Goal: Information Seeking & Learning: Learn about a topic

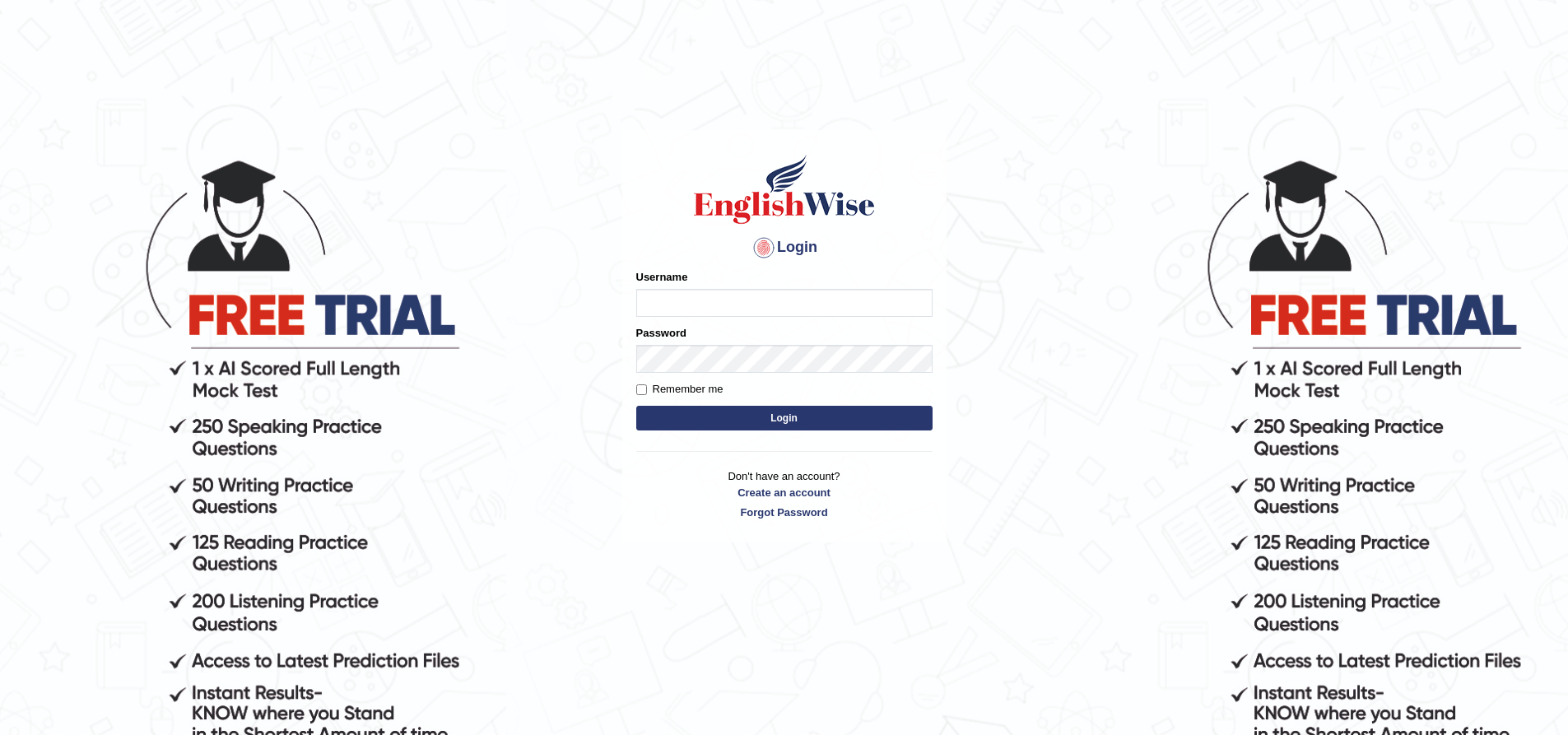
click at [729, 298] on input "Username" at bounding box center [784, 303] width 296 height 28
type input "nipenyogesh"
click at [636, 406] on button "Login" at bounding box center [784, 418] width 296 height 25
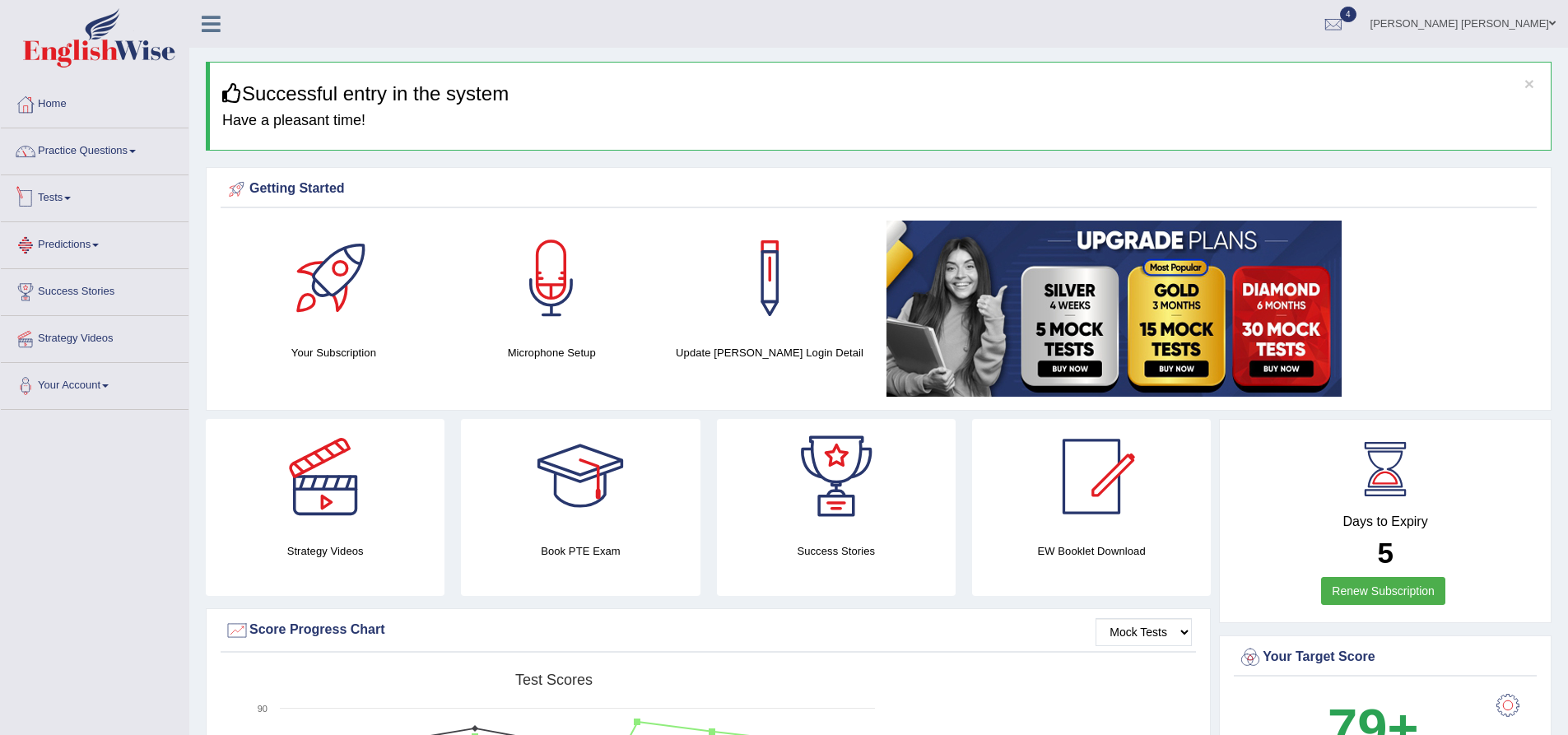
click at [76, 251] on link "Predictions" at bounding box center [94, 243] width 188 height 41
click at [77, 158] on link "Practice Questions" at bounding box center [94, 149] width 188 height 41
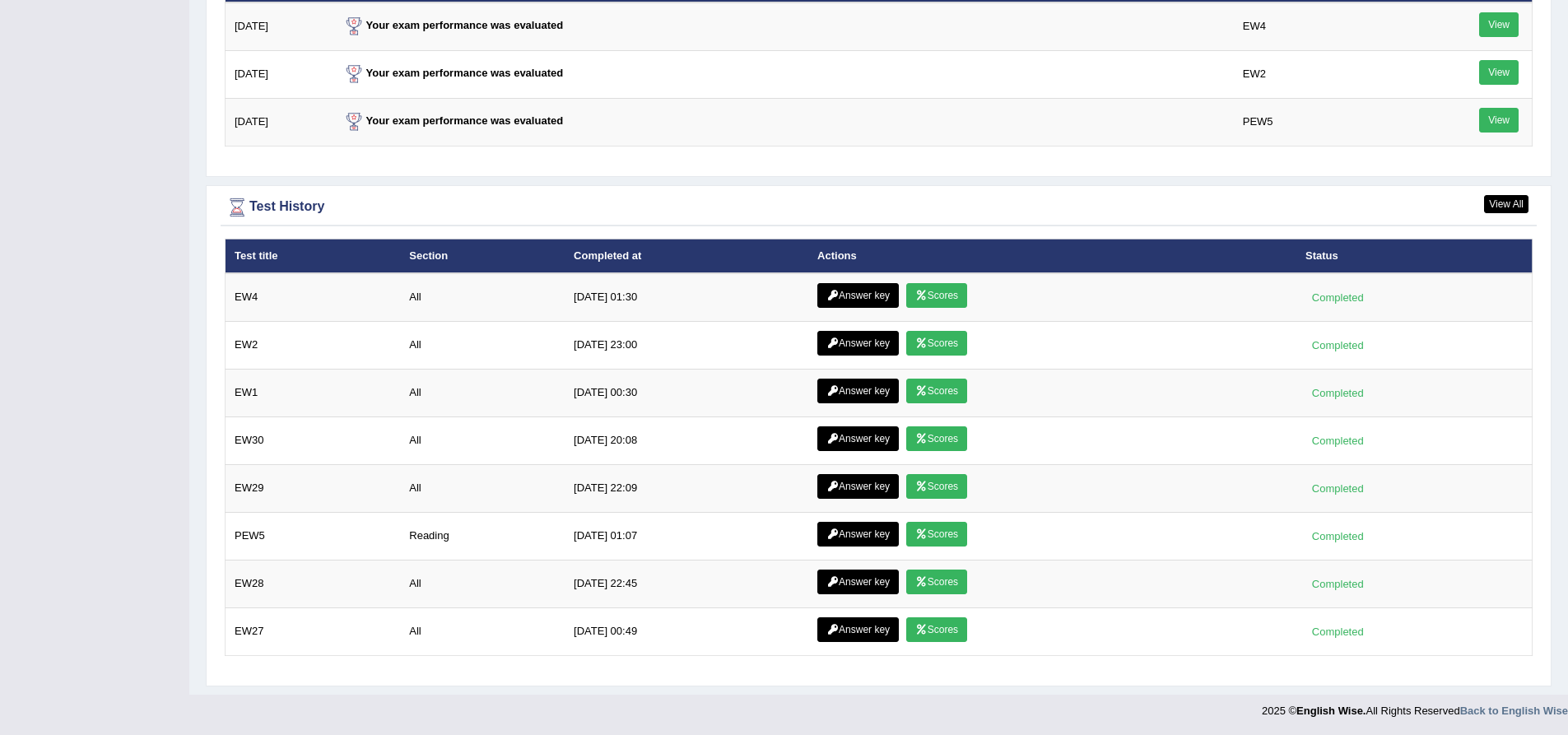
scroll to position [2224, 0]
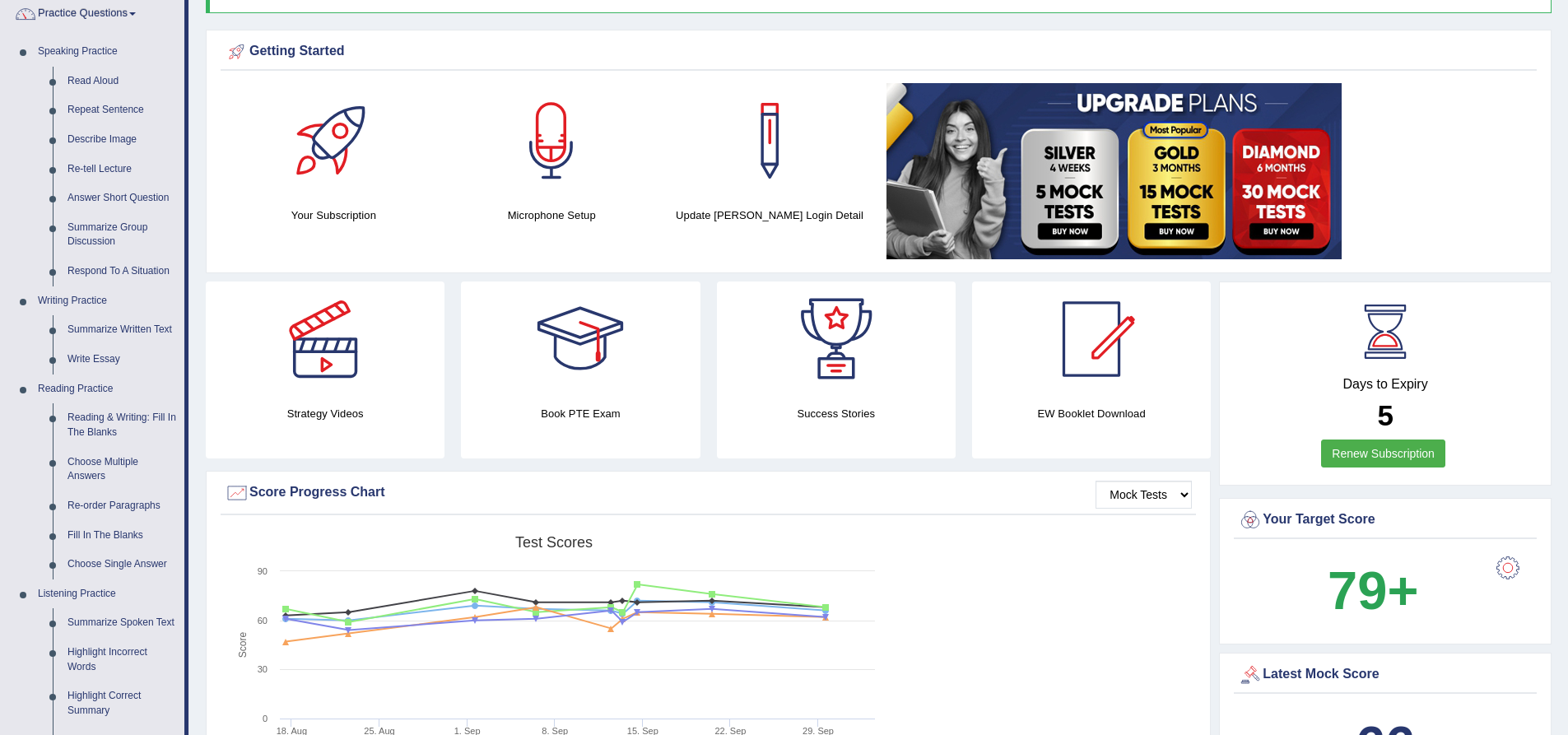
scroll to position [0, 0]
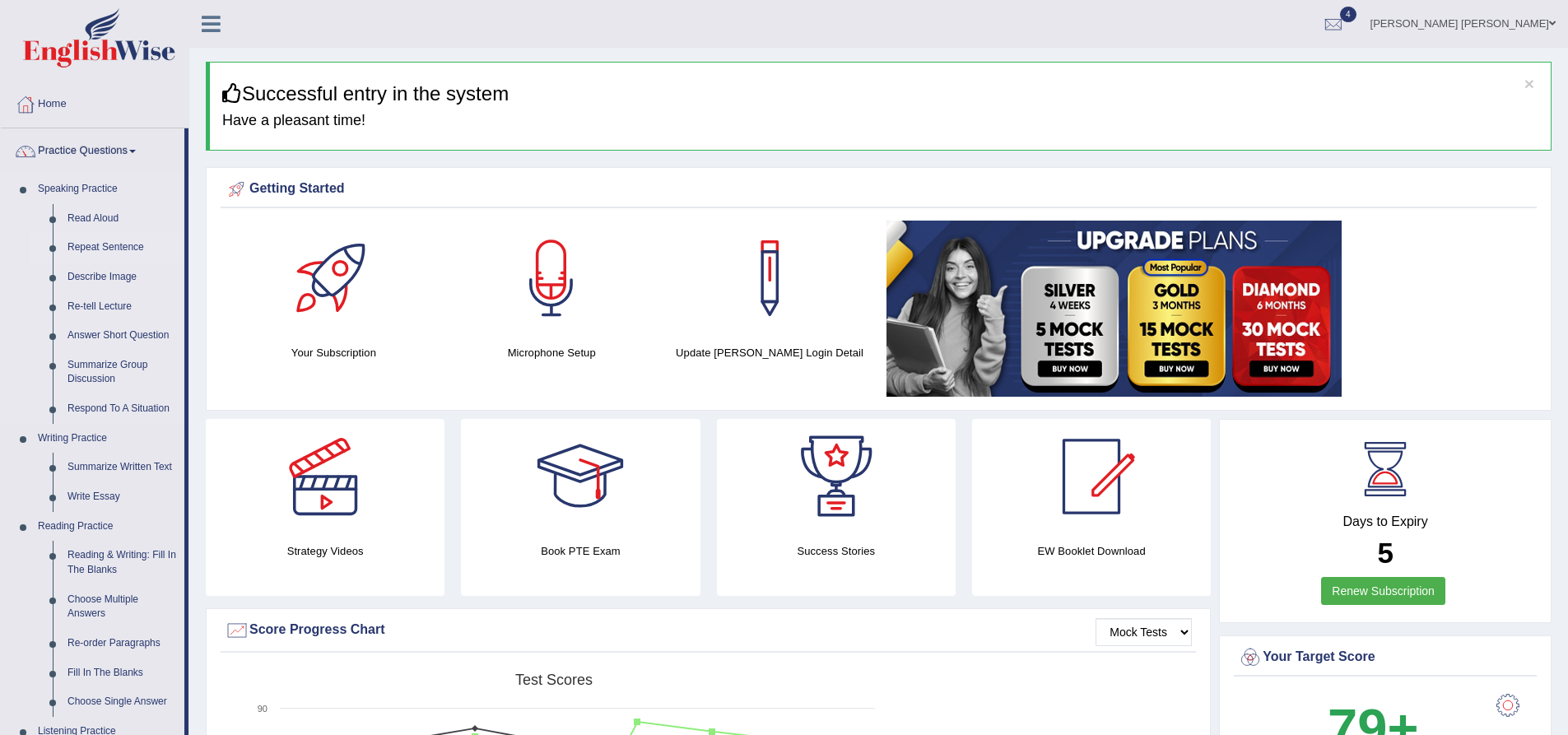
click at [94, 243] on link "Repeat Sentence" at bounding box center [122, 248] width 124 height 30
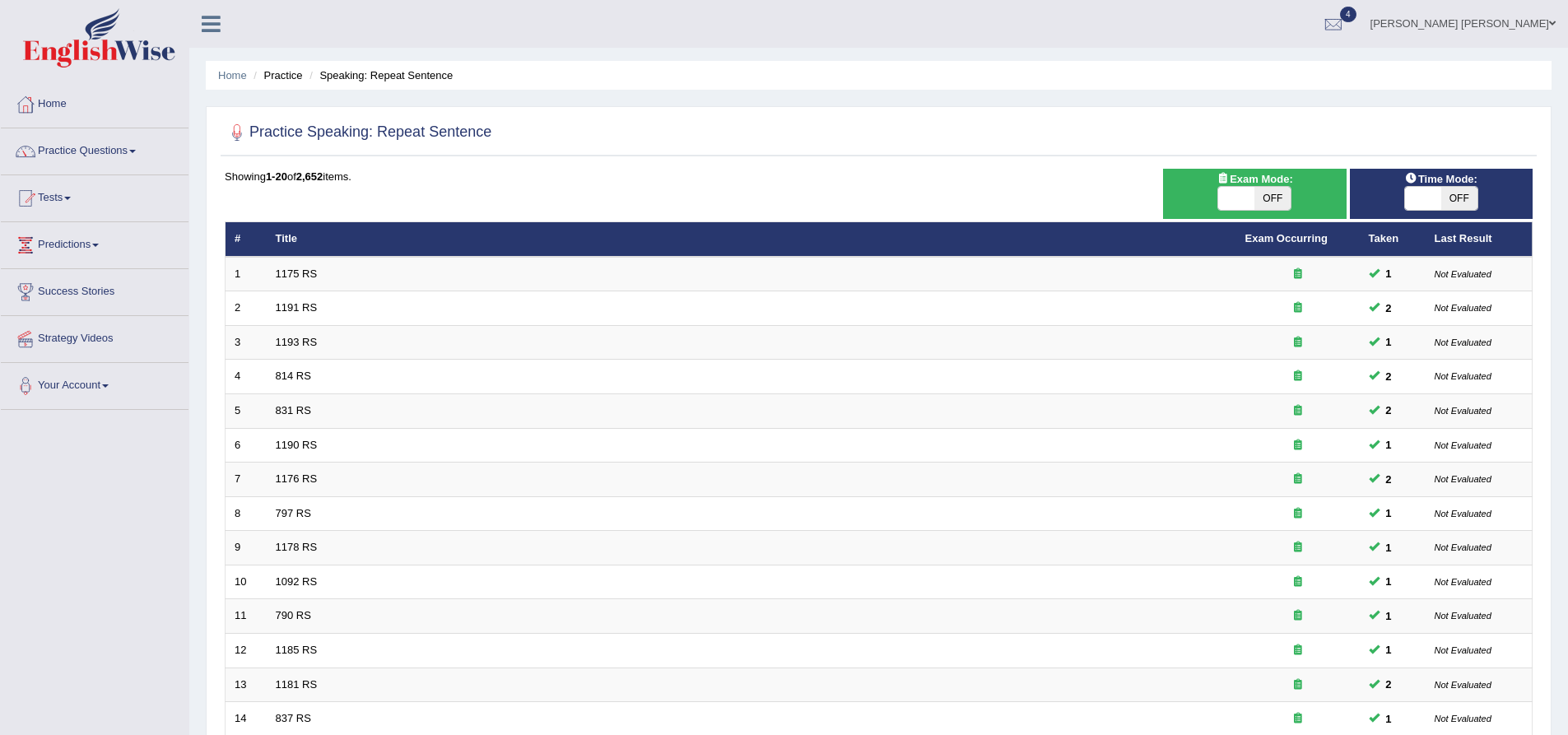
click at [1280, 183] on span "Exam Mode:" at bounding box center [1254, 179] width 89 height 17
click at [1259, 199] on span "OFF" at bounding box center [1273, 199] width 36 height 23
checkbox input "true"
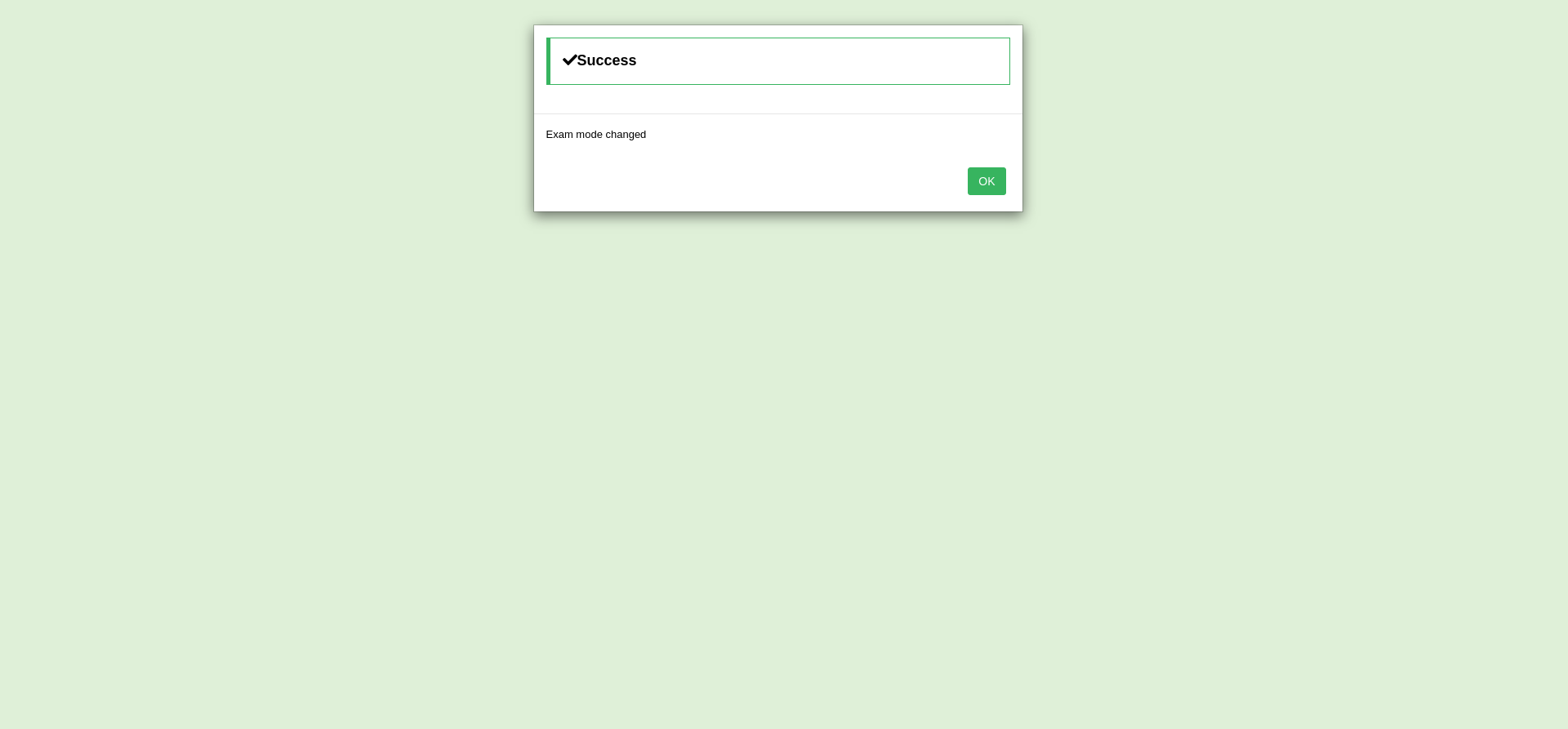
click at [993, 181] on button "OK" at bounding box center [987, 181] width 38 height 28
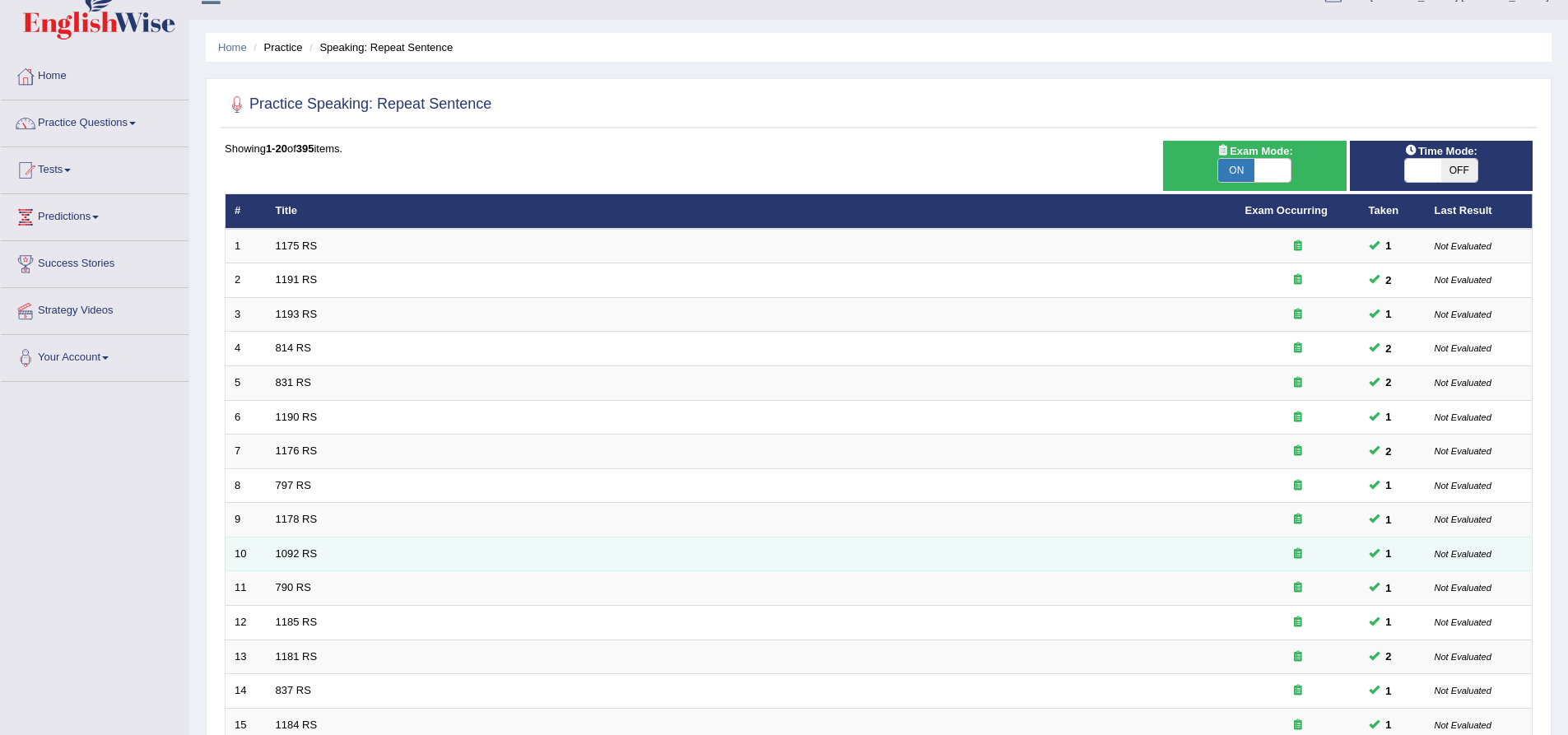
scroll to position [355, 0]
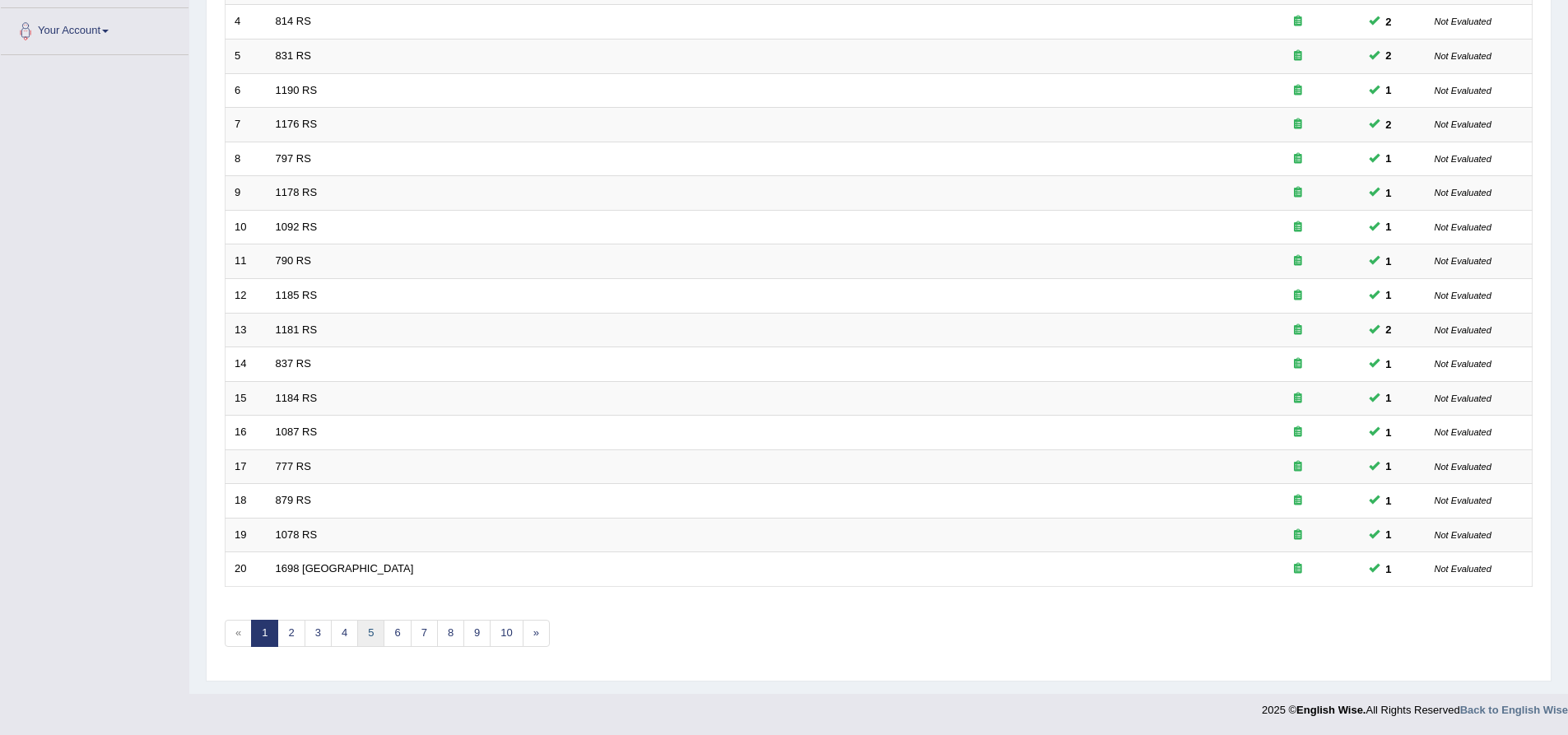
click at [367, 637] on link "5" at bounding box center [371, 633] width 27 height 27
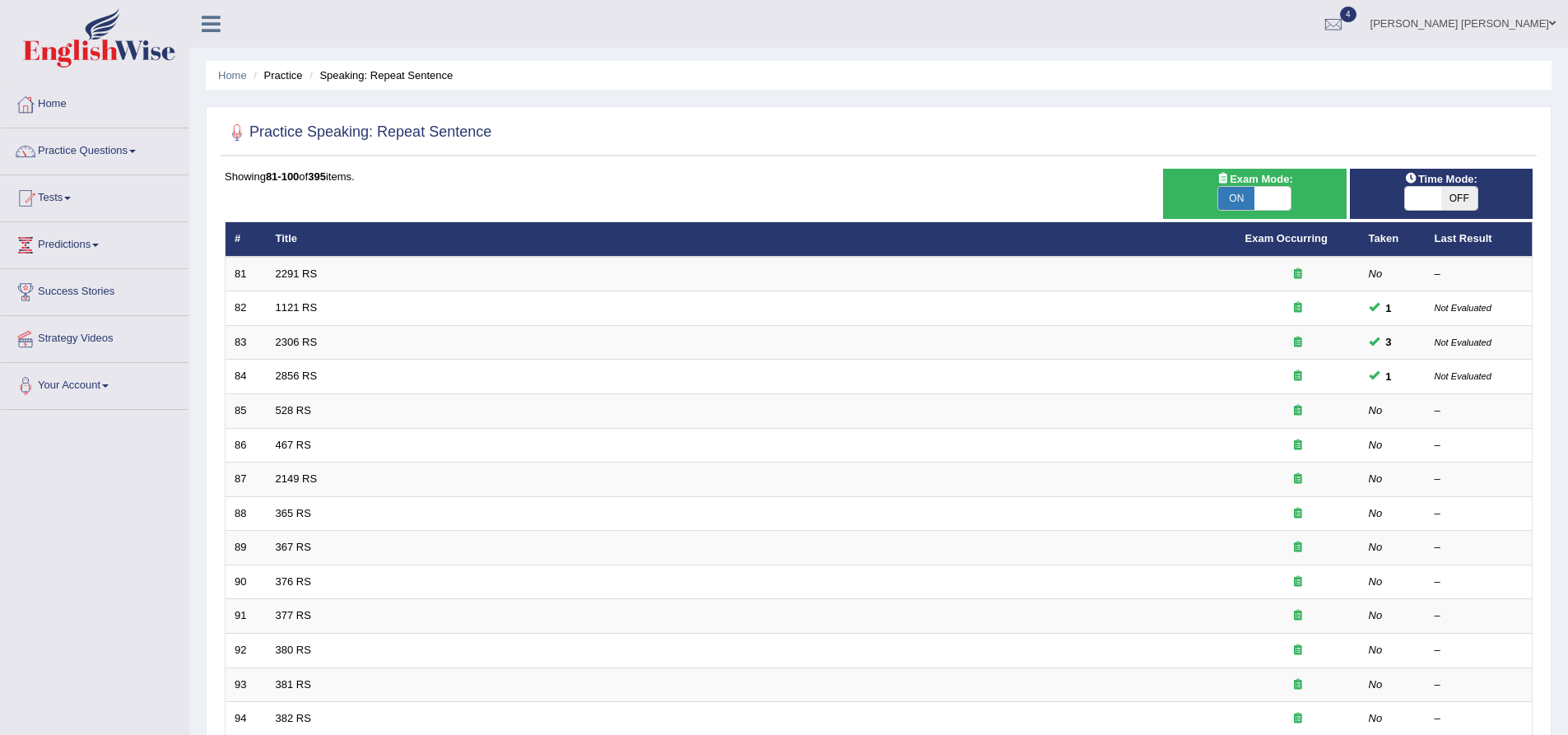
click at [214, 359] on div "Practice Speaking: Repeat Sentence Time Mode: ON OFF Exam Mode: ON OFF Showing …" at bounding box center [879, 571] width 1346 height 930
click at [199, 272] on div "Home Practice Speaking: Repeat Sentence Practice Speaking: Repeat Sentence Time…" at bounding box center [879, 524] width 1379 height 1049
click at [214, 223] on div "Practice Speaking: Repeat Sentence Time Mode: ON OFF Exam Mode: ON OFF Showing …" at bounding box center [879, 571] width 1346 height 930
click at [214, 24] on icon at bounding box center [211, 24] width 19 height 22
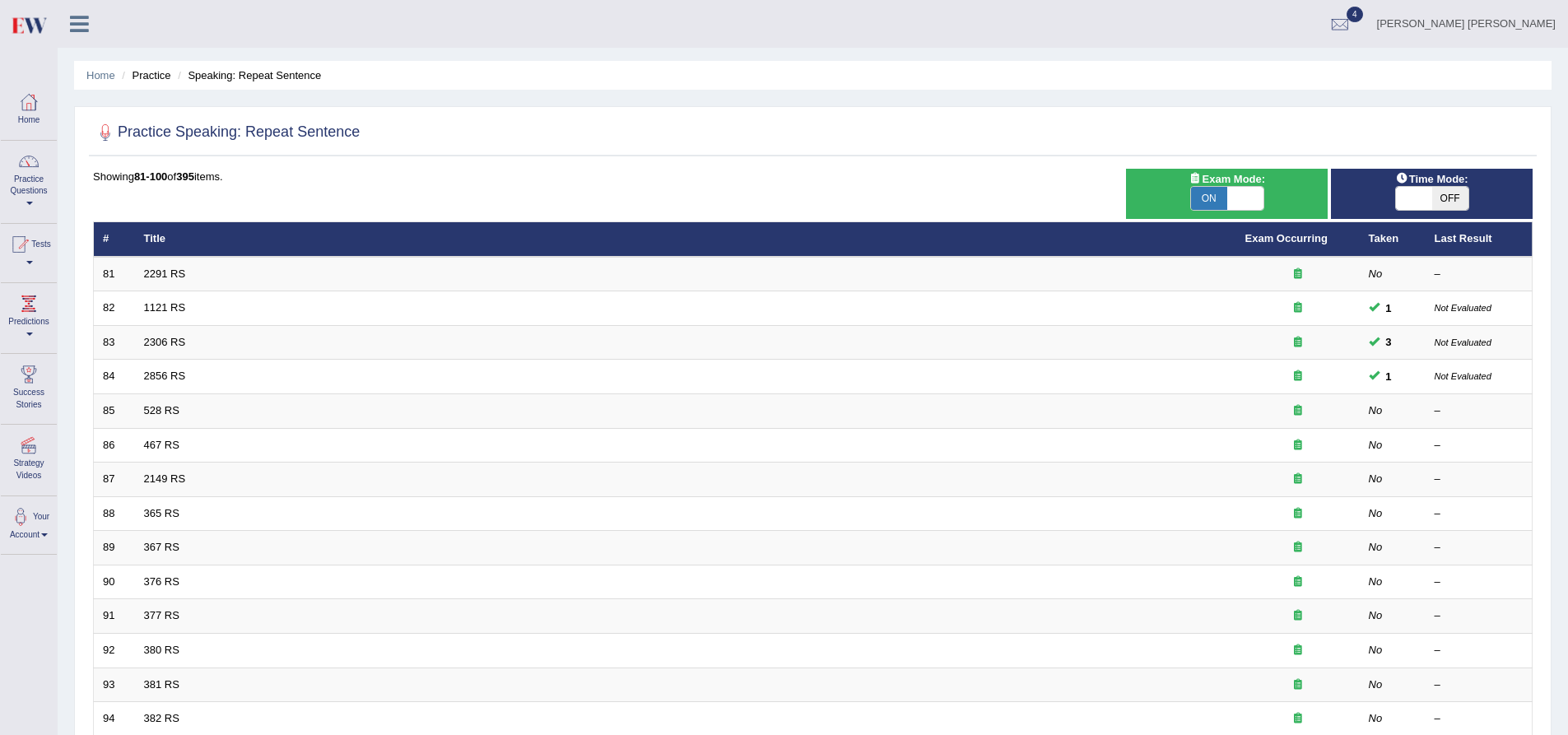
click at [75, 15] on icon at bounding box center [79, 24] width 19 height 22
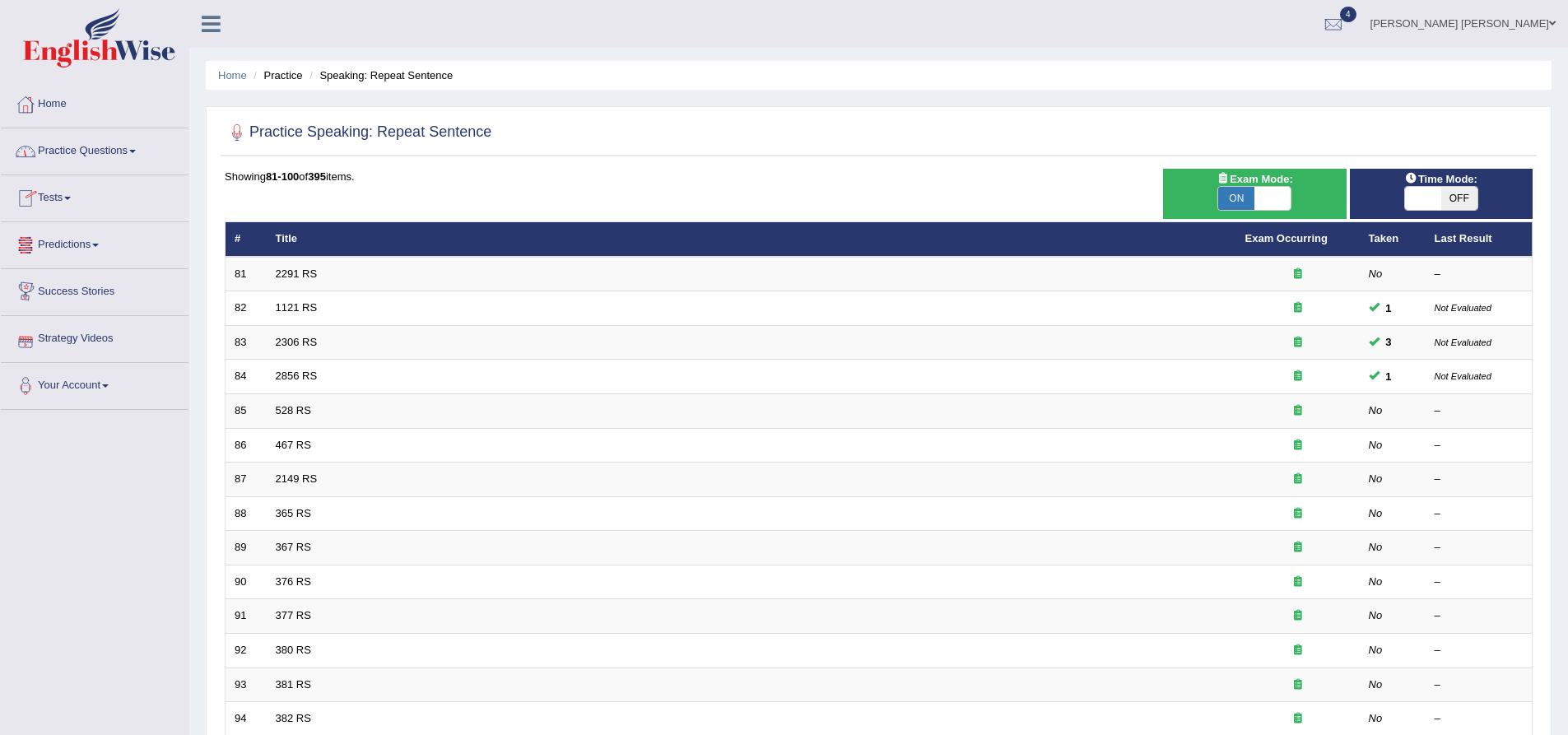
click at [75, 336] on link "Strategy Videos" at bounding box center [94, 337] width 188 height 41
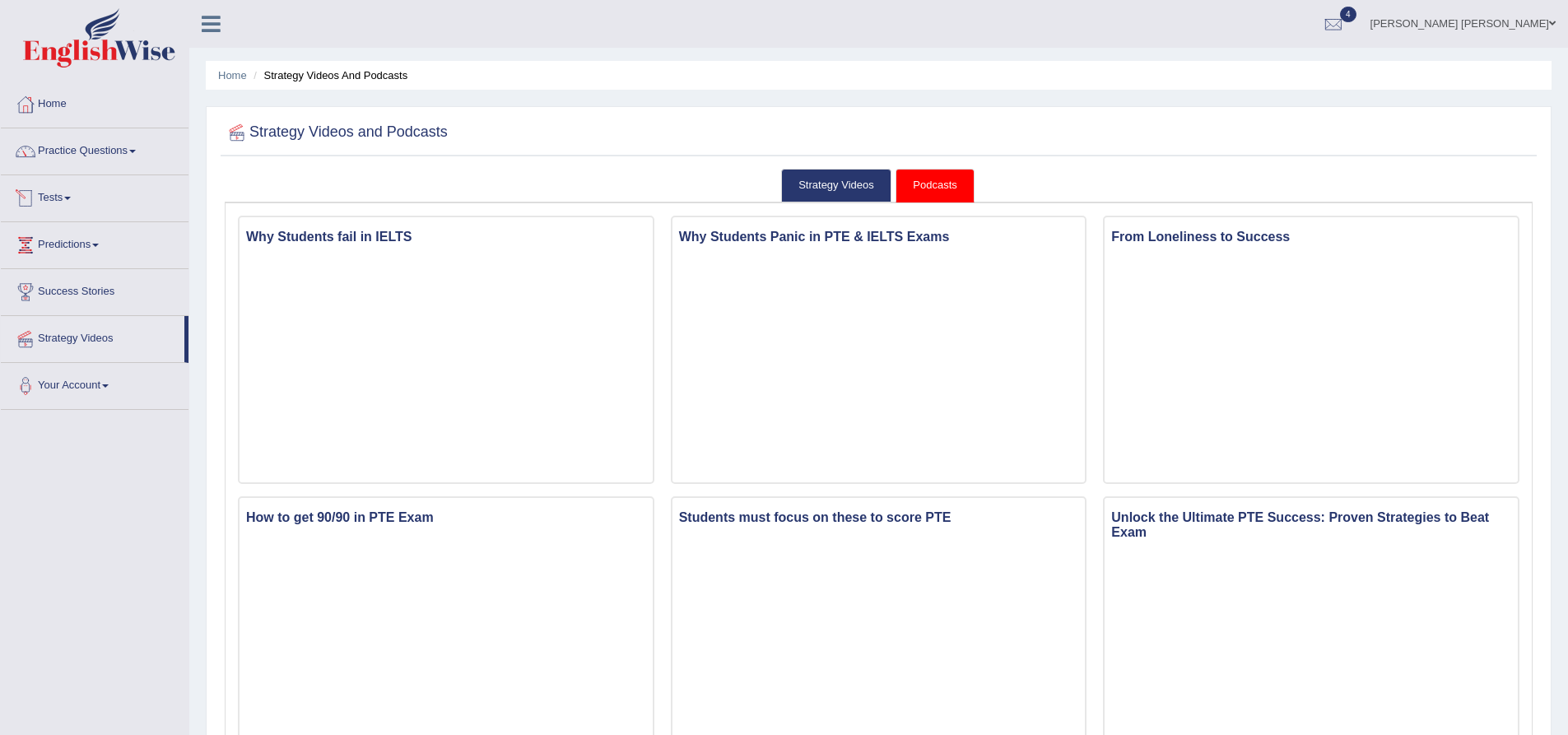
click at [63, 195] on link "Tests" at bounding box center [94, 196] width 188 height 41
click at [57, 264] on link "Take Mock Test" at bounding box center [108, 266] width 154 height 30
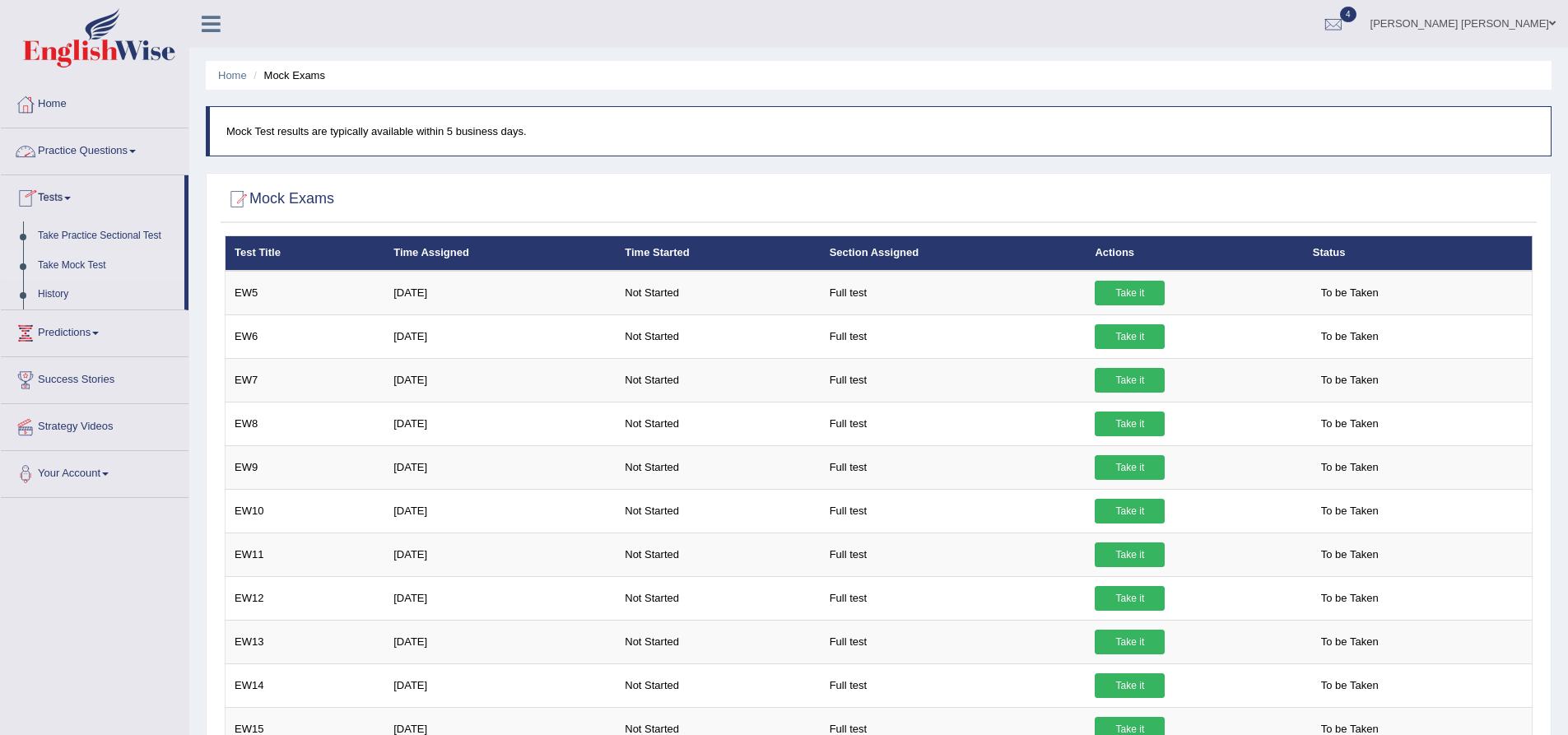
click at [89, 148] on link "Practice Questions" at bounding box center [94, 149] width 188 height 41
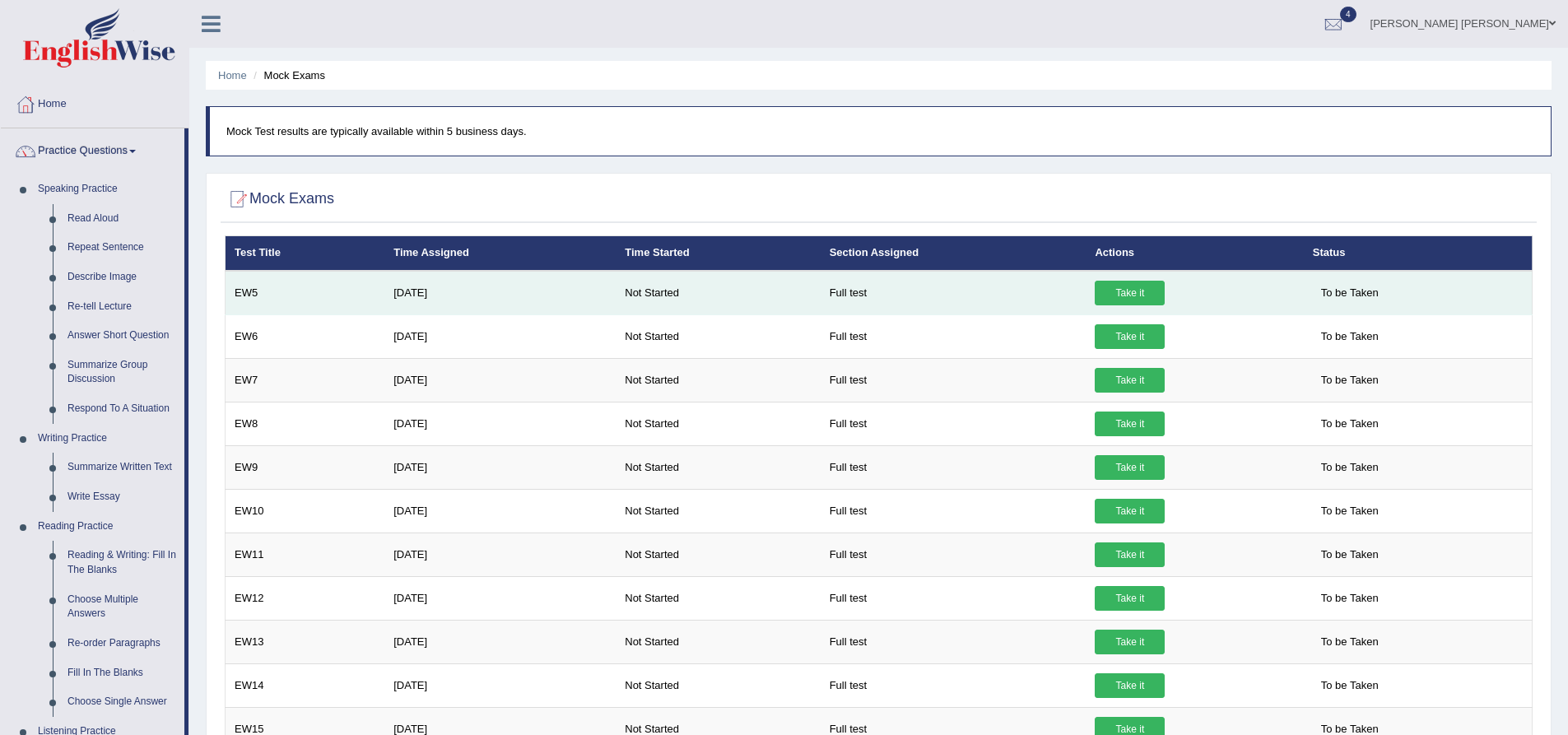
click at [1110, 288] on link "Take it" at bounding box center [1129, 293] width 70 height 25
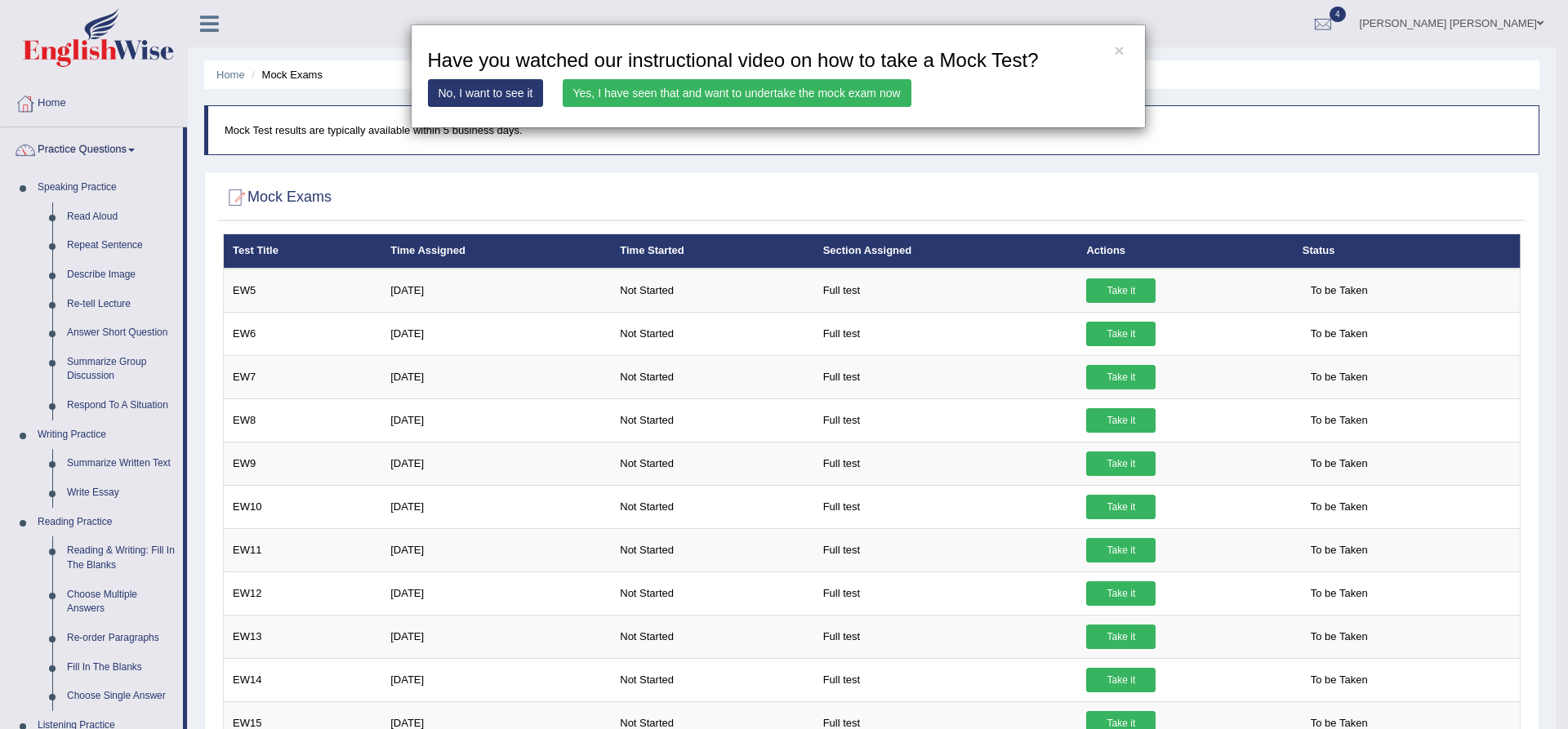
click at [745, 95] on link "Yes, I have seen that and want to undertake the mock exam now" at bounding box center [736, 94] width 349 height 28
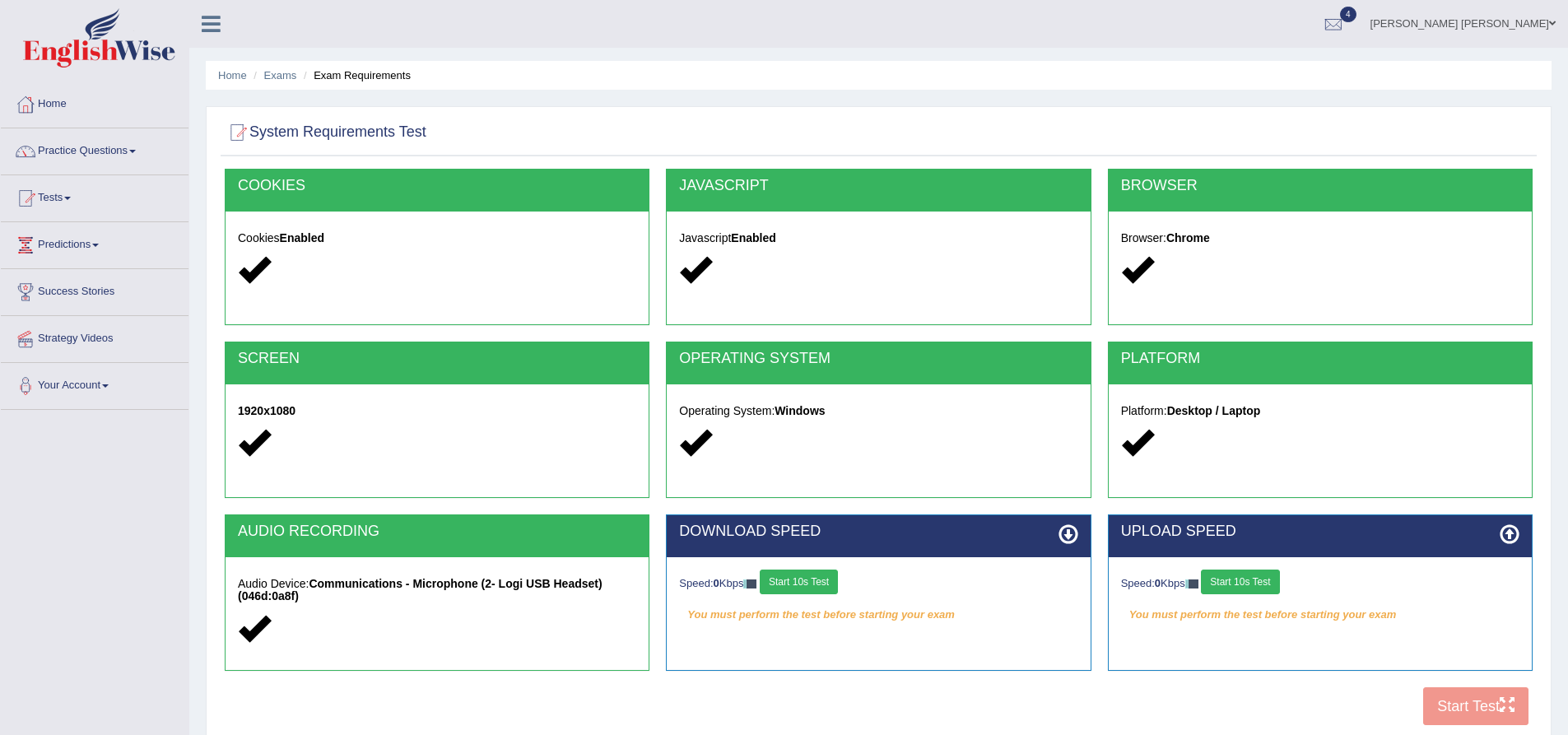
click at [827, 574] on button "Start 10s Test" at bounding box center [798, 582] width 79 height 25
click at [1258, 581] on button "Start 10s Test" at bounding box center [1240, 582] width 79 height 25
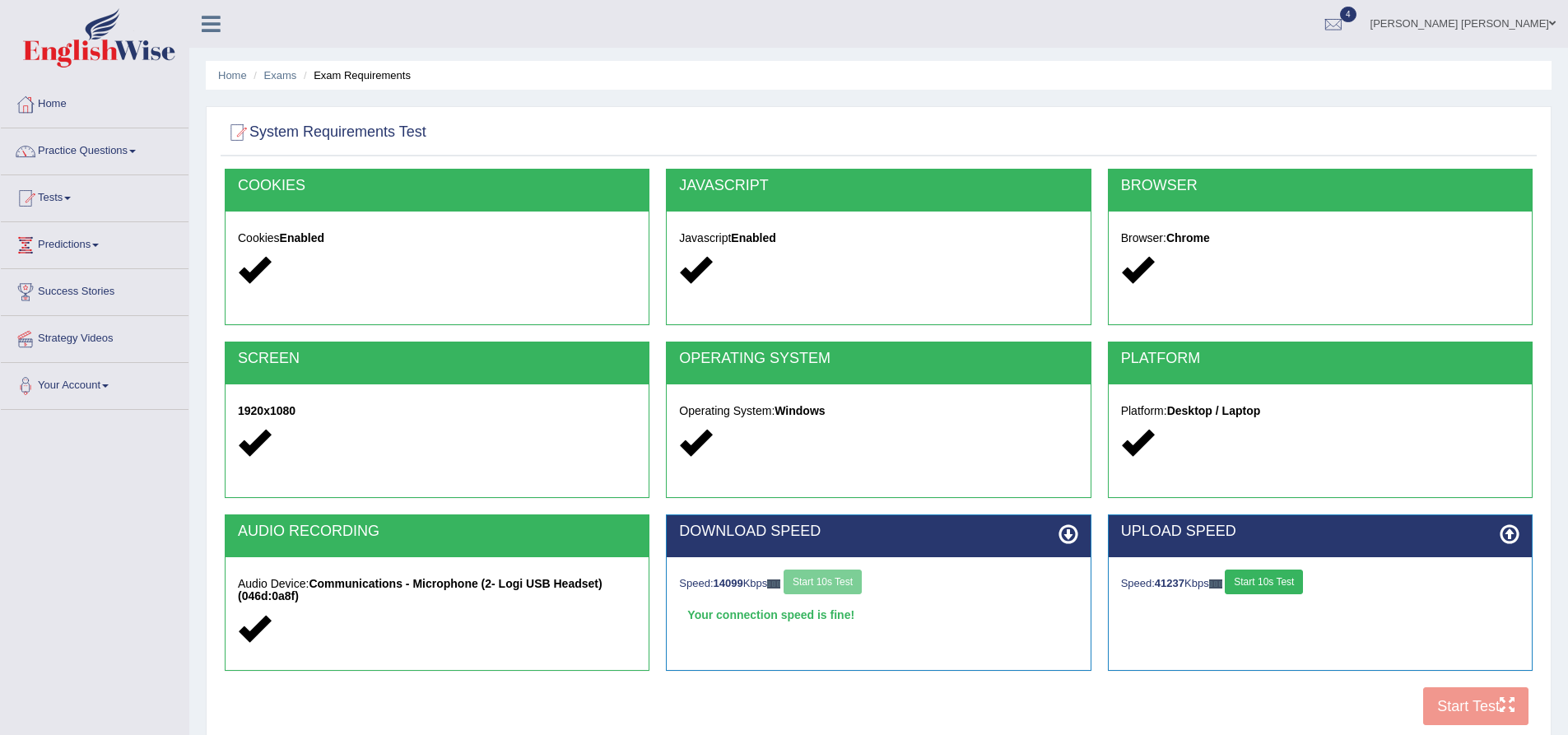
click at [1100, 505] on div "PLATFORM Platform: Desktop / Laptop" at bounding box center [1320, 428] width 441 height 173
click at [122, 152] on link "Practice Questions" at bounding box center [94, 149] width 188 height 41
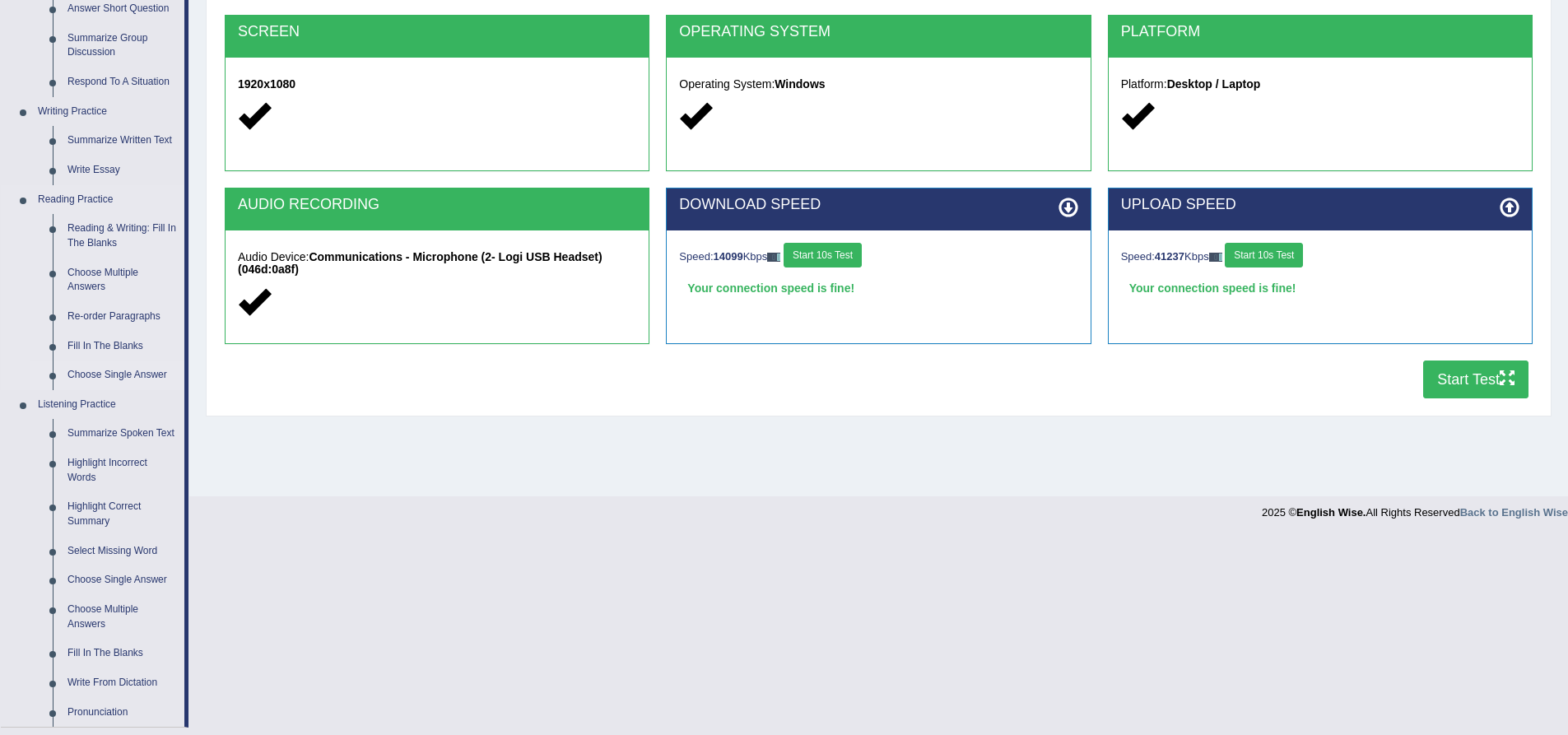
scroll to position [329, 0]
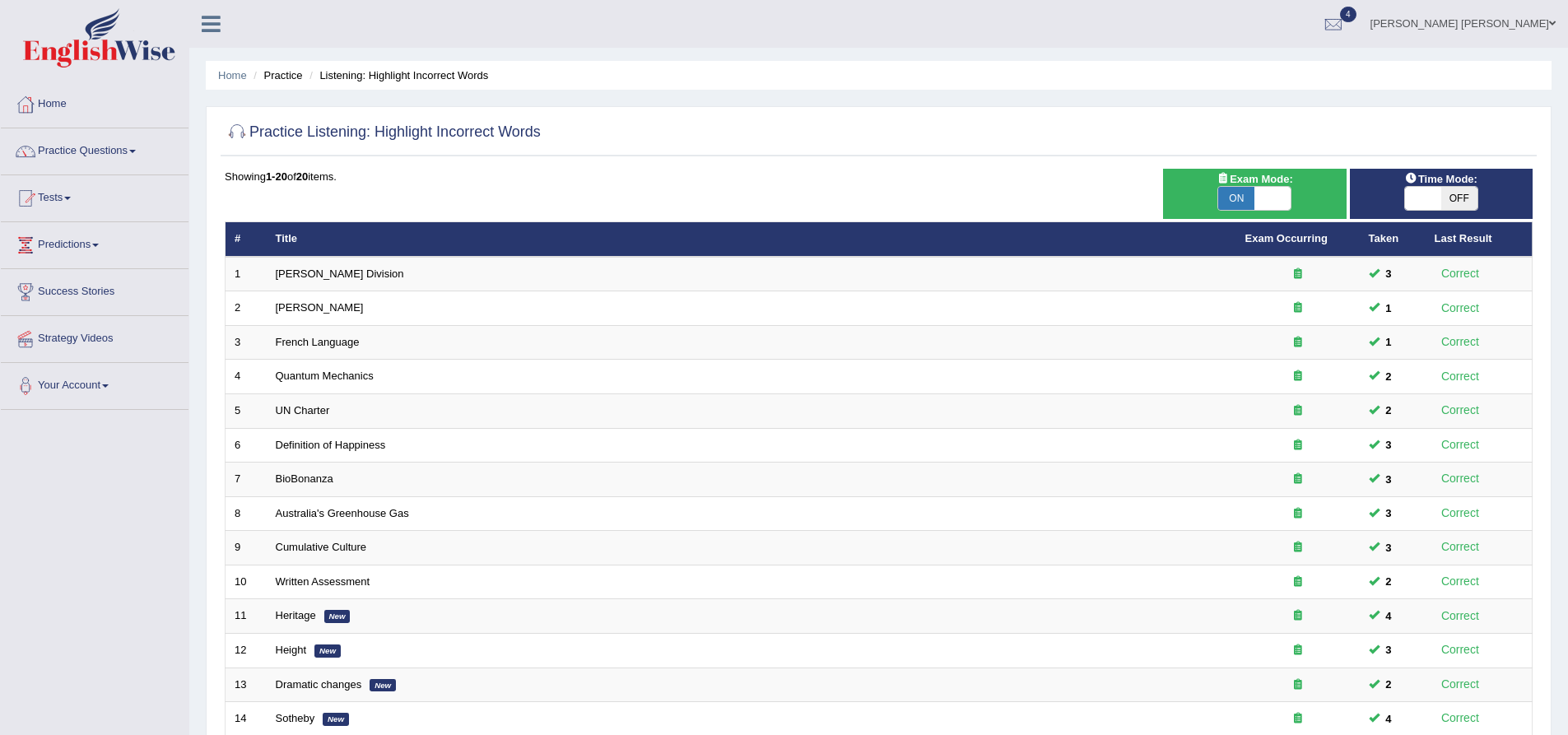
click at [1259, 202] on span at bounding box center [1273, 199] width 36 height 23
checkbox input "false"
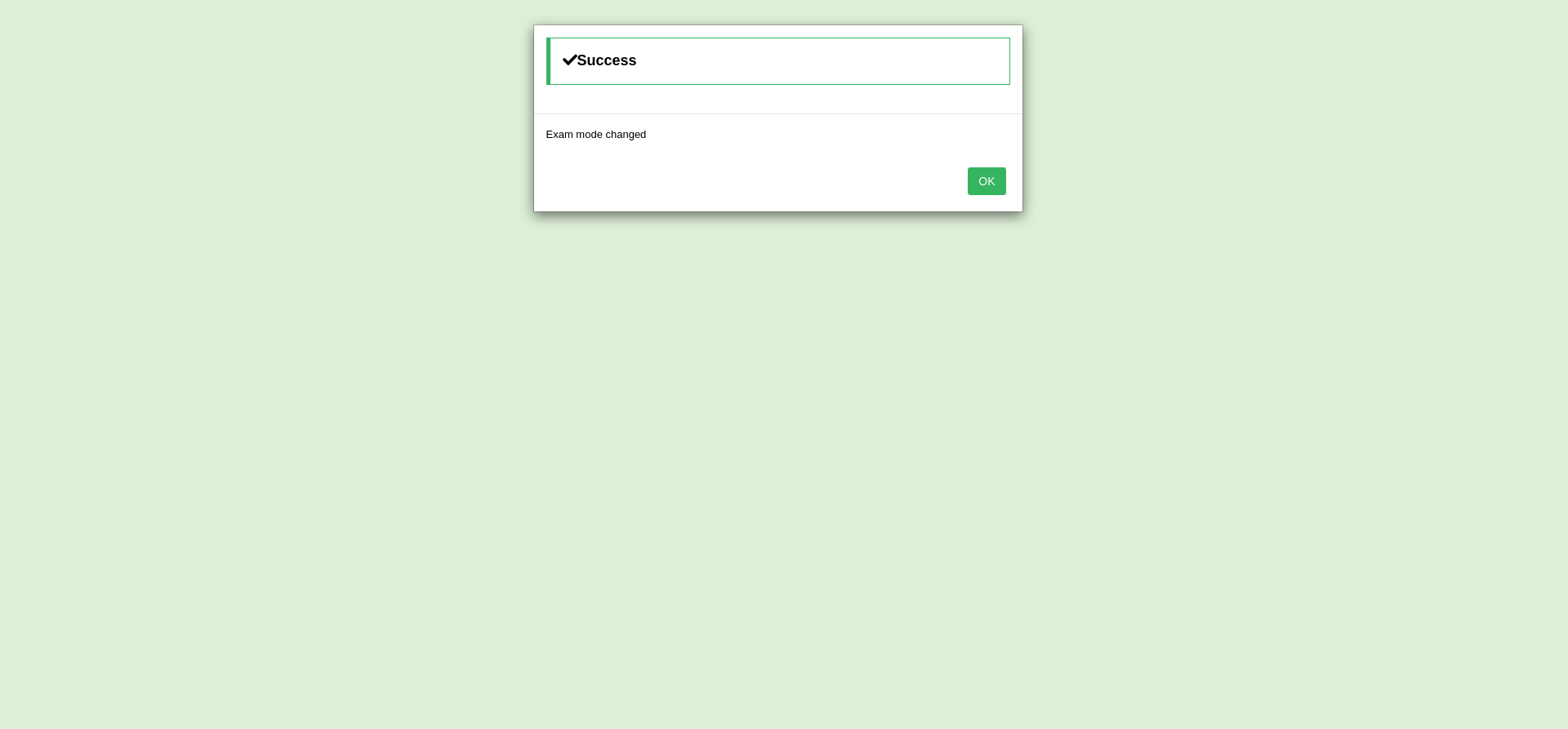
click at [988, 189] on button "OK" at bounding box center [987, 181] width 38 height 28
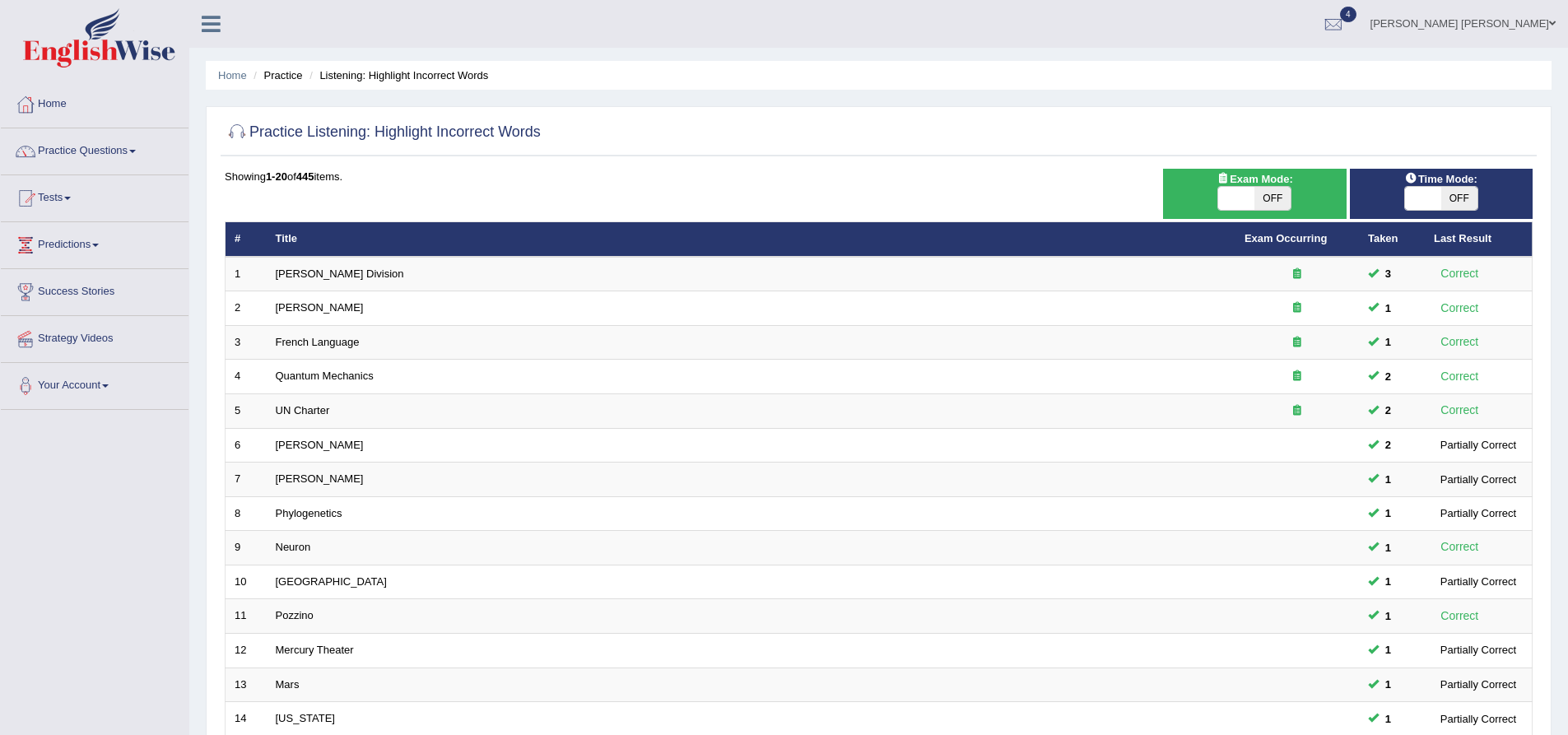
click at [1282, 197] on span "OFF" at bounding box center [1273, 199] width 36 height 23
checkbox input "true"
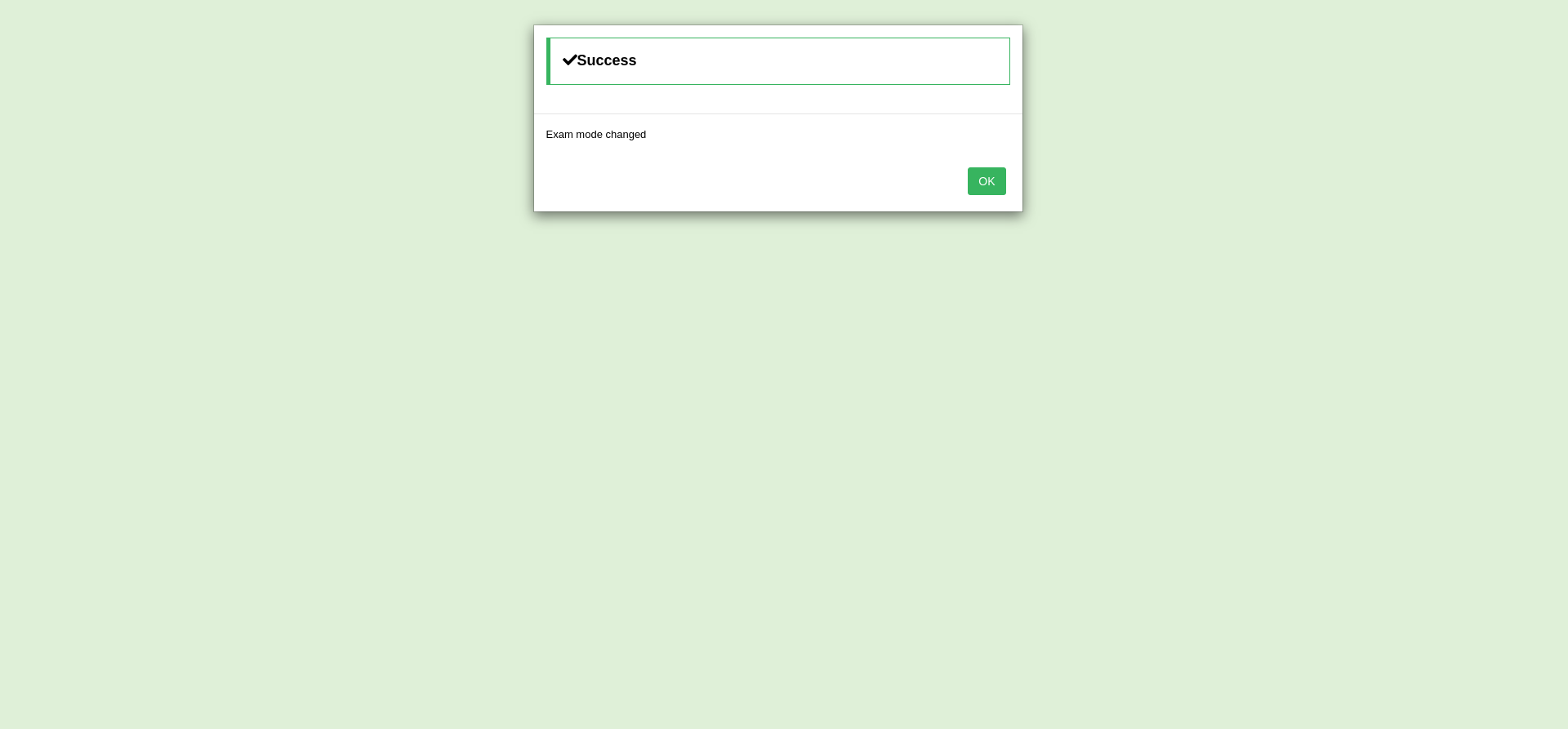
click at [998, 186] on button "OK" at bounding box center [987, 181] width 38 height 28
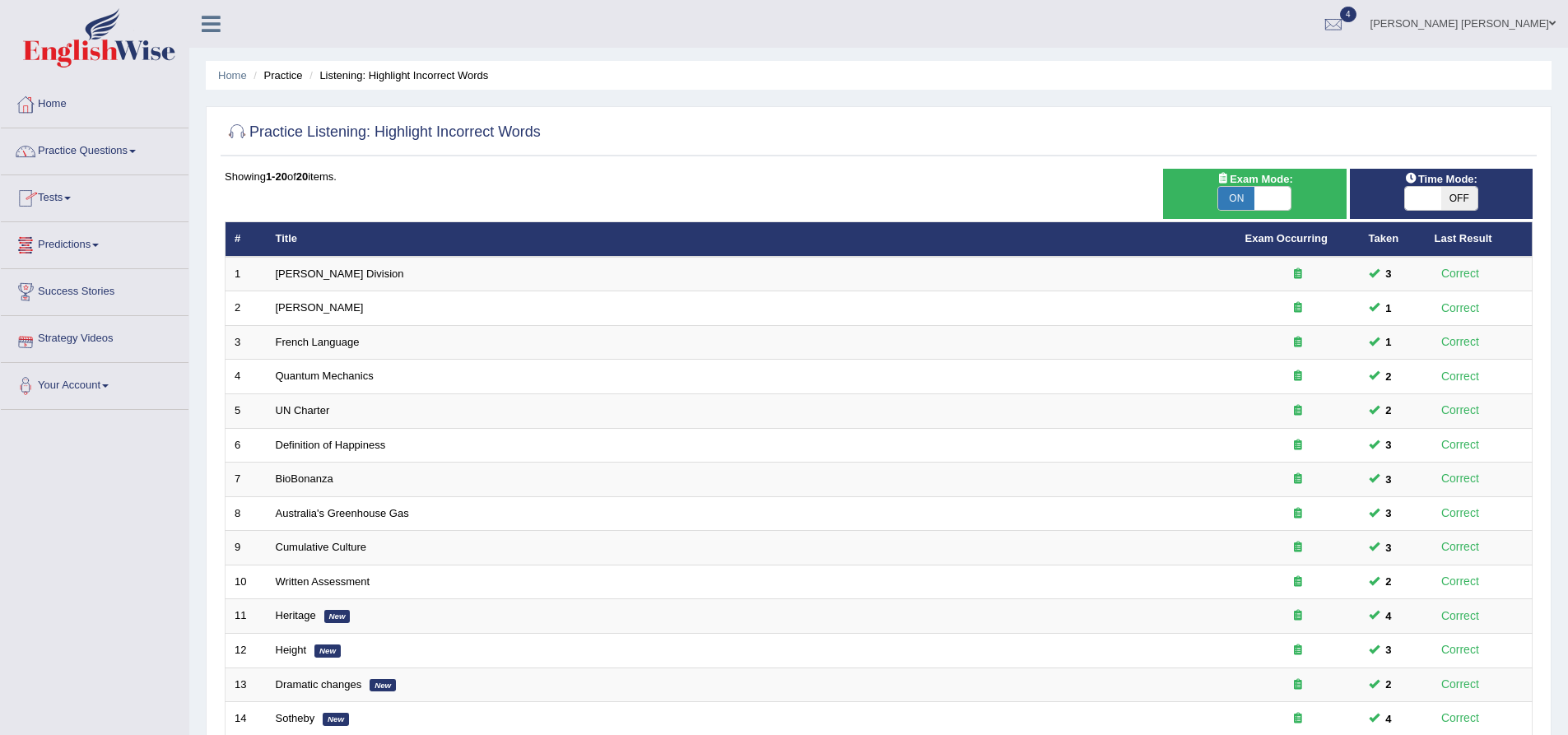
click at [100, 146] on link "Practice Questions" at bounding box center [94, 149] width 188 height 41
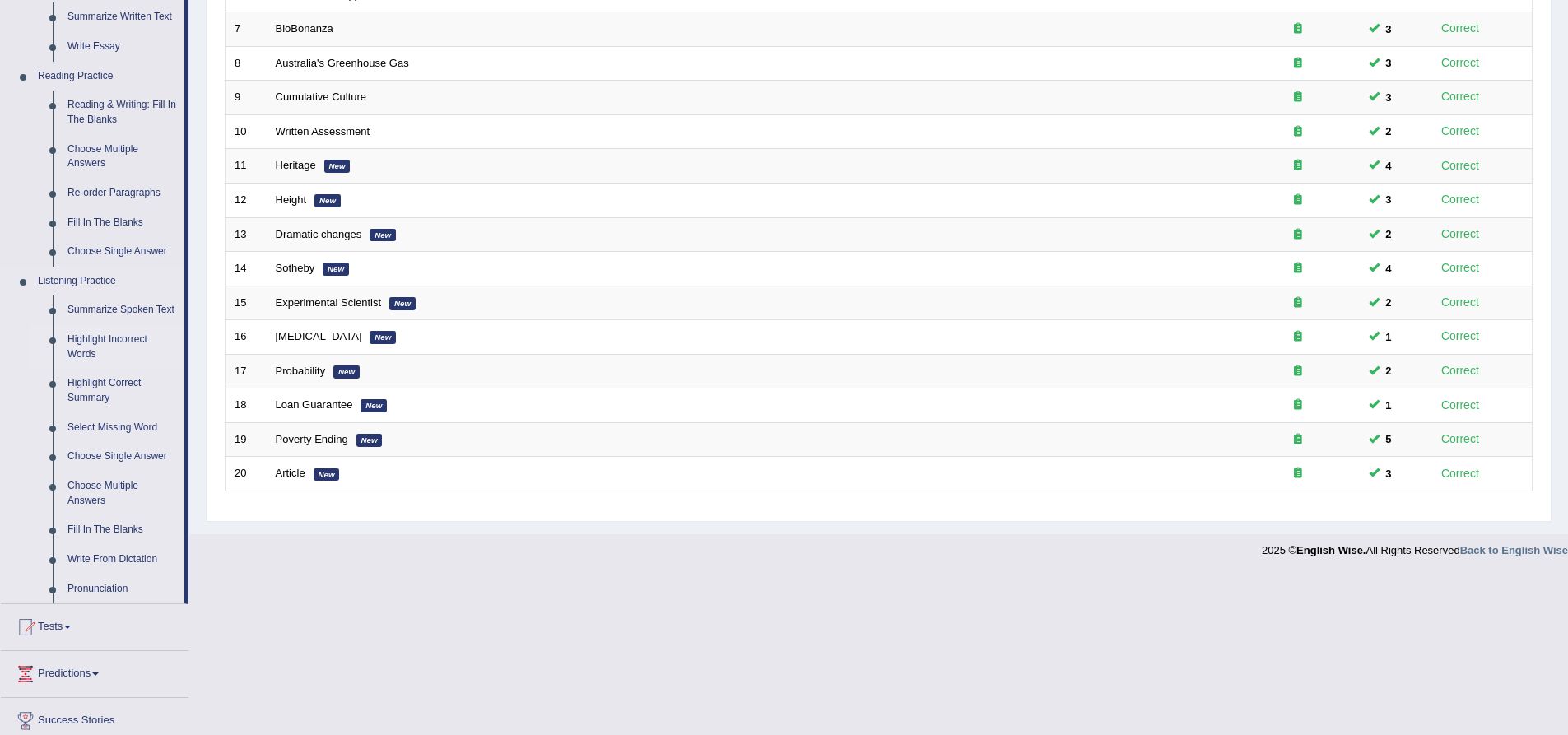
scroll to position [494, 0]
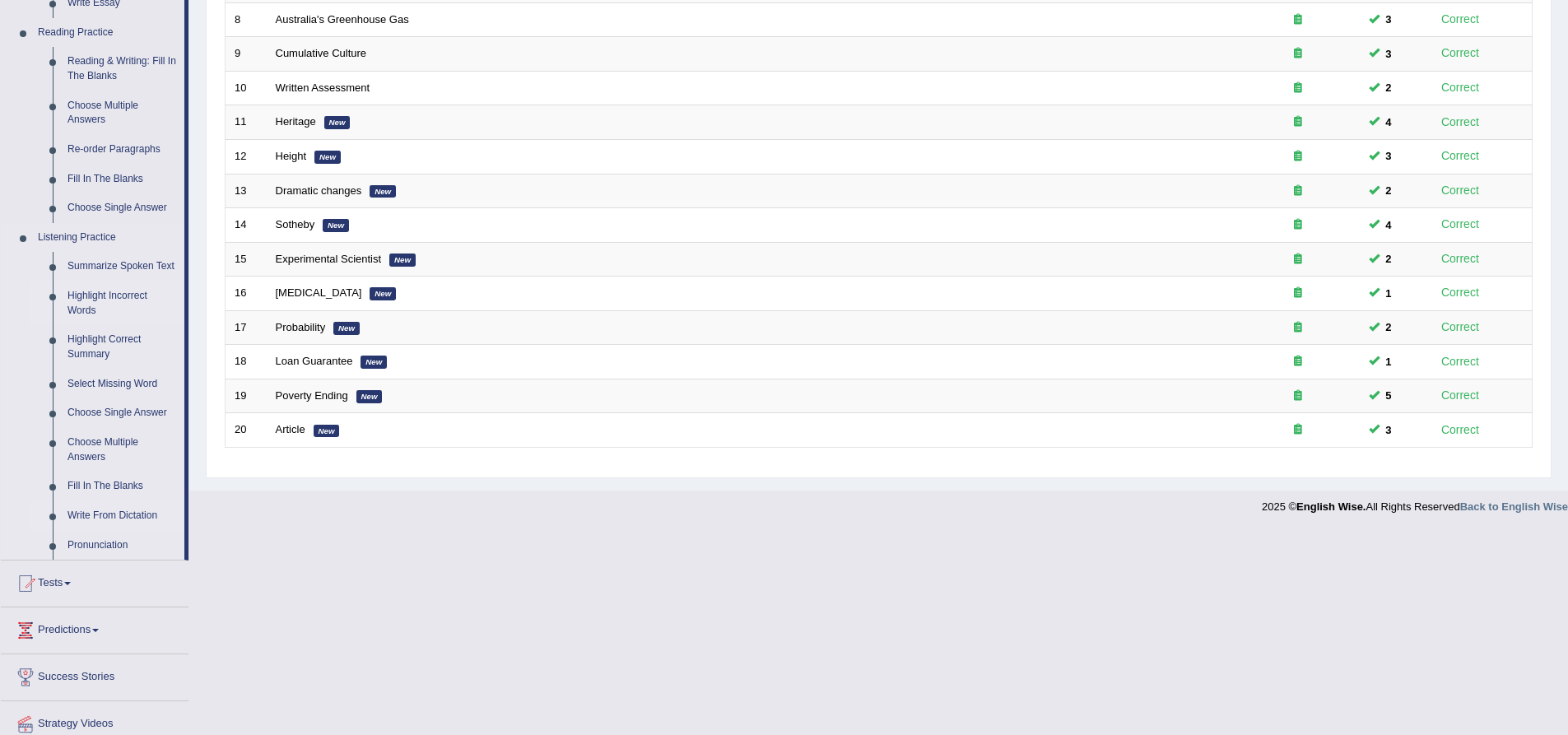
click at [124, 515] on link "Write From Dictation" at bounding box center [122, 516] width 124 height 30
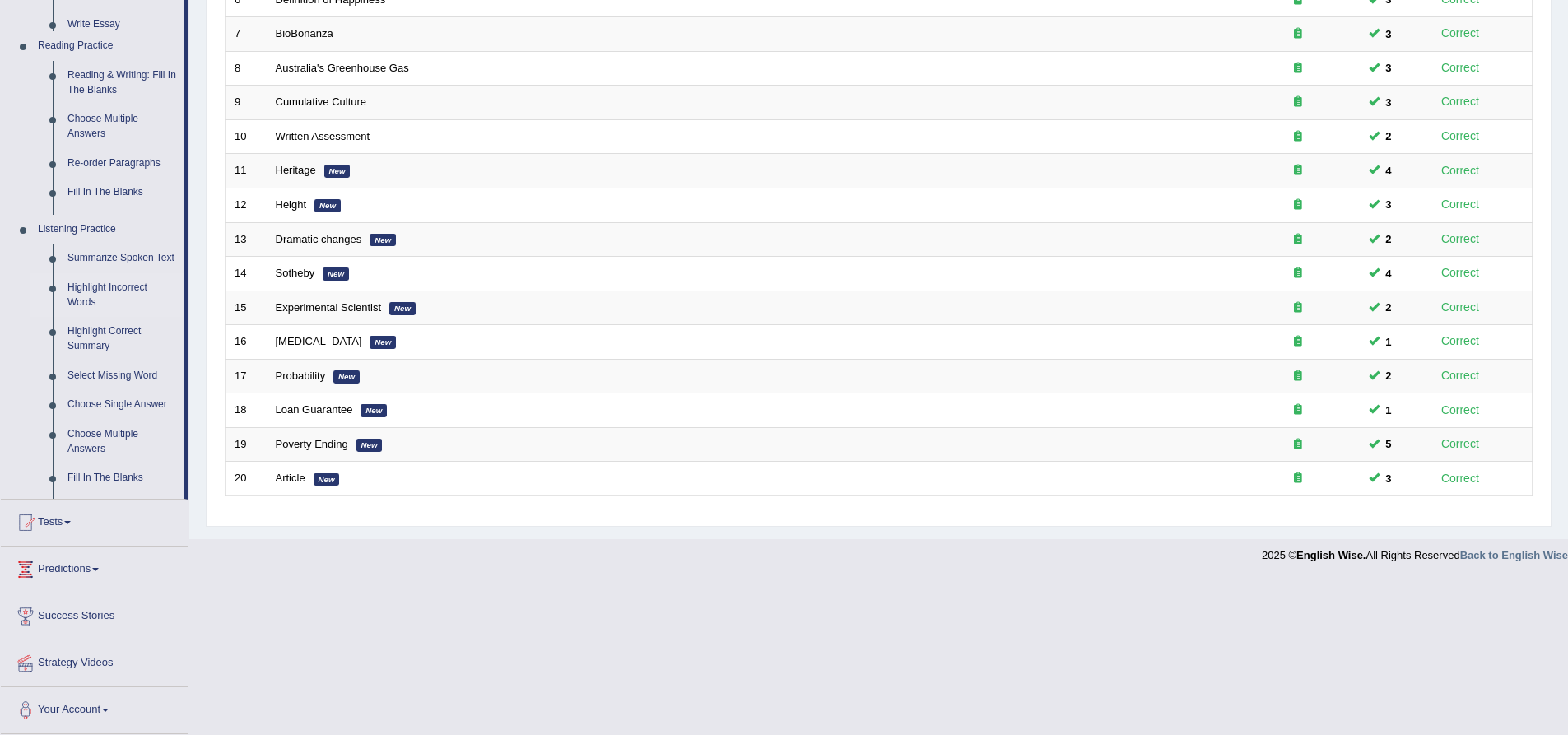
scroll to position [291, 0]
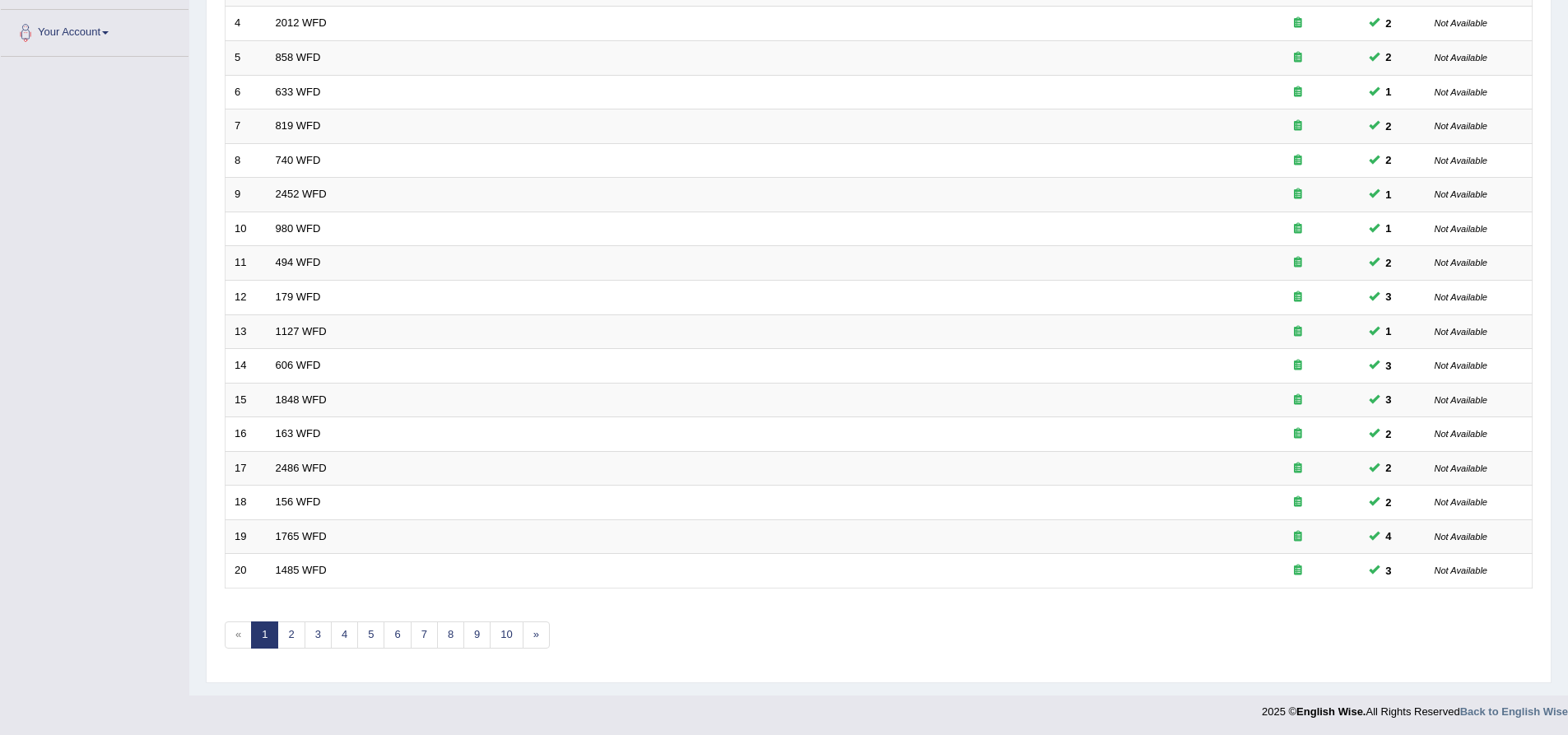
scroll to position [355, 0]
click at [359, 631] on link "5" at bounding box center [371, 633] width 27 height 27
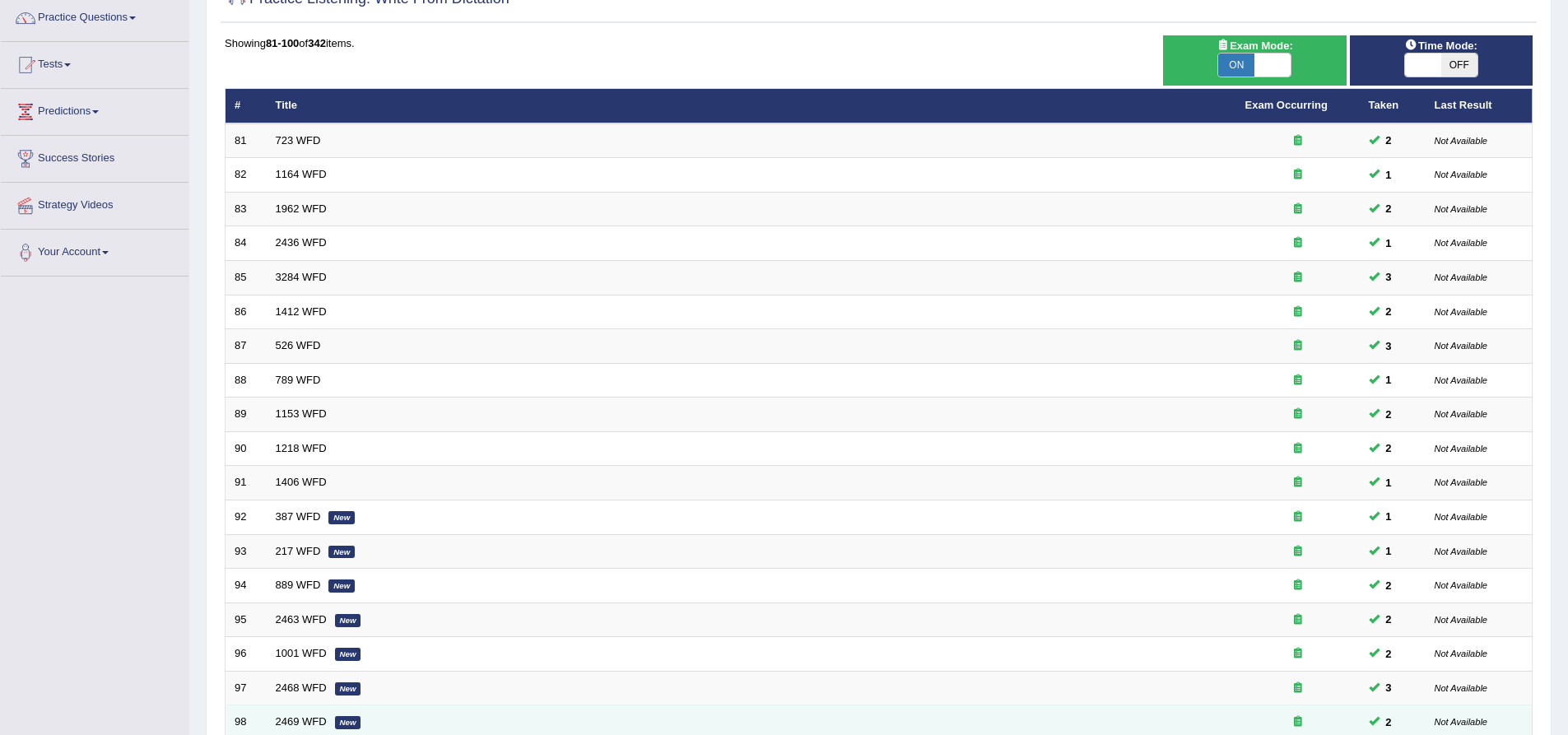
scroll to position [329, 0]
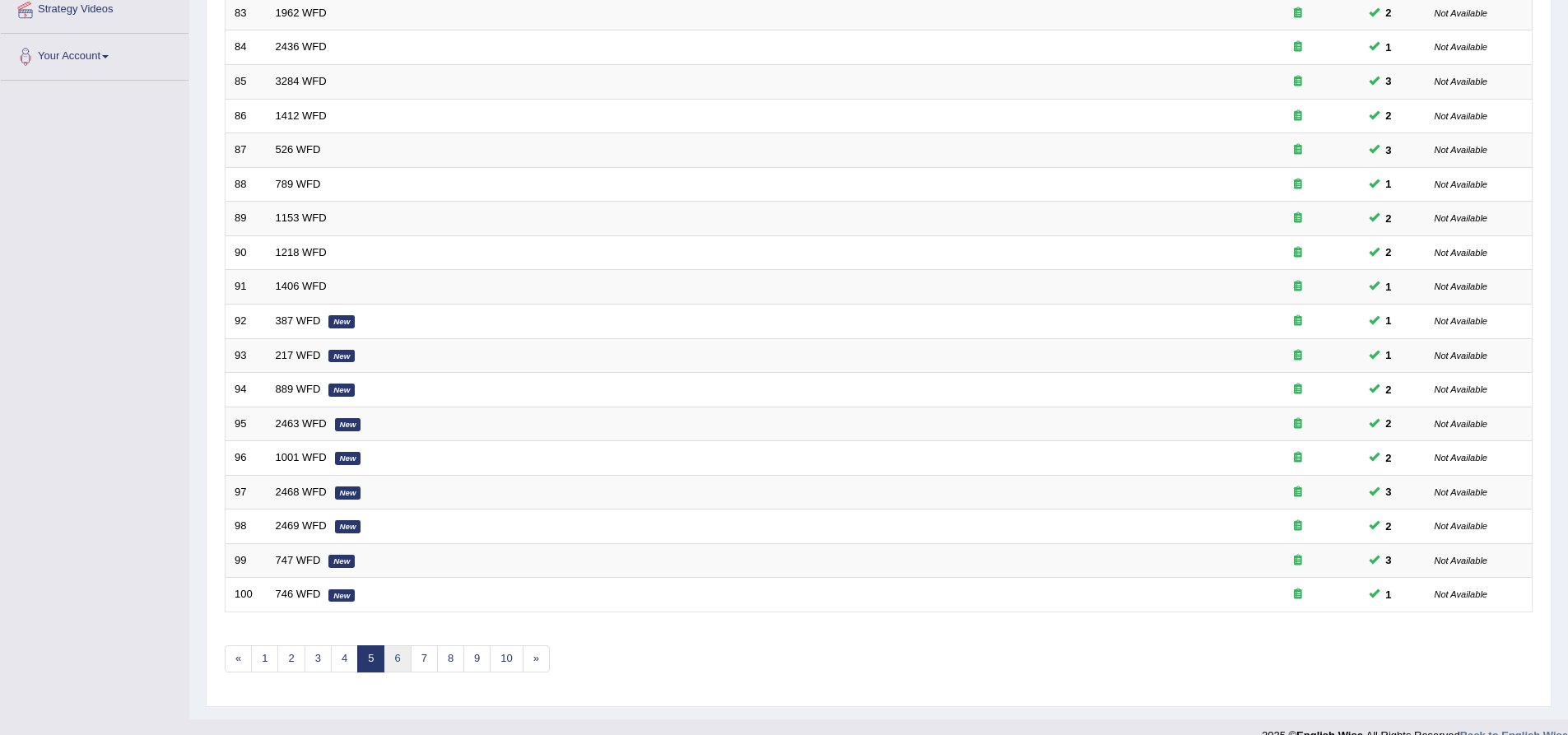
click at [400, 659] on link "6" at bounding box center [397, 659] width 27 height 27
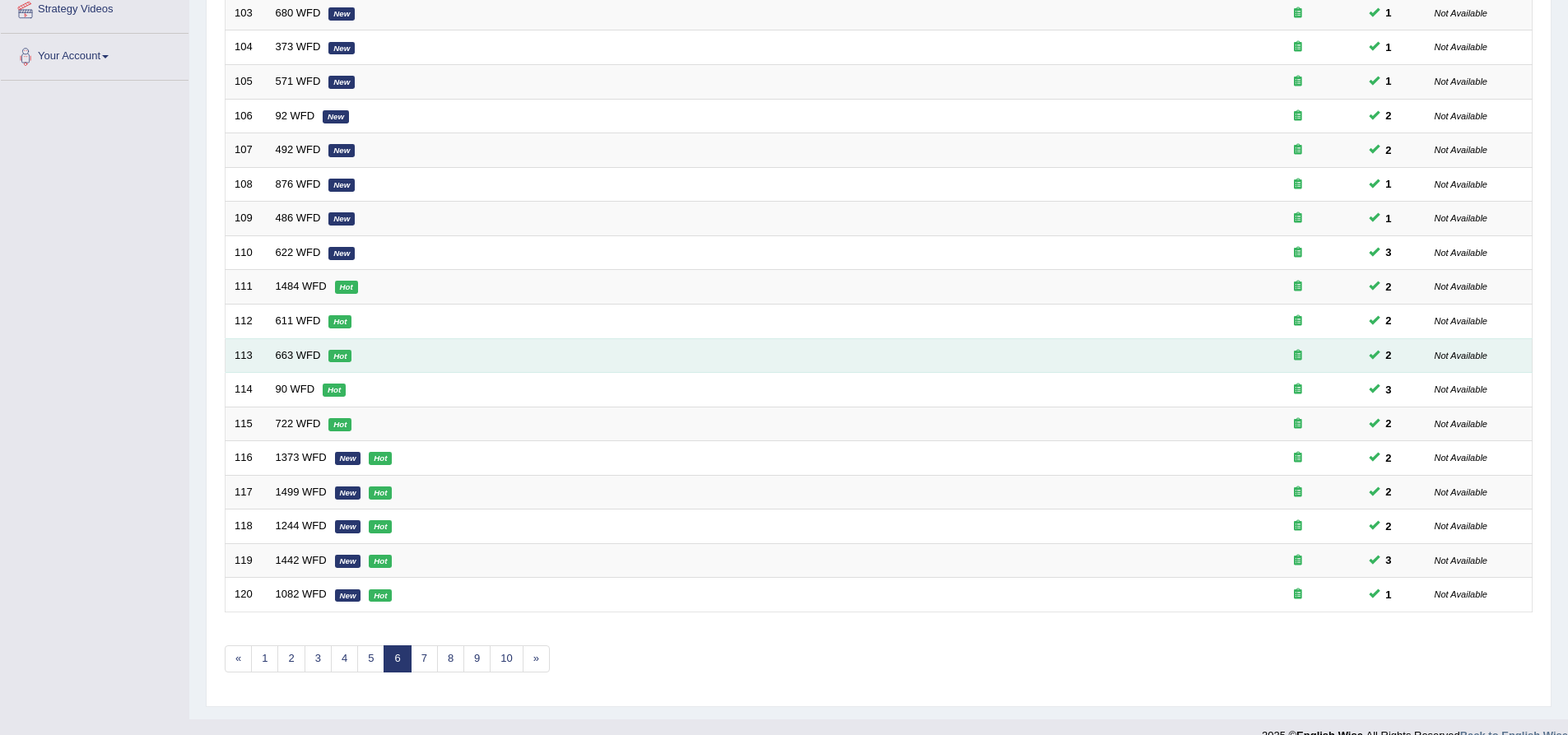
scroll to position [329, 0]
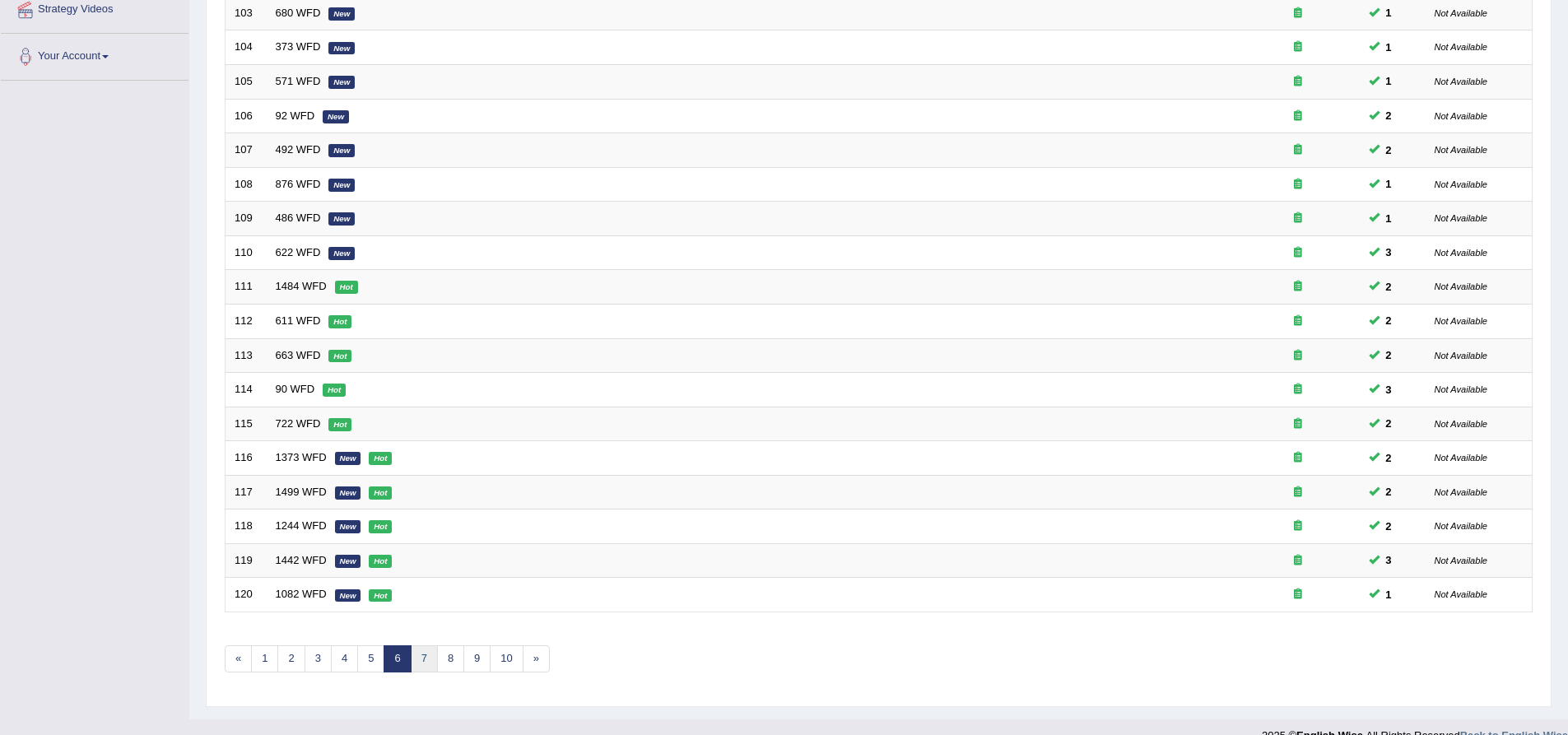
click at [426, 661] on link "7" at bounding box center [424, 659] width 27 height 27
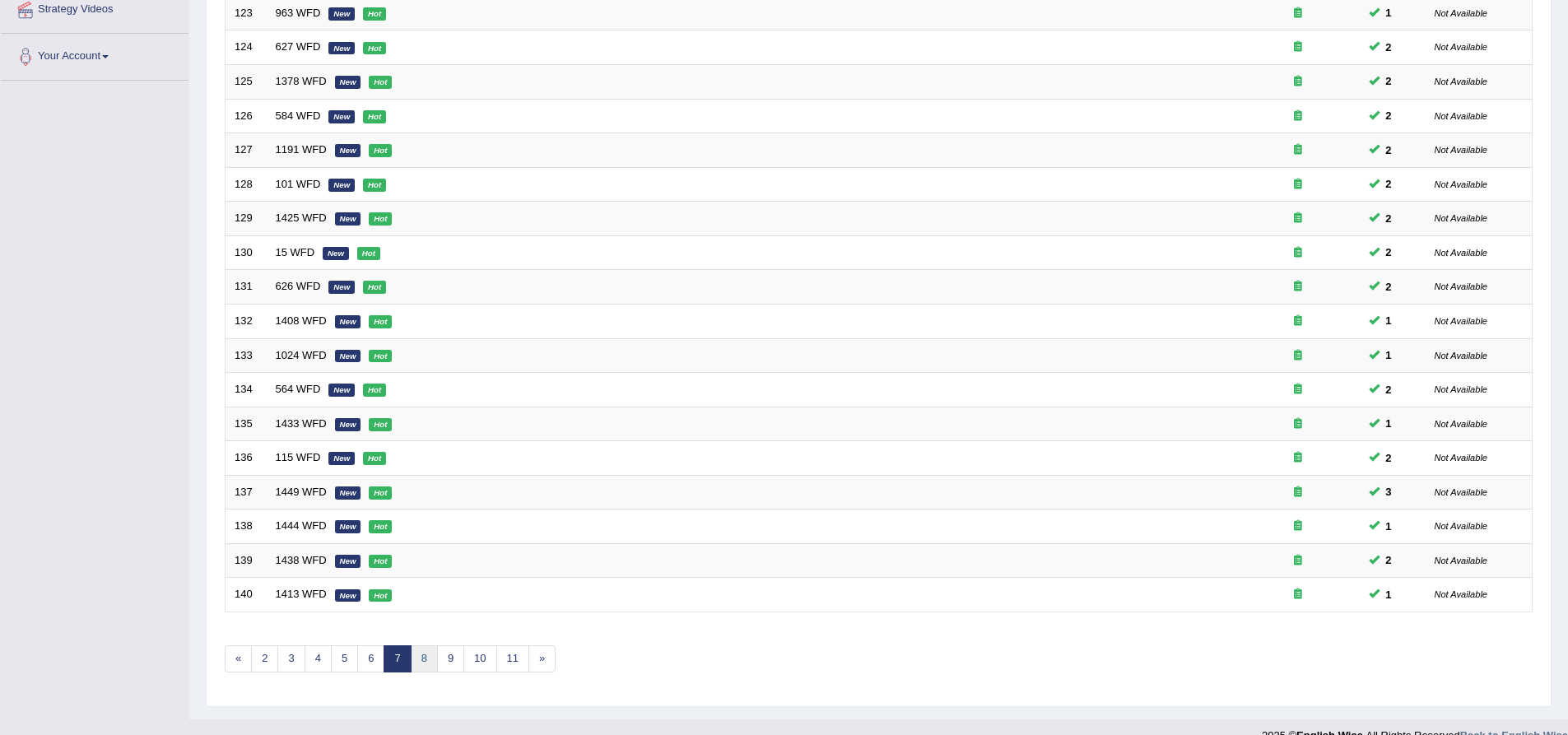
click at [424, 657] on link "8" at bounding box center [424, 659] width 27 height 27
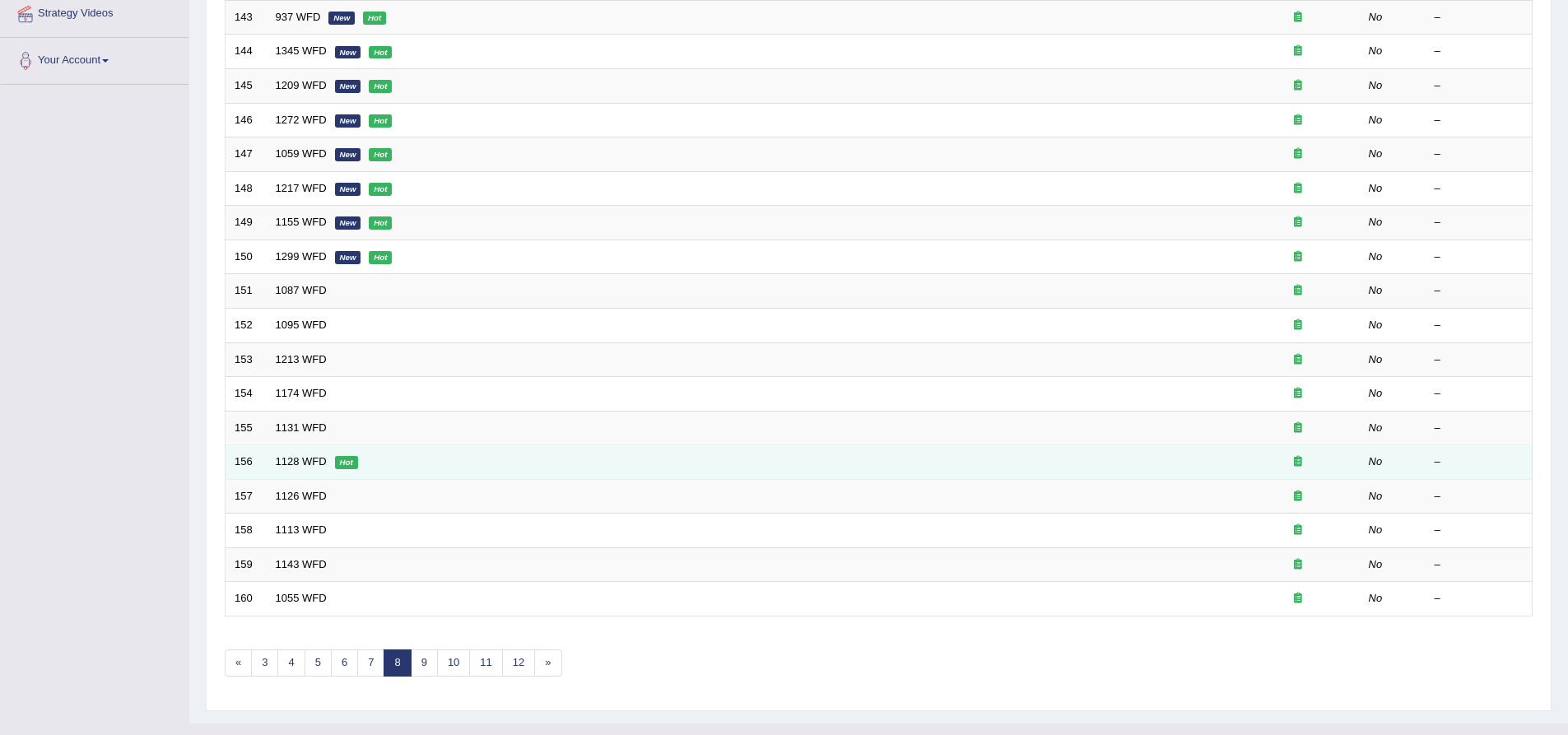
scroll to position [329, 0]
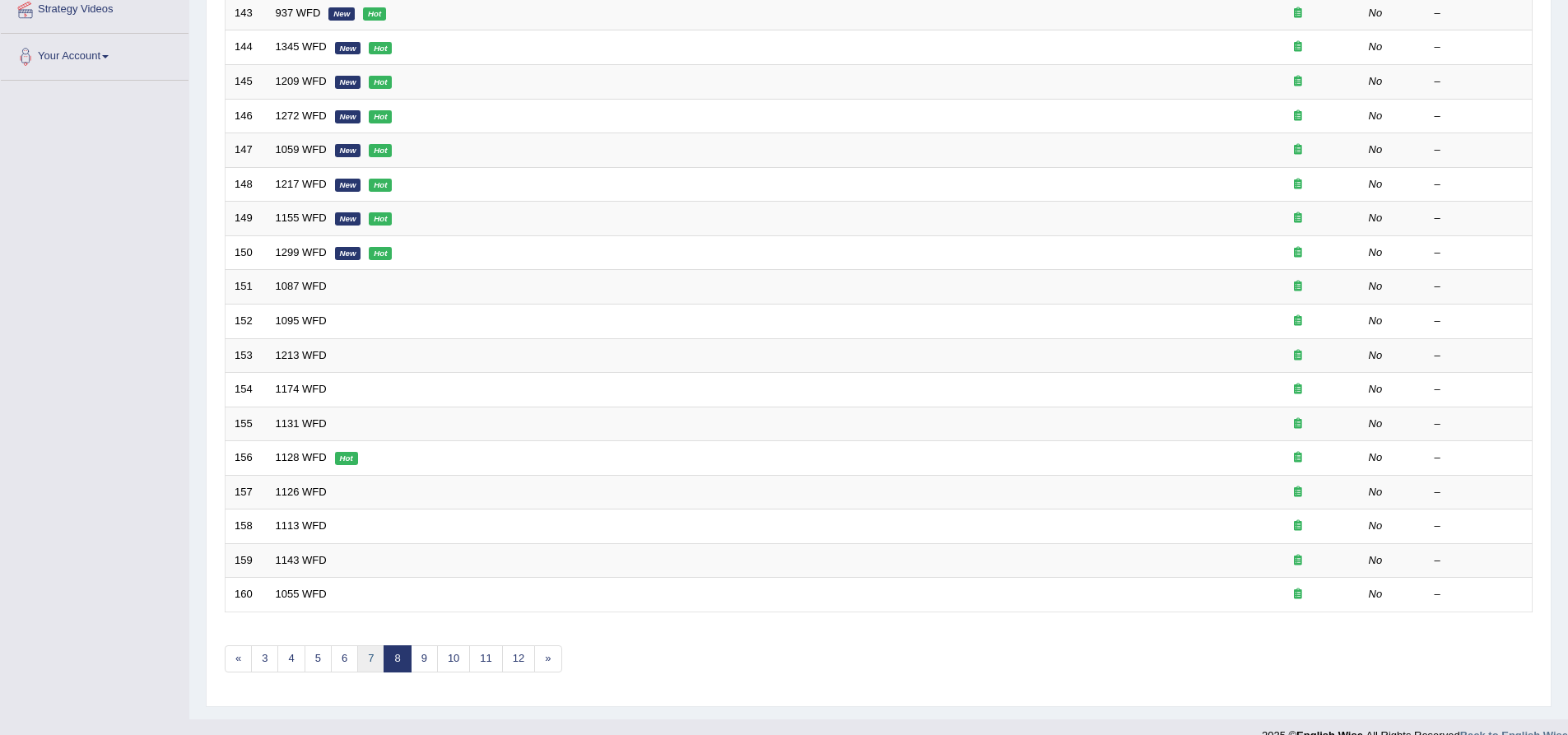
click at [368, 661] on link "7" at bounding box center [371, 659] width 27 height 27
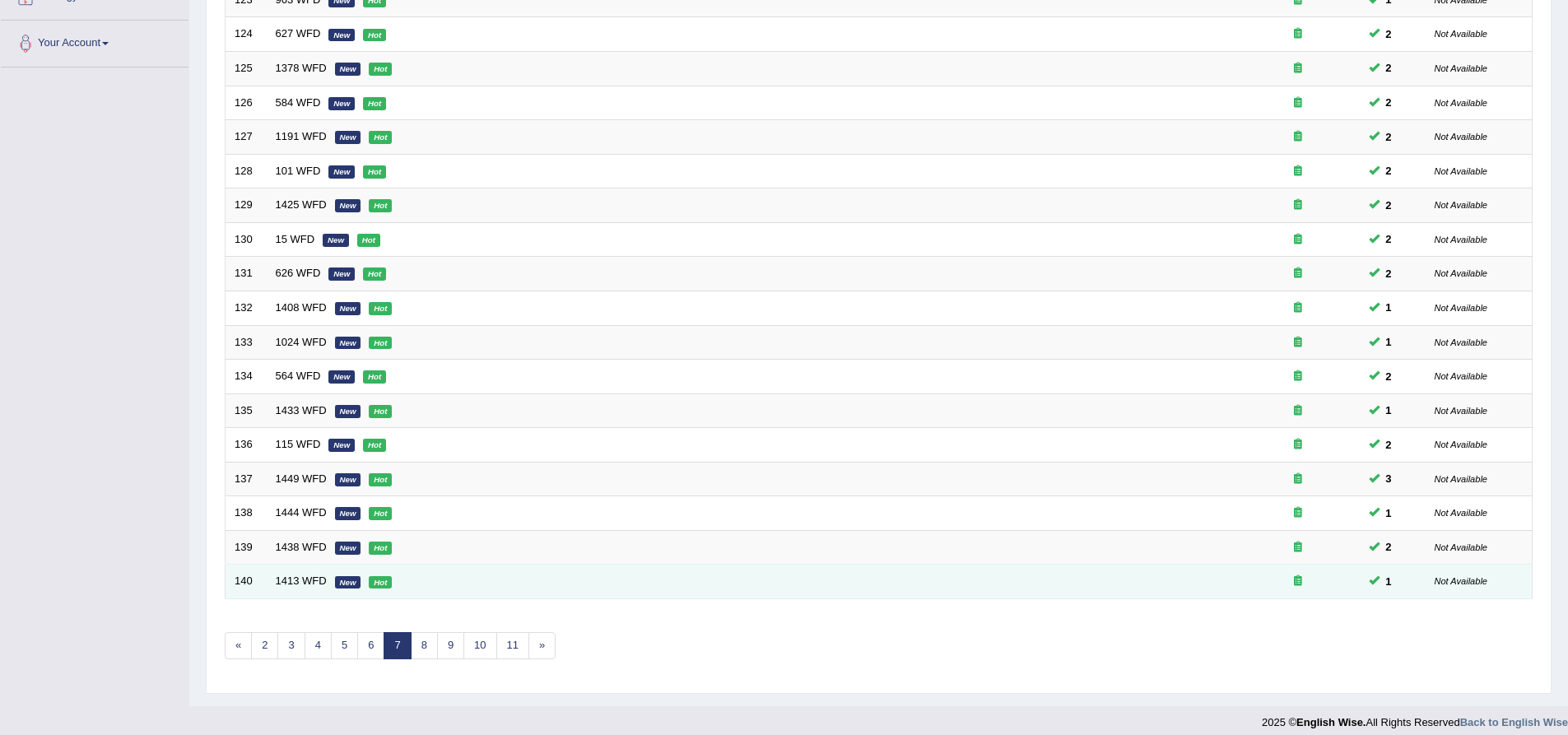
scroll to position [355, 0]
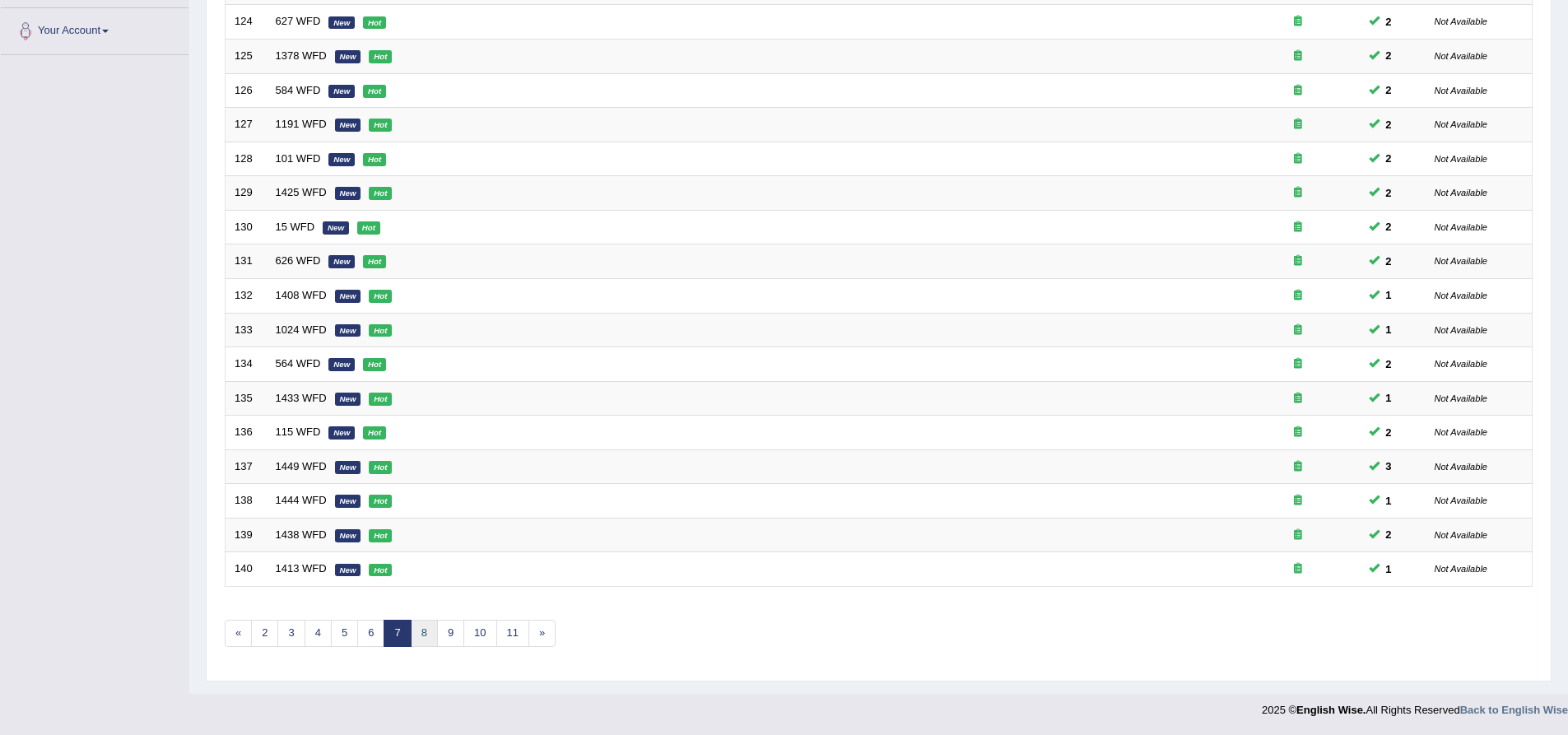
click at [425, 641] on link "8" at bounding box center [424, 633] width 27 height 27
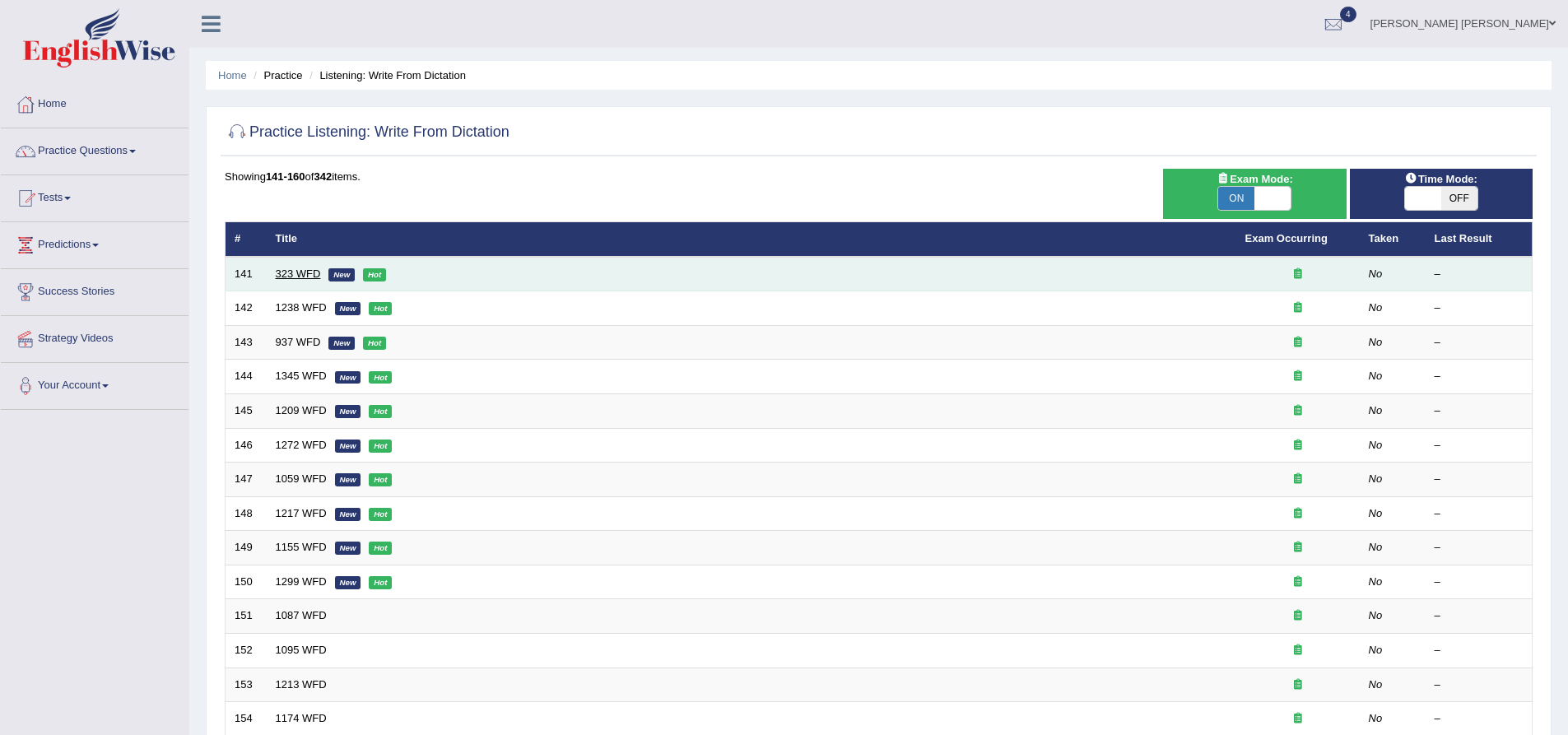
click at [302, 269] on link "323 WFD" at bounding box center [298, 273] width 46 height 12
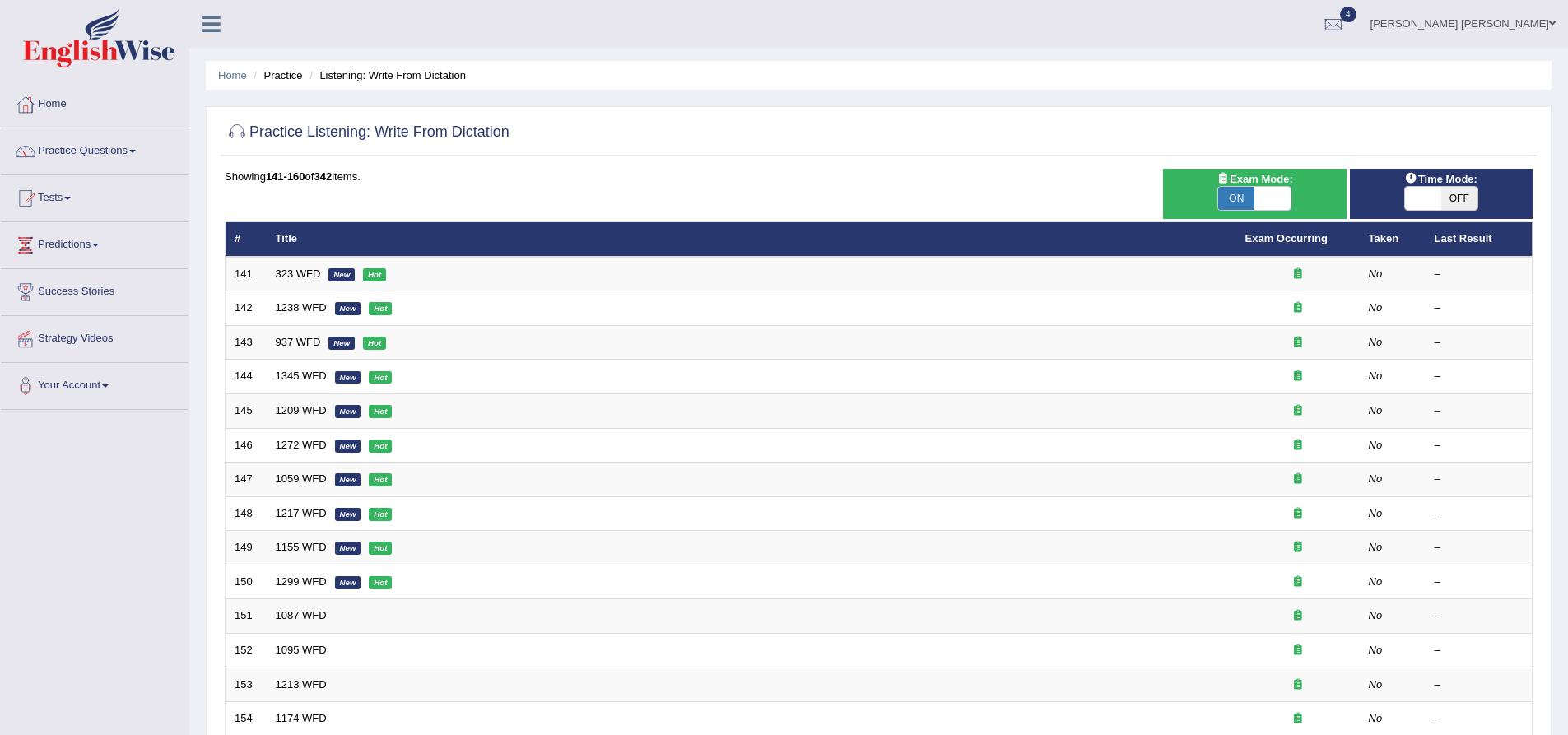
click at [1443, 197] on span "OFF" at bounding box center [1460, 199] width 36 height 23
checkbox input "true"
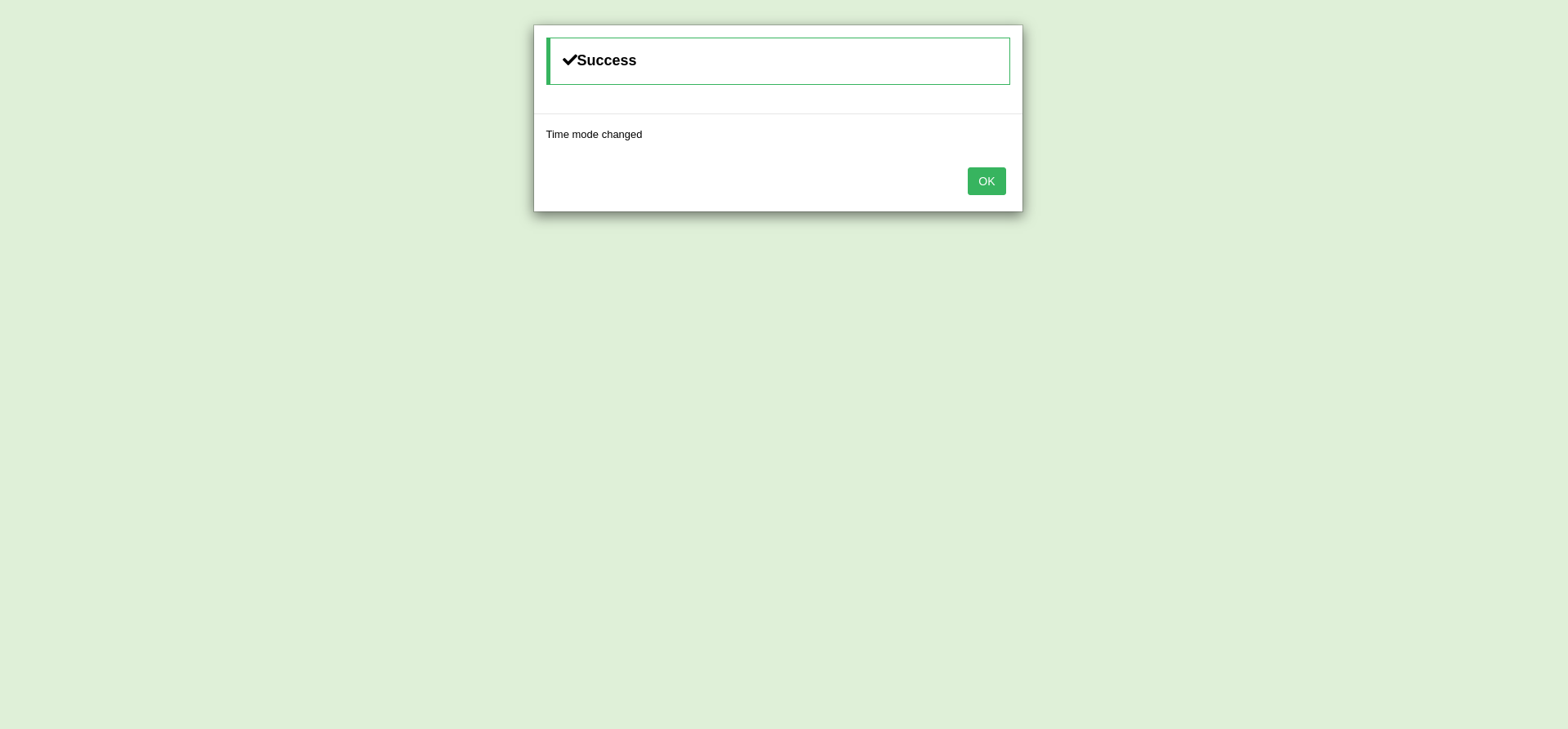
click at [1002, 184] on button "OK" at bounding box center [987, 181] width 38 height 28
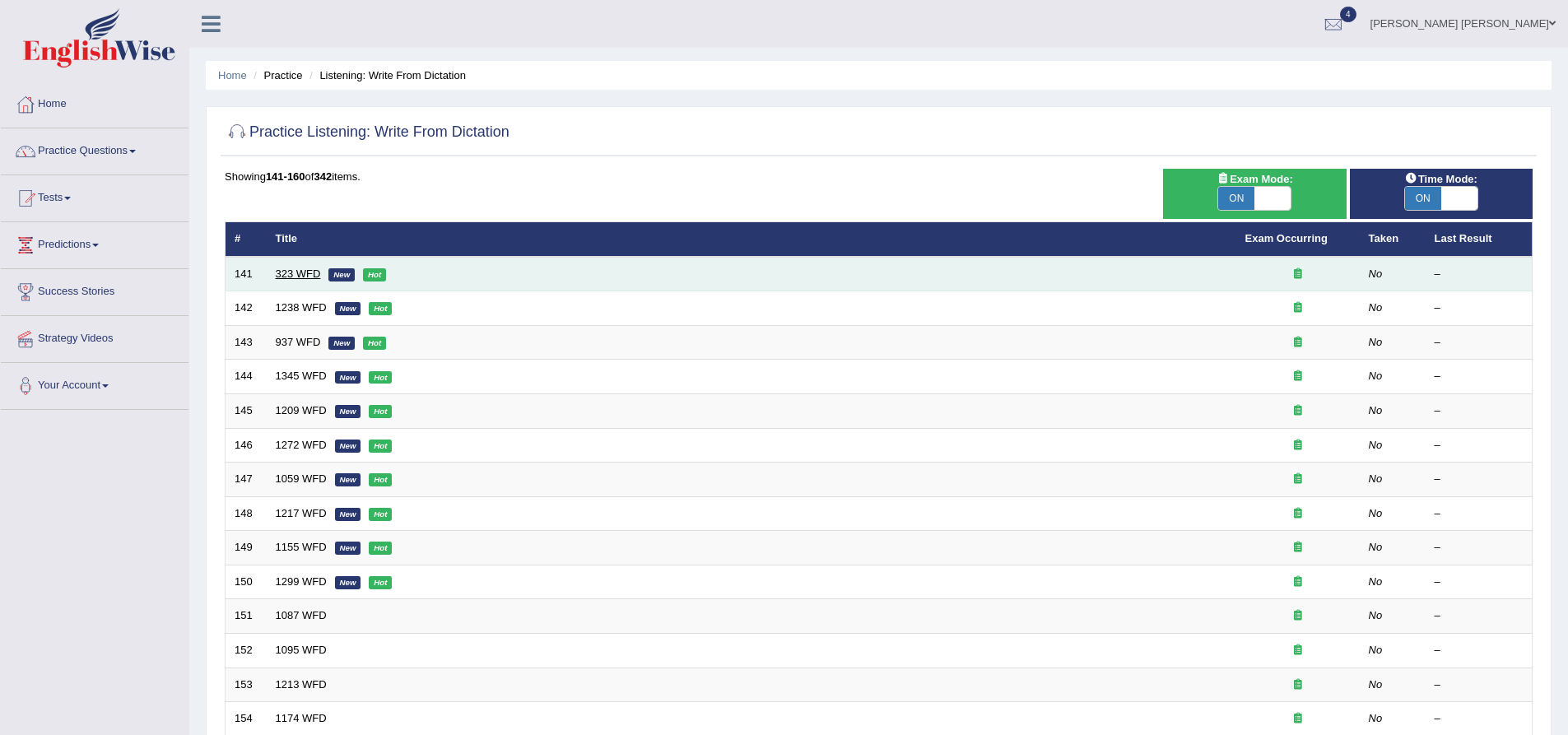
click at [288, 270] on link "323 WFD" at bounding box center [298, 273] width 46 height 12
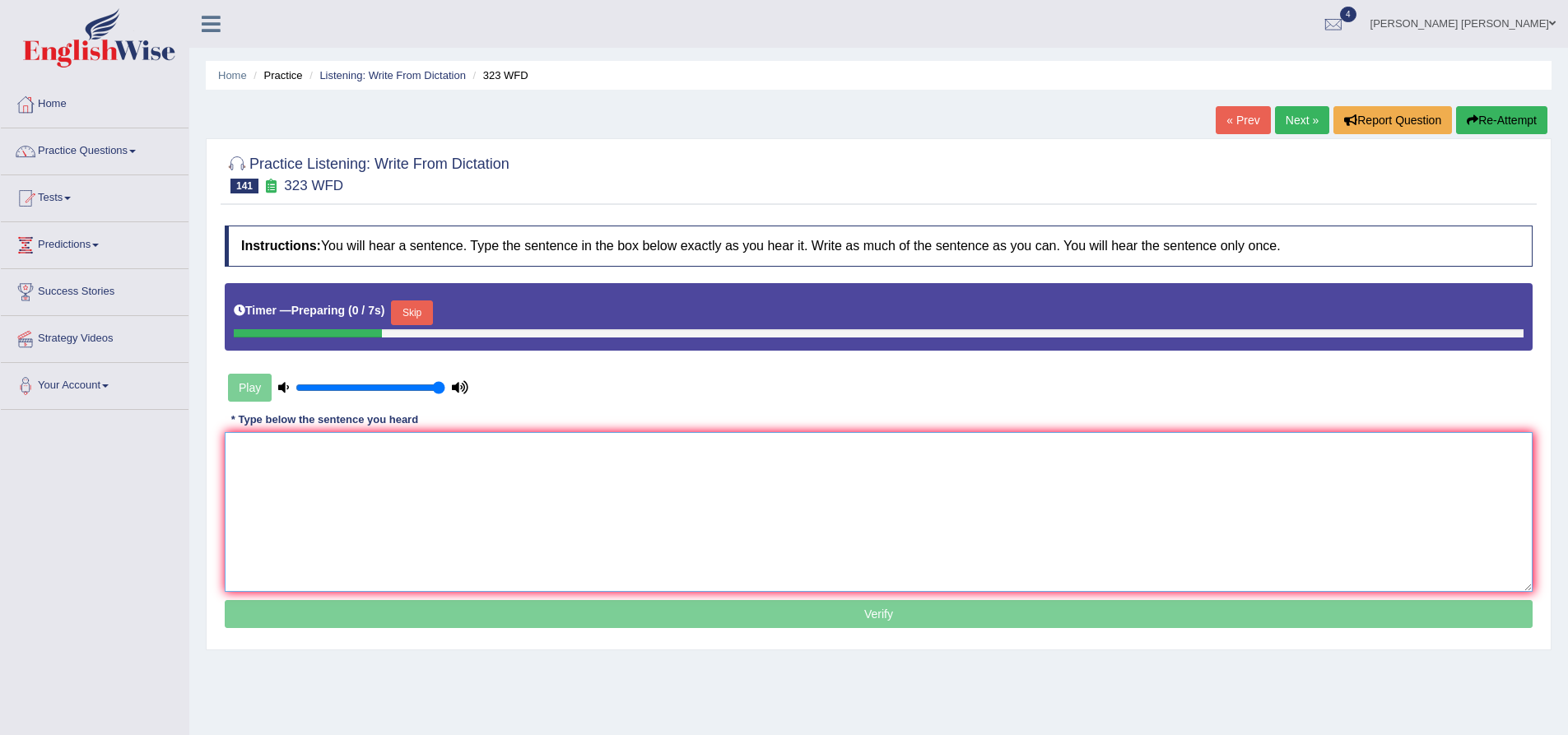
click at [421, 471] on textarea at bounding box center [879, 512] width 1308 height 160
click at [429, 310] on button "Skip" at bounding box center [412, 313] width 41 height 25
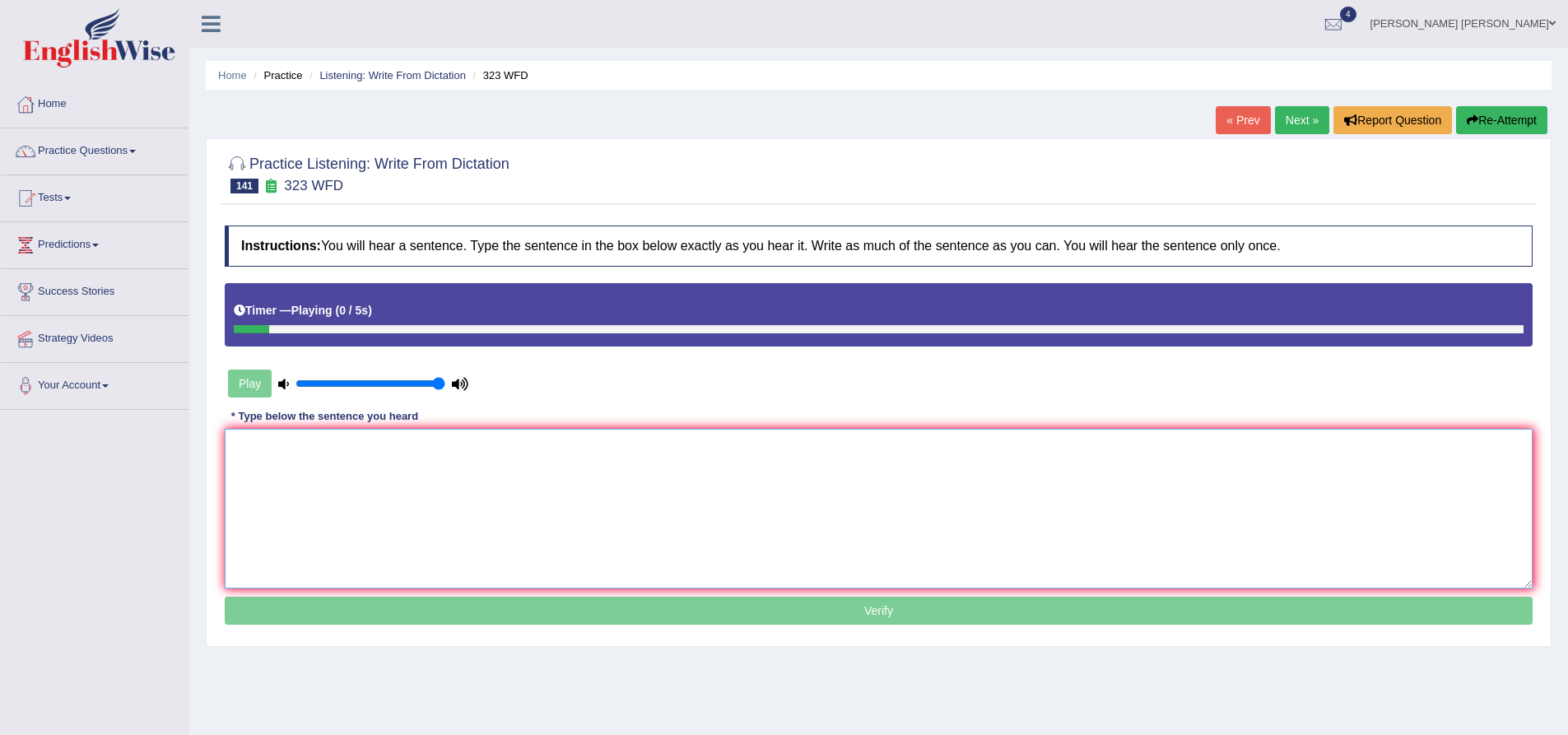
click at [479, 492] on textarea at bounding box center [879, 508] width 1308 height 160
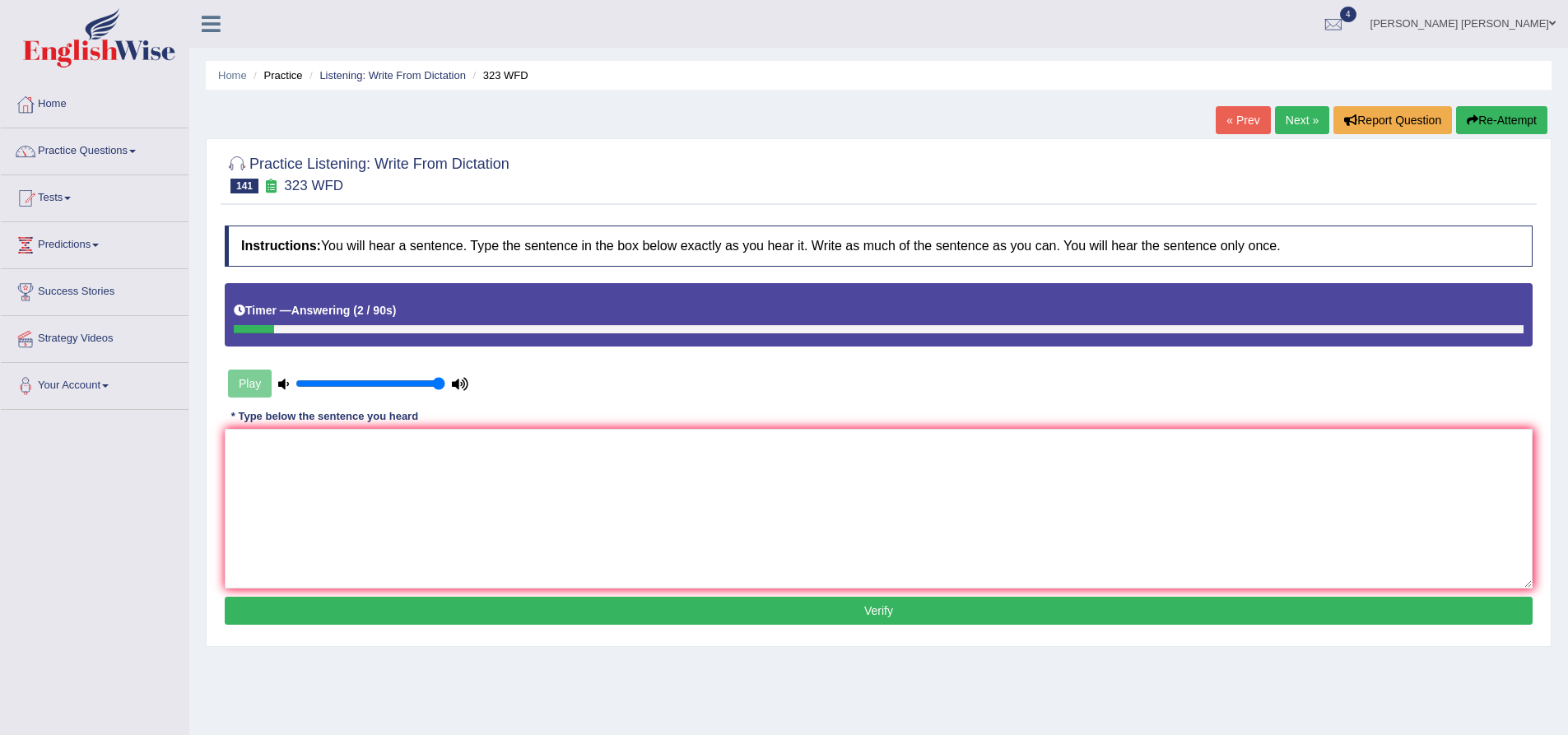
click at [1512, 112] on button "Re-Attempt" at bounding box center [1502, 120] width 91 height 28
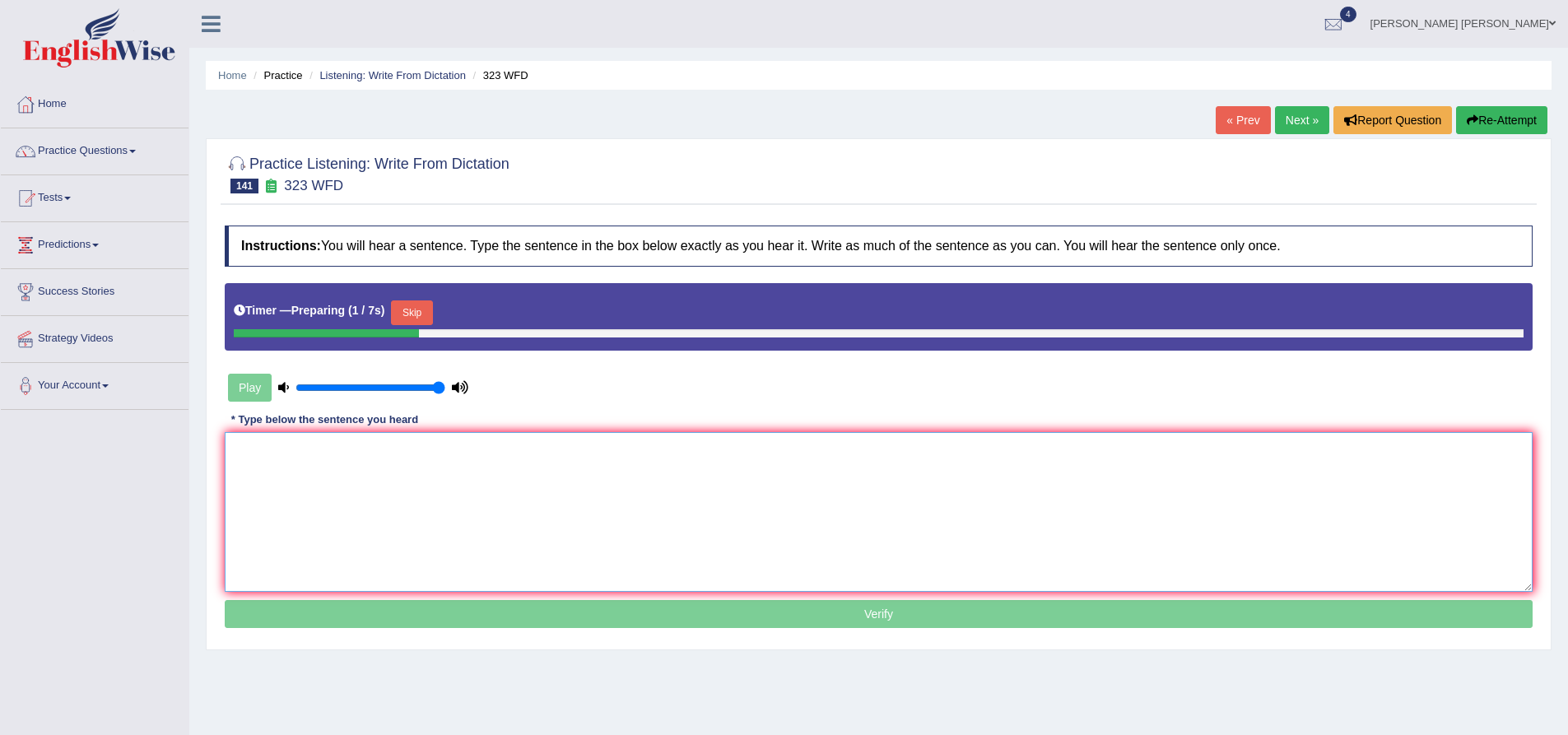
click at [460, 489] on textarea at bounding box center [879, 512] width 1308 height 160
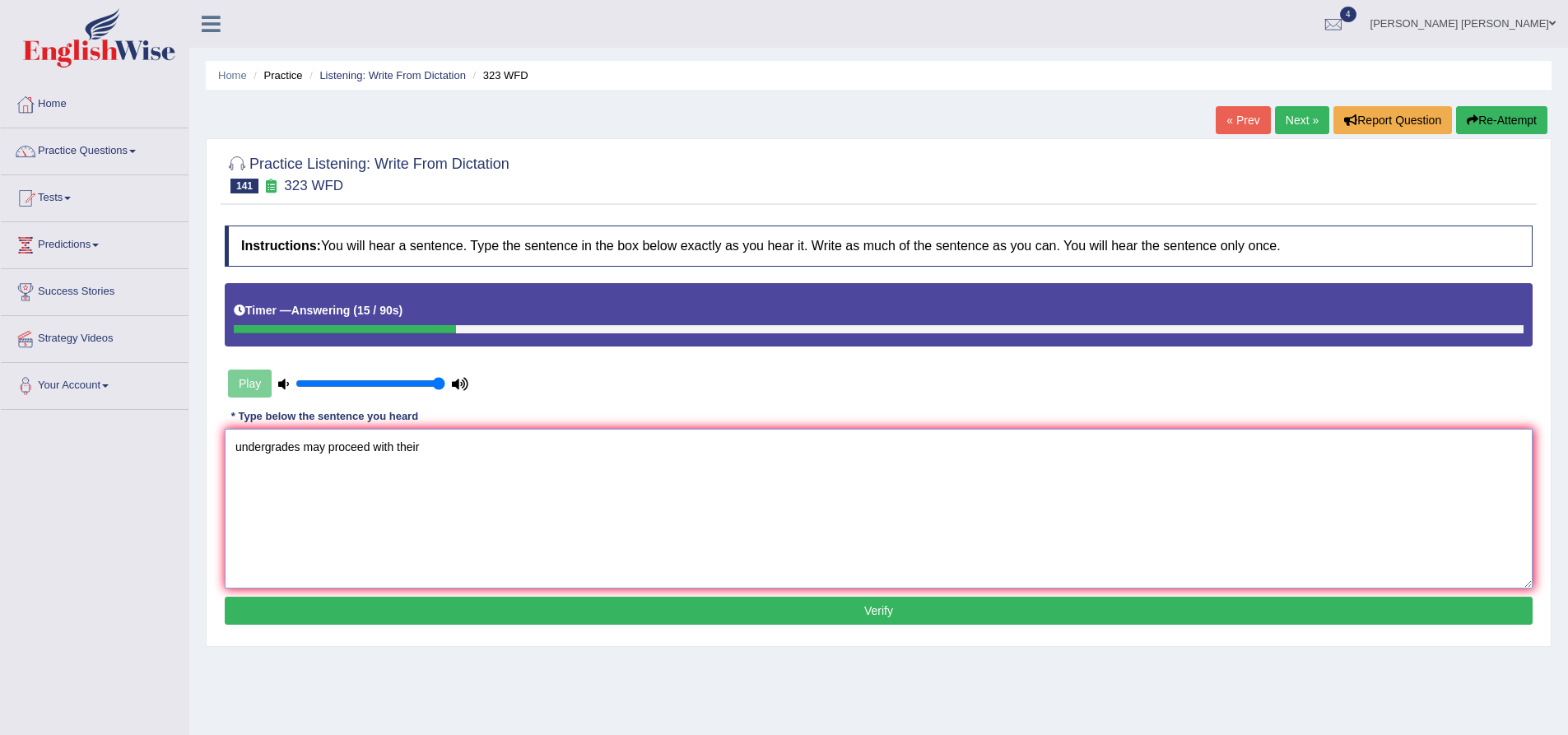
type textarea "undergrades may proceed with their"
click at [1505, 125] on button "Re-Attempt" at bounding box center [1502, 120] width 91 height 28
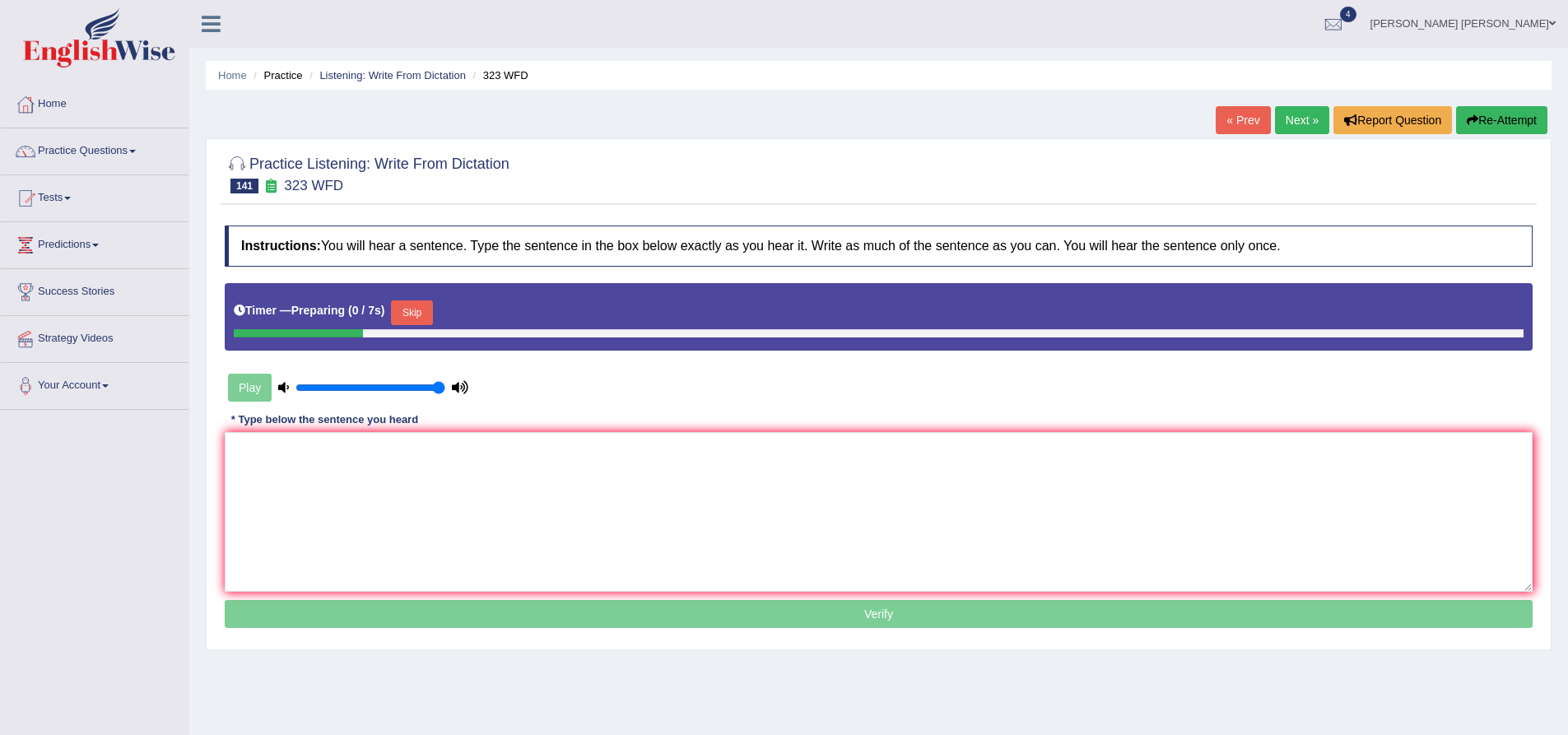
click at [419, 319] on button "Skip" at bounding box center [412, 313] width 41 height 25
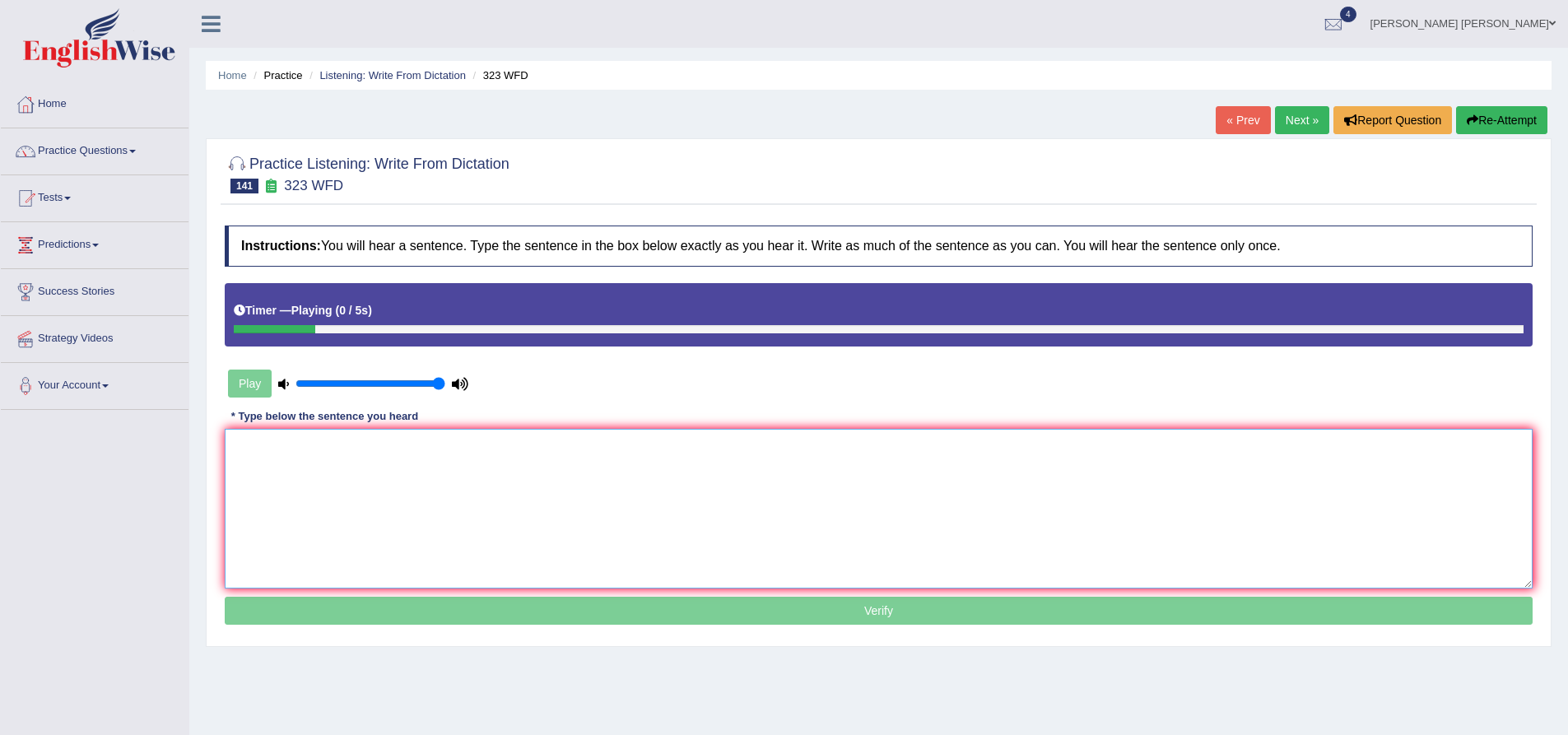
click at [433, 499] on textarea at bounding box center [879, 508] width 1308 height 160
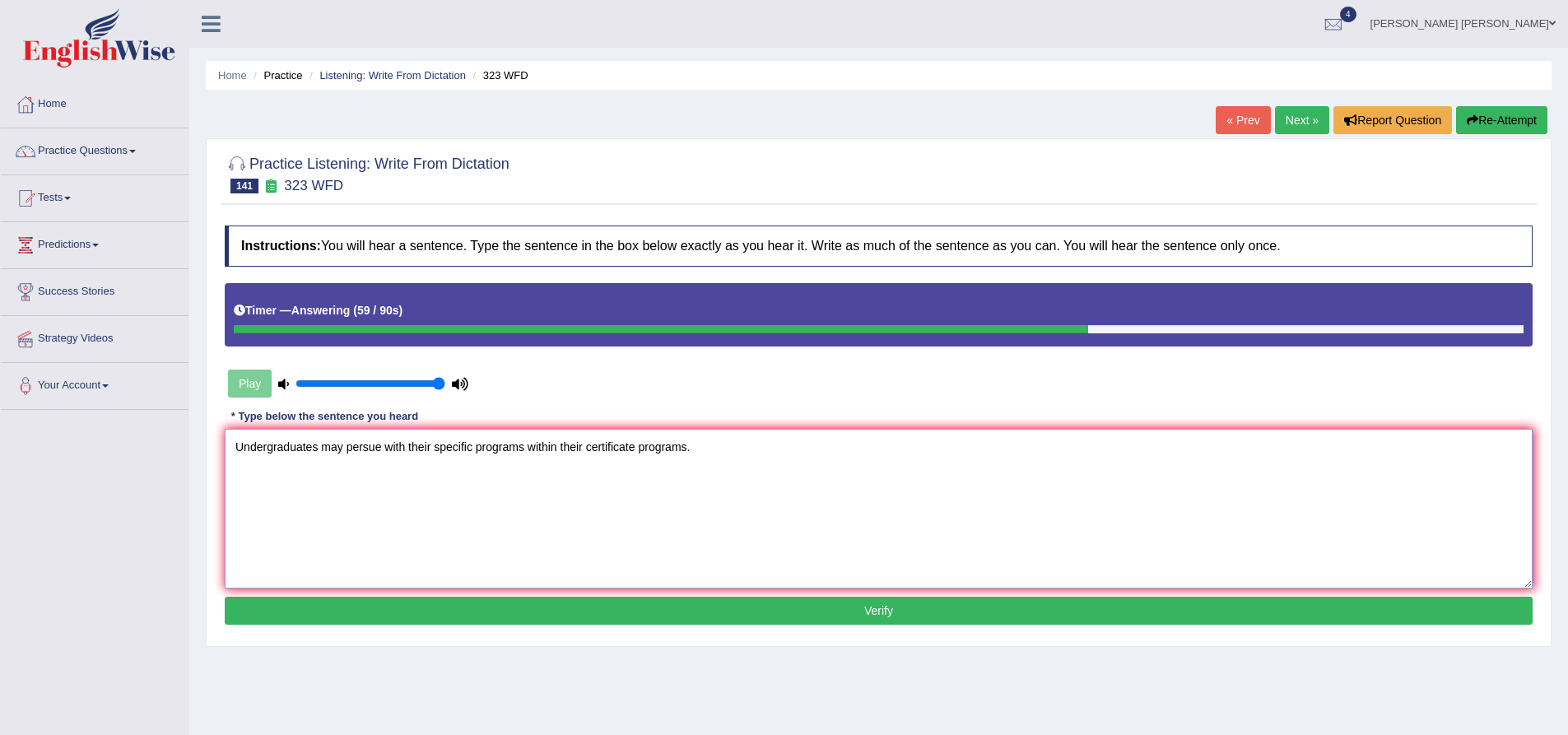
paste textarea "programs"
type textarea "Undergraduates may persue with their specific program programs within their cer…"
click at [511, 615] on button "Verify" at bounding box center [879, 611] width 1308 height 28
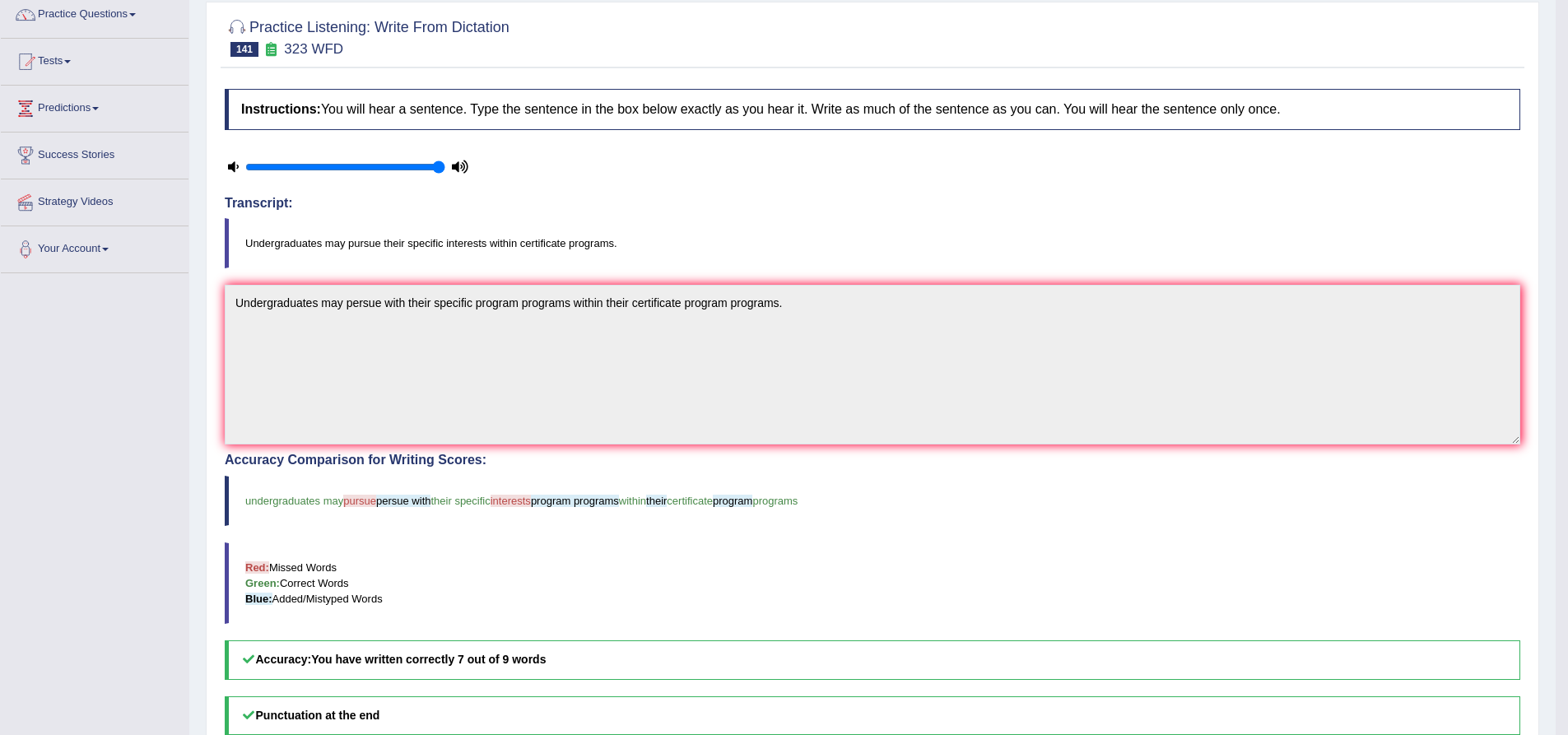
scroll to position [36, 0]
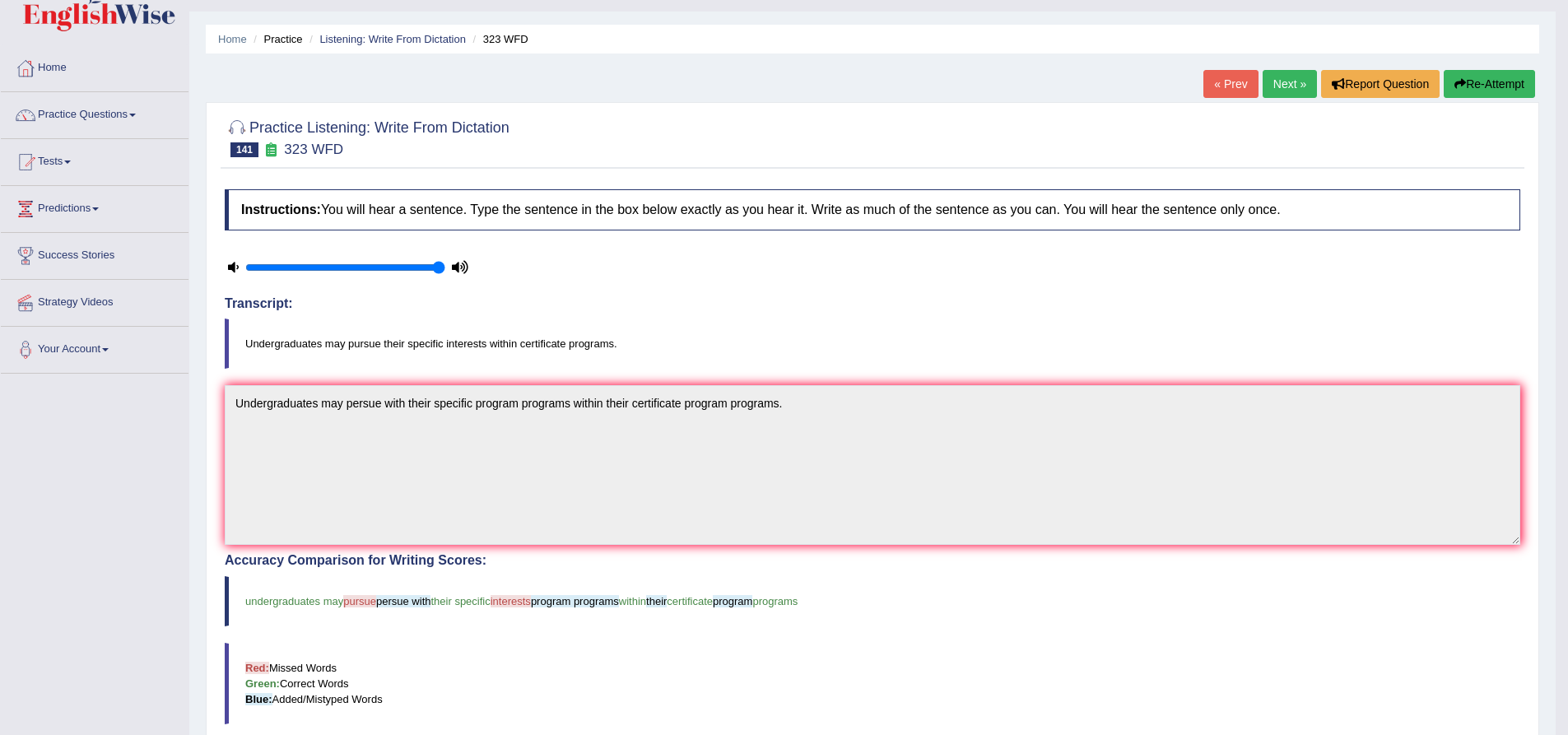
click at [1508, 84] on button "Re-Attempt" at bounding box center [1489, 84] width 91 height 28
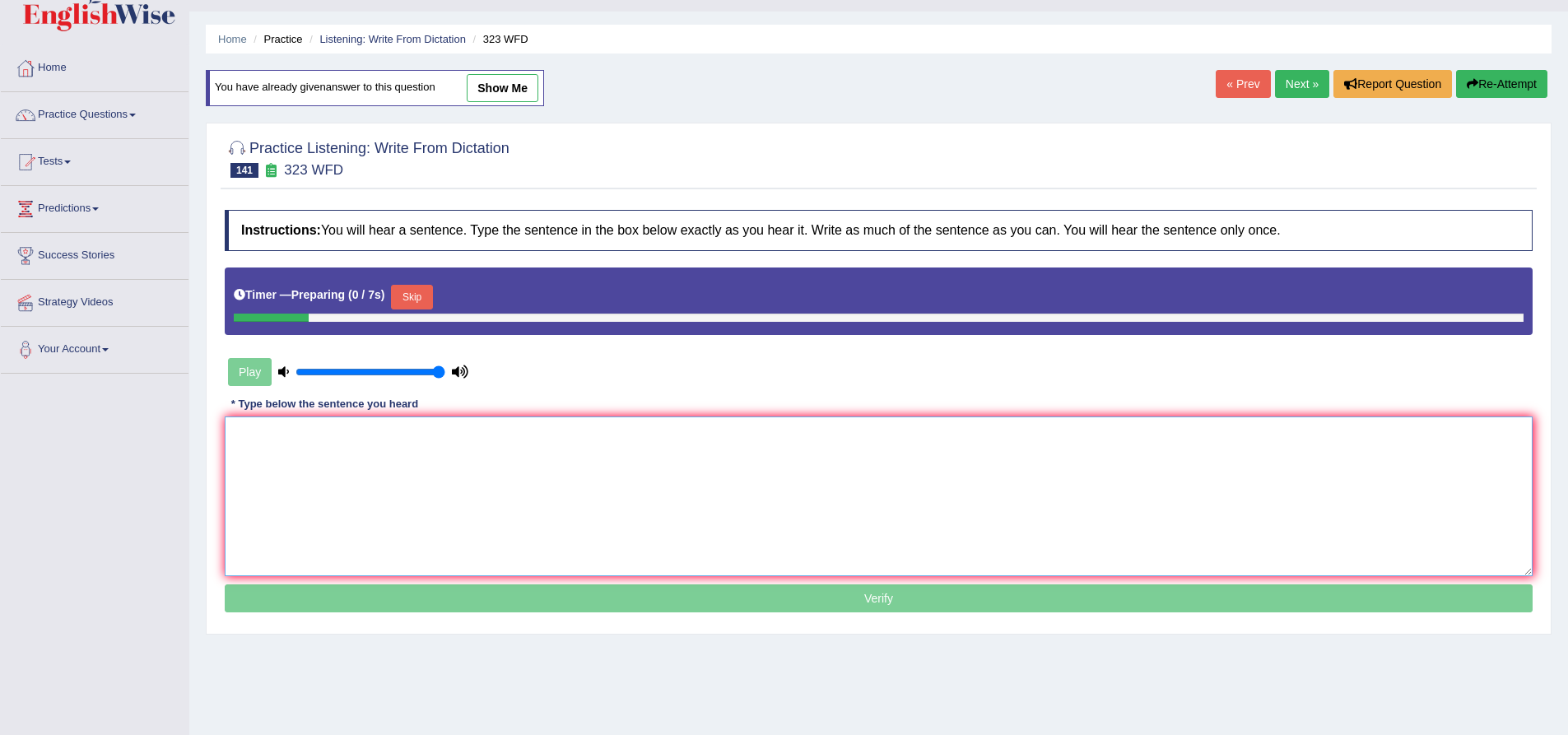
click at [481, 448] on textarea at bounding box center [879, 496] width 1308 height 160
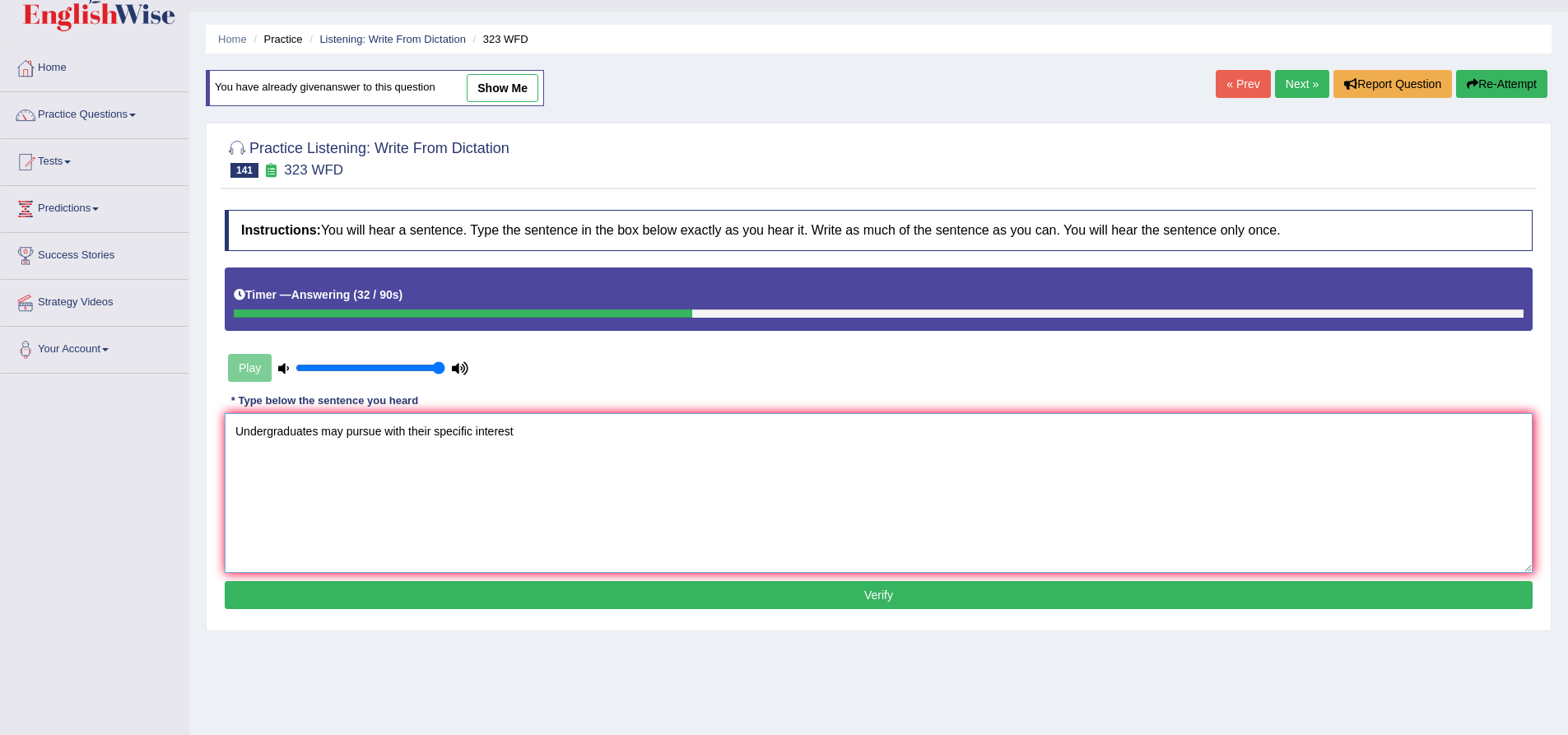
paste textarea "interest"
type textarea "Undergraduates may pursue with their specific interest interests within their c…"
click at [670, 593] on button "Verify" at bounding box center [879, 595] width 1308 height 28
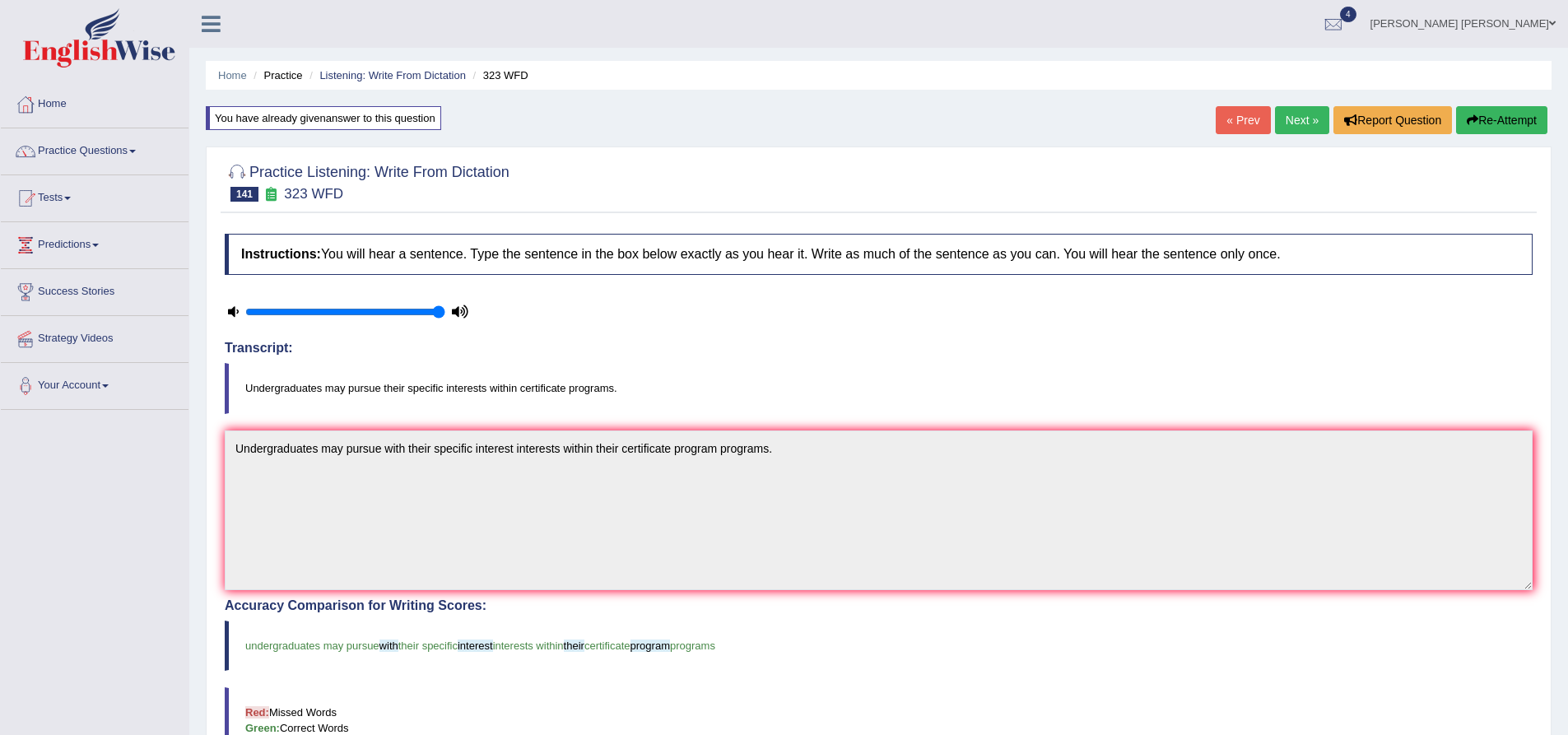
click at [1309, 127] on link "Next »" at bounding box center [1302, 120] width 55 height 28
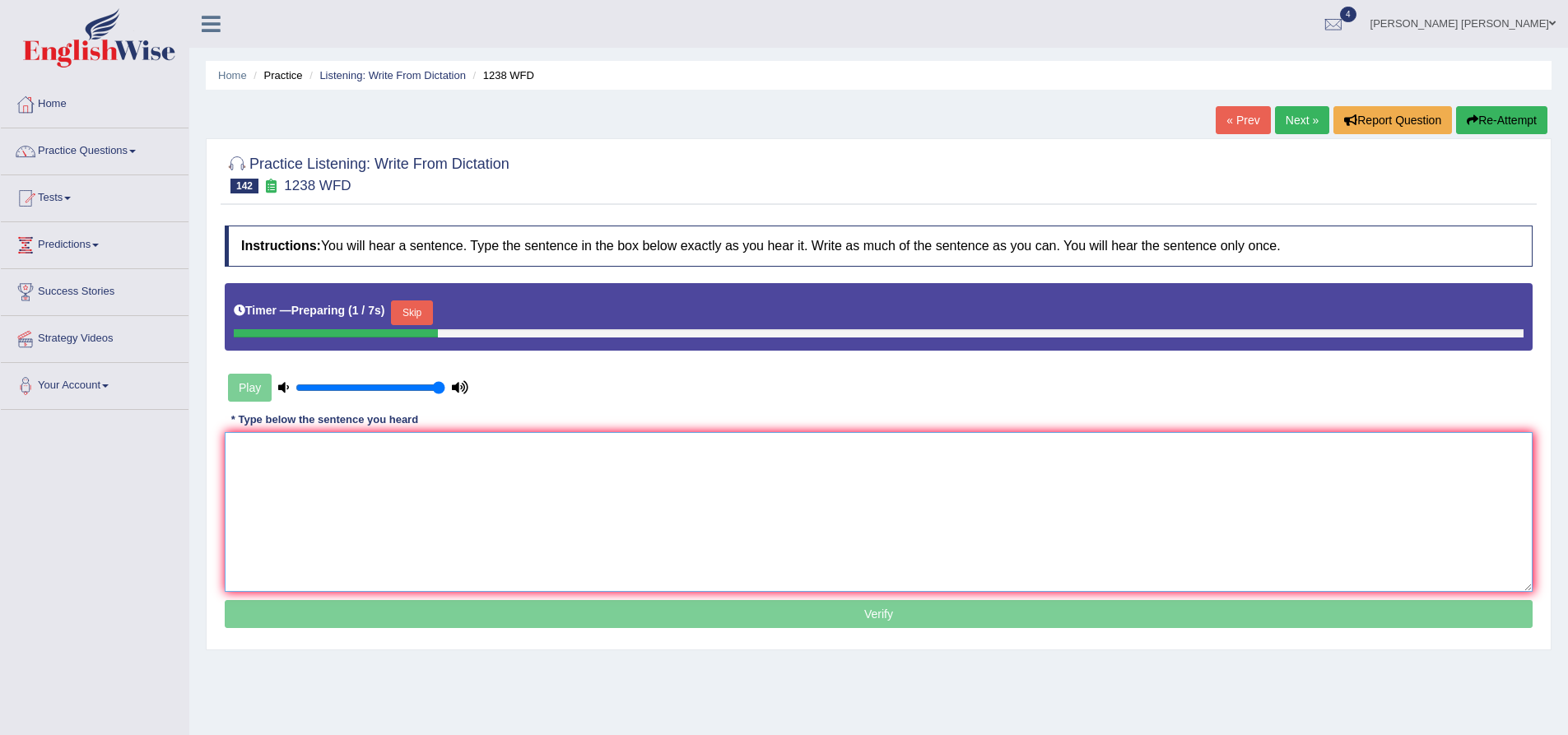
click at [467, 479] on textarea at bounding box center [879, 512] width 1308 height 160
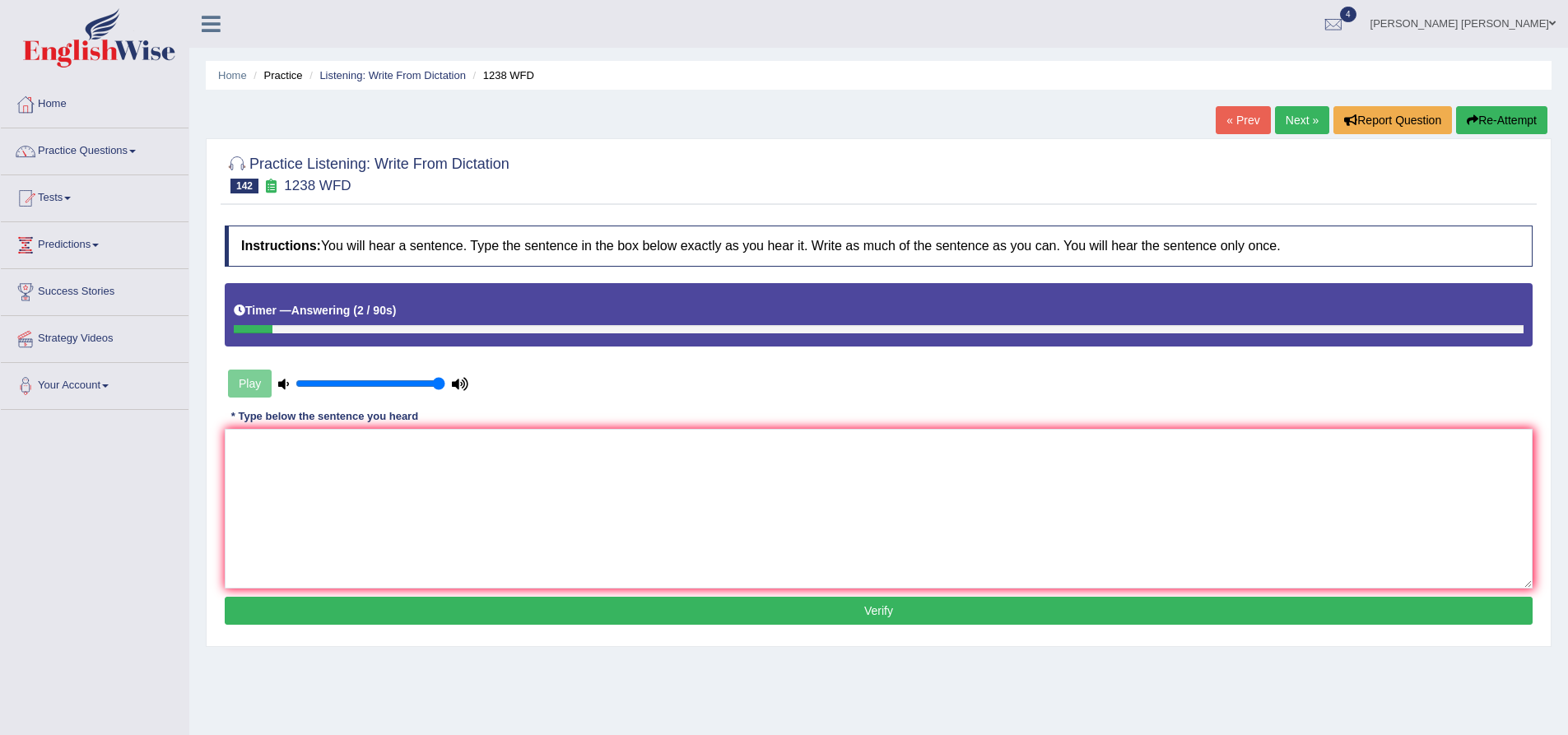
click at [1499, 117] on button "Re-Attempt" at bounding box center [1502, 120] width 91 height 28
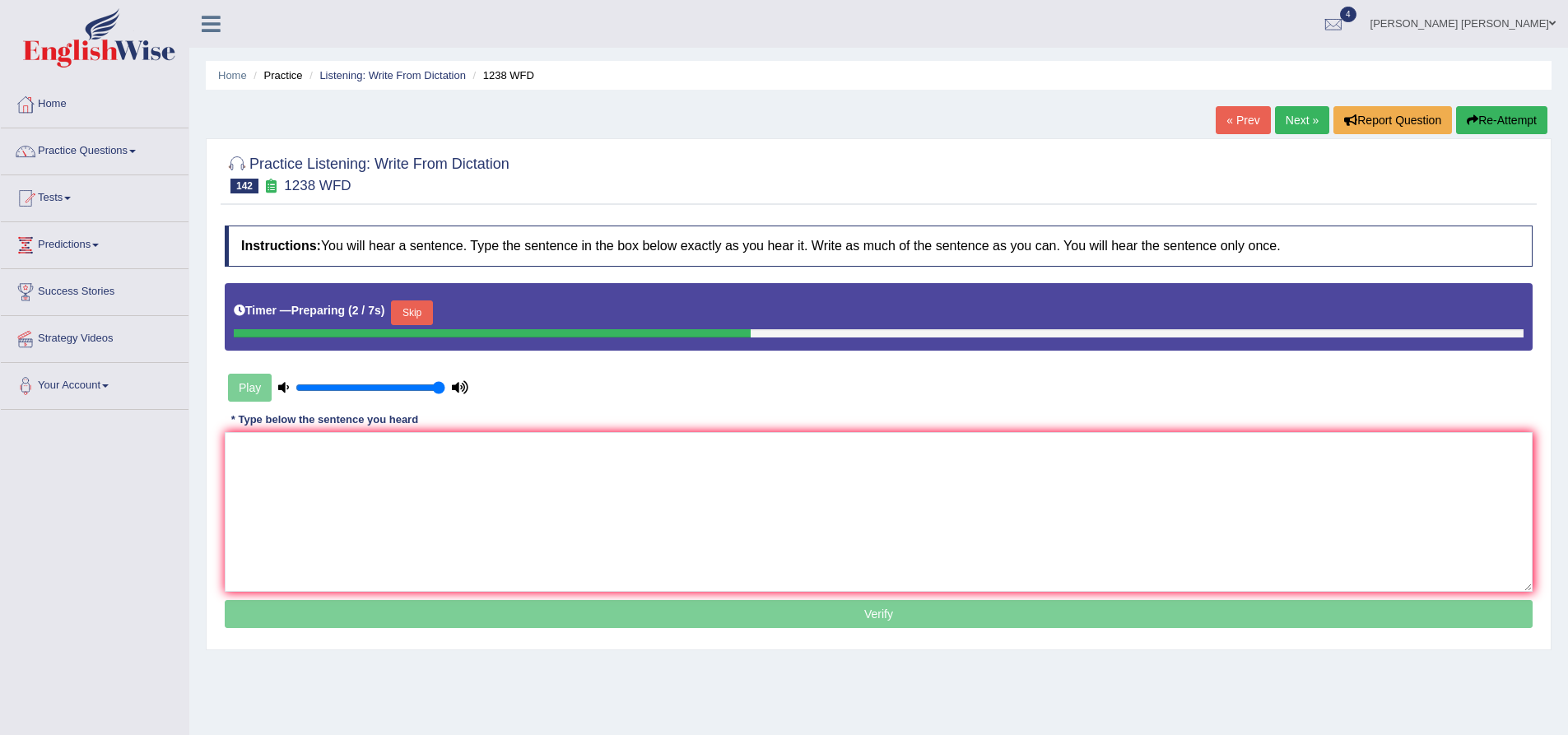
click at [407, 315] on button "Skip" at bounding box center [412, 313] width 41 height 25
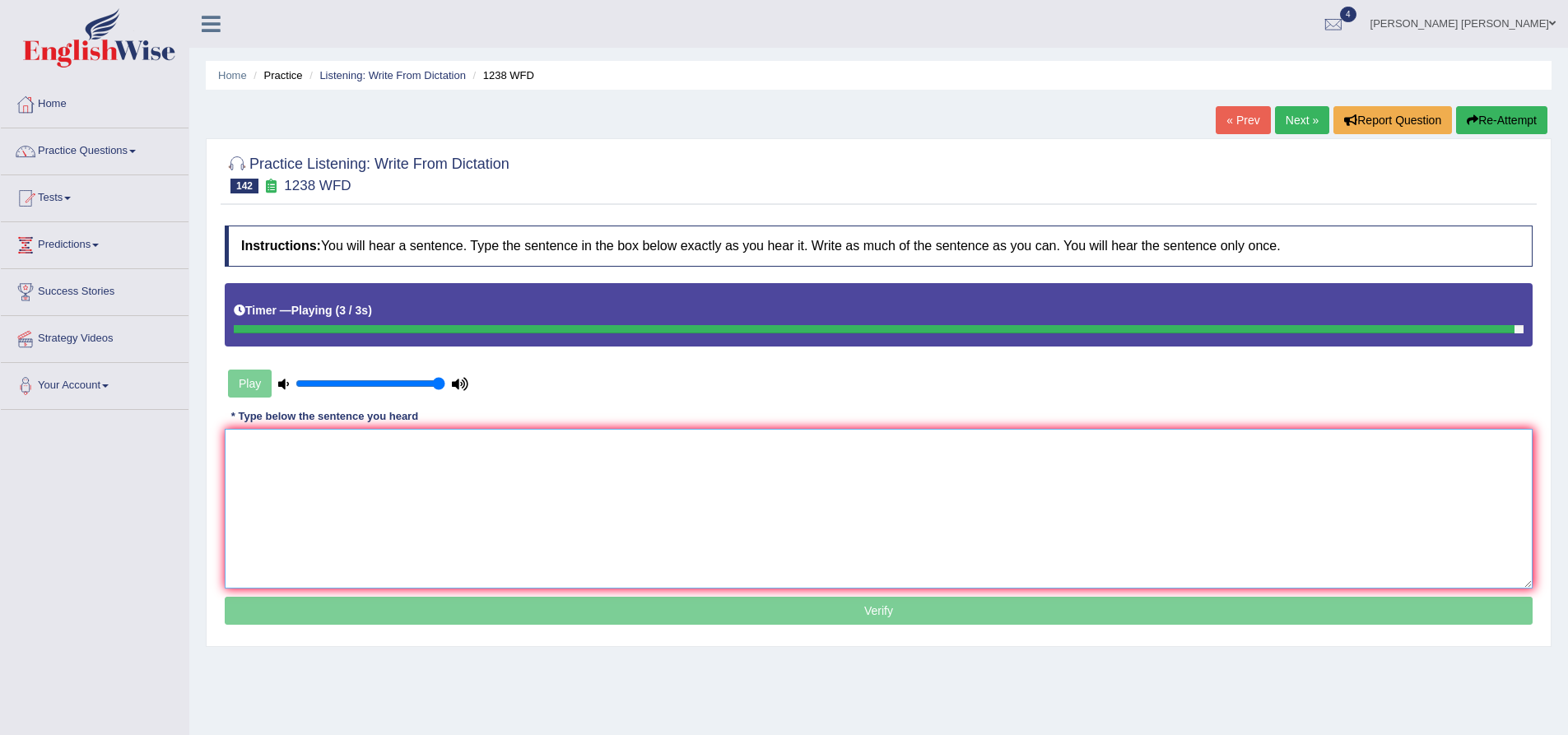
click at [499, 512] on textarea at bounding box center [879, 508] width 1308 height 160
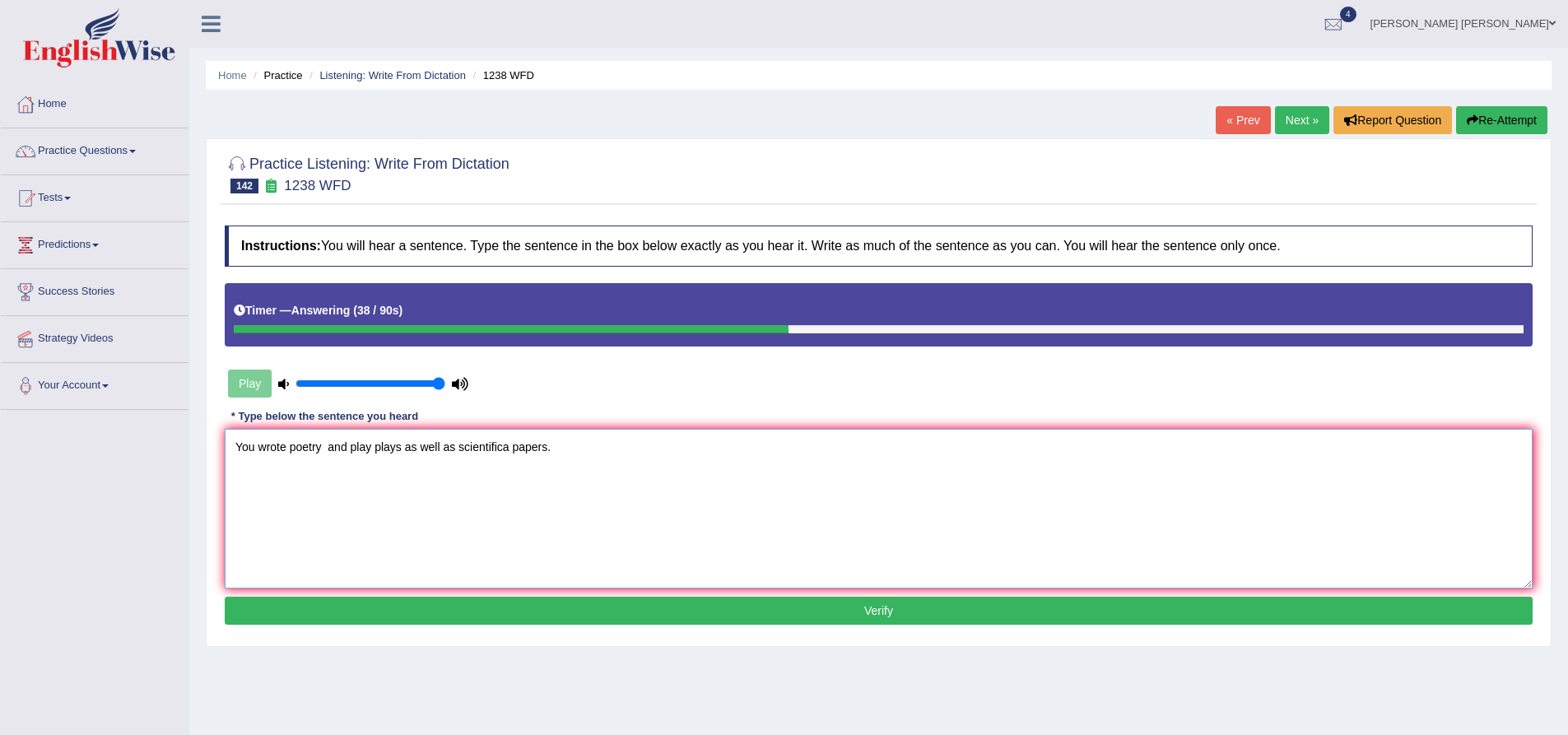
paste textarea "poetry"
paste textarea "paper"
type textarea "You wrote poetry poetries and play plays as well as scientific paper papers."
click at [538, 609] on button "Verify" at bounding box center [879, 611] width 1308 height 28
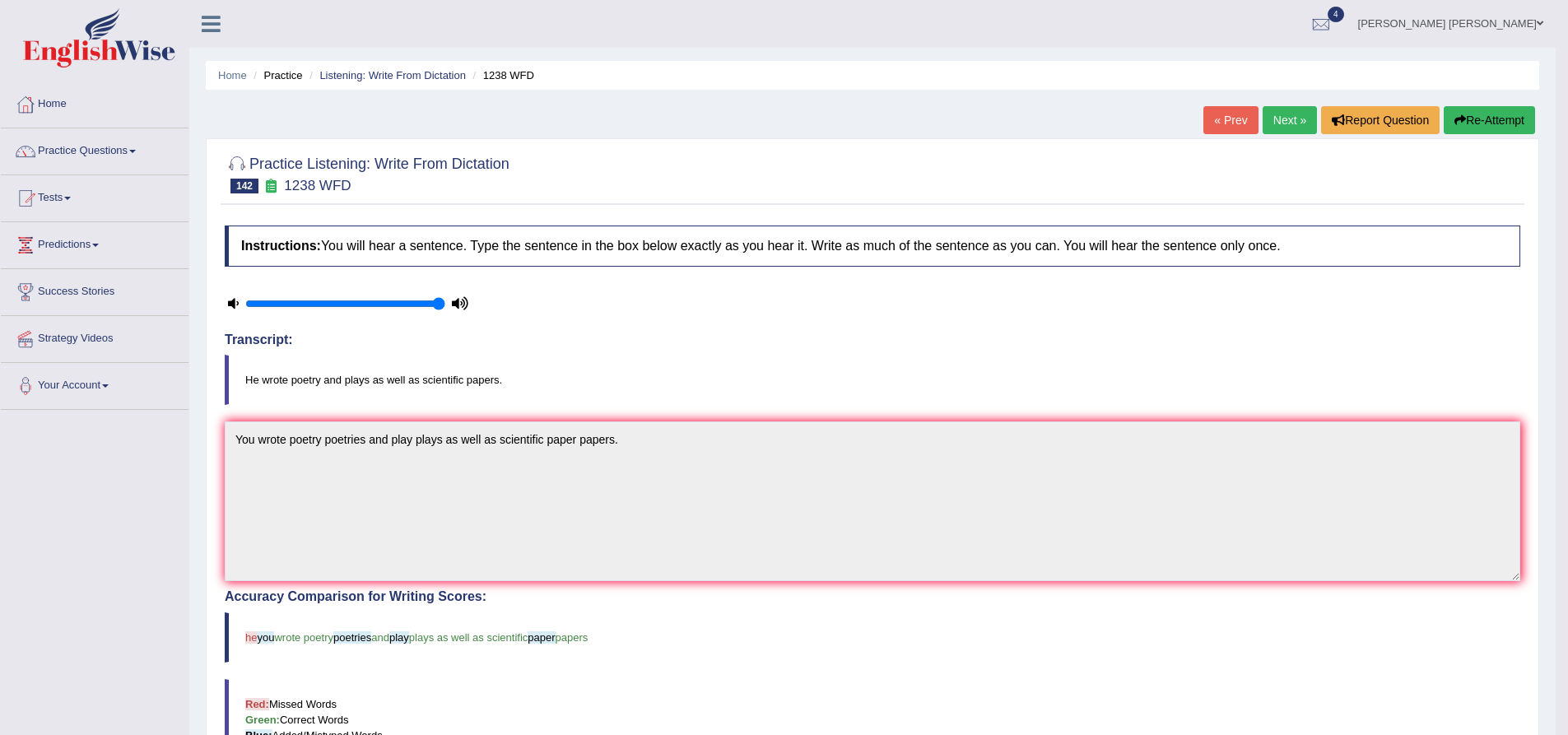
click at [1485, 128] on button "Re-Attempt" at bounding box center [1489, 120] width 91 height 28
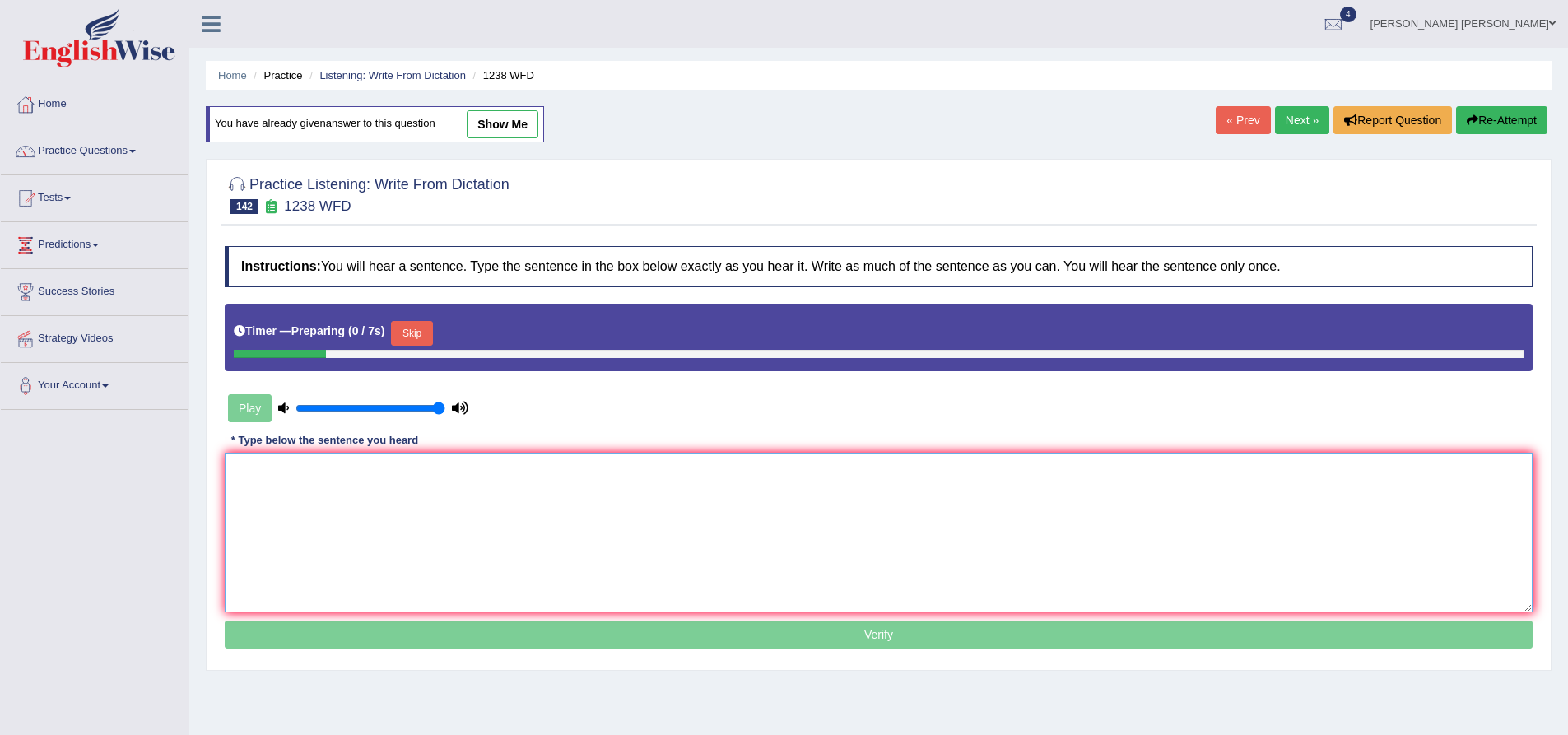
click at [521, 483] on textarea at bounding box center [879, 532] width 1308 height 160
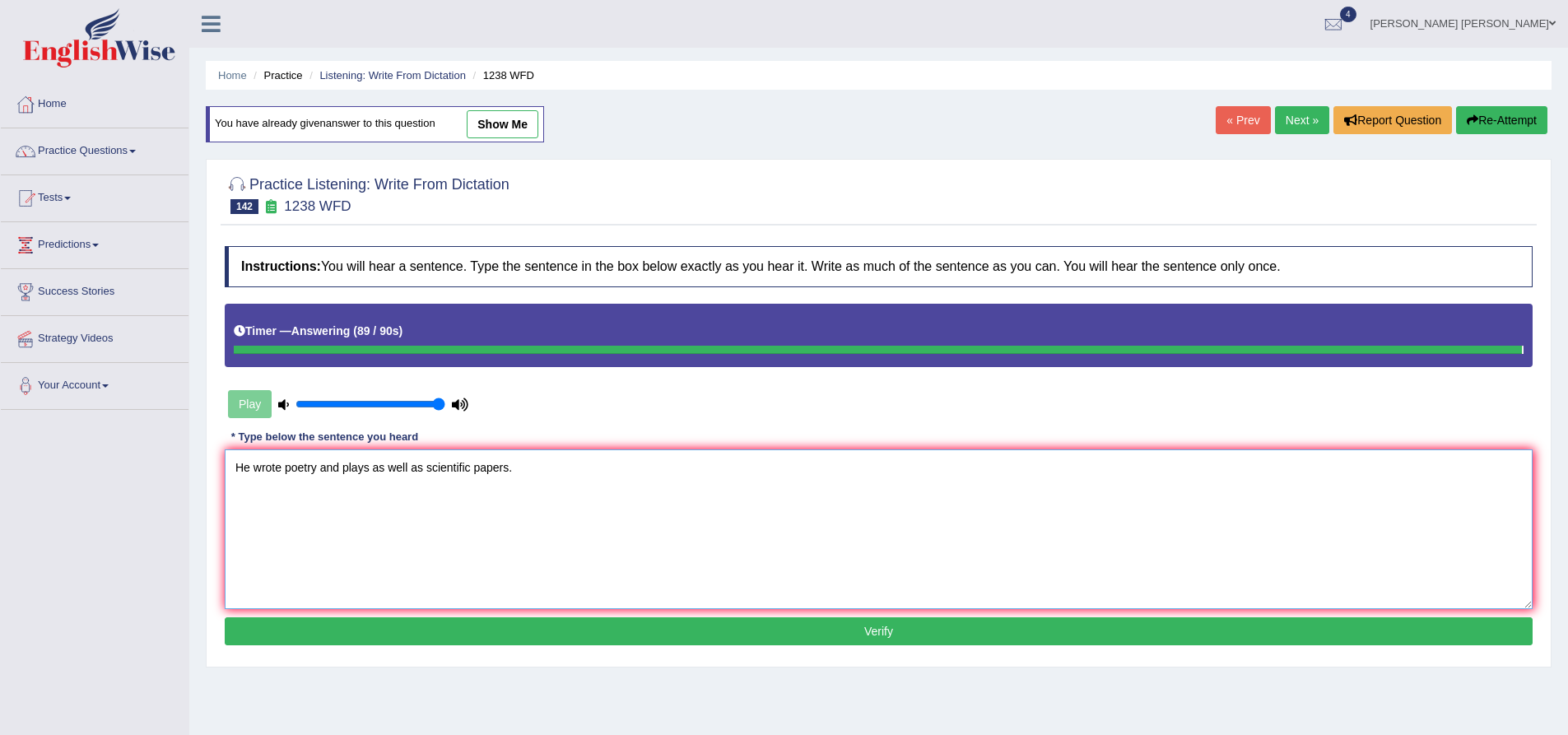
type textarea "He wrote poetry and plays as well as scientific papers."
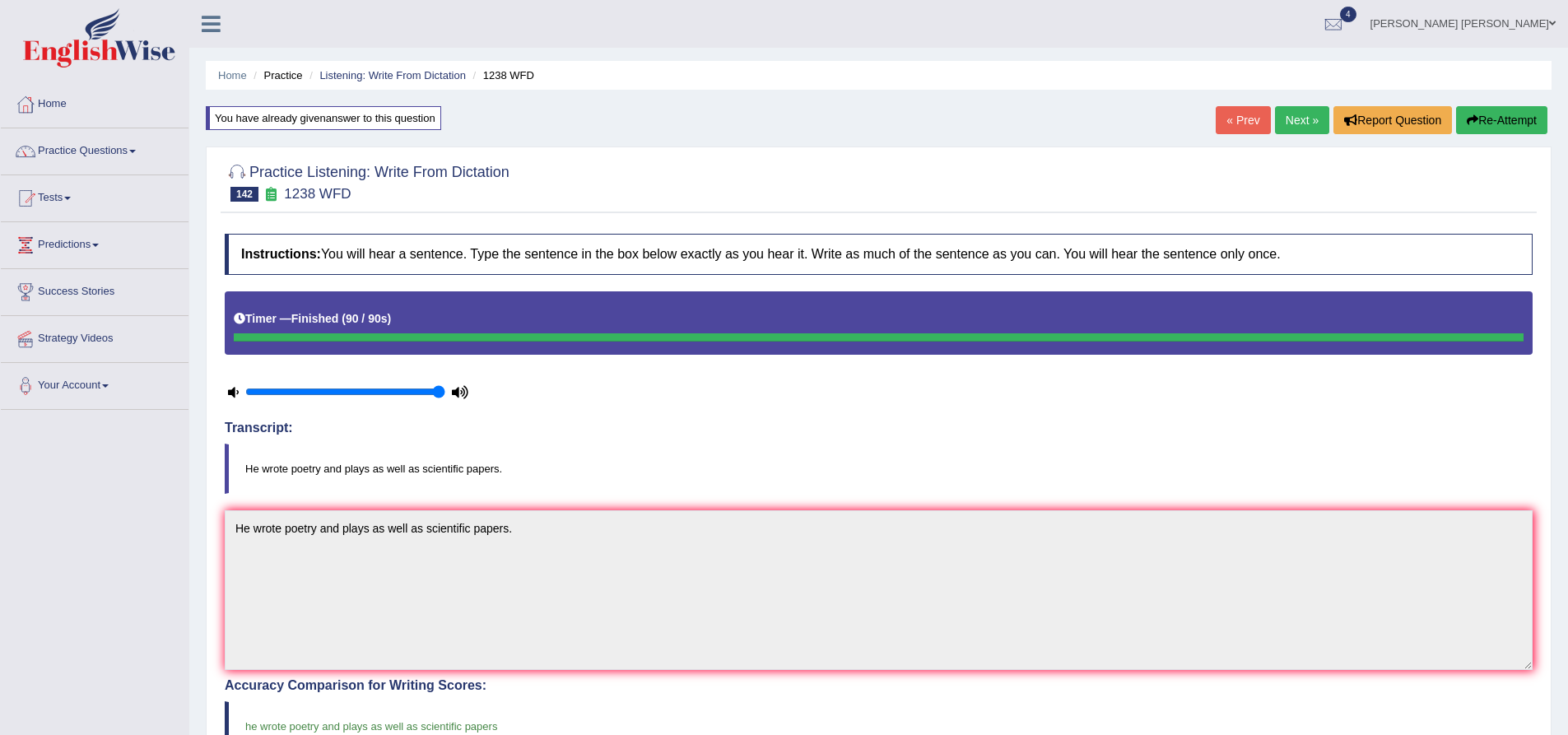
click at [1283, 118] on link "Next »" at bounding box center [1302, 120] width 55 height 28
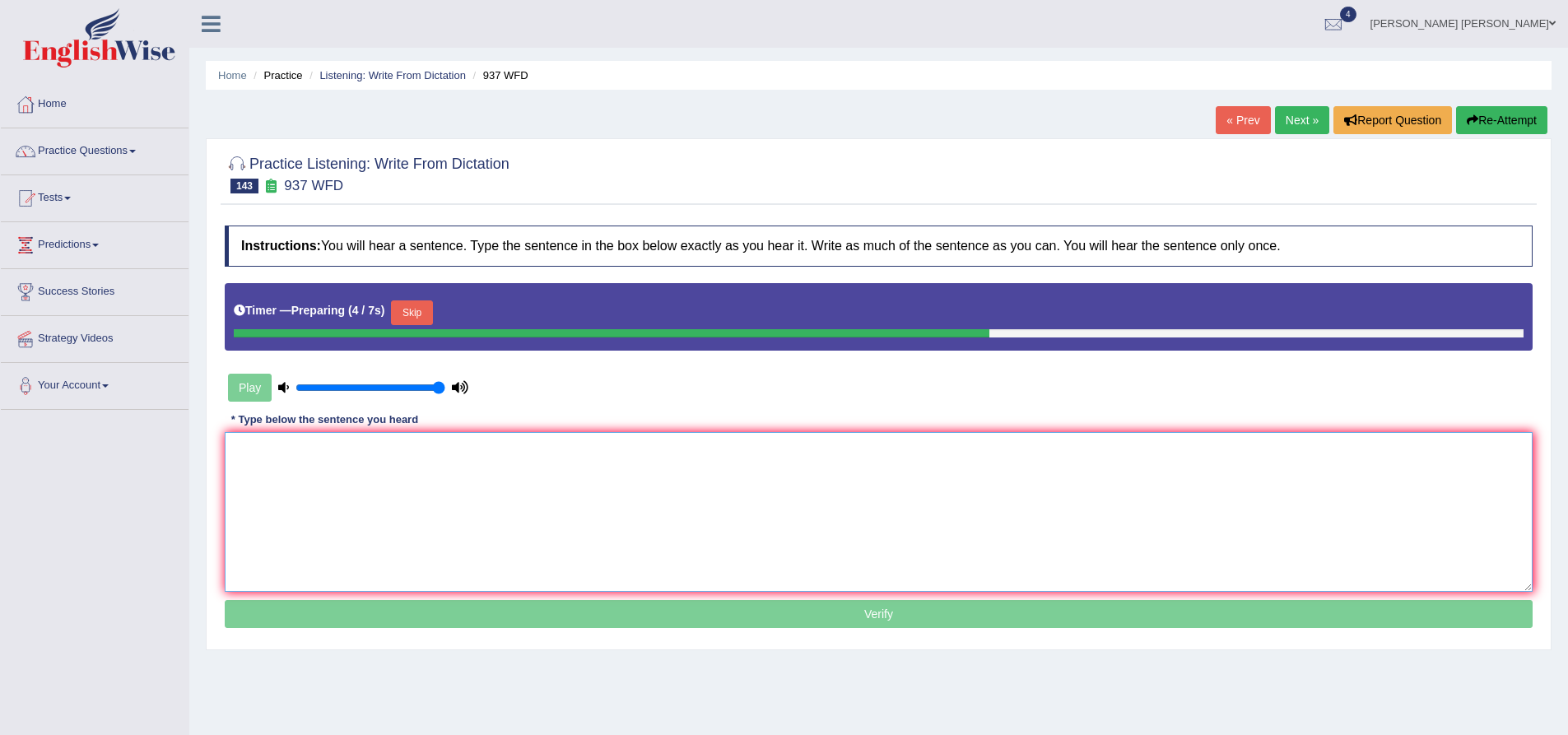
click at [608, 463] on textarea at bounding box center [879, 512] width 1308 height 160
click at [422, 319] on button "Skip" at bounding box center [412, 313] width 41 height 25
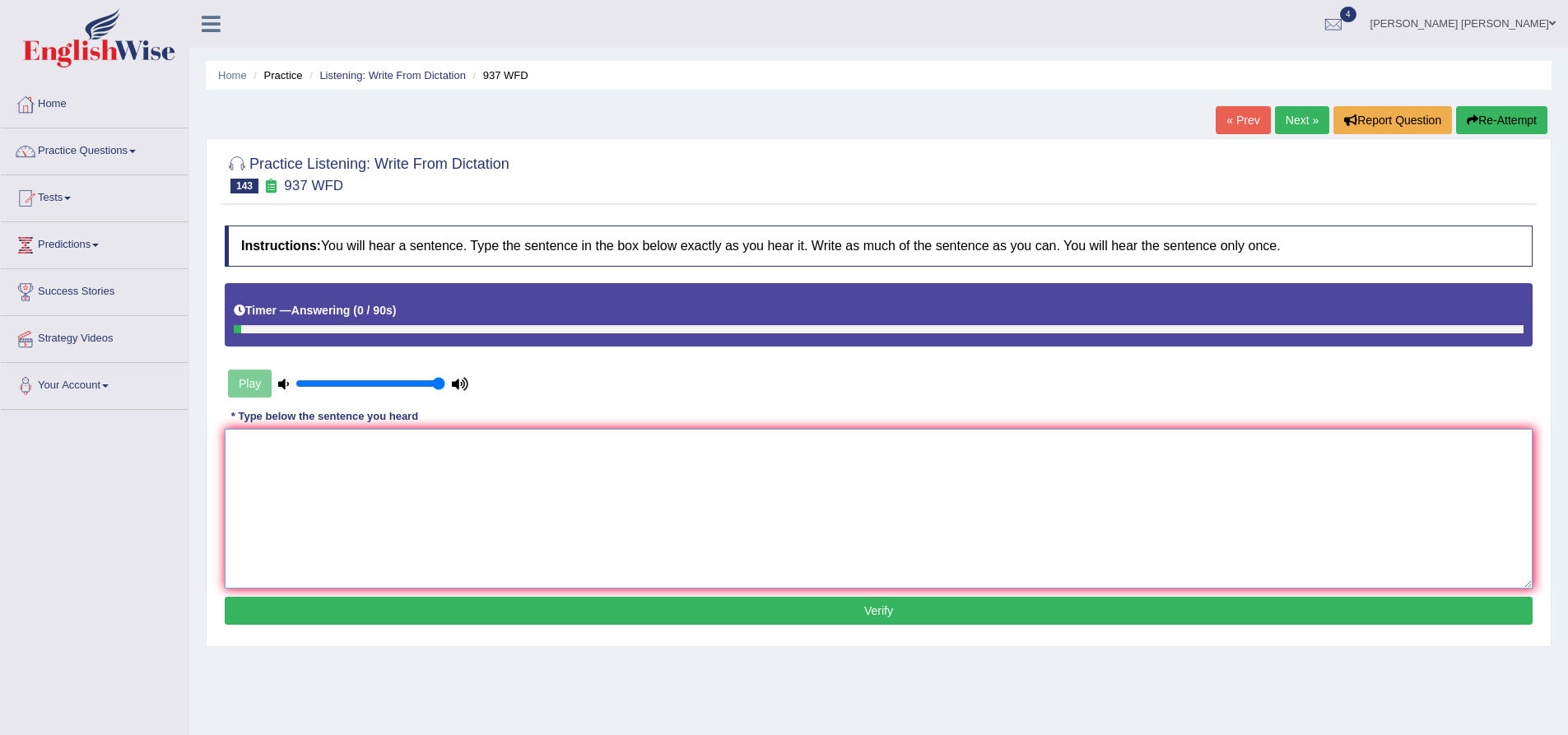
click at [477, 469] on textarea at bounding box center [879, 508] width 1308 height 160
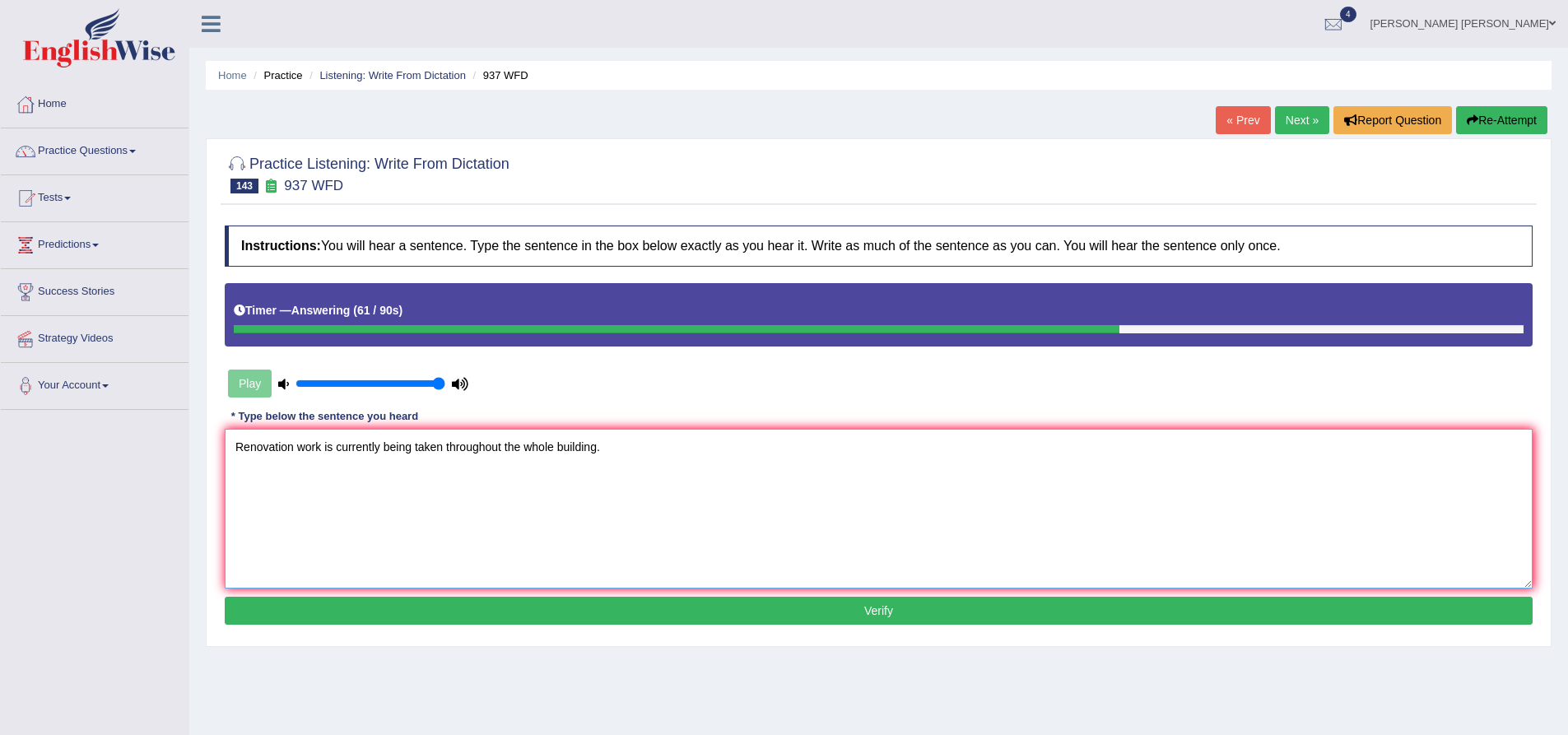
type textarea "Renovation work is currently being taken throughout the whole building."
click at [456, 604] on button "Verify" at bounding box center [879, 611] width 1308 height 28
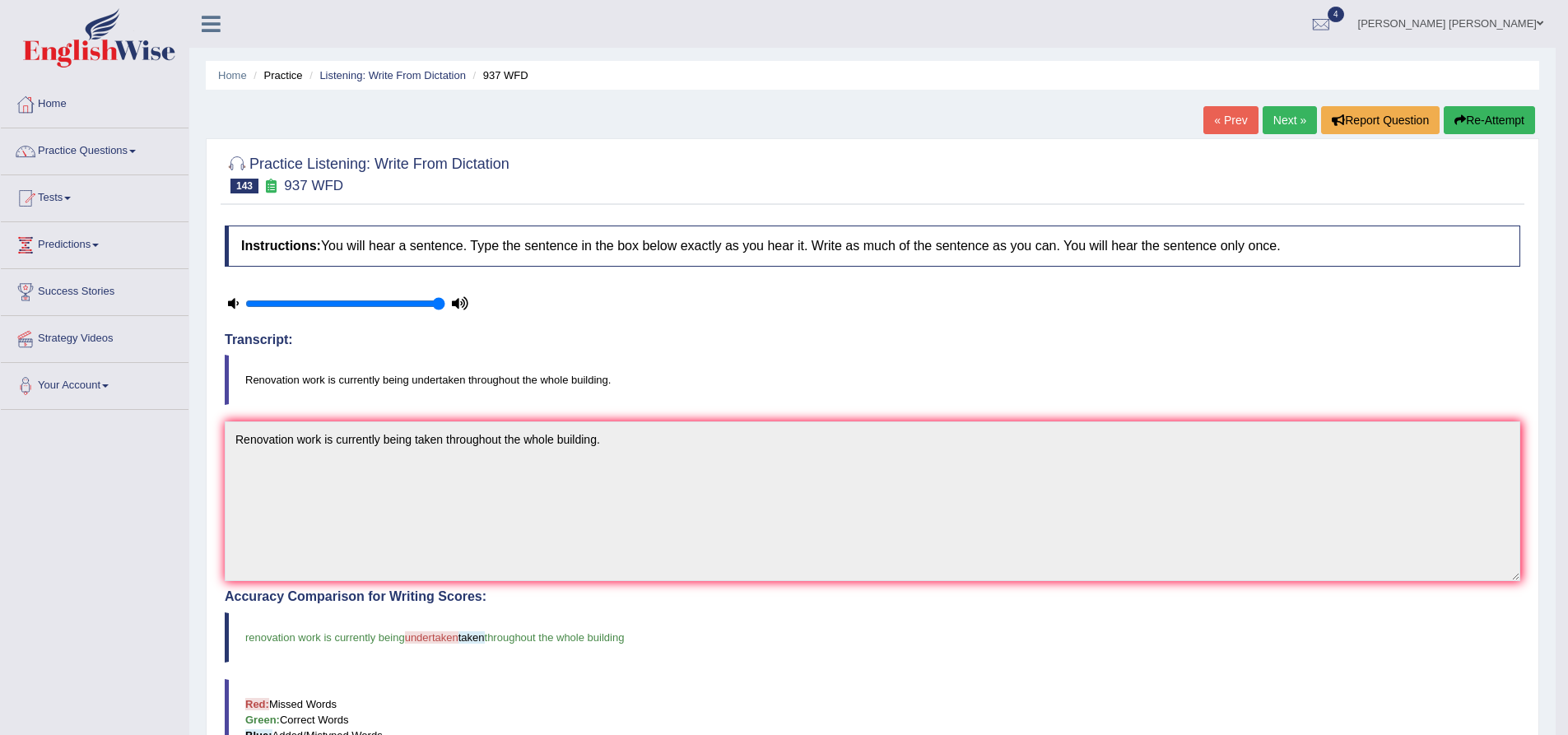
click at [1496, 122] on button "Re-Attempt" at bounding box center [1489, 120] width 91 height 28
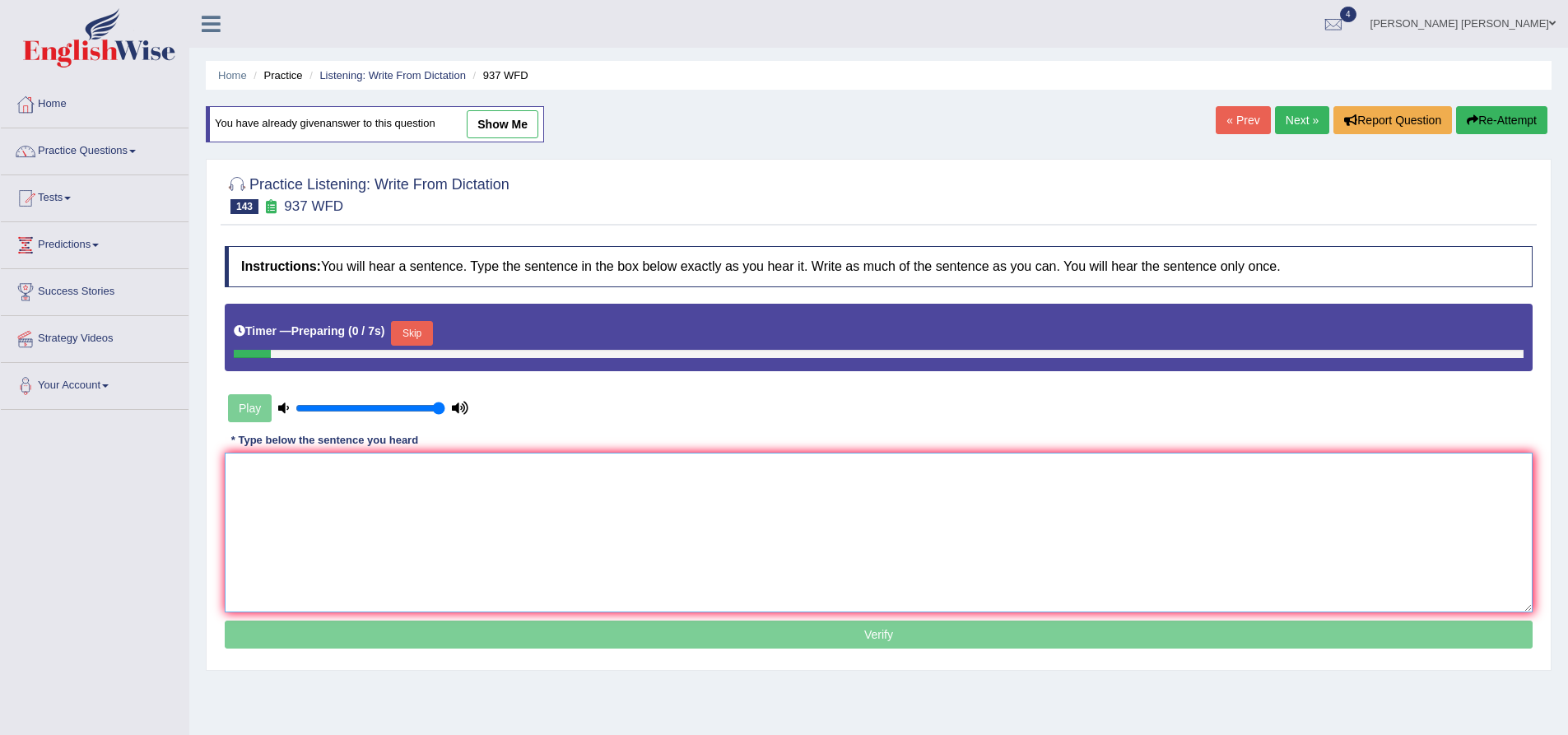
drag, startPoint x: 463, startPoint y: 480, endPoint x: 468, endPoint y: 473, distance: 8.6
click at [467, 476] on textarea at bounding box center [879, 532] width 1308 height 160
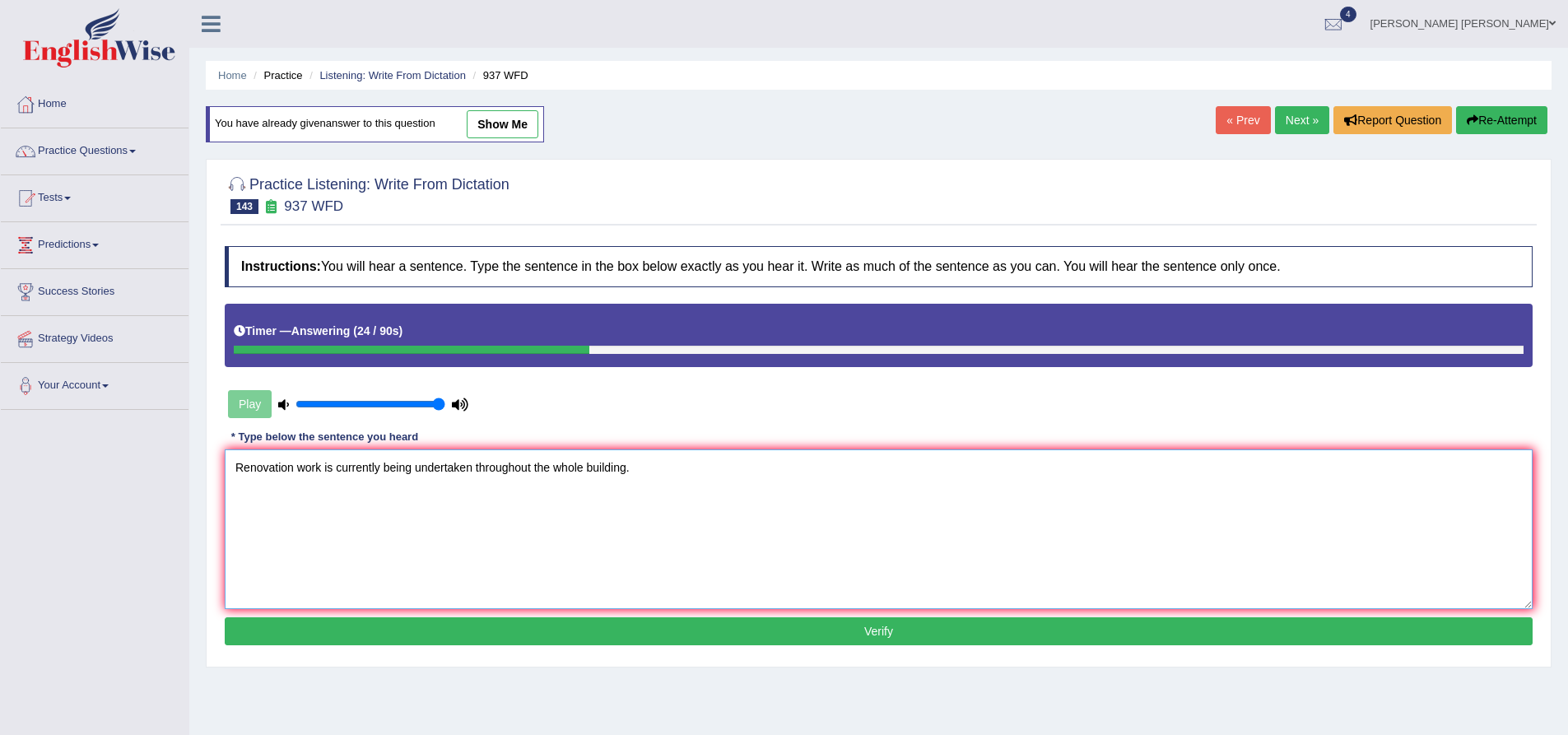
type textarea "Renovation work is currently being undertaken throughout the whole building."
click at [718, 637] on button "Verify" at bounding box center [879, 632] width 1308 height 28
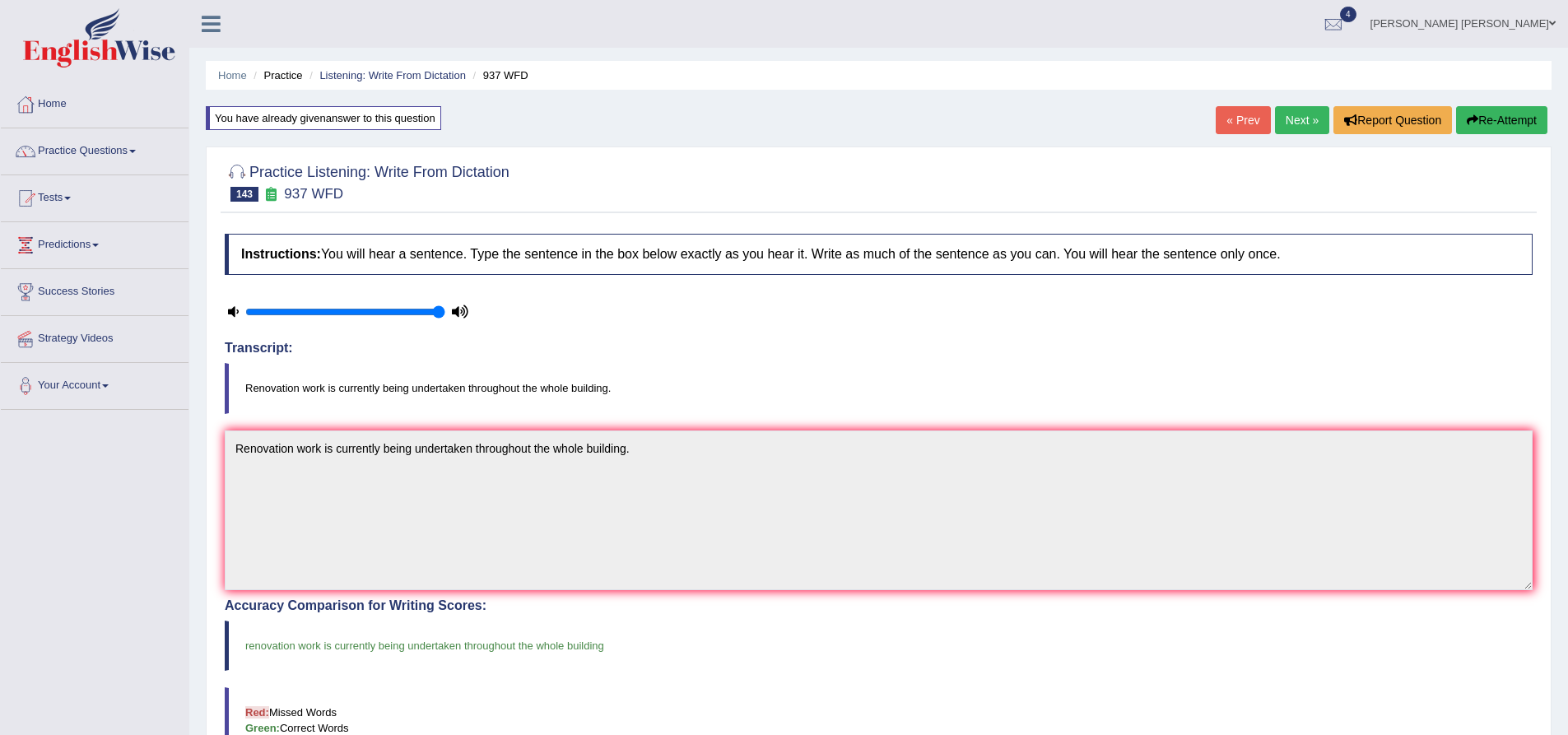
click at [1287, 126] on link "Next »" at bounding box center [1302, 120] width 55 height 28
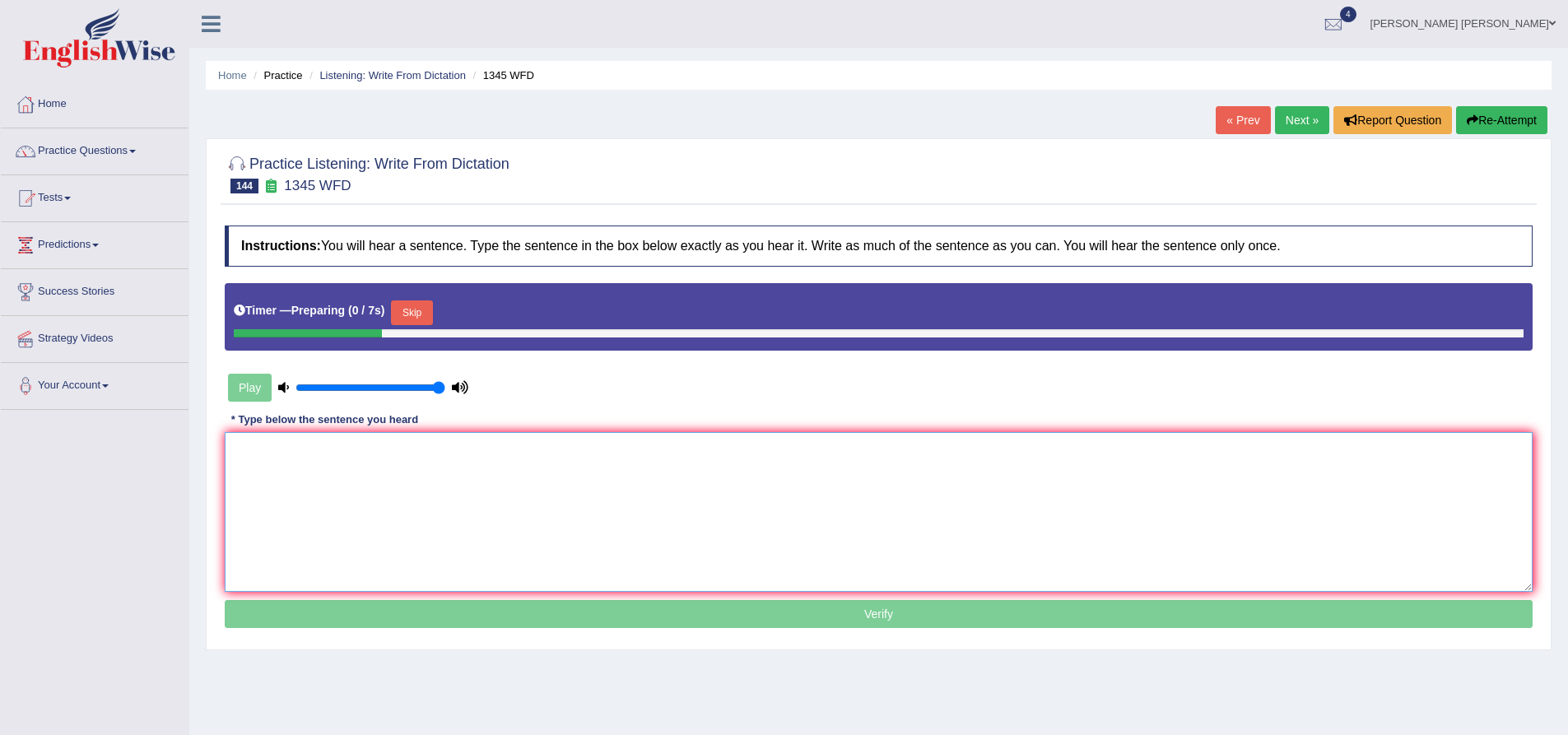
click at [443, 470] on textarea at bounding box center [879, 512] width 1308 height 160
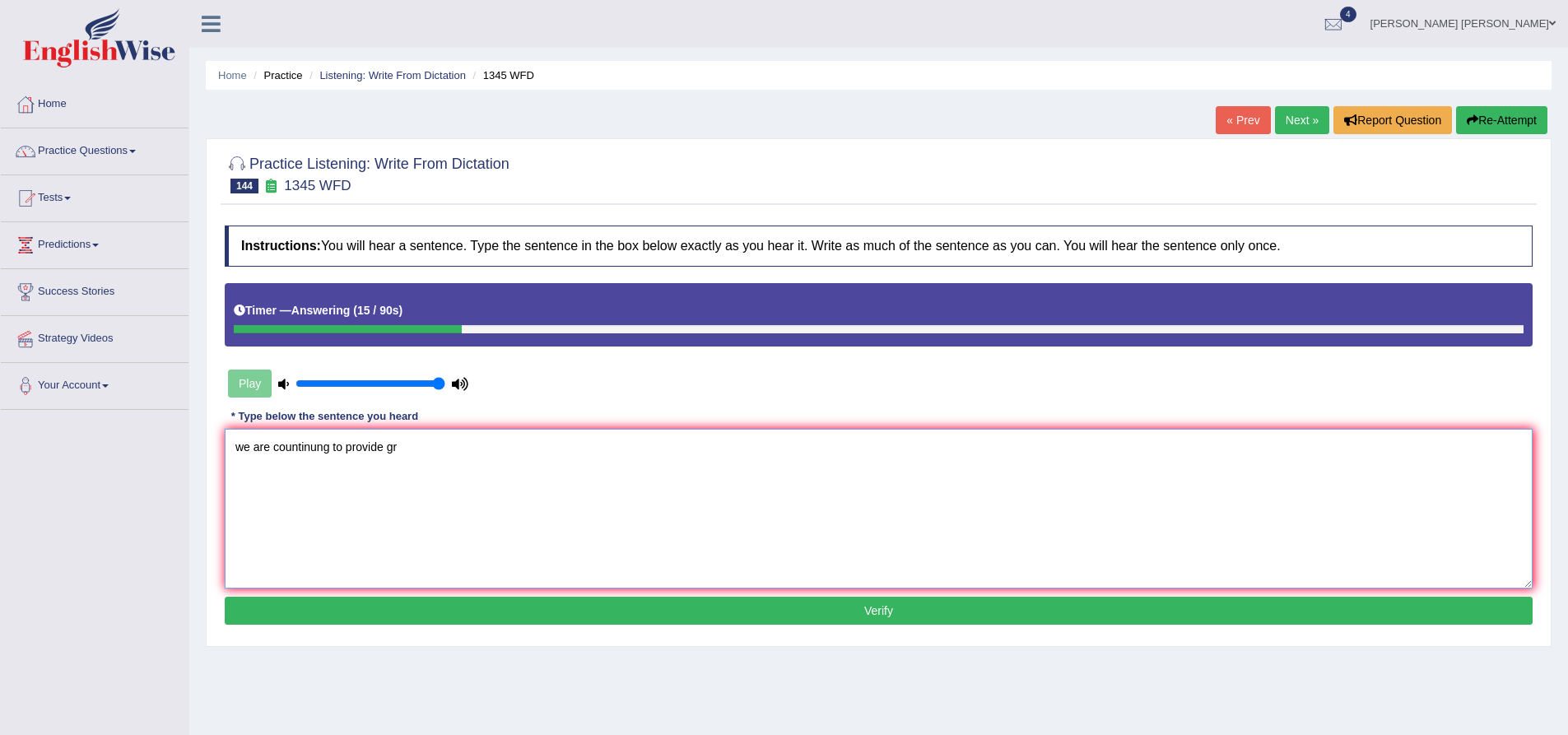
type textarea "we are countinung to provide gr"
click at [1523, 122] on button "Re-Attempt" at bounding box center [1502, 120] width 91 height 28
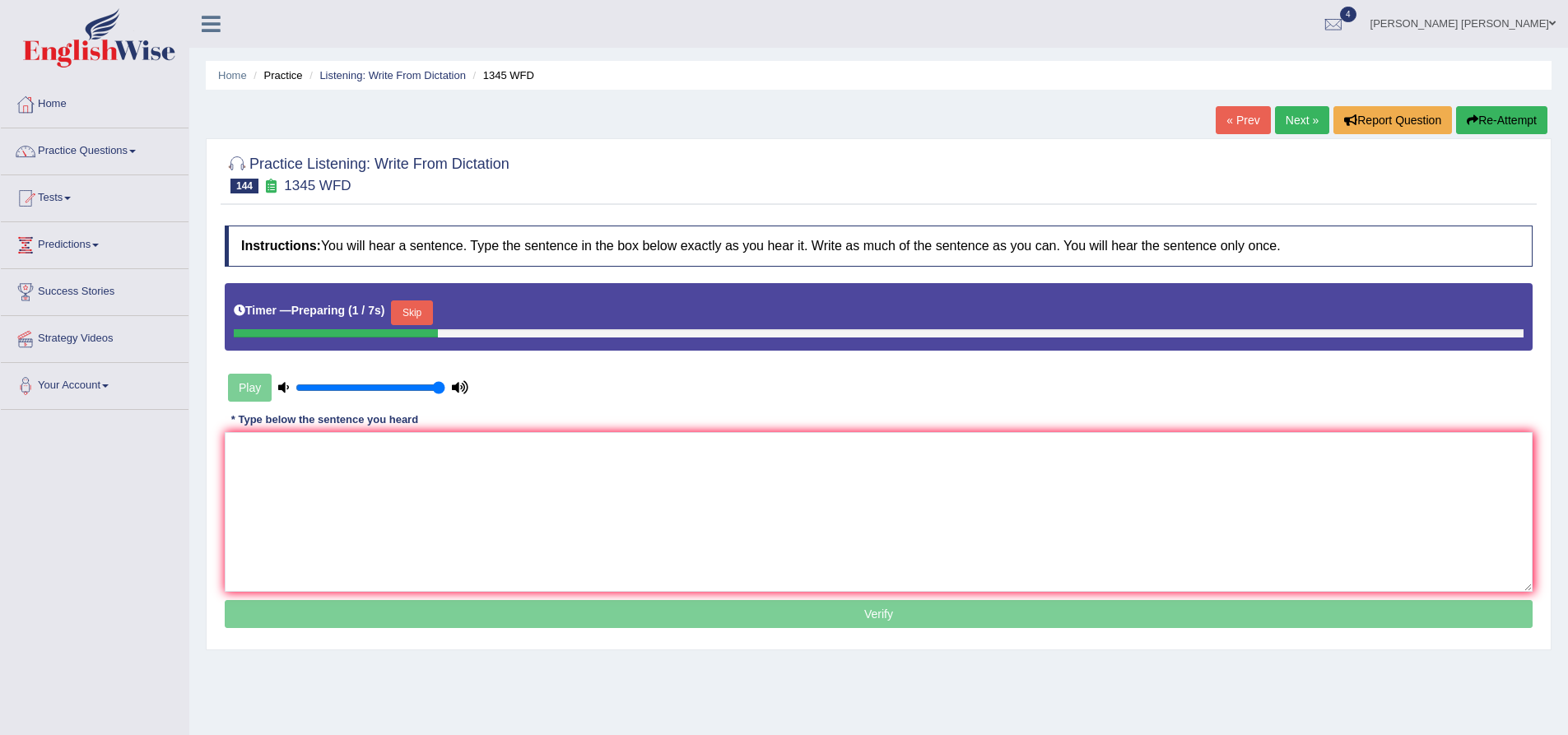
click at [416, 311] on button "Skip" at bounding box center [412, 313] width 41 height 25
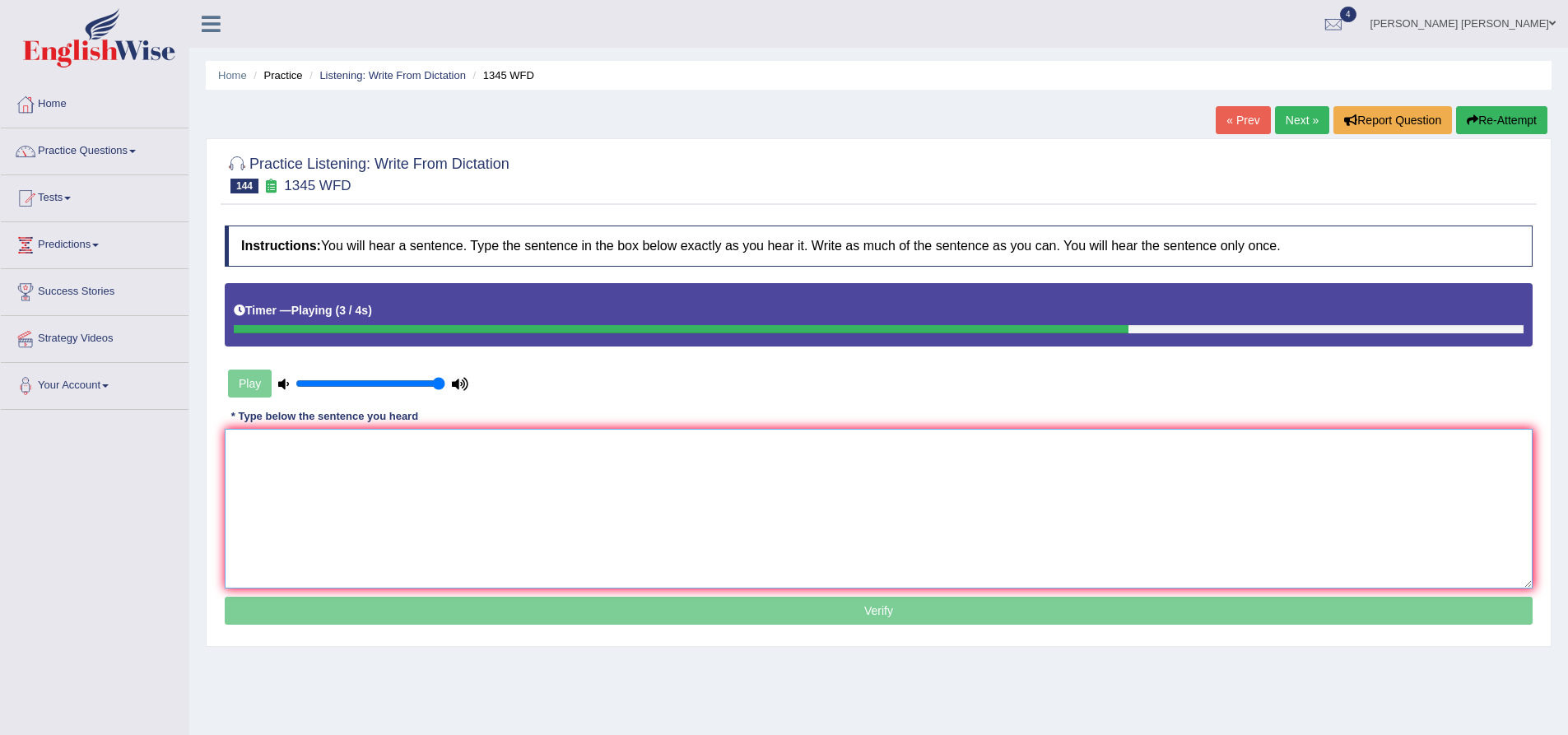
click at [527, 489] on textarea at bounding box center [879, 508] width 1308 height 160
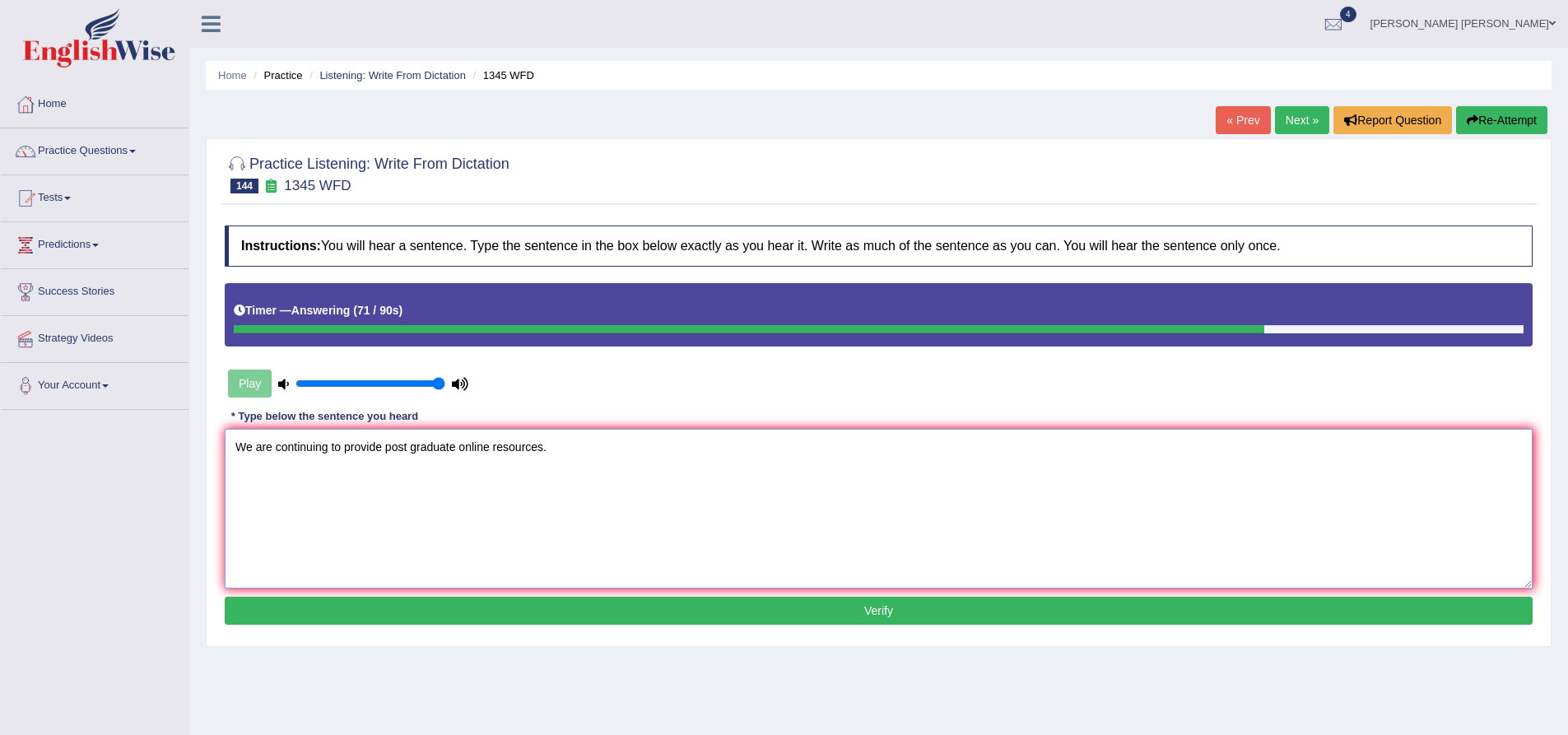
click at [383, 447] on textarea "We are continuing to provide post graduate online resources." at bounding box center [879, 508] width 1308 height 160
click at [532, 456] on textarea "We are continuing to provide post graduate online resources." at bounding box center [879, 508] width 1308 height 160
click at [587, 455] on textarea "We are continuing to provide post graduate online resources." at bounding box center [879, 508] width 1308 height 160
type textarea "We are continuing to provide post graduate online resources."
click at [551, 602] on button "Verify" at bounding box center [879, 611] width 1308 height 28
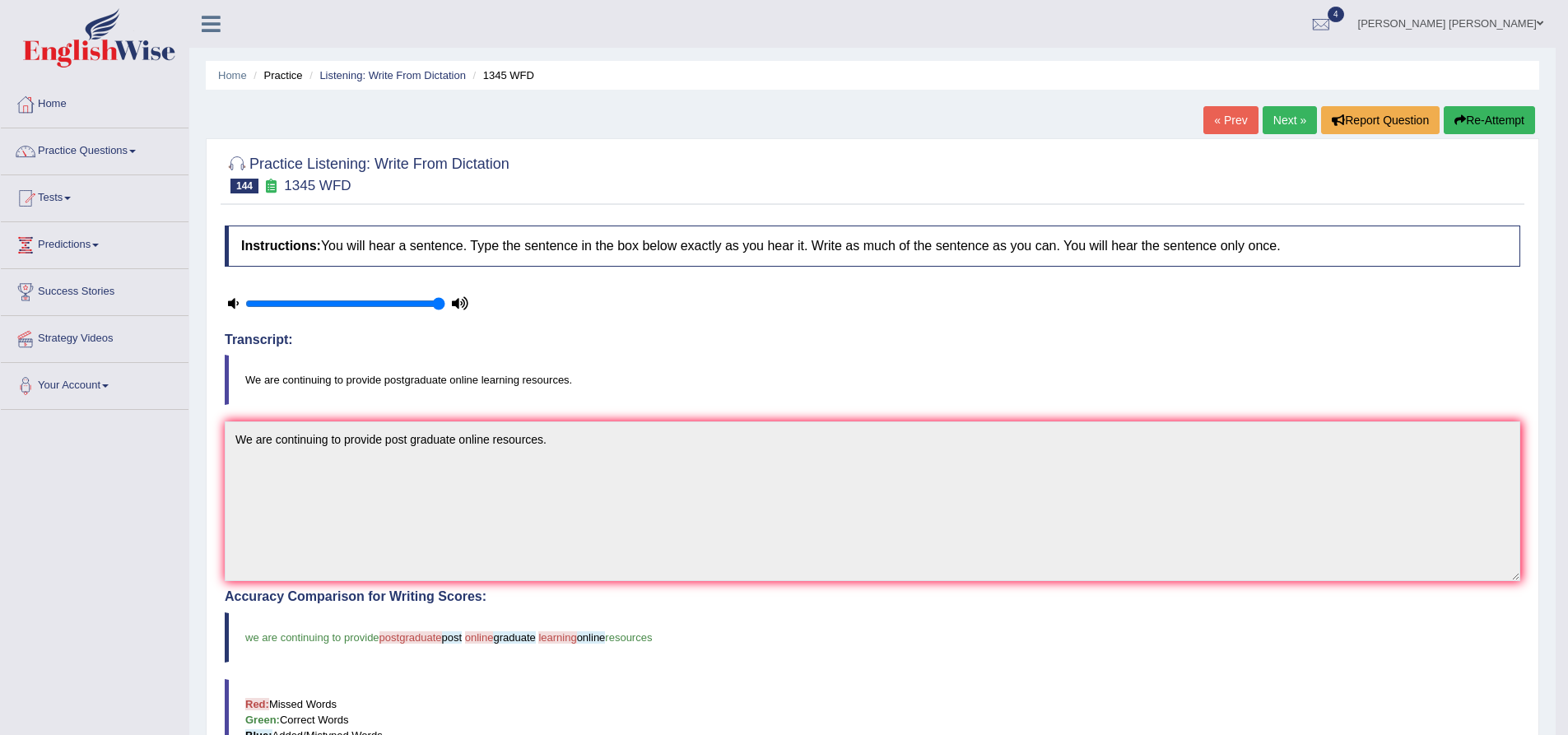
click at [1507, 119] on button "Re-Attempt" at bounding box center [1489, 120] width 91 height 28
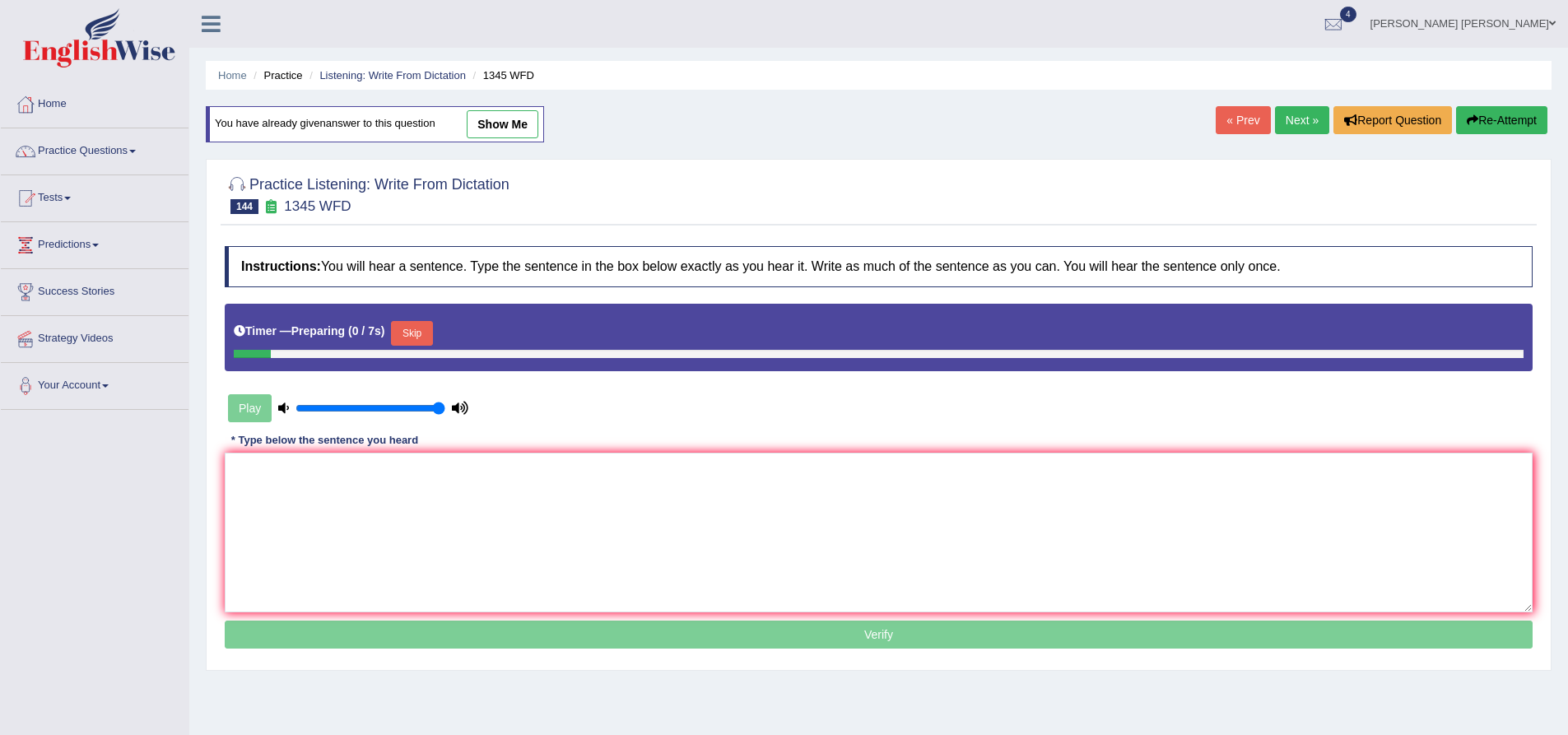
click at [434, 445] on div "Instructions: You will hear a sentence. Type the sentence in the box below exac…" at bounding box center [879, 450] width 1316 height 424
click at [439, 497] on textarea at bounding box center [879, 532] width 1308 height 160
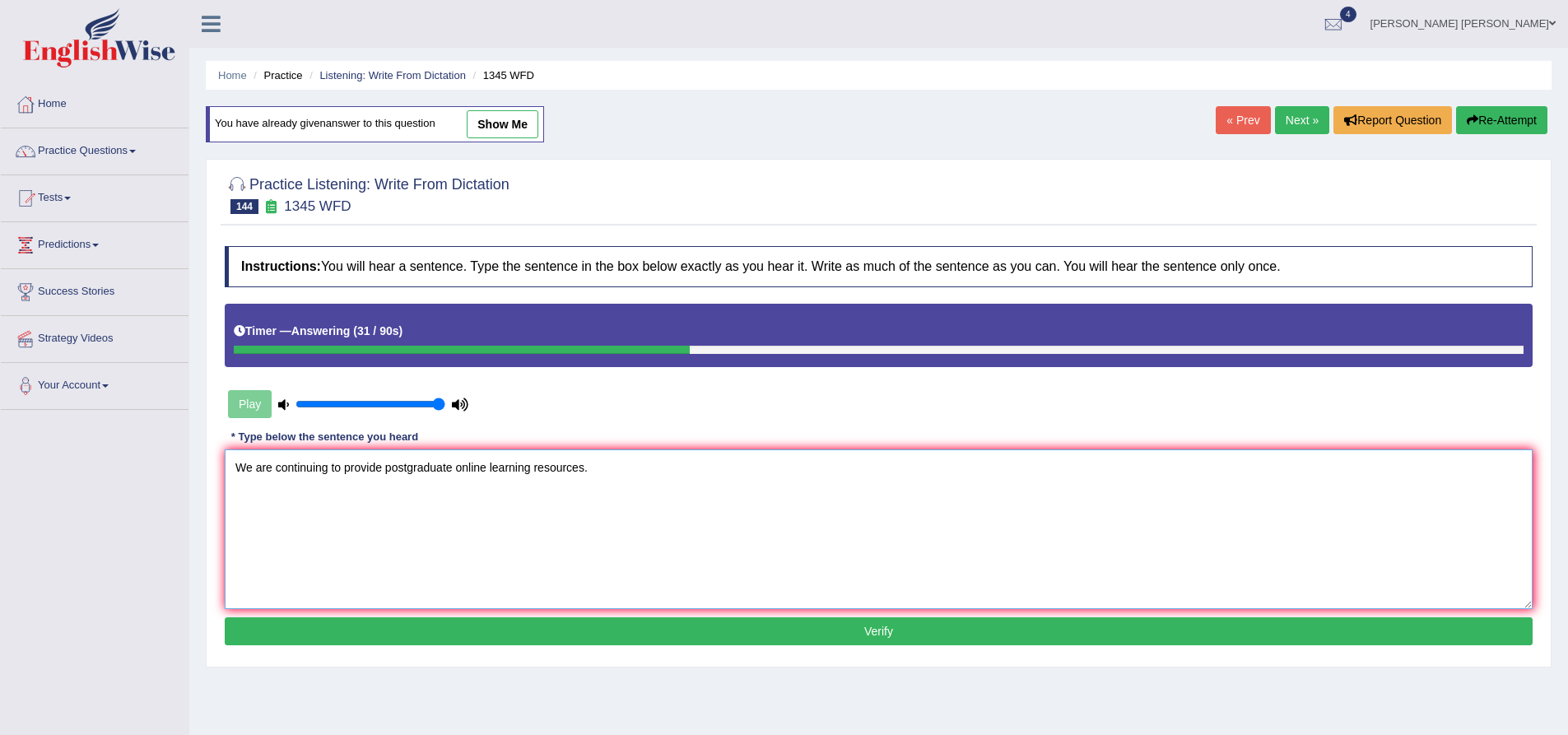
type textarea "We are continuing to provide postgraduate online learning resources."
click at [640, 620] on button "Verify" at bounding box center [879, 632] width 1308 height 28
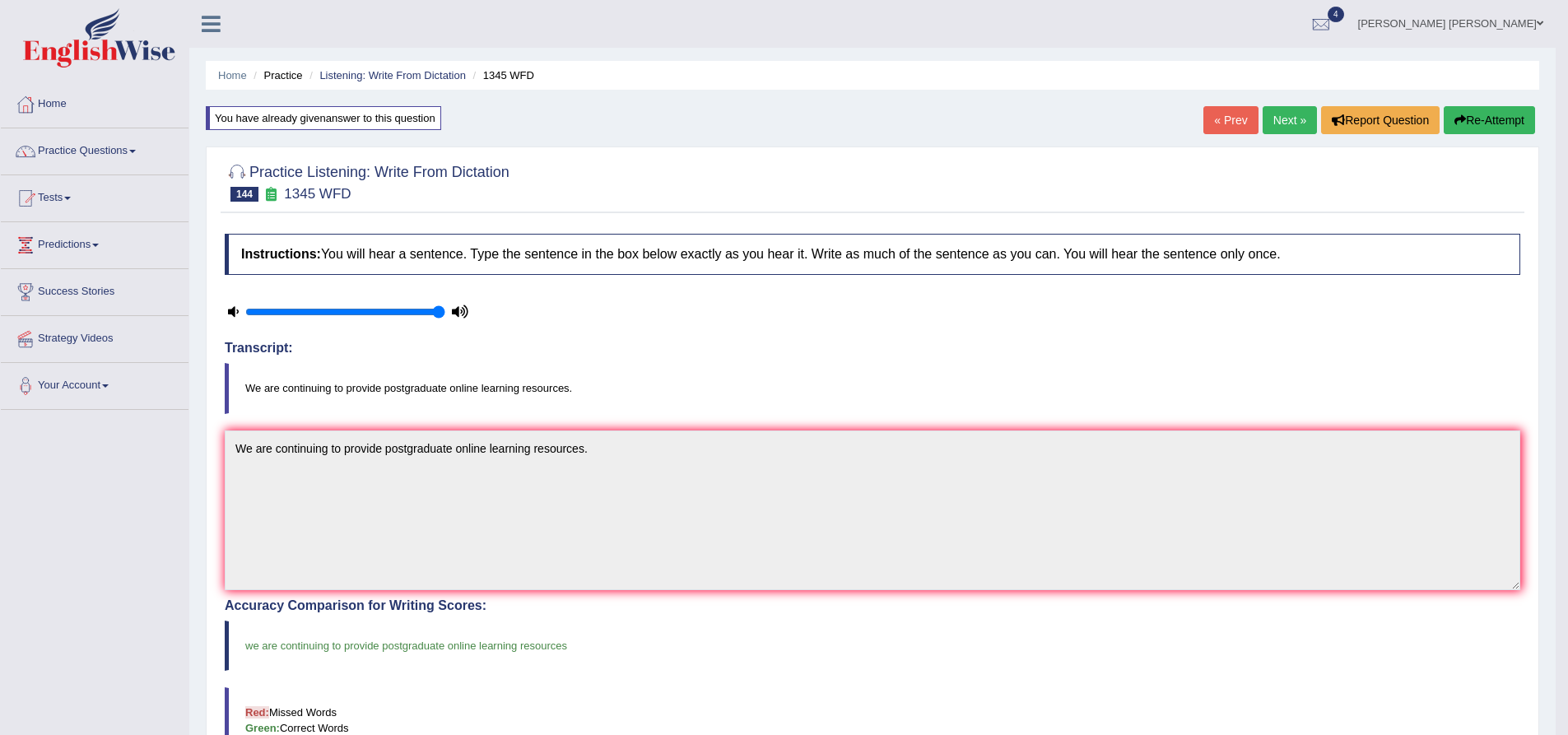
click at [1293, 111] on link "Next »" at bounding box center [1290, 120] width 55 height 28
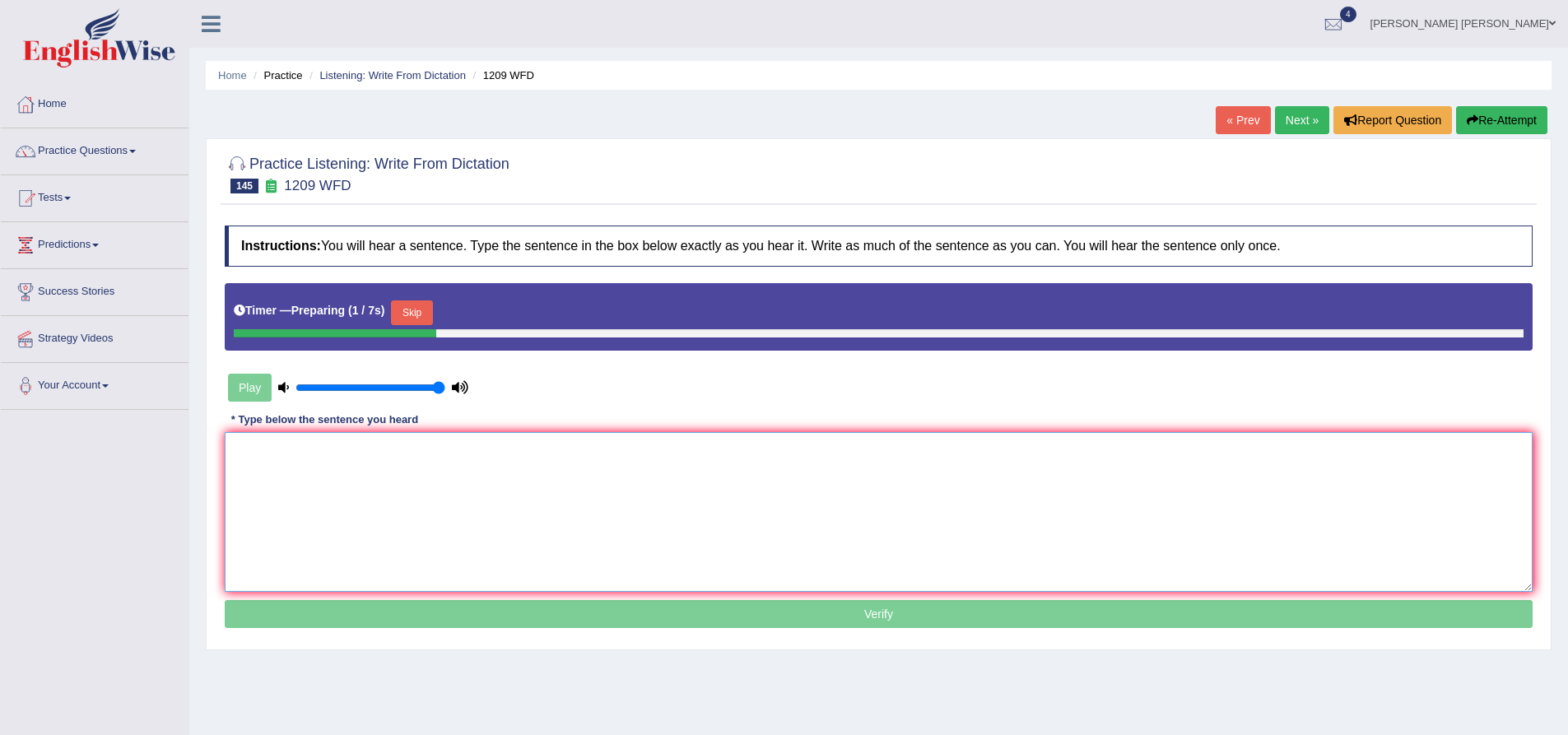
click at [404, 502] on textarea at bounding box center [879, 512] width 1308 height 160
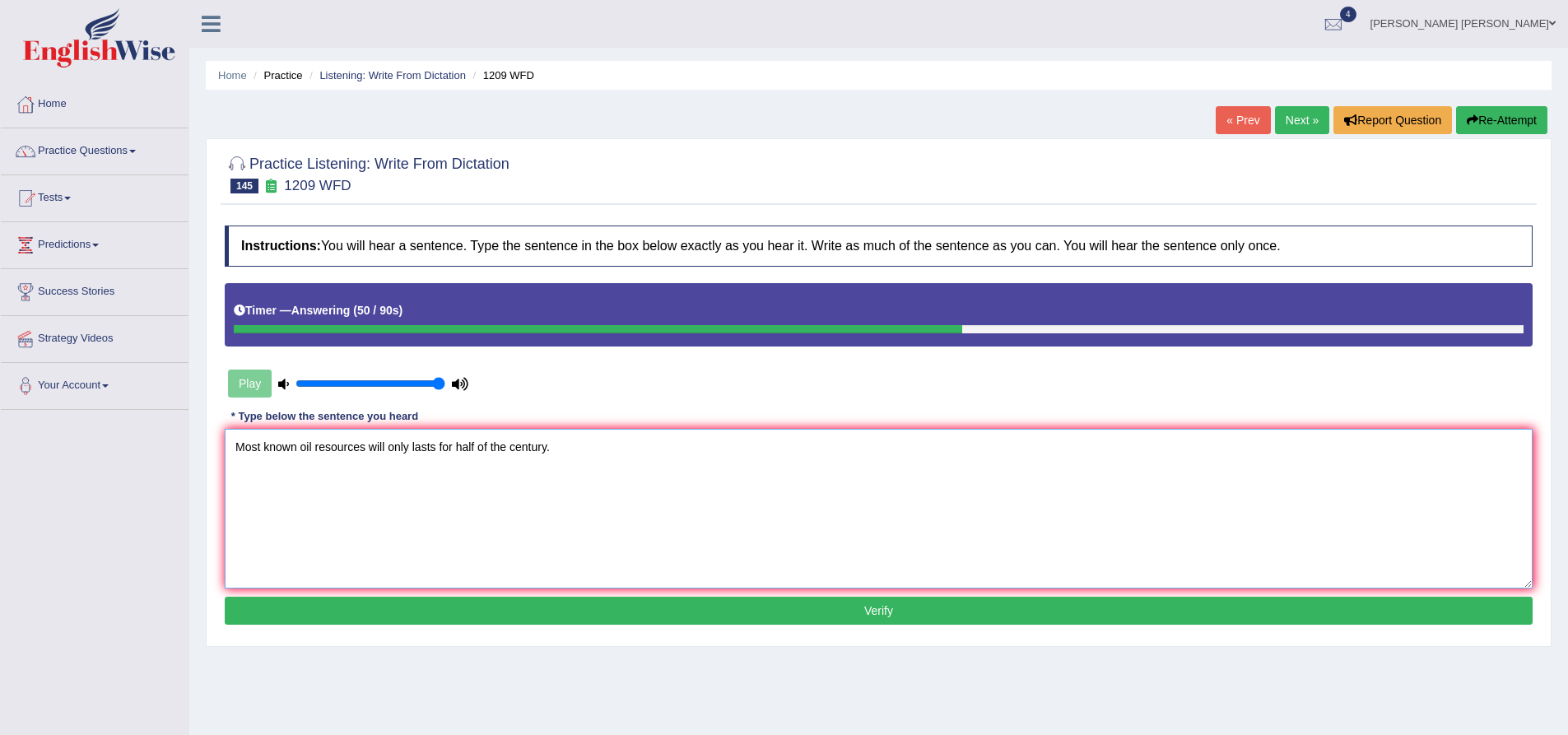
click at [454, 447] on textarea "Most known oil resources will only lasts for half of the century." at bounding box center [879, 508] width 1308 height 160
type textarea "Most known oil resources will only lasts for the half of the century."
click at [469, 610] on button "Verify" at bounding box center [879, 611] width 1308 height 28
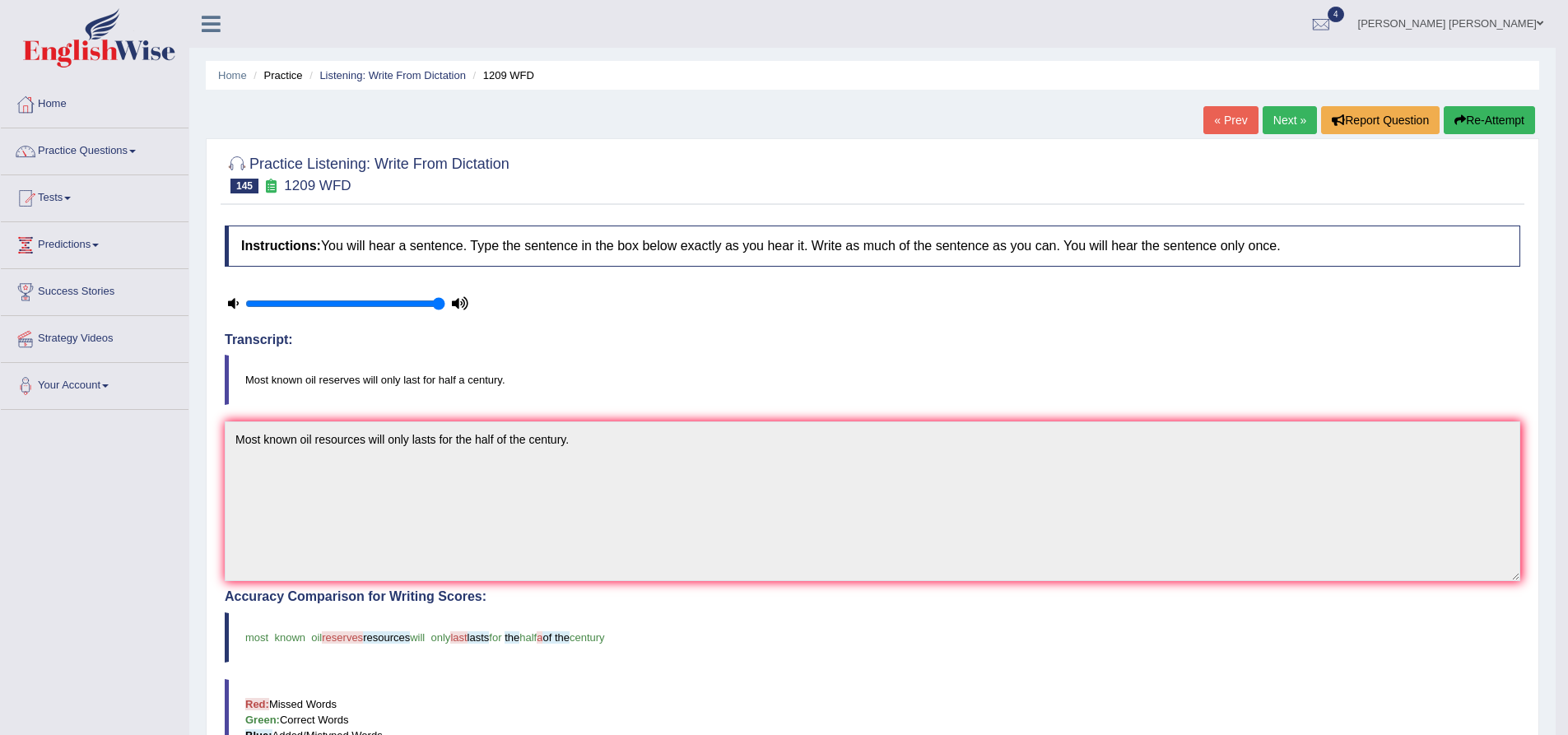
click at [1500, 124] on button "Re-Attempt" at bounding box center [1489, 120] width 91 height 28
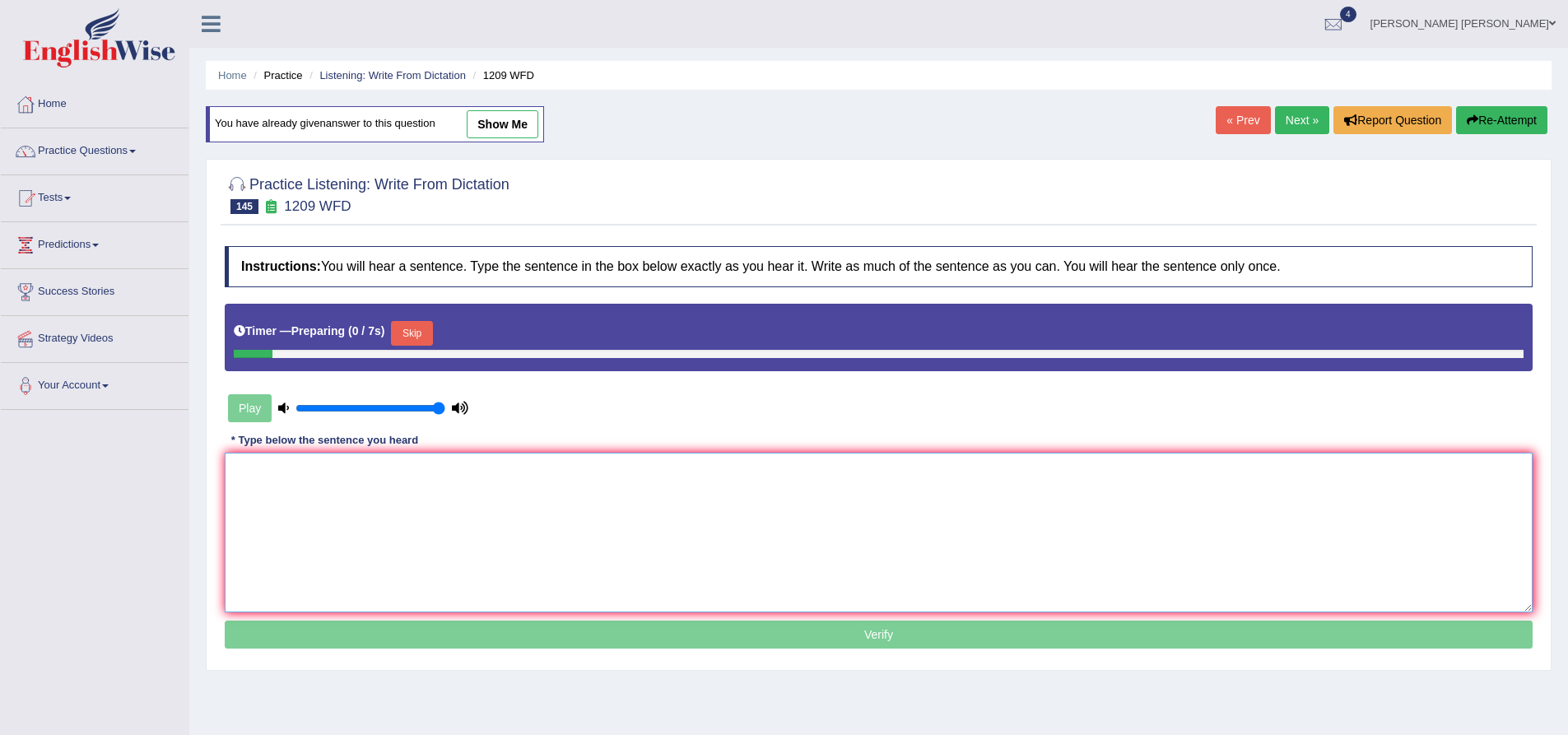
click at [495, 497] on textarea at bounding box center [879, 532] width 1308 height 160
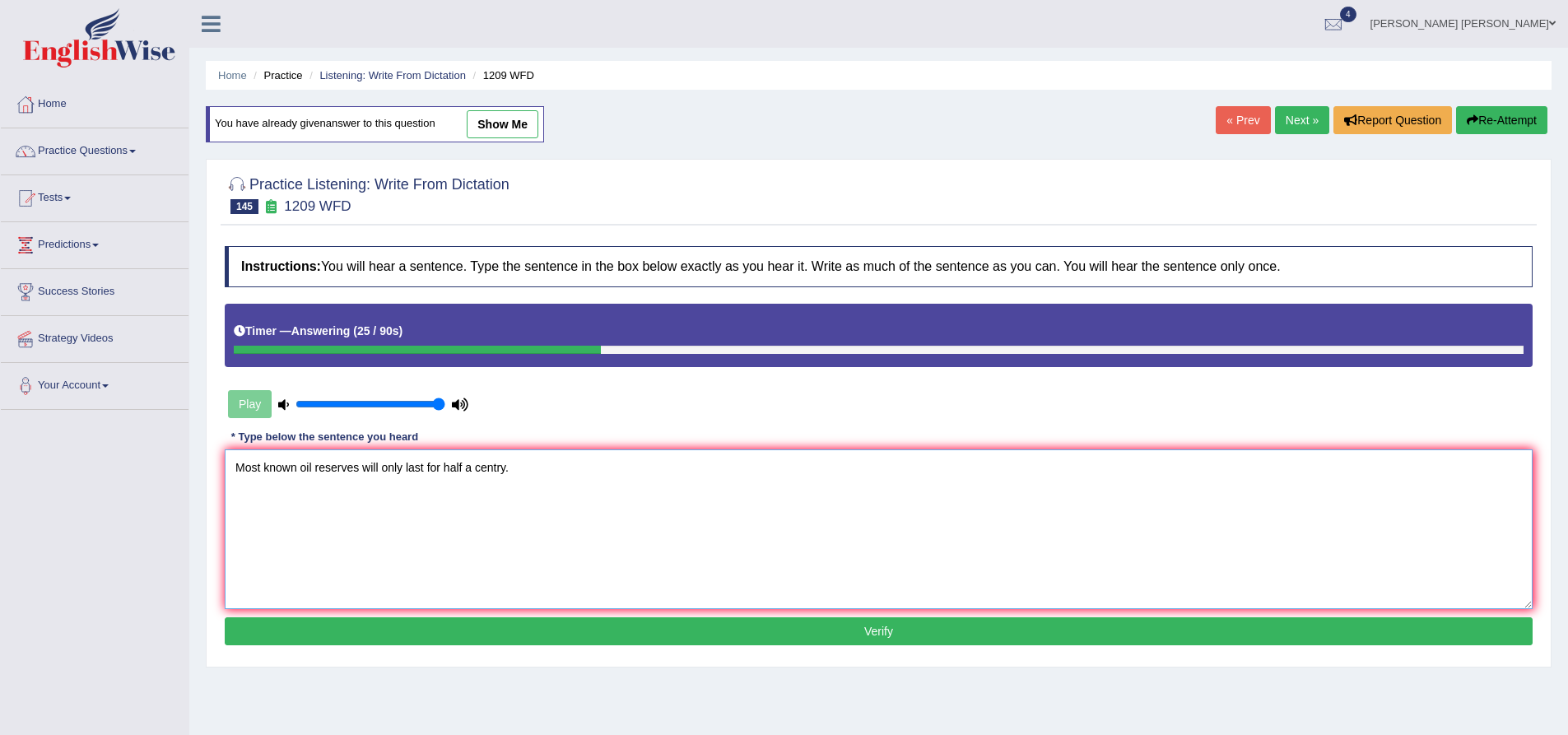
paste textarea "reserve"
click at [586, 473] on textarea "Most known oil reserve reserves will only last for half a centry." at bounding box center [879, 529] width 1308 height 160
type textarea "Most known oil reserve reserves will only last for half a centry."
click at [572, 622] on button "Verify" at bounding box center [879, 632] width 1308 height 28
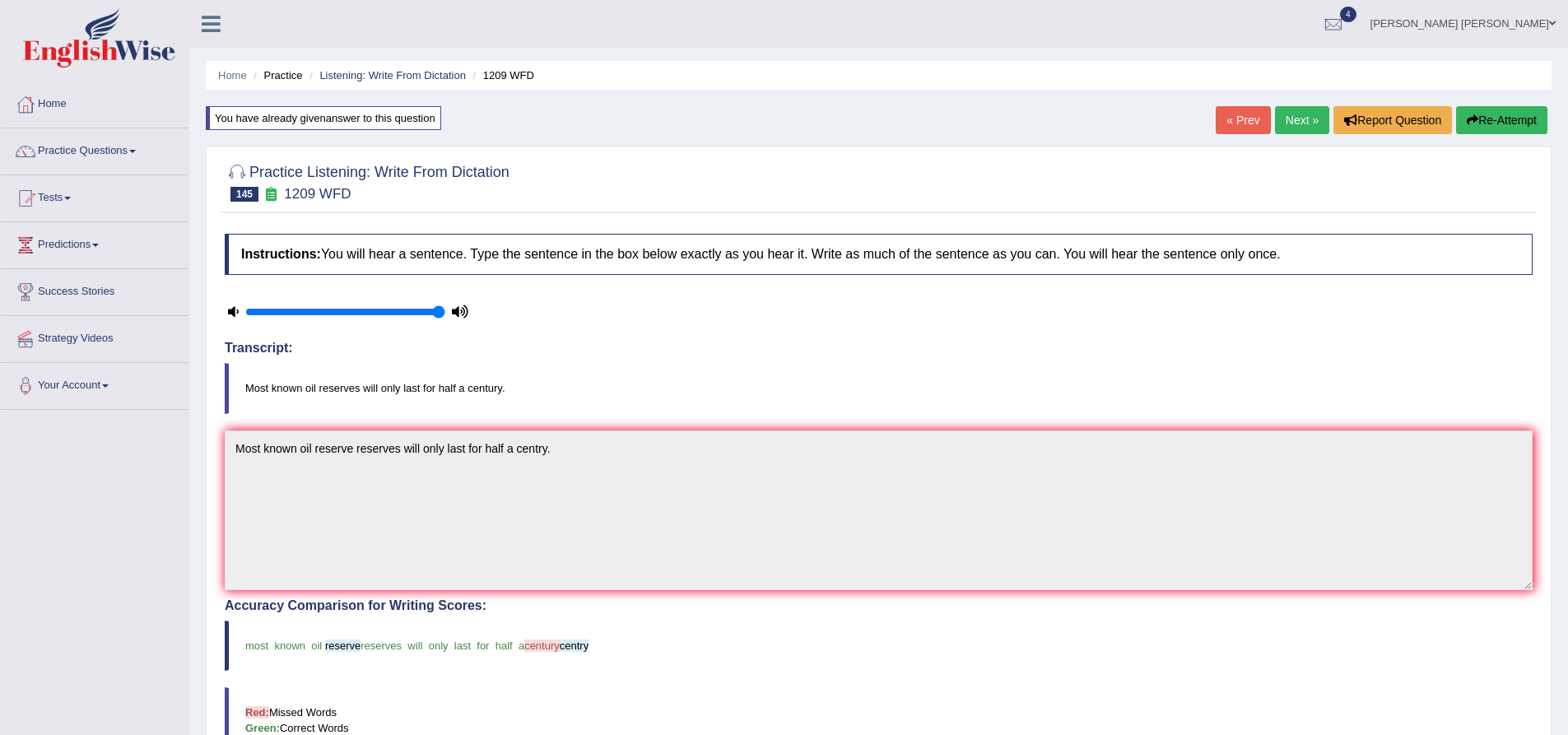
click at [1526, 127] on button "Re-Attempt" at bounding box center [1502, 120] width 91 height 28
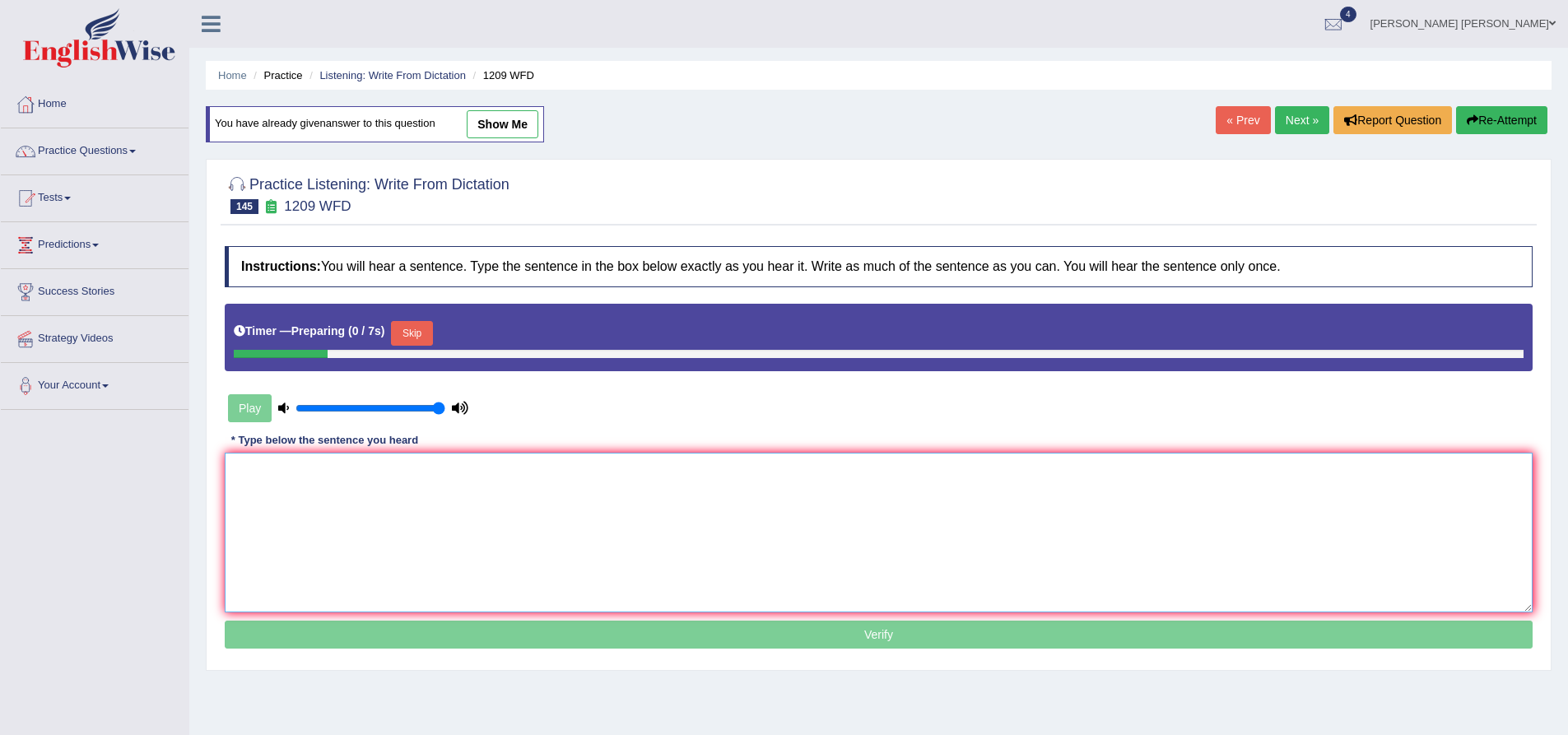
click at [529, 515] on textarea at bounding box center [879, 532] width 1308 height 160
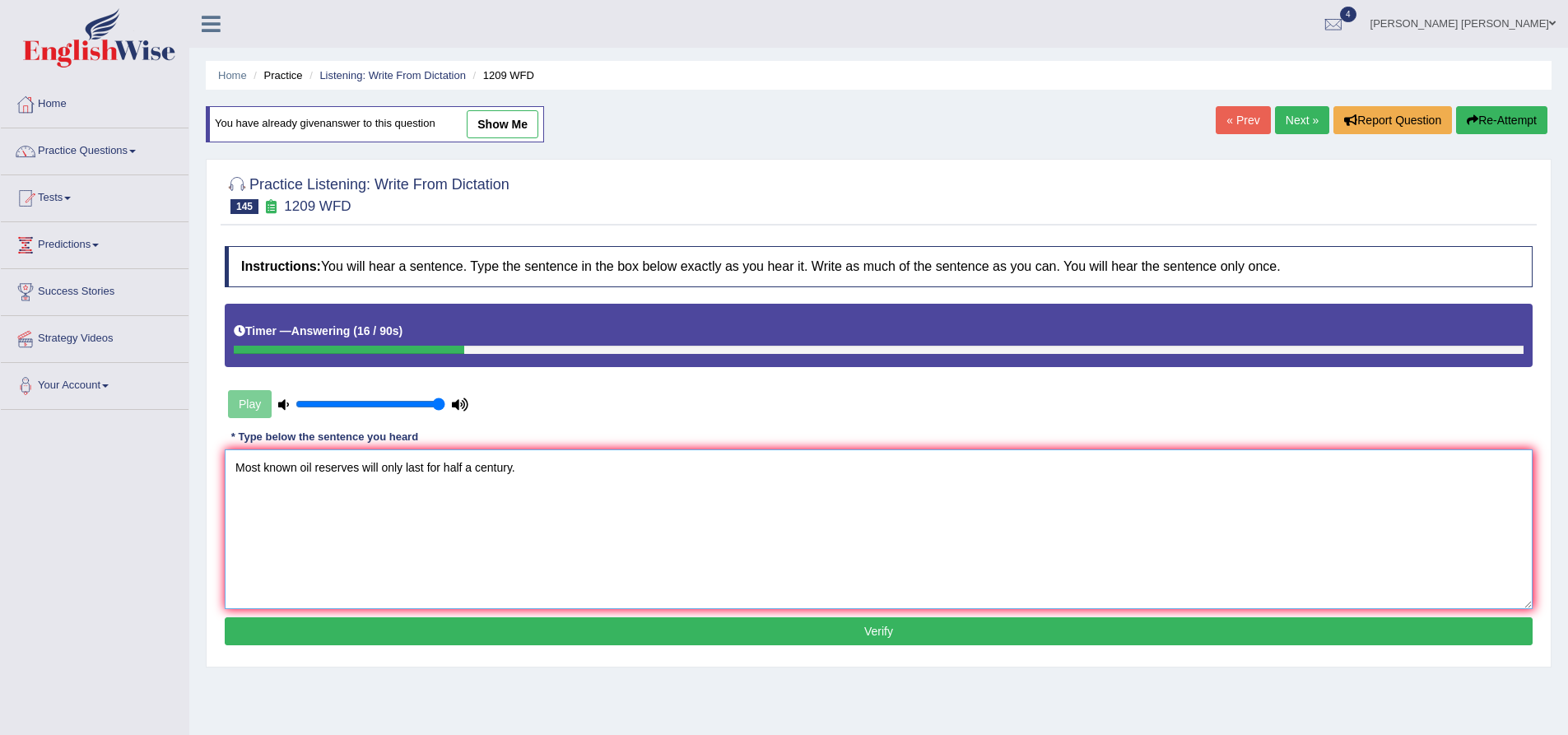
type textarea "Most known oil reserves will only last for half a century."
click at [741, 622] on button "Verify" at bounding box center [879, 632] width 1308 height 28
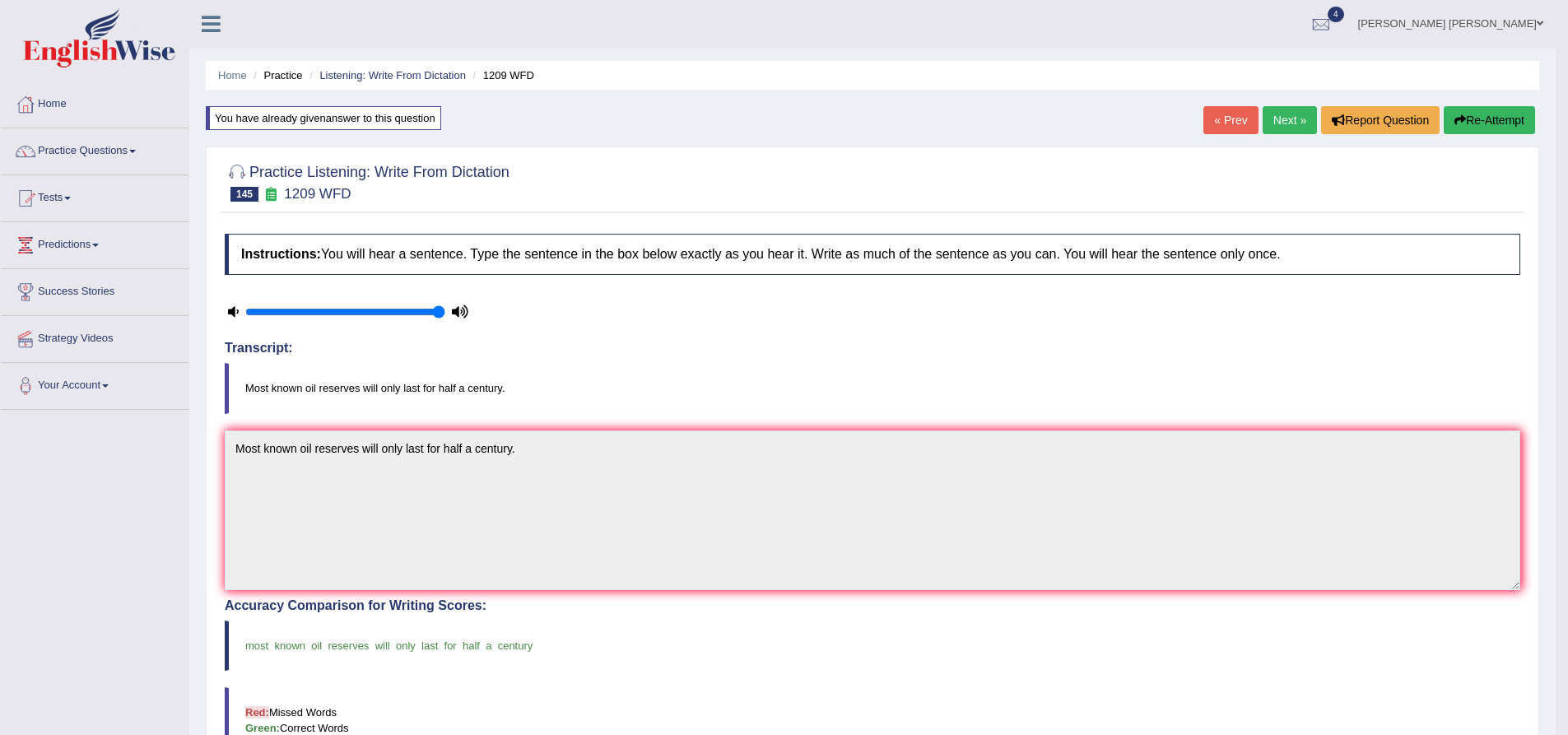
click at [1292, 126] on link "Next »" at bounding box center [1290, 120] width 55 height 28
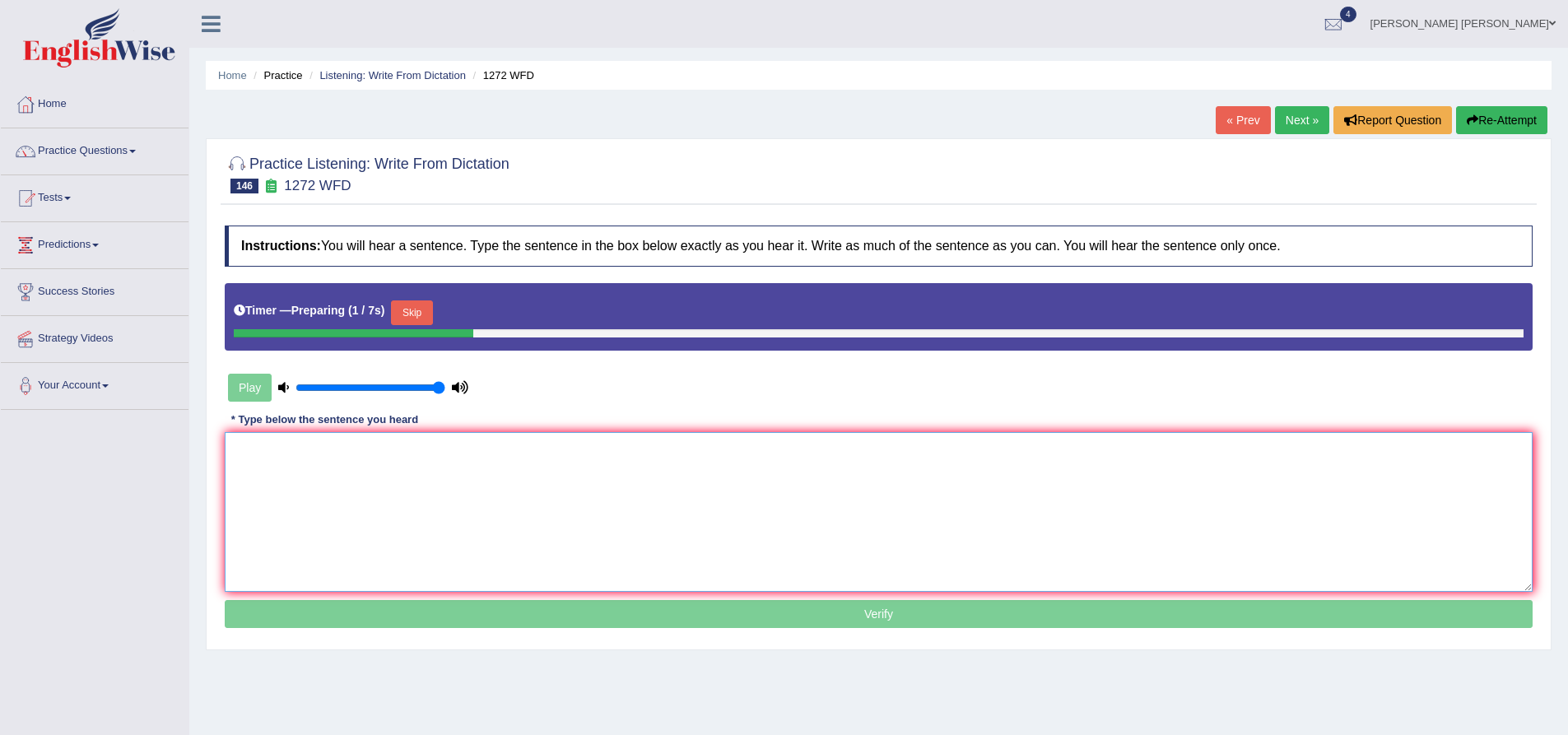
click at [534, 526] on textarea at bounding box center [879, 512] width 1308 height 160
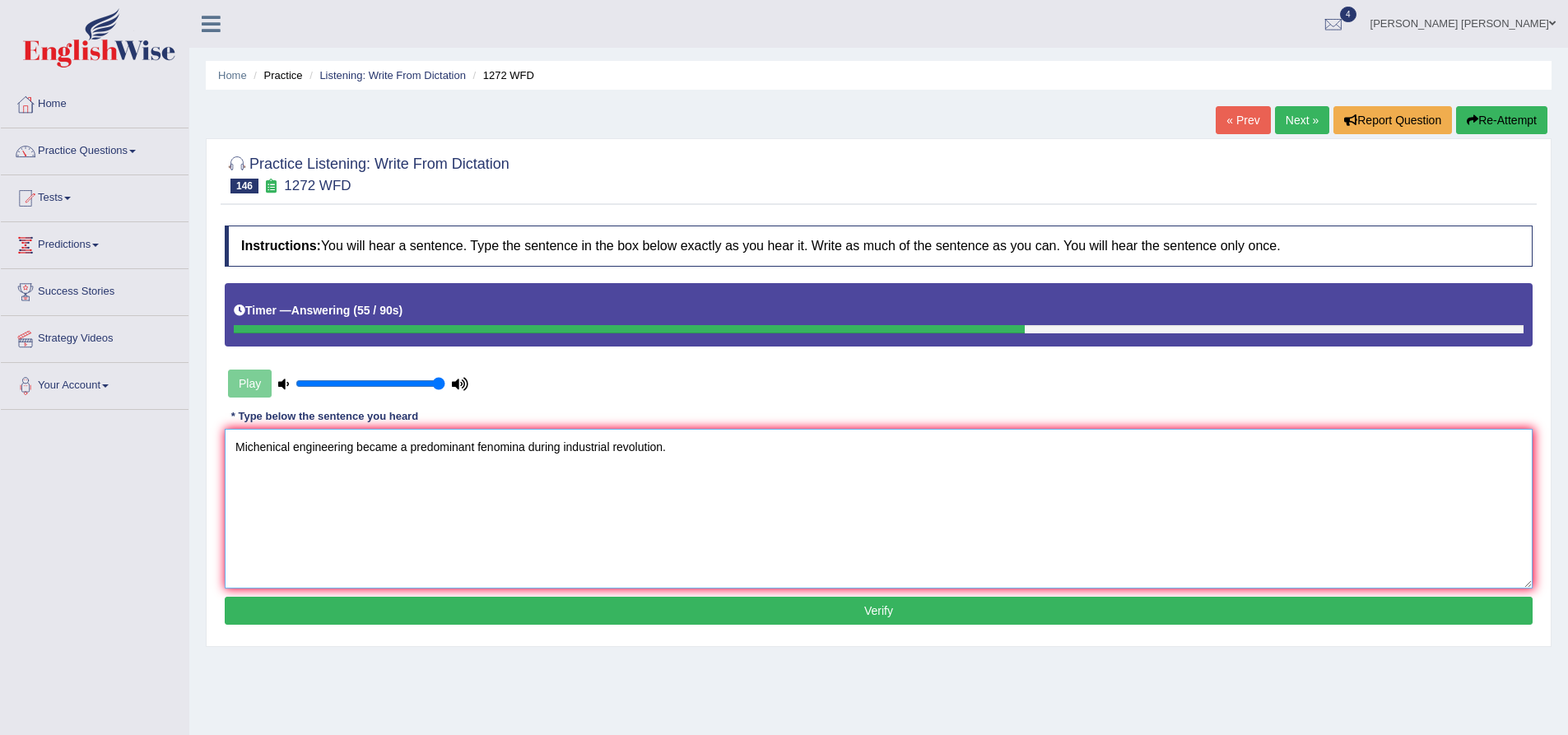
click at [248, 447] on textarea "Michenical engineering became a predominant fenomina during industrial revoluti…" at bounding box center [879, 508] width 1308 height 160
type textarea "Mechanical engineering became a predominant fenomina during industrial revoluti…"
click at [303, 449] on textarea "Mechanical engineering became a predominant fenomina during industrial revoluti…" at bounding box center [879, 508] width 1308 height 160
click at [514, 449] on textarea "Mechanical engineering became a predominant fenomina during industrial revoluti…" at bounding box center [879, 508] width 1308 height 160
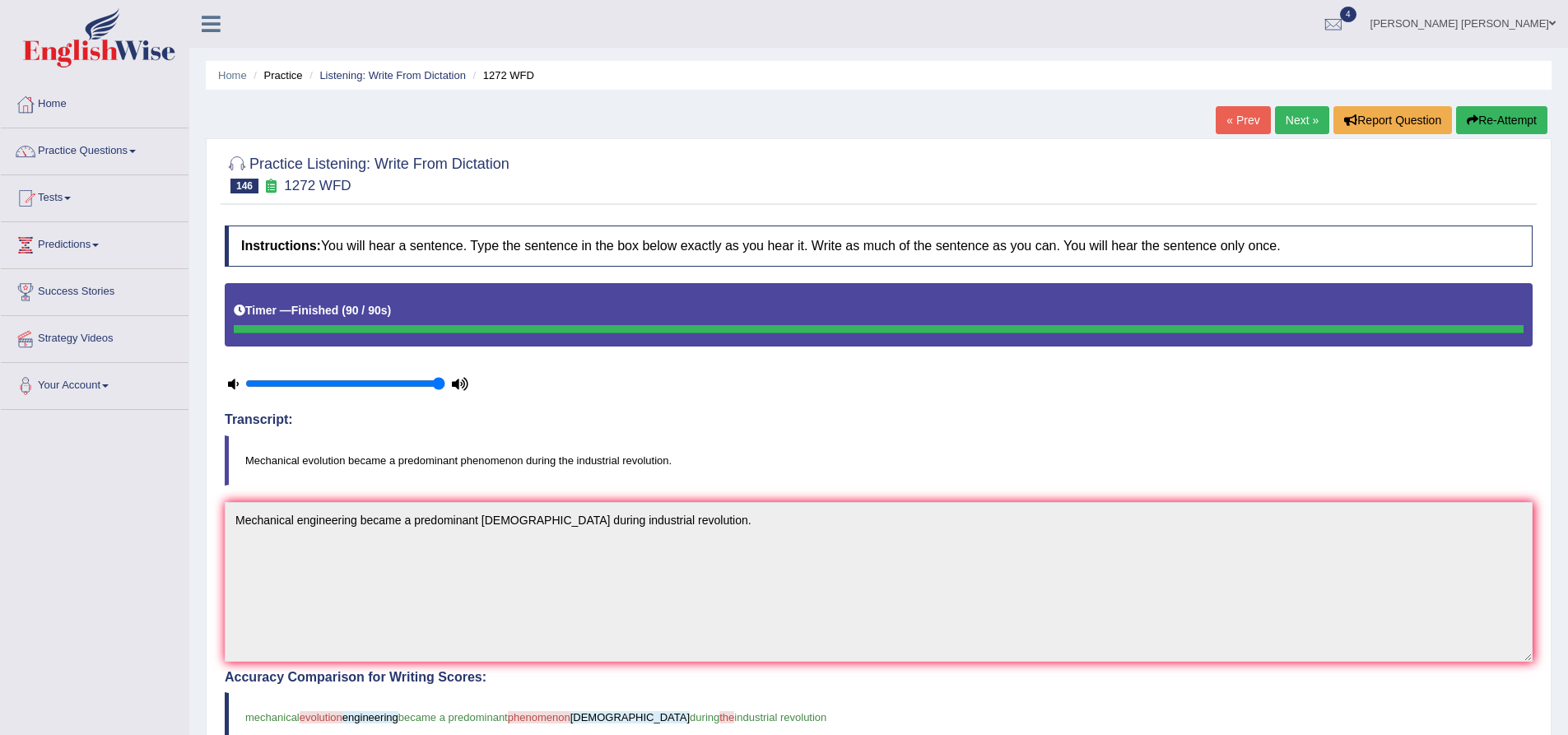
click at [1512, 128] on button "Re-Attempt" at bounding box center [1502, 120] width 91 height 28
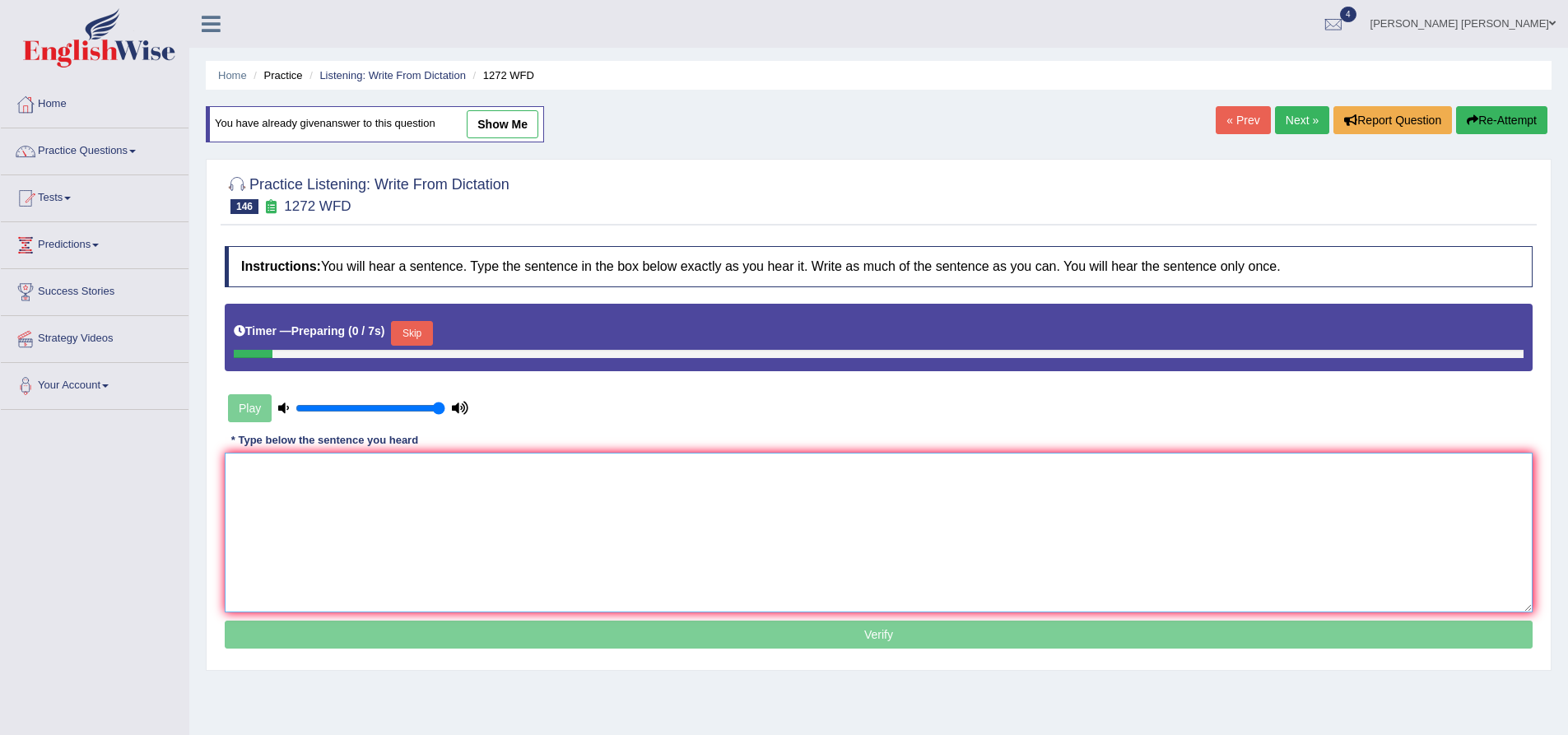
click at [476, 510] on textarea at bounding box center [879, 532] width 1308 height 160
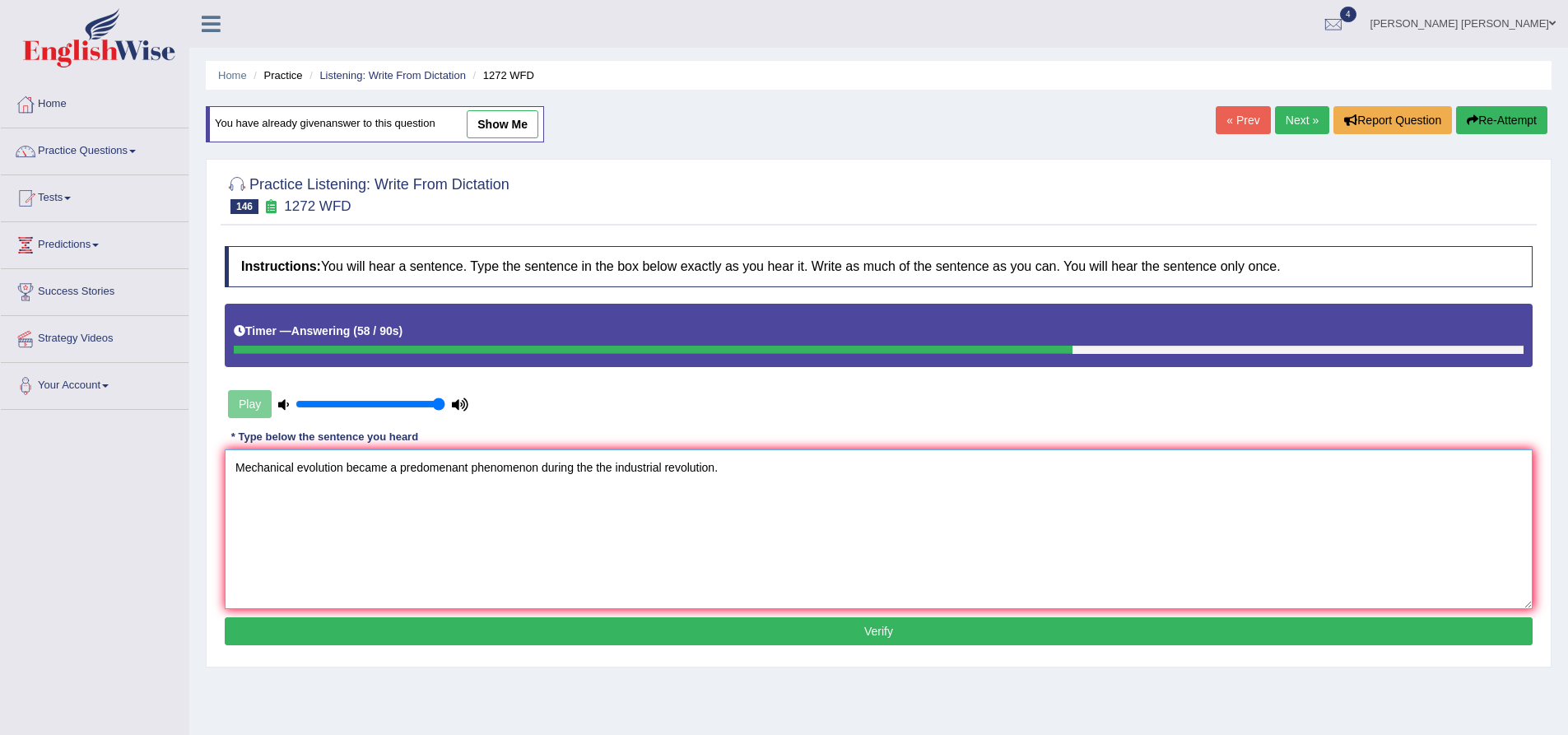
click at [595, 466] on textarea "Mechanical evolution became a predomenant phenomenon during the the industrial …" at bounding box center [879, 529] width 1308 height 160
type textarea "Mechanical evolution became a predomenant phenomenon during the industrial revo…"
click at [454, 634] on button "Verify" at bounding box center [879, 632] width 1308 height 28
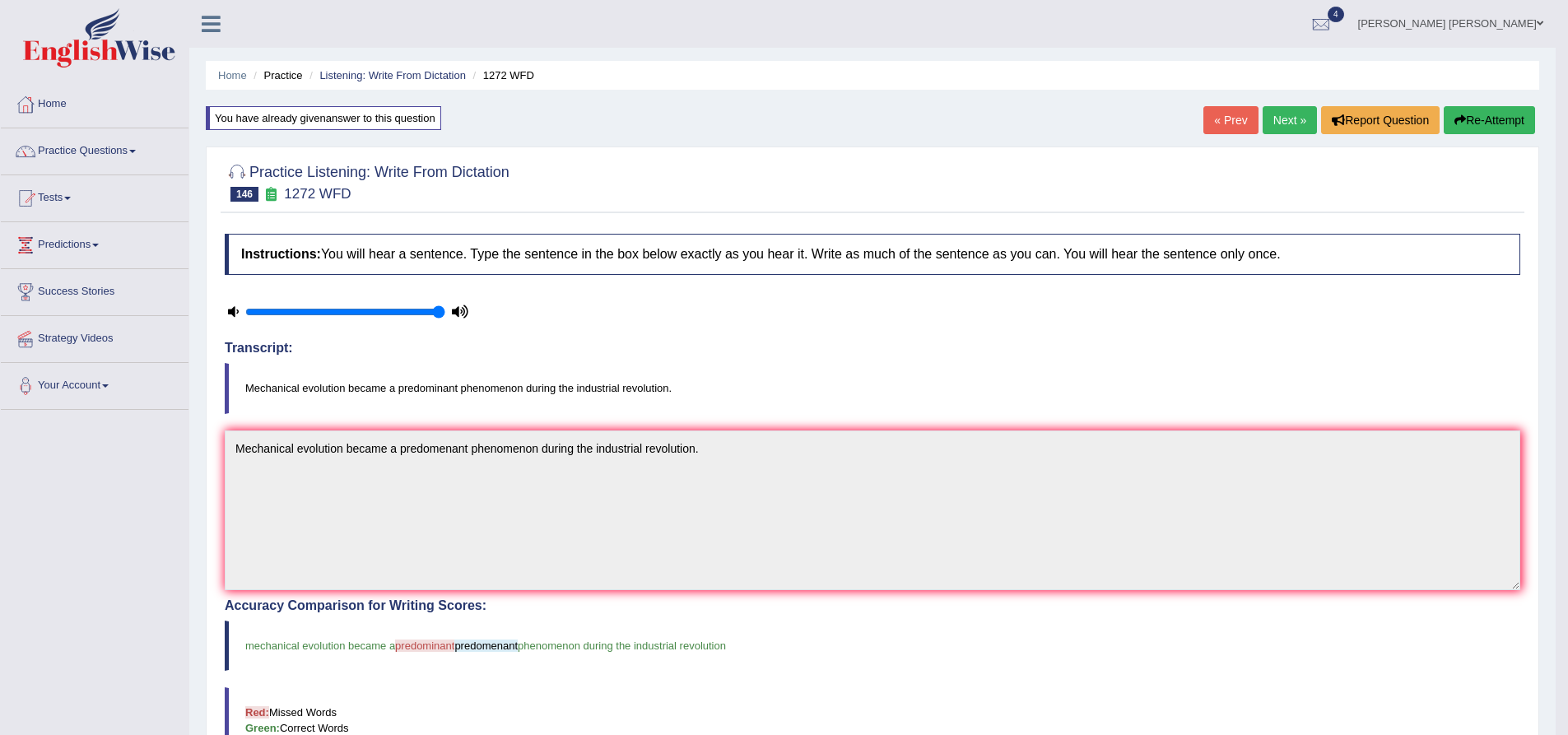
click at [1488, 122] on button "Re-Attempt" at bounding box center [1489, 120] width 91 height 28
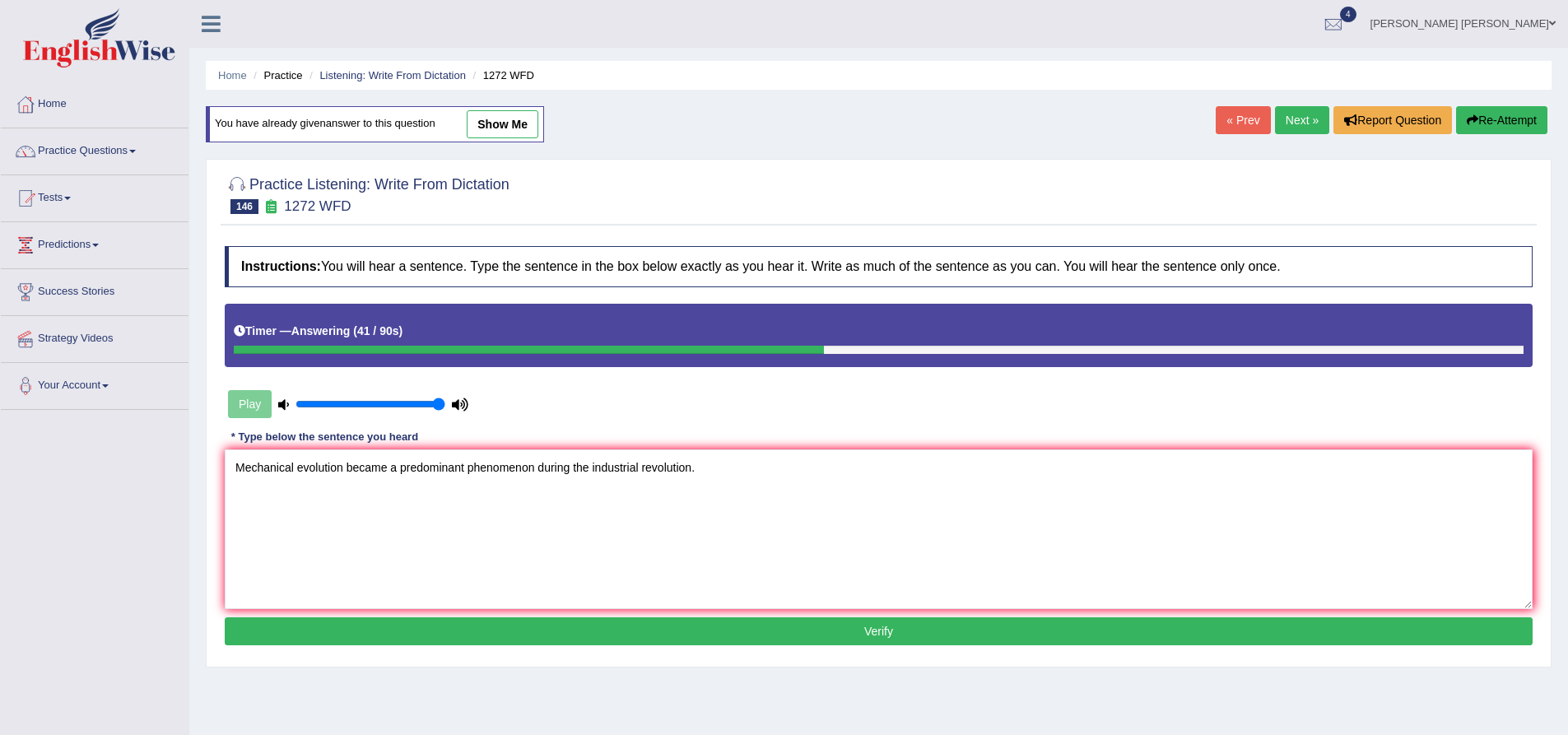
type textarea "Mechanical evolution became a predominant phenomenon during the industrial revo…"
click at [460, 637] on button "Verify" at bounding box center [879, 632] width 1308 height 28
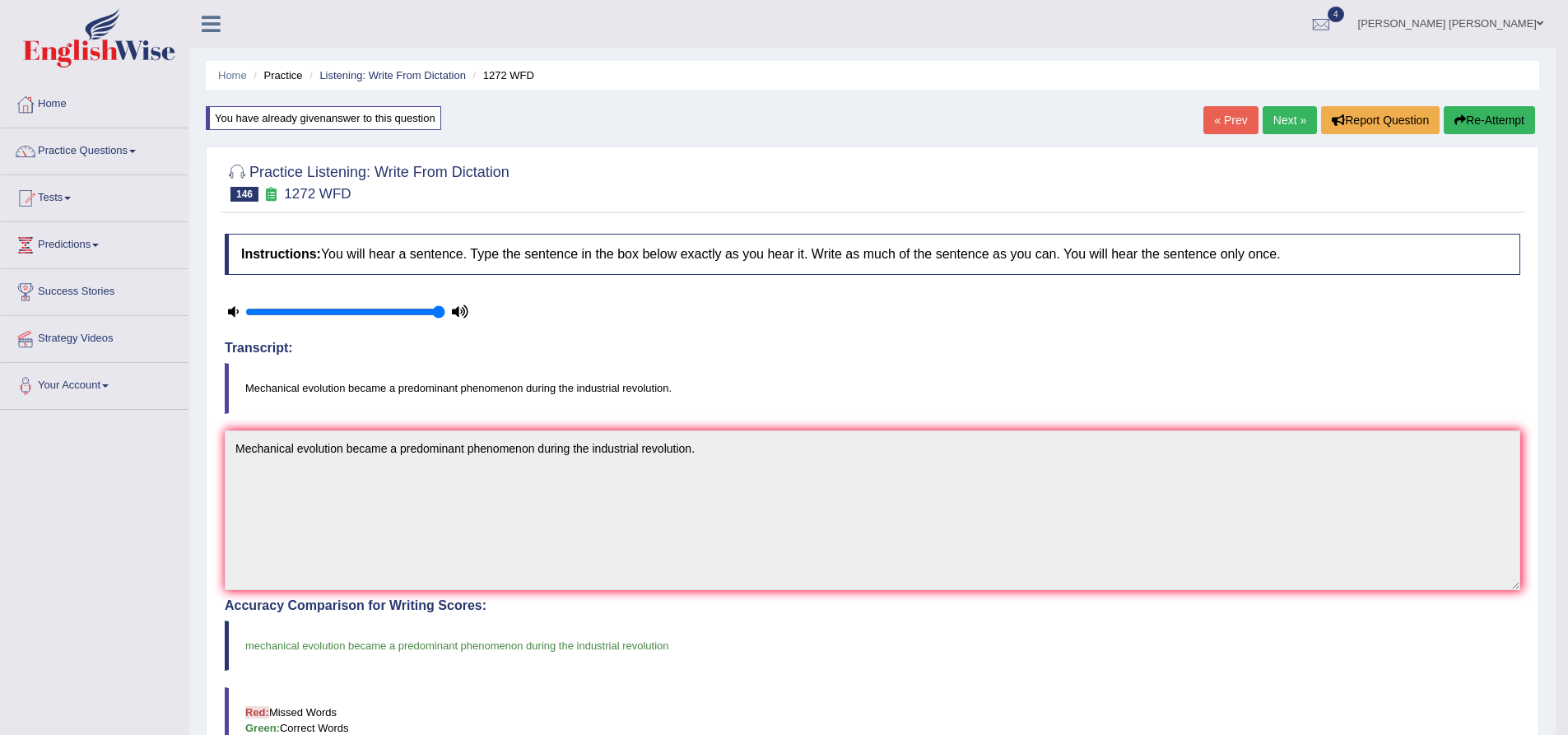
click at [1291, 117] on link "Next »" at bounding box center [1290, 120] width 55 height 28
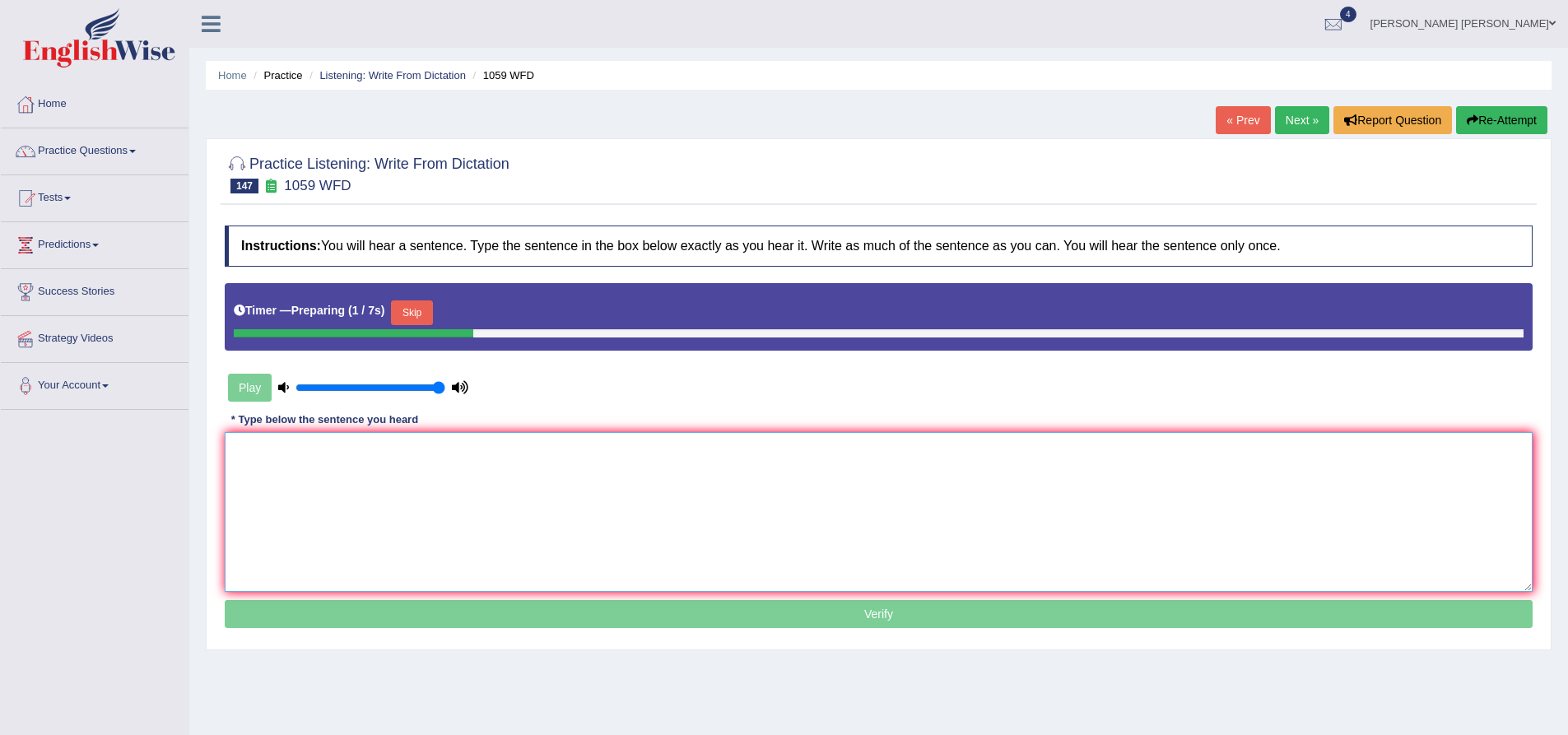
click at [392, 470] on textarea at bounding box center [879, 512] width 1308 height 160
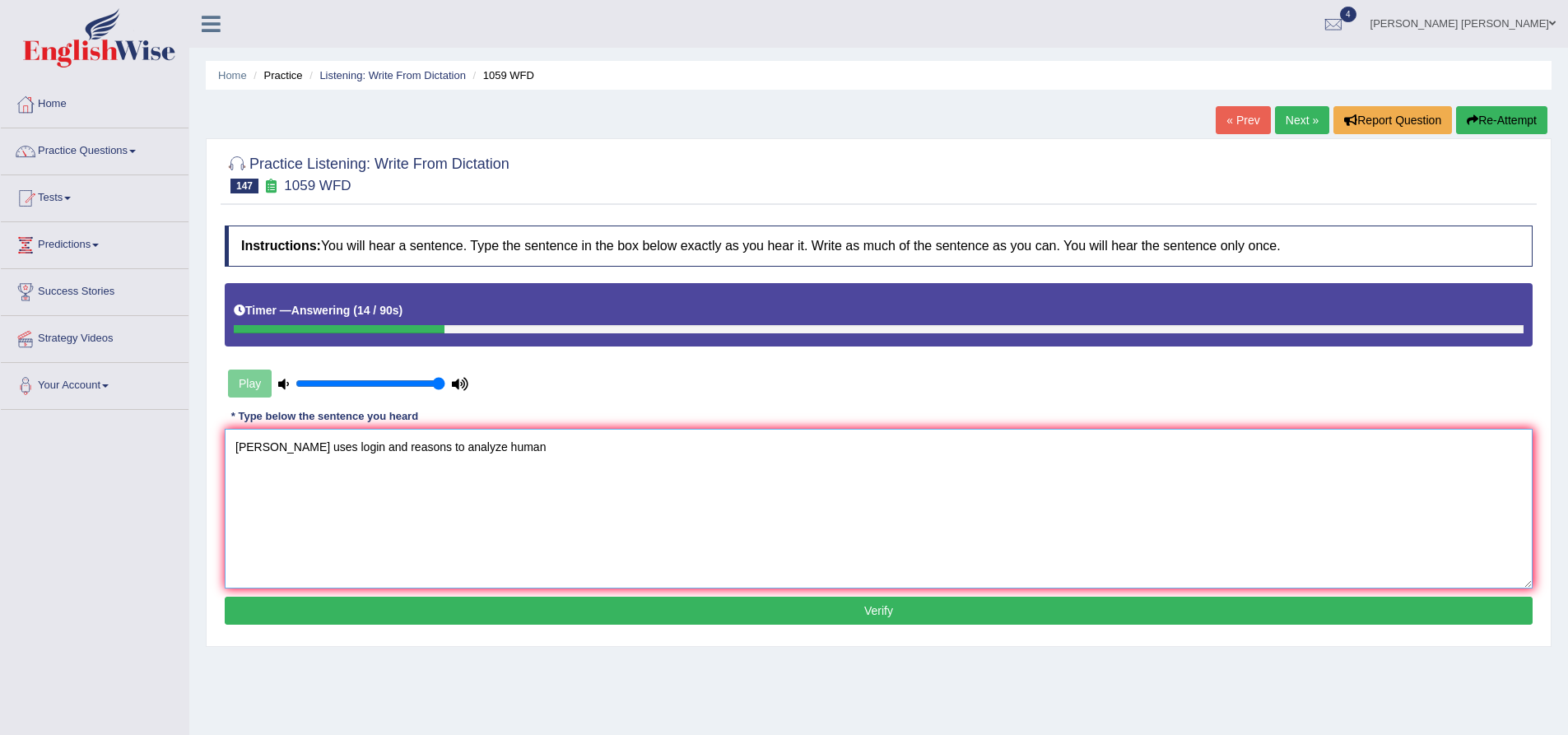
type textarea "[PERSON_NAME] uses login and reasons to analyze human"
click at [1501, 123] on button "Re-Attempt" at bounding box center [1502, 120] width 91 height 28
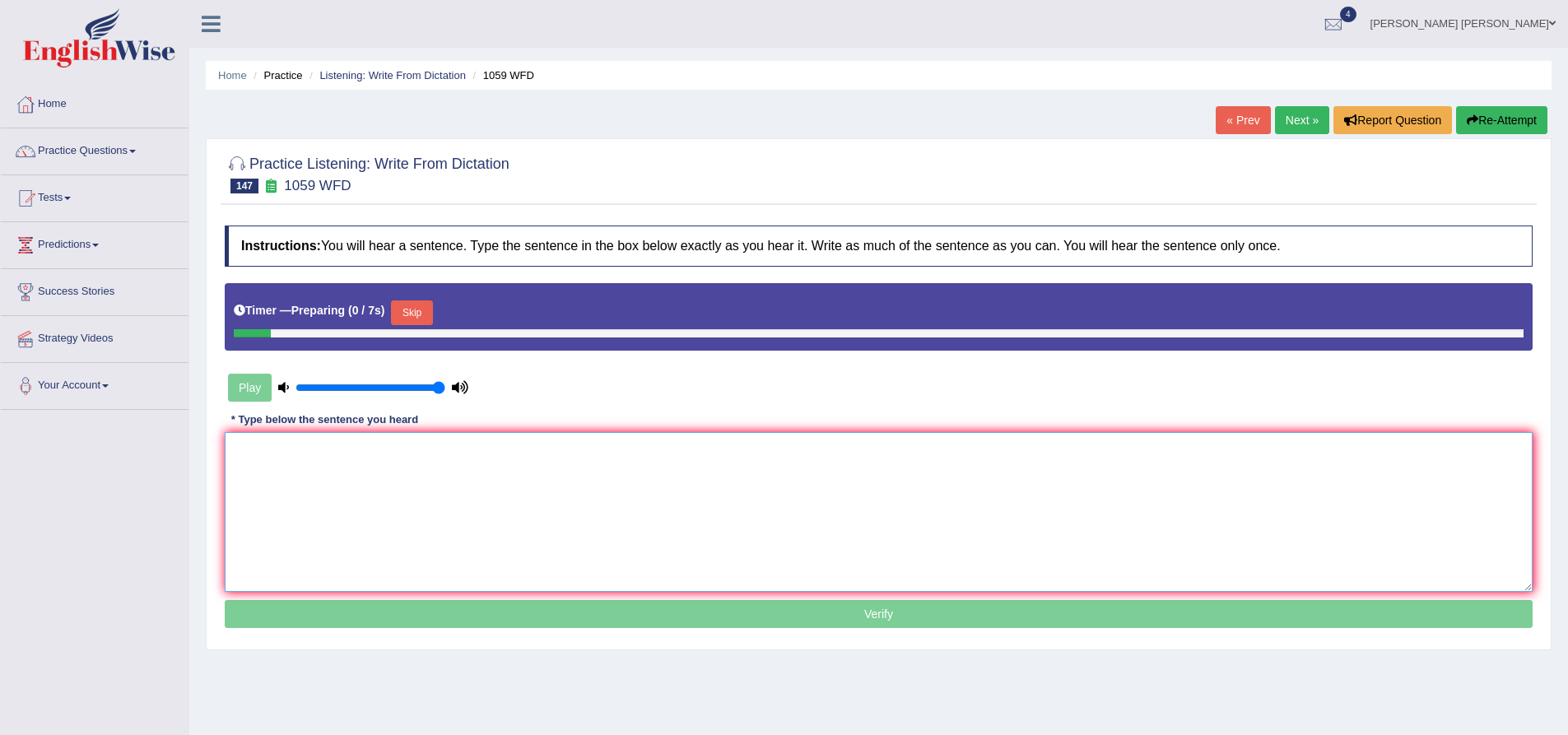
click at [434, 491] on textarea at bounding box center [879, 512] width 1308 height 160
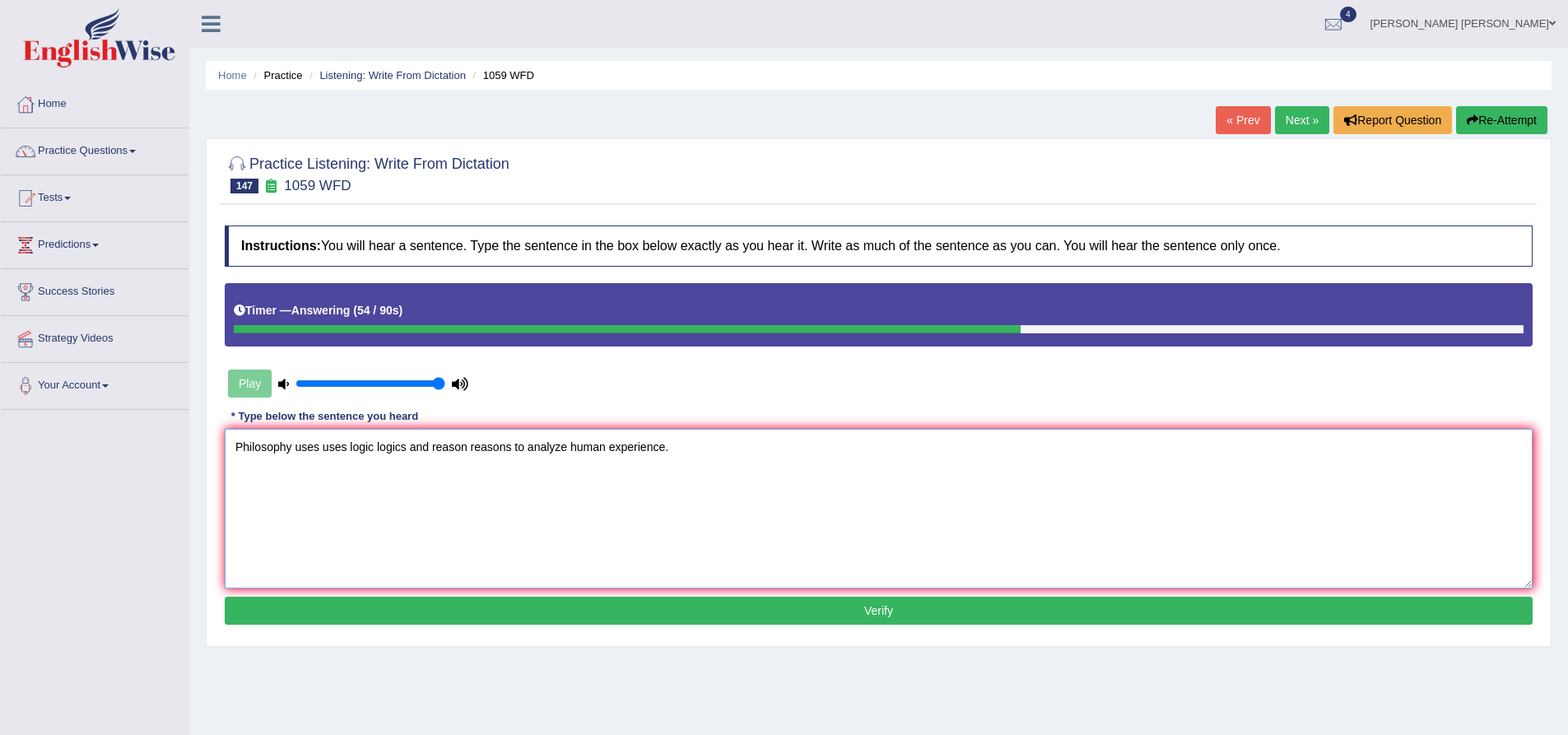
type textarea "Philosophy uses uses logic logics and reason reasons to analyze human experienc…"
click at [376, 606] on button "Verify" at bounding box center [879, 611] width 1308 height 28
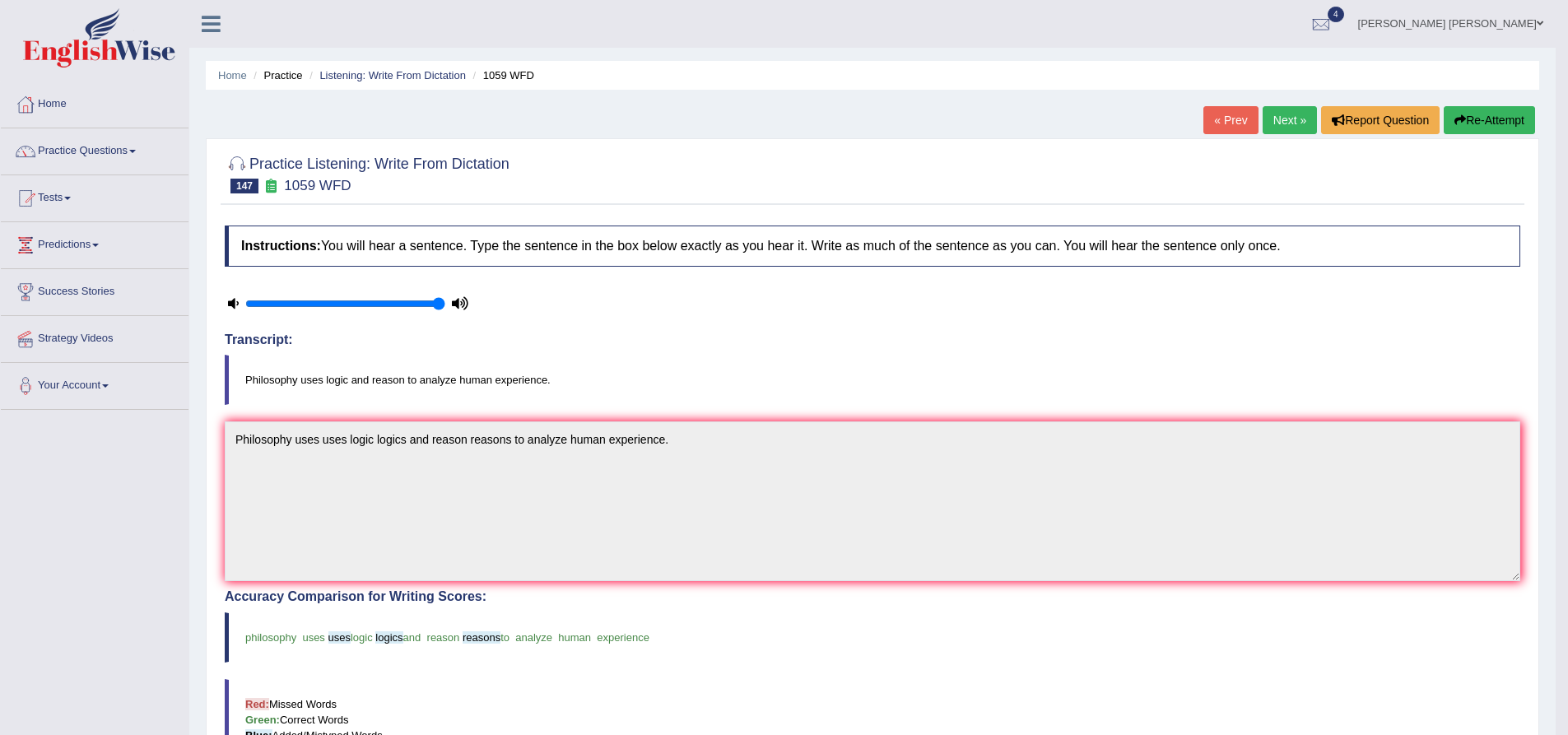
click at [1291, 126] on link "Next »" at bounding box center [1290, 120] width 55 height 28
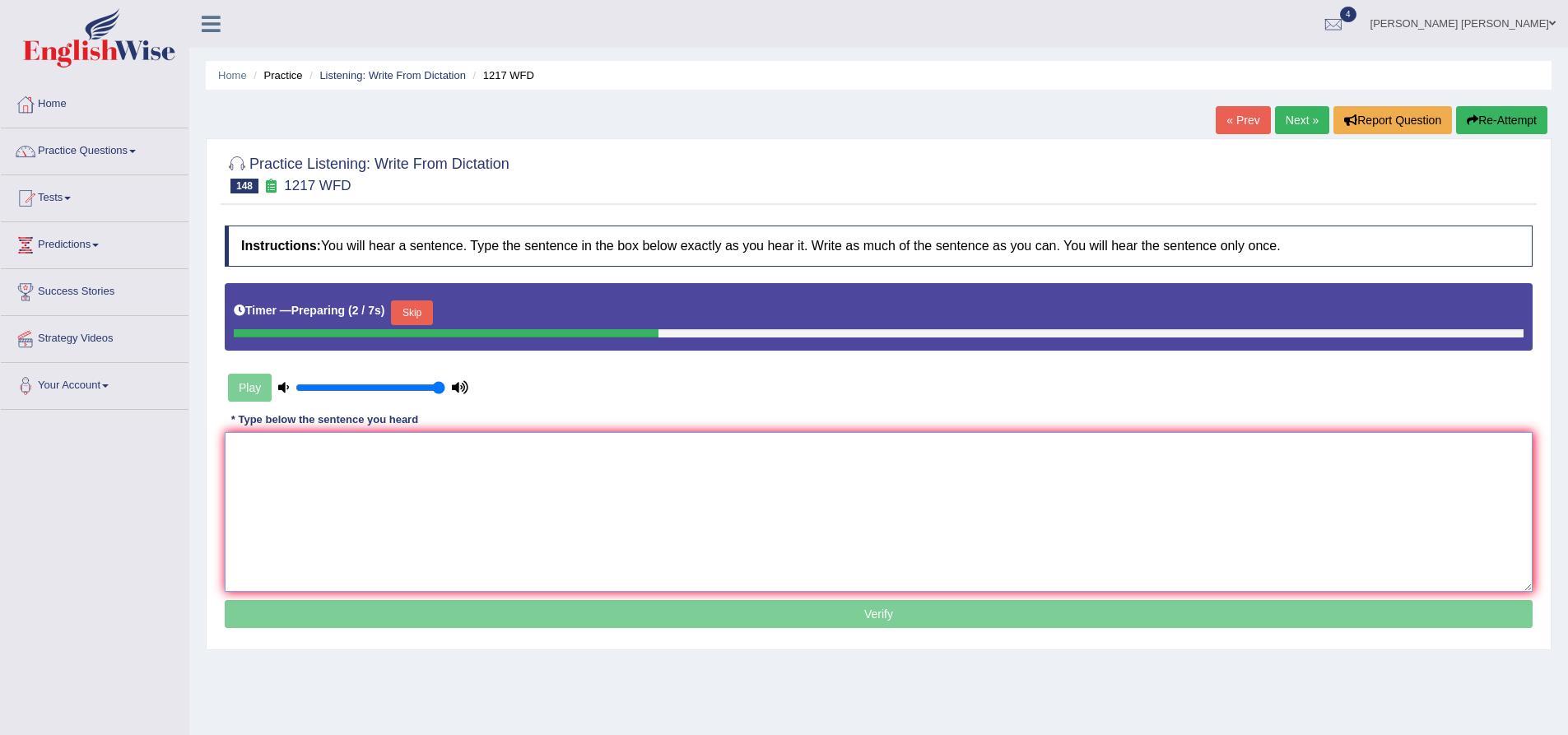
click at [396, 488] on textarea at bounding box center [879, 512] width 1308 height 160
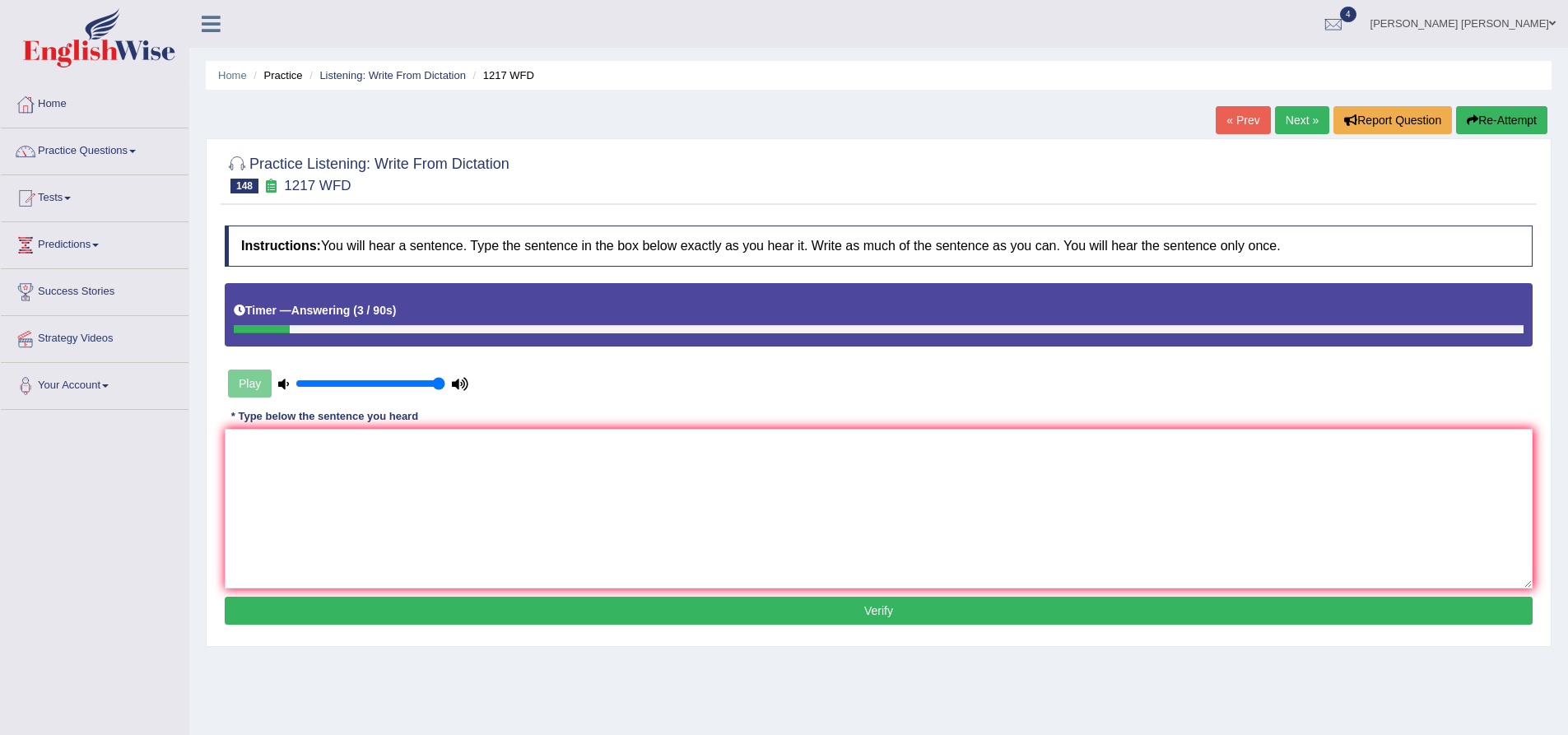
click at [1507, 132] on button "Re-Attempt" at bounding box center [1502, 120] width 91 height 28
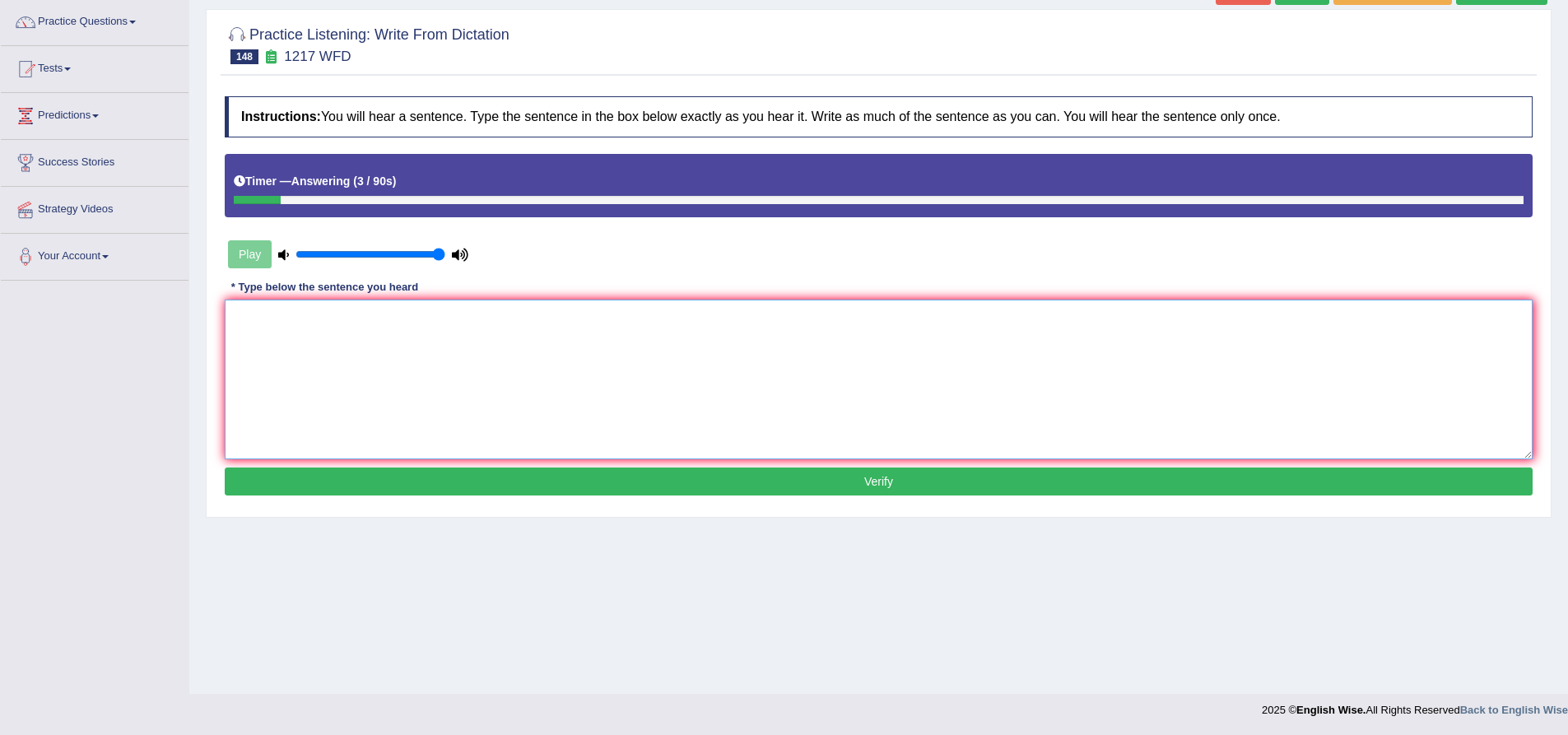
click at [741, 382] on textarea at bounding box center [879, 379] width 1308 height 160
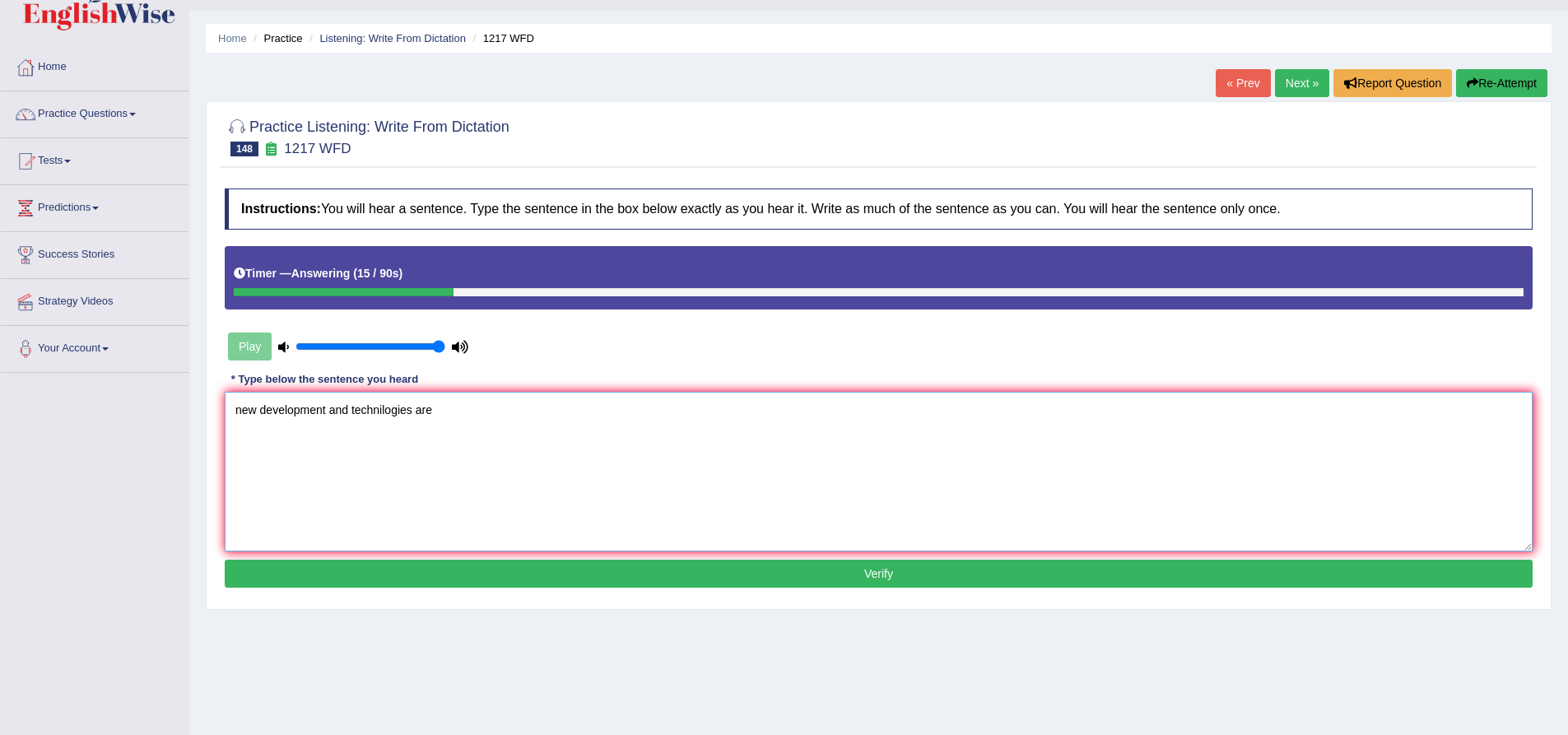
scroll to position [0, 0]
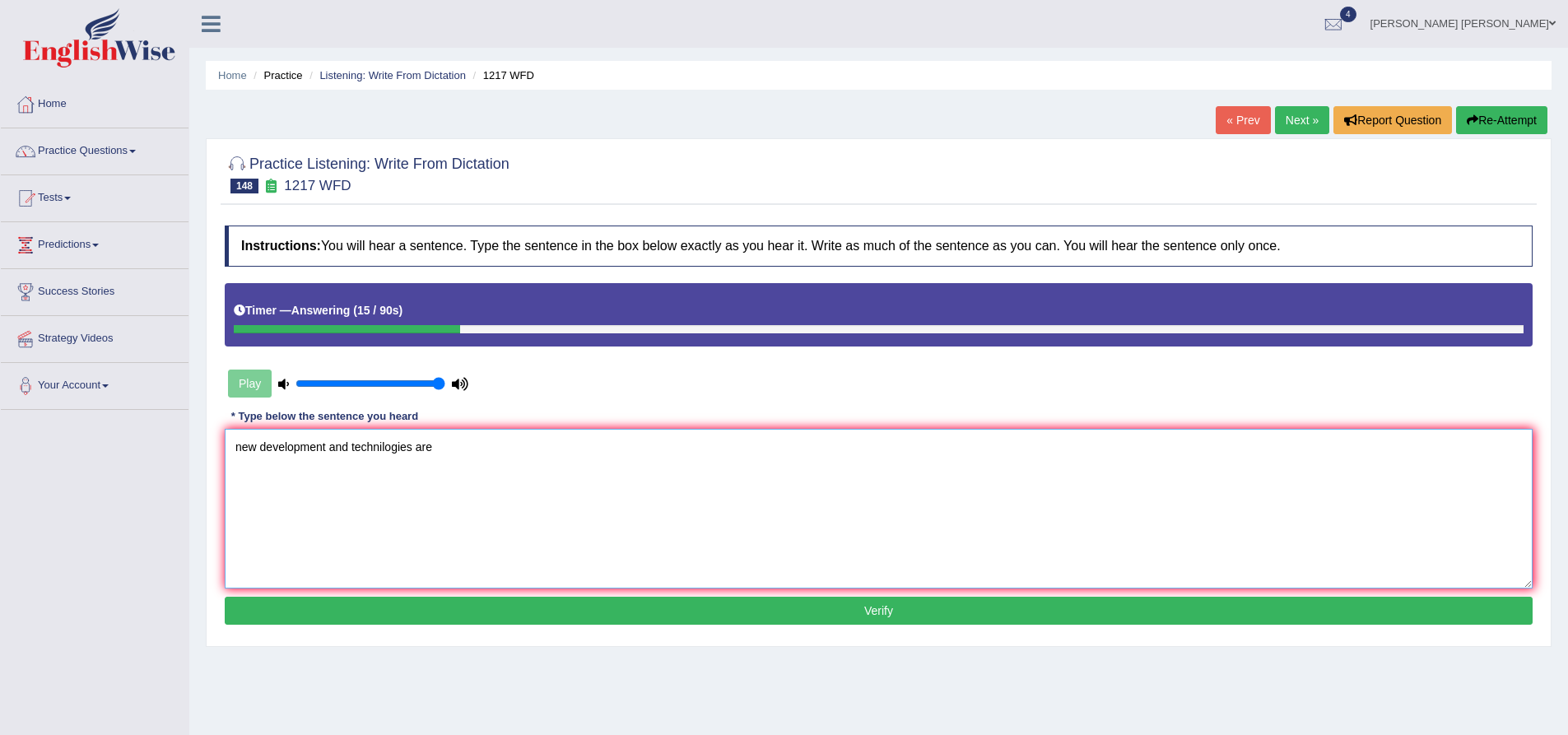
type textarea "new development and technilogies are"
click at [1485, 124] on button "Re-Attempt" at bounding box center [1502, 120] width 91 height 28
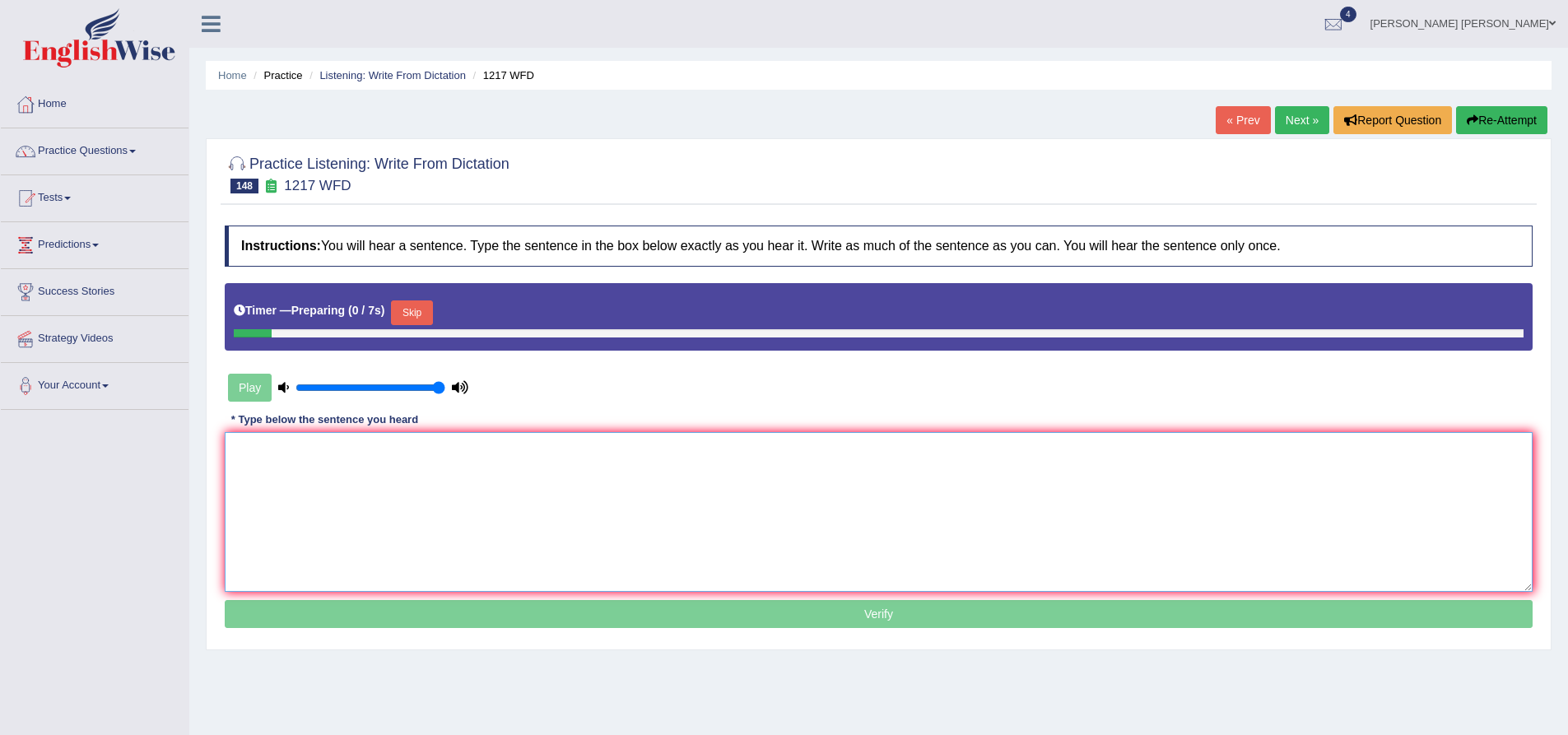
click at [426, 478] on textarea at bounding box center [879, 512] width 1308 height 160
click at [424, 300] on button "Skip" at bounding box center [412, 313] width 41 height 25
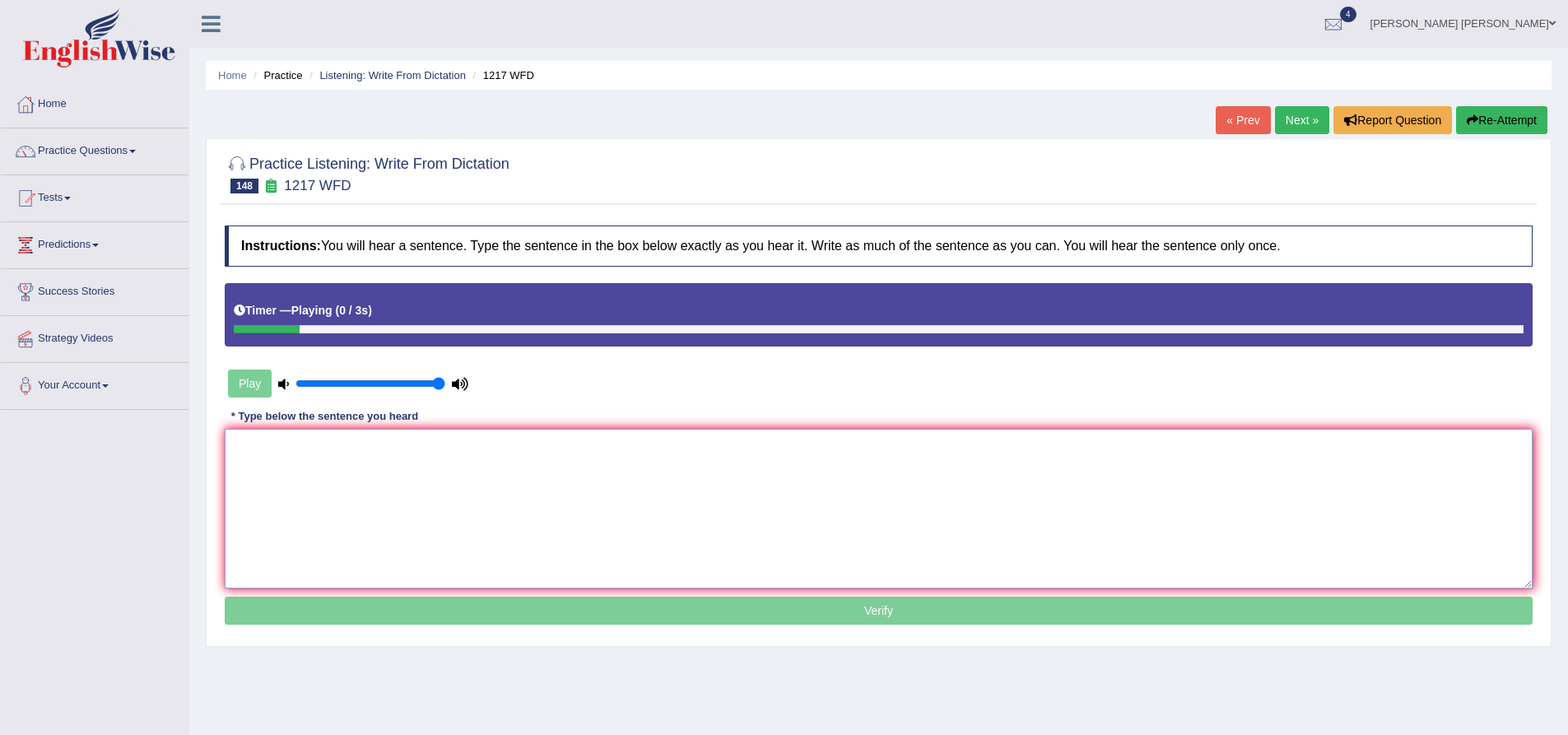
click at [422, 507] on textarea at bounding box center [879, 508] width 1308 height 160
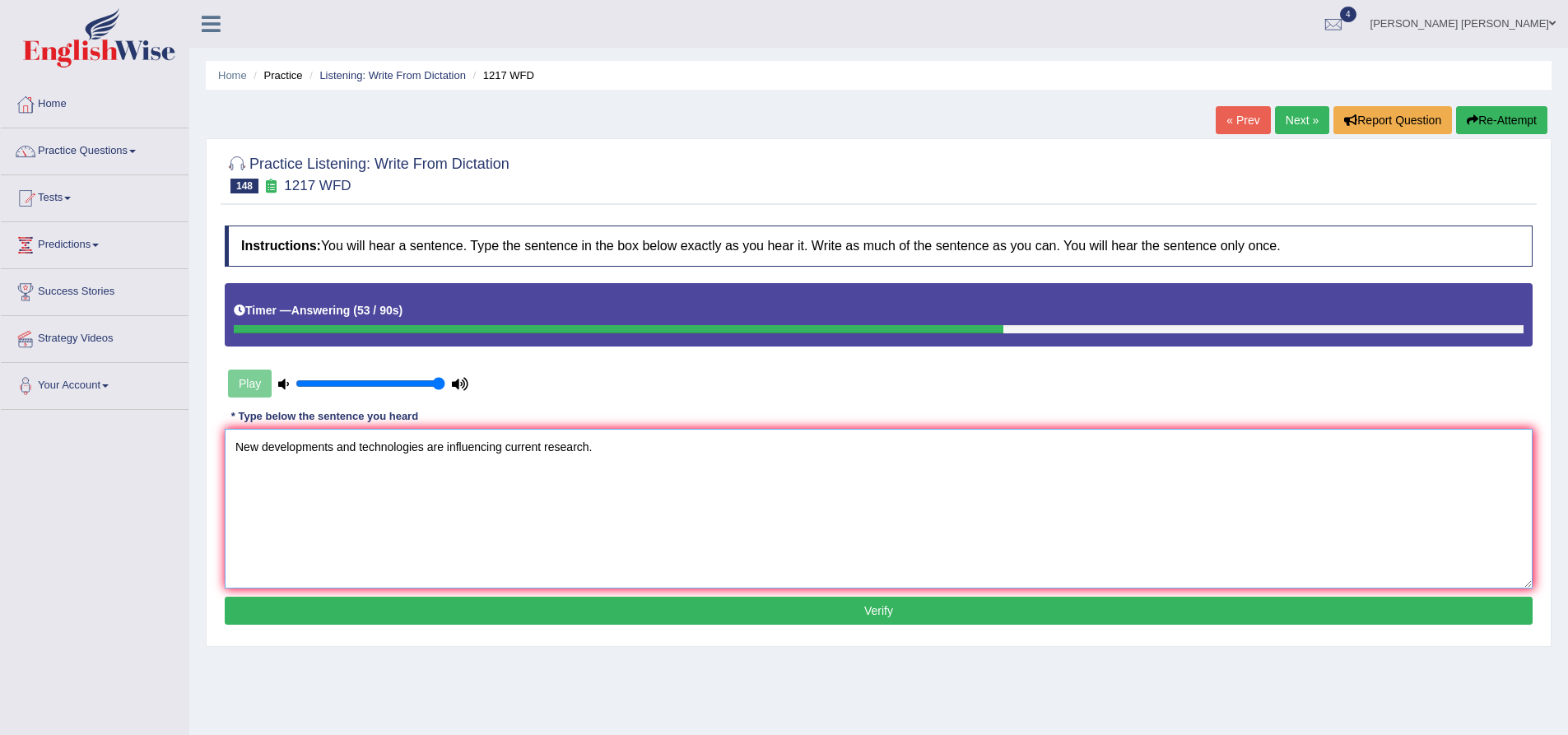
type textarea "New developments and technologies are influencing current research."
click at [370, 606] on button "Verify" at bounding box center [879, 611] width 1308 height 28
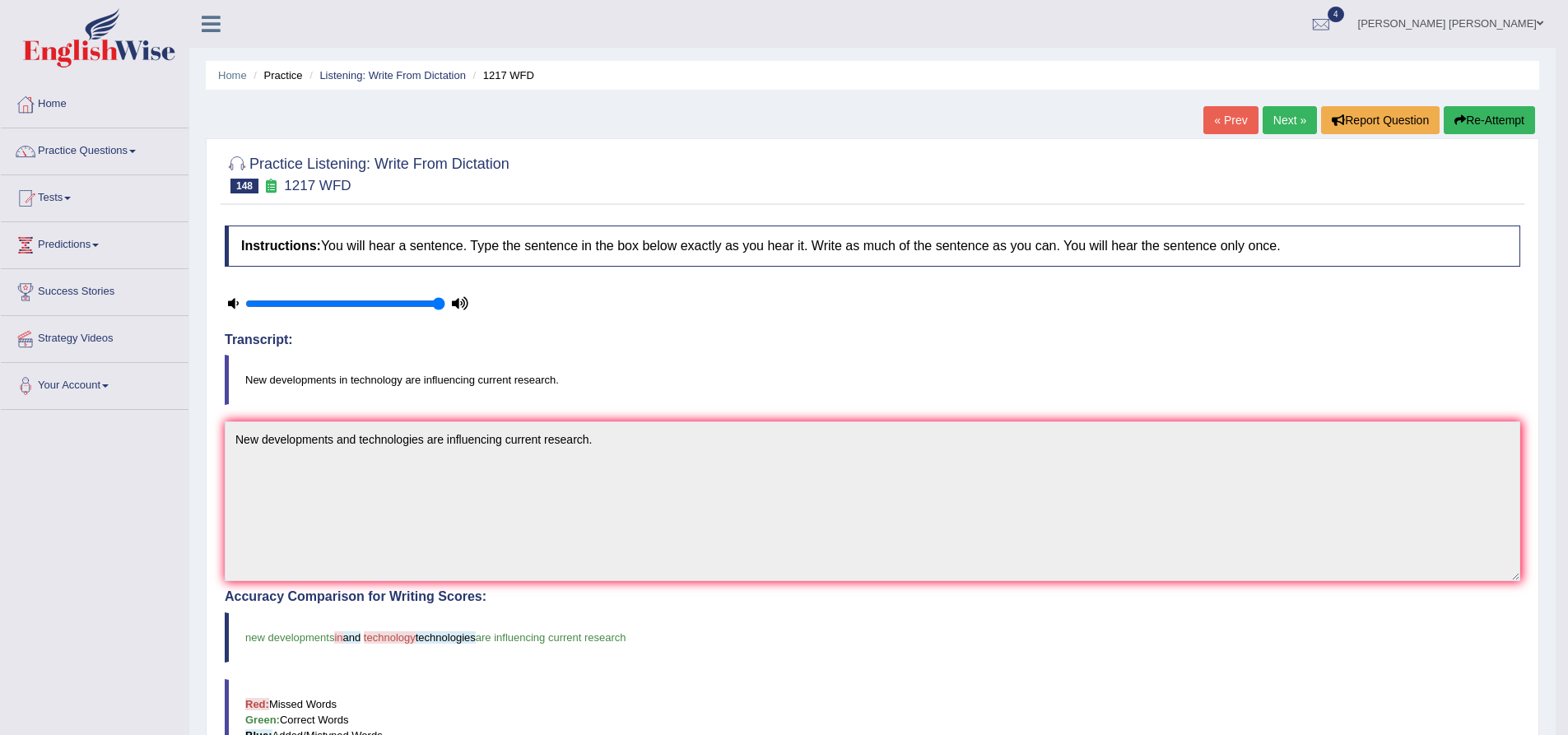
click at [1475, 122] on button "Re-Attempt" at bounding box center [1489, 120] width 91 height 28
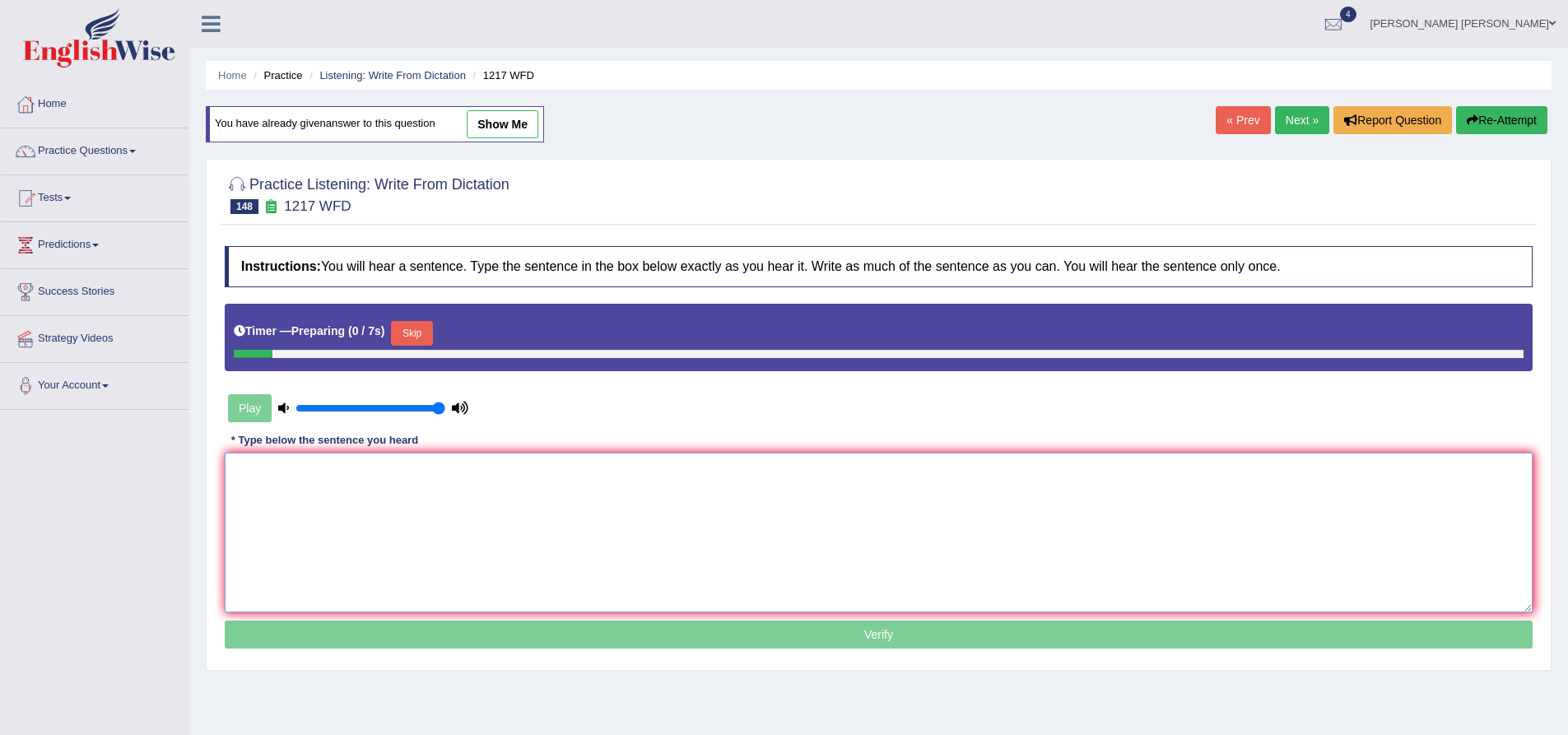
click at [434, 477] on textarea at bounding box center [879, 532] width 1308 height 160
type textarea "N"
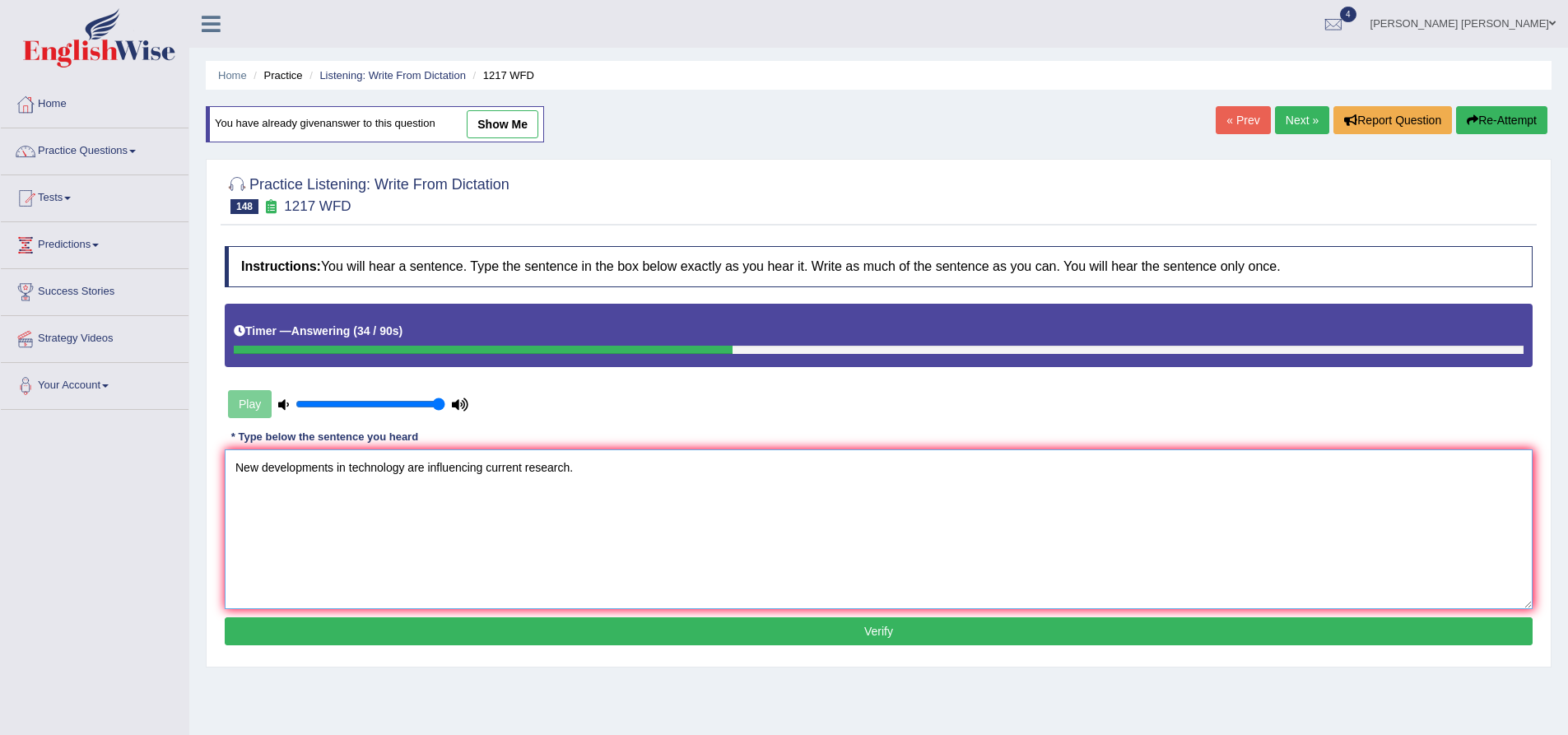
type textarea "New developments in technology are influencing current research."
click at [454, 630] on button "Verify" at bounding box center [879, 632] width 1308 height 28
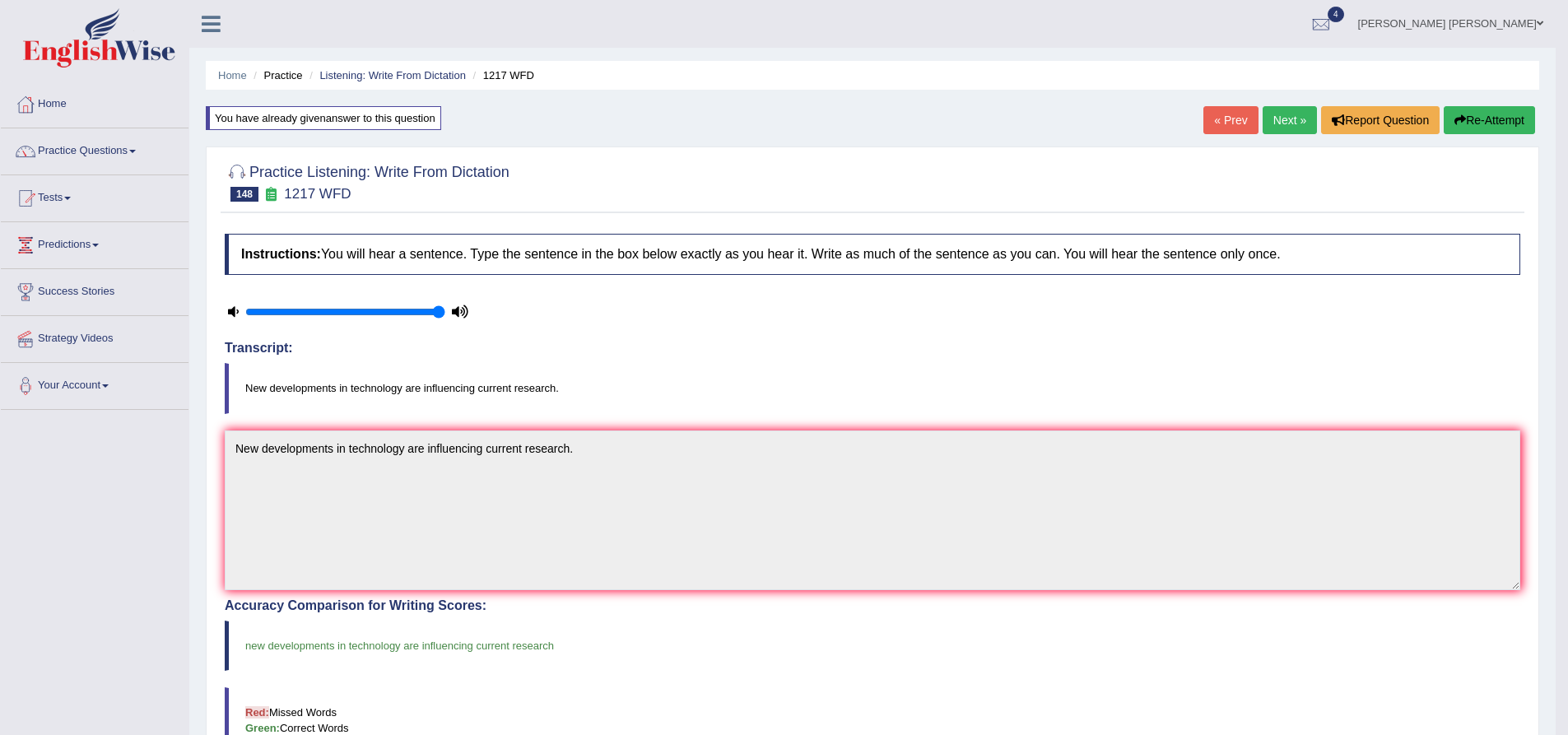
click at [206, 256] on div "Practice Listening: Write From Dictation 148 1217 WFD Instructions: You will he…" at bounding box center [873, 601] width 1334 height 909
click at [1283, 127] on link "Next »" at bounding box center [1290, 120] width 55 height 28
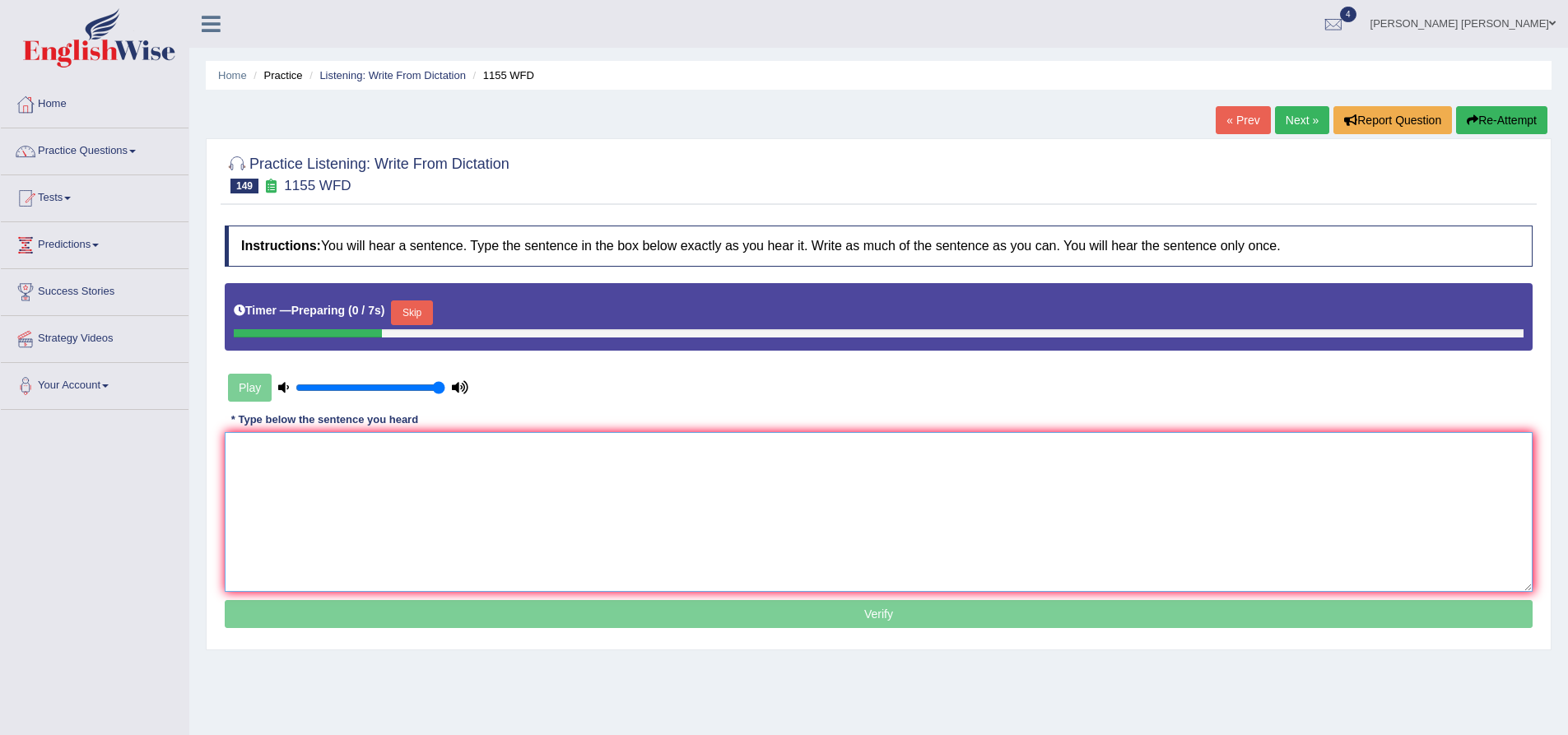
click at [453, 481] on textarea at bounding box center [879, 512] width 1308 height 160
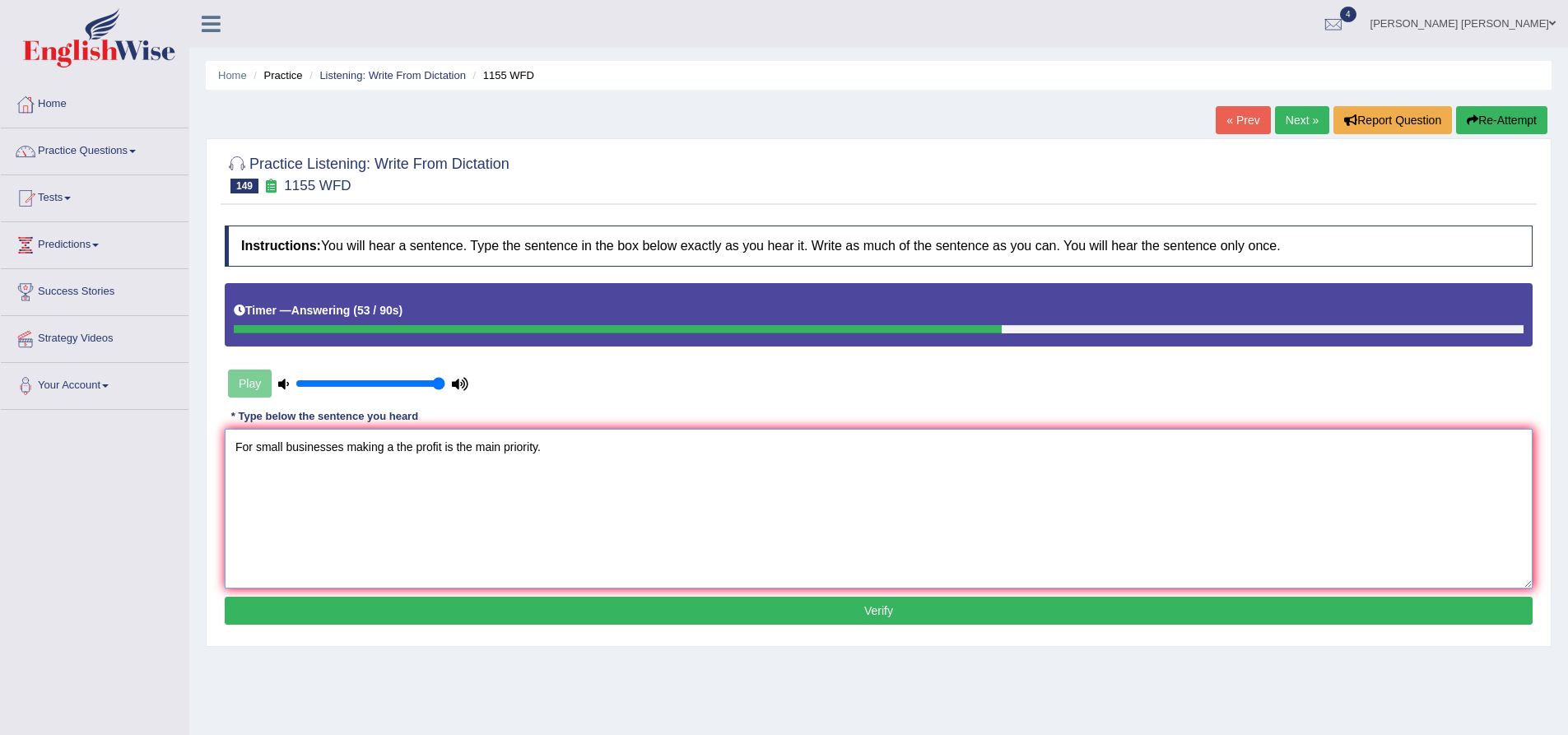
click at [563, 444] on textarea "For small businesses making a the profit is the main priority." at bounding box center [879, 508] width 1308 height 160
type textarea "For small businesses making a the profit is the main priority."
click at [513, 609] on button "Verify" at bounding box center [879, 611] width 1308 height 28
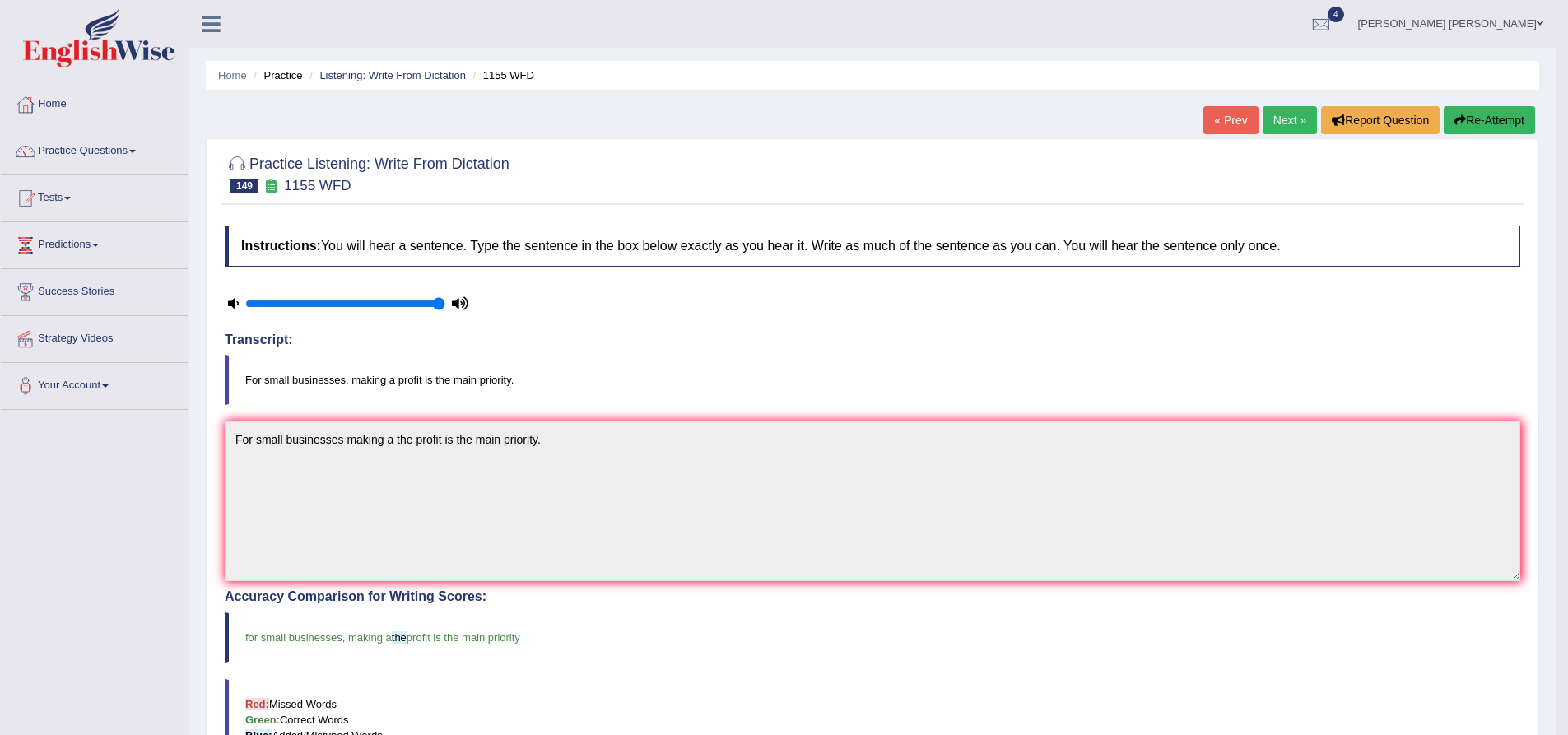
click at [1283, 122] on link "Next »" at bounding box center [1290, 120] width 55 height 28
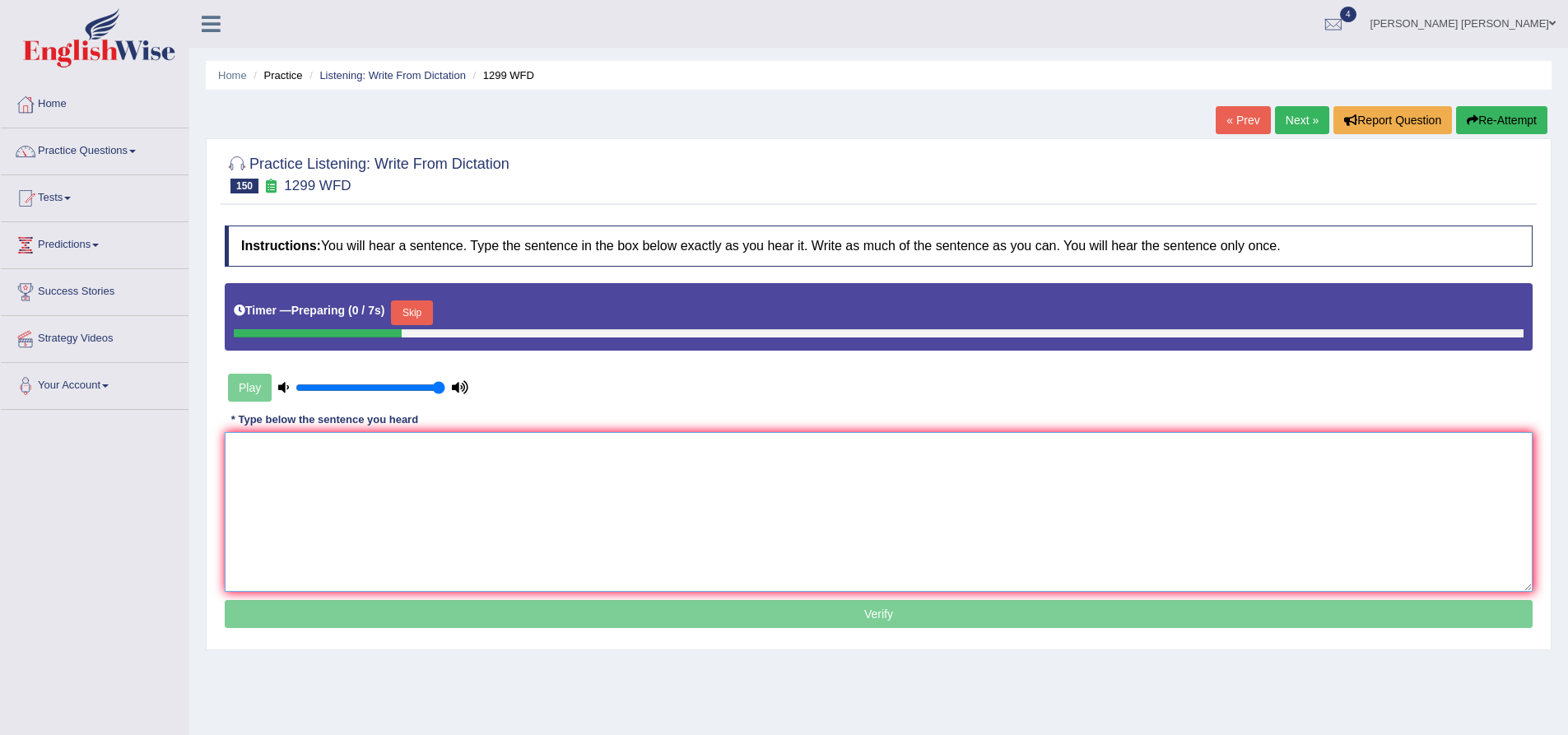
click at [396, 468] on textarea at bounding box center [879, 512] width 1308 height 160
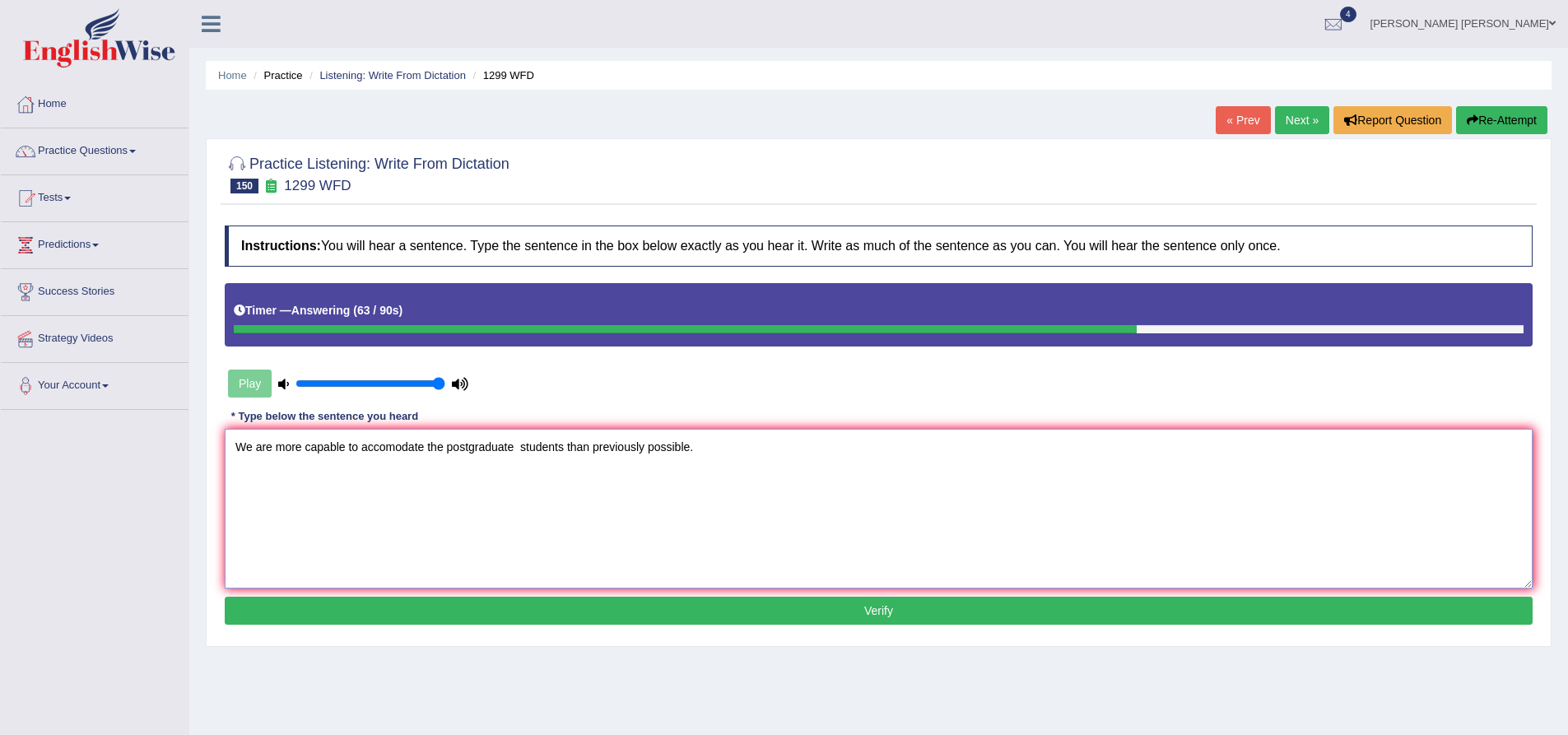
paste textarea "postgraduate"
paste textarea "students"
type textarea "We are more capable to accomodate the postgraduate postgraduates student studen…"
click at [425, 608] on button "Verify" at bounding box center [879, 611] width 1308 height 28
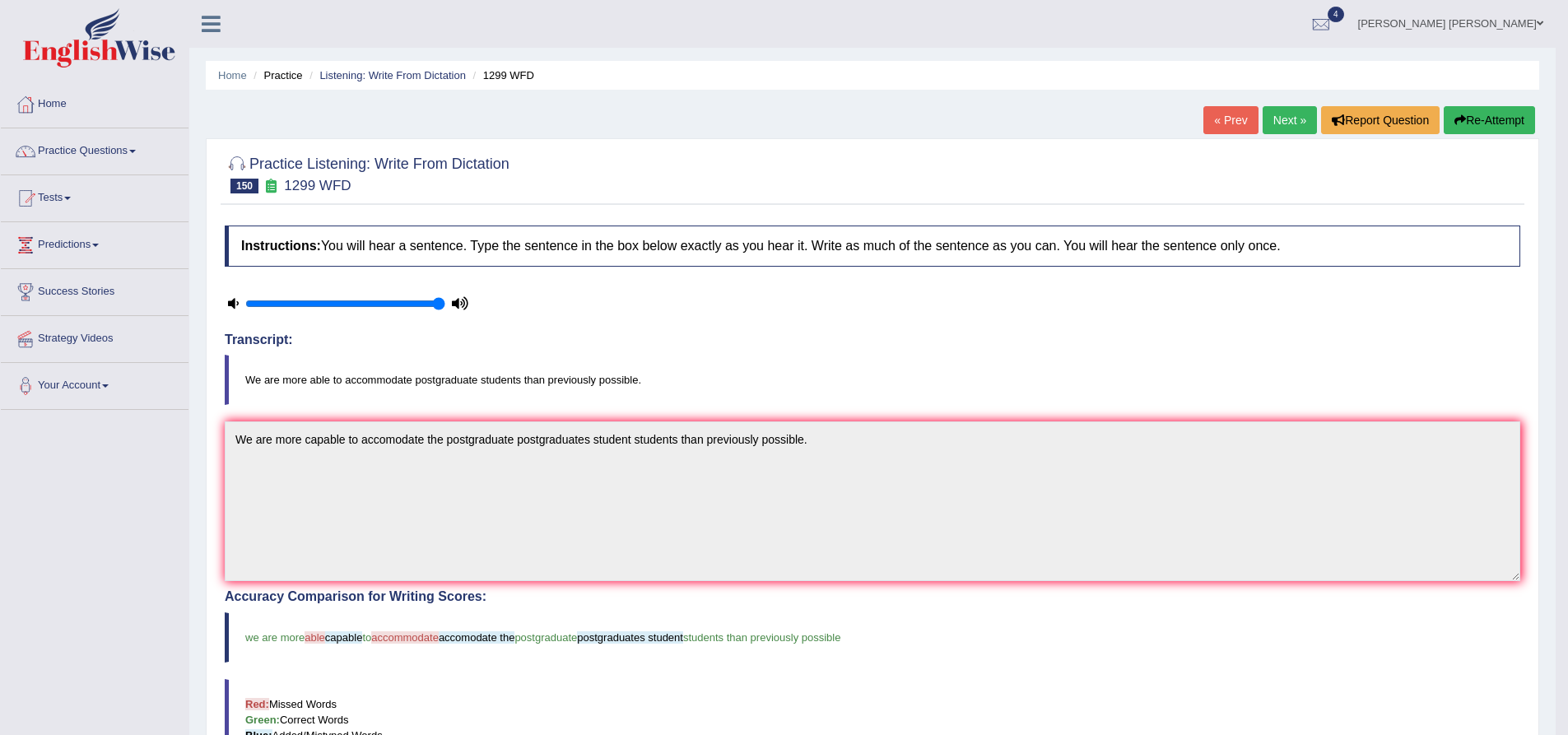
click at [1479, 121] on button "Re-Attempt" at bounding box center [1489, 120] width 91 height 28
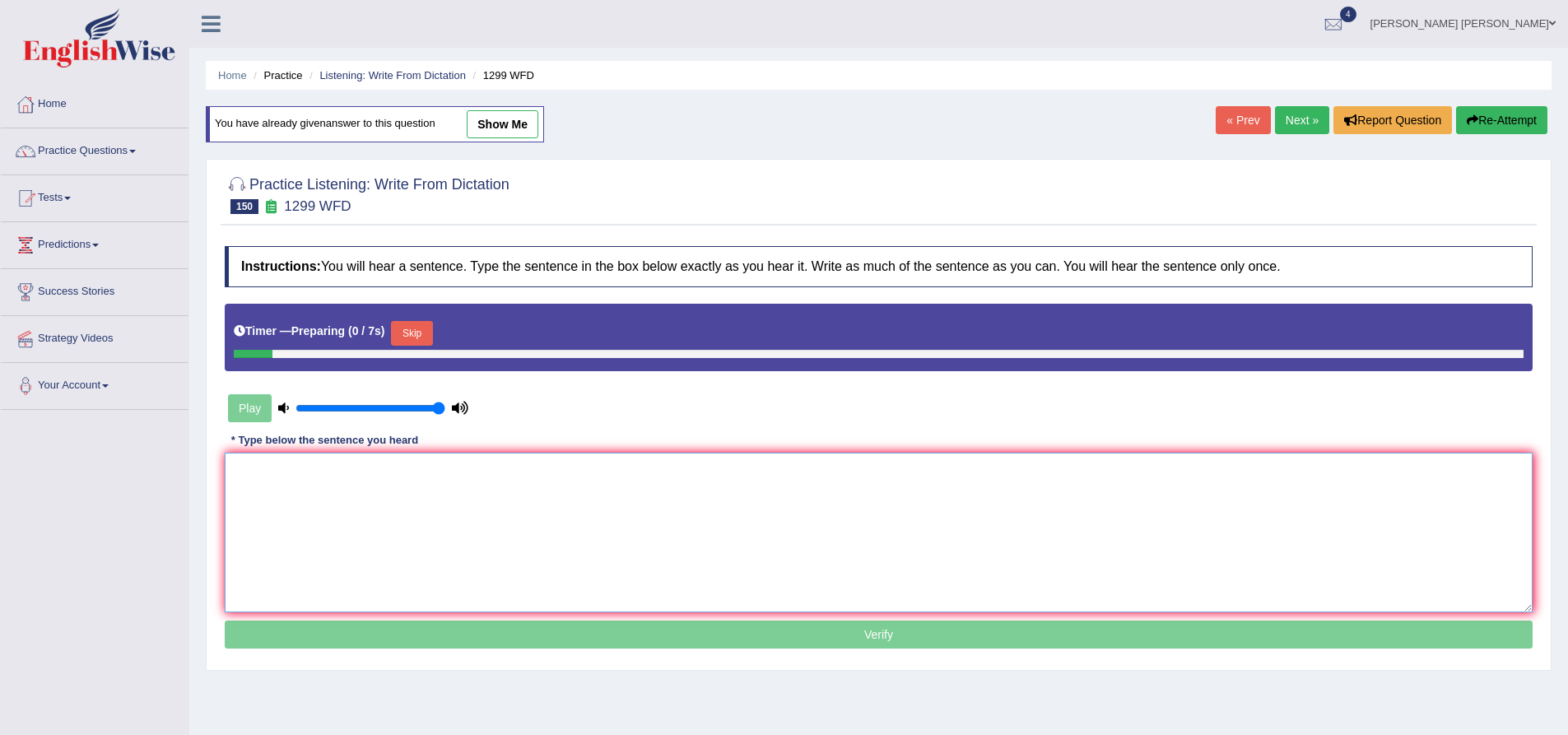
click at [489, 492] on textarea at bounding box center [879, 532] width 1308 height 160
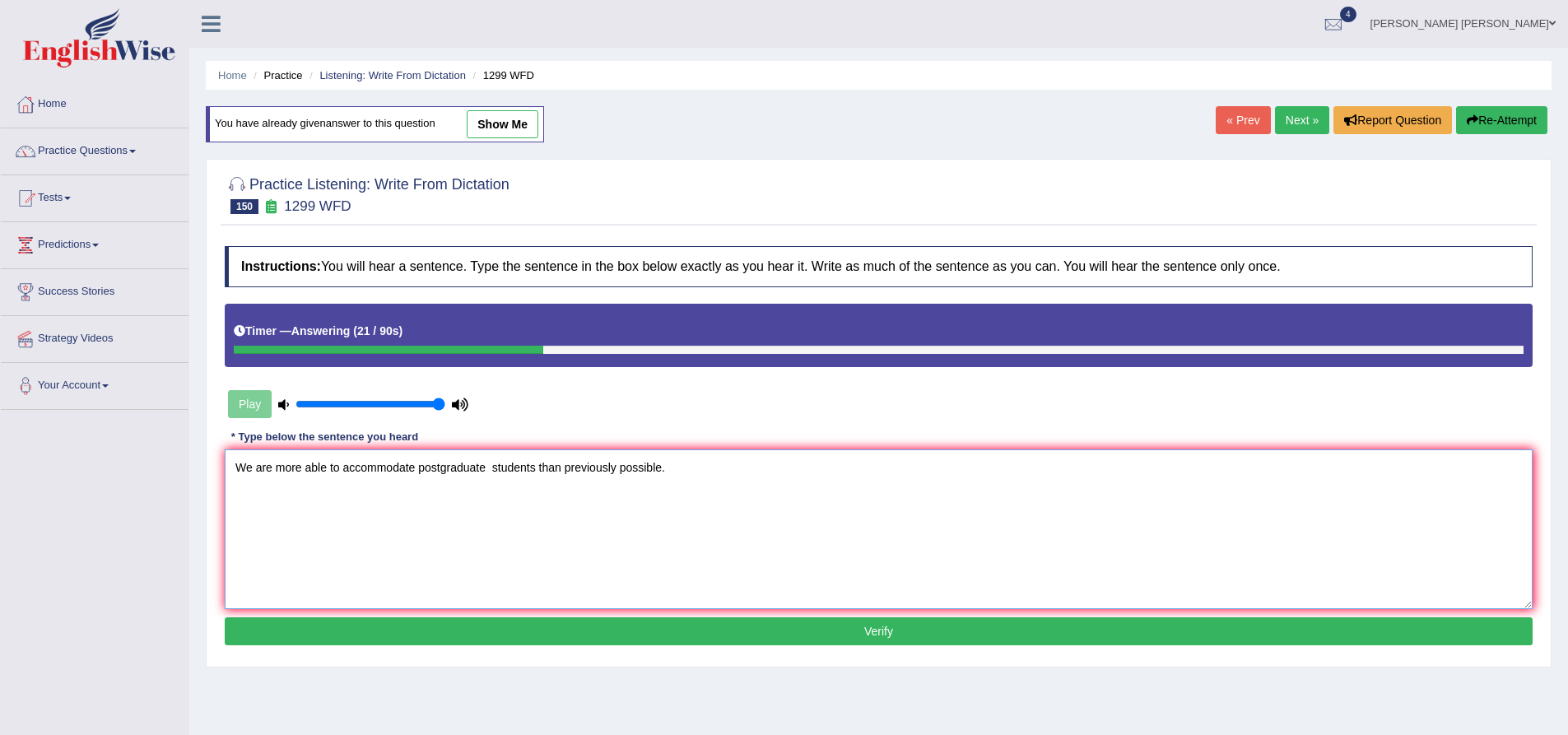
paste textarea "postgraduate"
paste textarea "tudents"
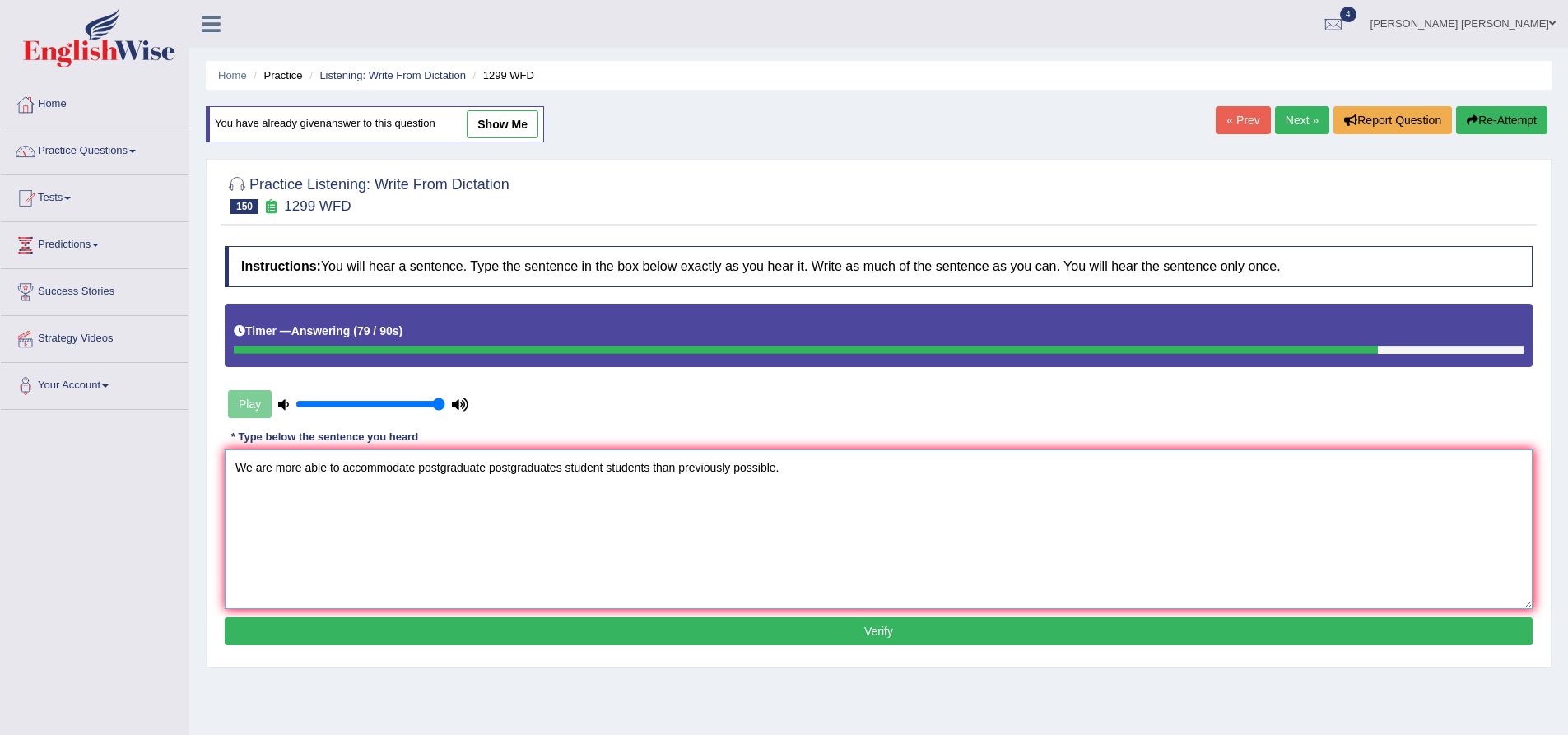
type textarea "We are more able to accommodate postgraduate postgraduates student students tha…"
click at [647, 630] on button "Verify" at bounding box center [879, 632] width 1308 height 28
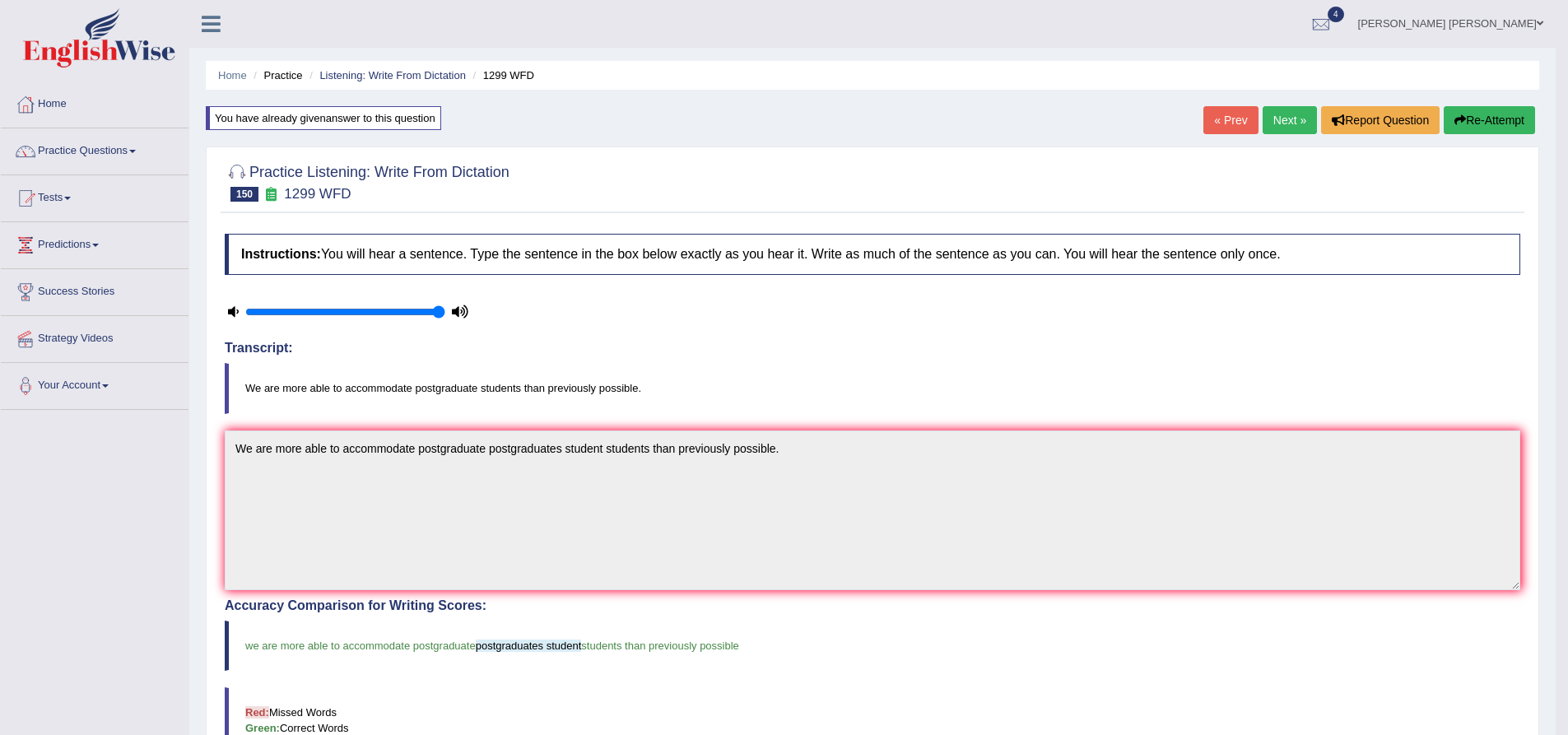
click at [1291, 122] on link "Next »" at bounding box center [1290, 120] width 55 height 28
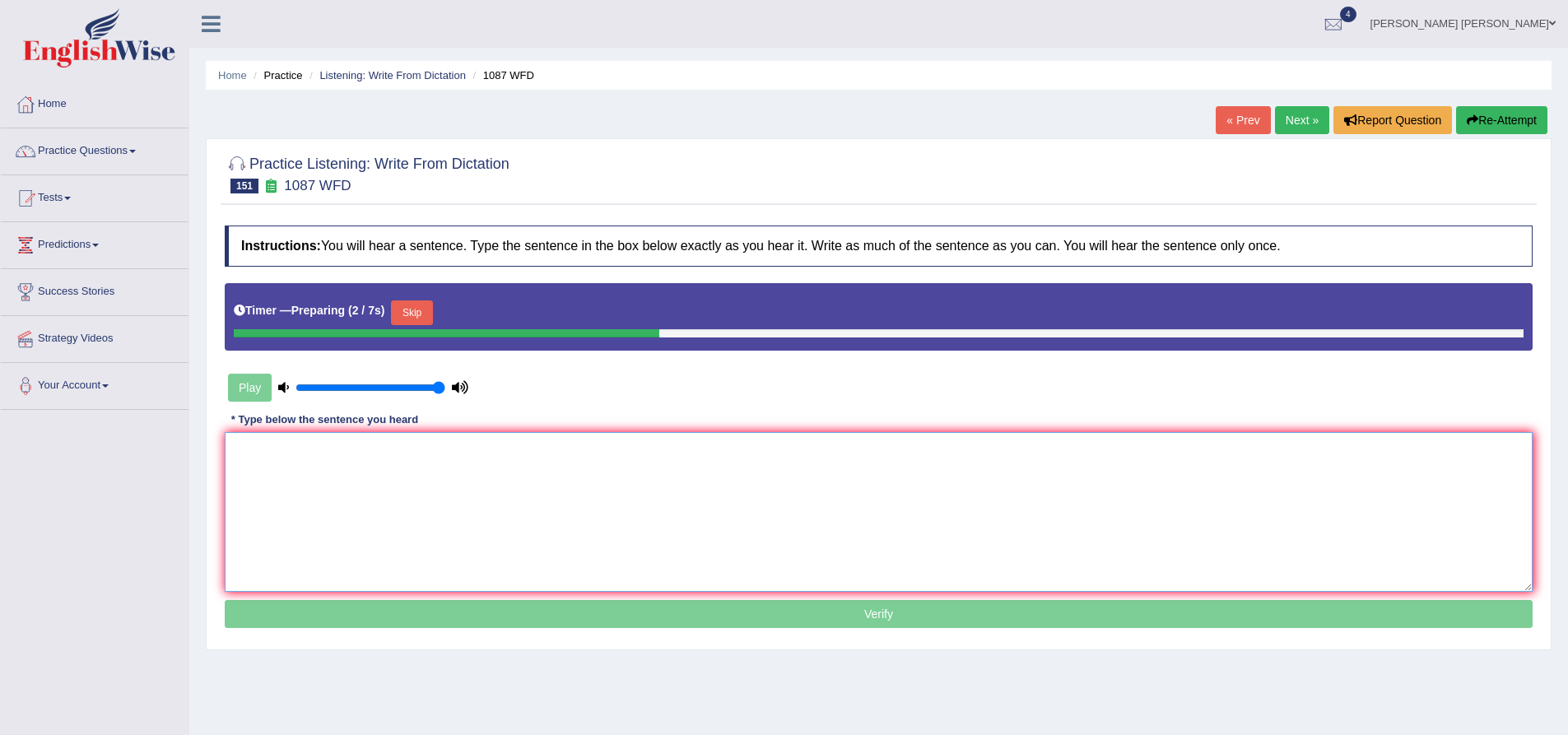
click at [448, 488] on textarea at bounding box center [879, 512] width 1308 height 160
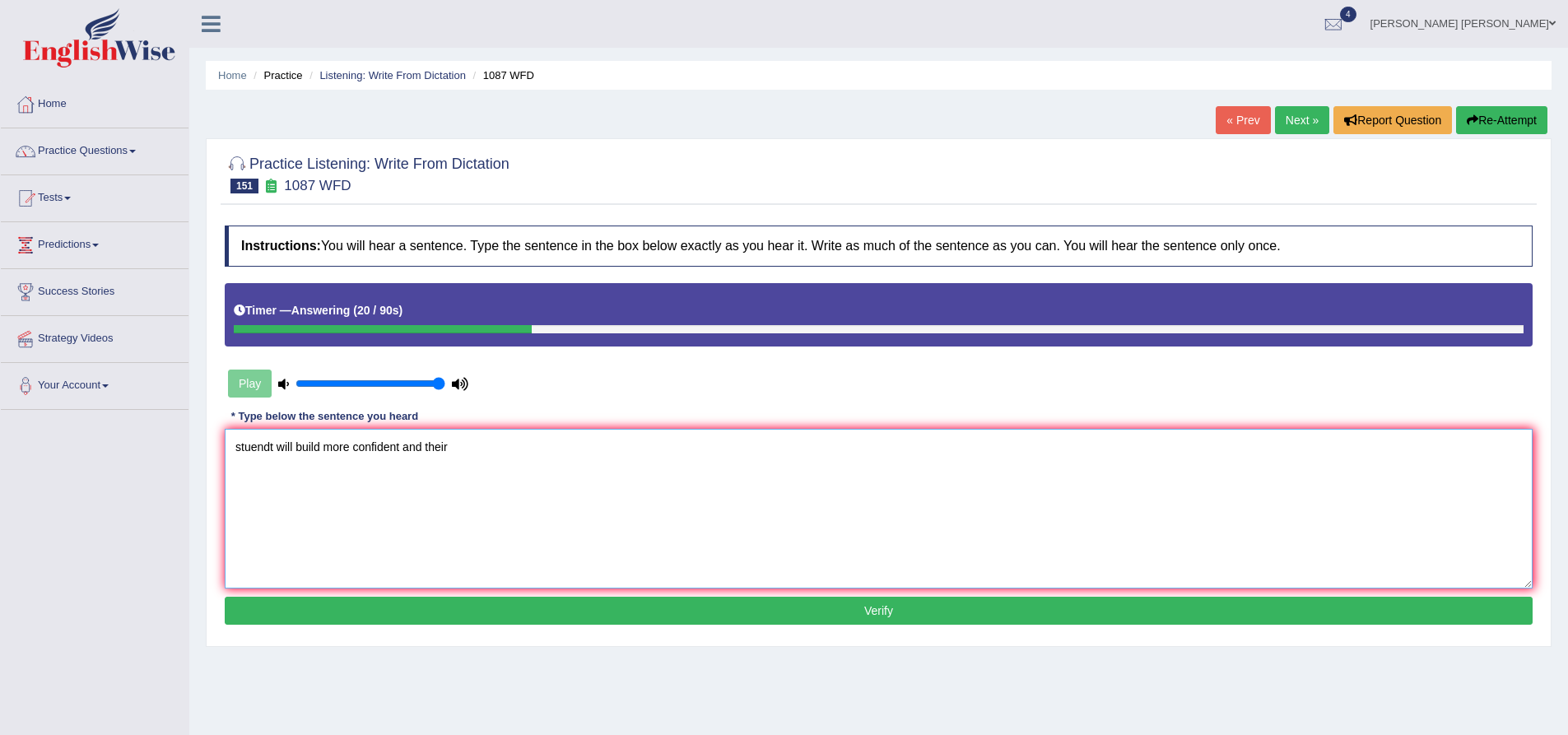
type textarea "stuendt will build more confident and their"
click at [1501, 121] on button "Re-Attempt" at bounding box center [1502, 120] width 91 height 28
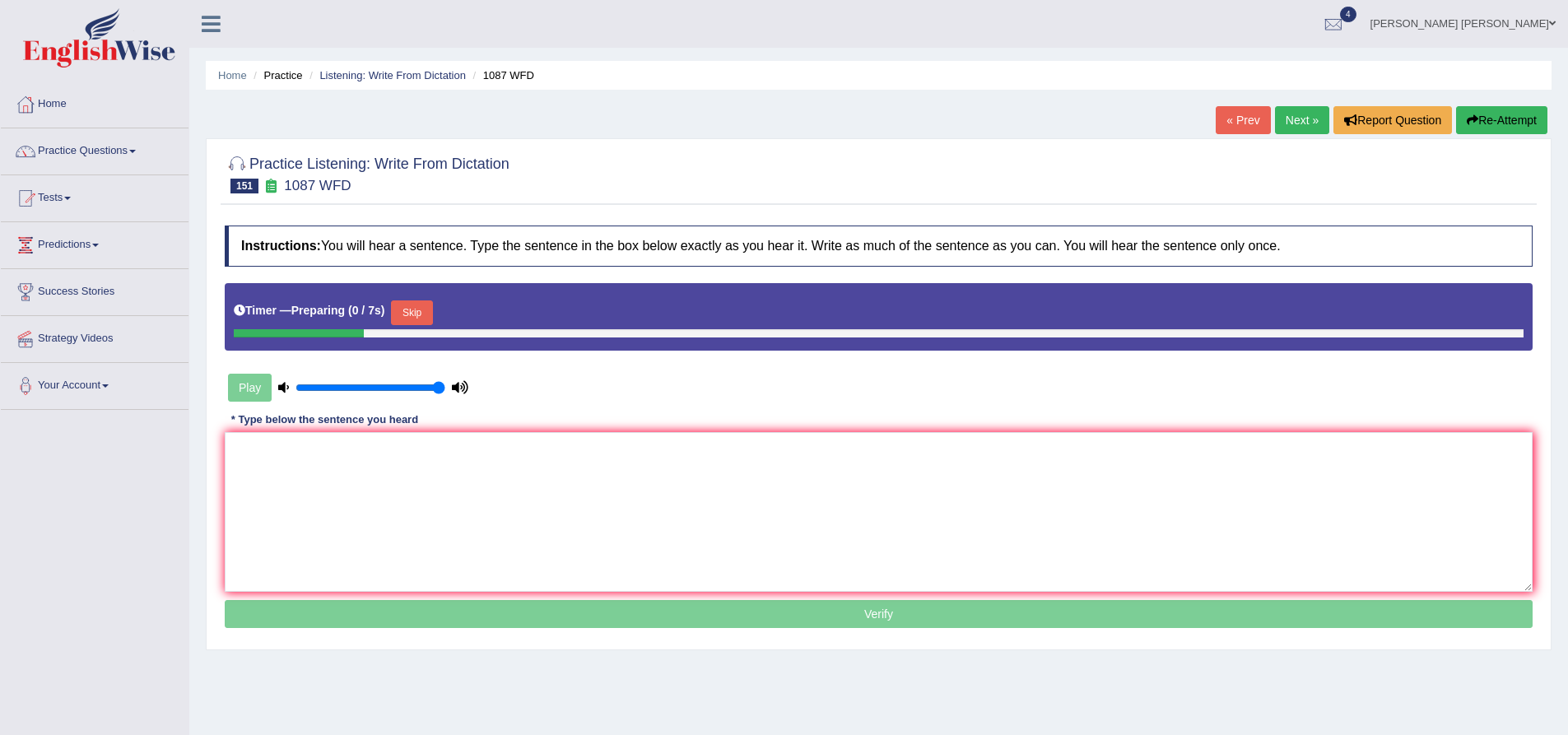
click at [409, 313] on button "Skip" at bounding box center [412, 313] width 41 height 25
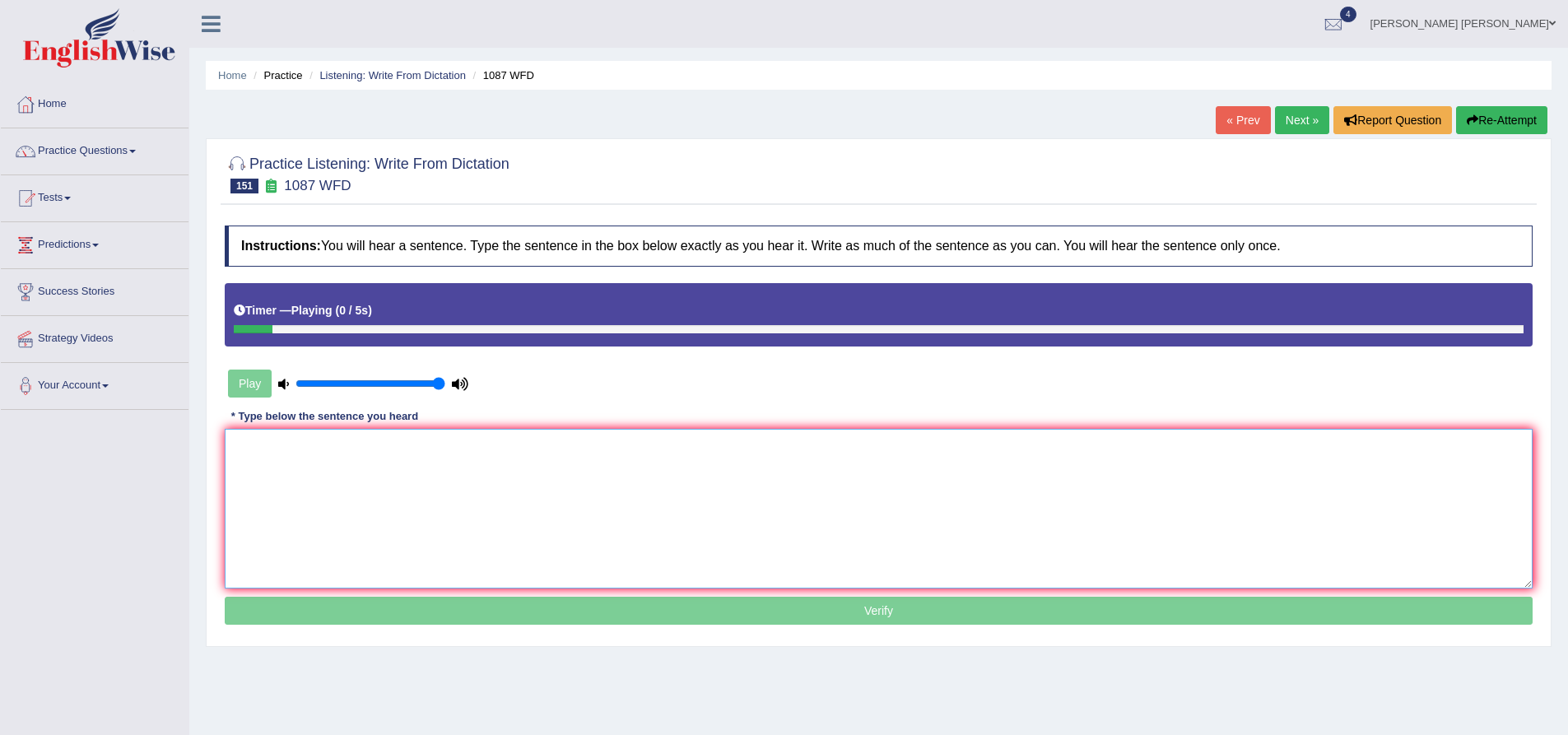
click at [439, 510] on textarea at bounding box center [879, 508] width 1308 height 160
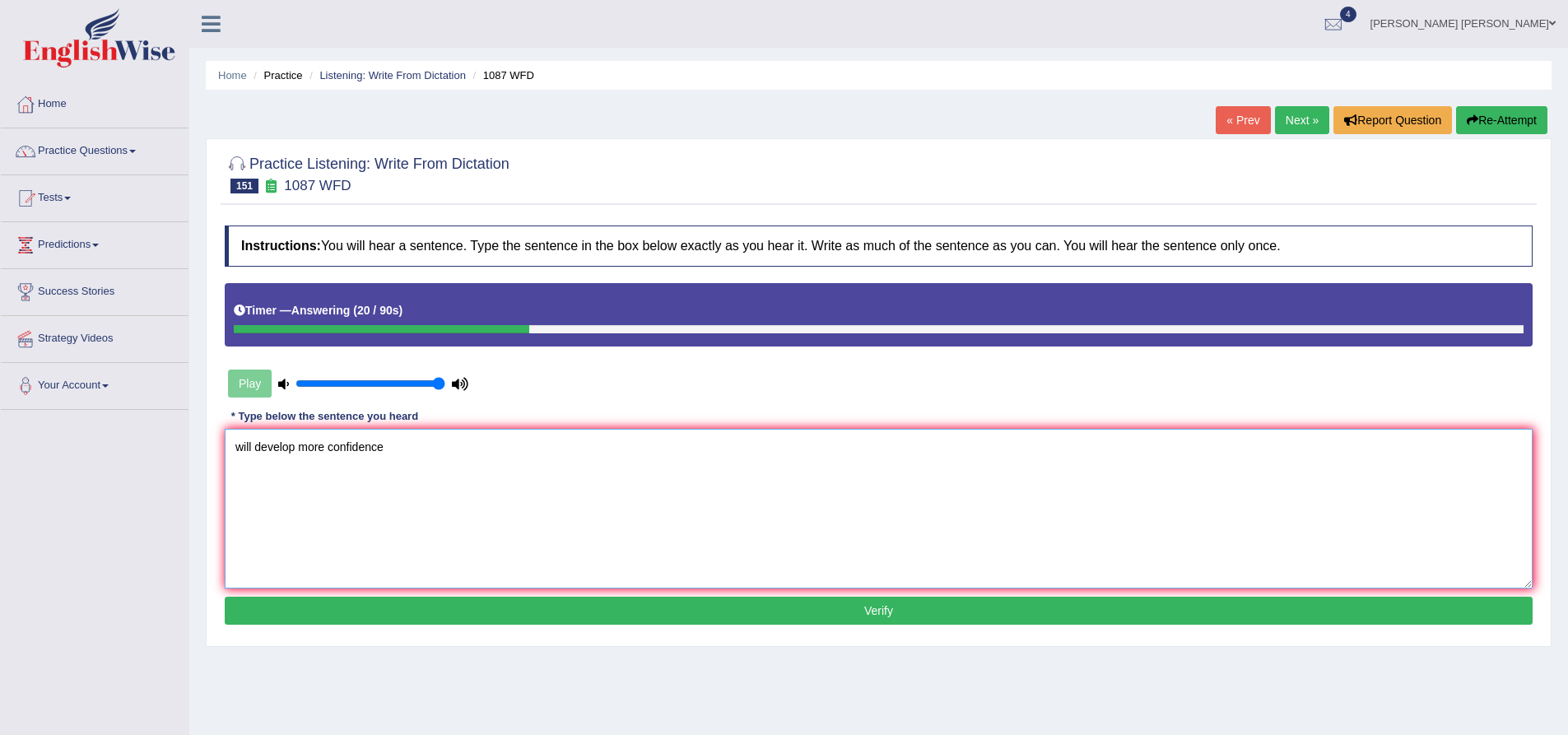
type textarea "will develop more confidence"
click at [1470, 126] on icon "button" at bounding box center [1473, 120] width 12 height 12
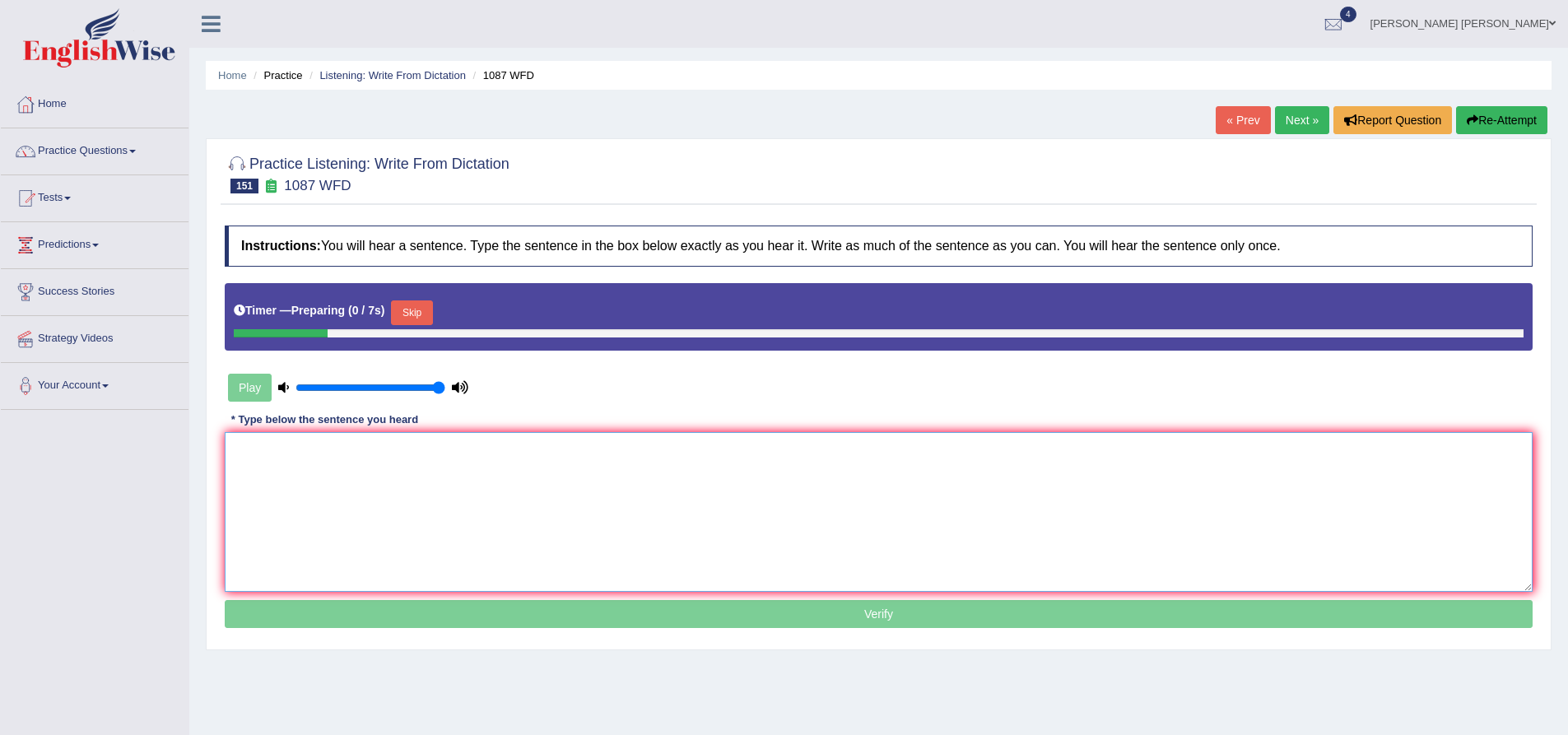
click at [557, 484] on textarea at bounding box center [879, 512] width 1308 height 160
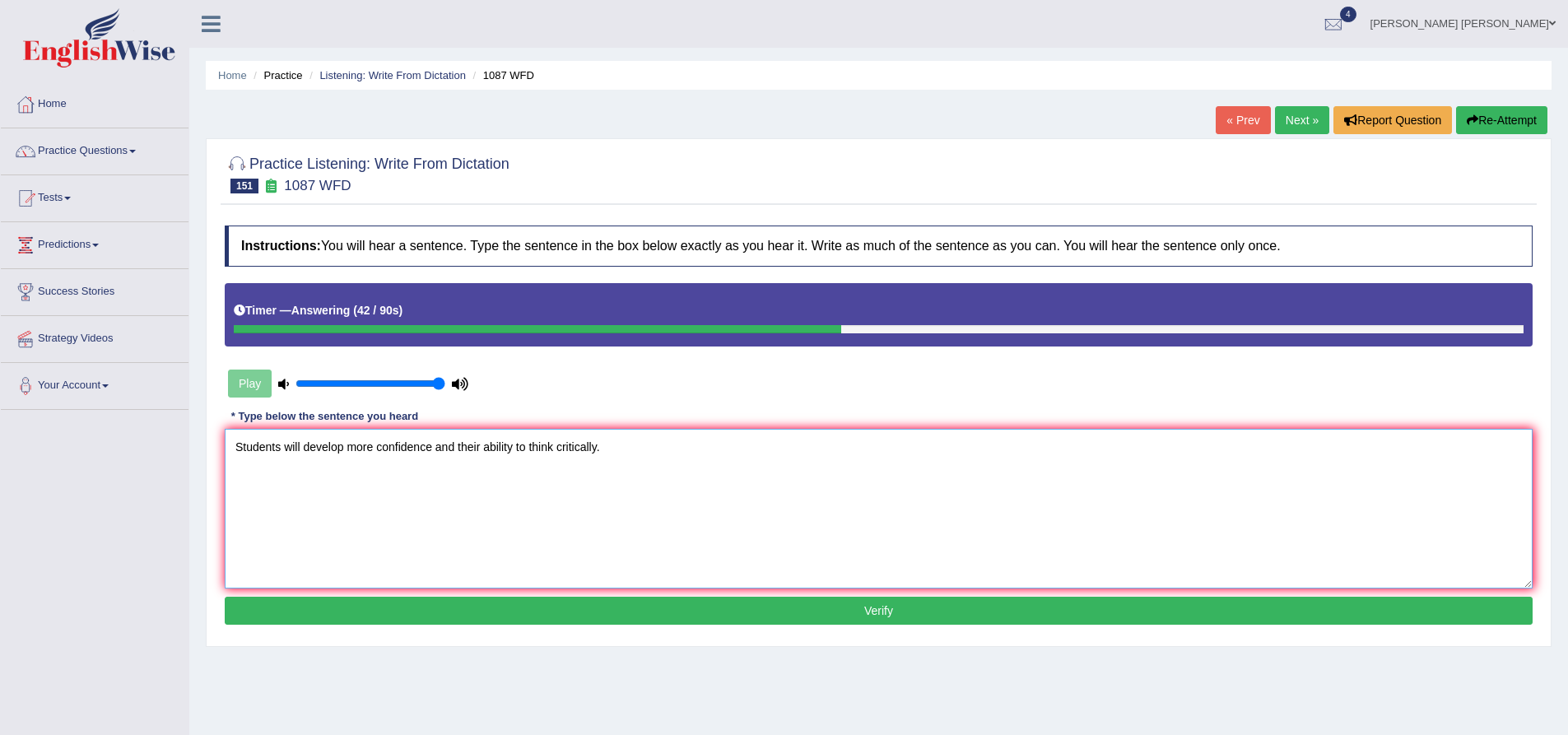
type textarea "Students will develop more confidence and their ability to think critically."
click at [494, 606] on button "Verify" at bounding box center [879, 611] width 1308 height 28
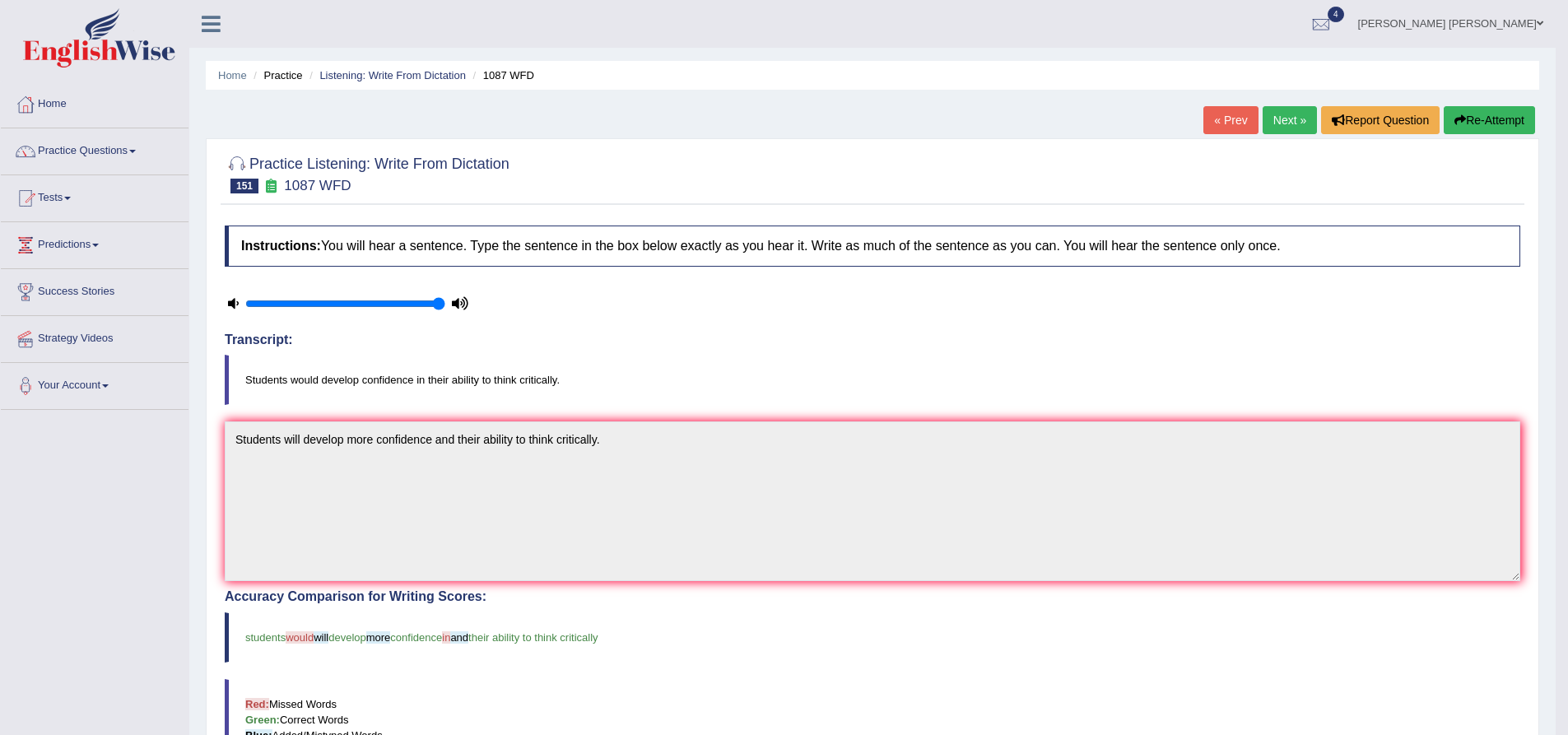
click at [1478, 116] on button "Re-Attempt" at bounding box center [1489, 120] width 91 height 28
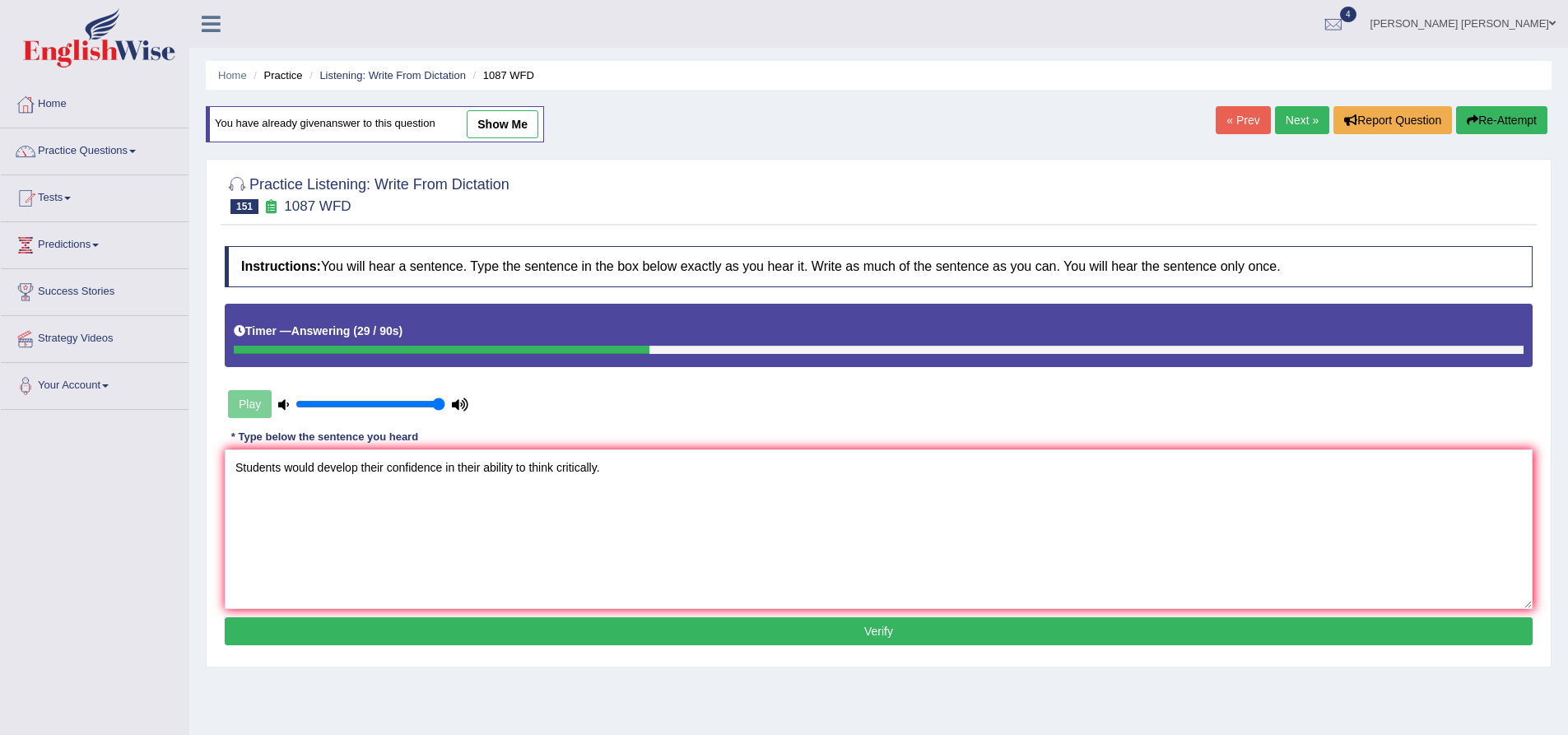
type textarea "Students would develop their confidence in their ability to think critically."
click at [199, 507] on div "Home Practice Listening: Write From Dictation 1087 WFD You have already given a…" at bounding box center [879, 411] width 1379 height 824
click at [292, 463] on textarea "Students would develop their confidence in their ability to think critically." at bounding box center [879, 529] width 1308 height 160
click at [250, 462] on textarea "Students would develop their confidence in their ability to think critically." at bounding box center [879, 529] width 1308 height 160
click at [327, 469] on textarea "Students would develop their confidence in their ability to think critically." at bounding box center [879, 529] width 1308 height 160
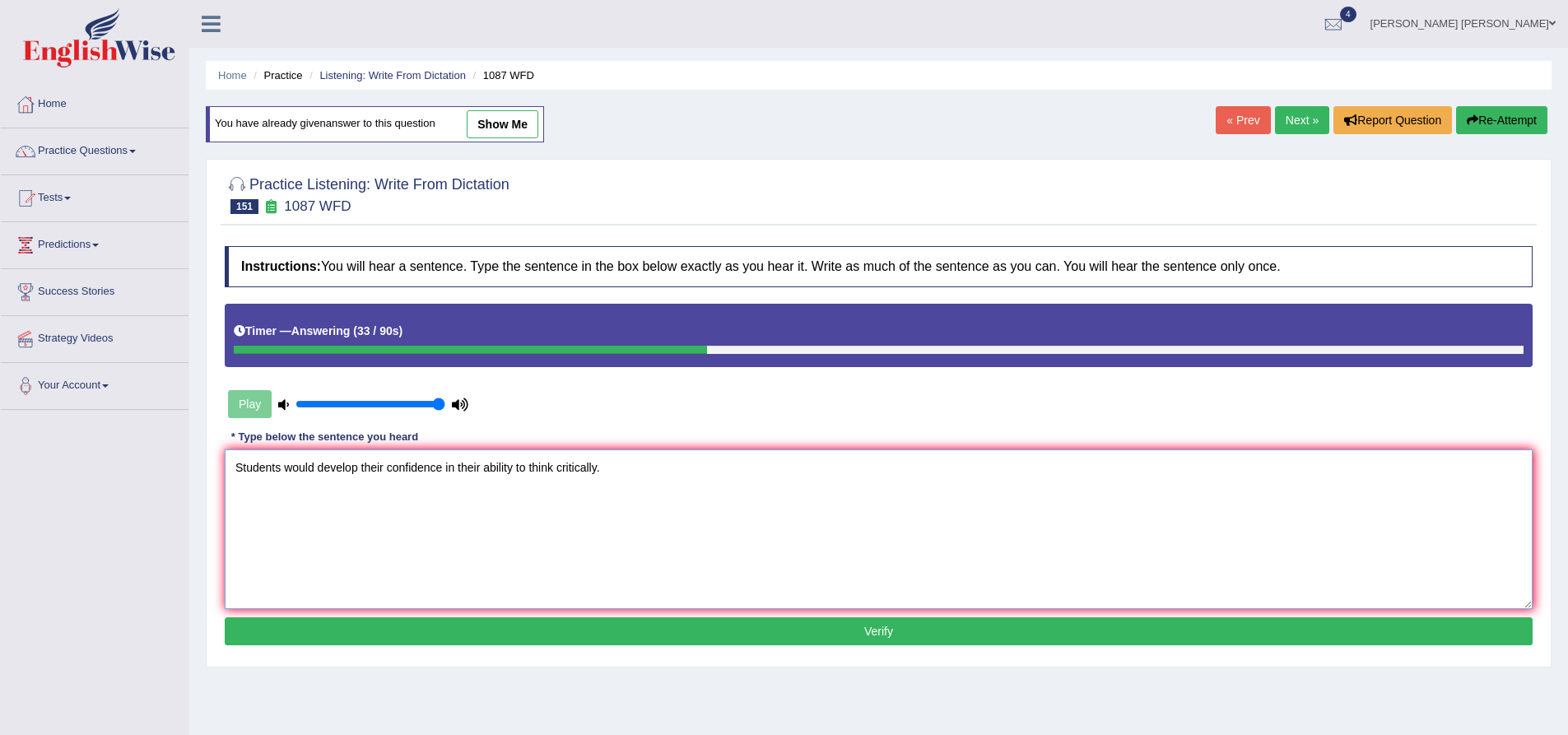
click at [386, 467] on textarea "Students would develop their confidence in their ability to think critically." at bounding box center [879, 529] width 1308 height 160
click at [443, 471] on textarea "Students would develop their confidence in their ability to think critically." at bounding box center [879, 529] width 1308 height 160
click at [512, 466] on textarea "Students would develop their confidence in their ability to think critically." at bounding box center [879, 529] width 1308 height 160
click at [645, 470] on textarea "Students would develop their confidence in their ability to think critically." at bounding box center [879, 529] width 1308 height 160
click at [257, 468] on textarea "Students would develop their confidence in their ability to think critically." at bounding box center [879, 529] width 1308 height 160
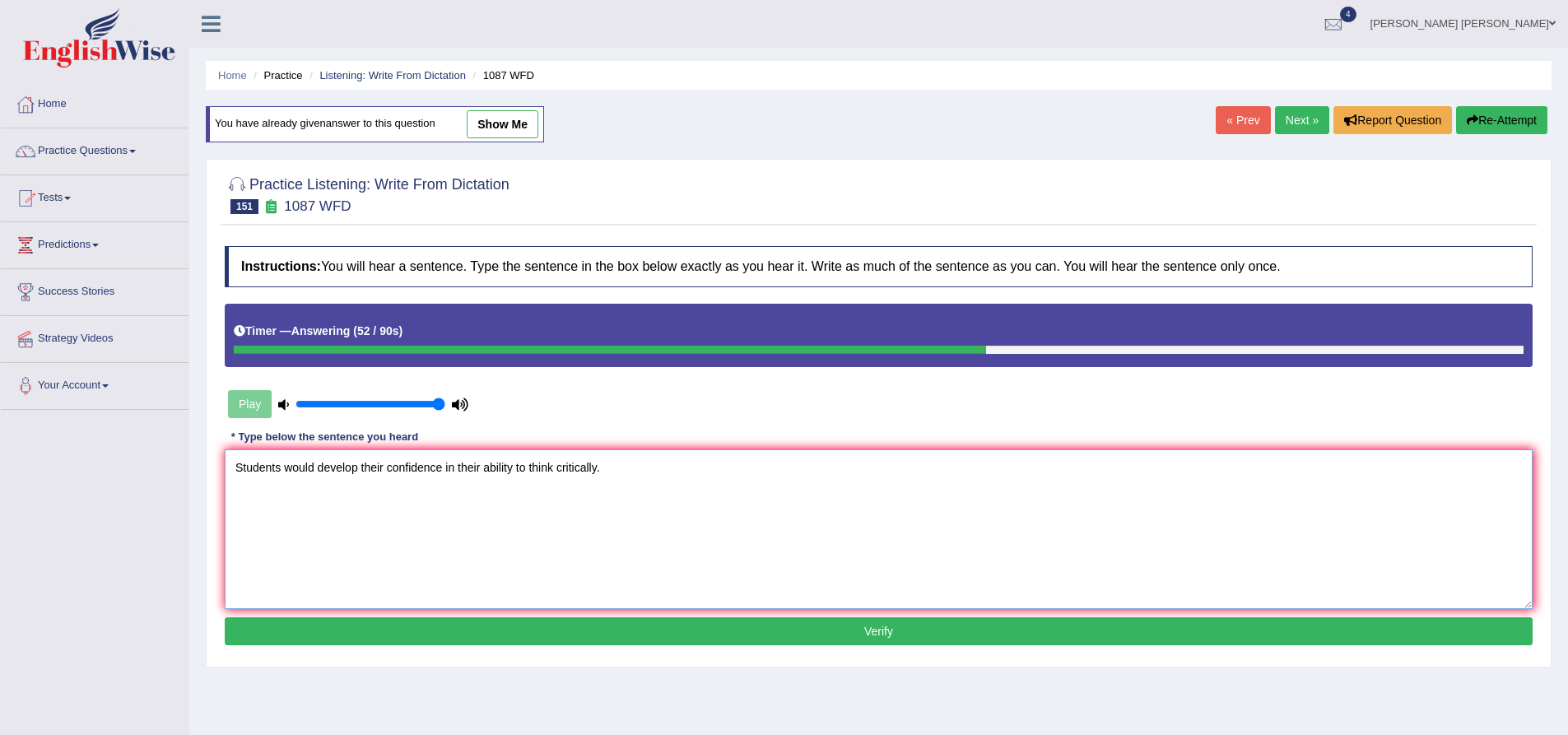
click at [313, 467] on textarea "Students would develop their confidence in their ability to think critically." at bounding box center [879, 529] width 1308 height 160
click at [442, 629] on button "Verify" at bounding box center [879, 632] width 1308 height 28
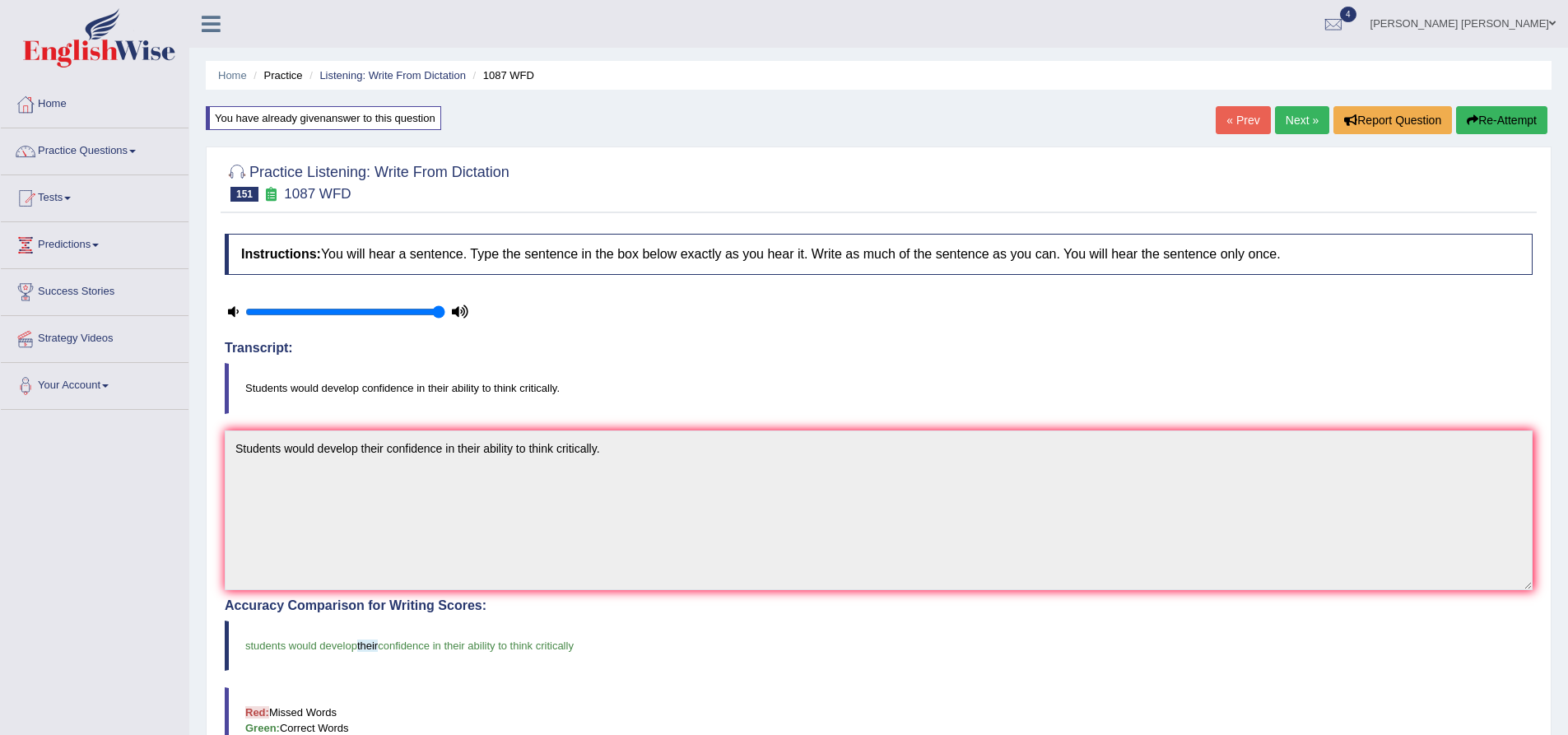
click at [1296, 126] on link "Next »" at bounding box center [1302, 120] width 55 height 28
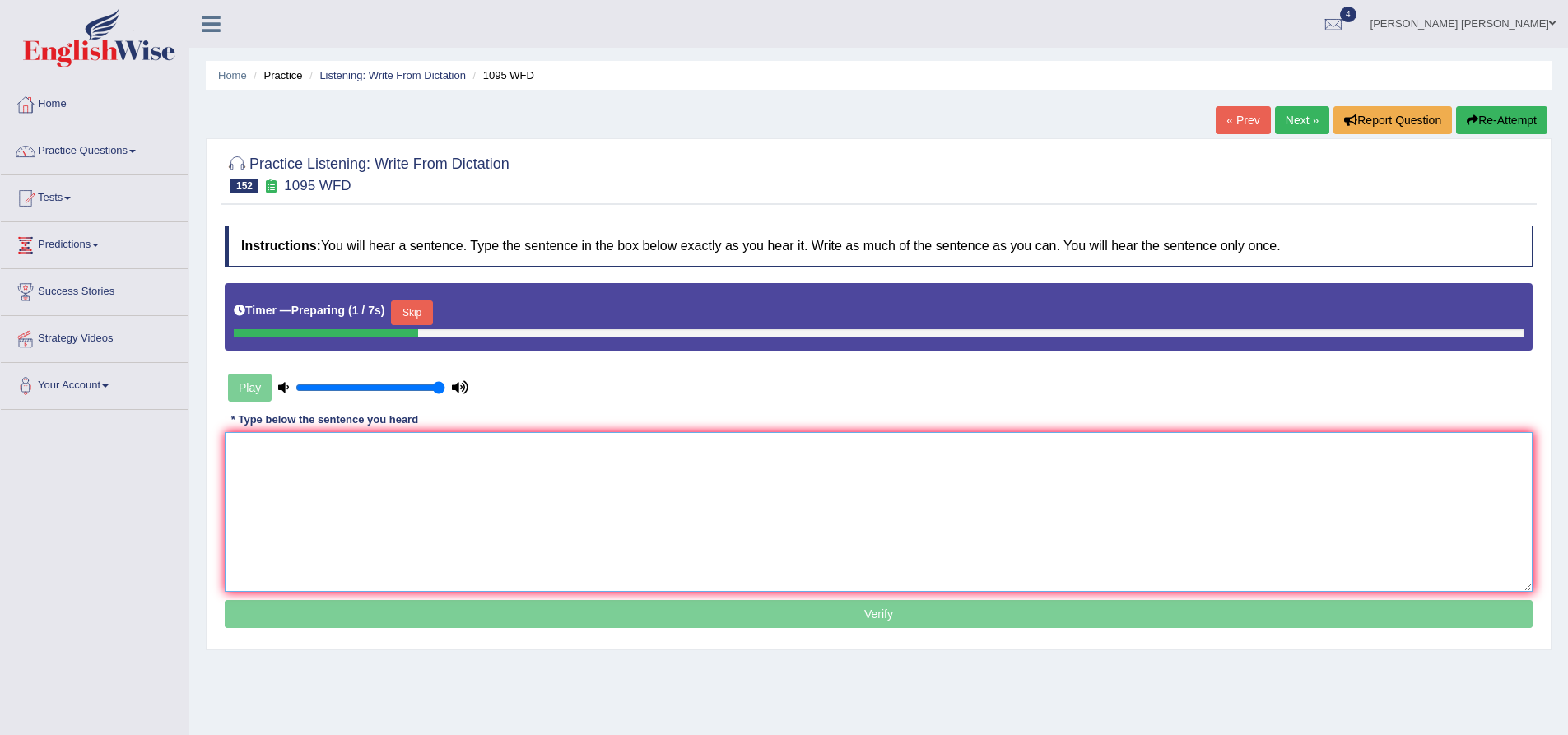
click at [390, 482] on textarea at bounding box center [879, 512] width 1308 height 160
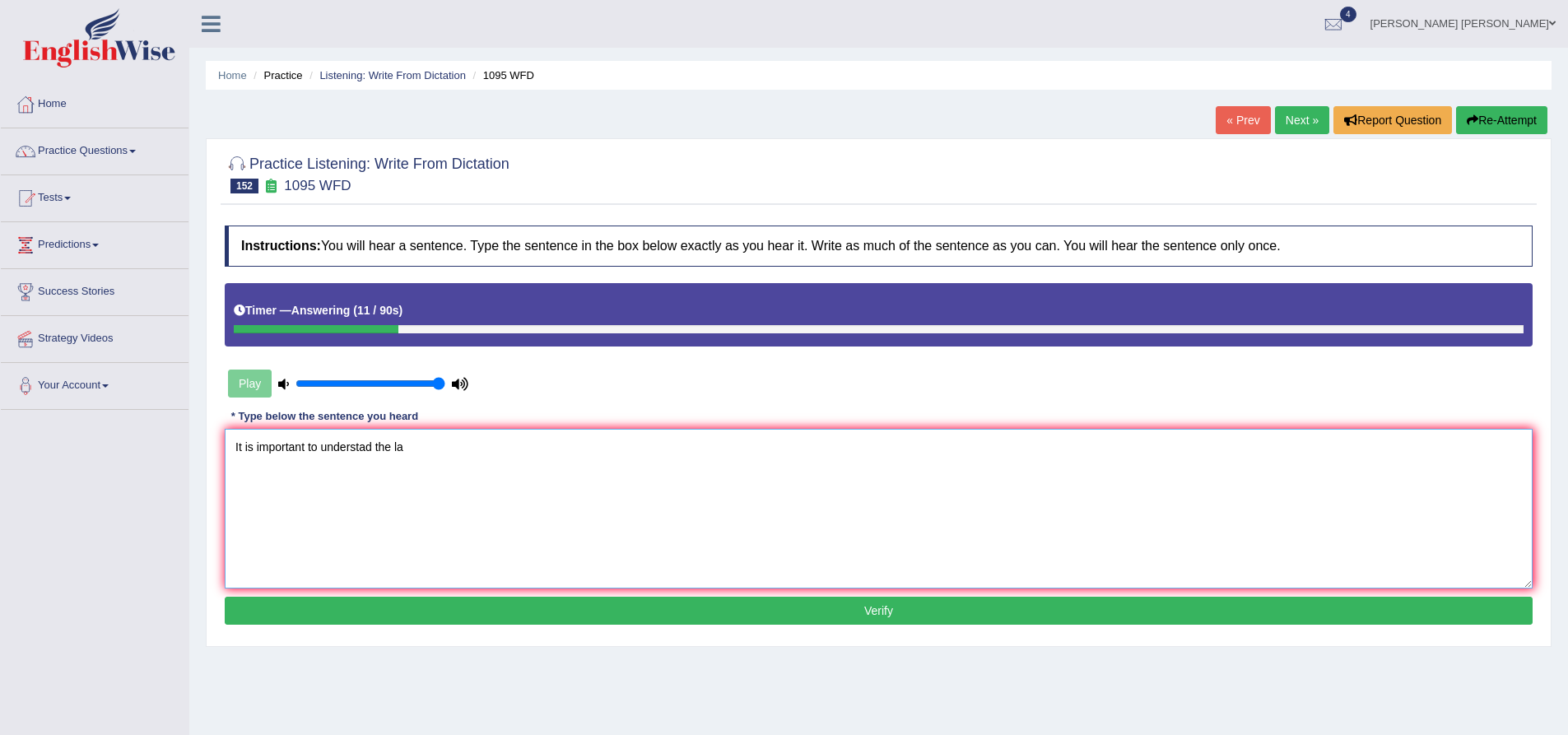
type textarea "It is important to understad the la"
click at [1470, 118] on icon "button" at bounding box center [1473, 120] width 12 height 12
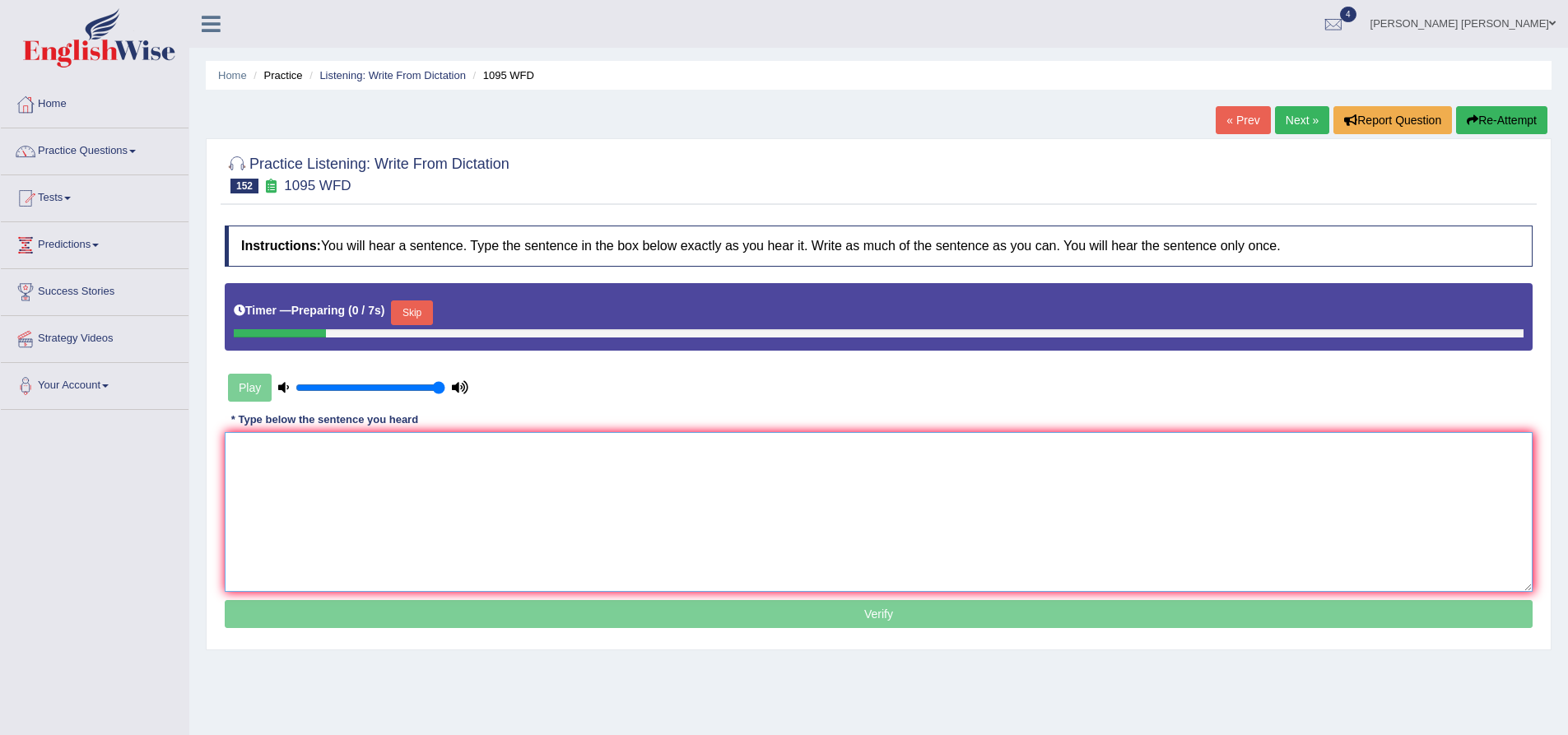
click at [441, 476] on textarea at bounding box center [879, 512] width 1308 height 160
click at [428, 317] on button "Skip" at bounding box center [412, 313] width 41 height 25
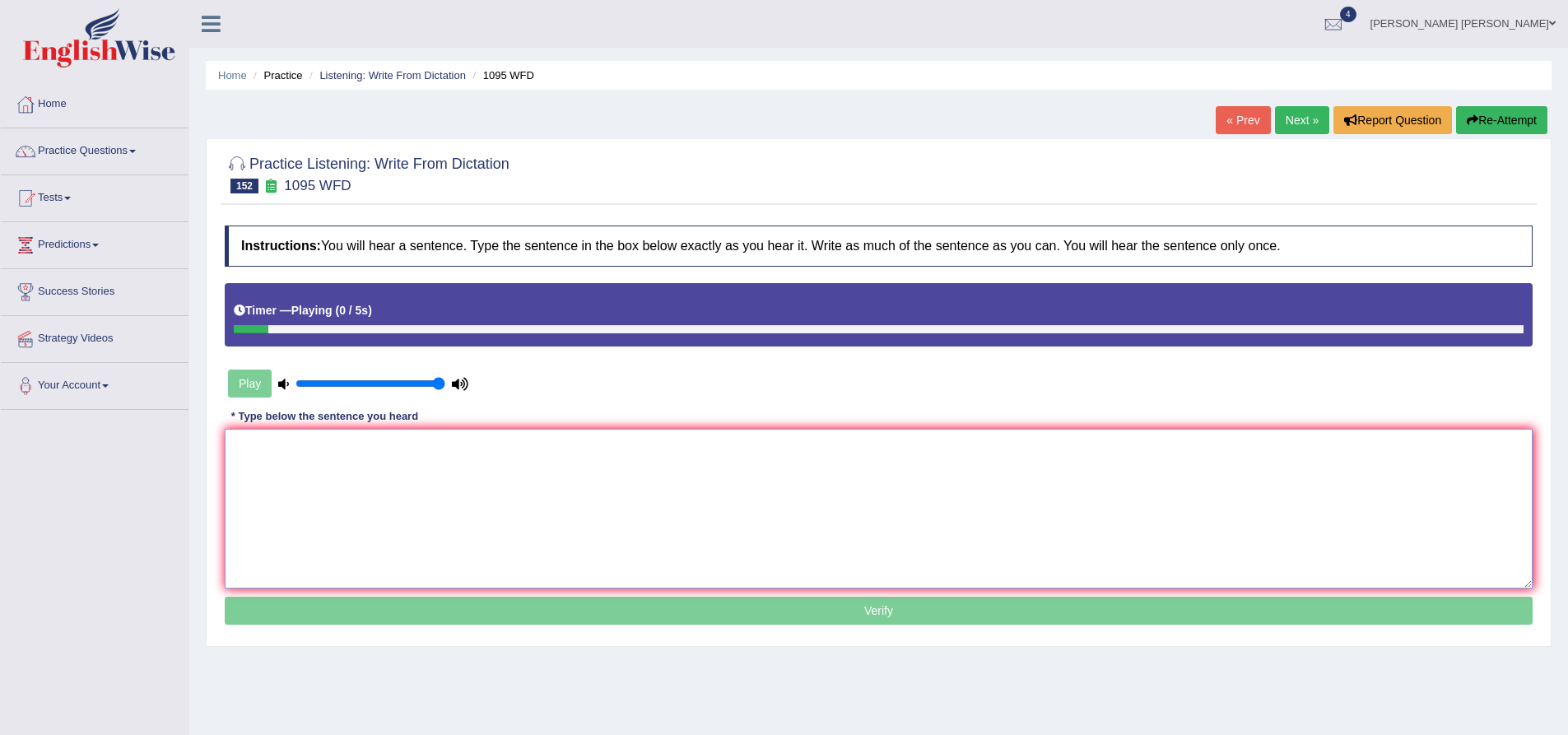
click at [410, 532] on textarea at bounding box center [879, 508] width 1308 height 160
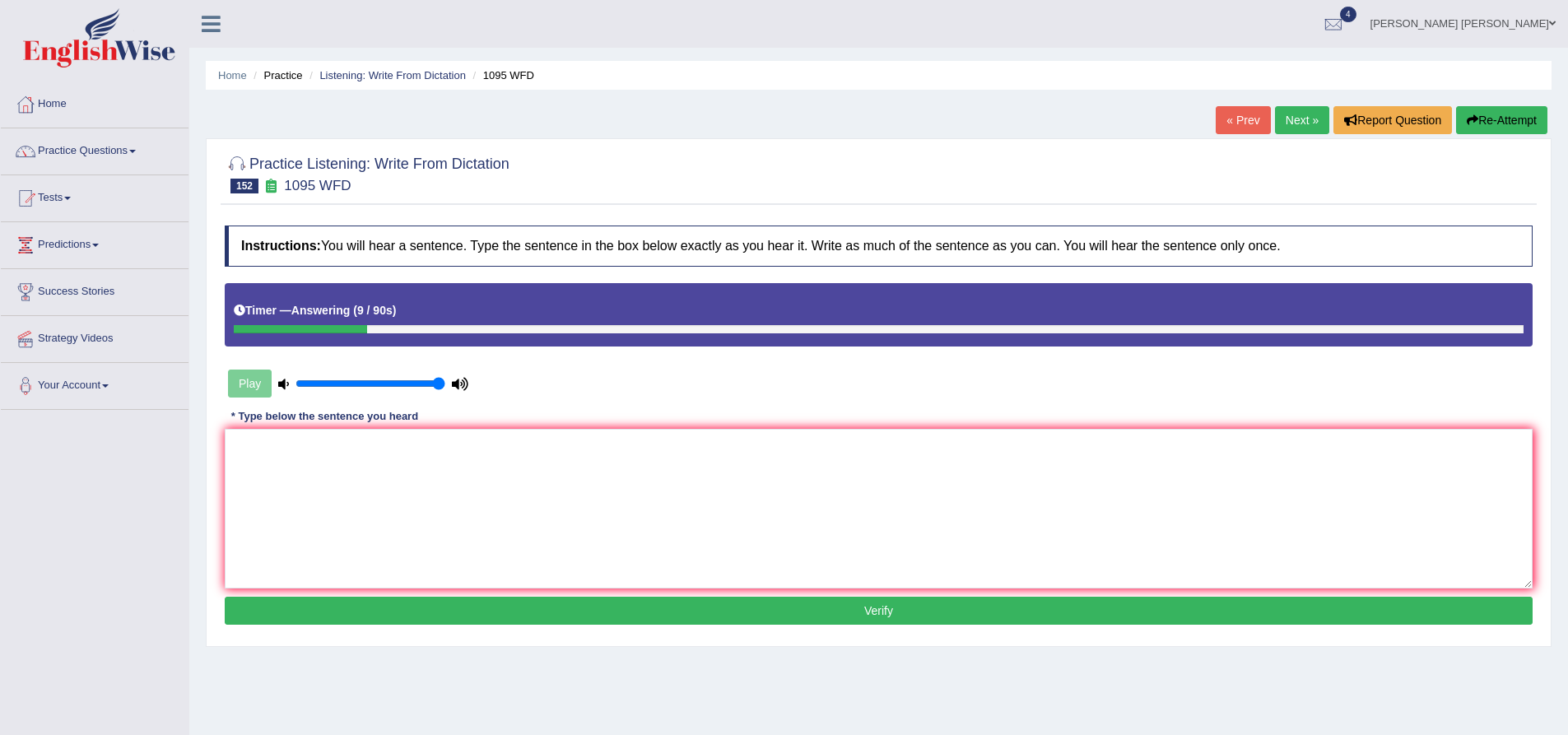
click at [1517, 114] on button "Re-Attempt" at bounding box center [1502, 120] width 91 height 28
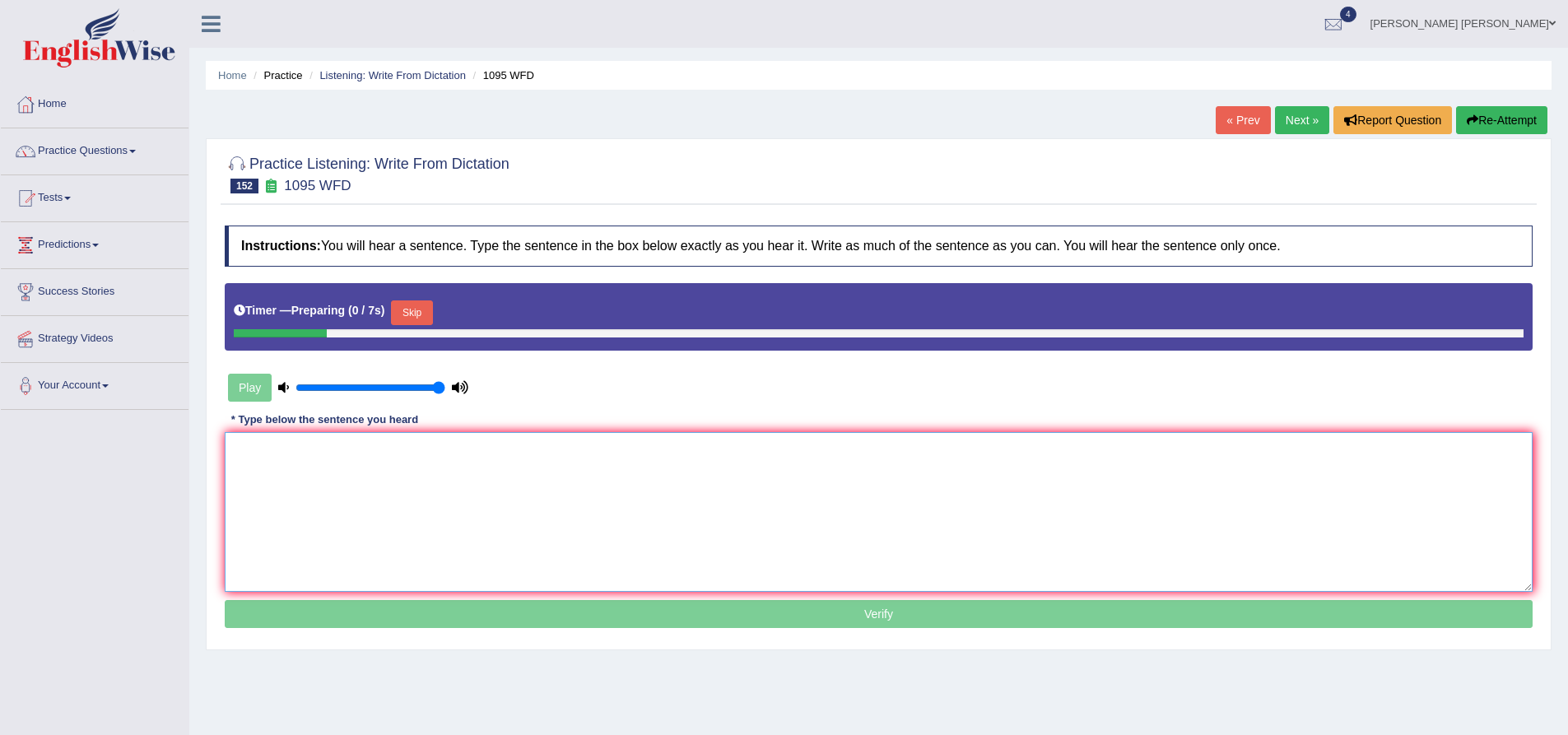
click at [511, 472] on textarea at bounding box center [879, 512] width 1308 height 160
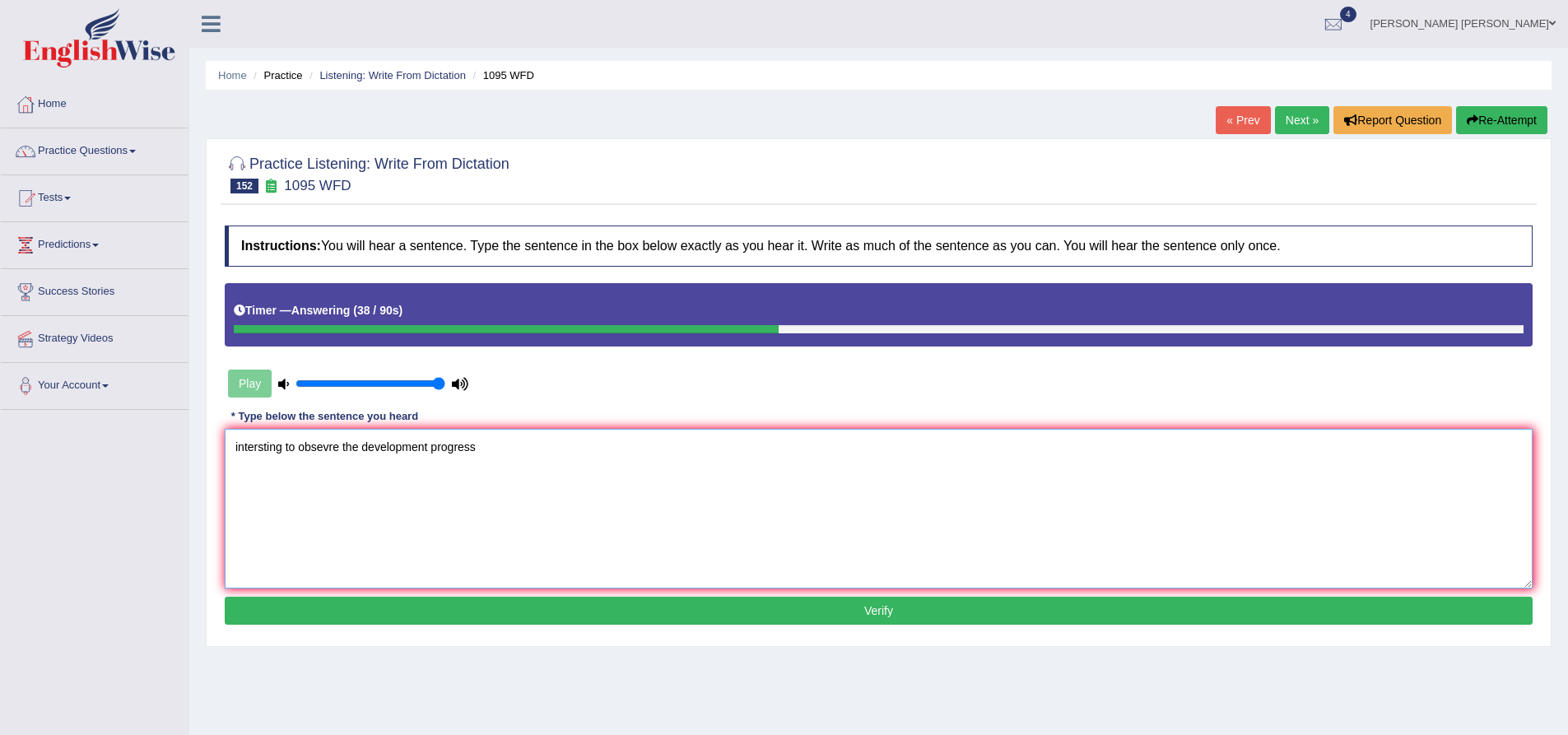
type textarea "intersting to obsevre the development progress"
click at [1506, 119] on button "Re-Attempt" at bounding box center [1502, 120] width 91 height 28
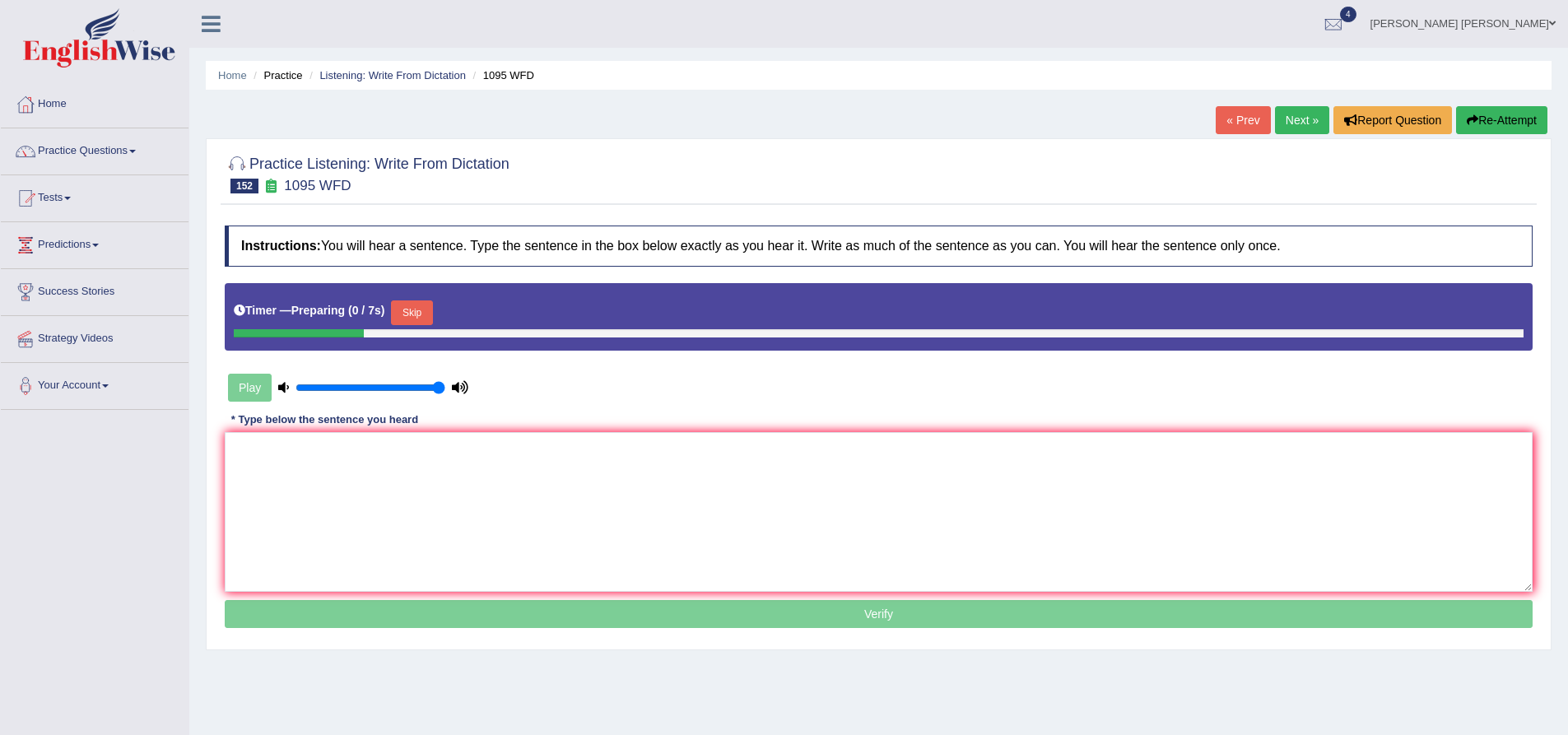
click at [424, 300] on button "Skip" at bounding box center [412, 313] width 41 height 25
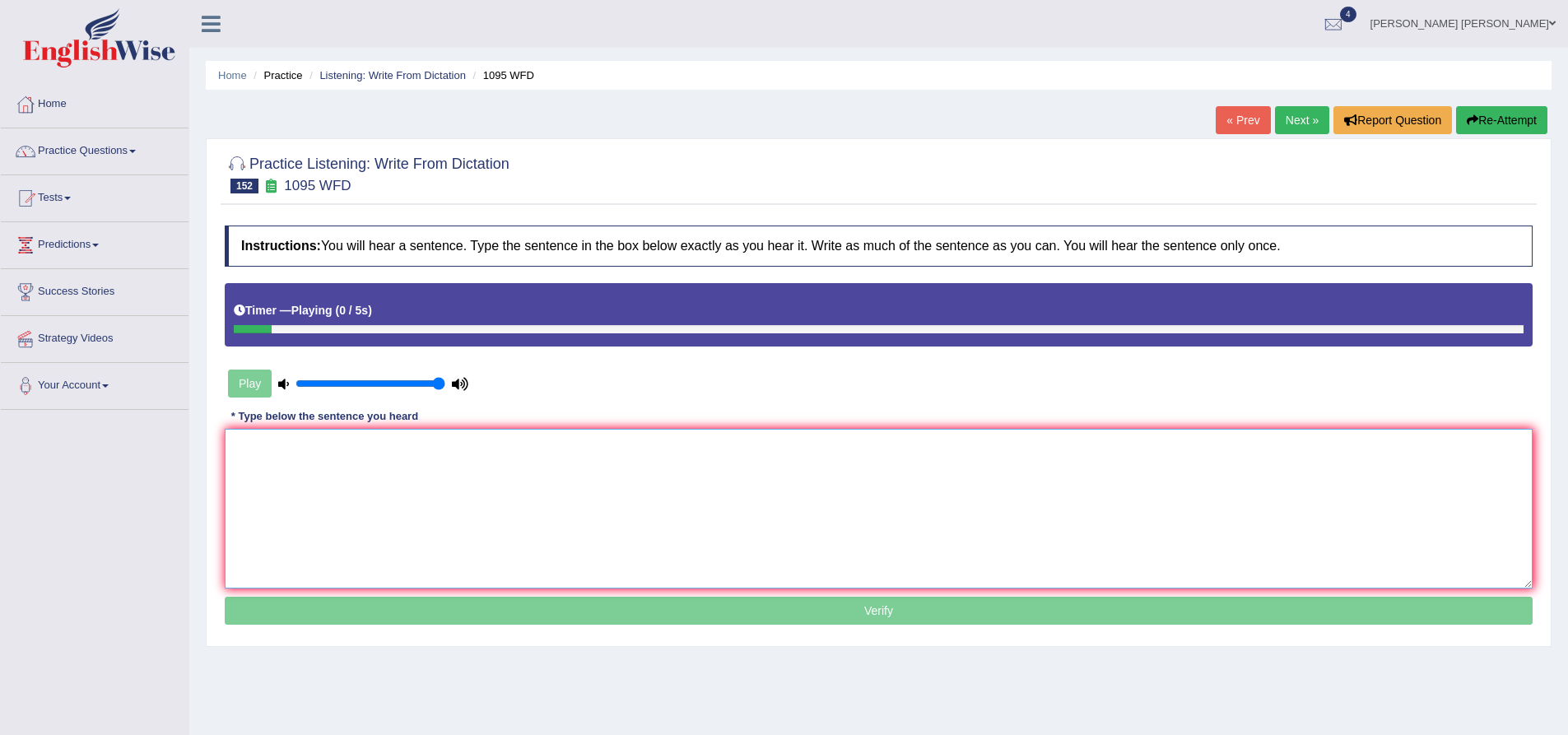
click at [430, 444] on textarea at bounding box center [879, 508] width 1308 height 160
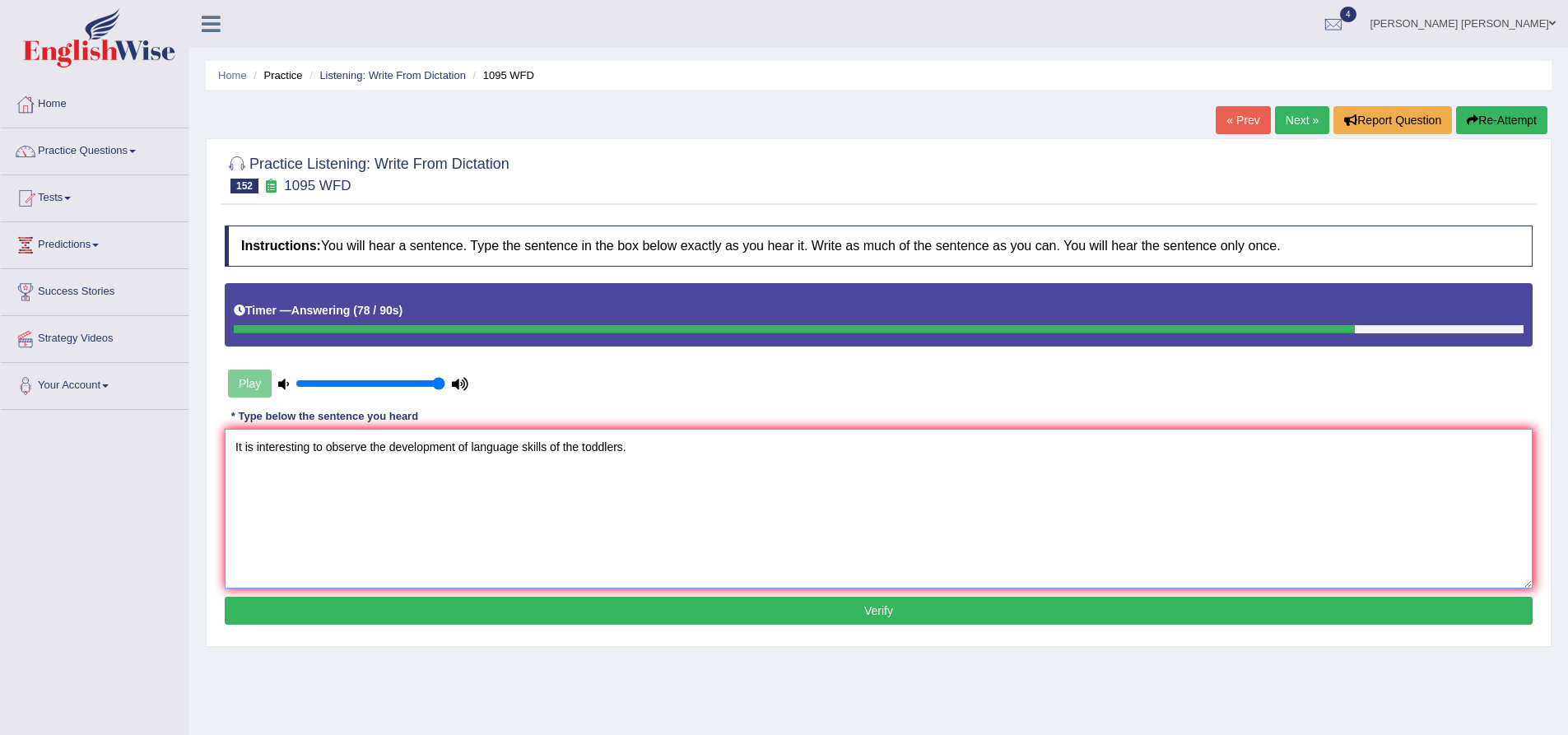
paste textarea "kills"
type textarea "It is interesting to observe the development of language skill skills of the to…"
click at [497, 609] on button "Verify" at bounding box center [879, 611] width 1308 height 28
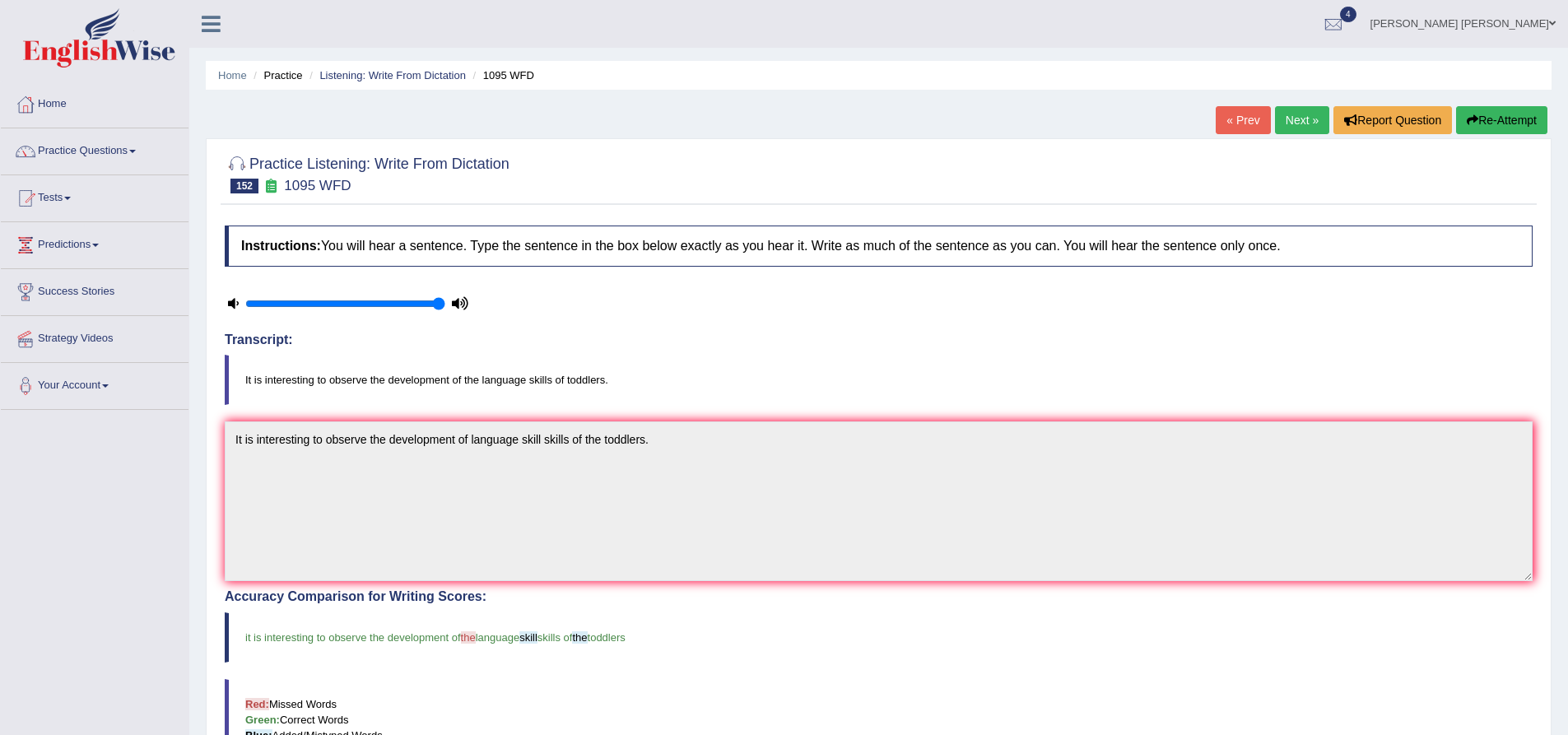
click at [1493, 122] on button "Re-Attempt" at bounding box center [1502, 120] width 91 height 28
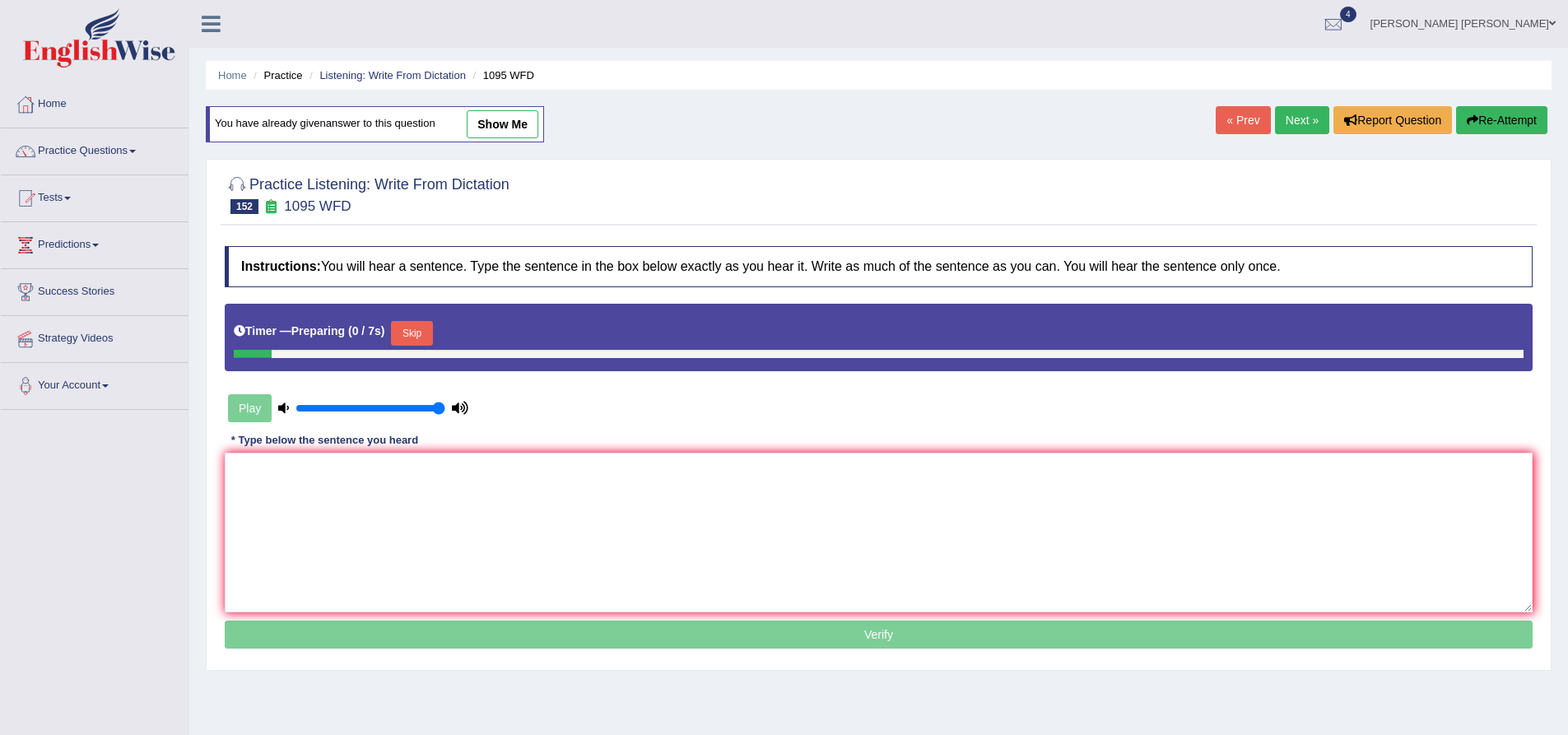
click at [472, 500] on textarea at bounding box center [879, 532] width 1308 height 160
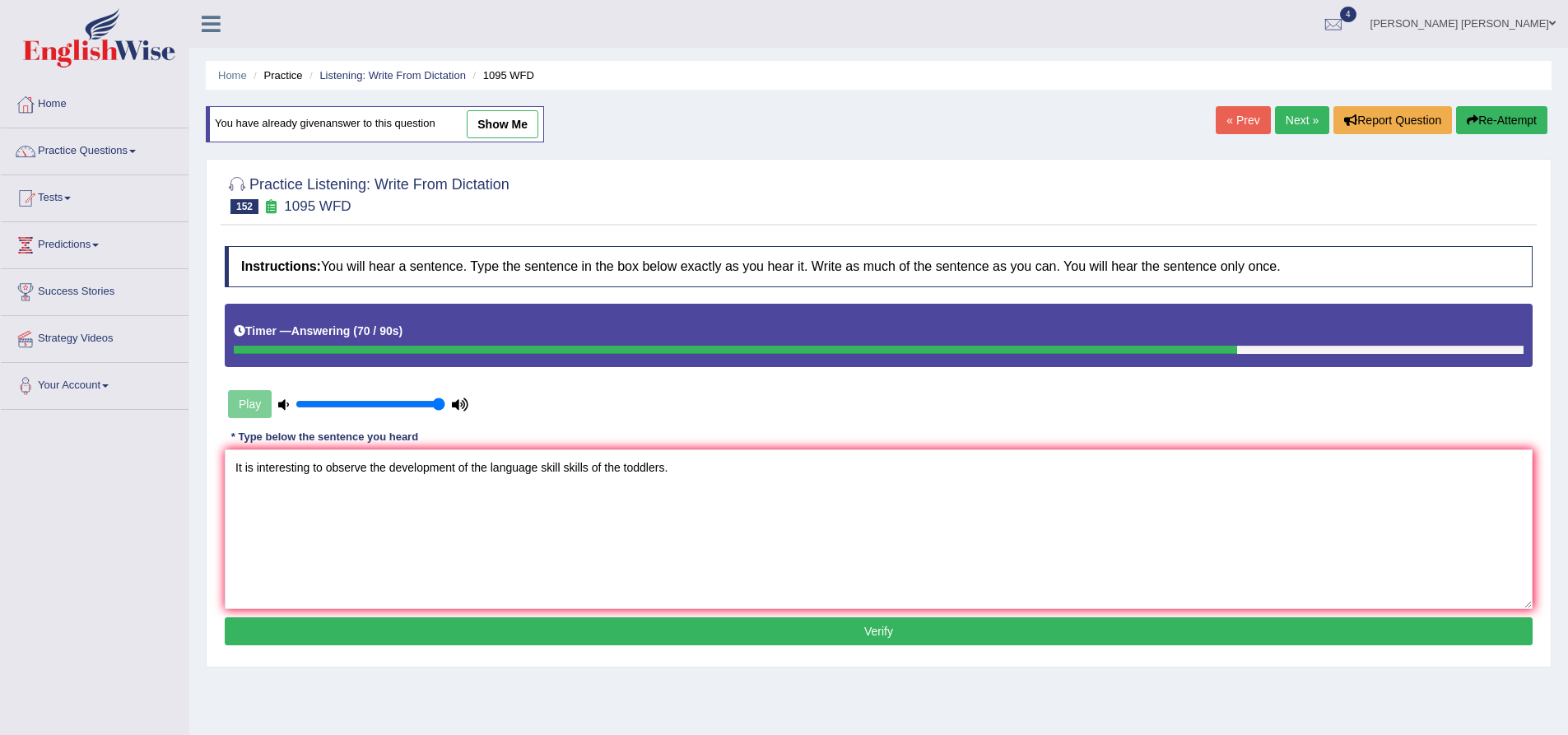
type textarea "It is interesting to observe the development of the language skill skills of th…"
click at [412, 623] on button "Verify" at bounding box center [879, 632] width 1308 height 28
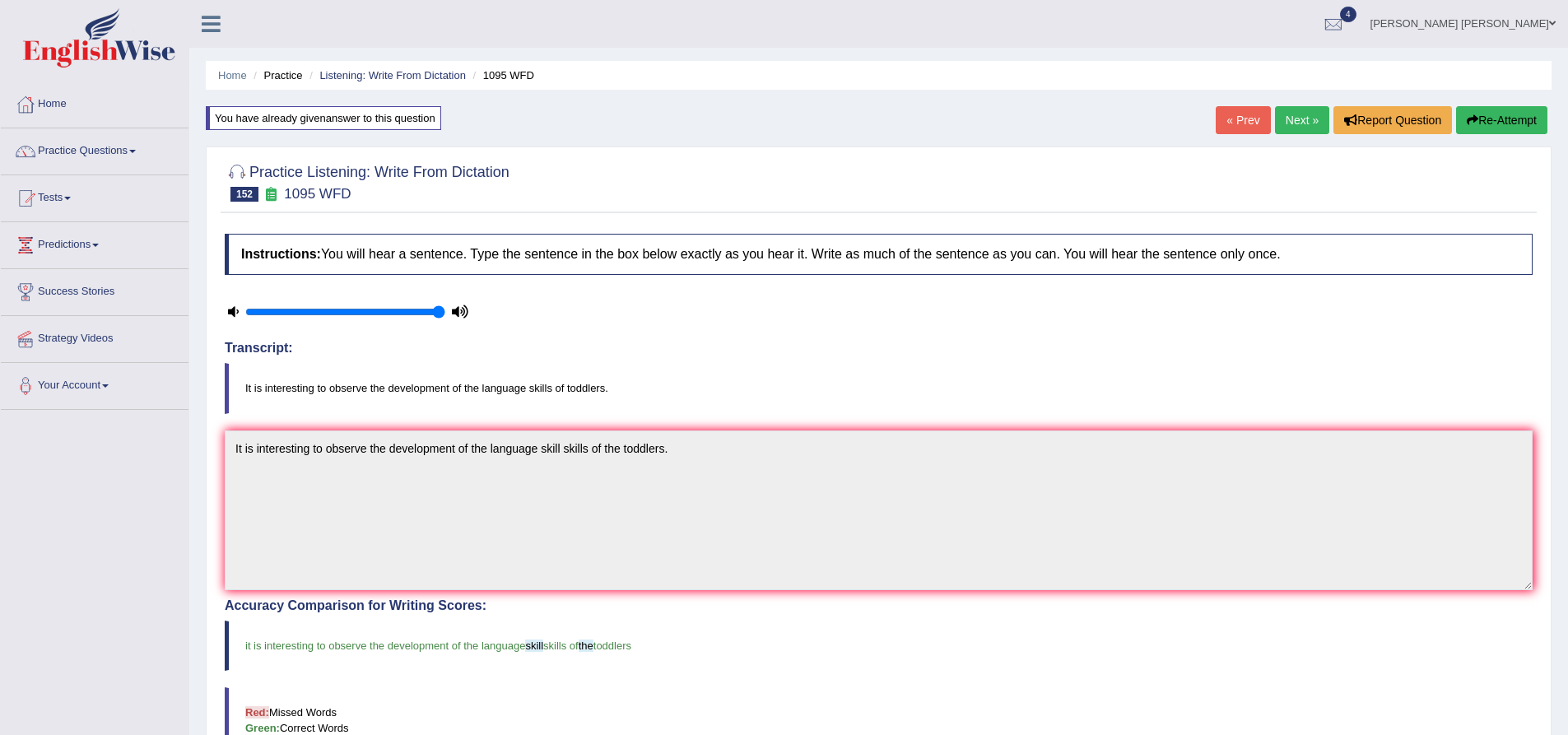
click at [1318, 112] on link "Next »" at bounding box center [1302, 120] width 55 height 28
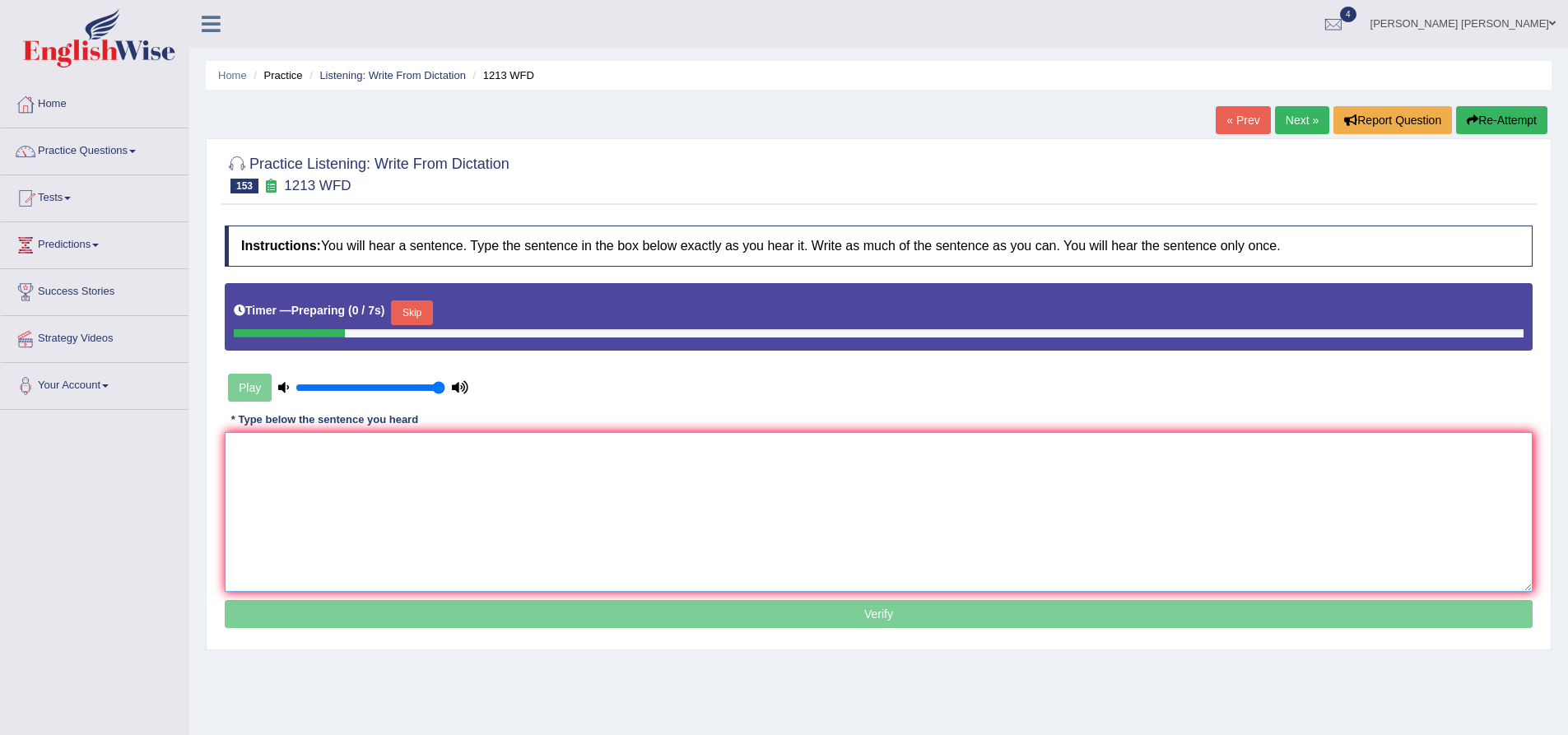
click at [486, 468] on textarea at bounding box center [879, 512] width 1308 height 160
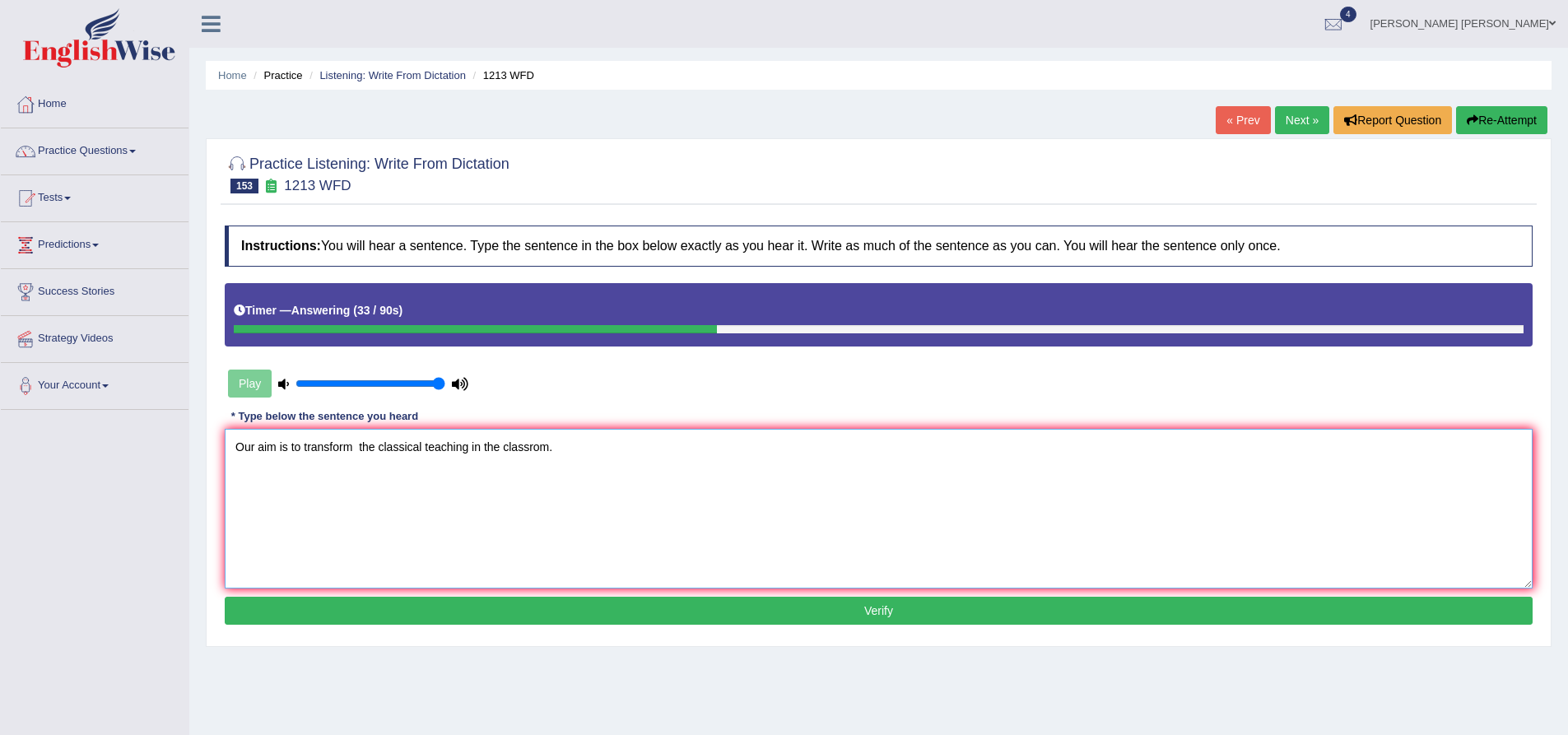
paste textarea "transform"
paste textarea "classroom"
type textarea "Our aim is to transform transforms the classical teaching in of the classroom c…"
click at [404, 609] on button "Verify" at bounding box center [879, 611] width 1308 height 28
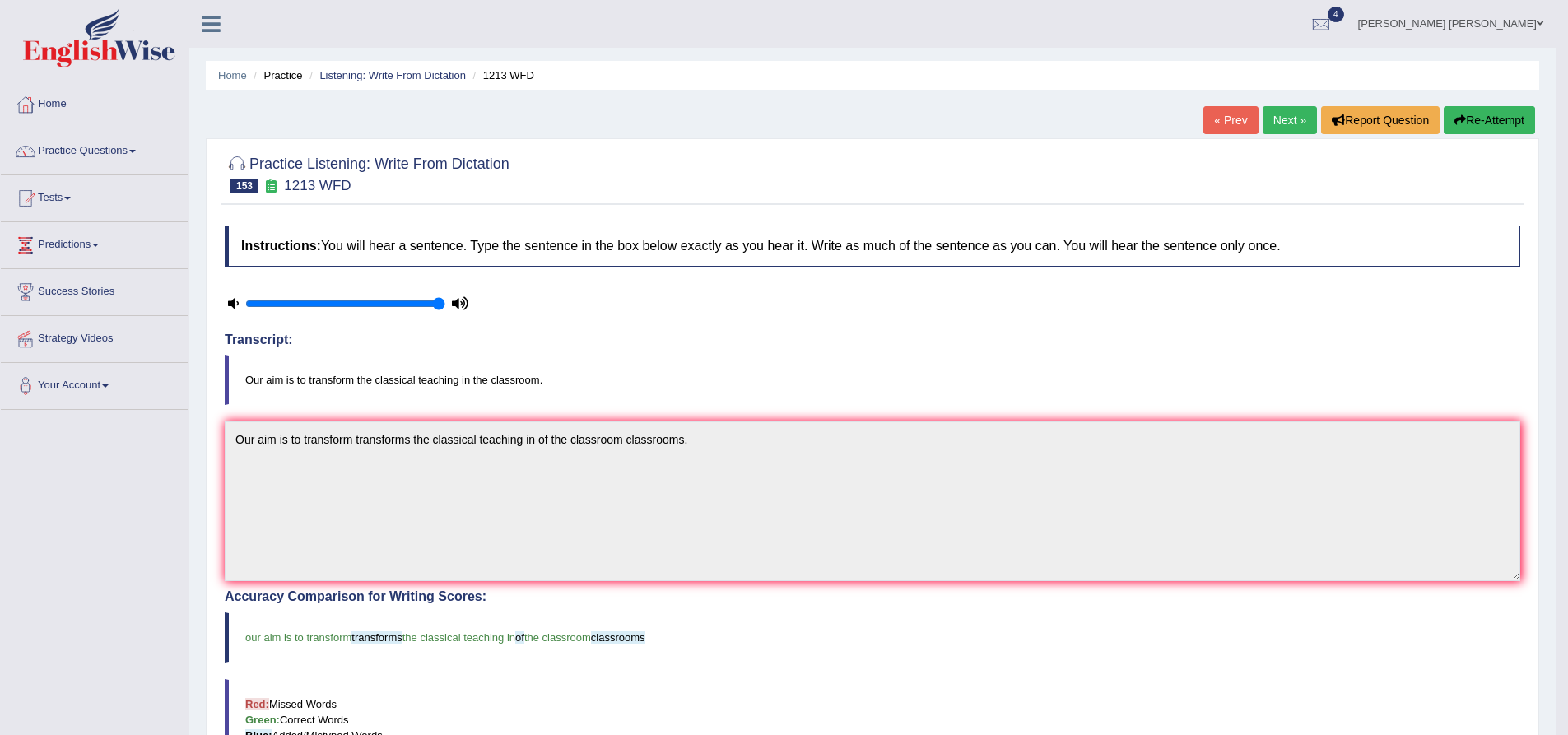
click at [414, 375] on blockquote "Our aim is to transform the classical teaching in the classroom." at bounding box center [873, 380] width 1296 height 50
click at [214, 243] on div "Practice Listening: Write From Dictation 153 1213 WFD Instructions: You will he…" at bounding box center [873, 593] width 1334 height 909
click at [214, 241] on div "Practice Listening: Write From Dictation 153 1213 WFD Instructions: You will he…" at bounding box center [873, 593] width 1334 height 909
click at [1279, 120] on link "Next »" at bounding box center [1290, 120] width 55 height 28
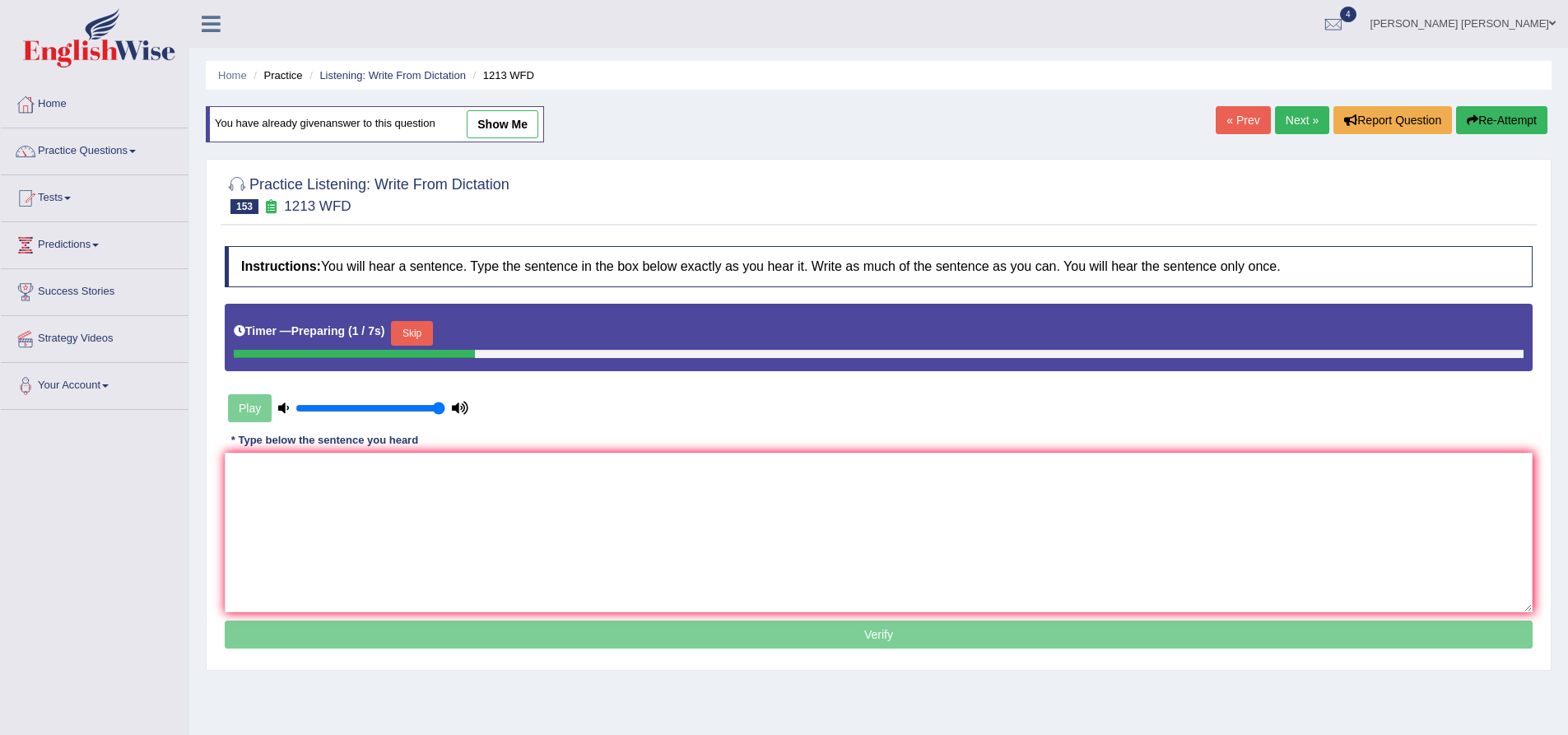
click at [510, 118] on link "show me" at bounding box center [502, 124] width 72 height 28
type textarea "Our aim is to transform transforms the classical teaching in of the classroom c…"
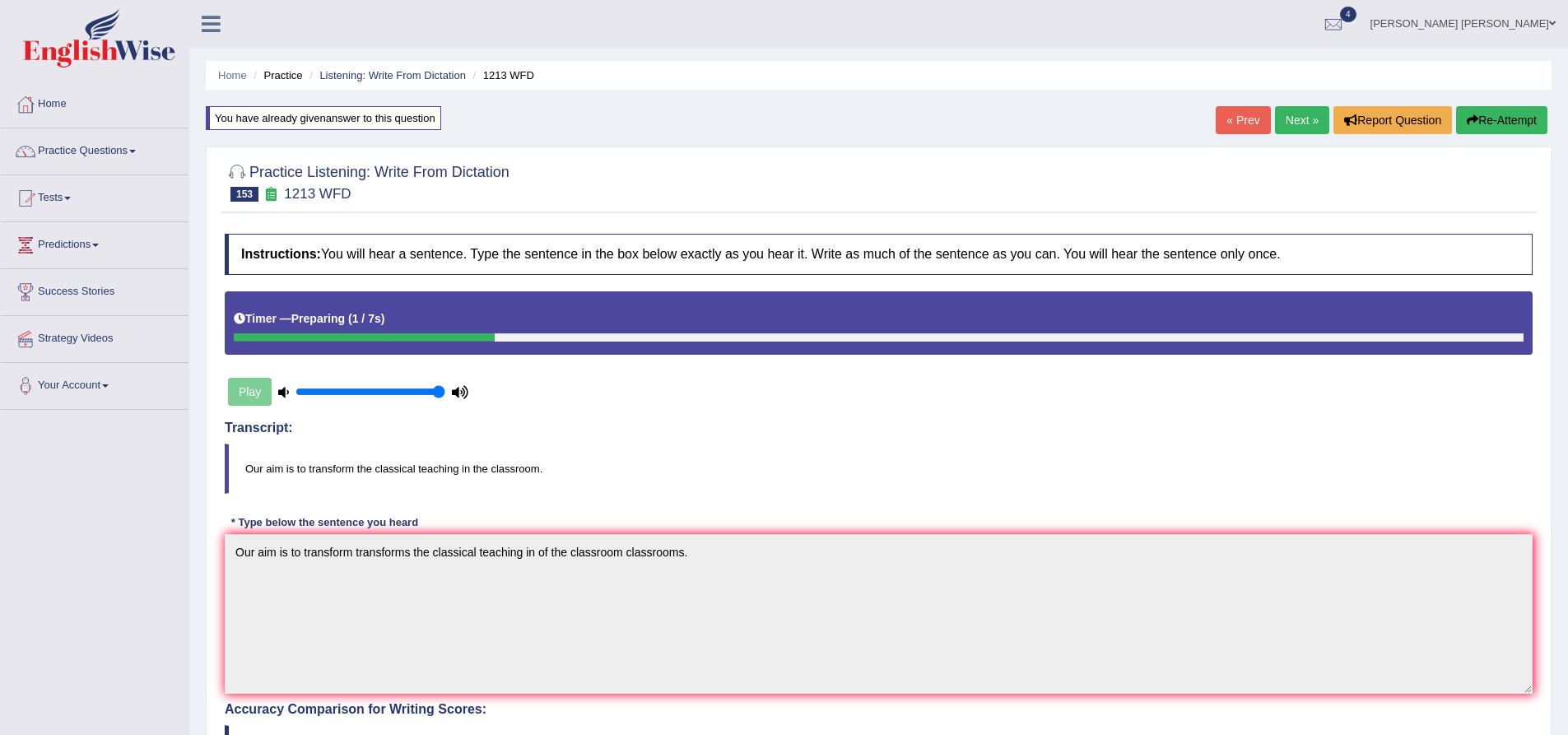
click at [1310, 127] on link "Next »" at bounding box center [1302, 120] width 55 height 28
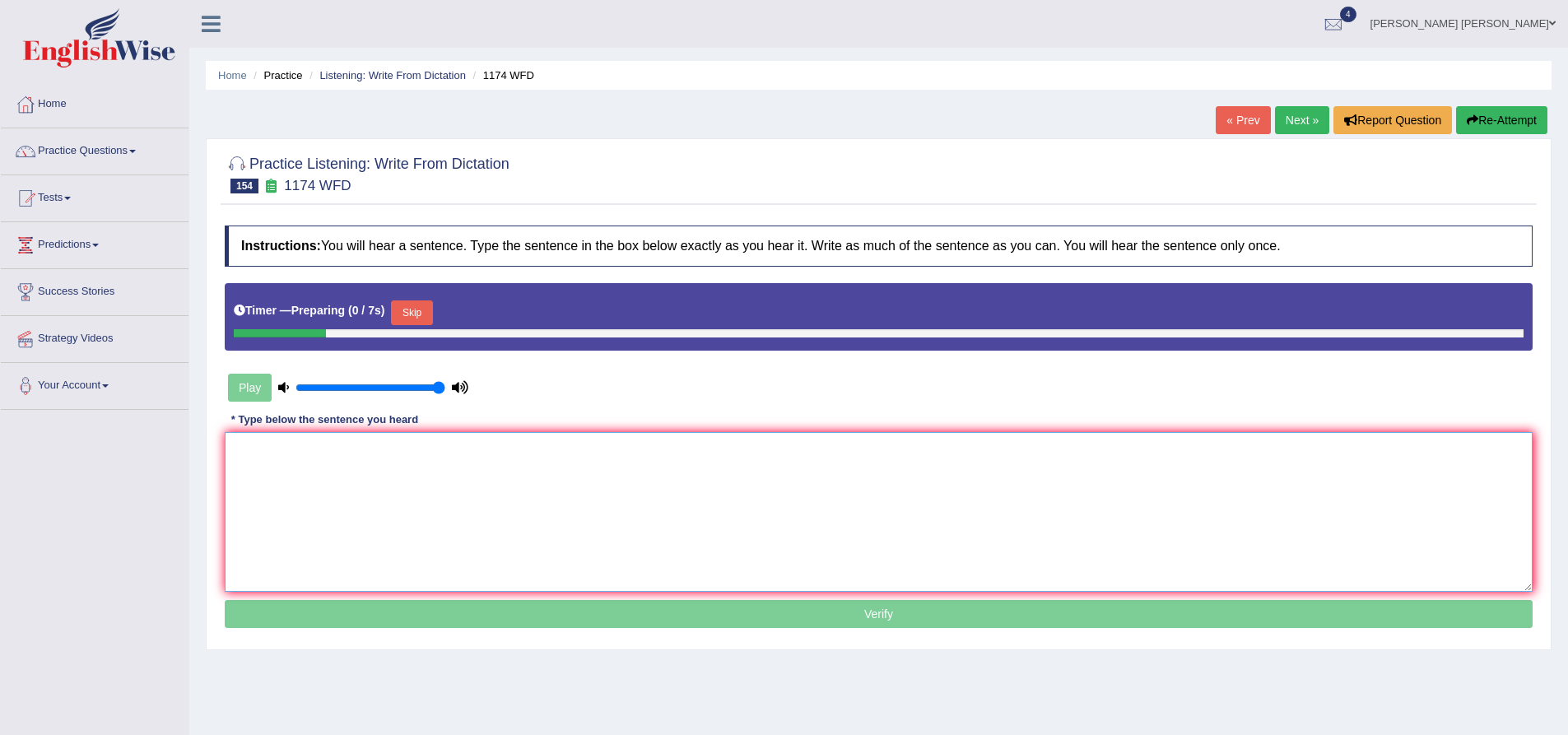
click at [401, 462] on textarea at bounding box center [879, 512] width 1308 height 160
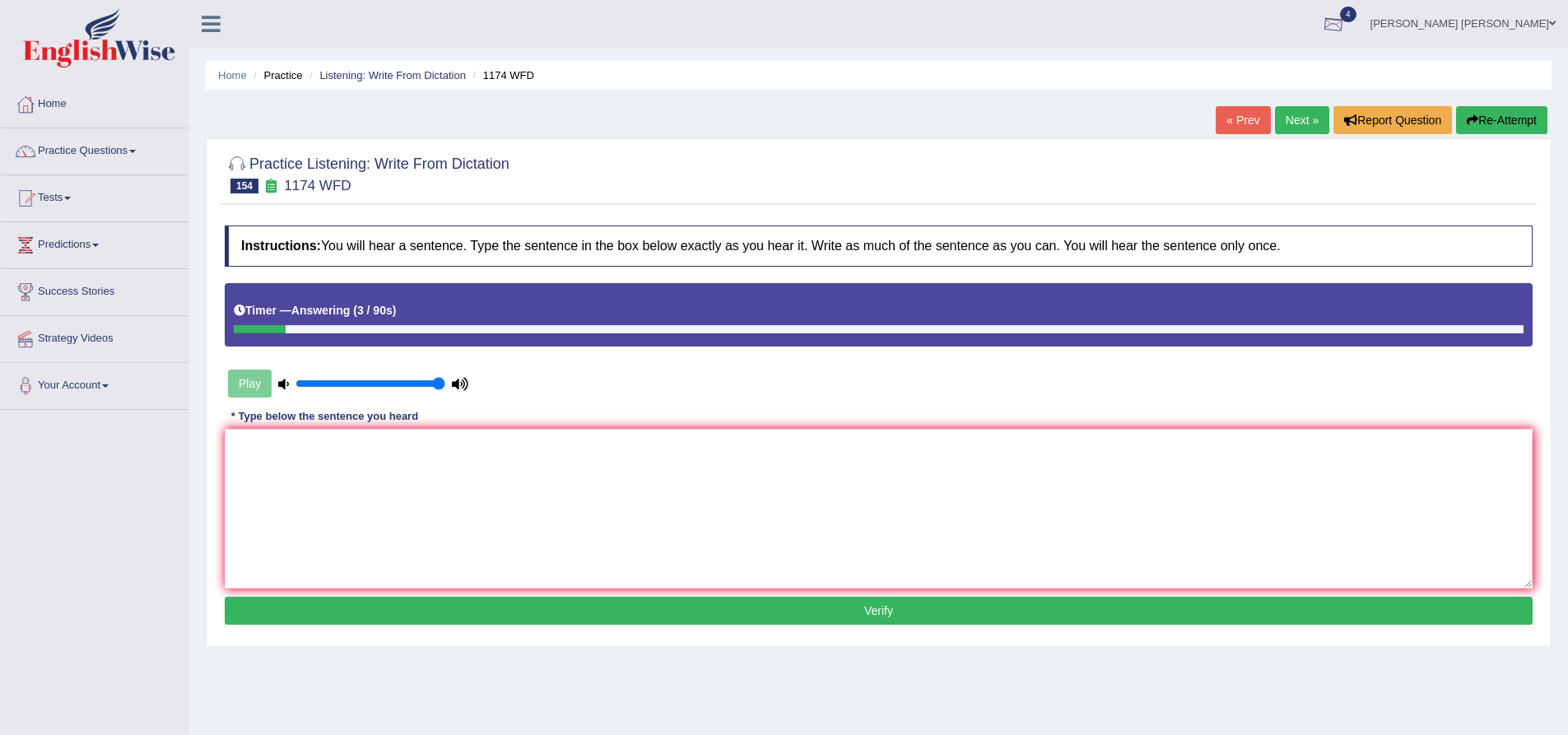
click at [1521, 122] on button "Re-Attempt" at bounding box center [1502, 120] width 91 height 28
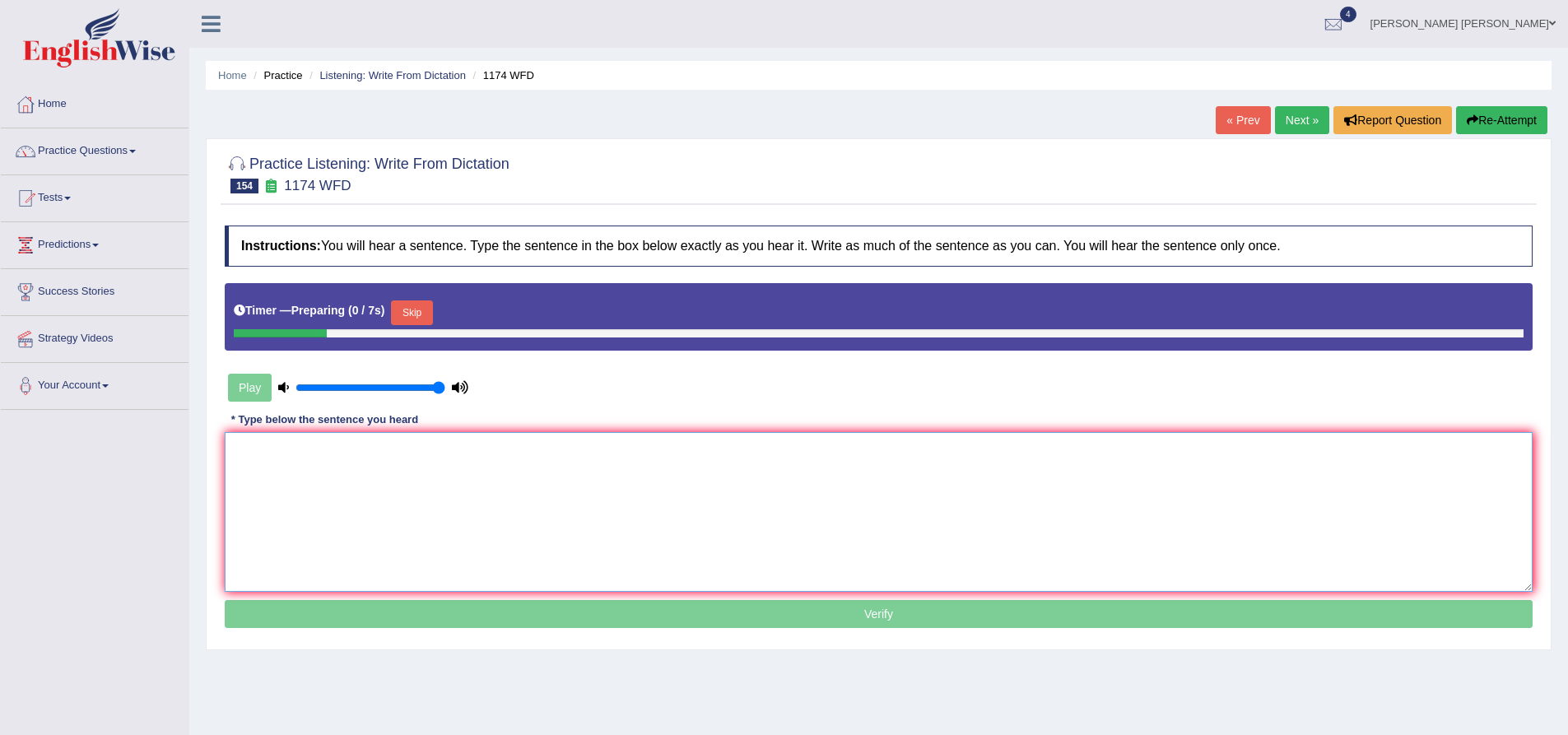
click at [698, 463] on textarea at bounding box center [879, 512] width 1308 height 160
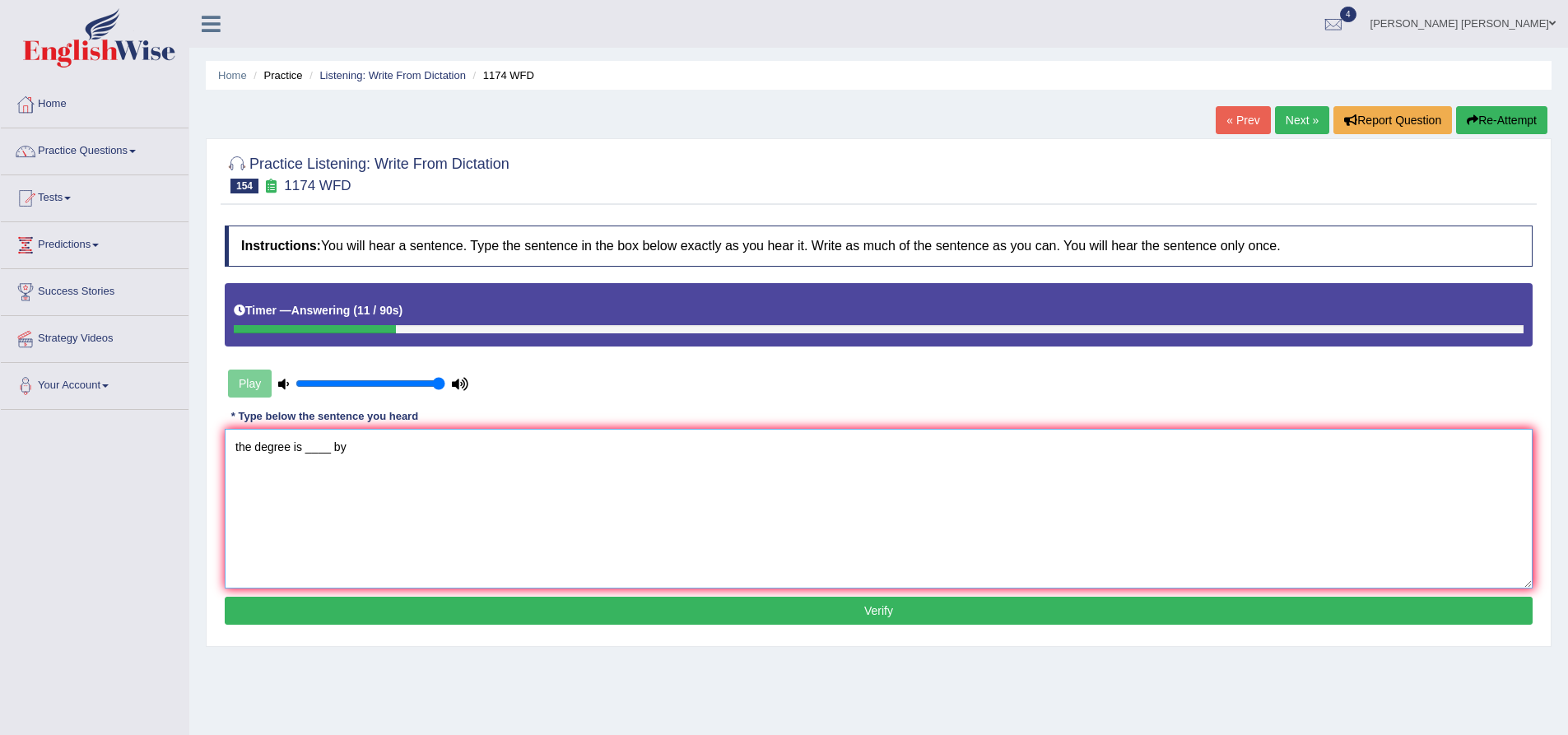
type textarea "the degree is ____ by"
click at [1508, 130] on button "Re-Attempt" at bounding box center [1502, 120] width 91 height 28
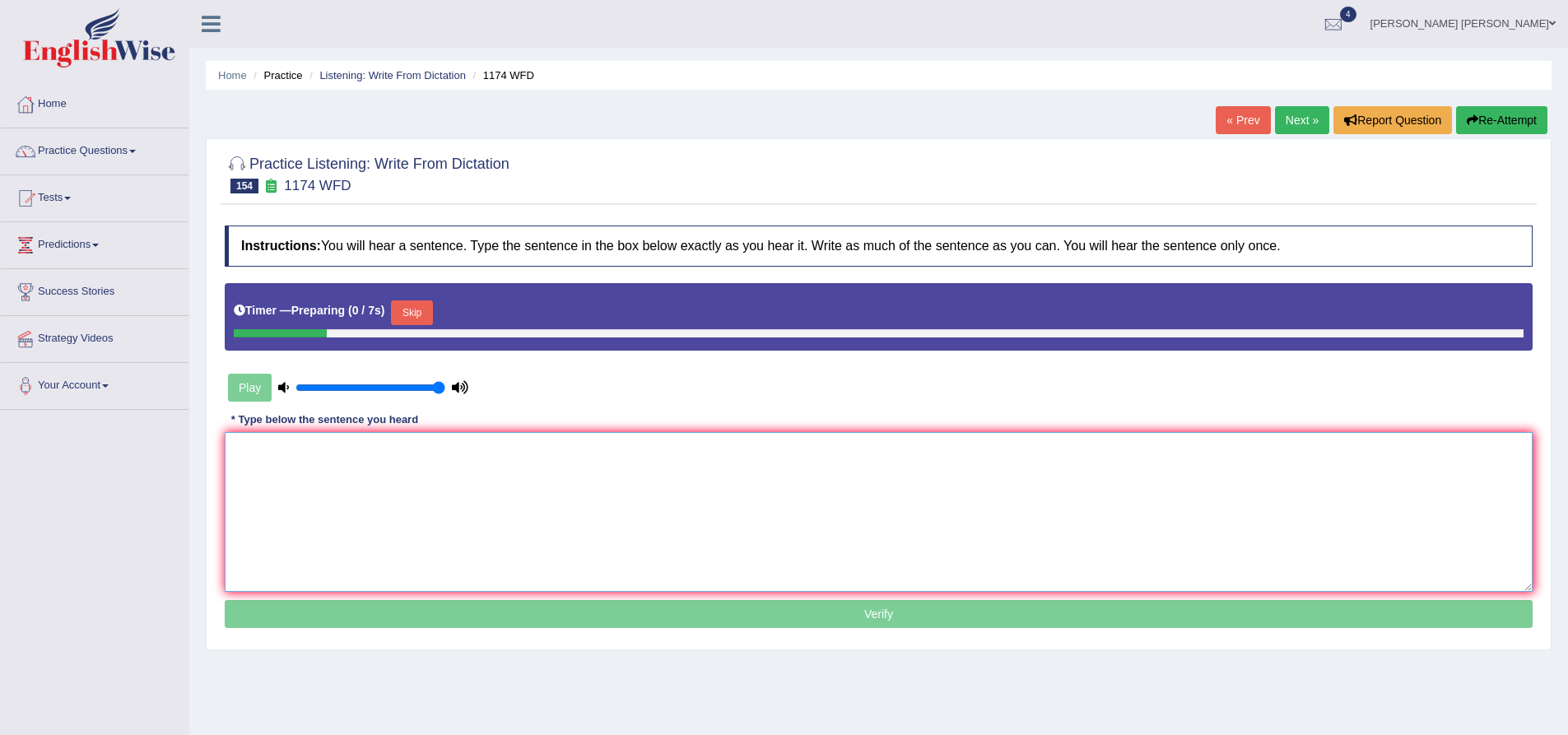
click at [457, 487] on textarea at bounding box center [879, 512] width 1308 height 160
click at [426, 322] on button "Skip" at bounding box center [412, 313] width 41 height 25
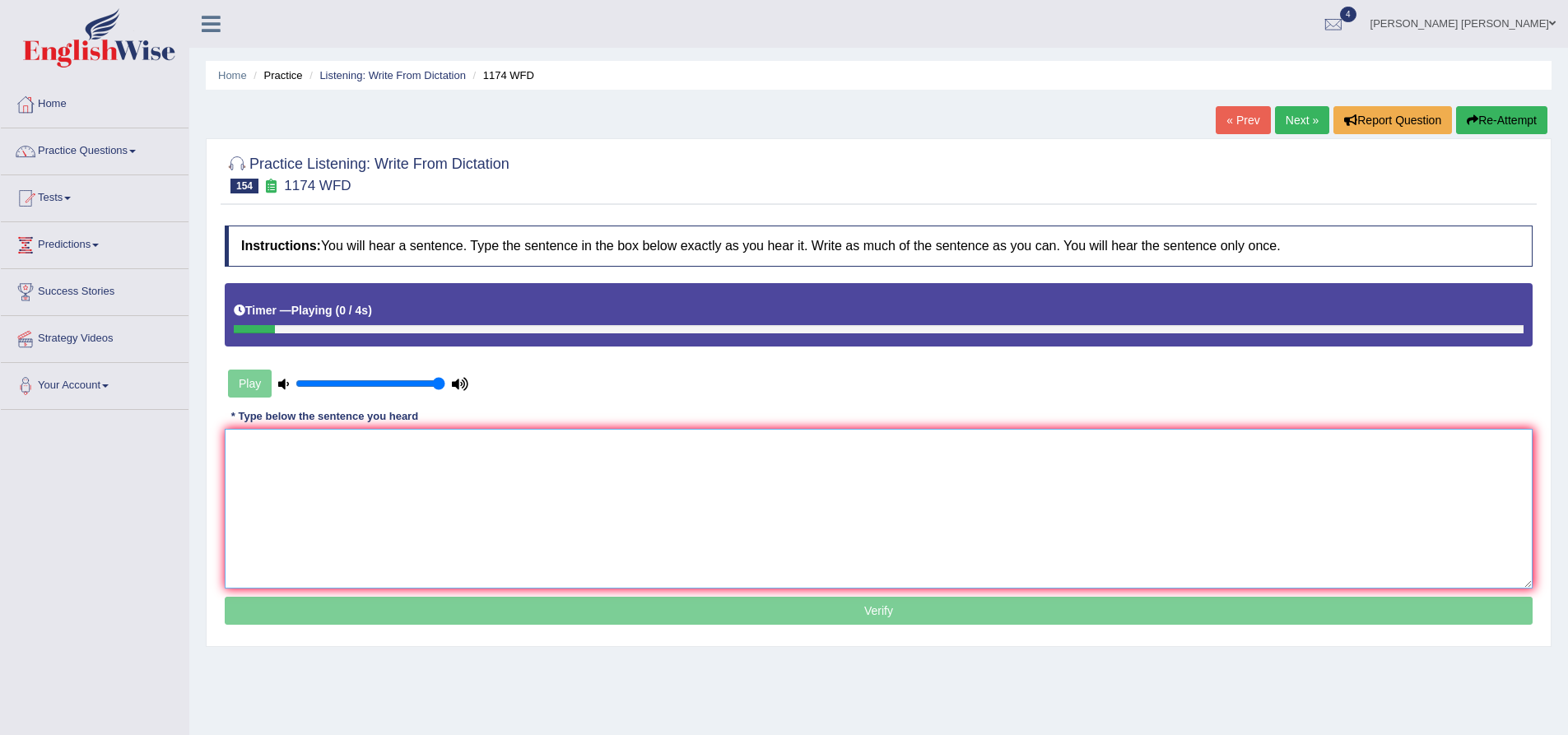
click at [398, 484] on textarea at bounding box center [879, 508] width 1308 height 160
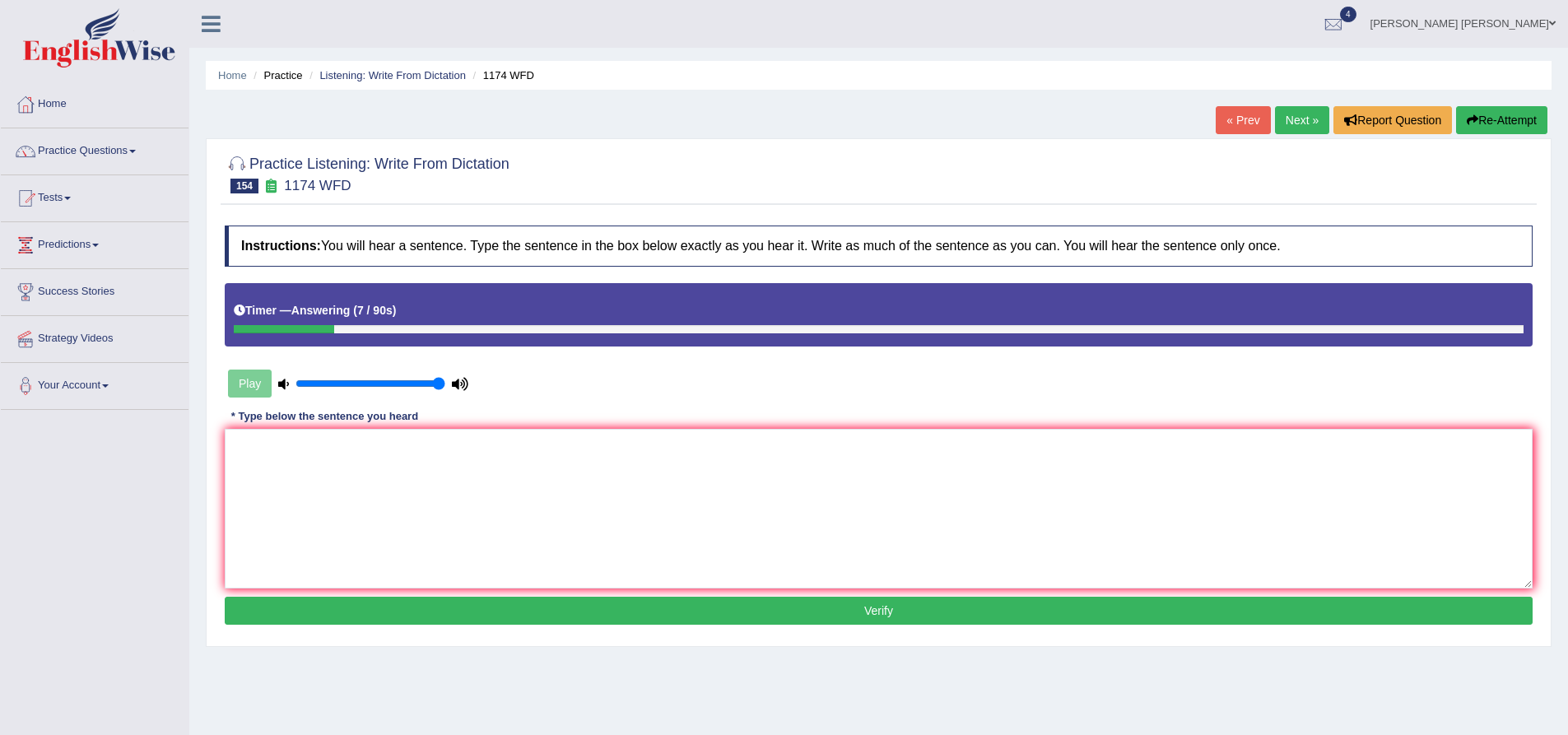
click at [1494, 113] on button "Re-Attempt" at bounding box center [1502, 120] width 91 height 28
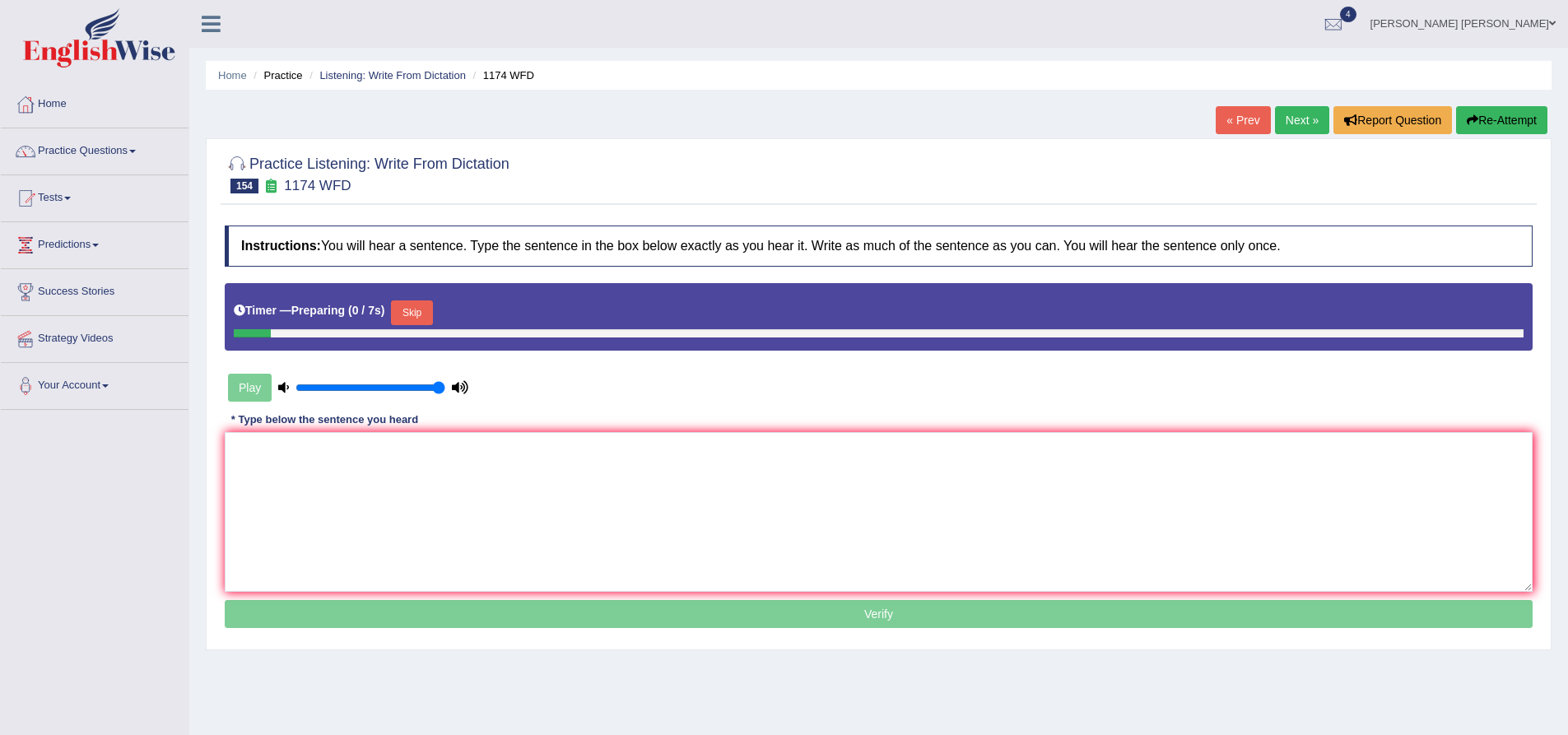
click at [557, 500] on textarea at bounding box center [879, 512] width 1308 height 160
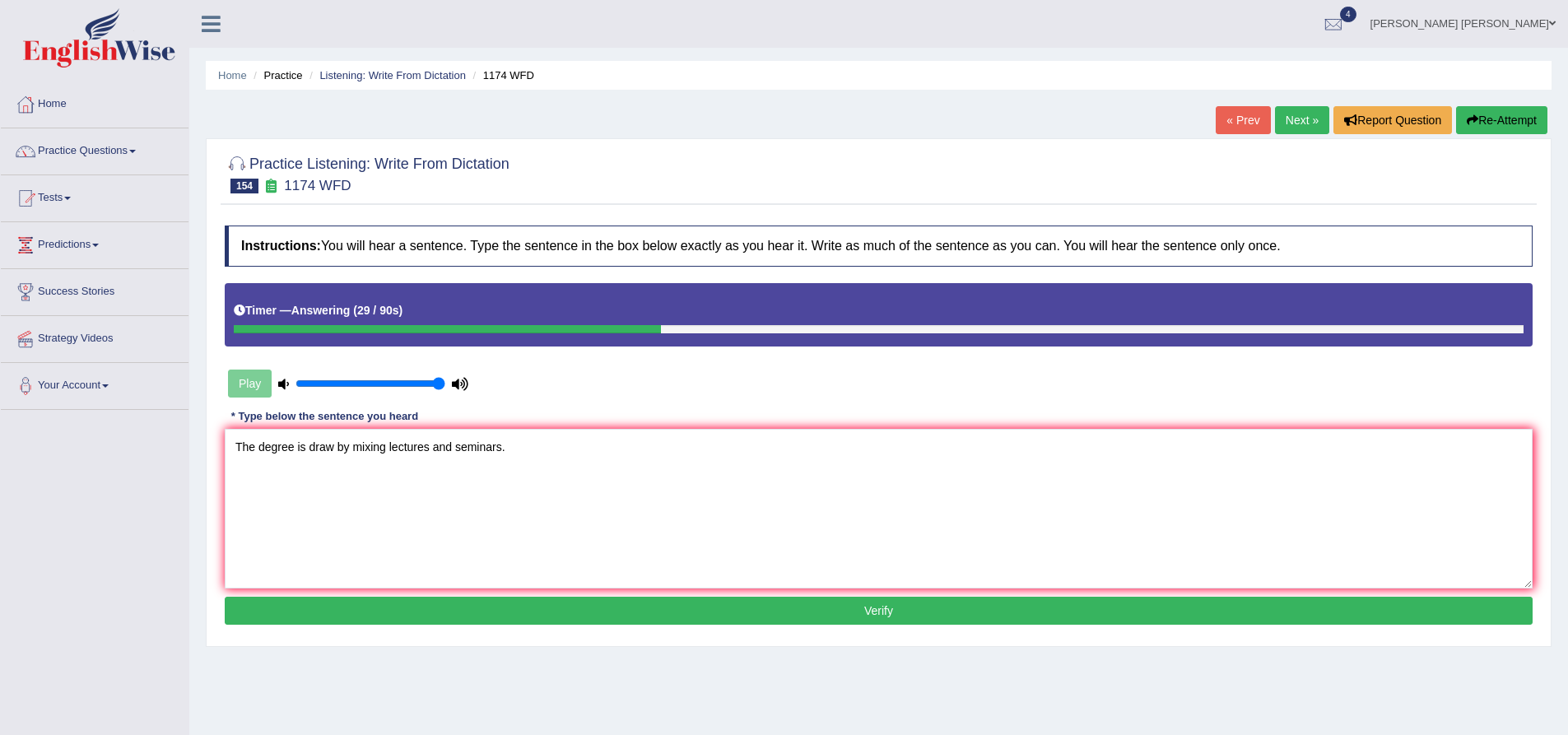
type textarea "The degree is draw by mixing lectures and seminars."
click at [442, 609] on button "Verify" at bounding box center [879, 611] width 1308 height 28
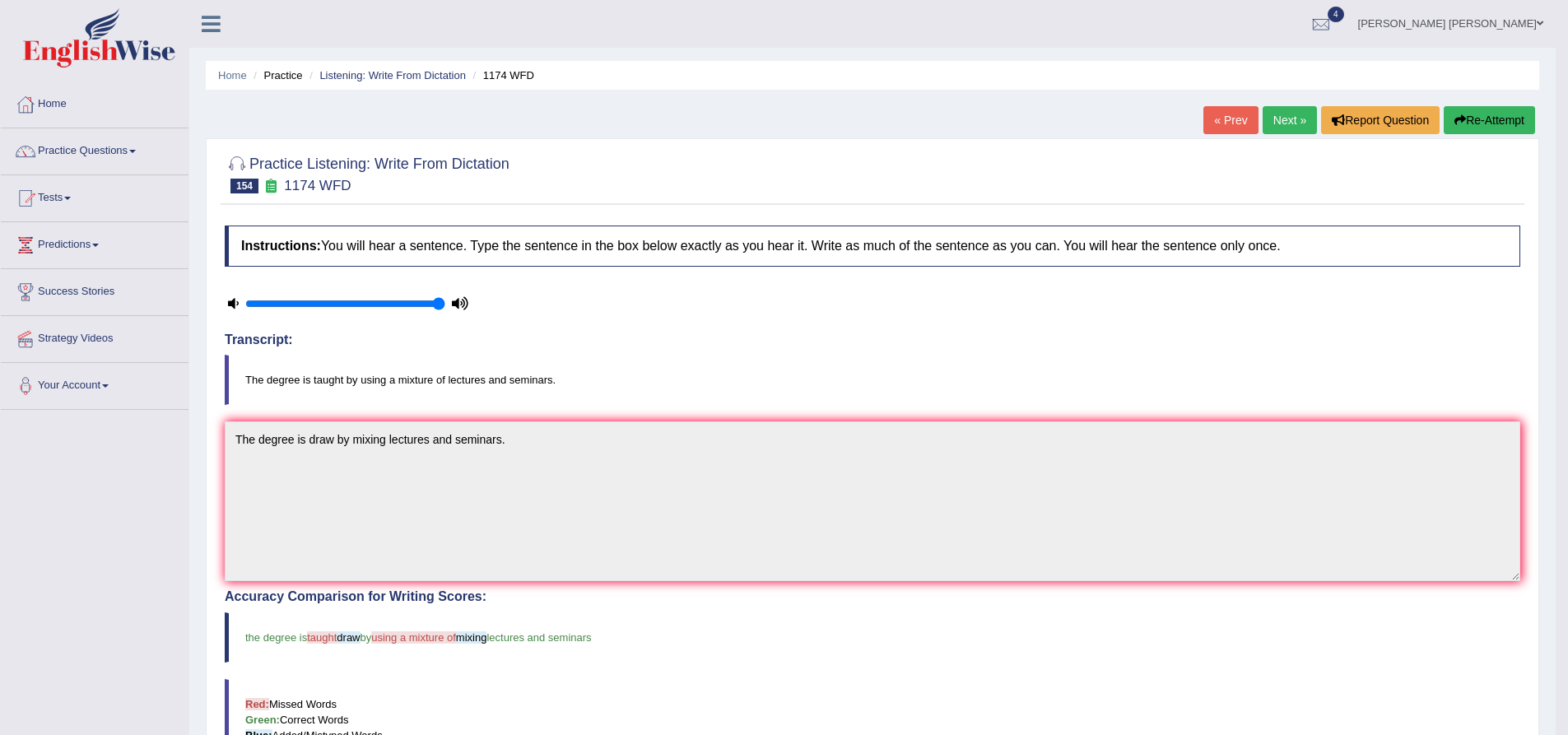
click at [1499, 124] on button "Re-Attempt" at bounding box center [1489, 120] width 91 height 28
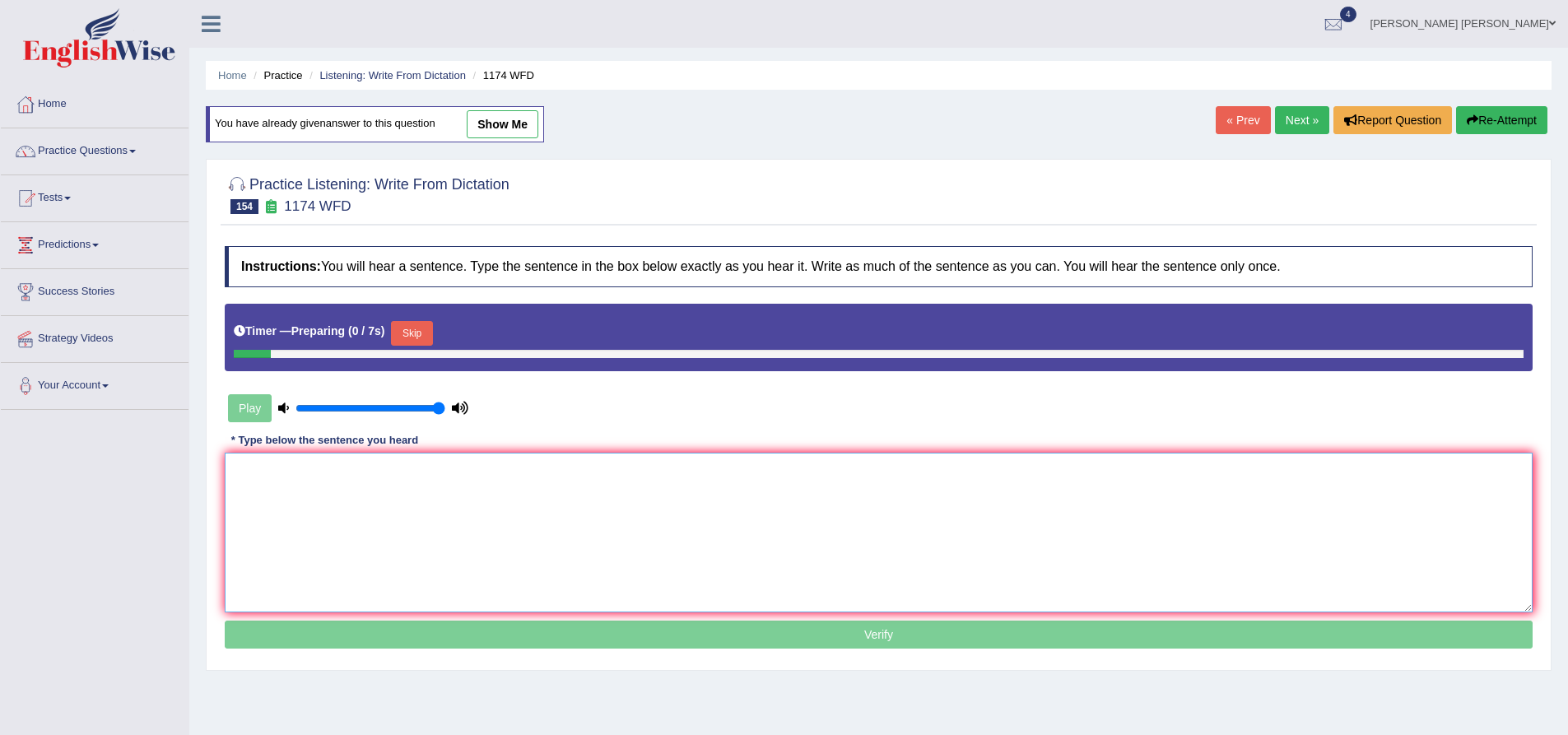
click at [558, 523] on textarea at bounding box center [879, 532] width 1308 height 160
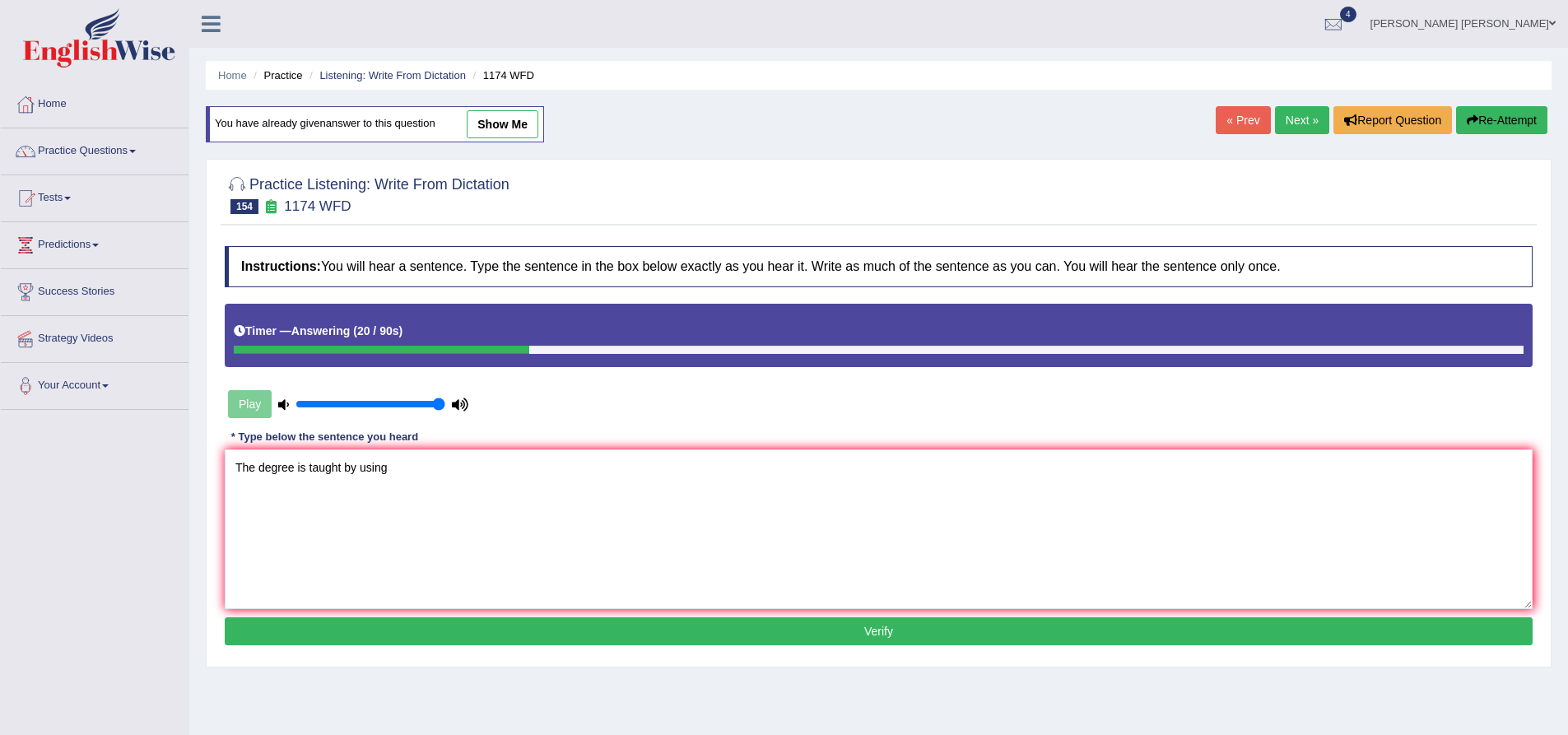
click at [539, 127] on link "show me" at bounding box center [502, 124] width 72 height 28
type textarea "The degree is draw by mixing lectures and seminars."
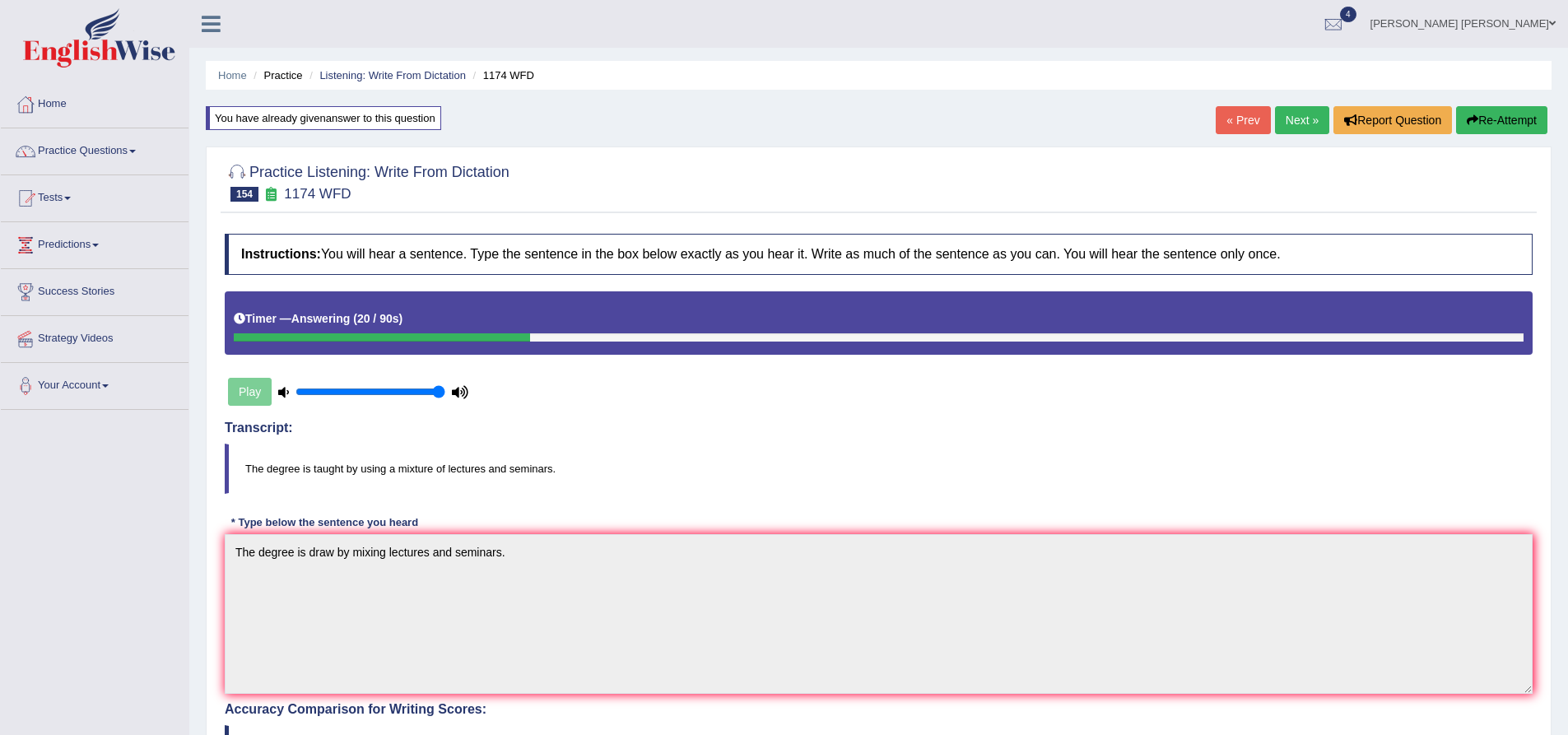
click at [1507, 123] on button "Re-Attempt" at bounding box center [1502, 120] width 91 height 28
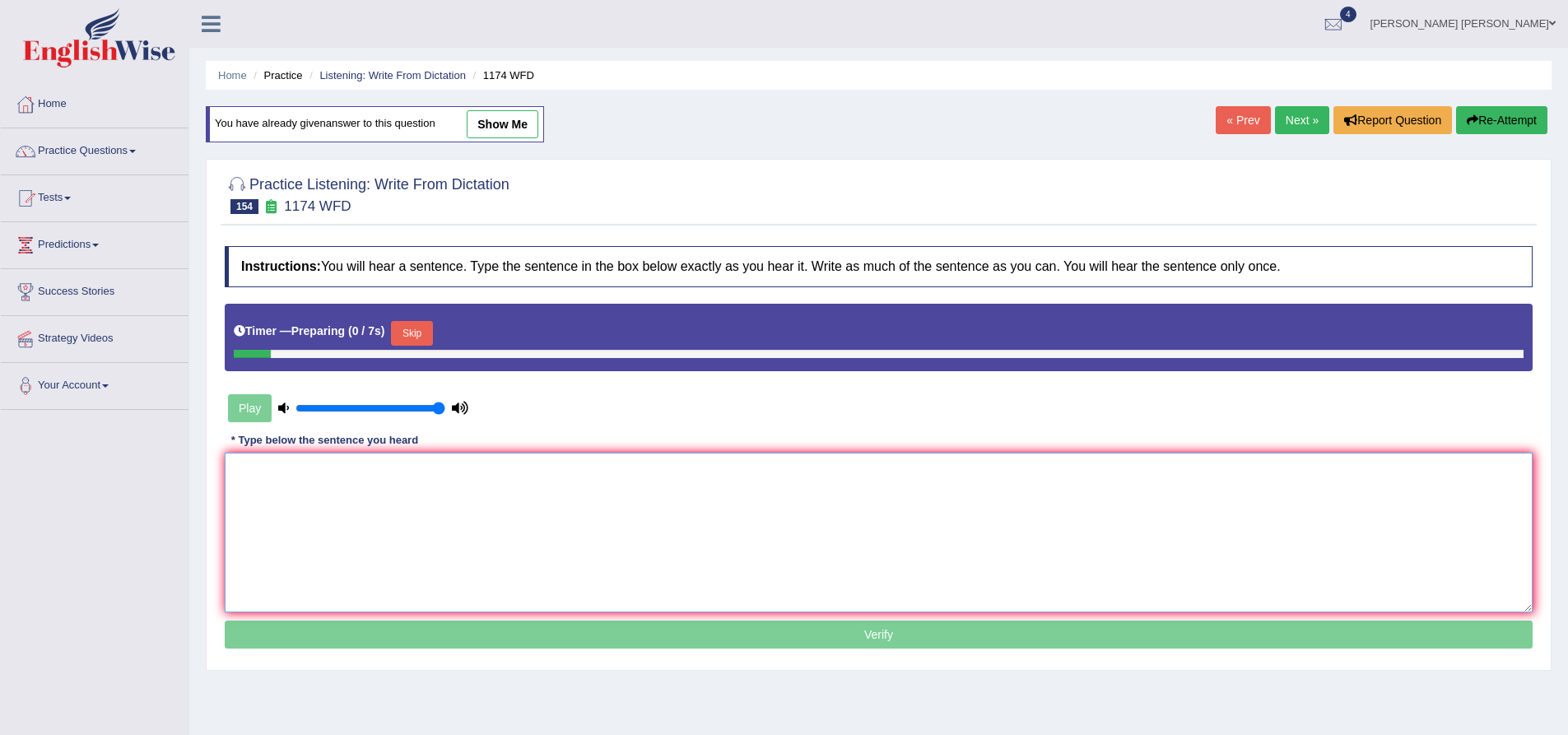
click at [442, 521] on textarea at bounding box center [879, 532] width 1308 height 160
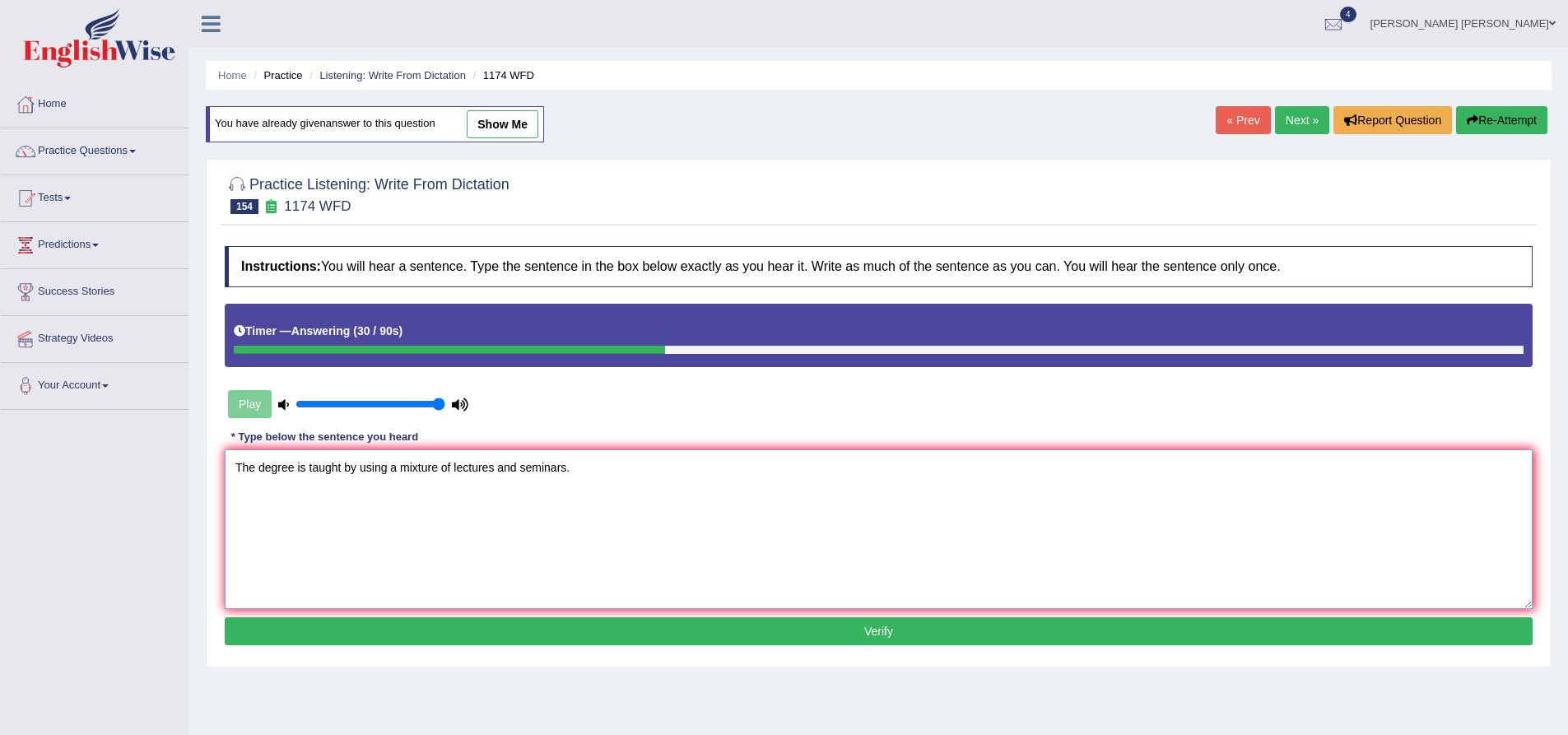
type textarea "The degree is taught by using a mixture of lectures and seminars."
click at [604, 625] on button "Verify" at bounding box center [879, 632] width 1308 height 28
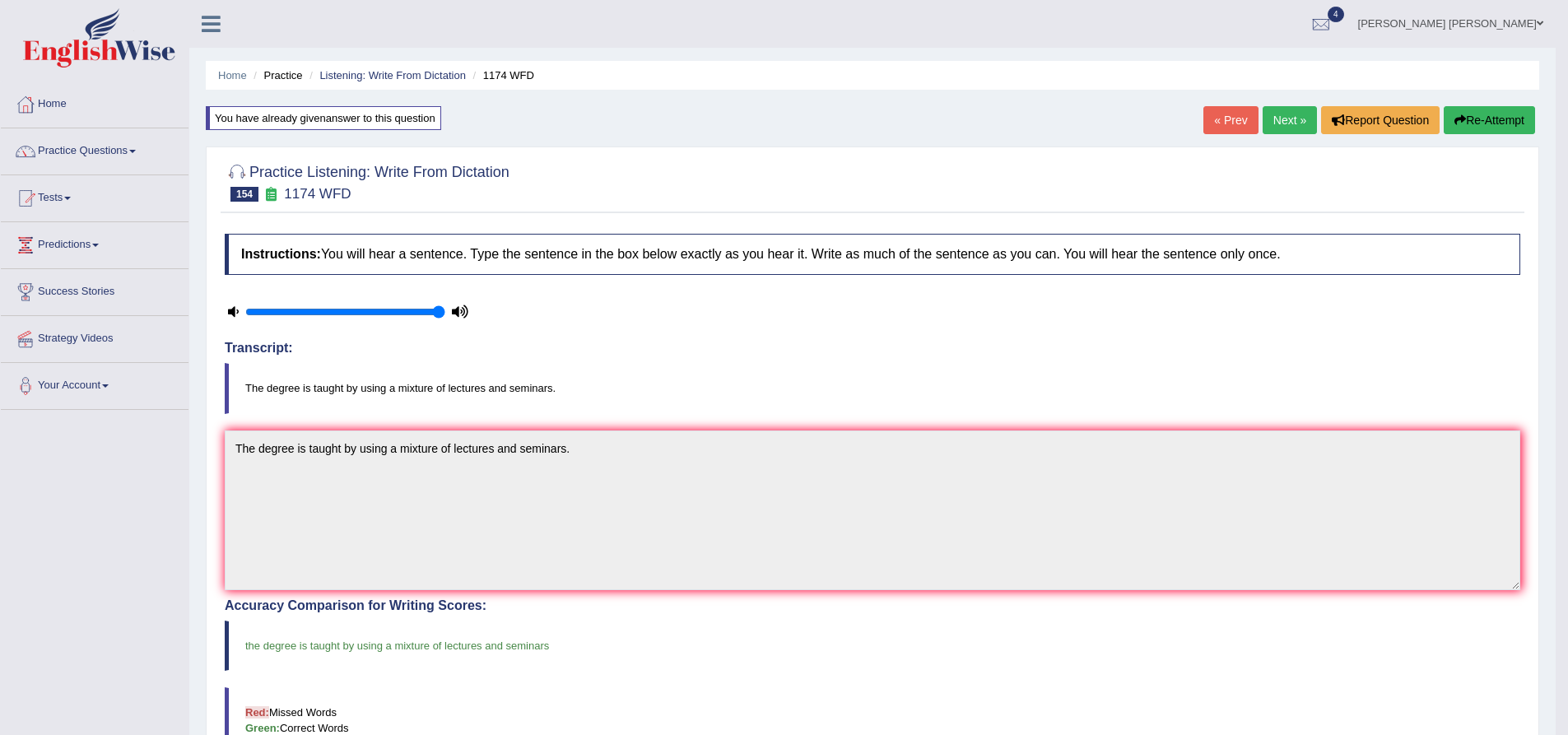
drag, startPoint x: 248, startPoint y: 389, endPoint x: 322, endPoint y: 389, distance: 74.0
click at [322, 389] on blockquote "The degree is taught by using a mixture of lectures and seminars." at bounding box center [873, 388] width 1296 height 50
click at [321, 389] on blockquote "The degree is taught by using a mixture of lectures and seminars." at bounding box center [873, 388] width 1296 height 50
click at [396, 394] on blockquote "The degree is taught by using a mixture of lectures and seminars." at bounding box center [873, 388] width 1296 height 50
click at [418, 391] on blockquote "The degree is taught by using a mixture of lectures and seminars." at bounding box center [873, 388] width 1296 height 50
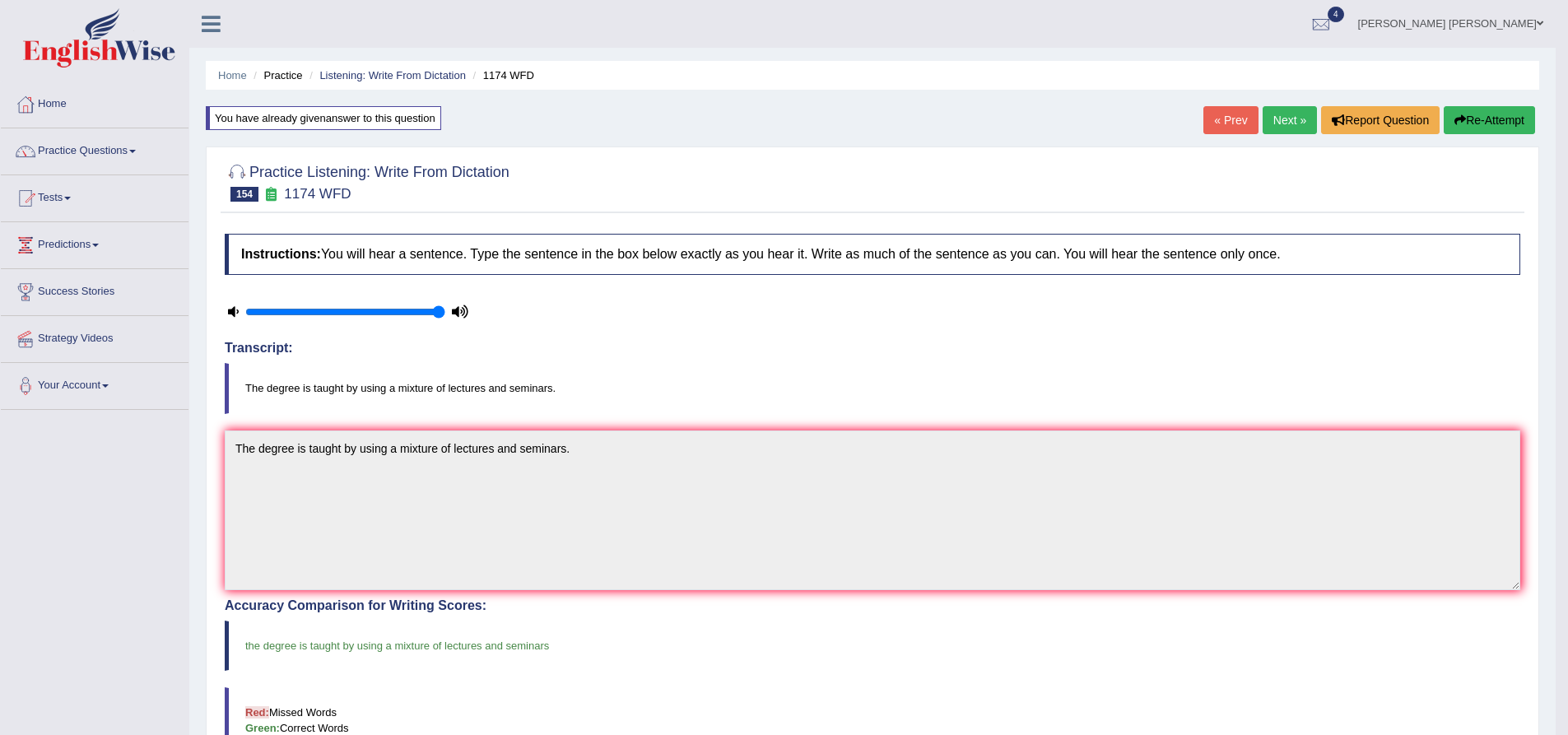
click at [477, 390] on blockquote "The degree is taught by using a mixture of lectures and seminars." at bounding box center [873, 388] width 1296 height 50
click at [523, 389] on blockquote "The degree is taught by using a mixture of lectures and seminars." at bounding box center [873, 388] width 1296 height 50
click at [572, 386] on blockquote "The degree is taught by using a mixture of lectures and seminars." at bounding box center [873, 388] width 1296 height 50
click at [216, 387] on div "Practice Listening: Write From Dictation 154 1174 WFD Instructions: You will he…" at bounding box center [873, 601] width 1334 height 909
click at [1282, 125] on link "Next »" at bounding box center [1290, 120] width 55 height 28
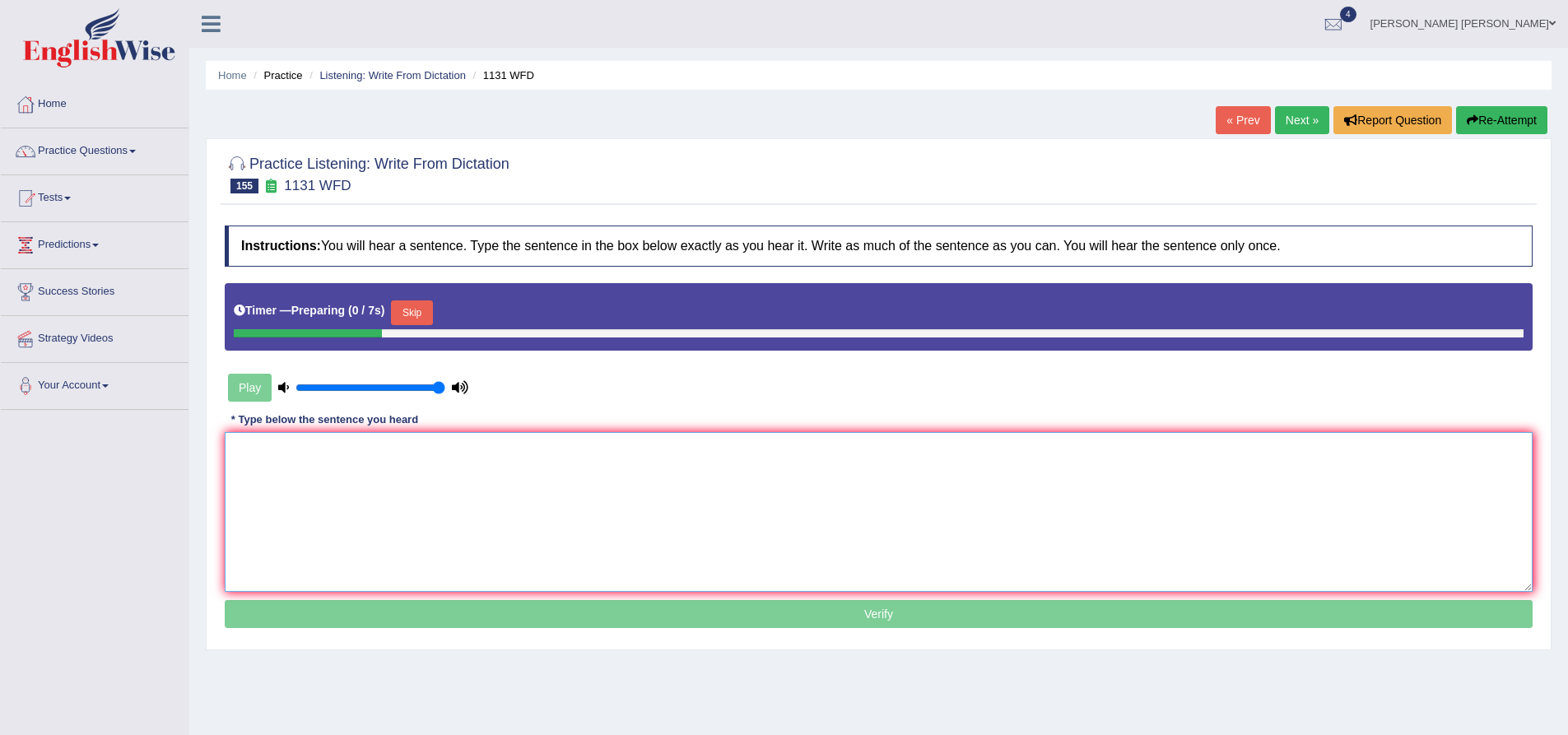
click at [449, 467] on textarea at bounding box center [879, 512] width 1308 height 160
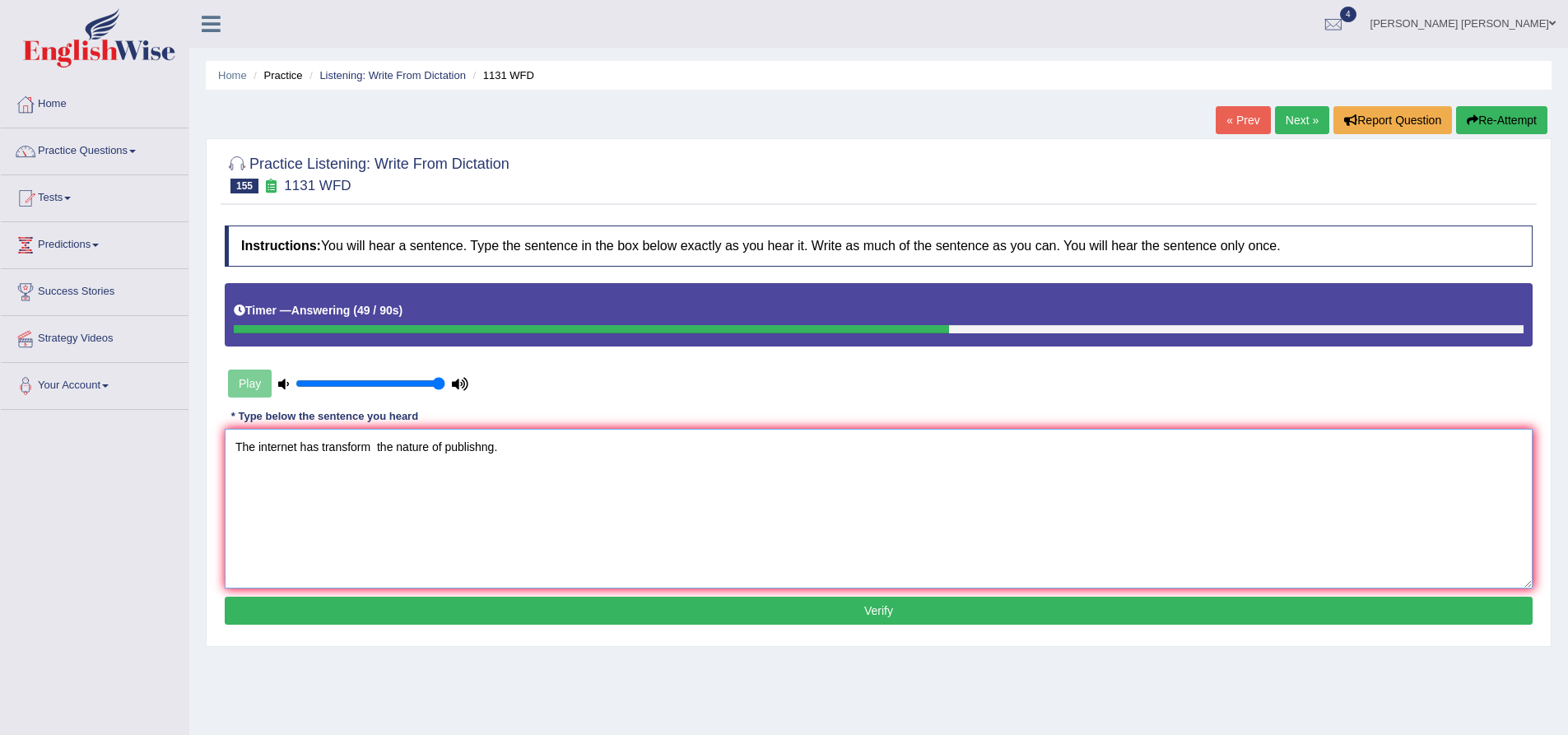
paste textarea "transform"
type textarea "The internet has transform transforms transformed the nature of publishing."
click at [487, 607] on button "Verify" at bounding box center [879, 611] width 1308 height 28
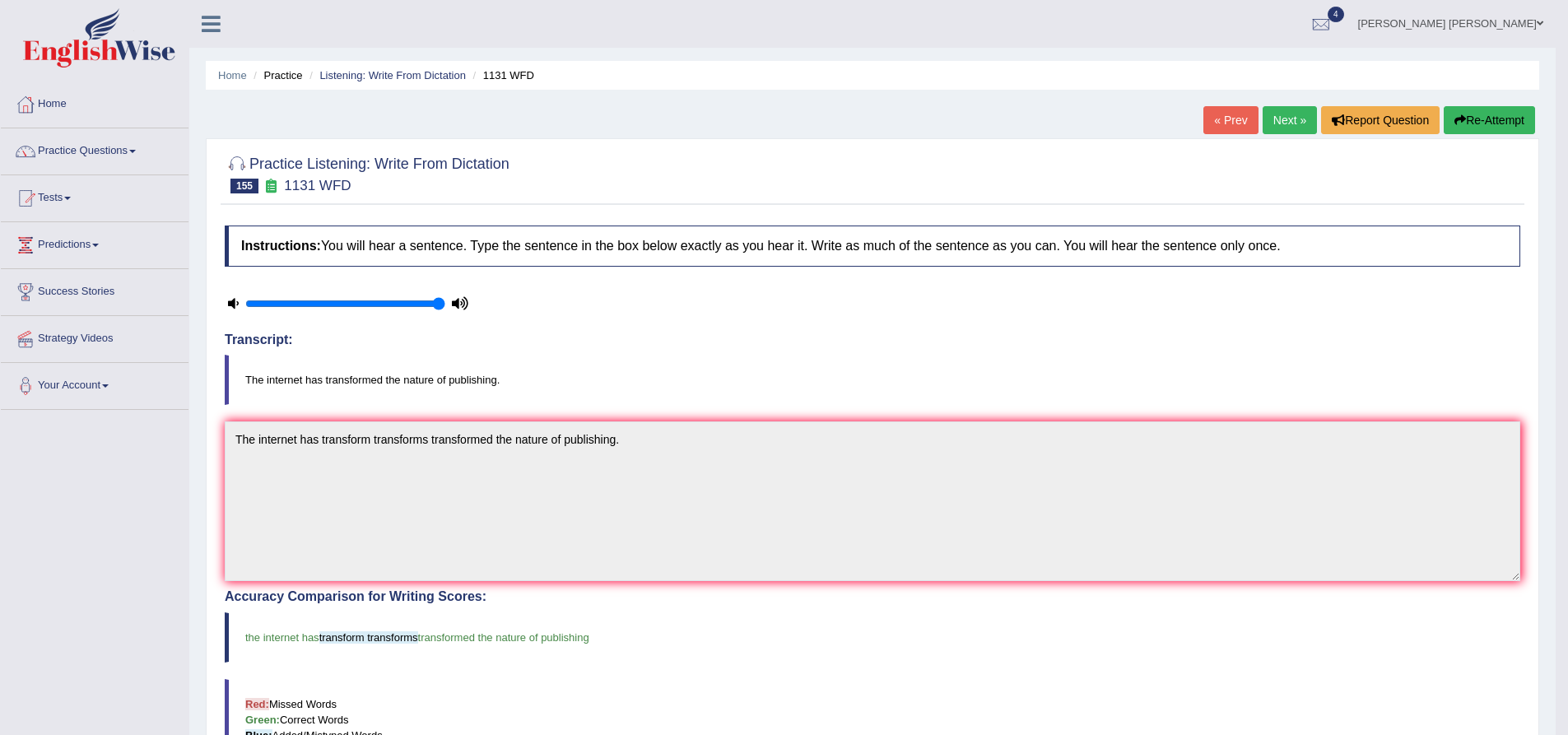
click at [1290, 113] on link "Next »" at bounding box center [1290, 120] width 55 height 28
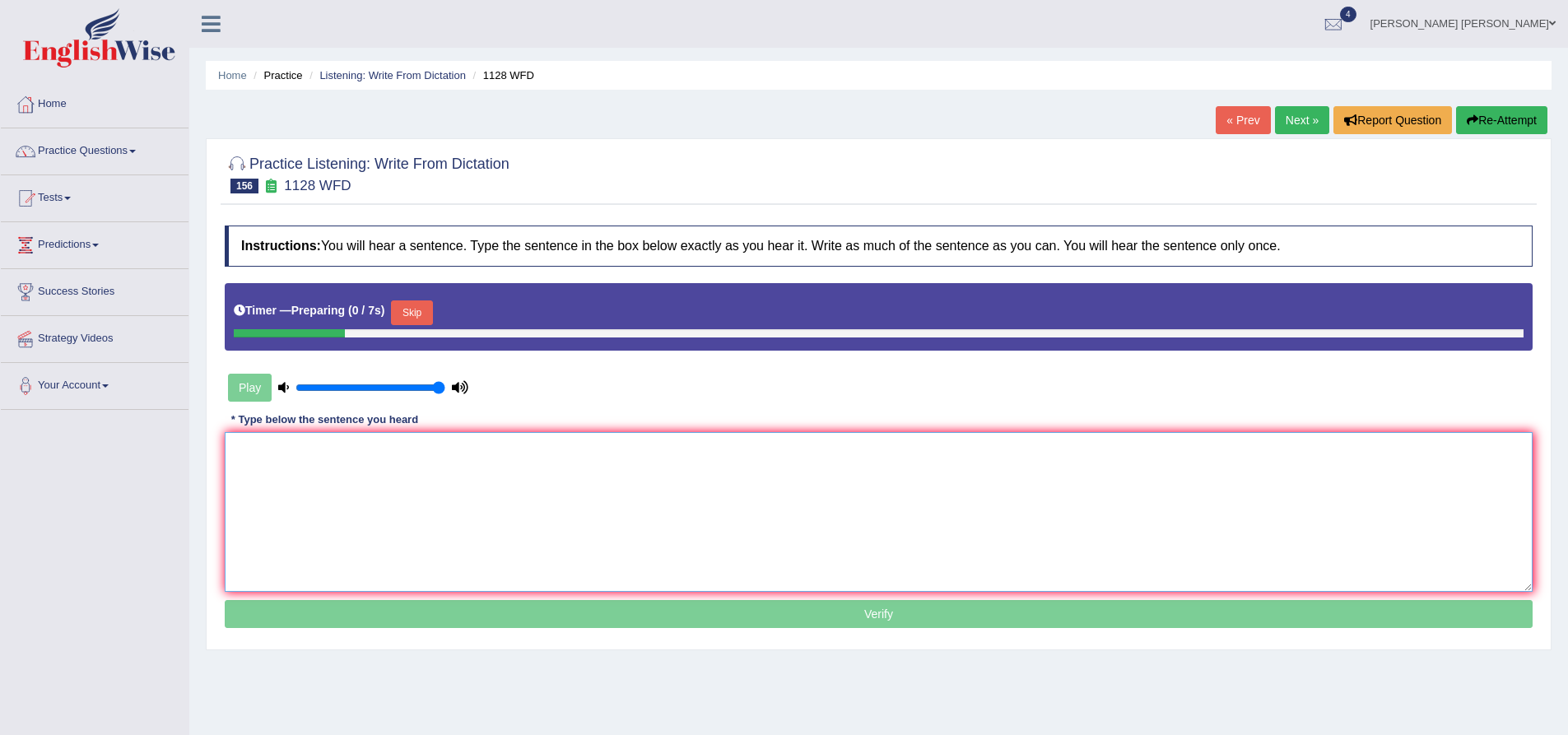
click at [486, 473] on textarea at bounding box center [879, 512] width 1308 height 160
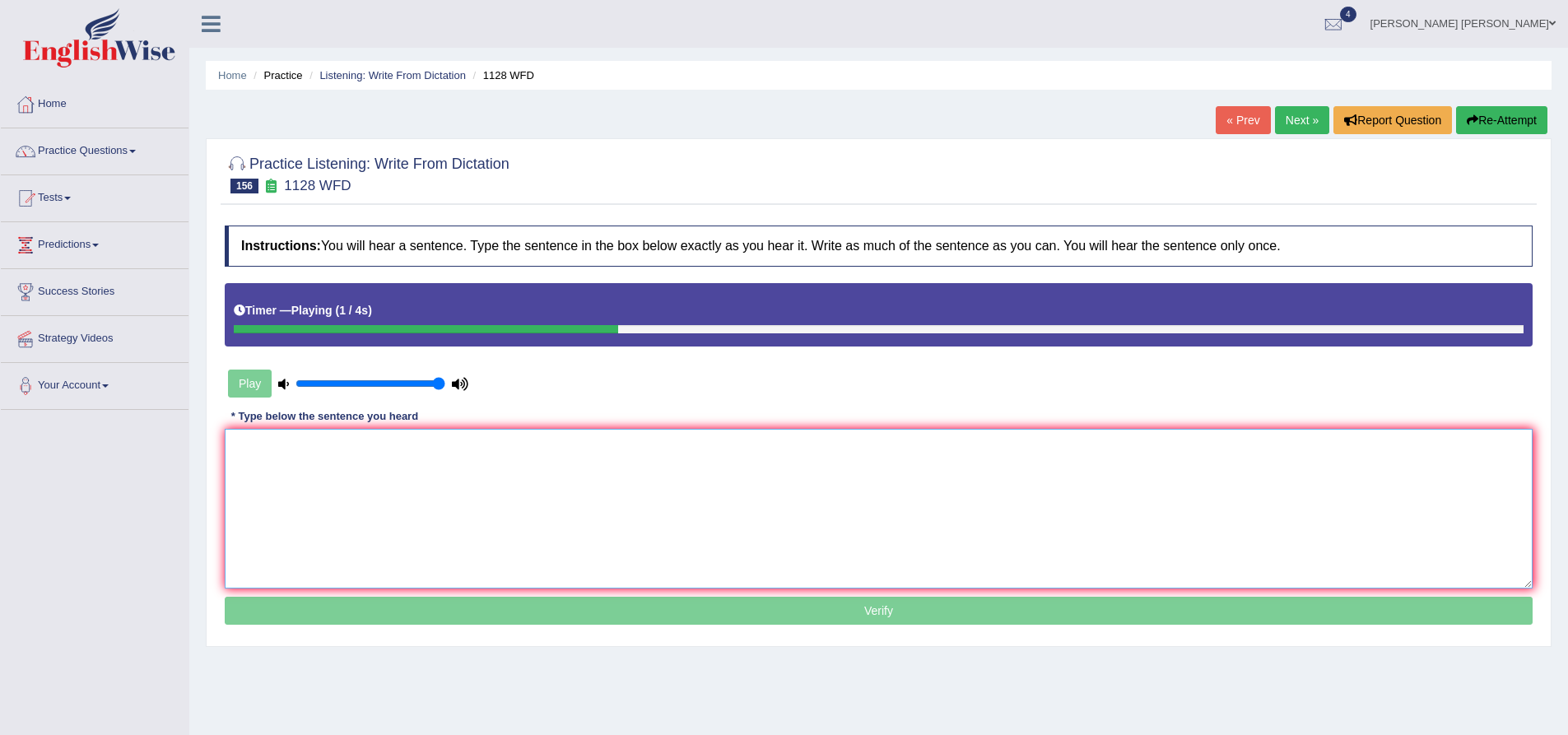
click at [611, 483] on textarea at bounding box center [879, 508] width 1308 height 160
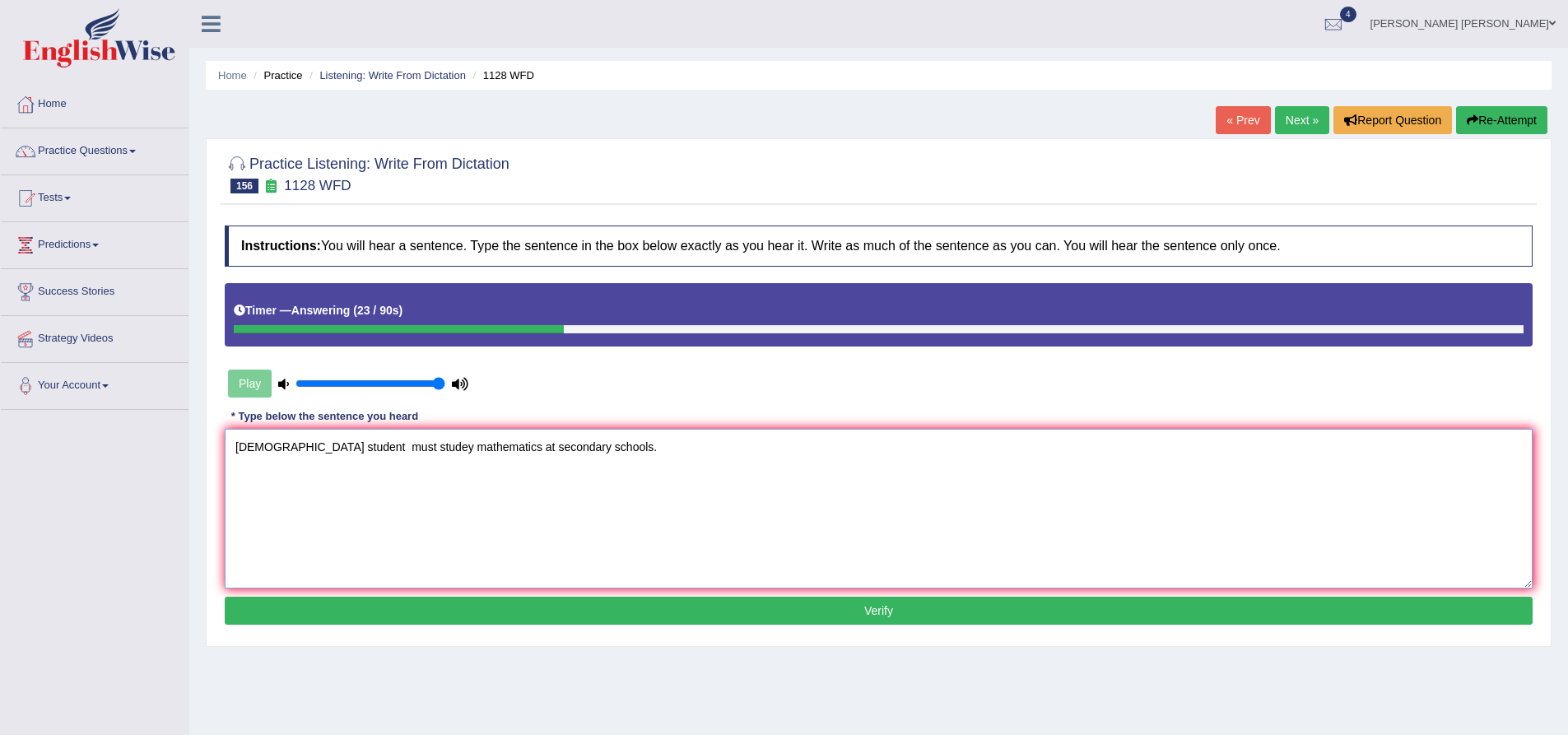
paste textarea "student"
paste textarea "mathematic"
paste textarea "chools"
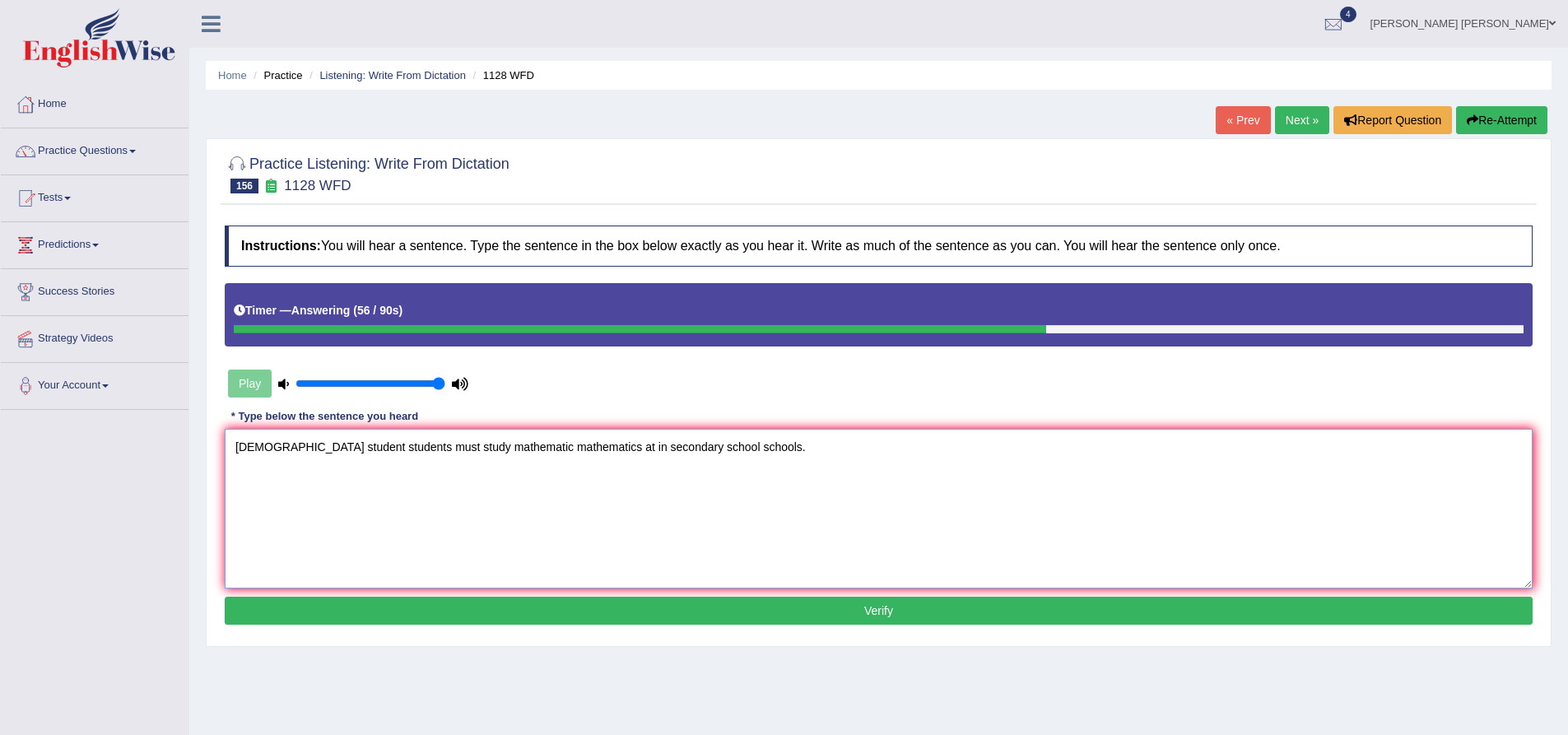
type textarea "British student students must study mathematic mathematics at in secondary scho…"
click at [582, 609] on button "Verify" at bounding box center [879, 611] width 1308 height 28
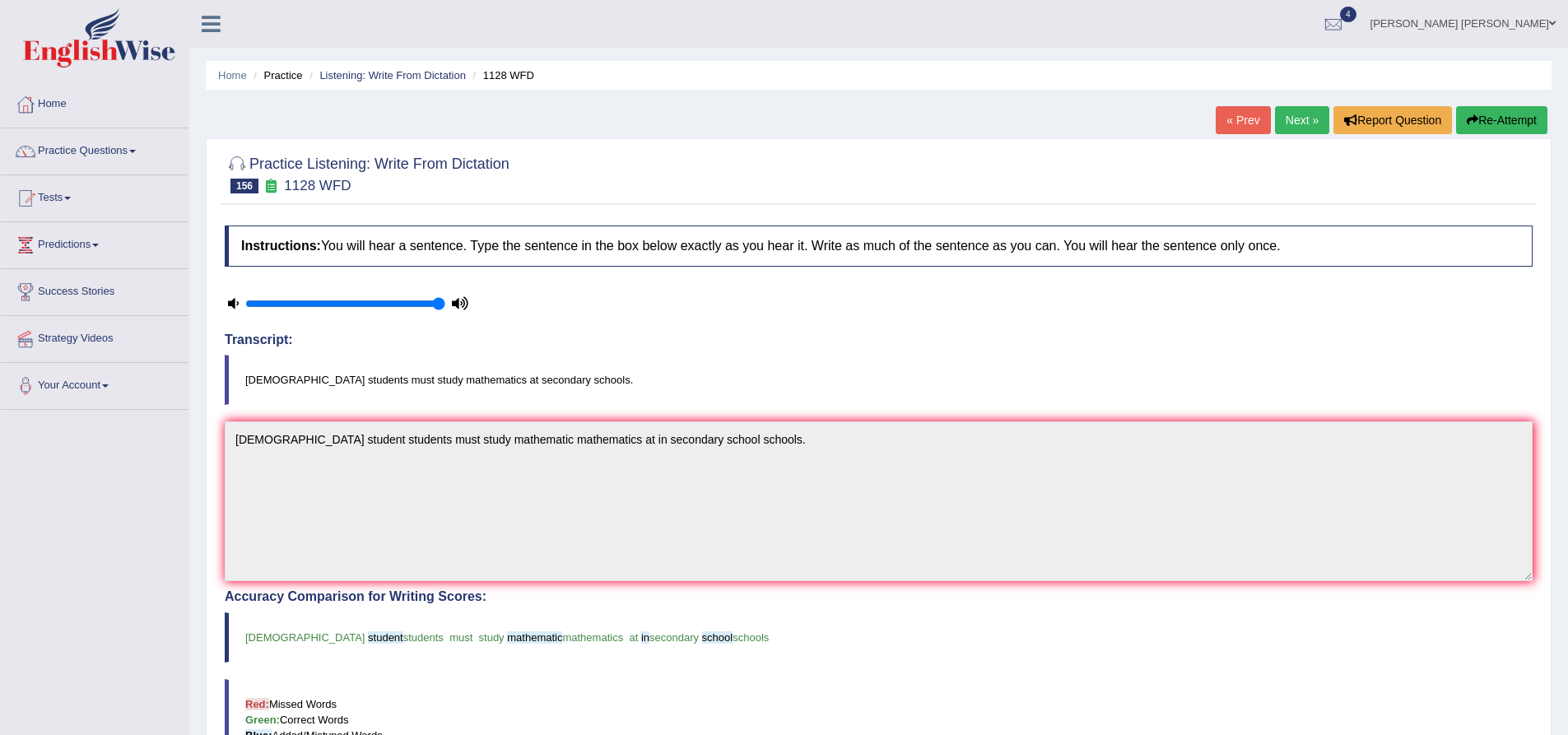
click at [1296, 120] on link "Next »" at bounding box center [1302, 120] width 55 height 28
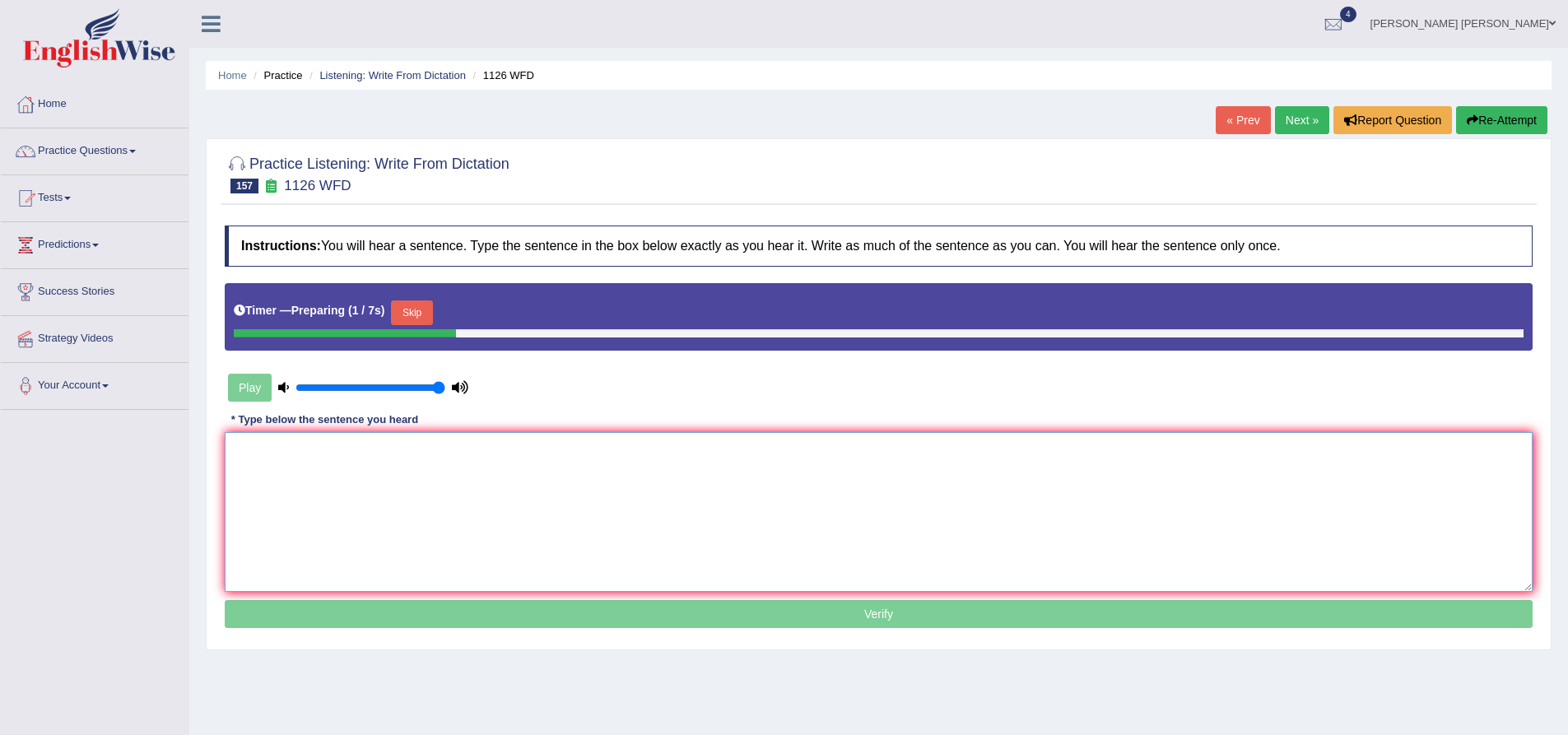
click at [326, 471] on textarea at bounding box center [879, 512] width 1308 height 160
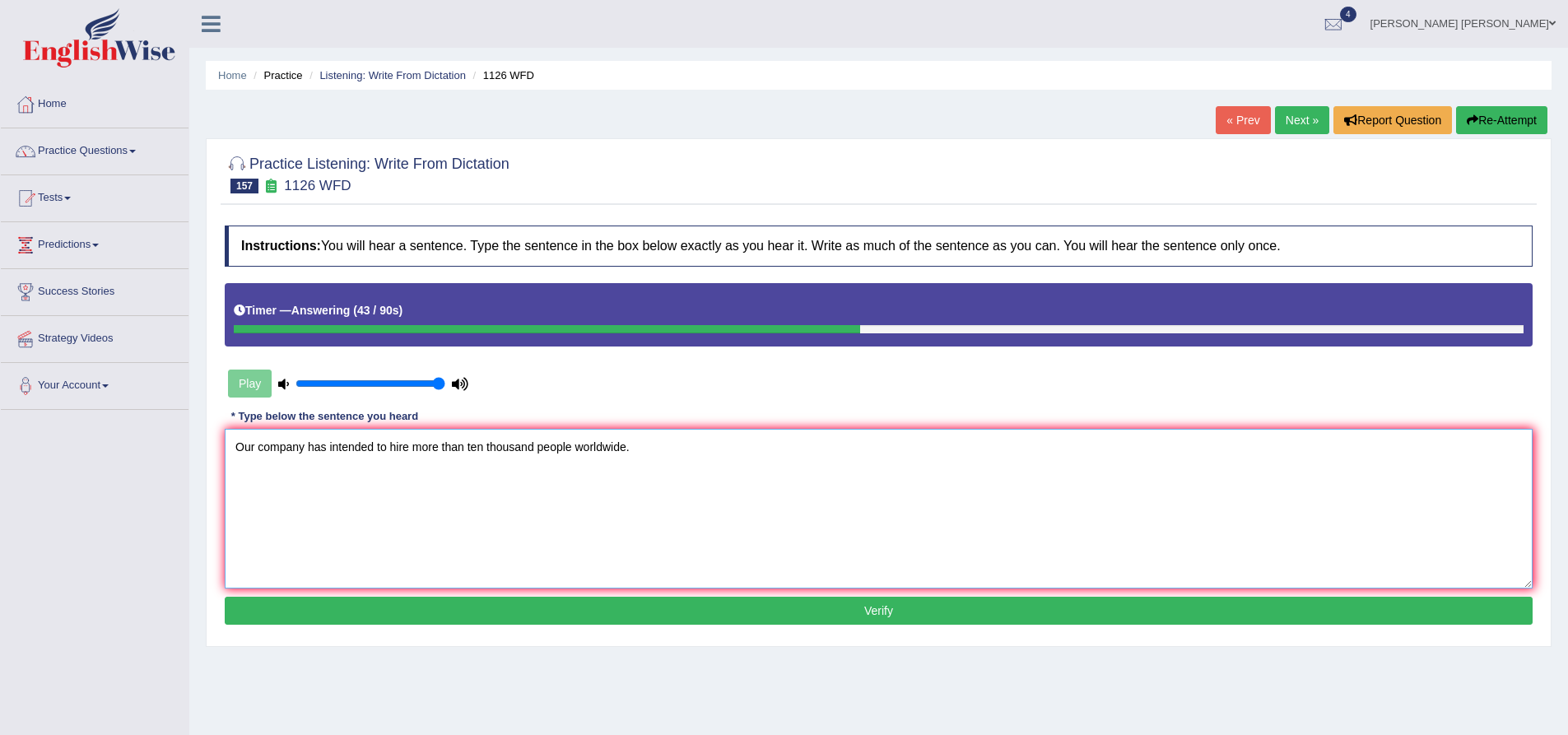
type textarea "Our company has intended to hire more than ten thousand people worldwide."
click at [424, 607] on button "Verify" at bounding box center [879, 611] width 1308 height 28
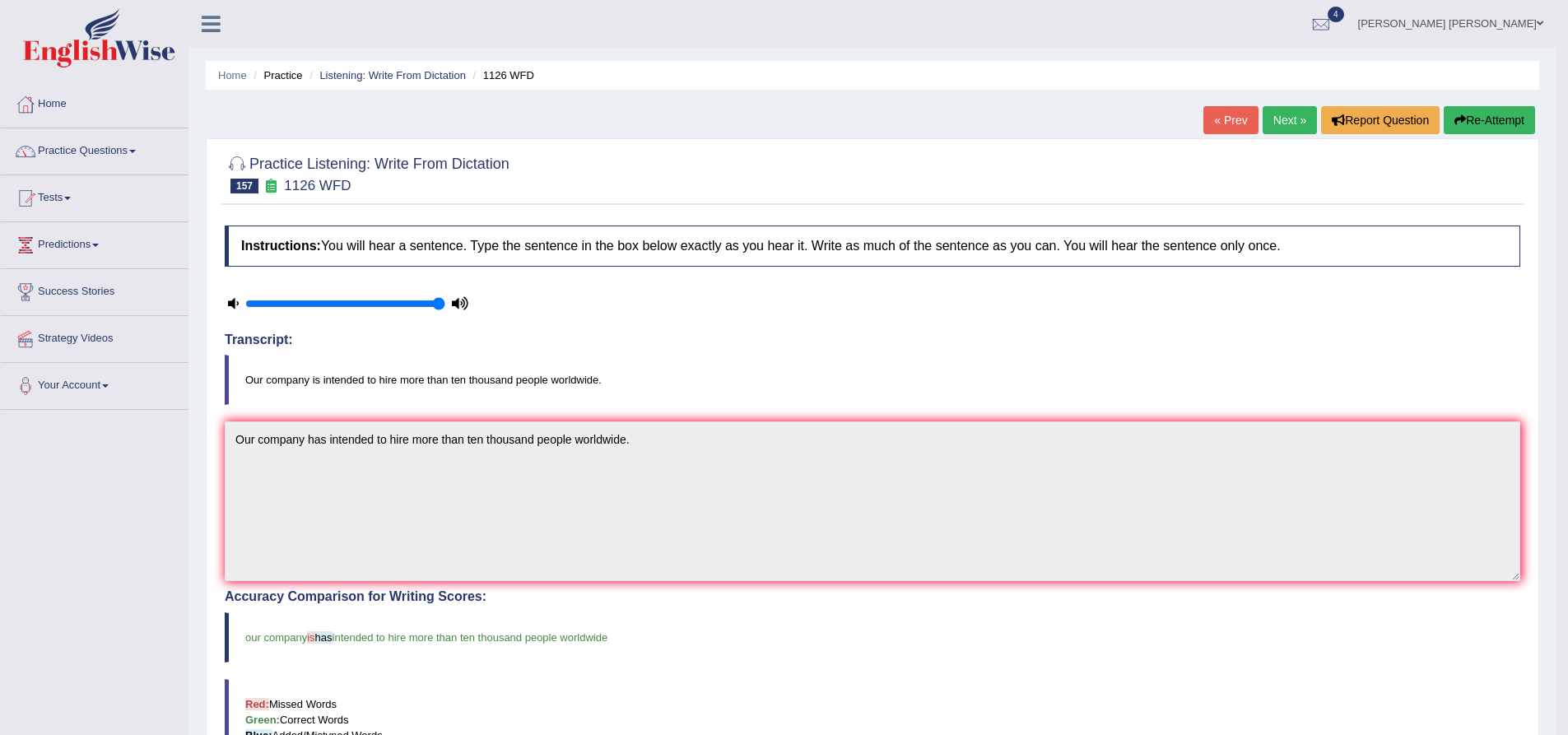
click at [1508, 117] on button "Re-Attempt" at bounding box center [1489, 120] width 91 height 28
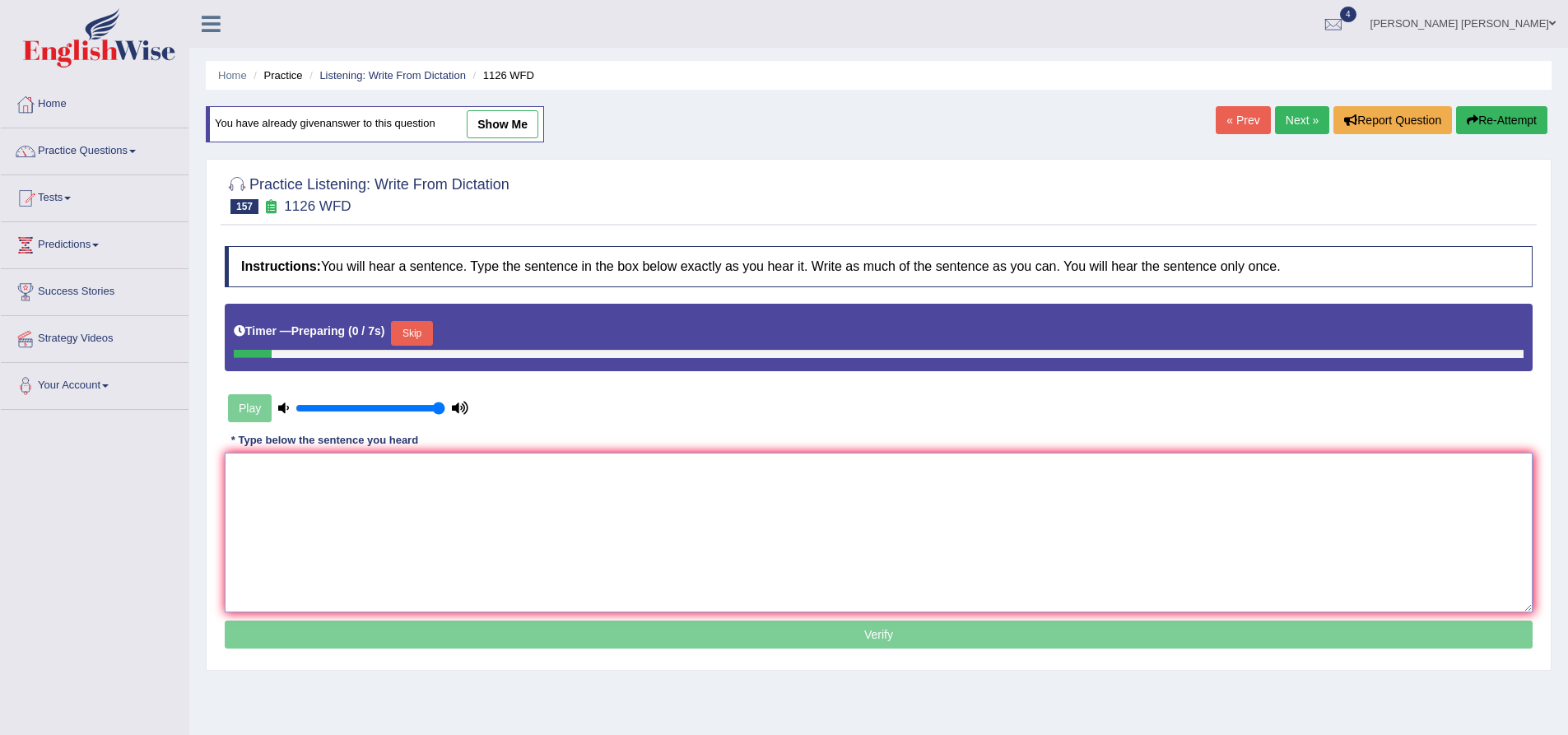
click at [512, 522] on textarea at bounding box center [879, 532] width 1308 height 160
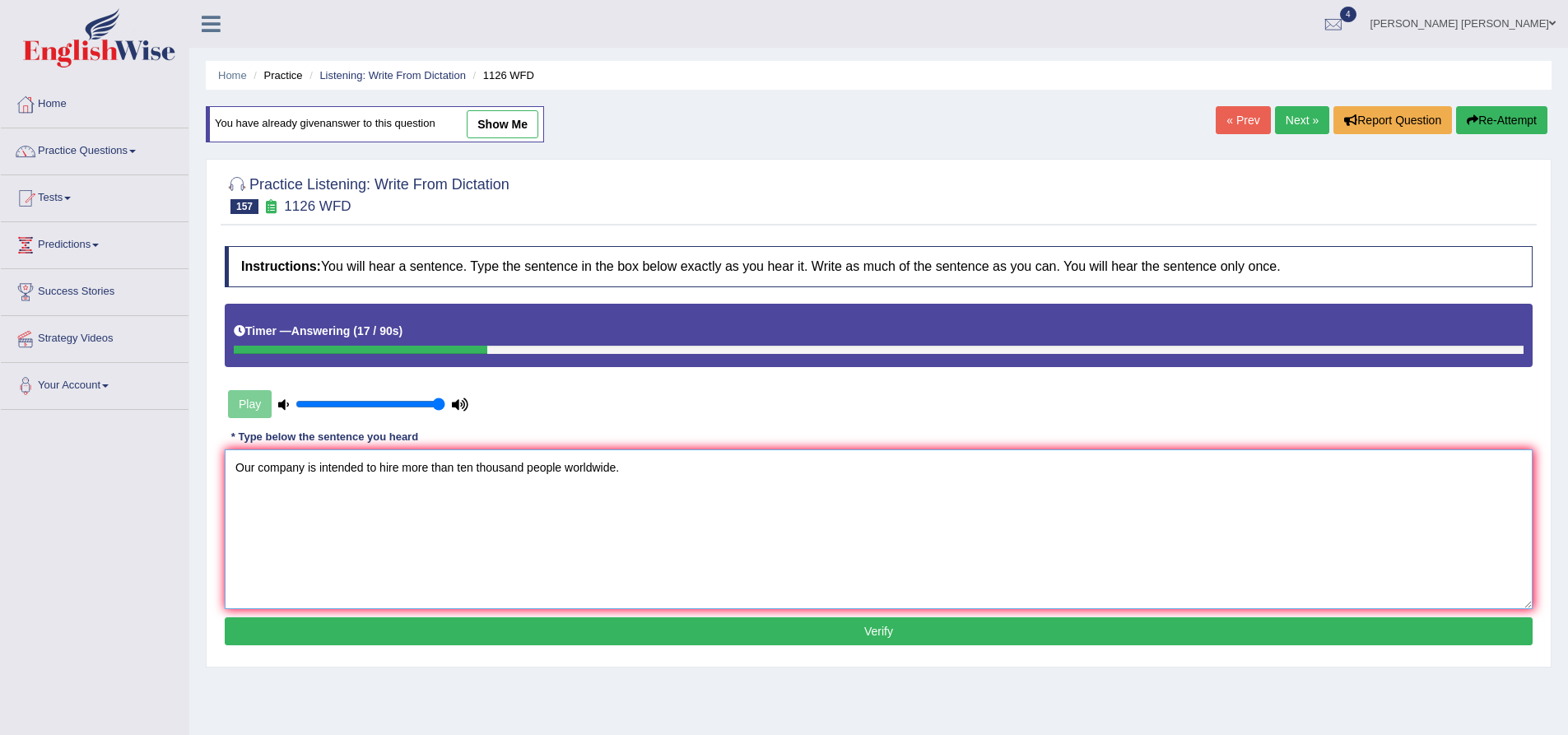
click at [561, 470] on textarea "Our company is intended to hire more than ten thousand people worldwide." at bounding box center [879, 529] width 1308 height 160
type textarea "Our company is intended to hire more than ten thousand people worldwide."
click at [482, 637] on button "Verify" at bounding box center [879, 632] width 1308 height 28
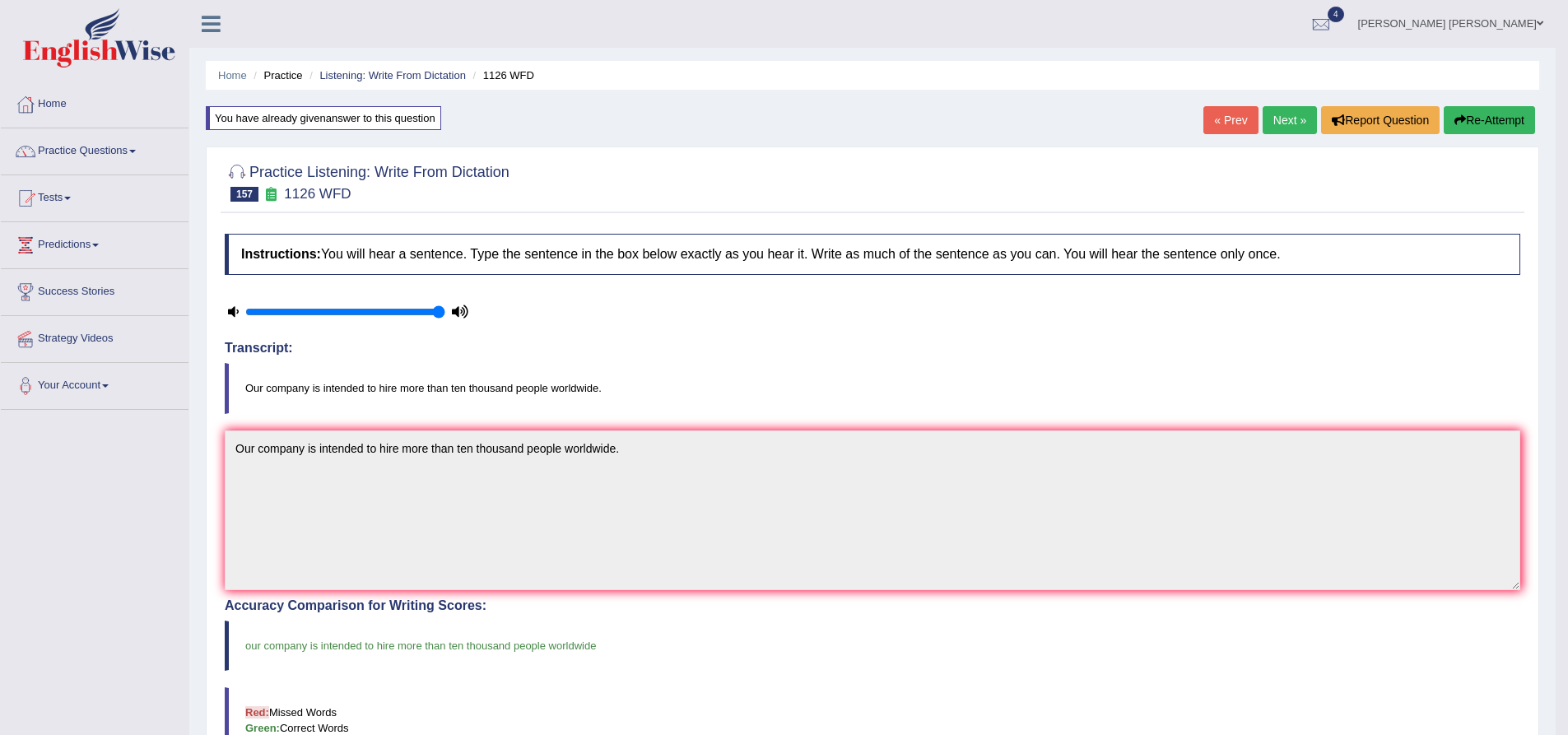
click at [1296, 131] on link "Next »" at bounding box center [1290, 120] width 55 height 28
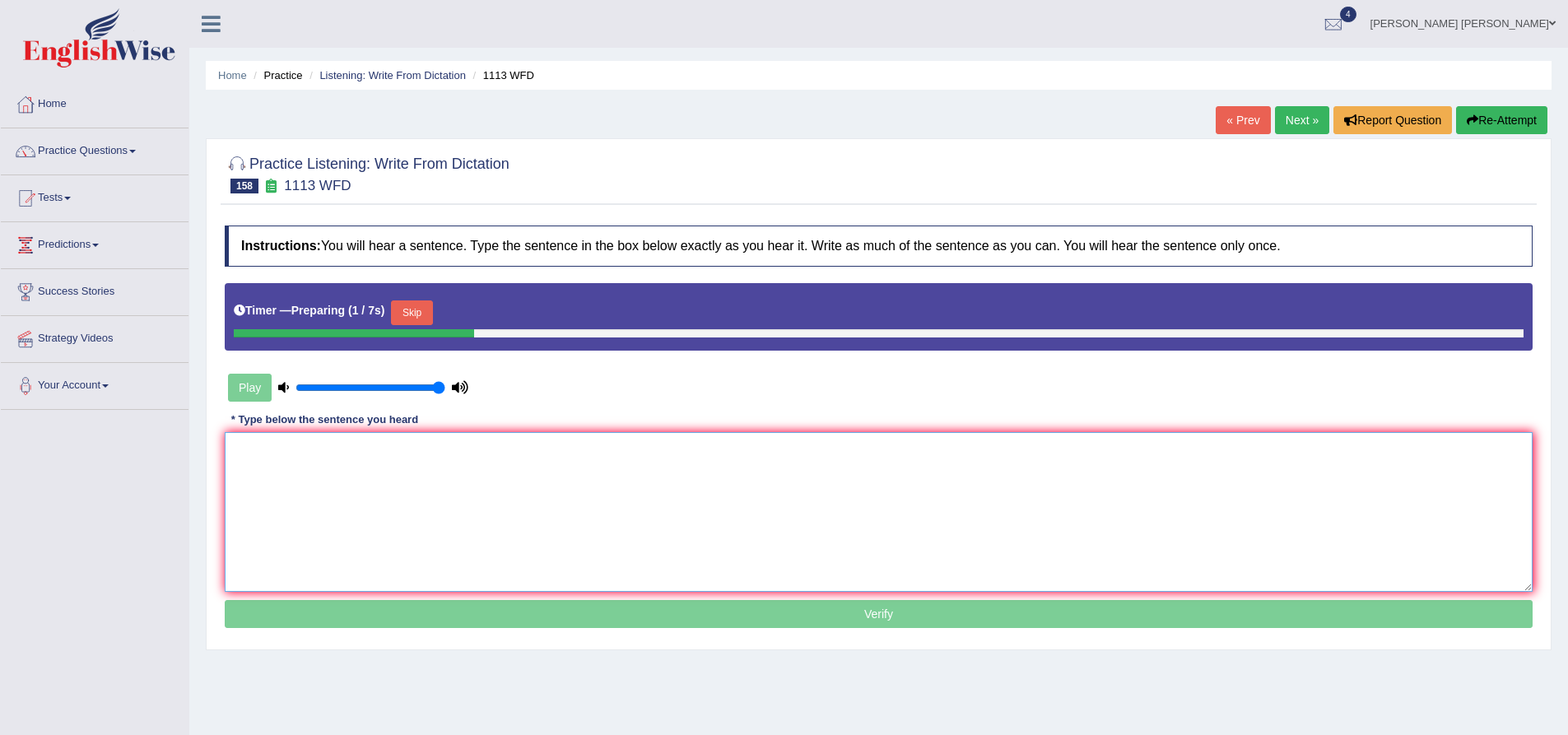
click at [463, 502] on textarea at bounding box center [879, 512] width 1308 height 160
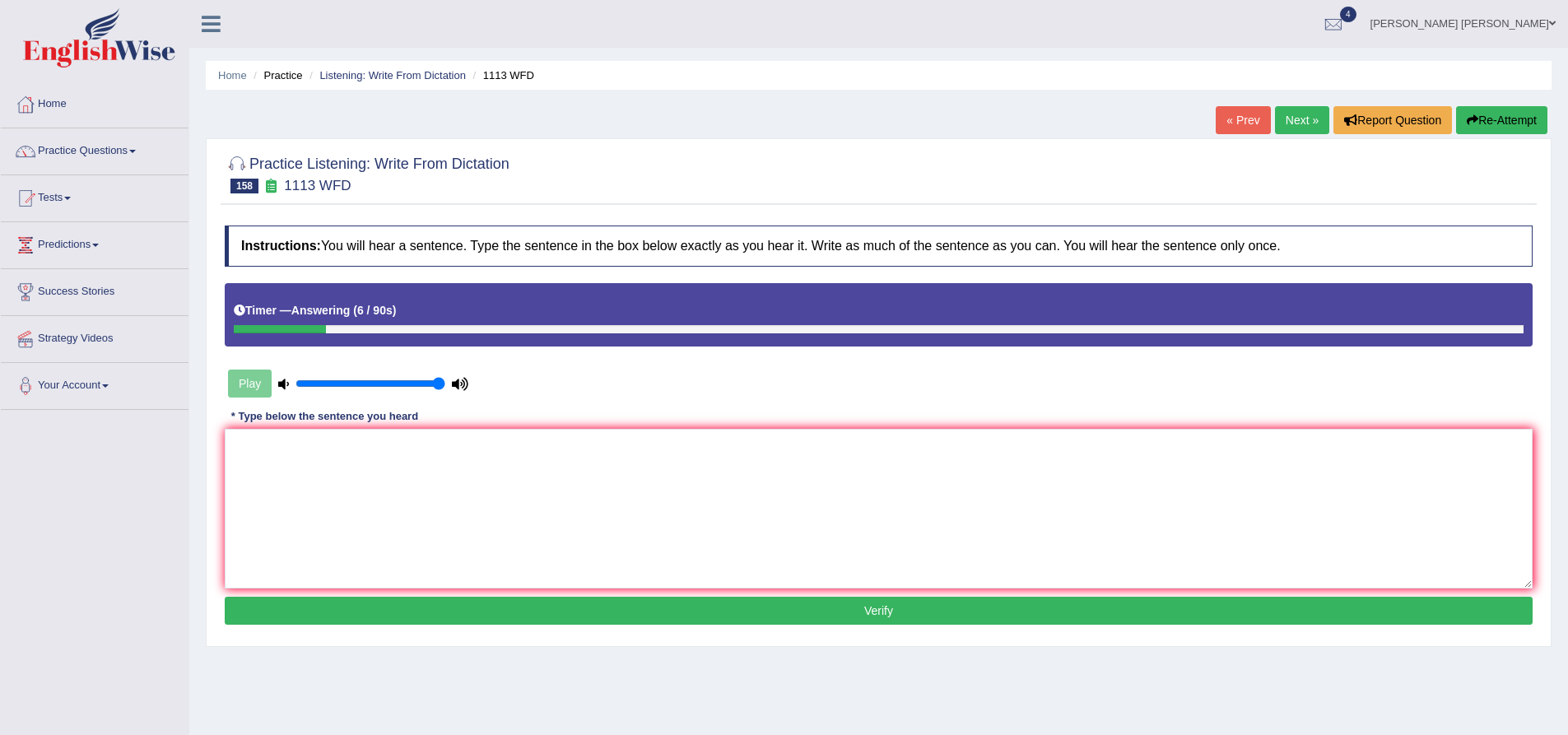
click at [1489, 130] on button "Re-Attempt" at bounding box center [1502, 120] width 91 height 28
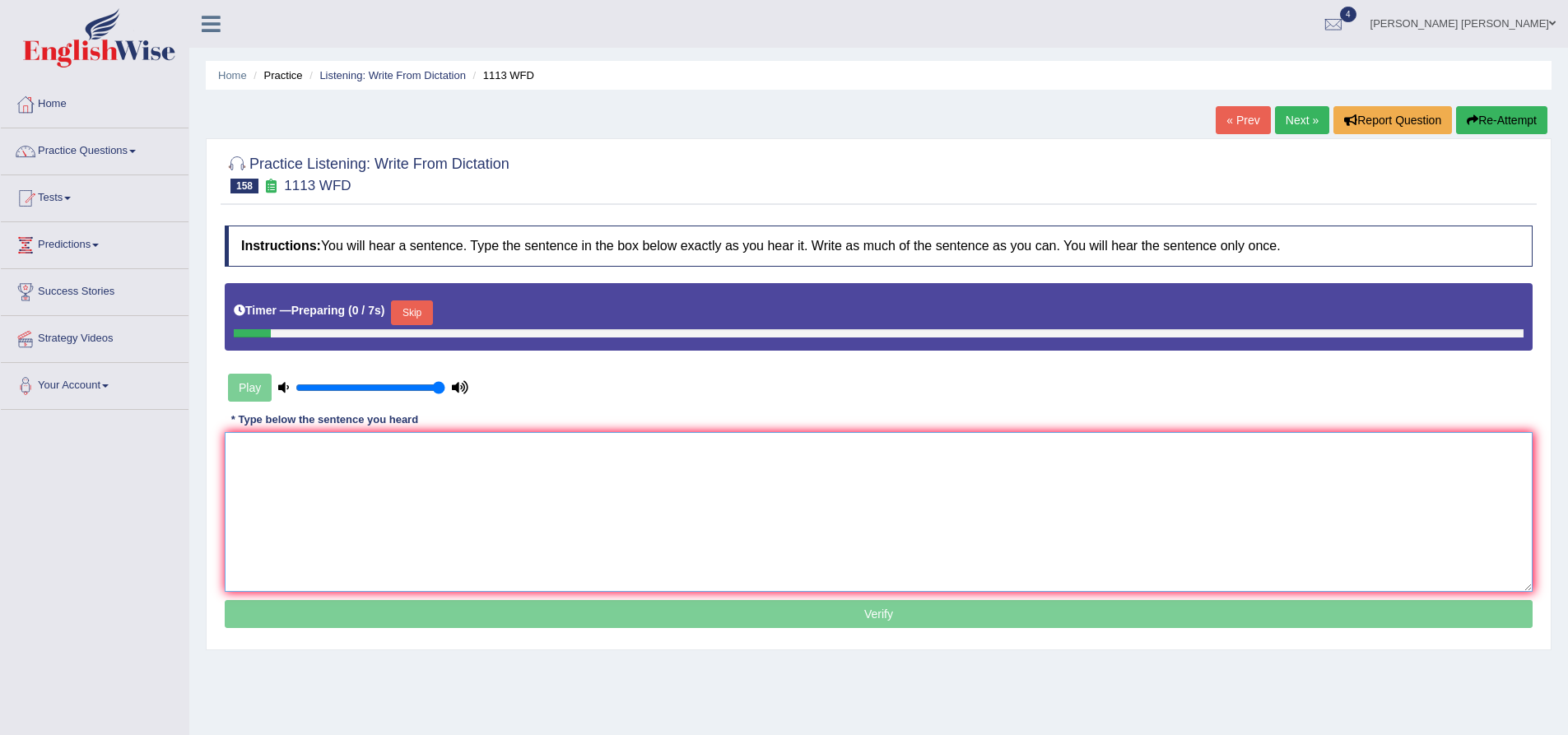
click at [831, 498] on textarea at bounding box center [879, 512] width 1308 height 160
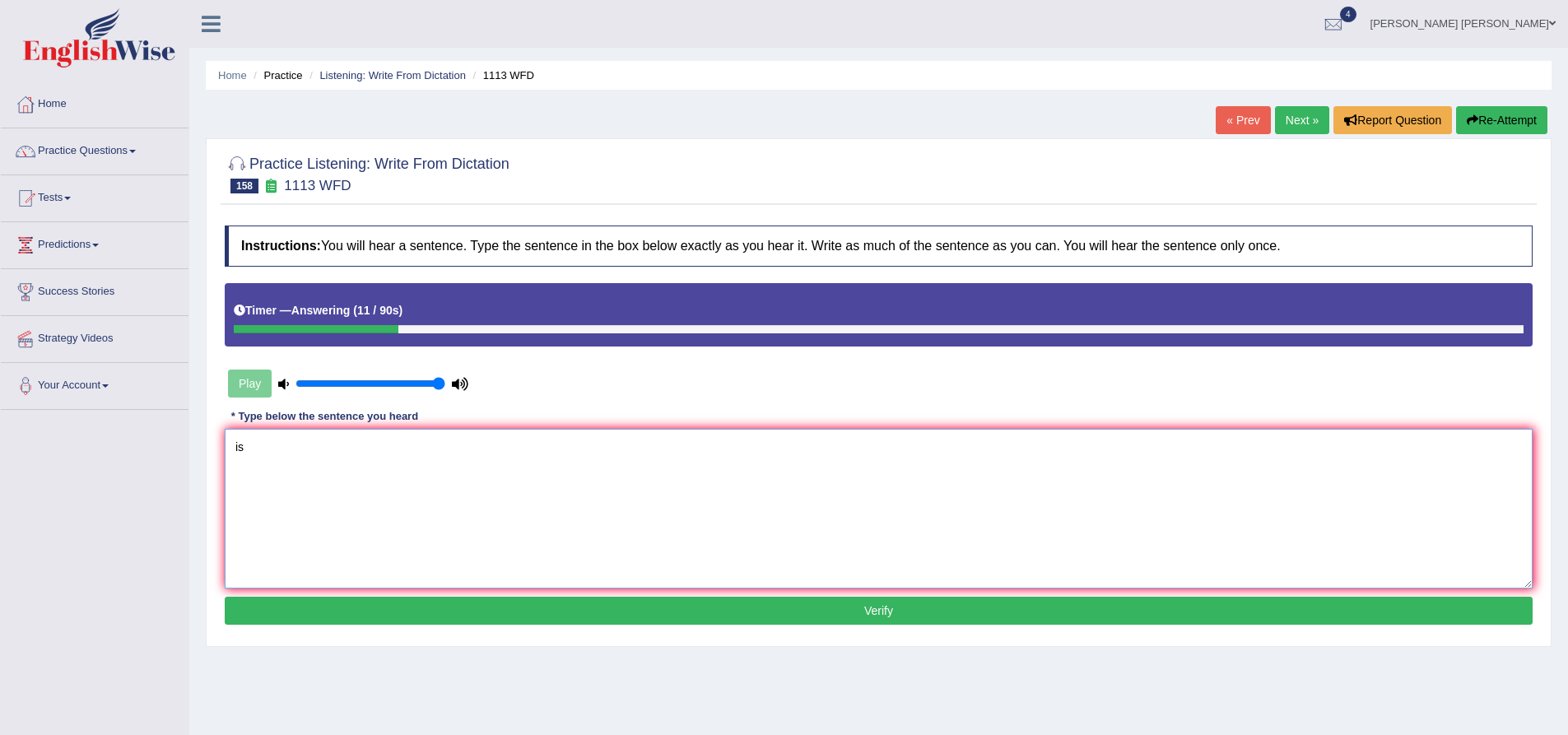
type textarea "is"
click at [1502, 122] on button "Re-Attempt" at bounding box center [1502, 120] width 91 height 28
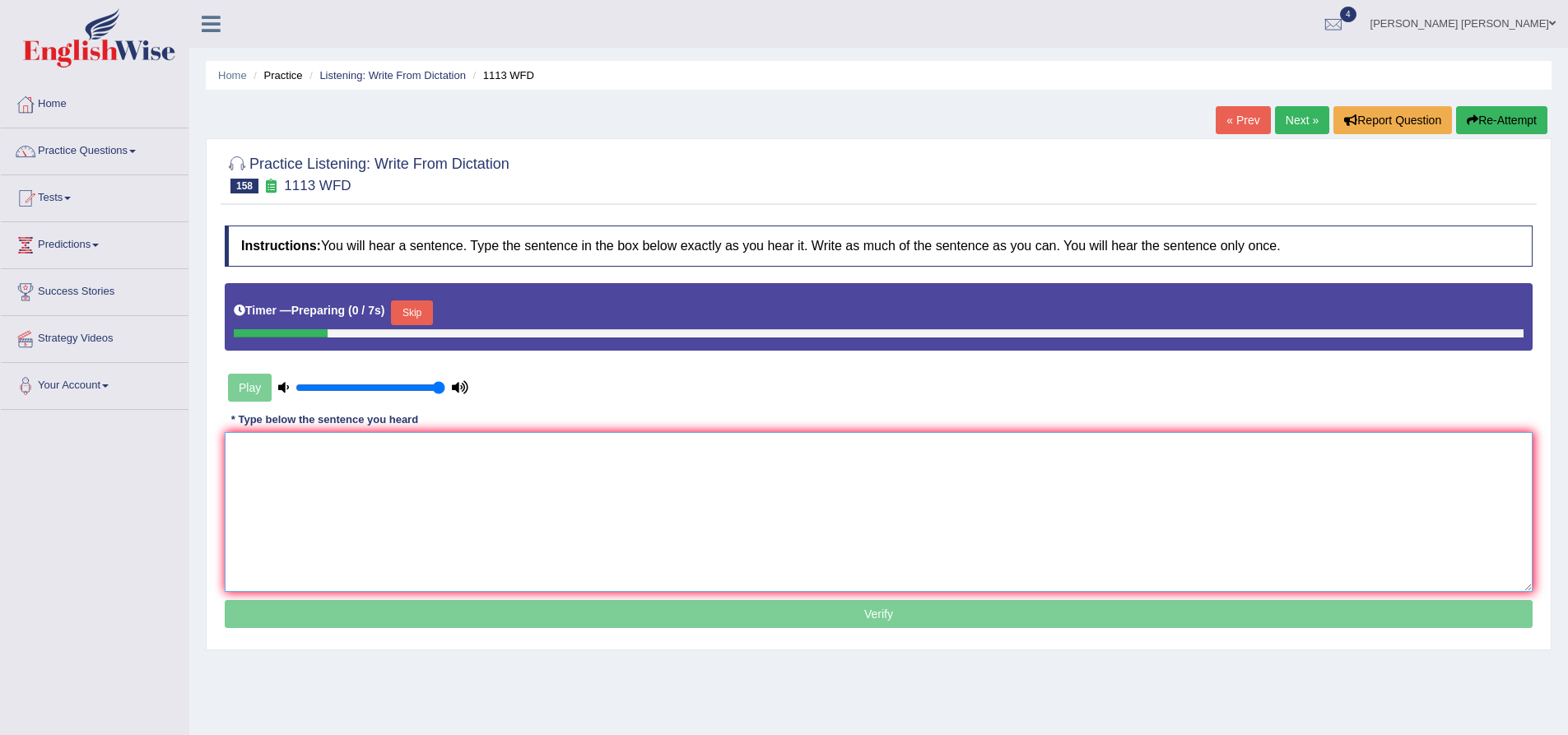
click at [713, 471] on textarea at bounding box center [879, 512] width 1308 height 160
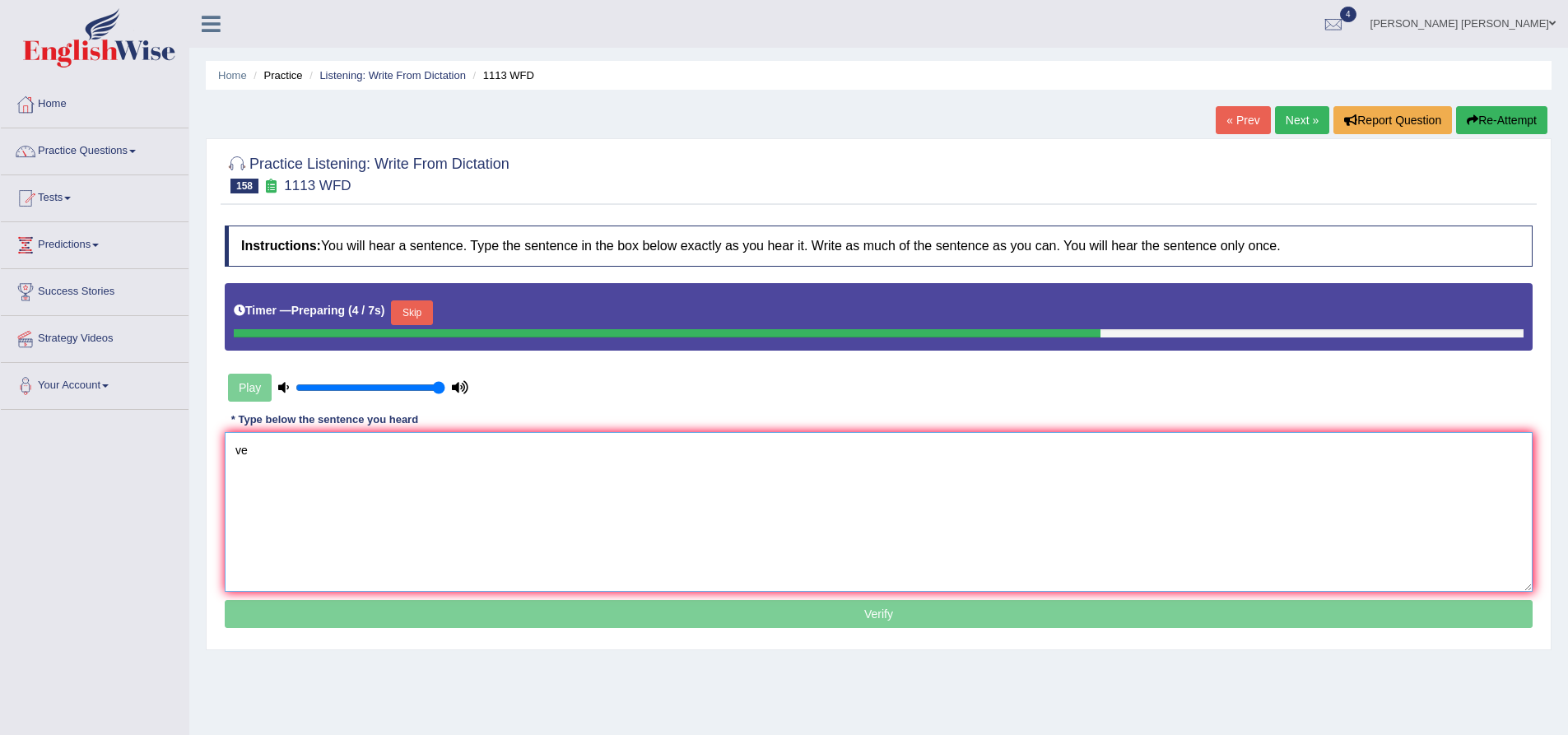
type textarea "v"
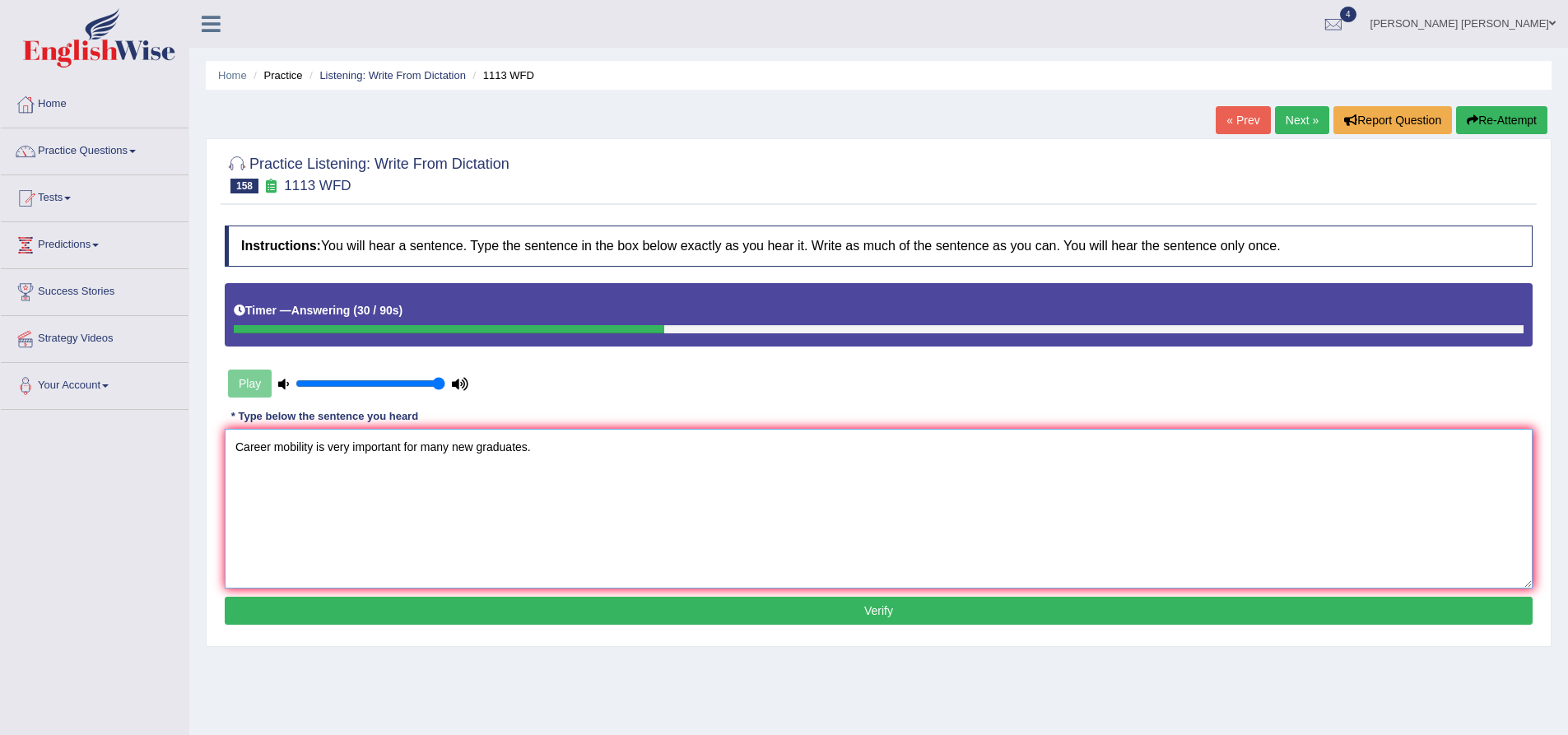
type textarea "Career mobility is very important for many new graduates."
click at [636, 612] on button "Verify" at bounding box center [879, 611] width 1308 height 28
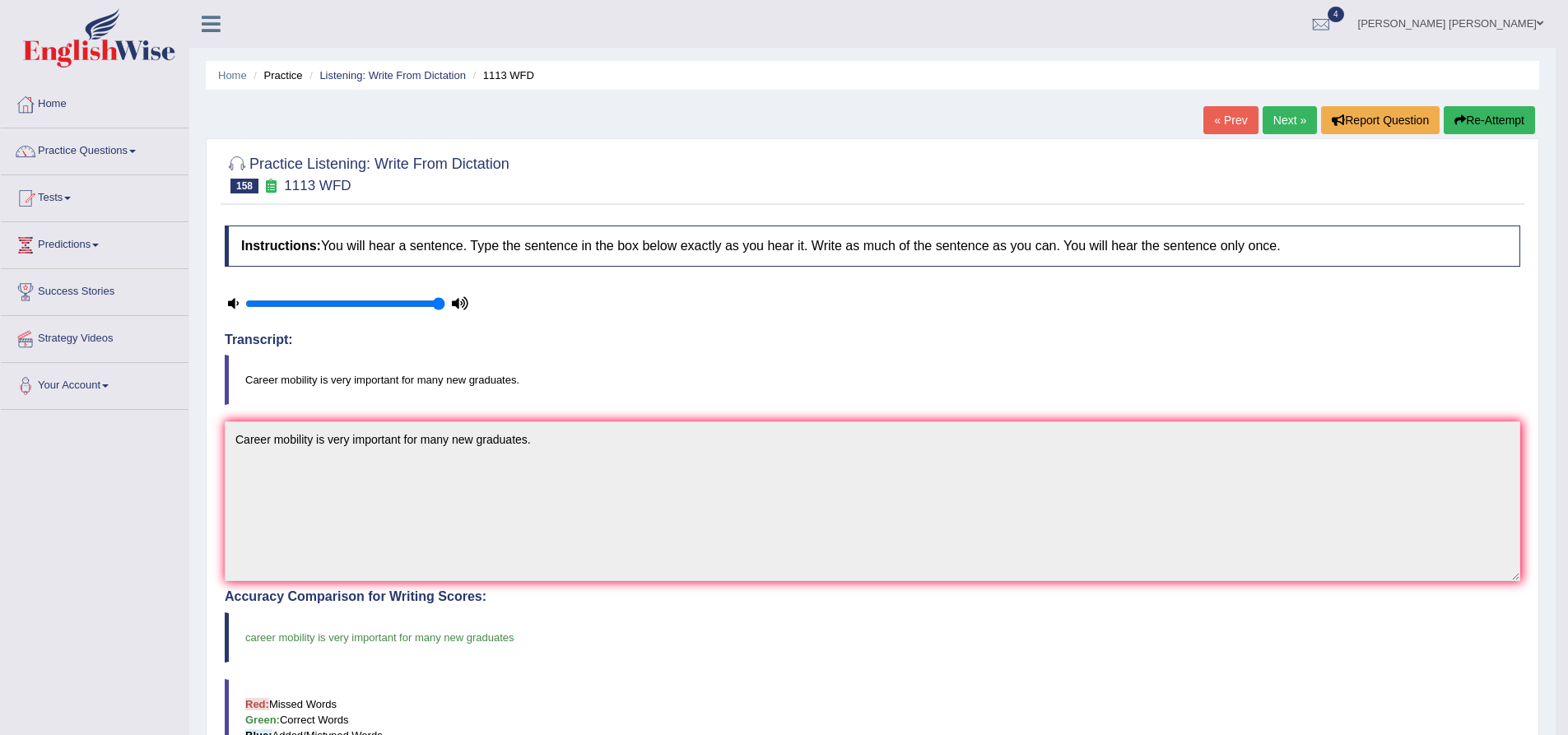
click at [550, 353] on div "Transcript: Career mobility is very important for many new graduates." at bounding box center [873, 369] width 1296 height 74
click at [1274, 126] on link "Next »" at bounding box center [1290, 120] width 55 height 28
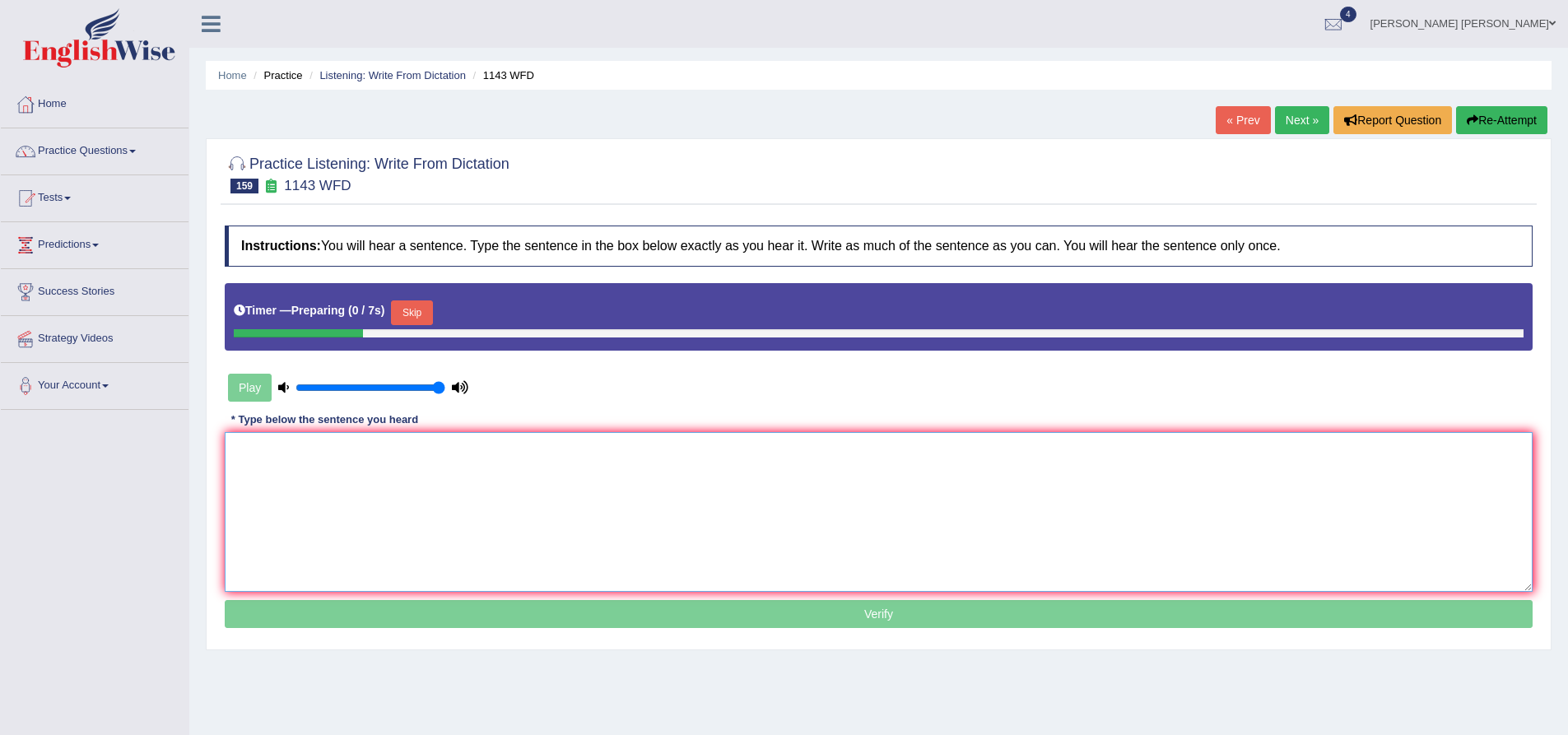
click at [453, 485] on textarea at bounding box center [879, 512] width 1308 height 160
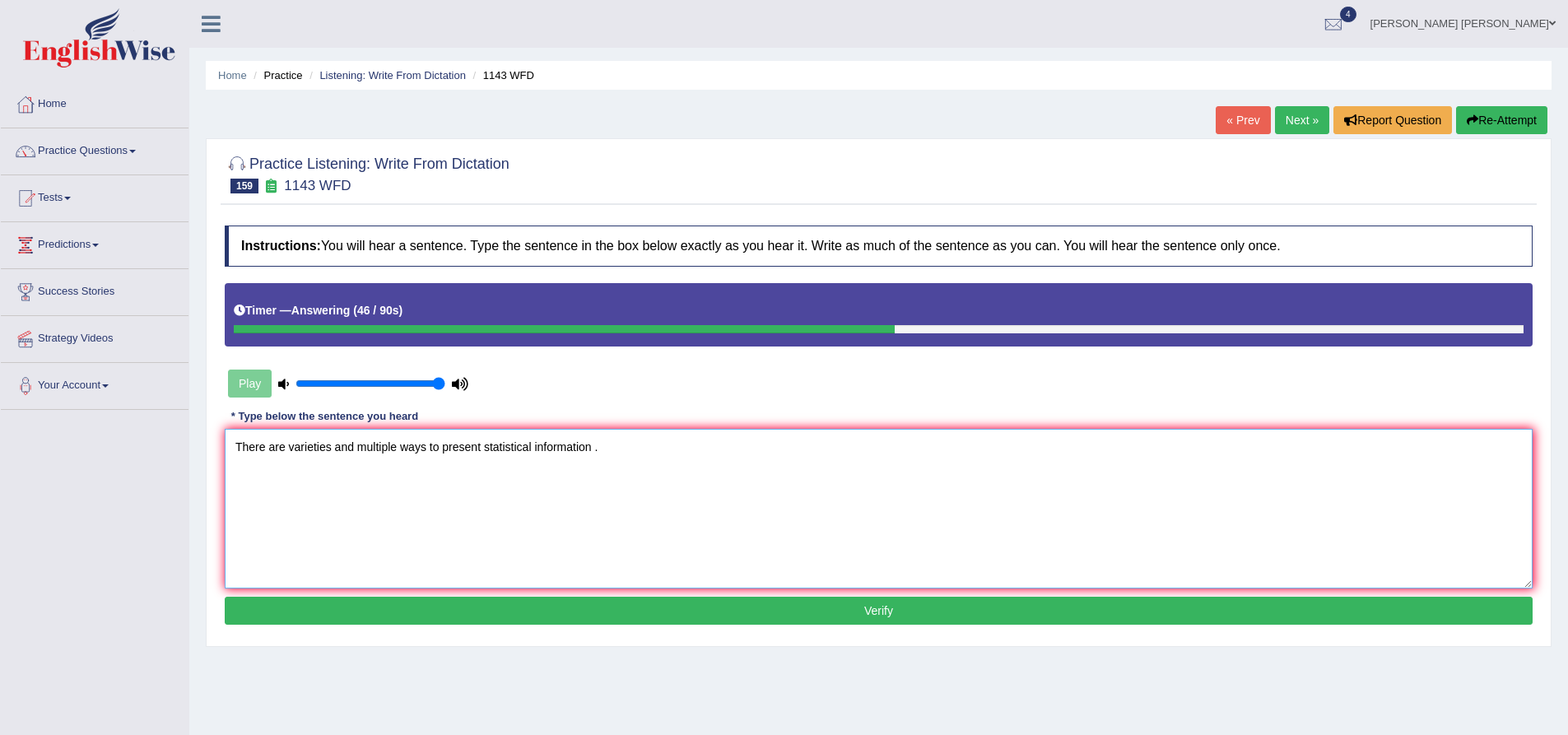
paste textarea "information"
type textarea "There are varieties and multiple ways to present statistical information inform…"
click at [429, 608] on button "Verify" at bounding box center [879, 611] width 1308 height 28
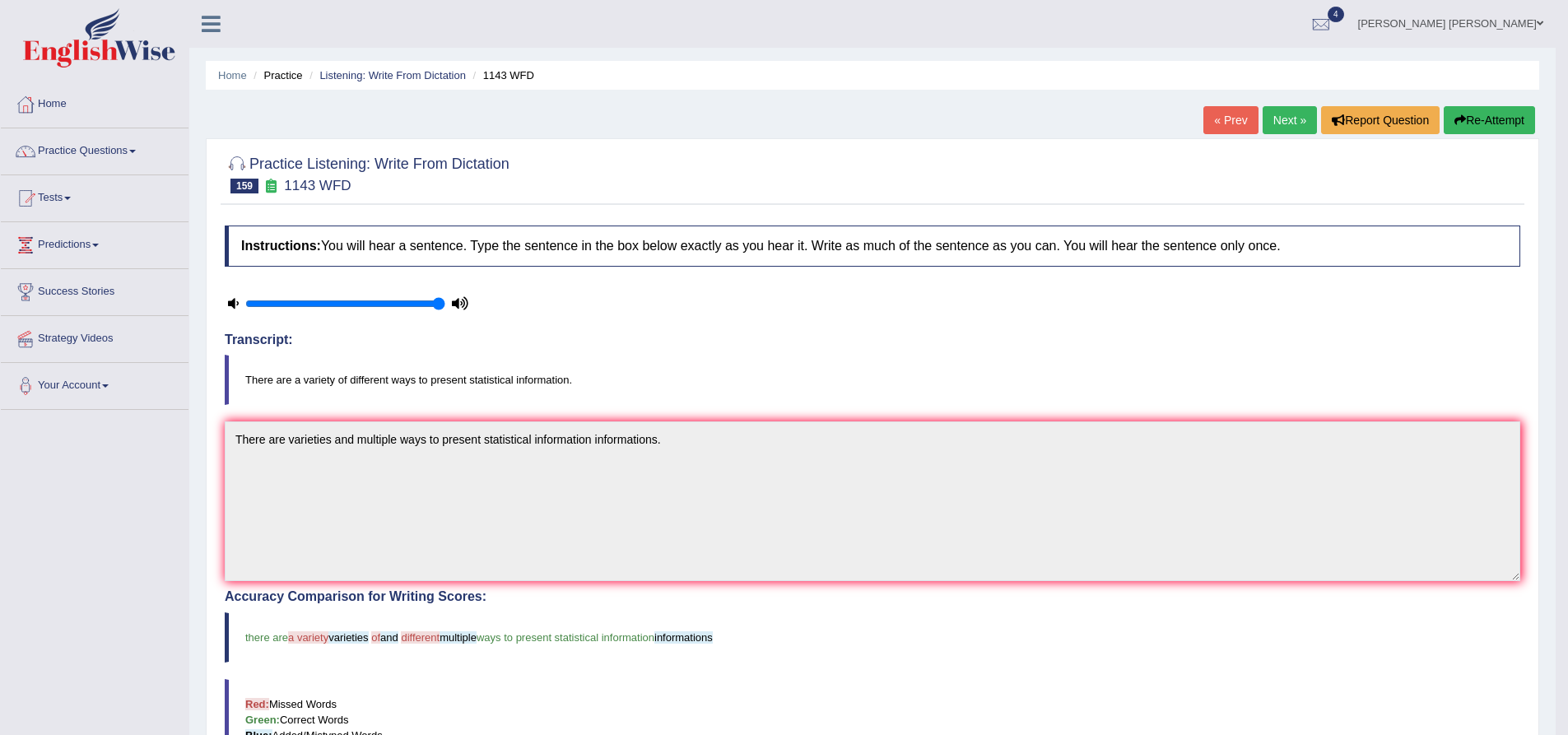
click at [1506, 122] on button "Re-Attempt" at bounding box center [1489, 120] width 91 height 28
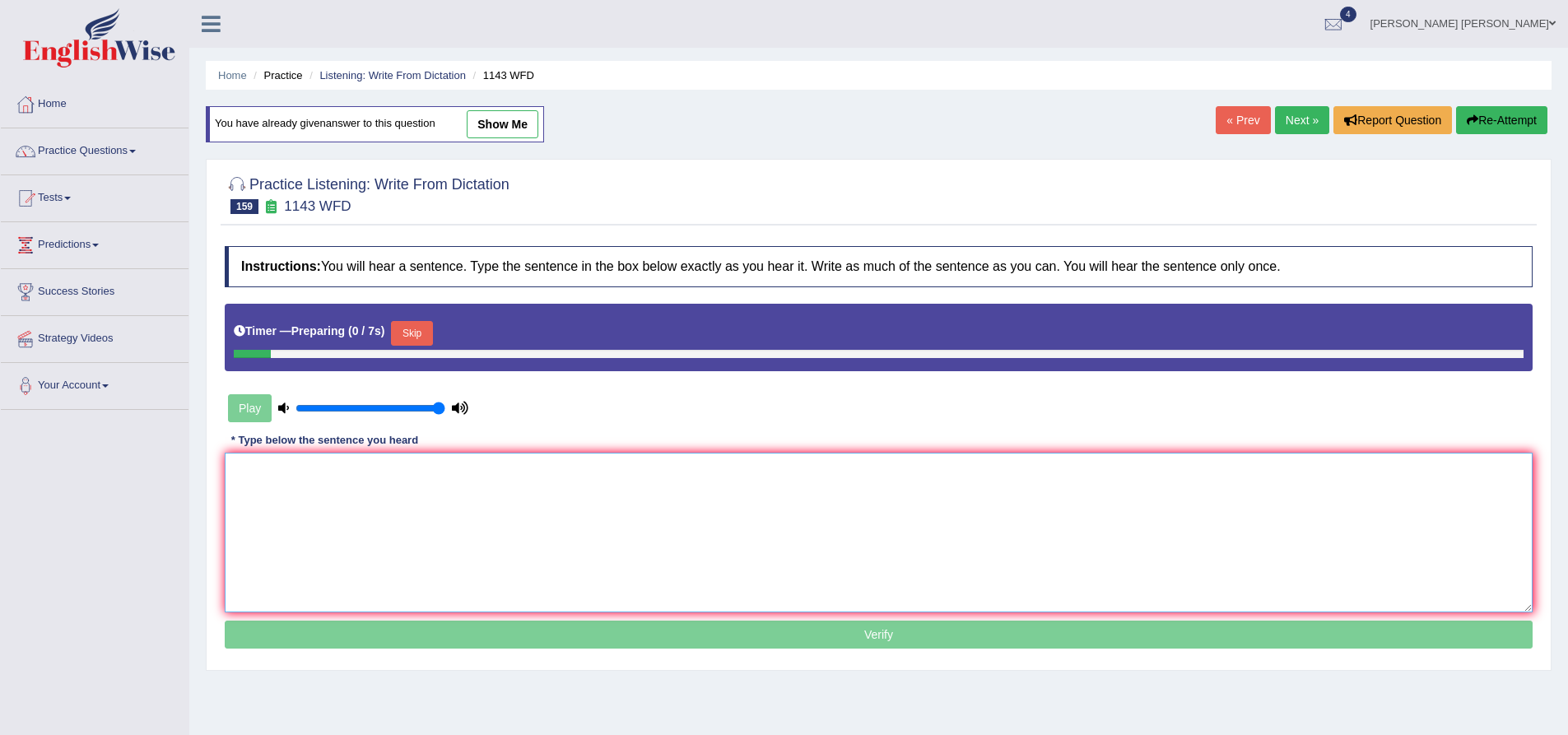
click at [549, 480] on textarea at bounding box center [879, 532] width 1308 height 160
click at [423, 335] on button "Skip" at bounding box center [412, 334] width 41 height 25
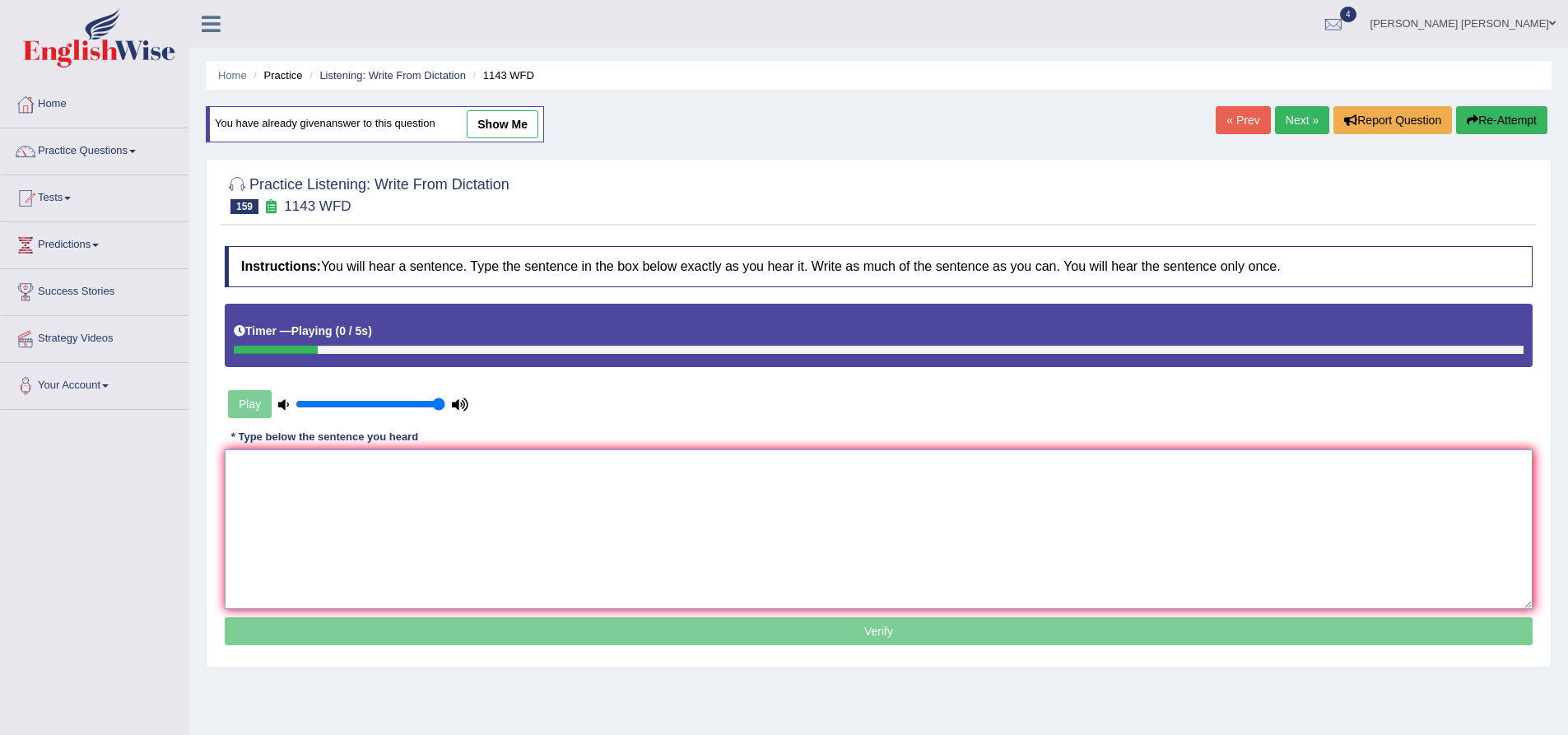
click at [372, 509] on textarea at bounding box center [879, 529] width 1308 height 160
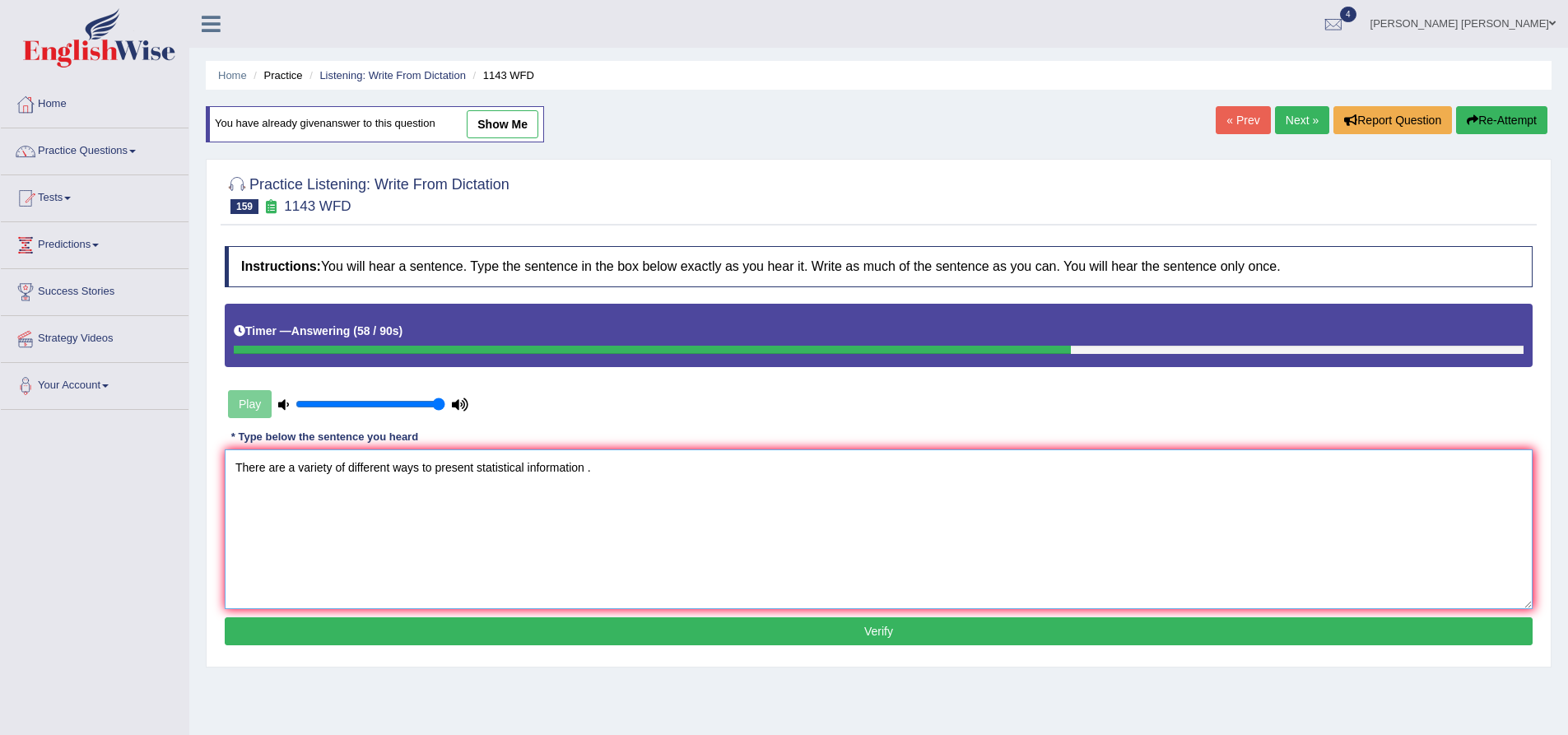
paste textarea "information"
type textarea "There are a variety of different ways to present statistical information inform…"
click at [513, 631] on button "Verify" at bounding box center [879, 632] width 1308 height 28
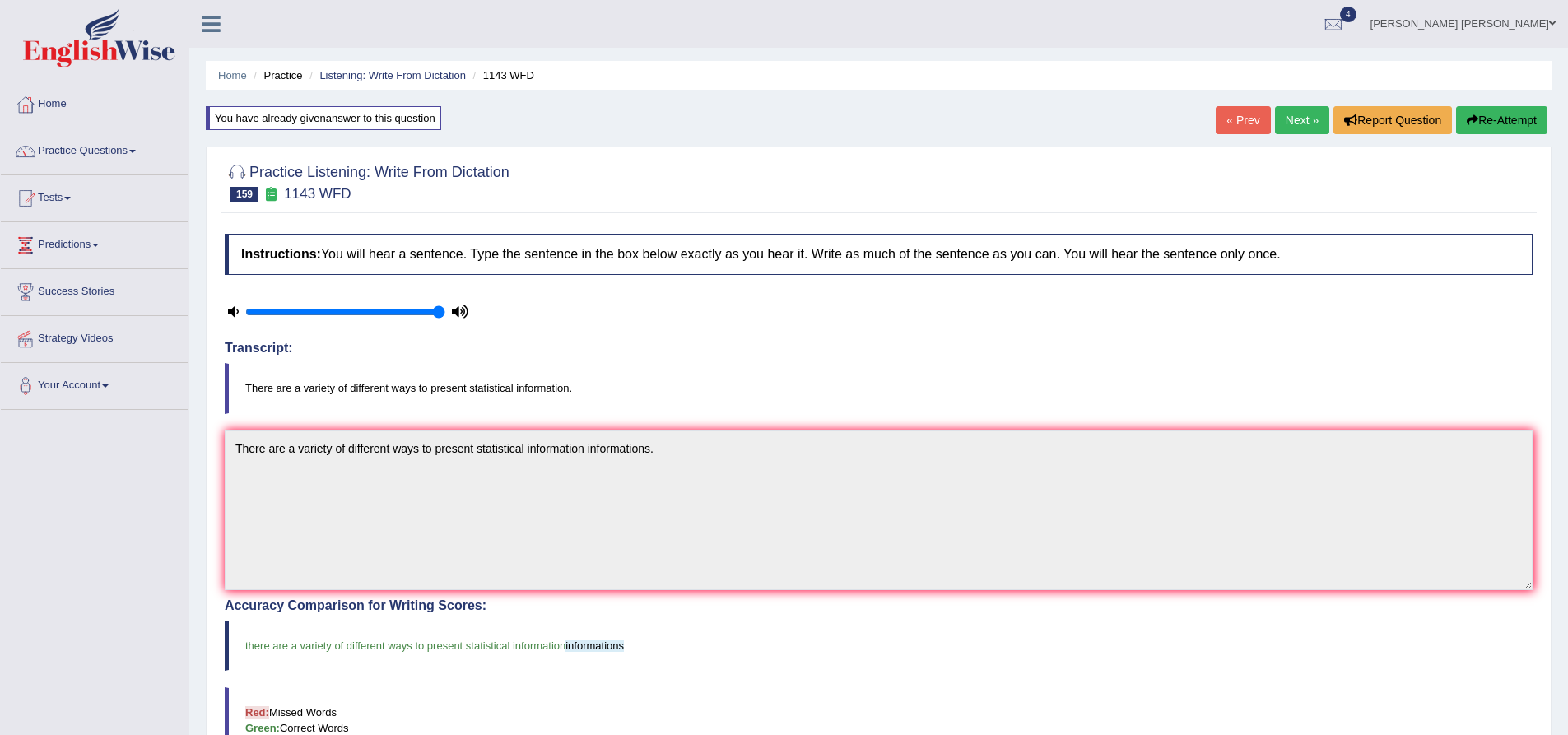
click at [213, 311] on div "Practice Listening: Write From Dictation 159 1143 WFD Instructions: You will he…" at bounding box center [879, 601] width 1346 height 909
click at [1307, 119] on link "Next »" at bounding box center [1302, 120] width 55 height 28
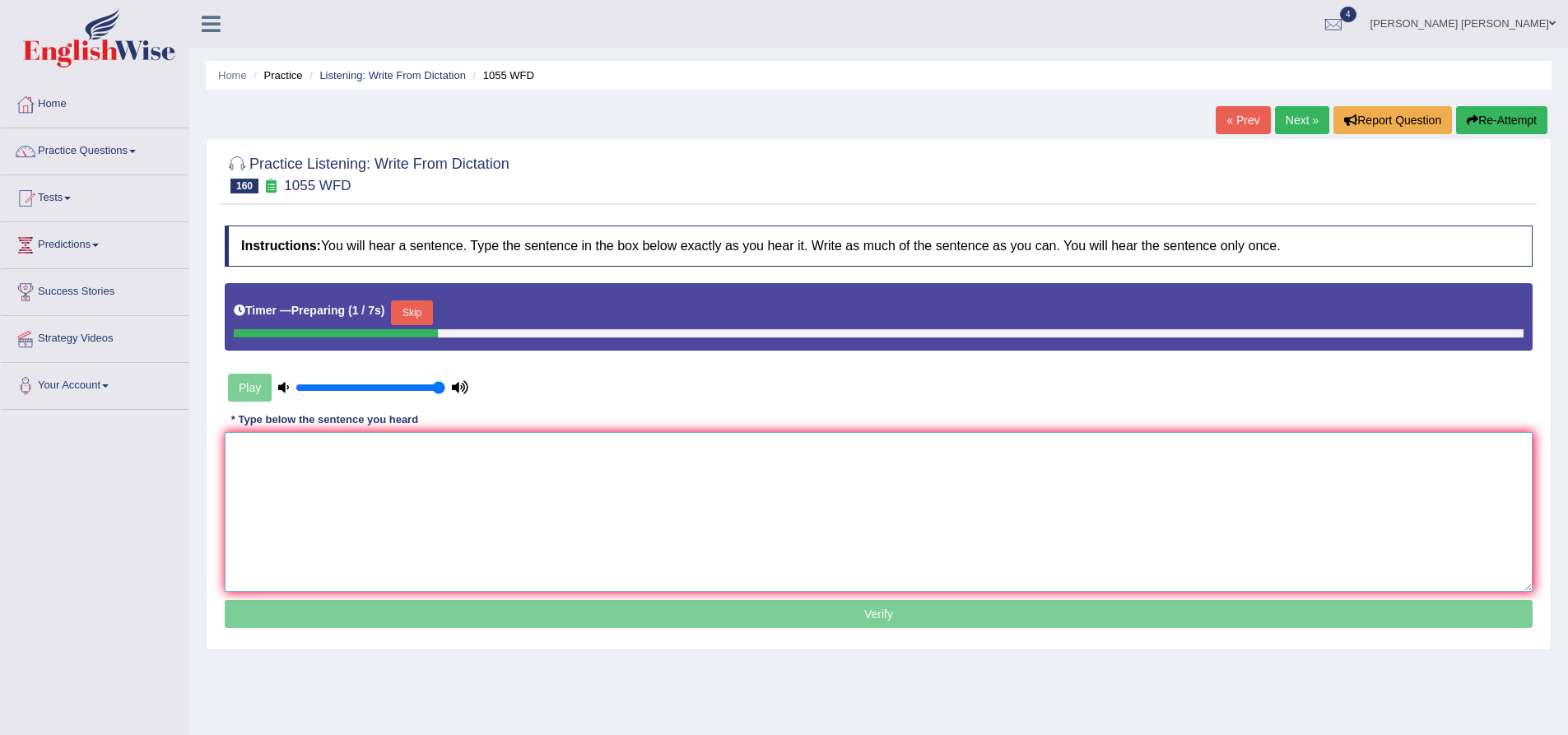
click at [444, 462] on textarea at bounding box center [879, 512] width 1308 height 160
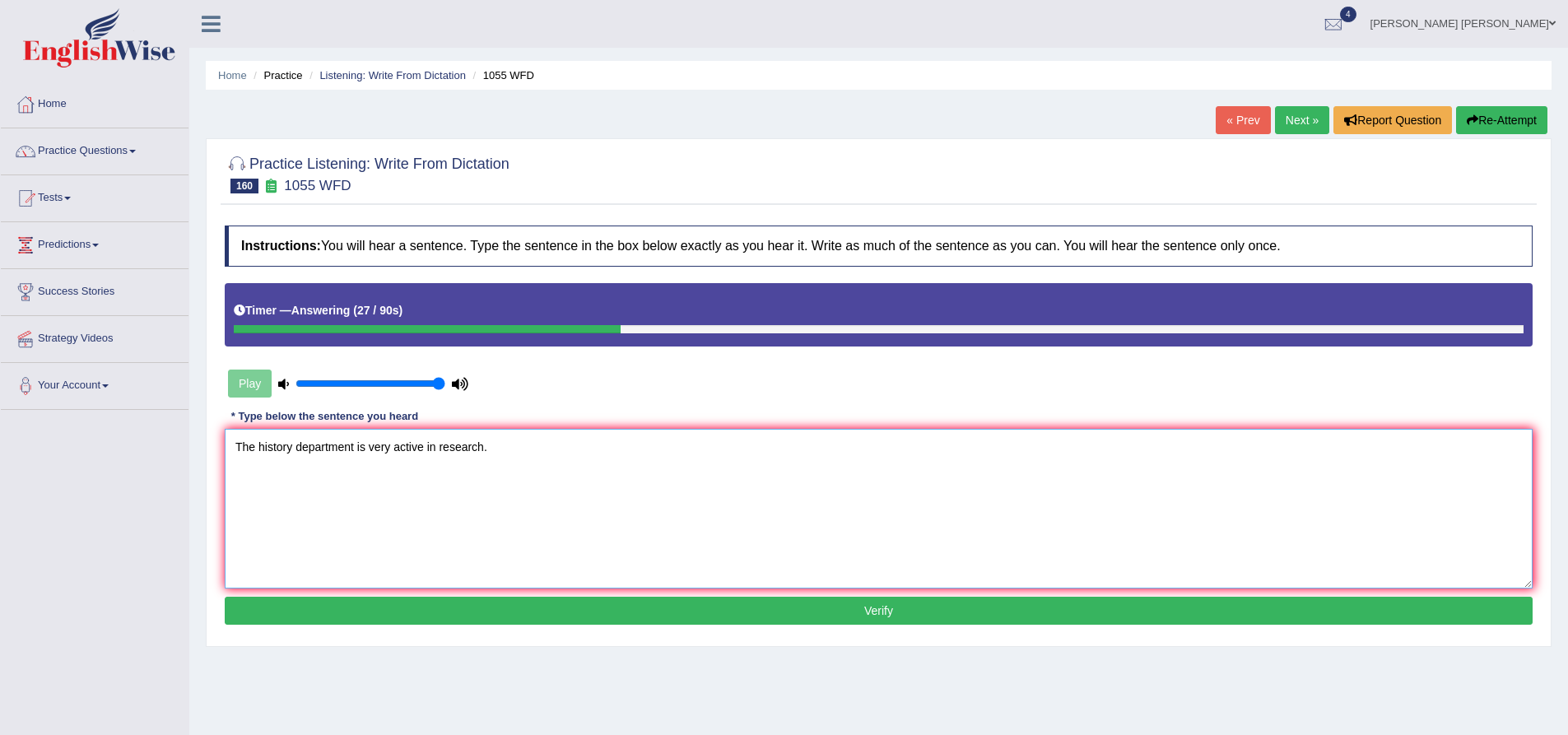
click at [549, 449] on textarea "The history department is very active in research." at bounding box center [879, 508] width 1308 height 160
type textarea "The history department is very active in research."
click at [389, 603] on button "Verify" at bounding box center [879, 611] width 1308 height 28
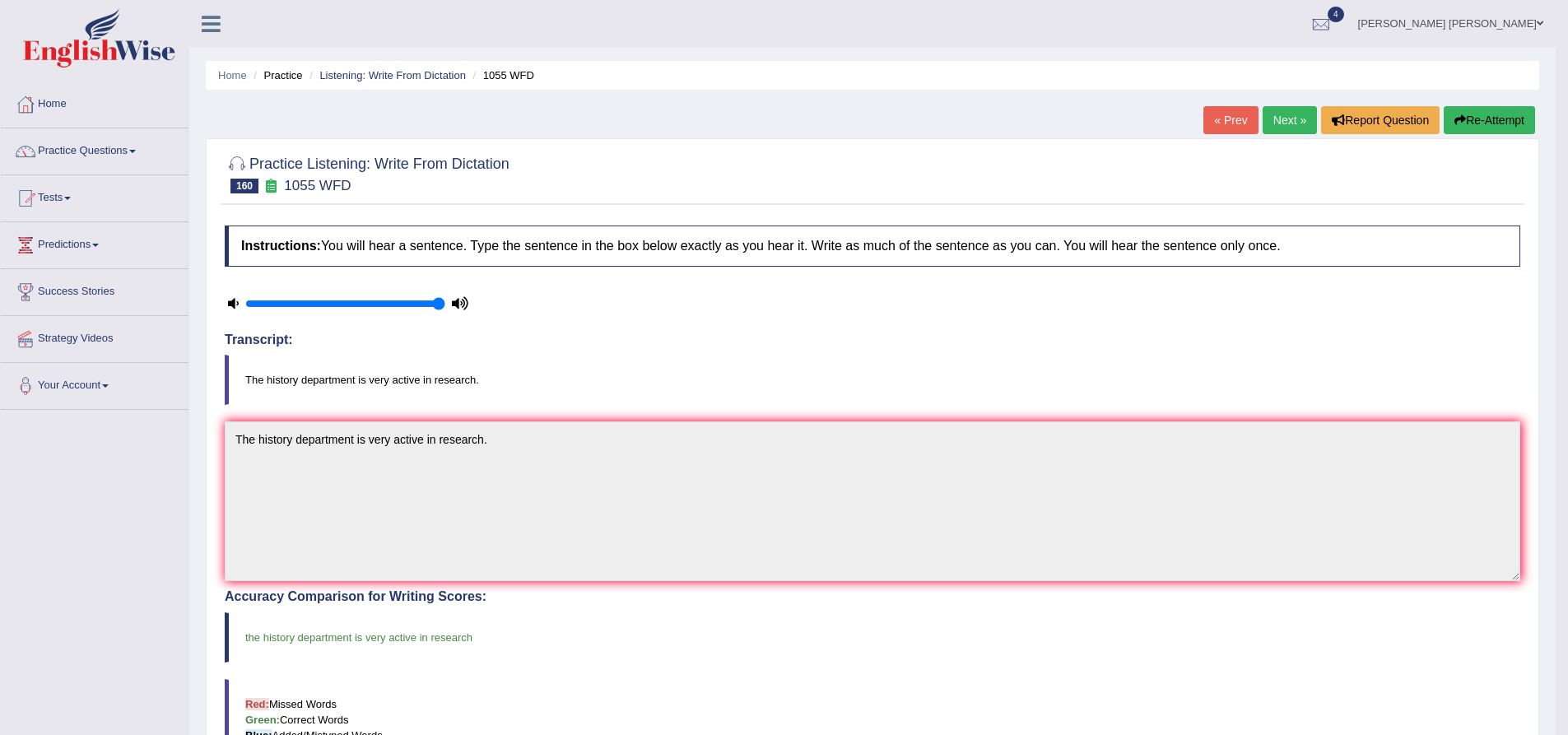
click at [1273, 124] on link "Next »" at bounding box center [1290, 120] width 55 height 28
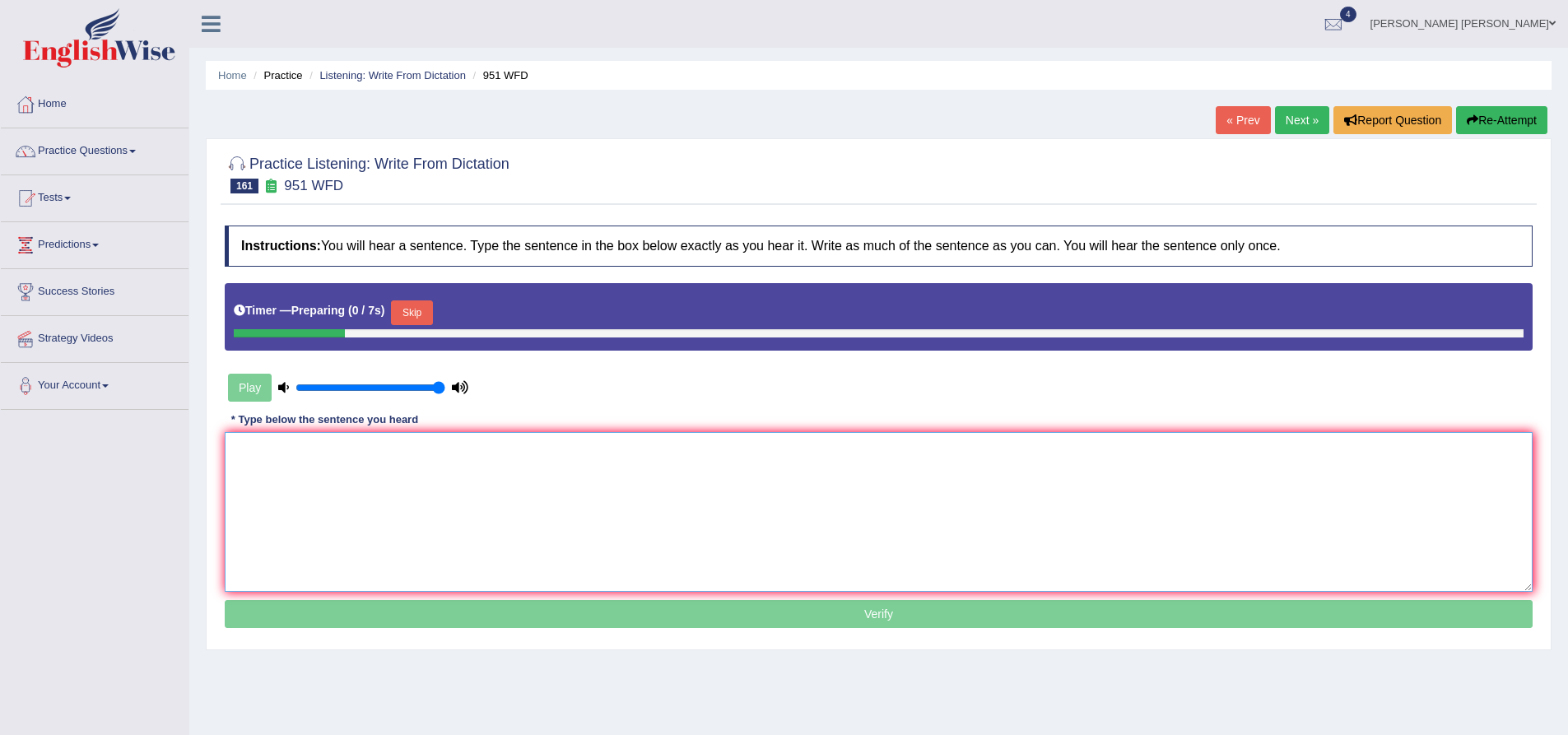
click at [478, 491] on textarea at bounding box center [879, 512] width 1308 height 160
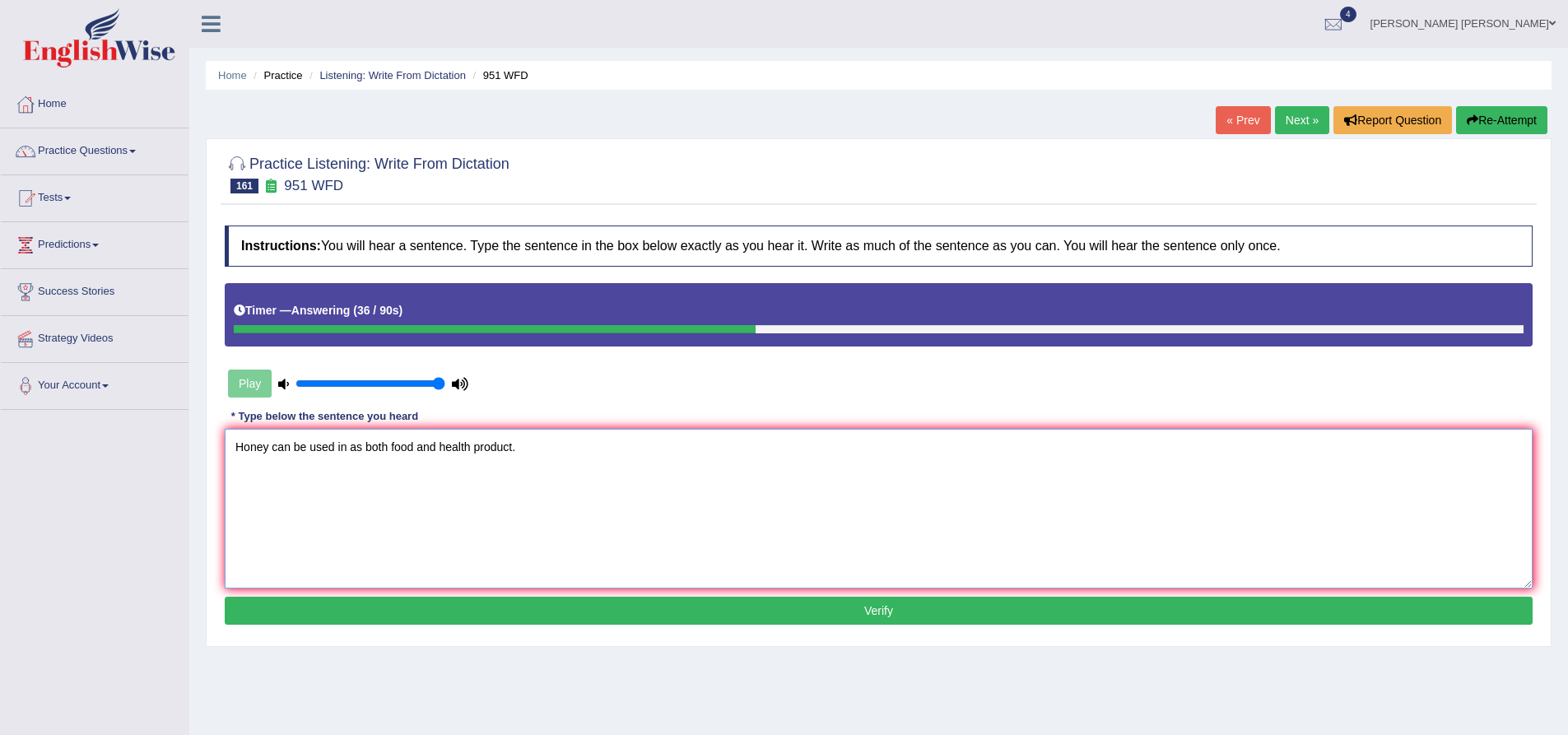
type textarea "Honey can be used in as both food and health product."
click at [403, 608] on button "Verify" at bounding box center [879, 611] width 1308 height 28
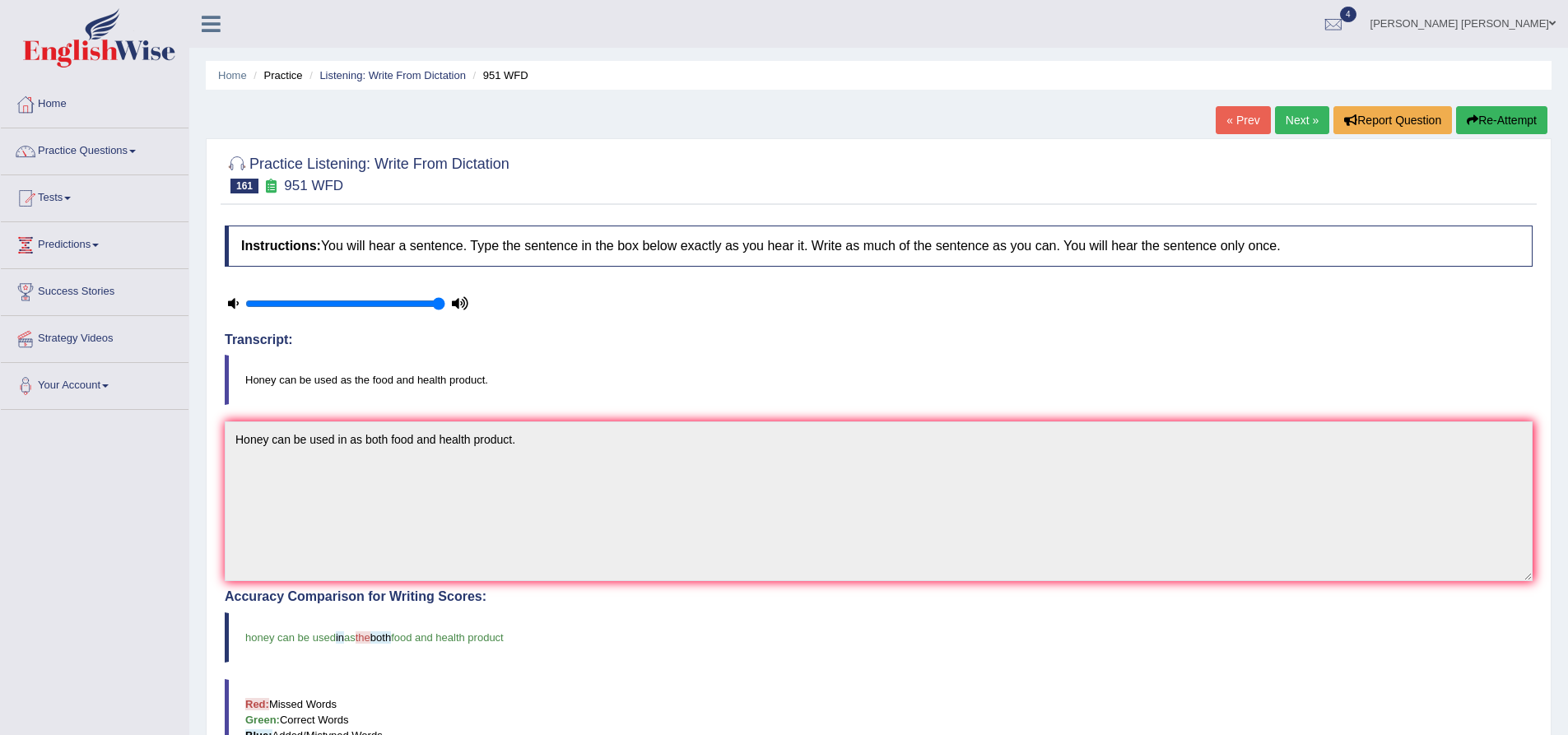
click at [1519, 117] on button "Re-Attempt" at bounding box center [1502, 120] width 91 height 28
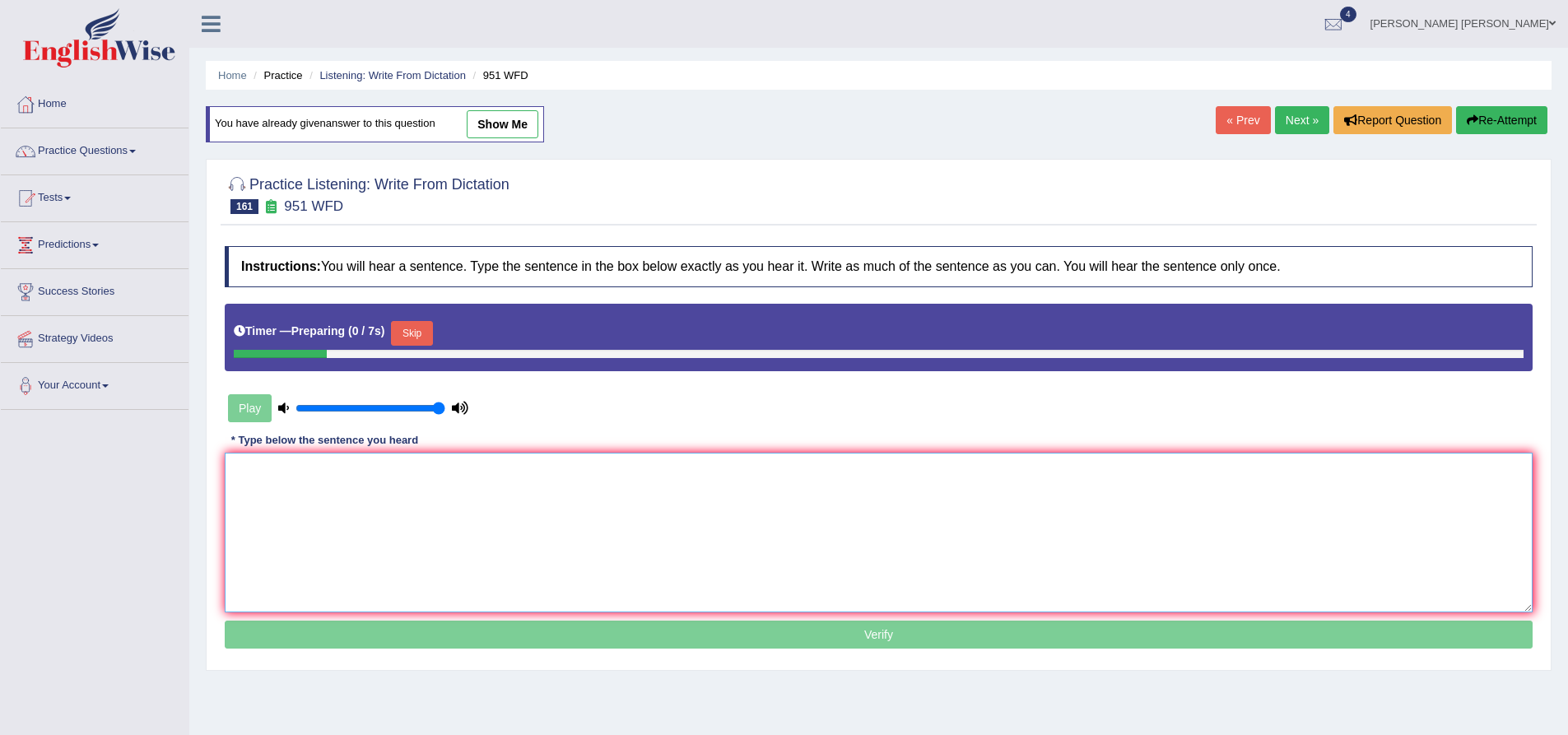
click at [555, 492] on textarea at bounding box center [879, 532] width 1308 height 160
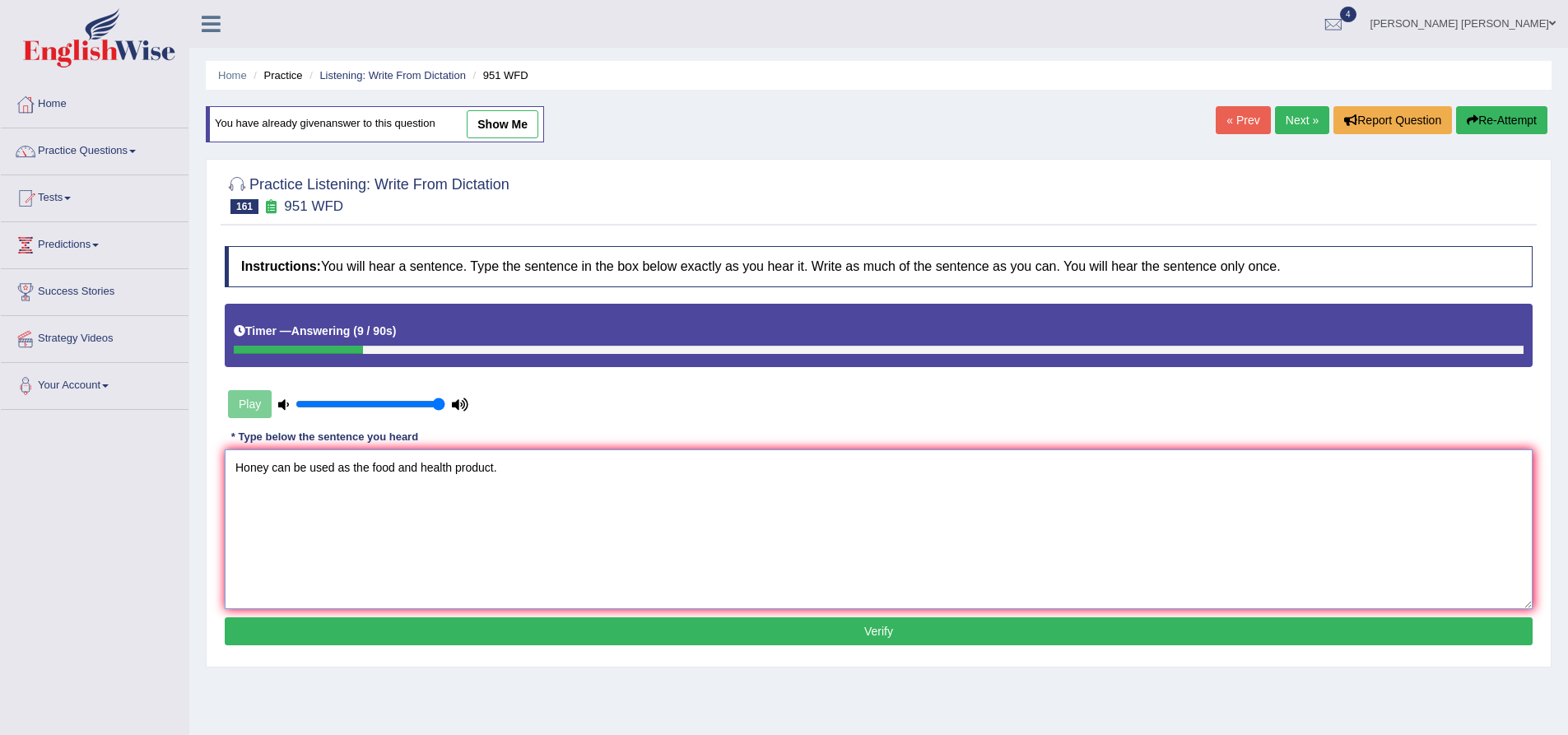
type textarea "Honey can be used as the food and health product."
click at [488, 624] on button "Verify" at bounding box center [879, 632] width 1308 height 28
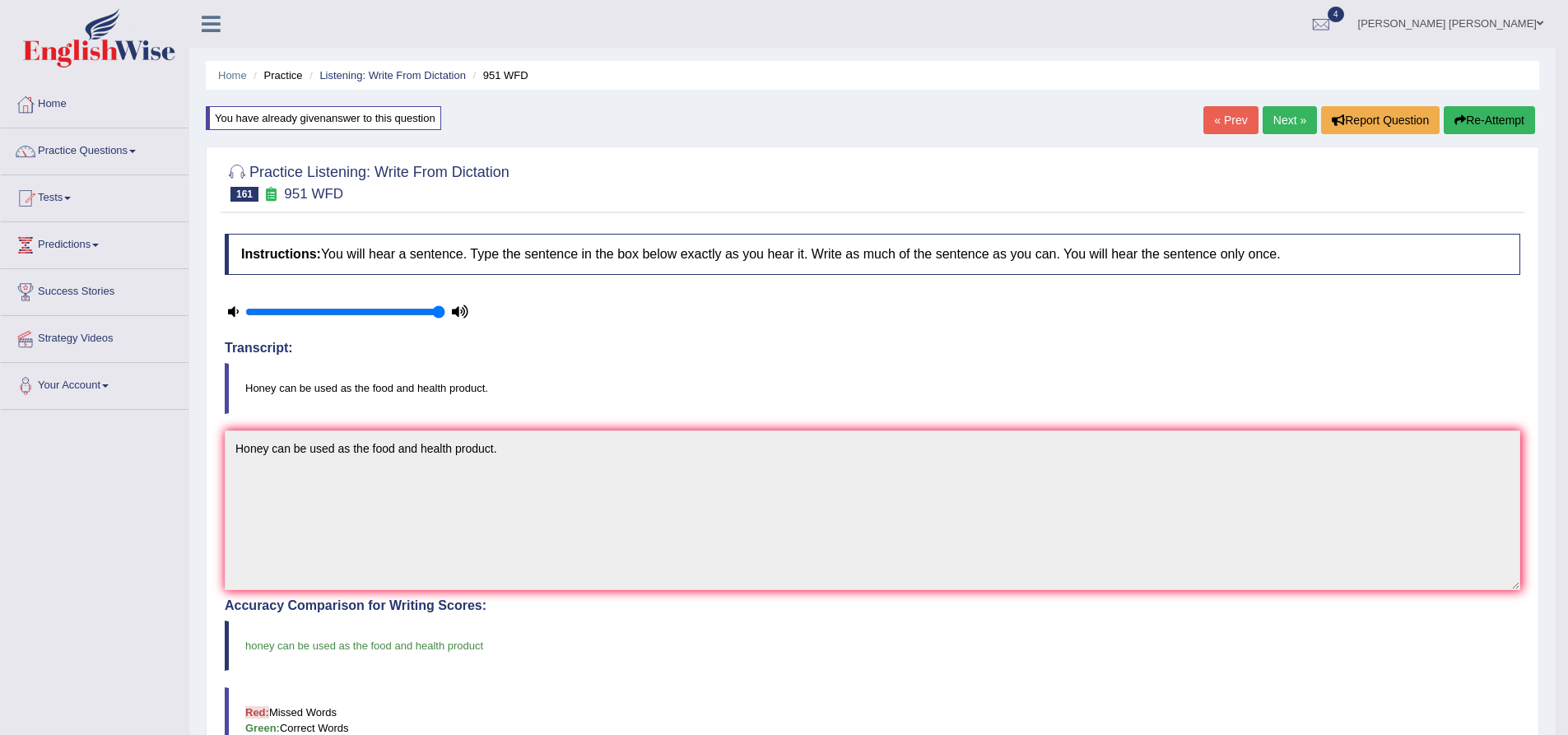
click at [1292, 126] on link "Next »" at bounding box center [1290, 120] width 55 height 28
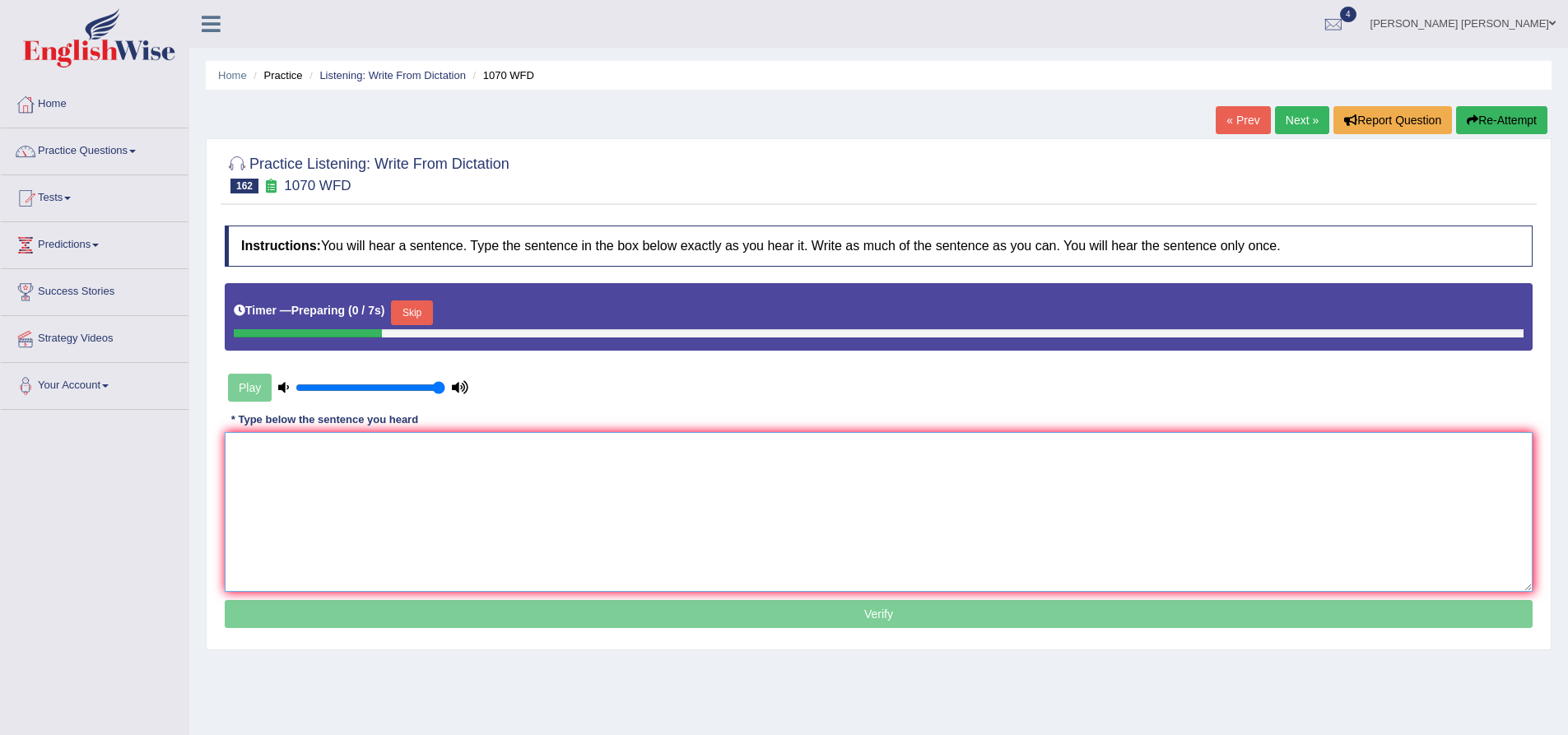
click at [501, 489] on textarea at bounding box center [879, 512] width 1308 height 160
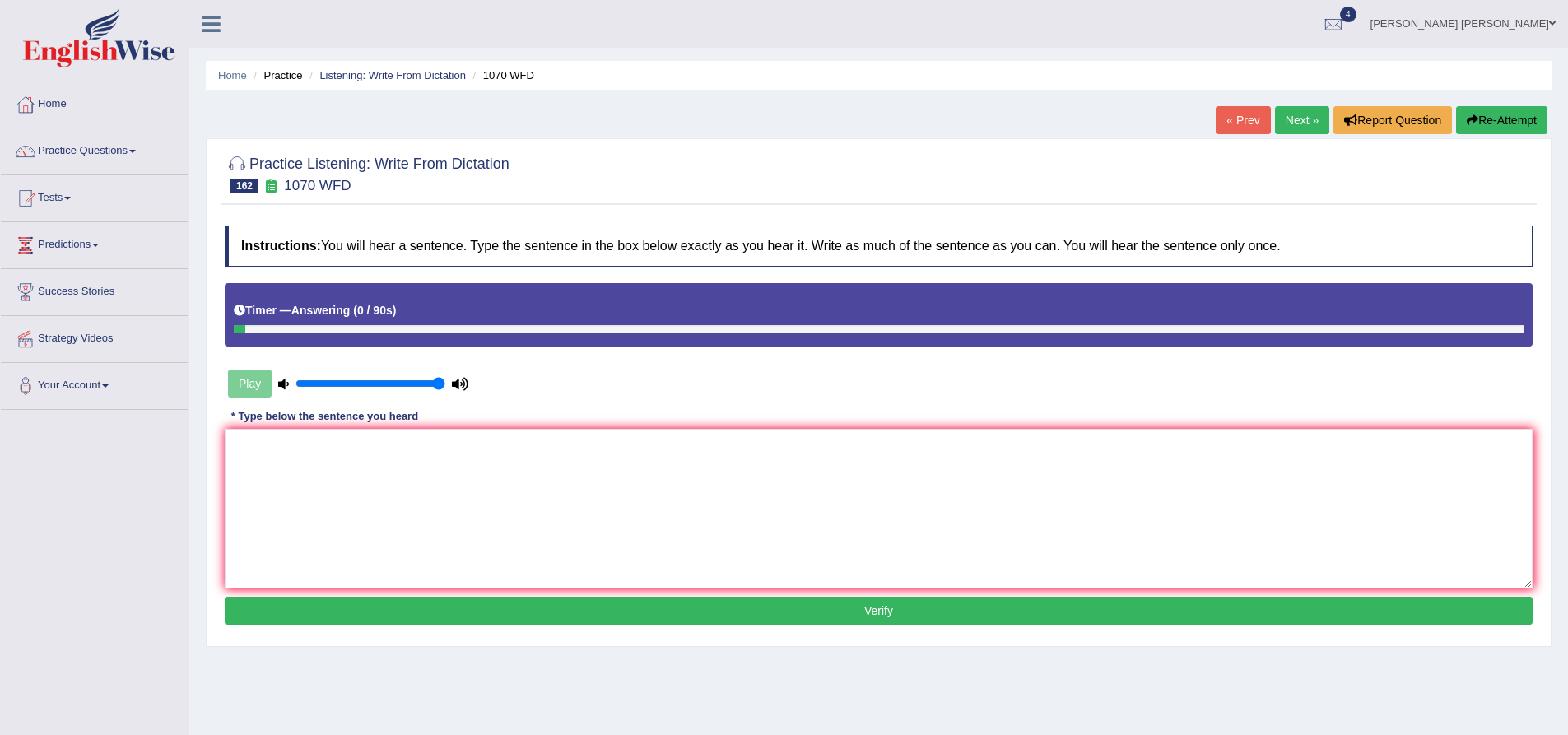
click at [1498, 112] on button "Re-Attempt" at bounding box center [1502, 120] width 91 height 28
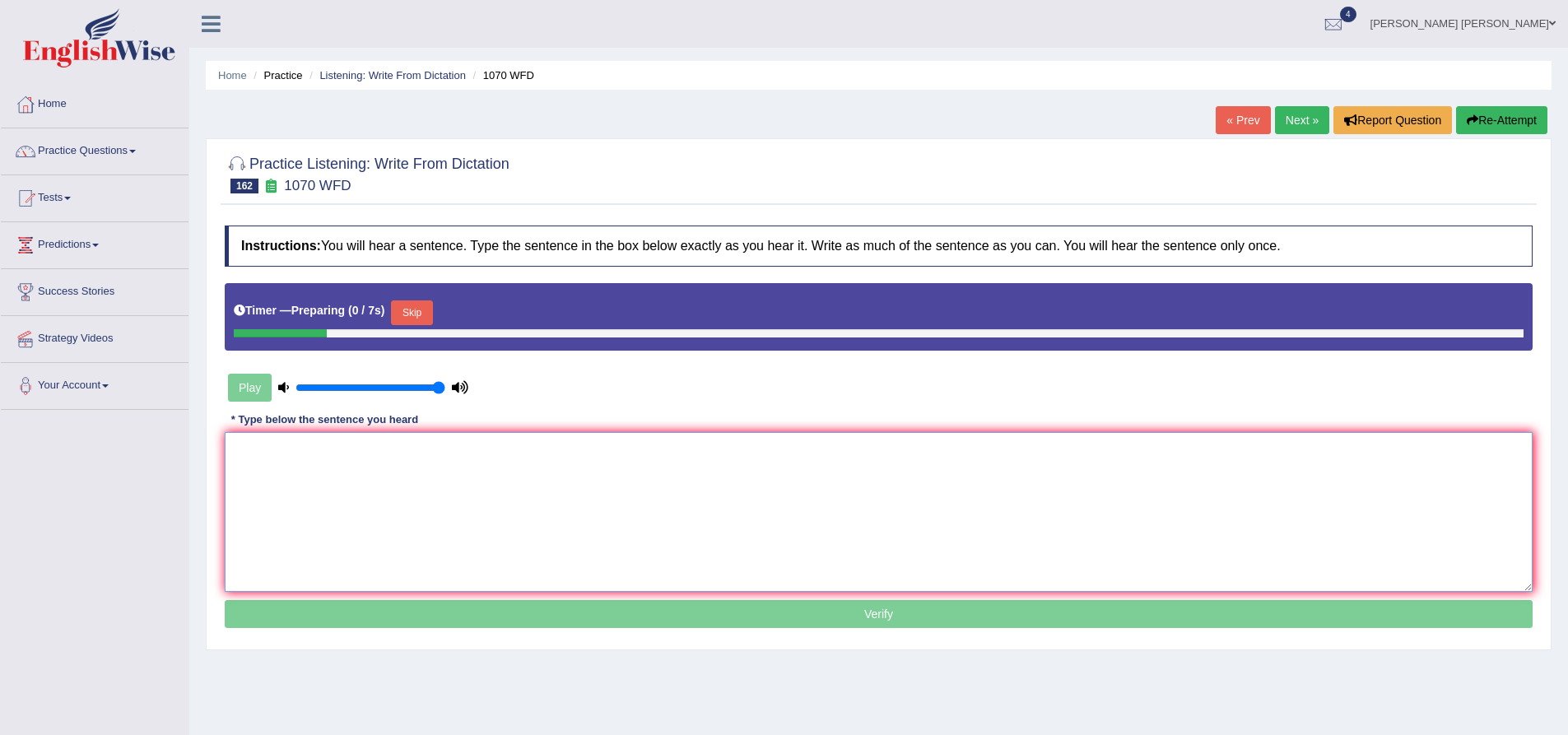
click at [424, 483] on textarea at bounding box center [879, 512] width 1308 height 160
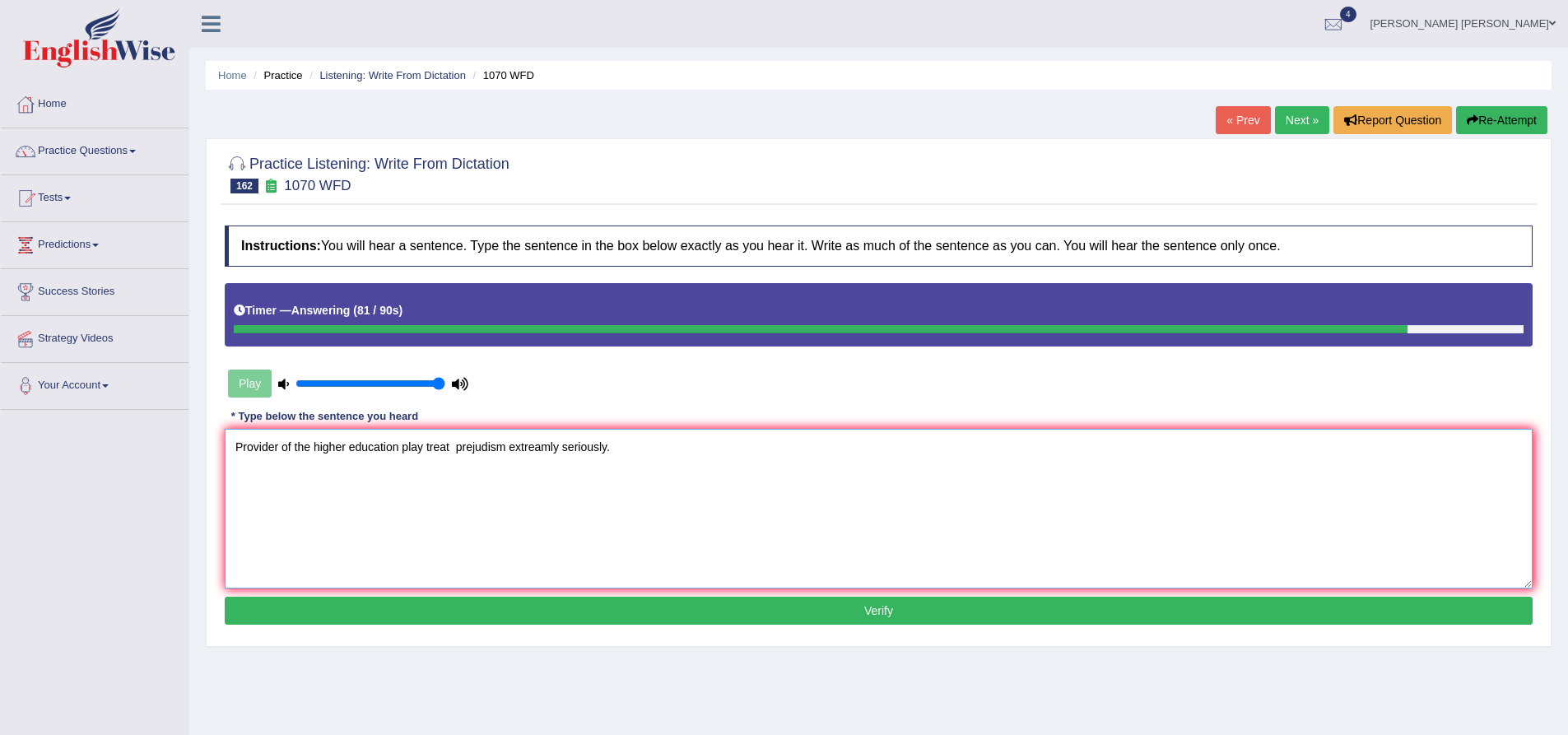
paste textarea "treat"
type textarea "Provider of the higher education play treat treats prejudism extreamly seriousl…"
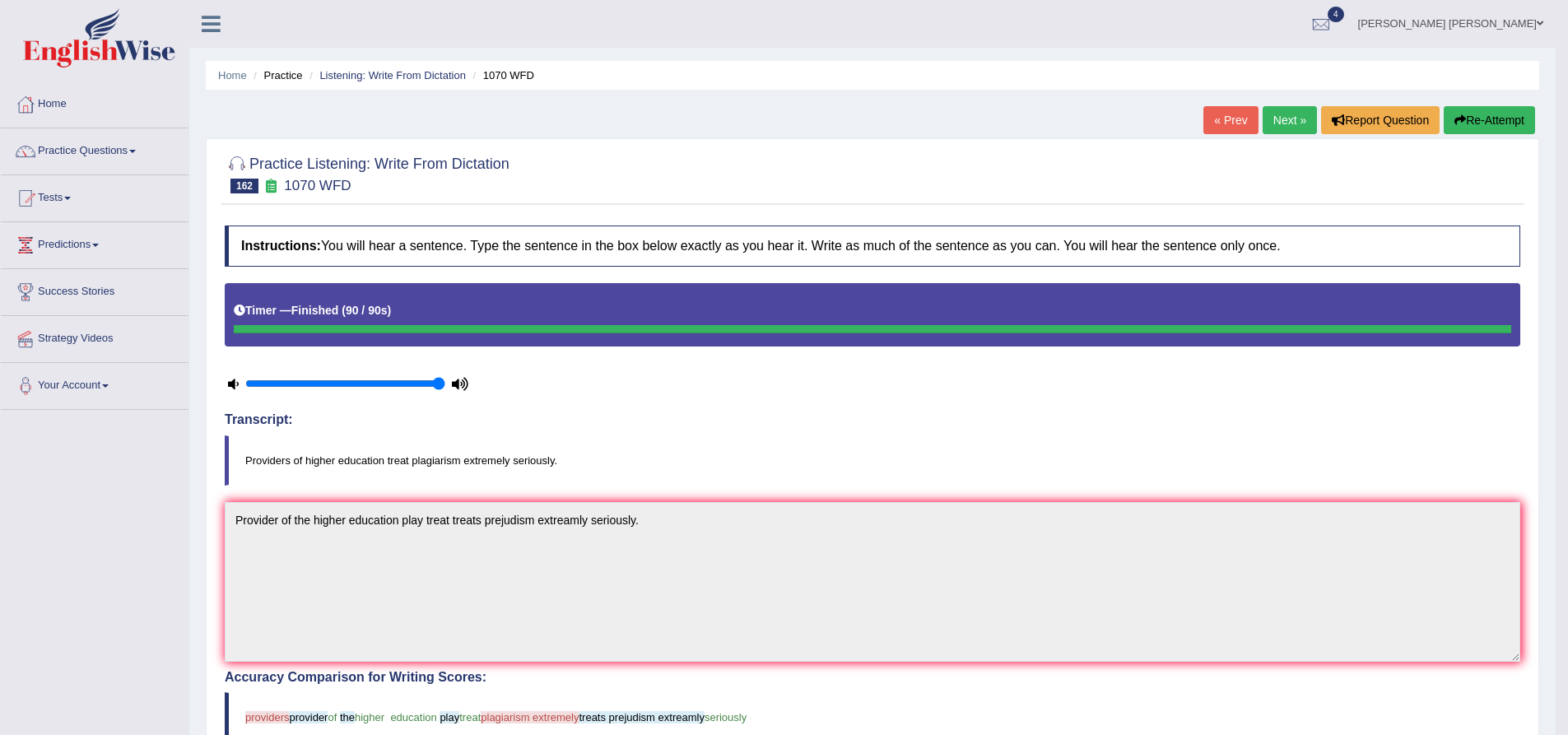
click at [1489, 124] on button "Re-Attempt" at bounding box center [1489, 120] width 91 height 28
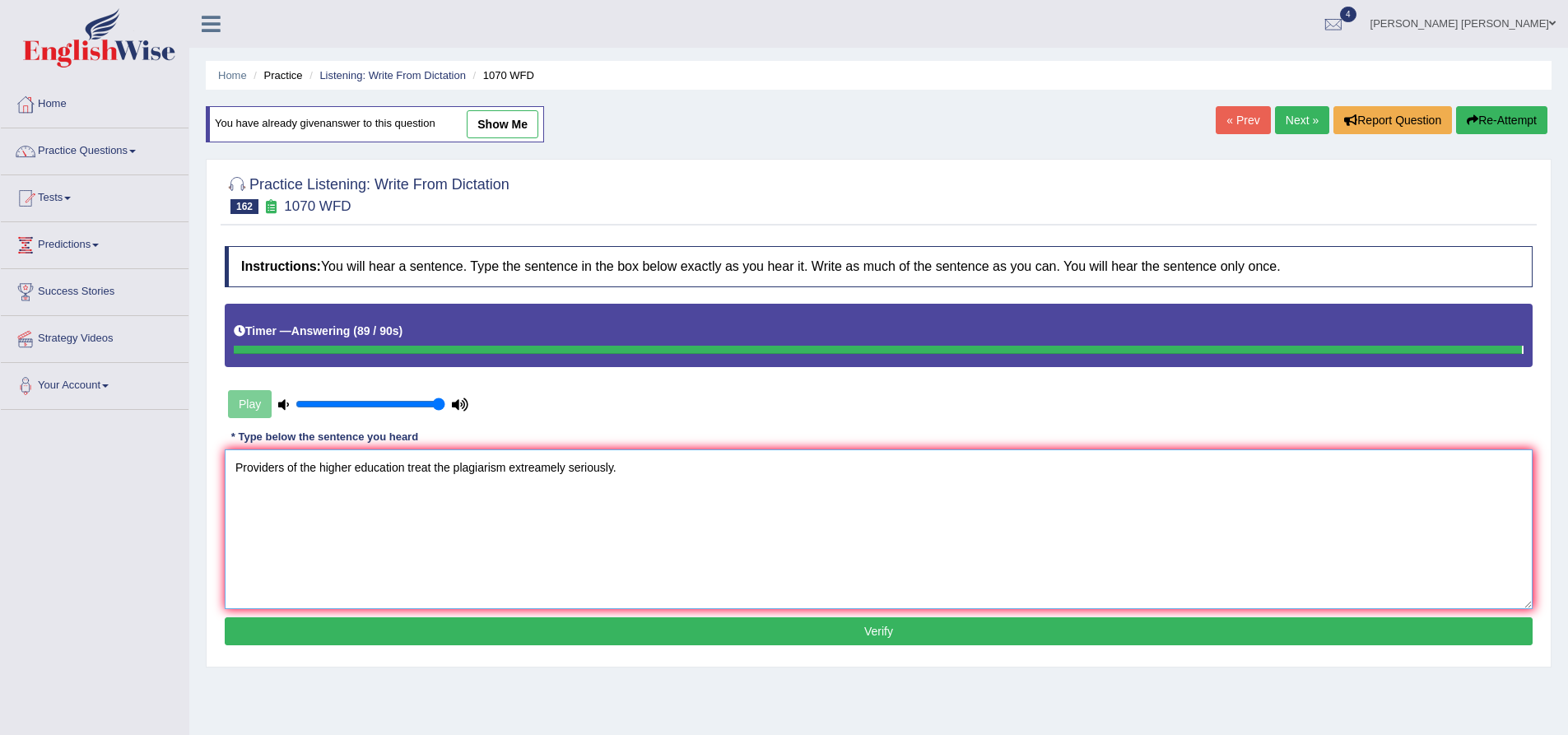
type textarea "Providers of the higher education treat the plagiarism extreamely seriously."
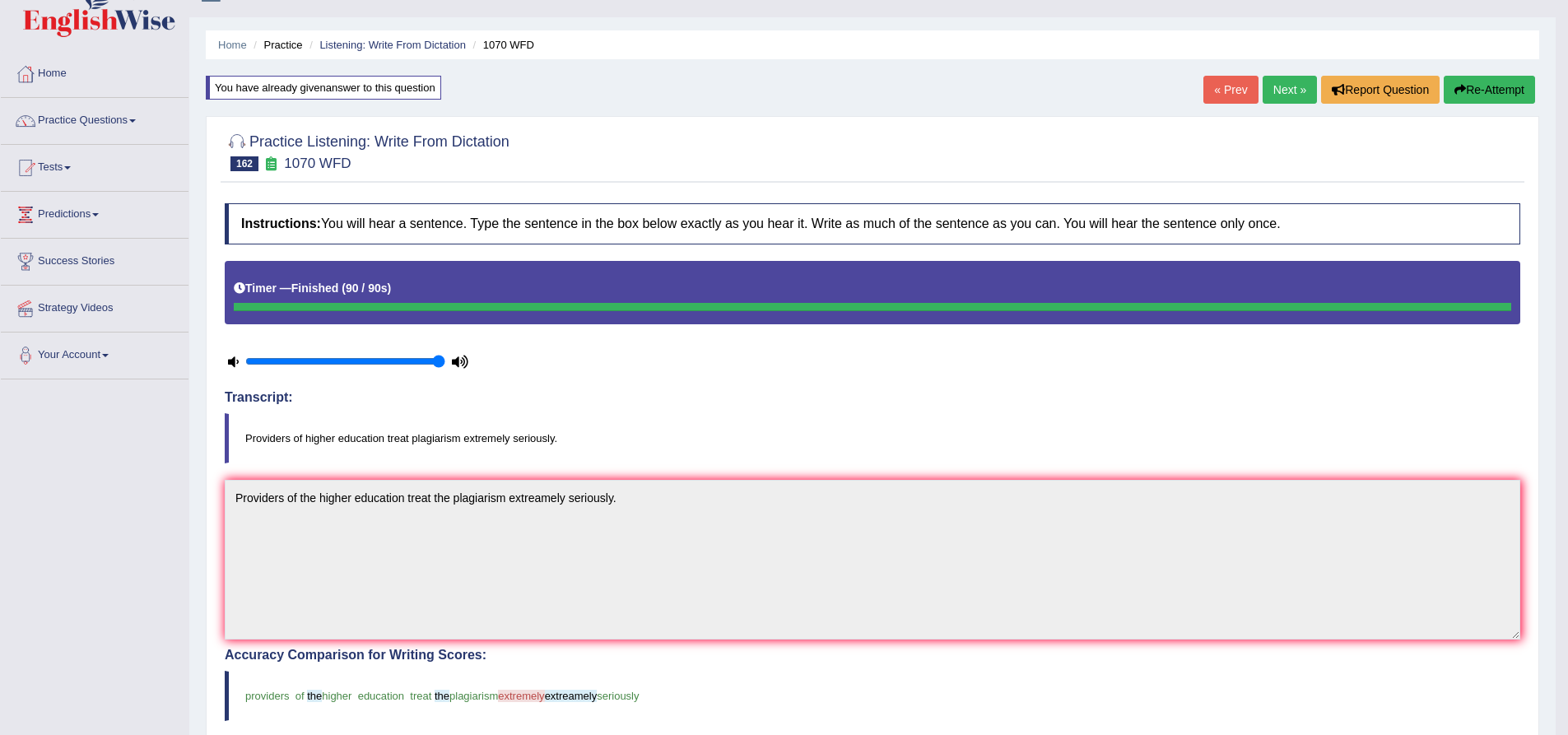
scroll to position [82, 0]
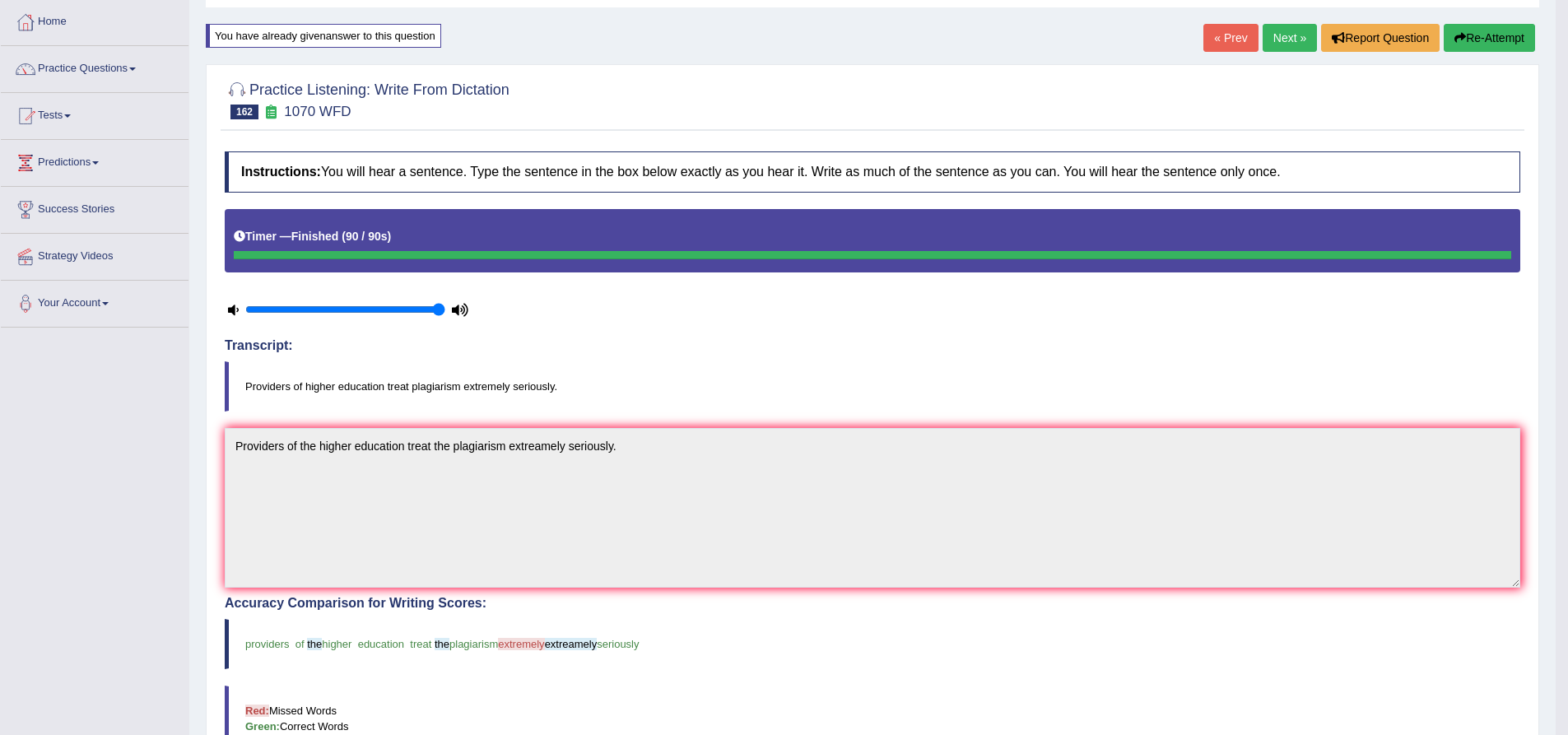
click at [1470, 44] on button "Re-Attempt" at bounding box center [1489, 38] width 91 height 28
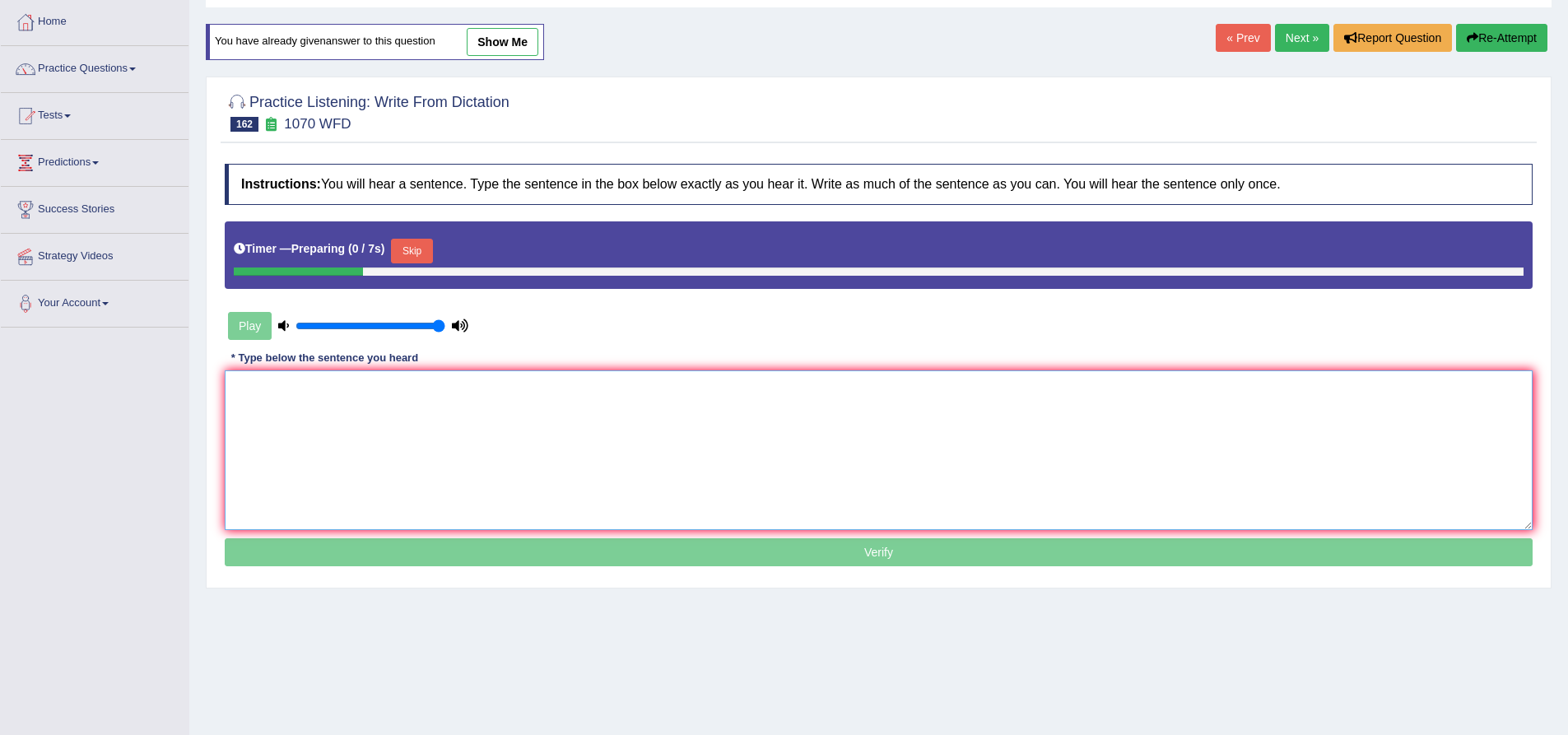
click at [479, 454] on textarea at bounding box center [879, 450] width 1308 height 160
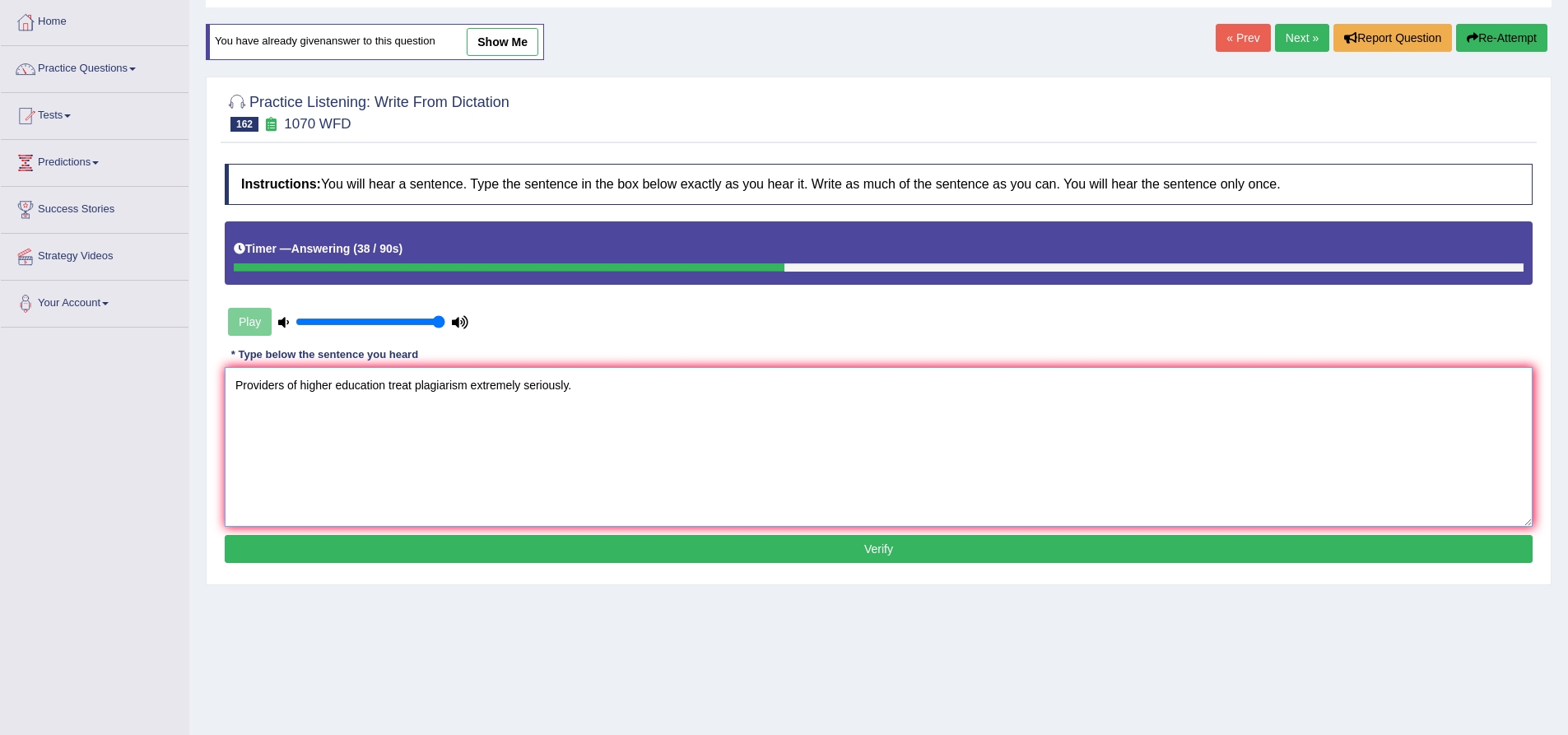
type textarea "Providers of higher education treat plagiarism extremely seriously."
click at [656, 559] on button "Verify" at bounding box center [879, 550] width 1308 height 28
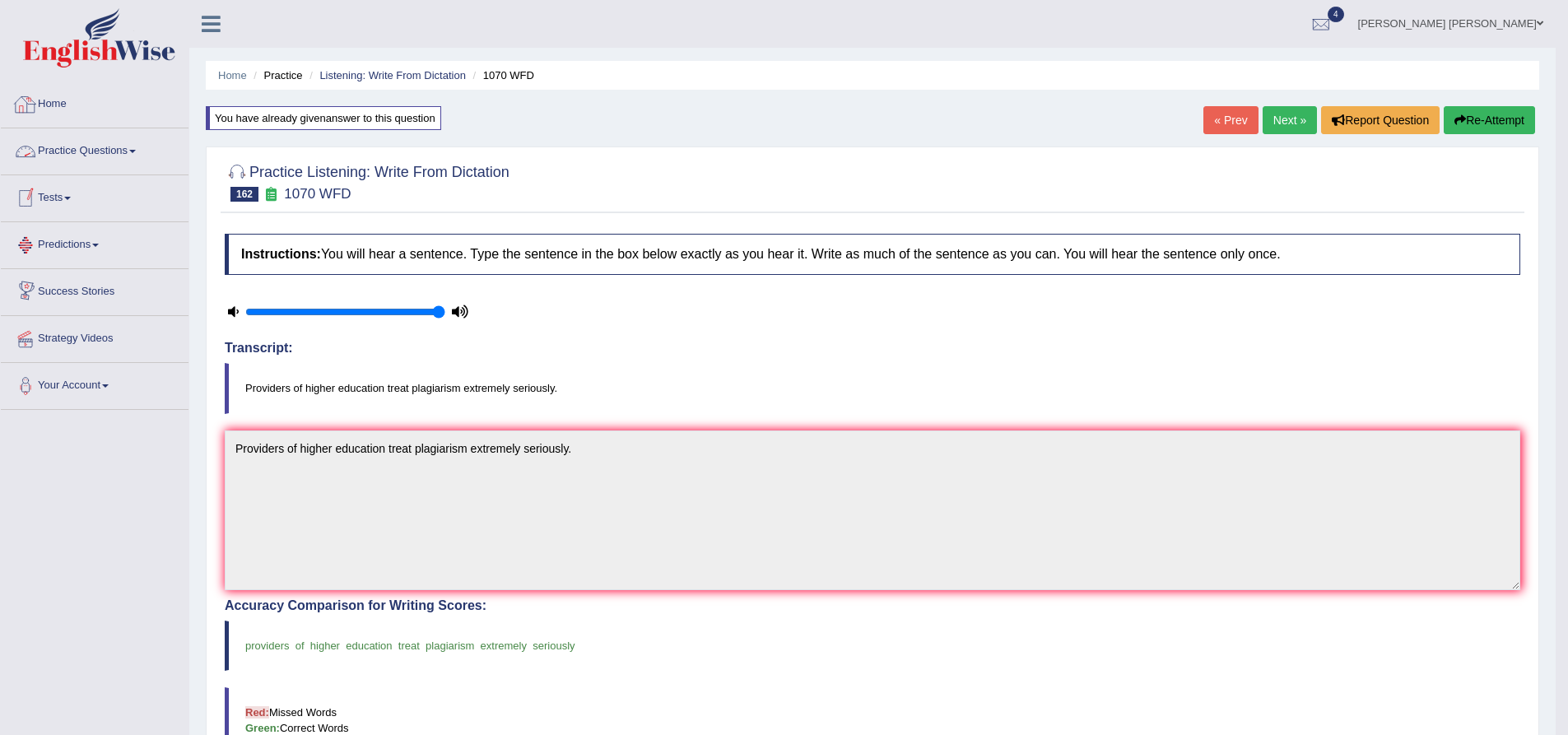
click at [76, 151] on link "Practice Questions" at bounding box center [94, 149] width 188 height 41
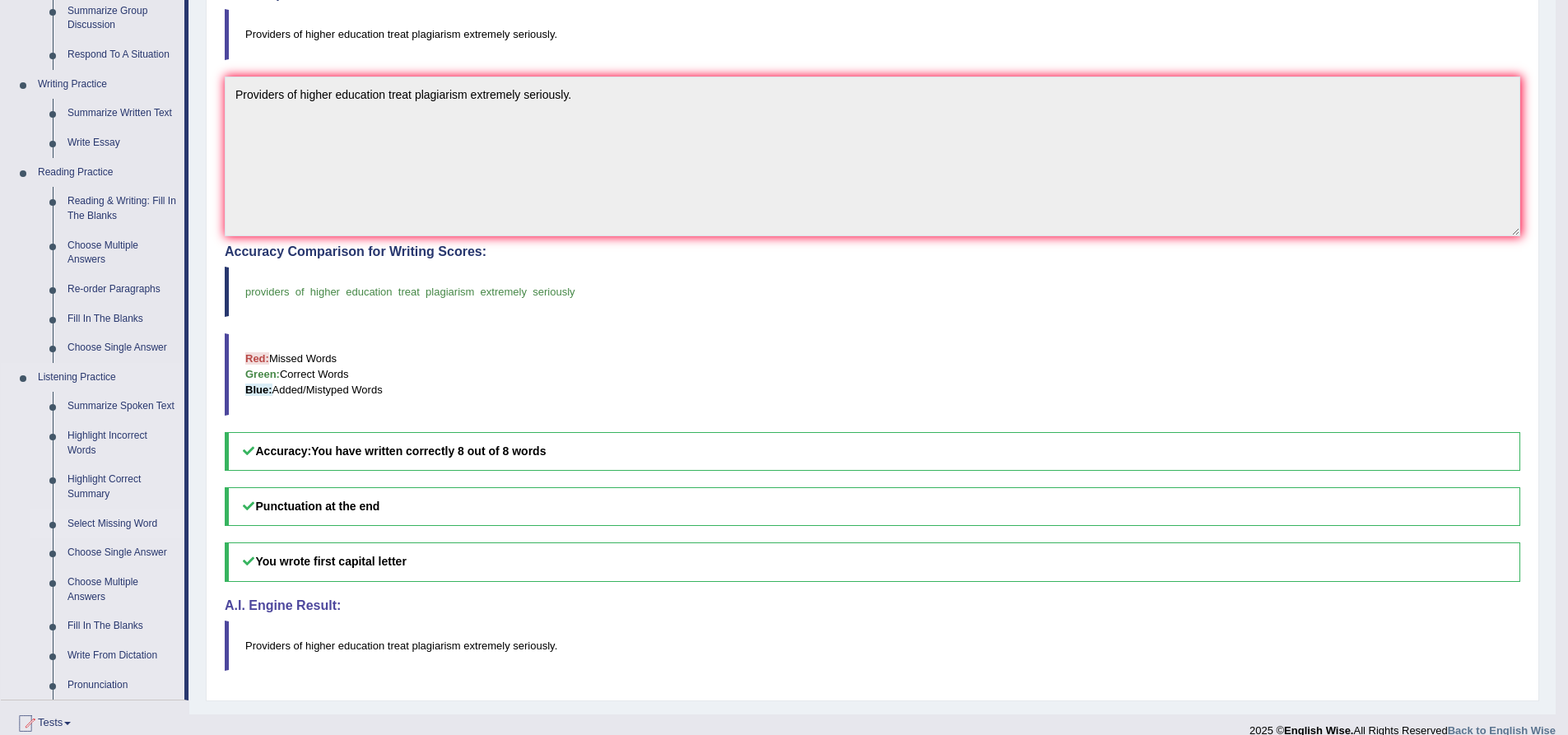
scroll to position [411, 0]
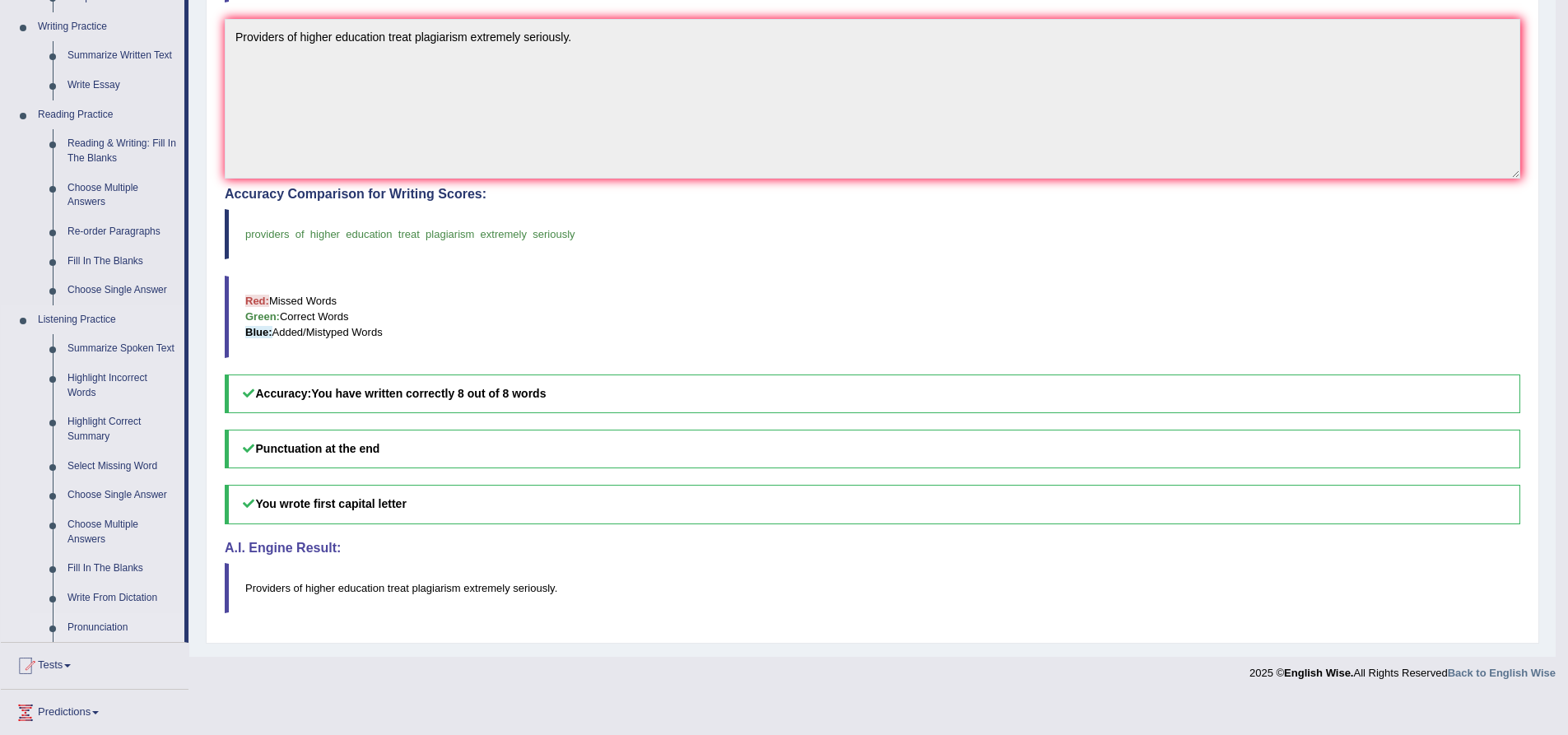
click at [103, 627] on link "Pronunciation" at bounding box center [122, 628] width 124 height 30
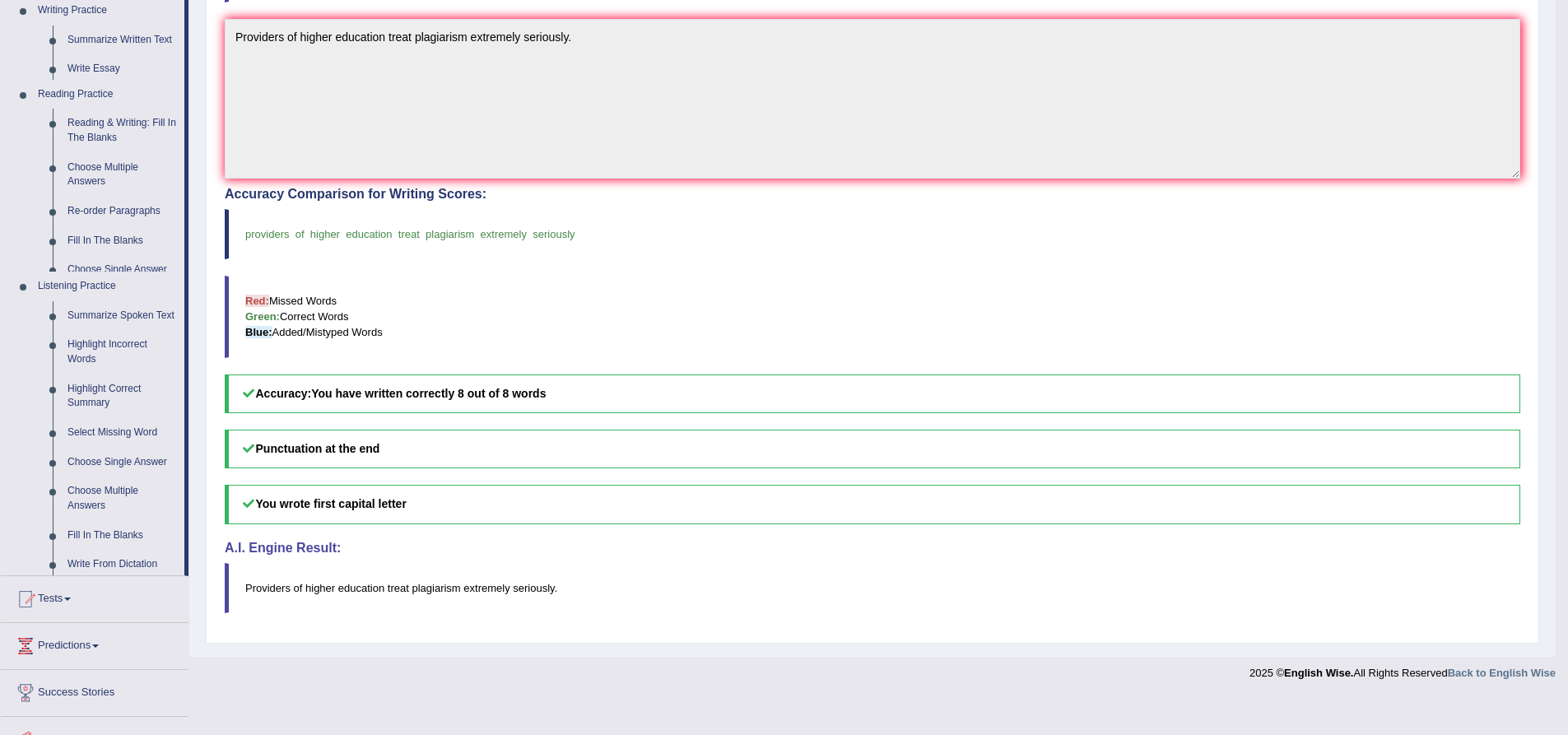
scroll to position [375, 0]
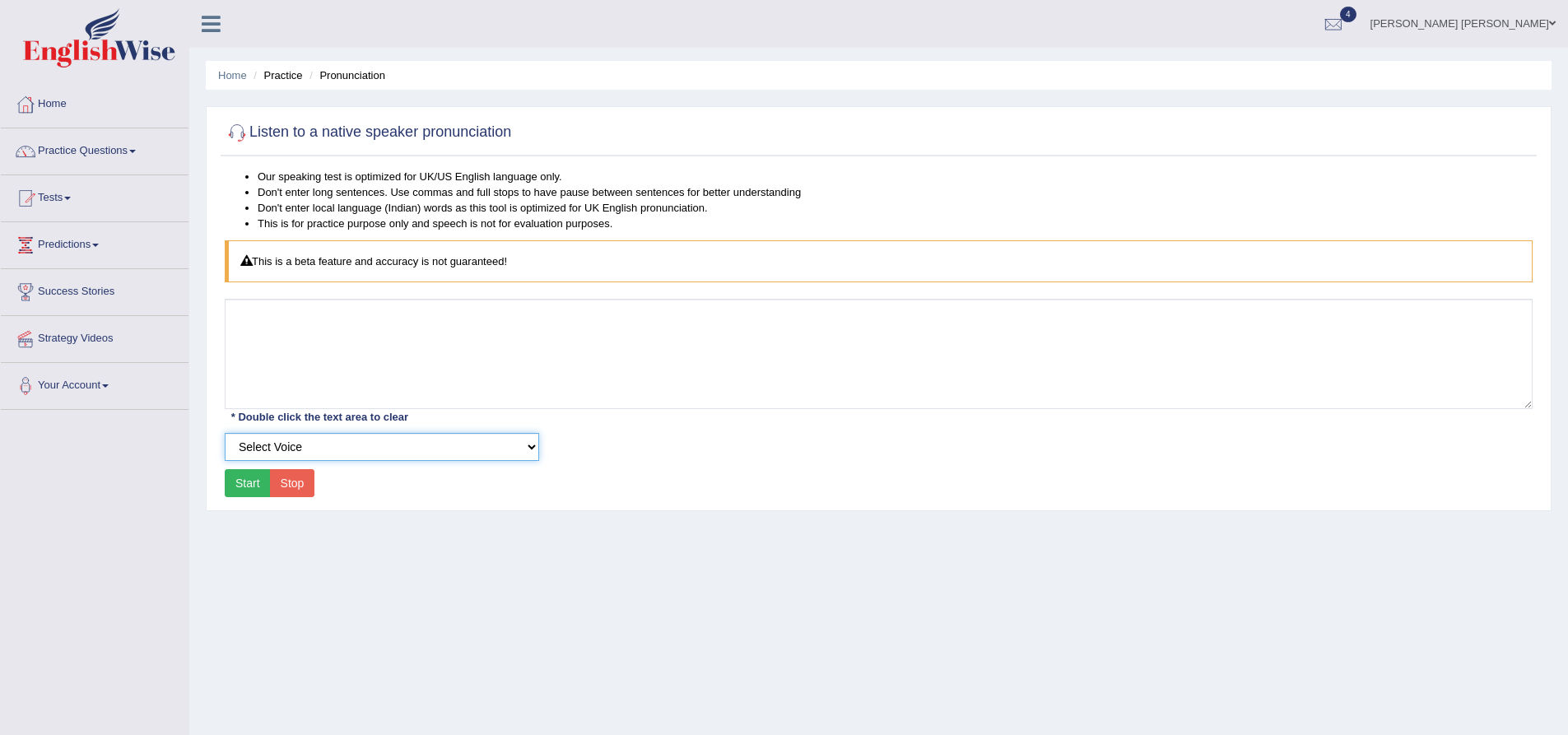
click at [363, 452] on select "Select Voice UK English [DEMOGRAPHIC_DATA] UK English [DEMOGRAPHIC_DATA]" at bounding box center [382, 447] width 314 height 28
click at [658, 451] on div "Select Voice UK English Female UK English Male" at bounding box center [879, 447] width 1325 height 28
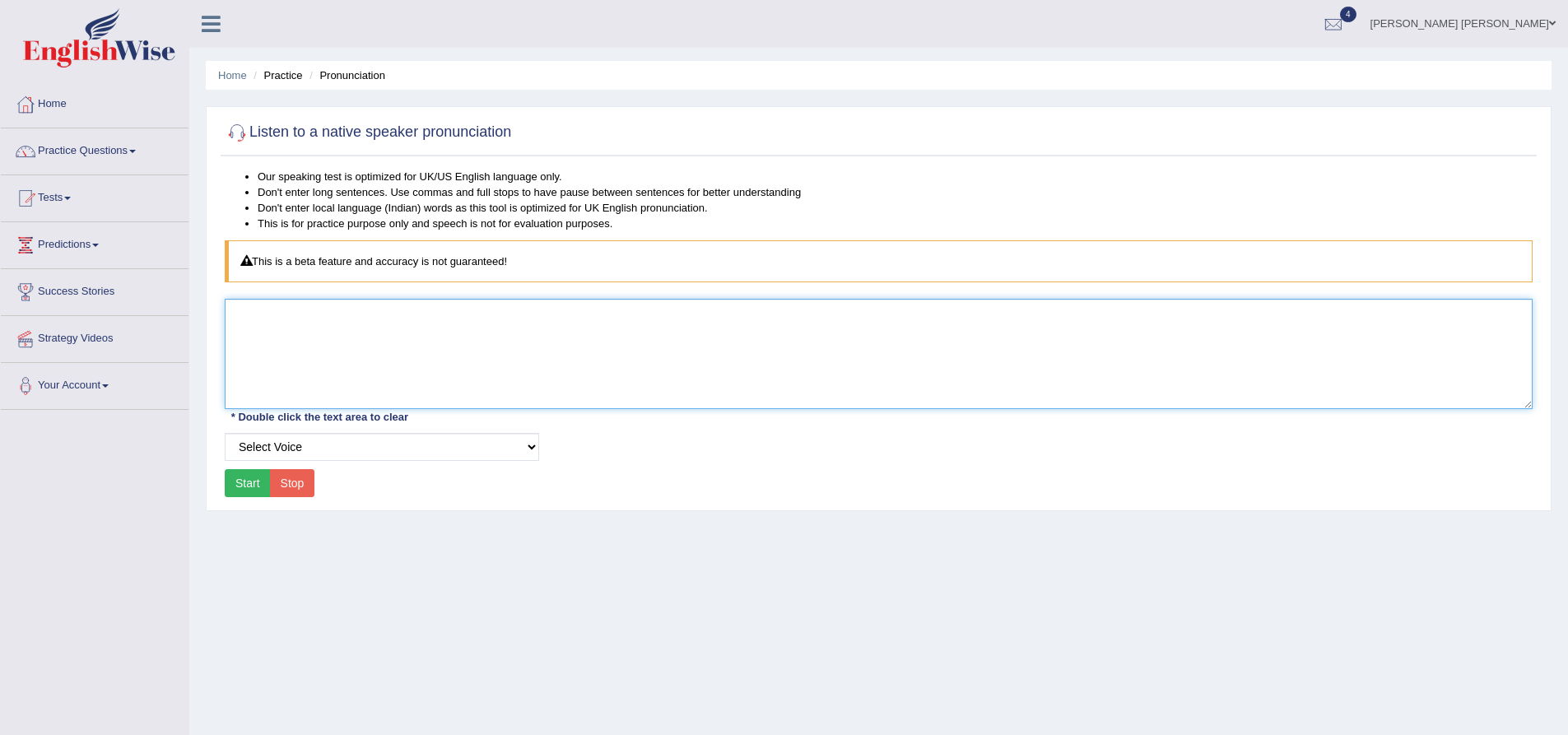
click at [376, 338] on textarea at bounding box center [879, 353] width 1308 height 110
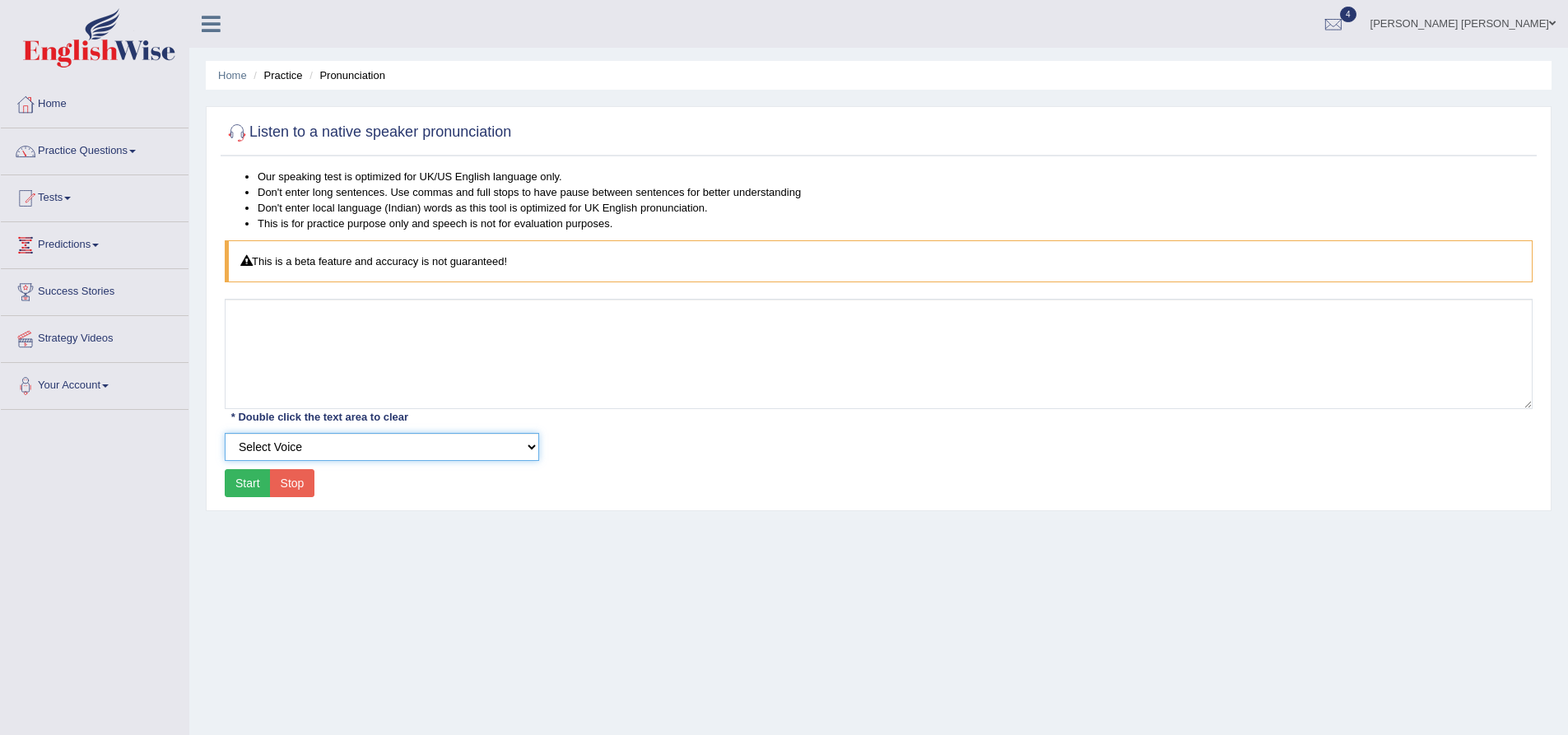
click at [377, 446] on select "Select Voice UK English Female UK English Male" at bounding box center [382, 447] width 314 height 28
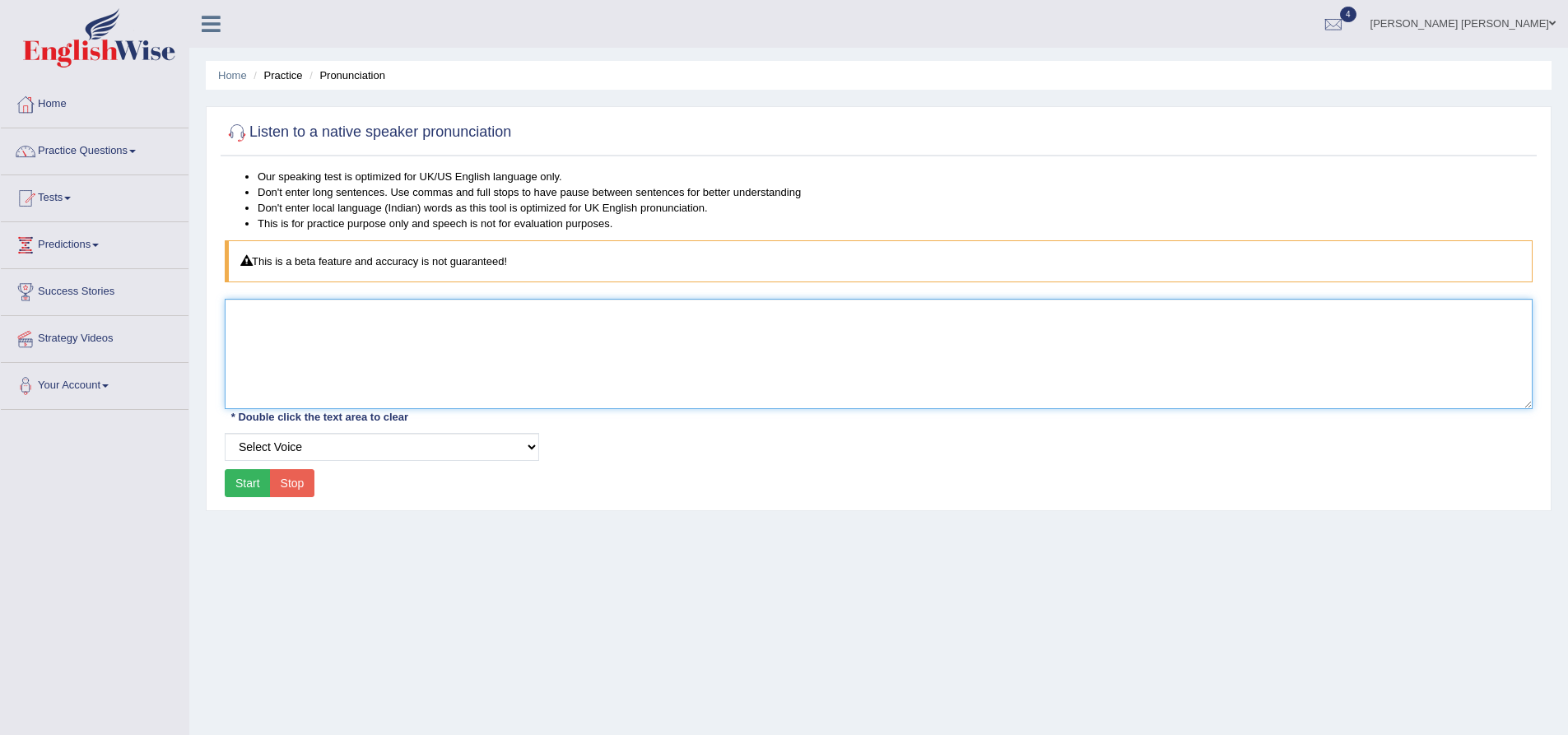
click at [371, 363] on textarea at bounding box center [879, 353] width 1308 height 110
type textarea "hello"
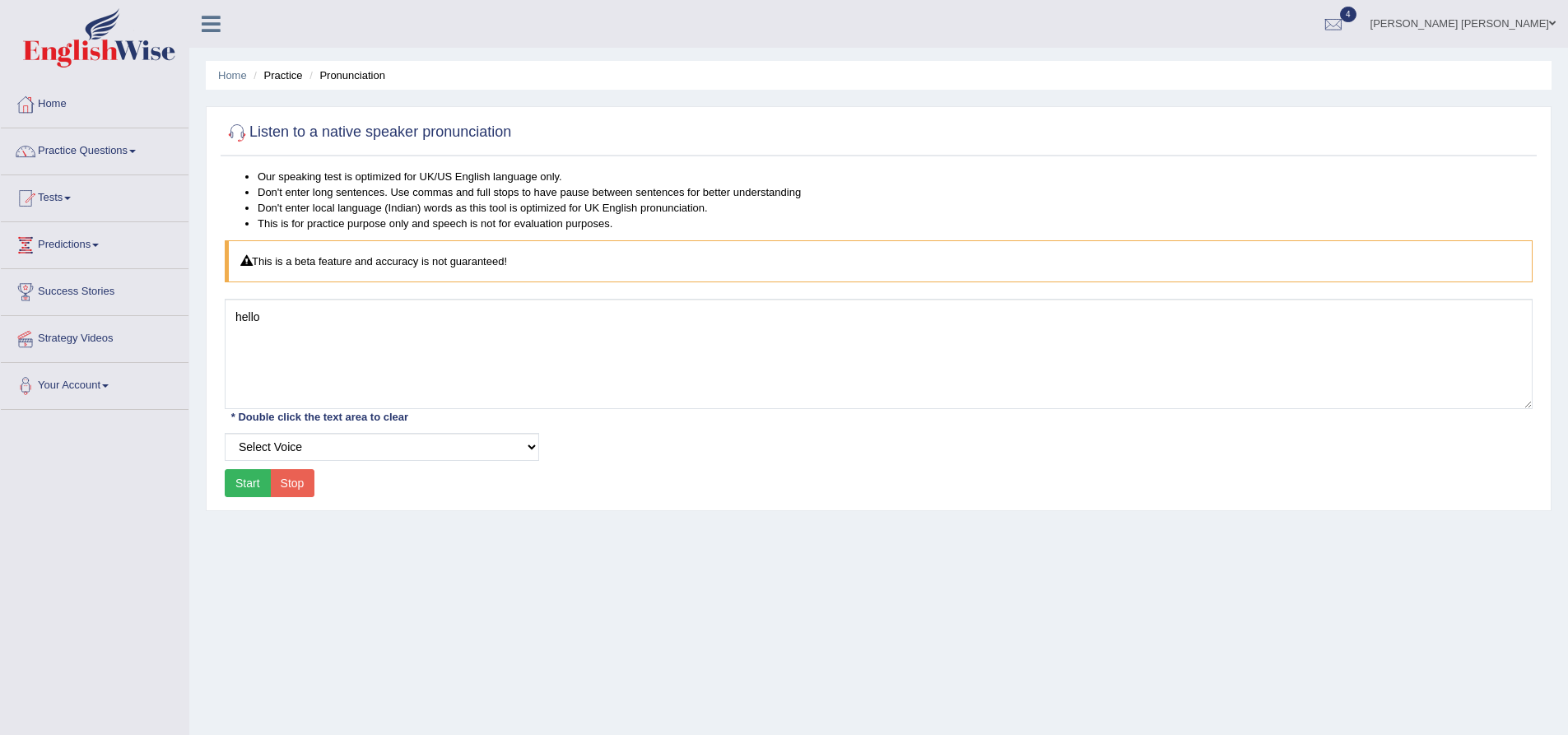
click at [242, 484] on button "Start" at bounding box center [248, 483] width 46 height 28
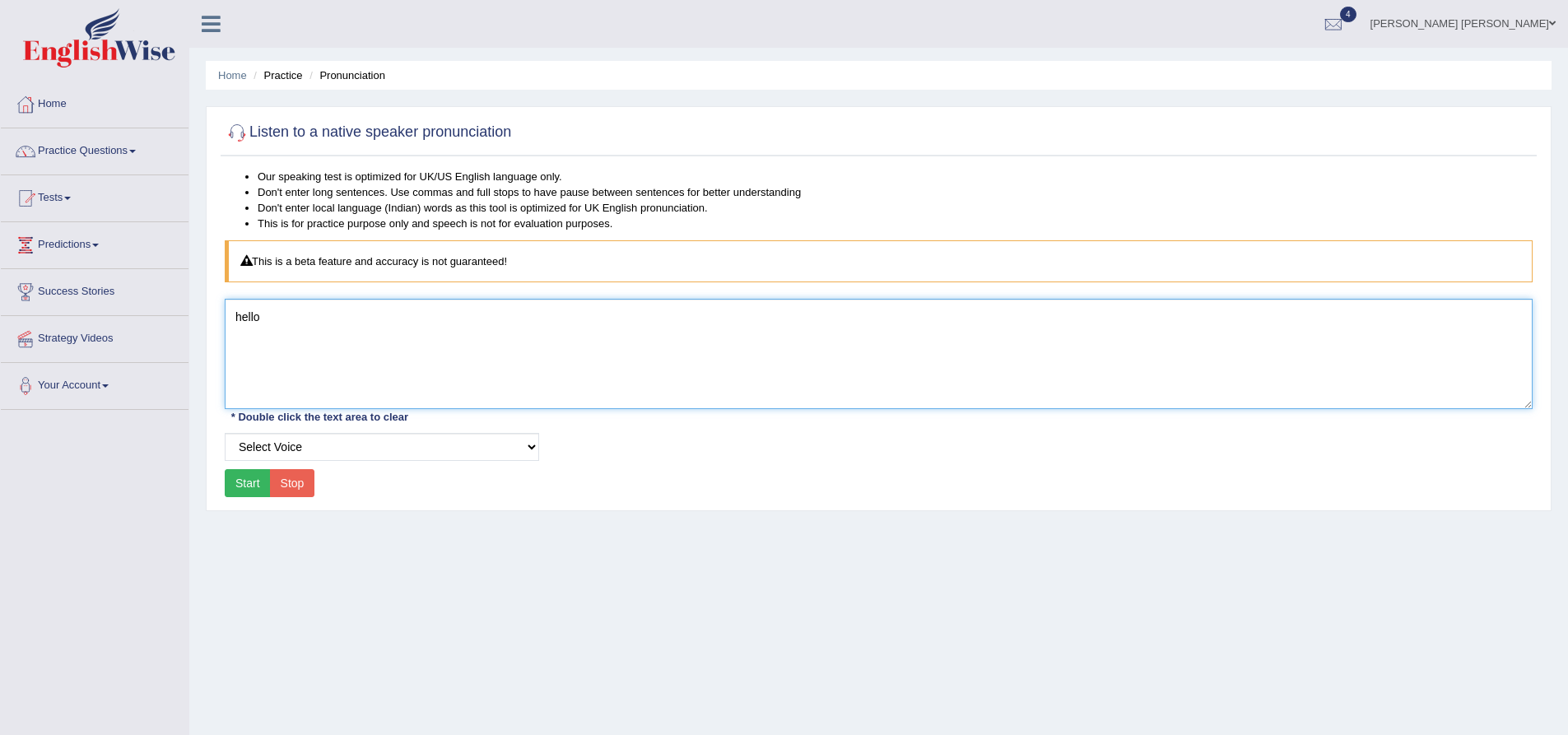
click at [347, 336] on textarea "hello" at bounding box center [879, 353] width 1308 height 110
drag, startPoint x: 359, startPoint y: 329, endPoint x: 213, endPoint y: 310, distance: 147.2
click at [213, 310] on div "Listen to a native speaker pronunciation Our speaking test is optimized for UK/…" at bounding box center [879, 308] width 1346 height 405
click at [329, 320] on textarea "hello" at bounding box center [879, 353] width 1308 height 110
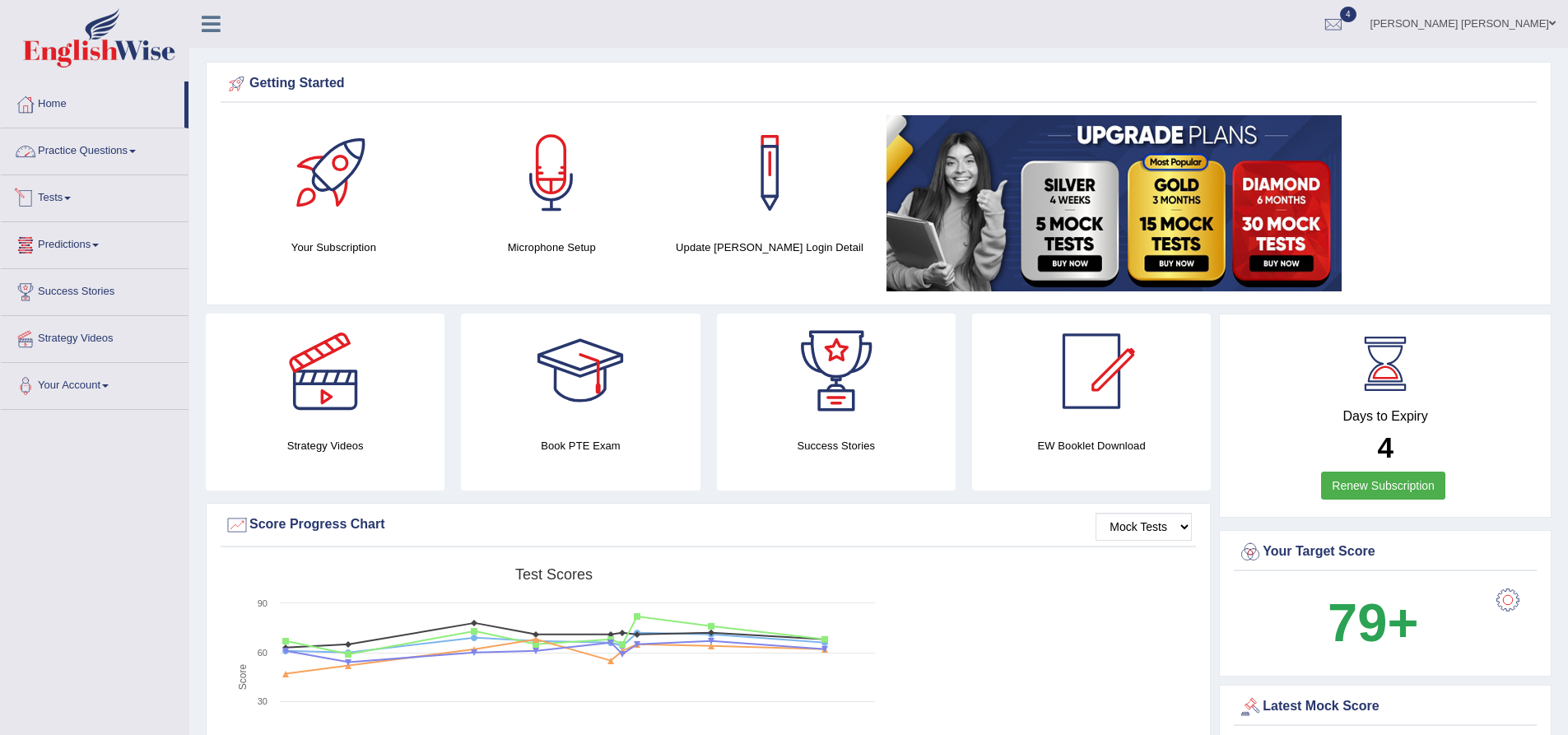
click at [88, 154] on link "Practice Questions" at bounding box center [94, 149] width 188 height 41
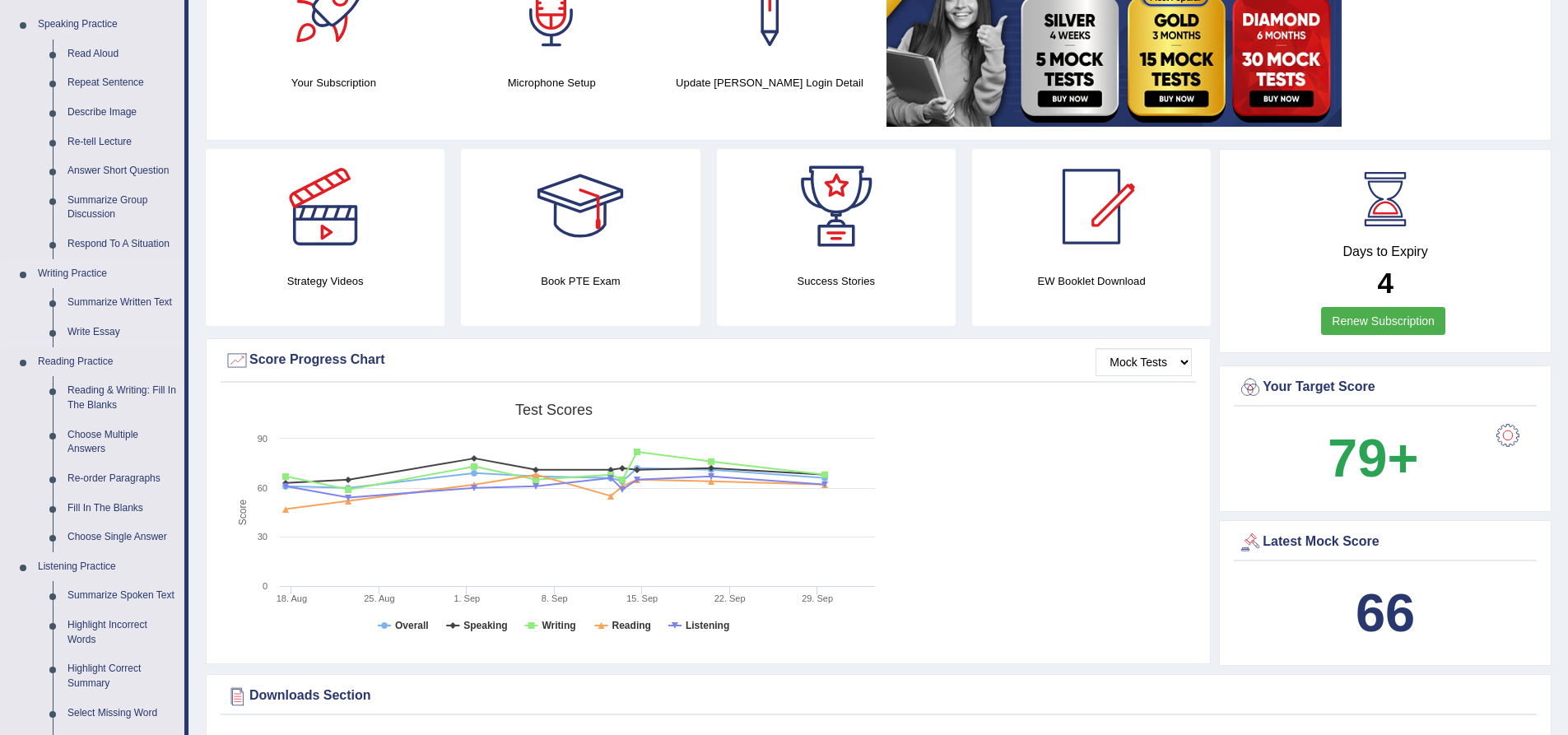
scroll to position [82, 0]
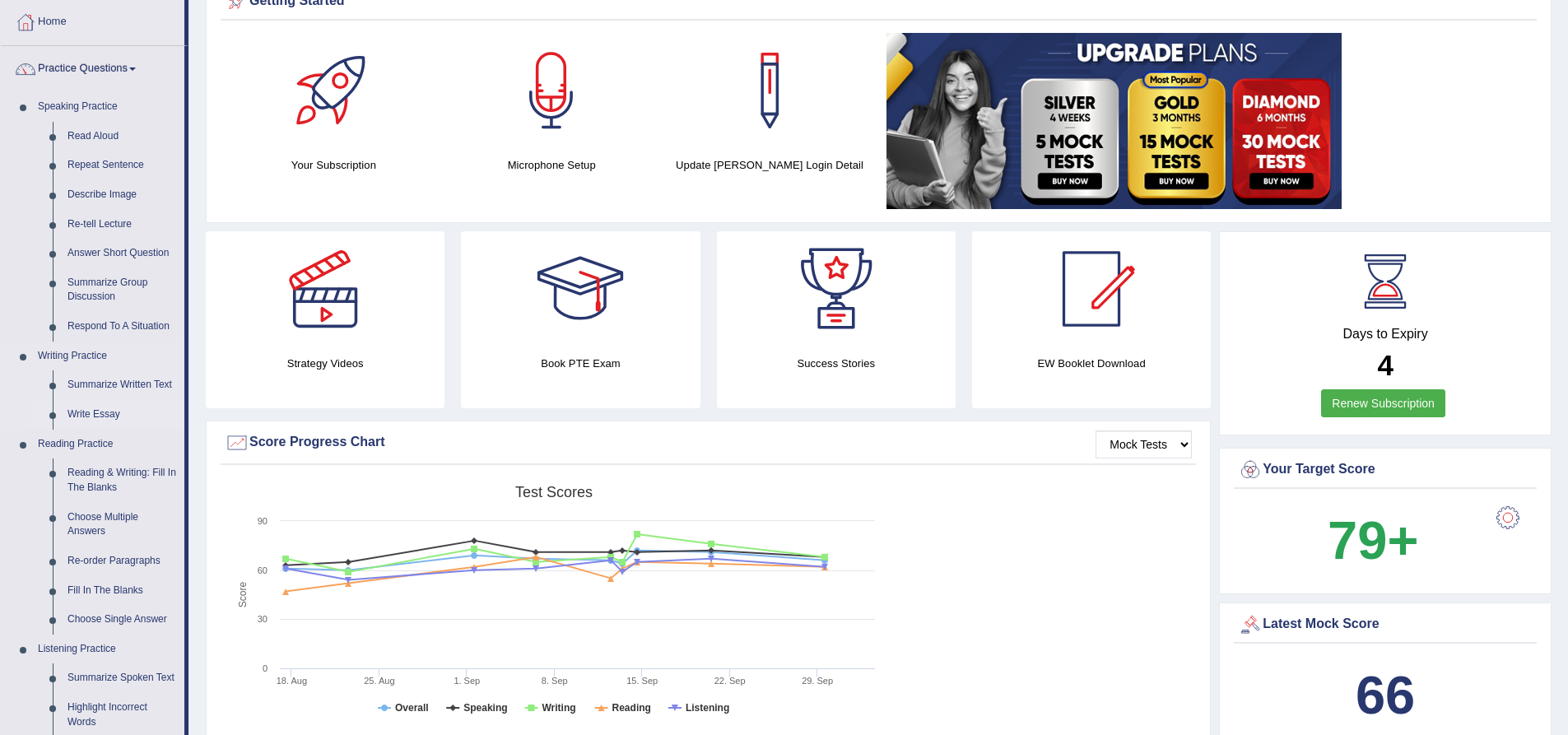
click at [98, 411] on link "Write Essay" at bounding box center [122, 416] width 124 height 30
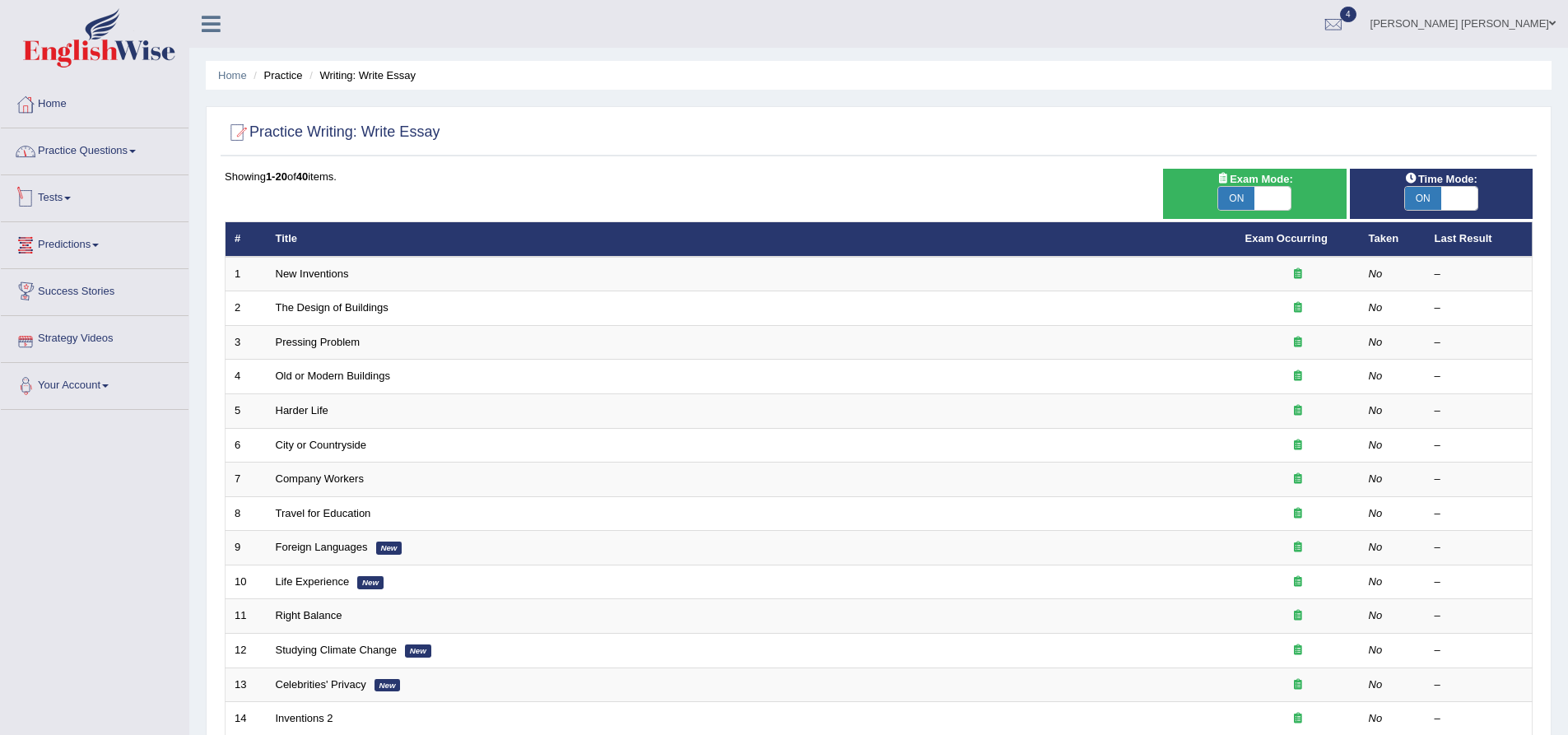
click at [97, 139] on link "Practice Questions" at bounding box center [94, 149] width 188 height 41
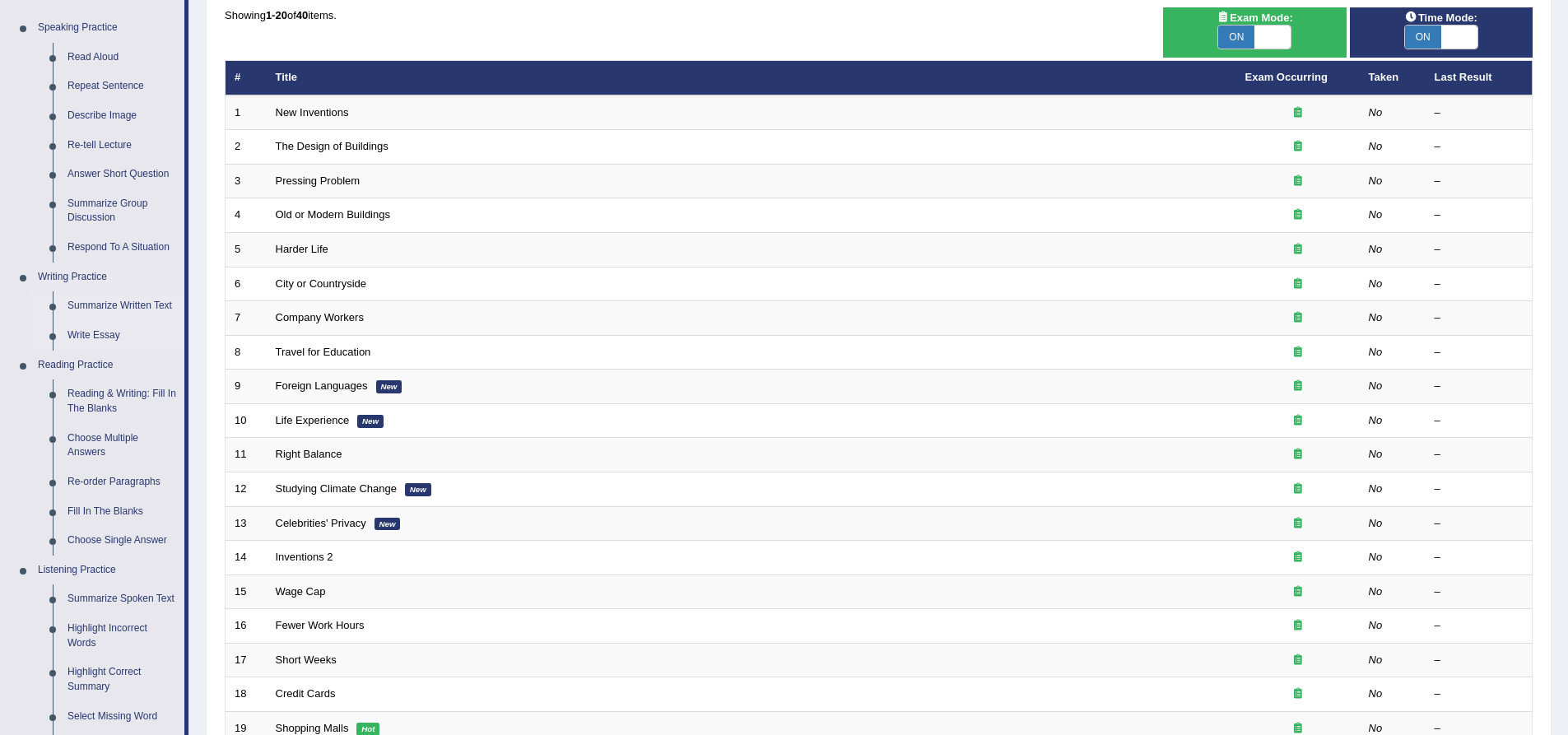
scroll to position [165, 0]
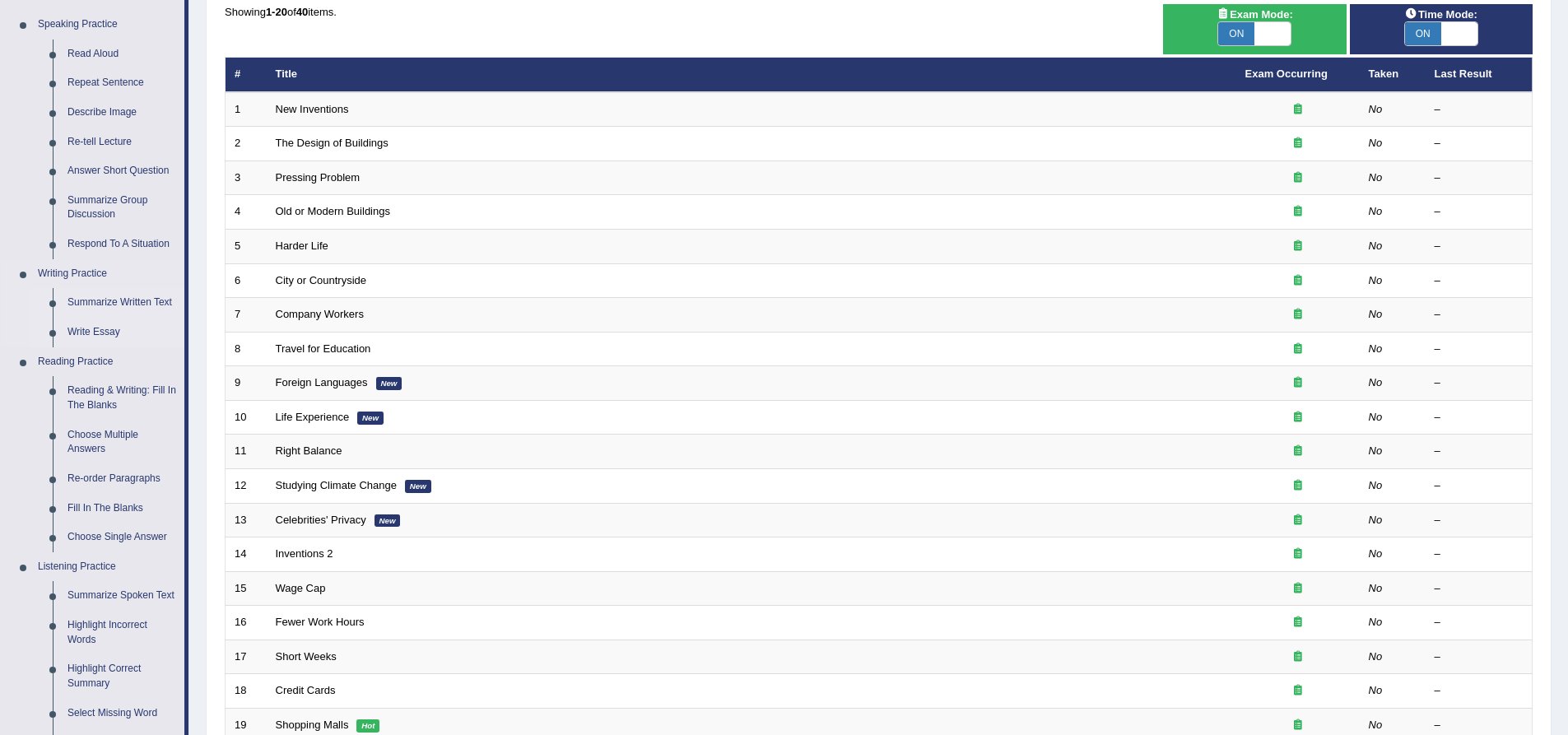
click at [126, 300] on link "Summarize Written Text" at bounding box center [122, 303] width 124 height 30
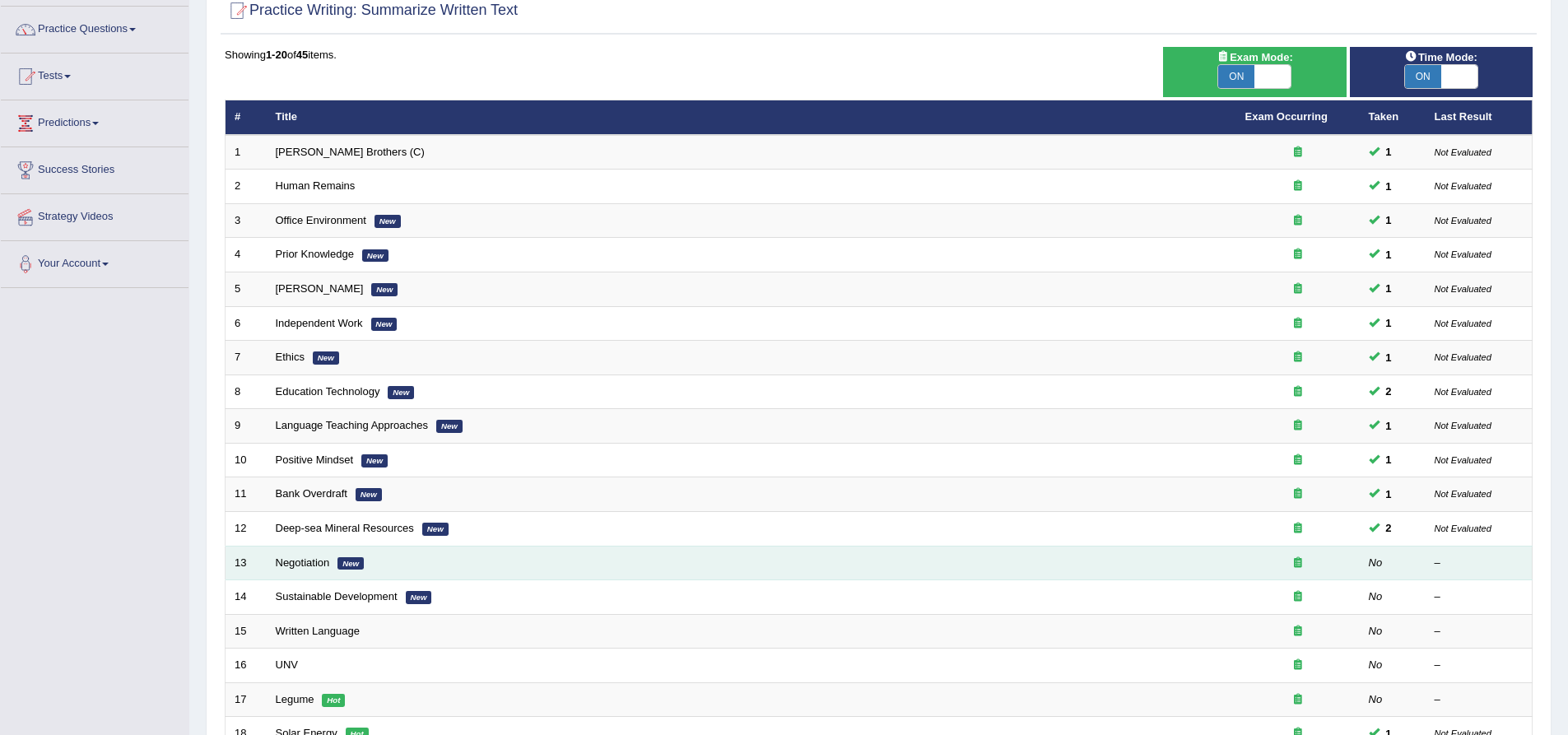
scroll to position [247, 0]
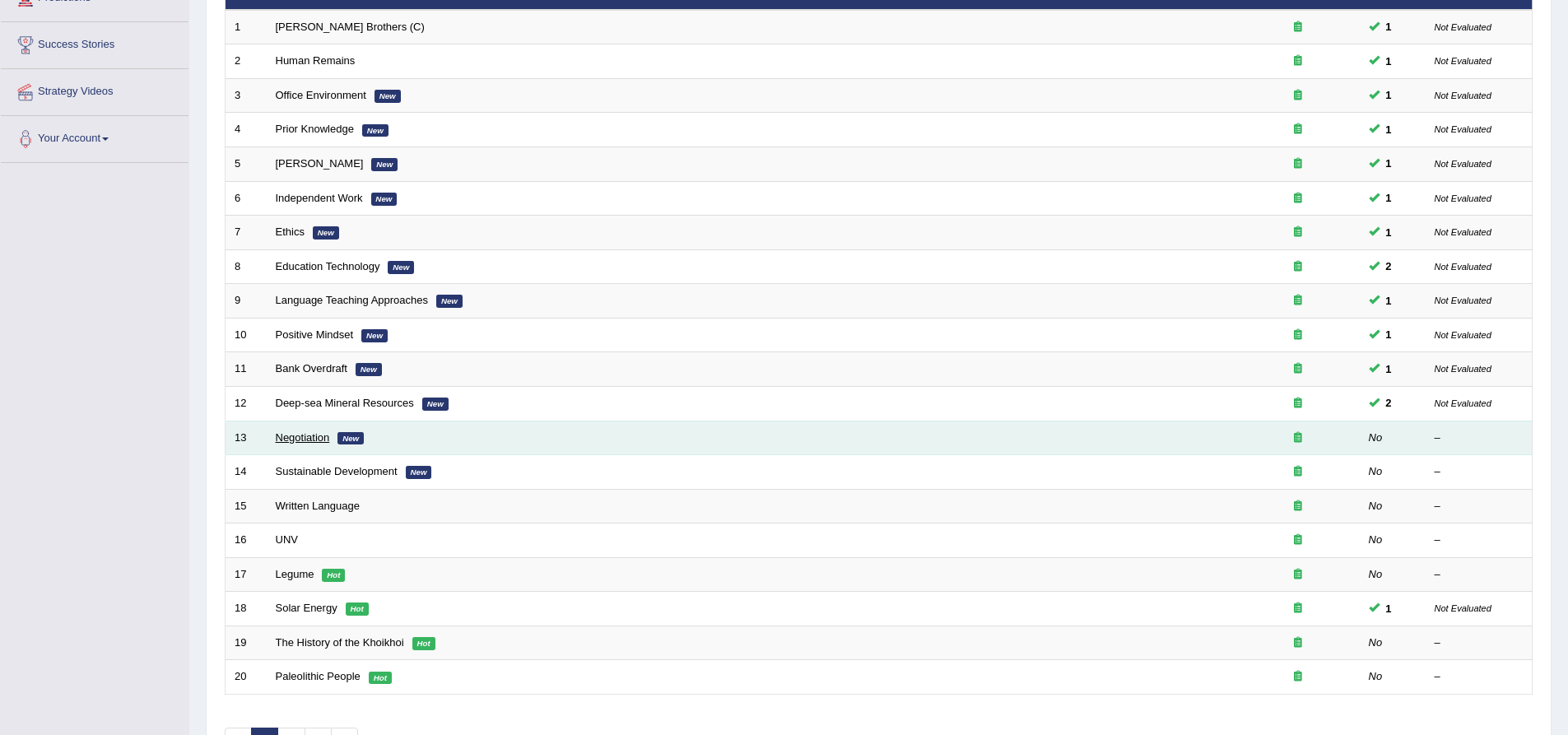
click at [295, 436] on link "Negotiation" at bounding box center [303, 437] width 55 height 12
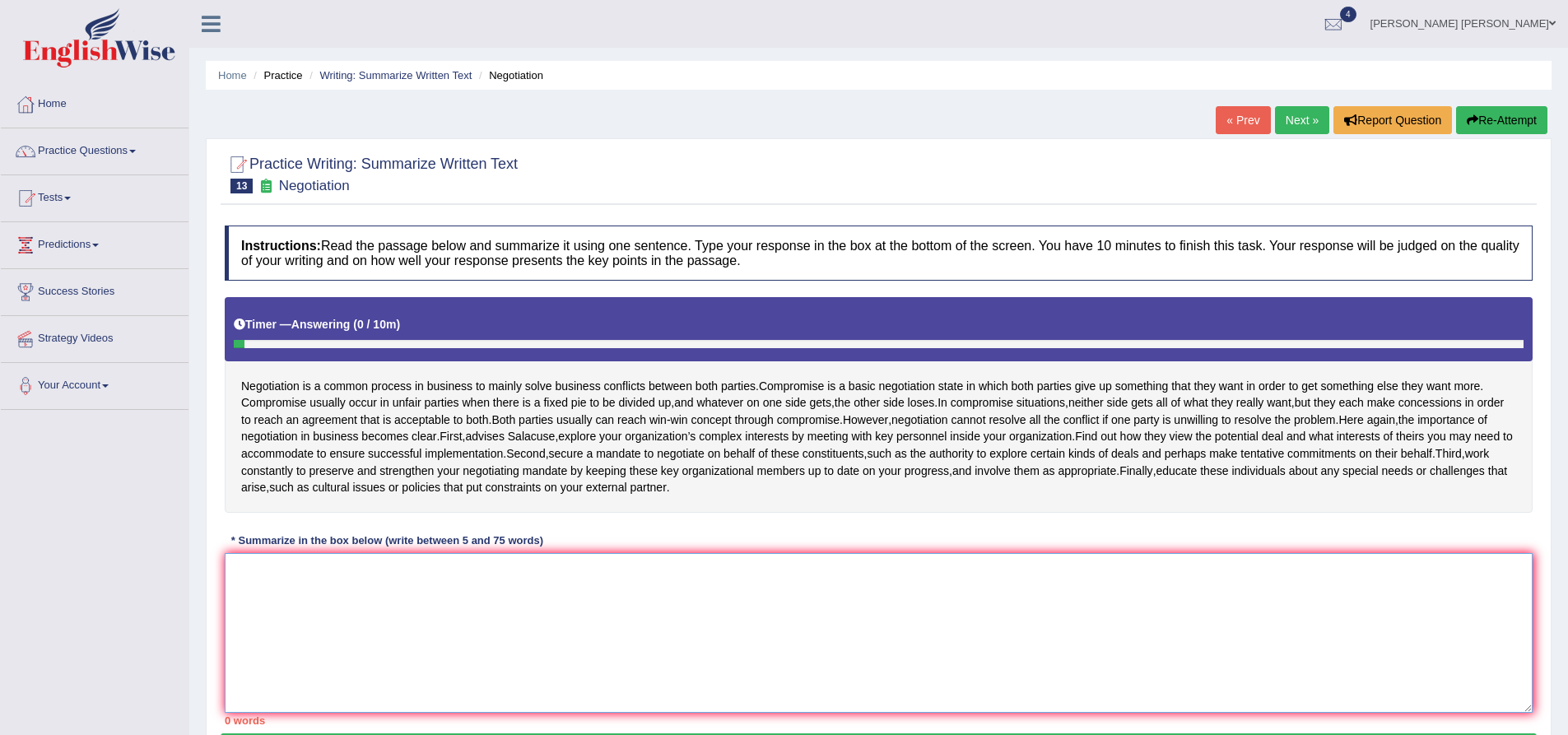
click at [603, 643] on textarea at bounding box center [879, 633] width 1308 height 160
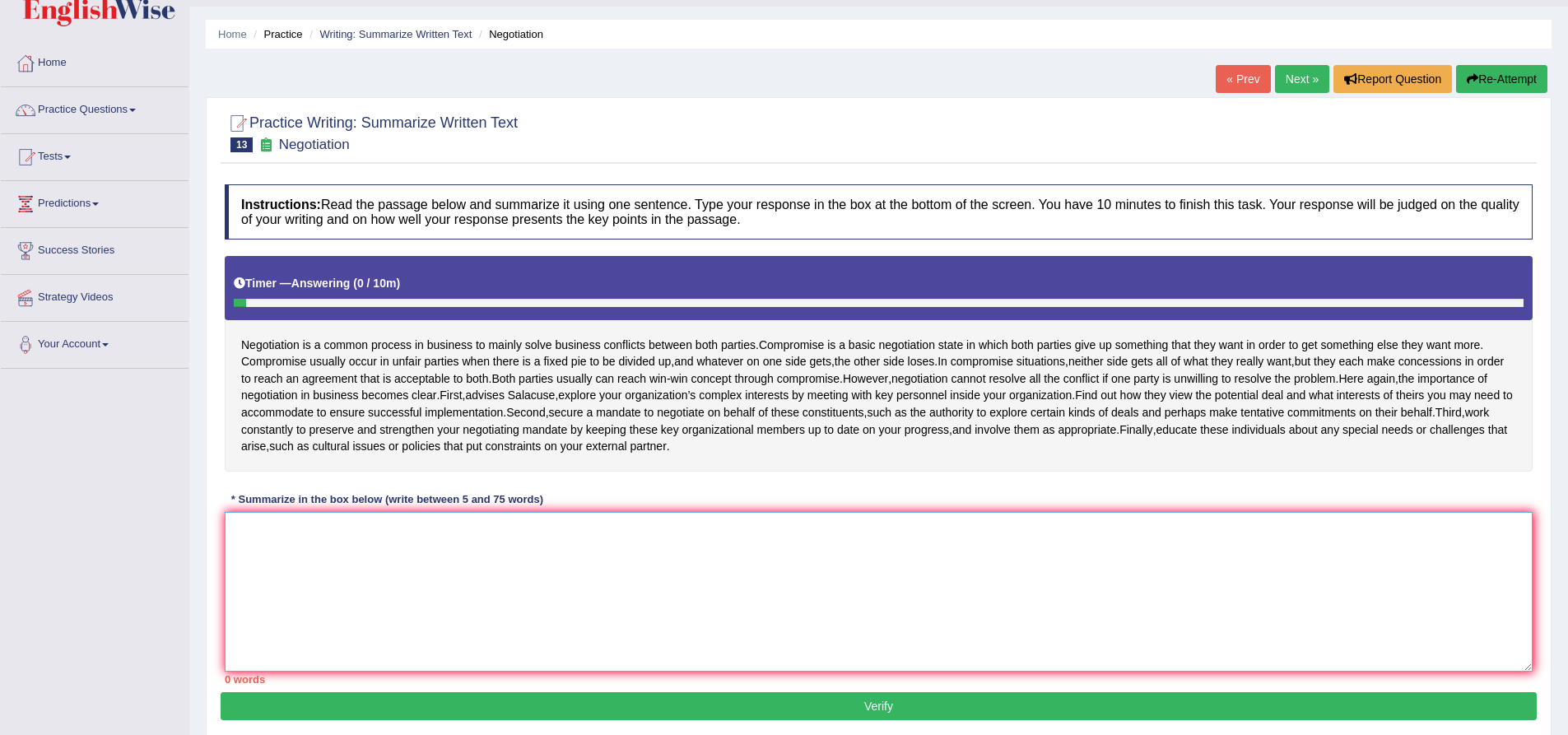
scroll to position [82, 0]
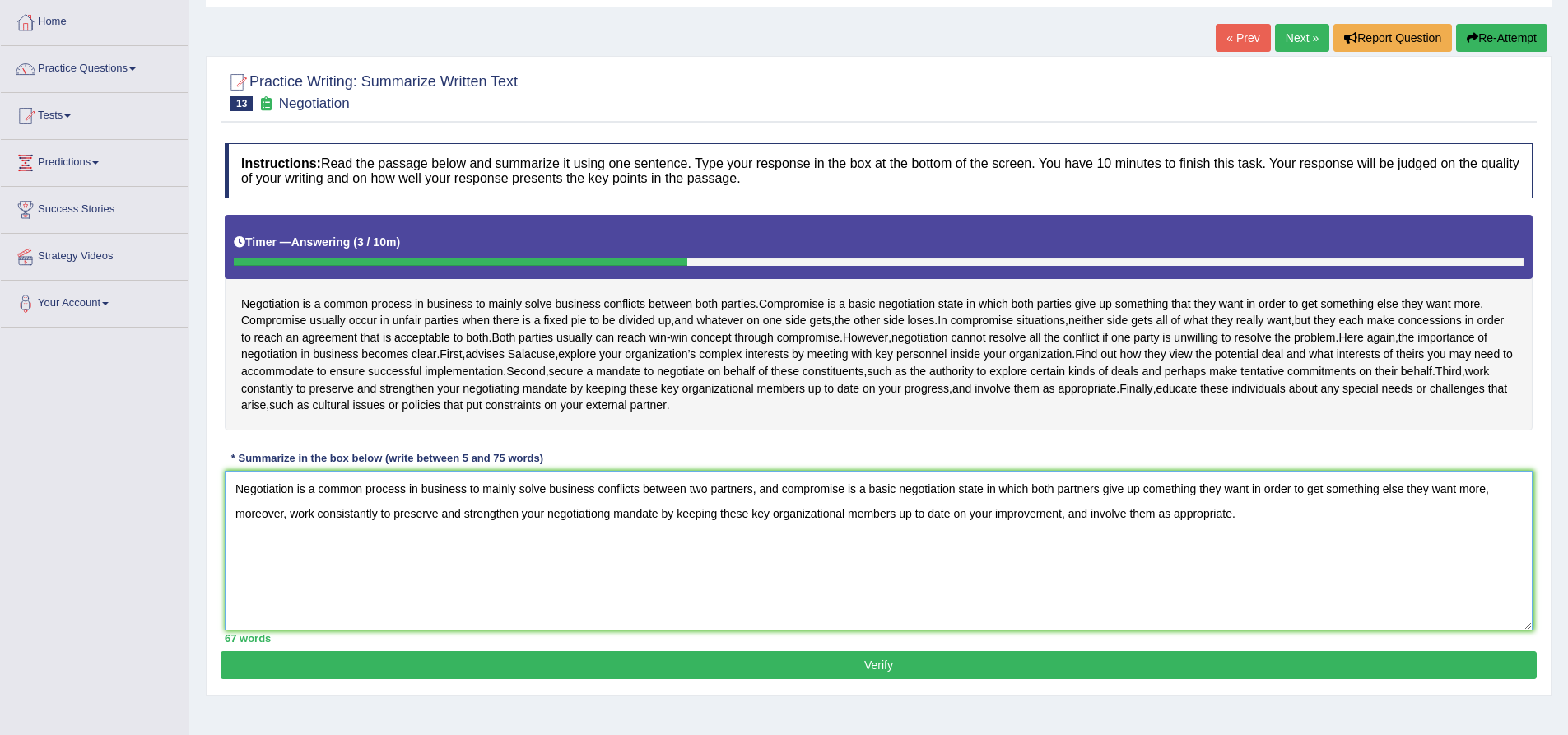
click at [439, 509] on textarea "Negotiation is a common process in business to mainly solve business conflicts …" at bounding box center [879, 550] width 1308 height 160
click at [1235, 535] on textarea "Negotiation is a common process in business to mainly solve business conflicts …" at bounding box center [879, 550] width 1308 height 160
type textarea "Negotiation is a common process in business to mainly solve business conflicts …"
click at [839, 680] on button "Verify" at bounding box center [879, 665] width 1316 height 28
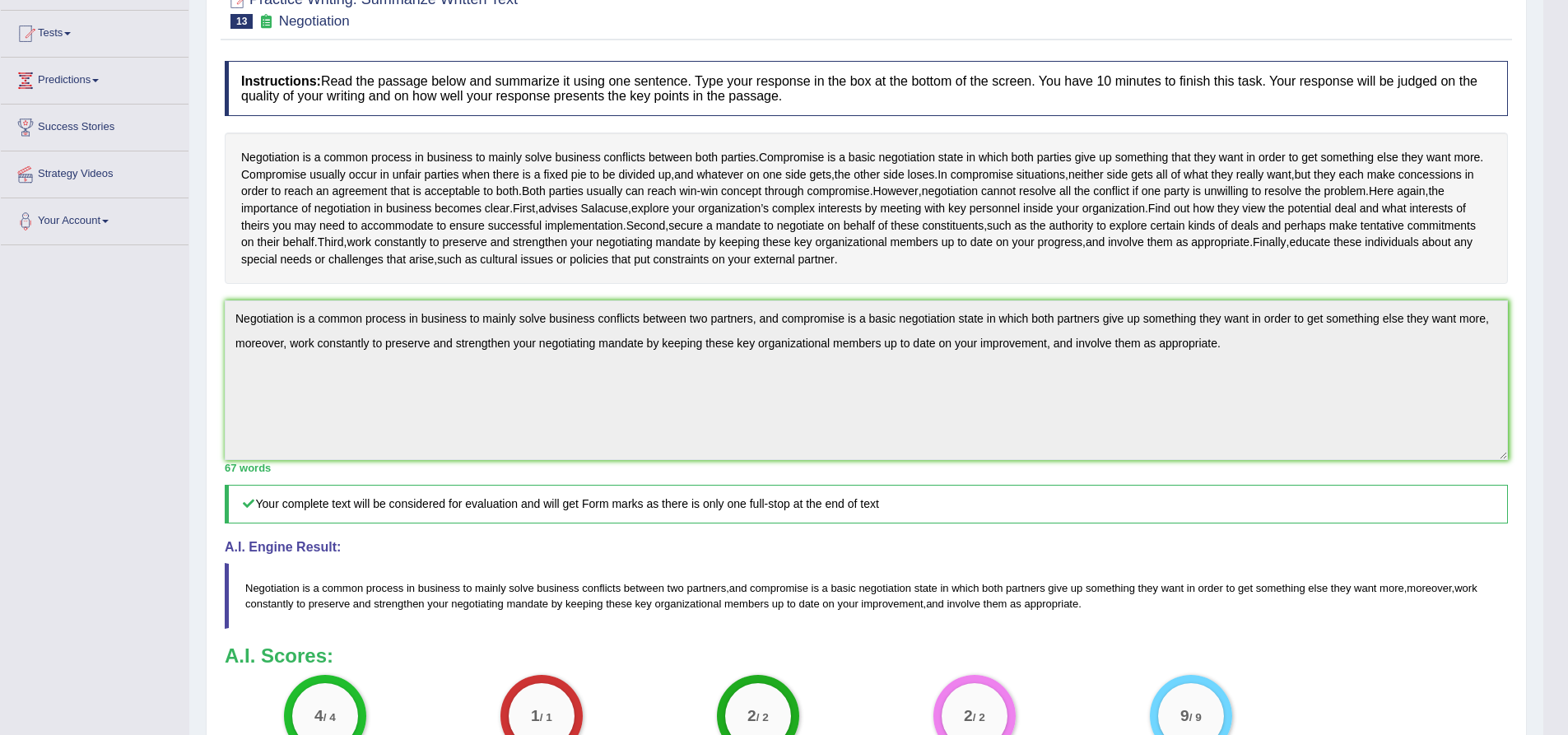
scroll to position [247, 0]
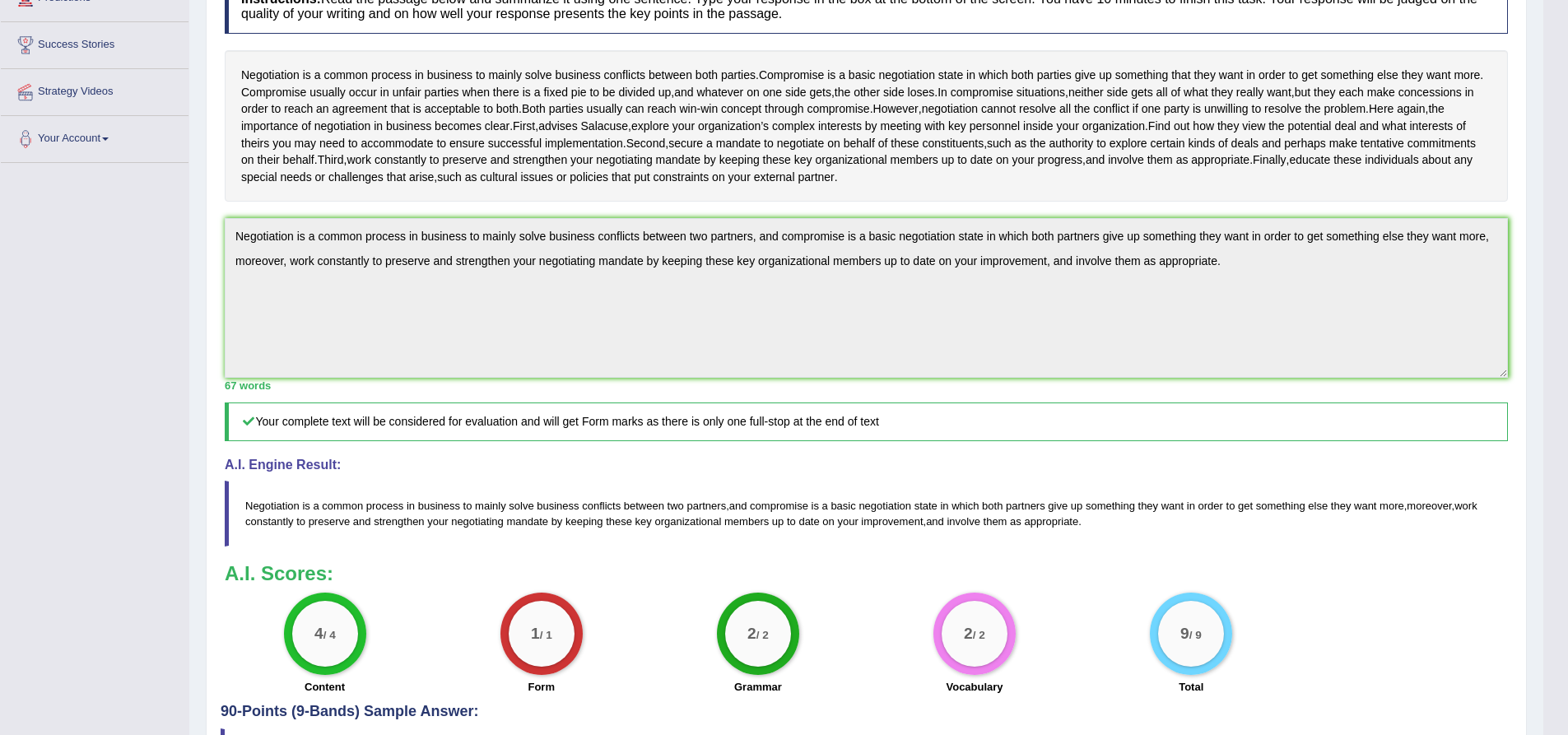
click at [231, 394] on div "67 words" at bounding box center [866, 386] width 1283 height 16
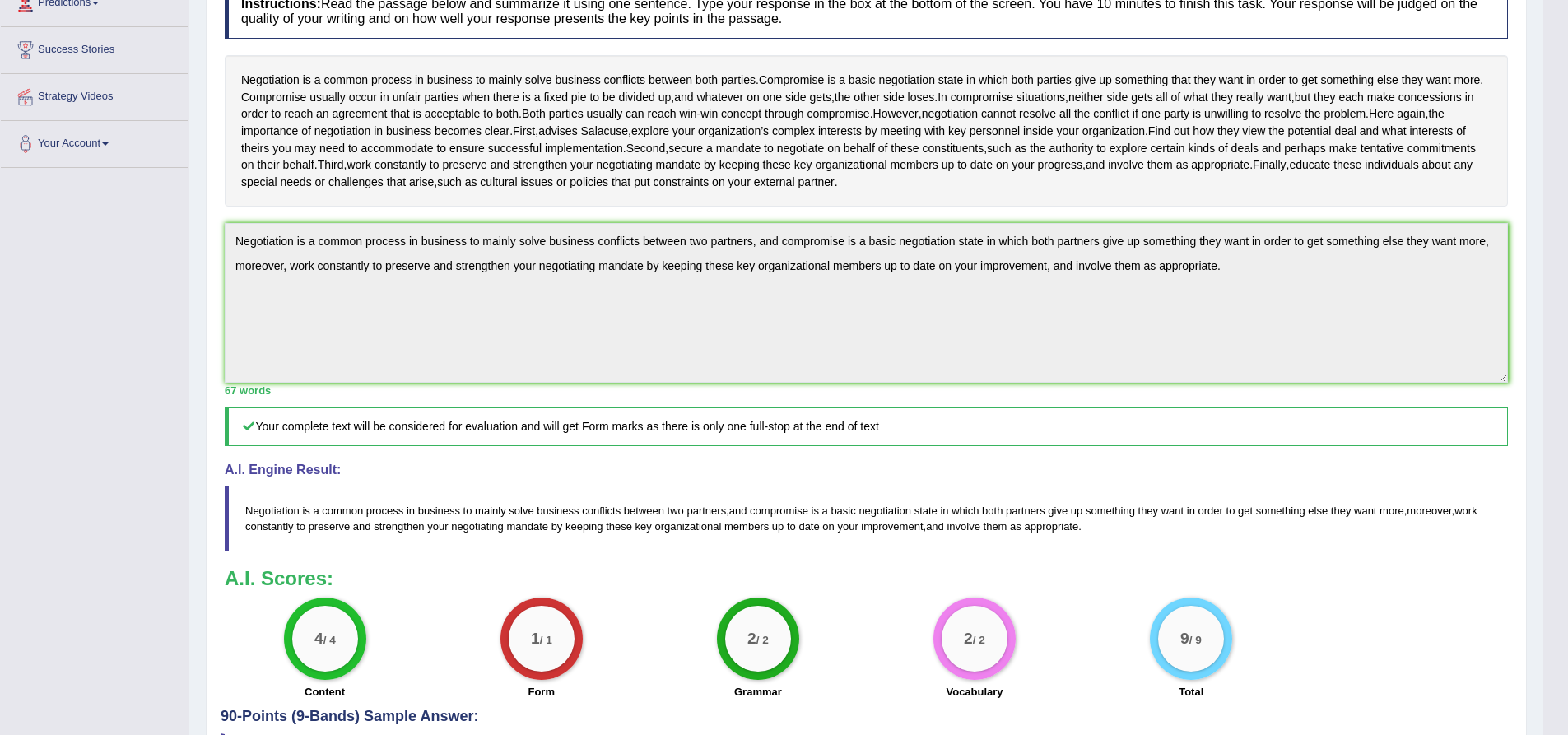
scroll to position [238, 0]
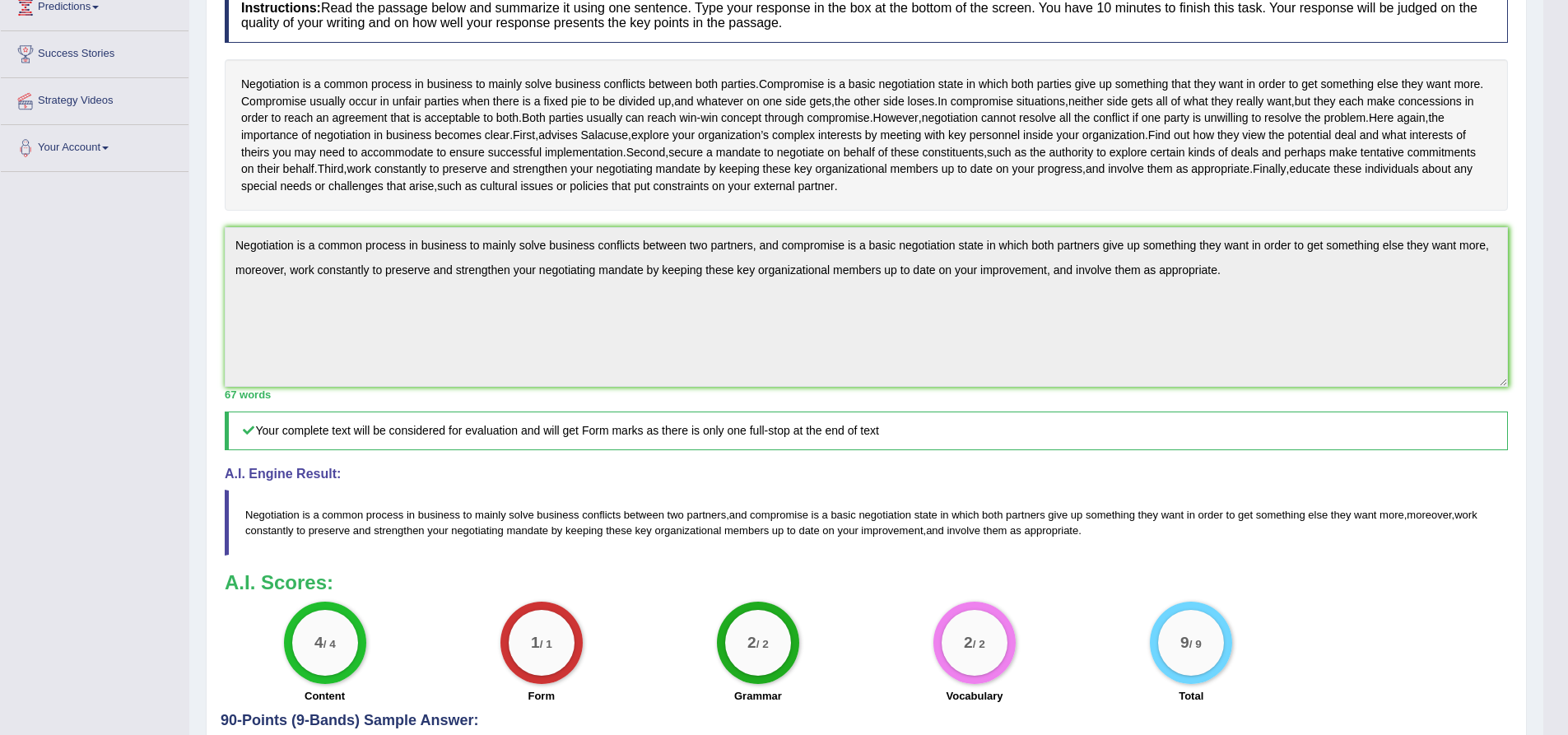
click at [65, 190] on div "Toggle navigation Home Practice Questions Speaking Practice Read Aloud Repeat S…" at bounding box center [771, 318] width 1543 height 1113
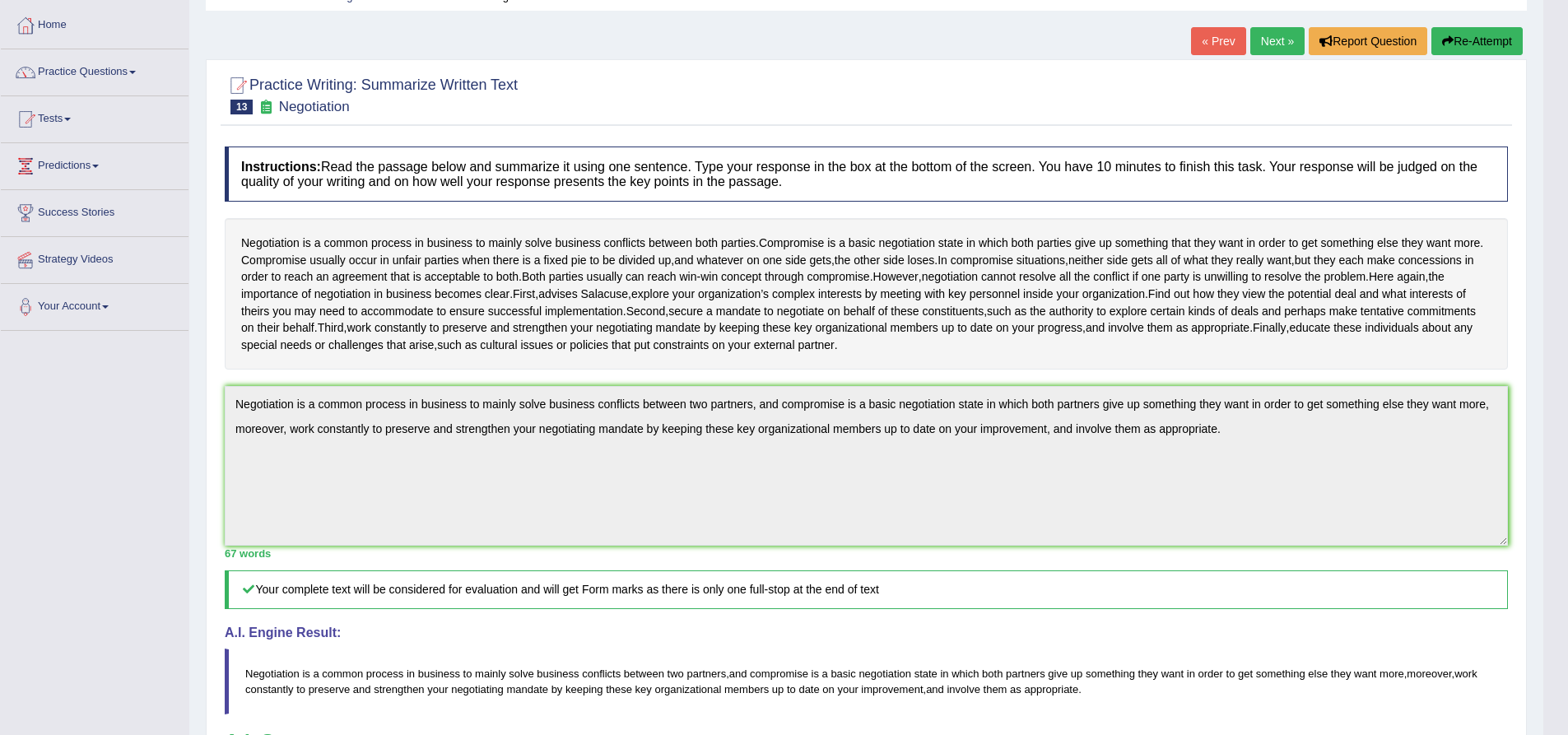
scroll to position [0, 0]
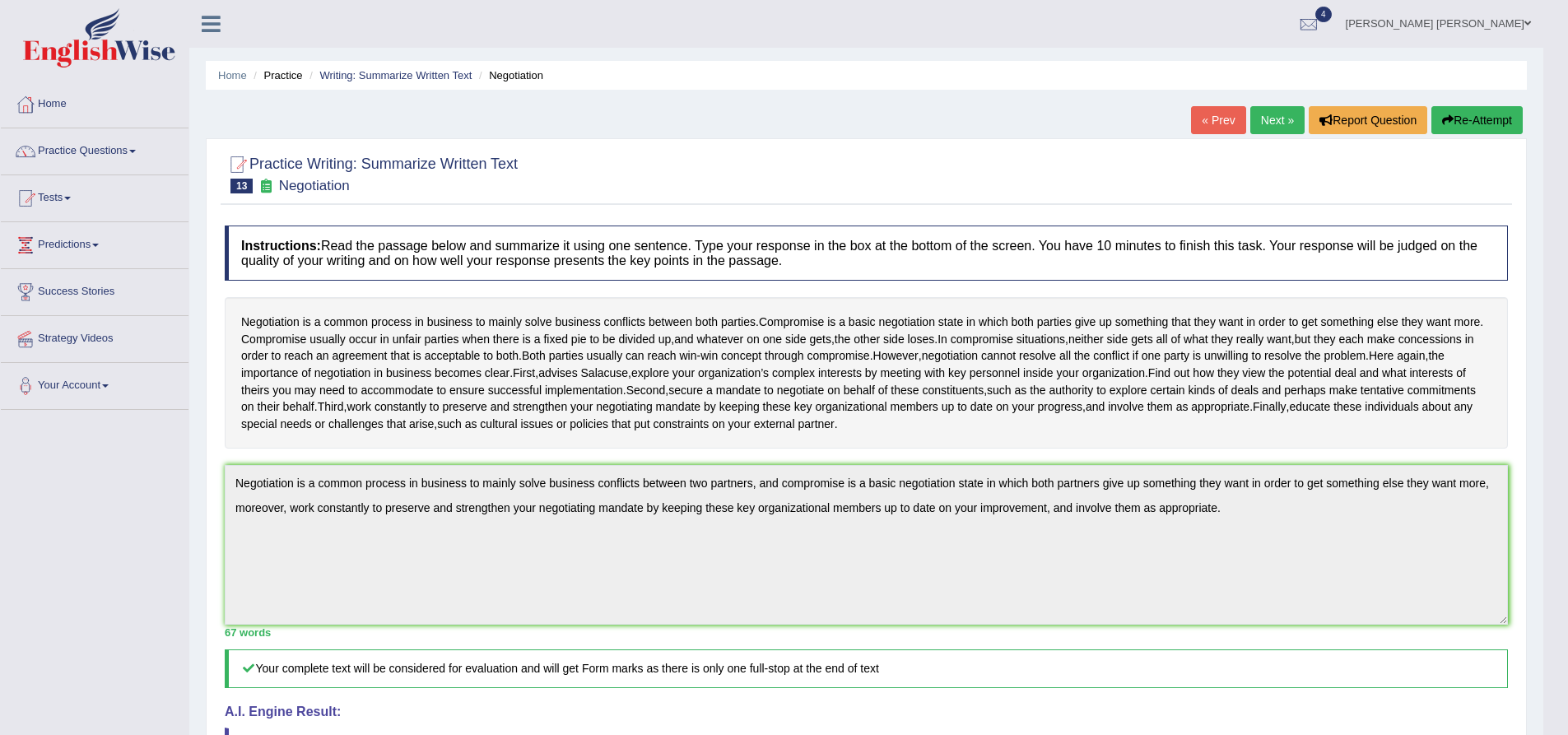
click at [1484, 123] on button "Re-Attempt" at bounding box center [1477, 120] width 91 height 28
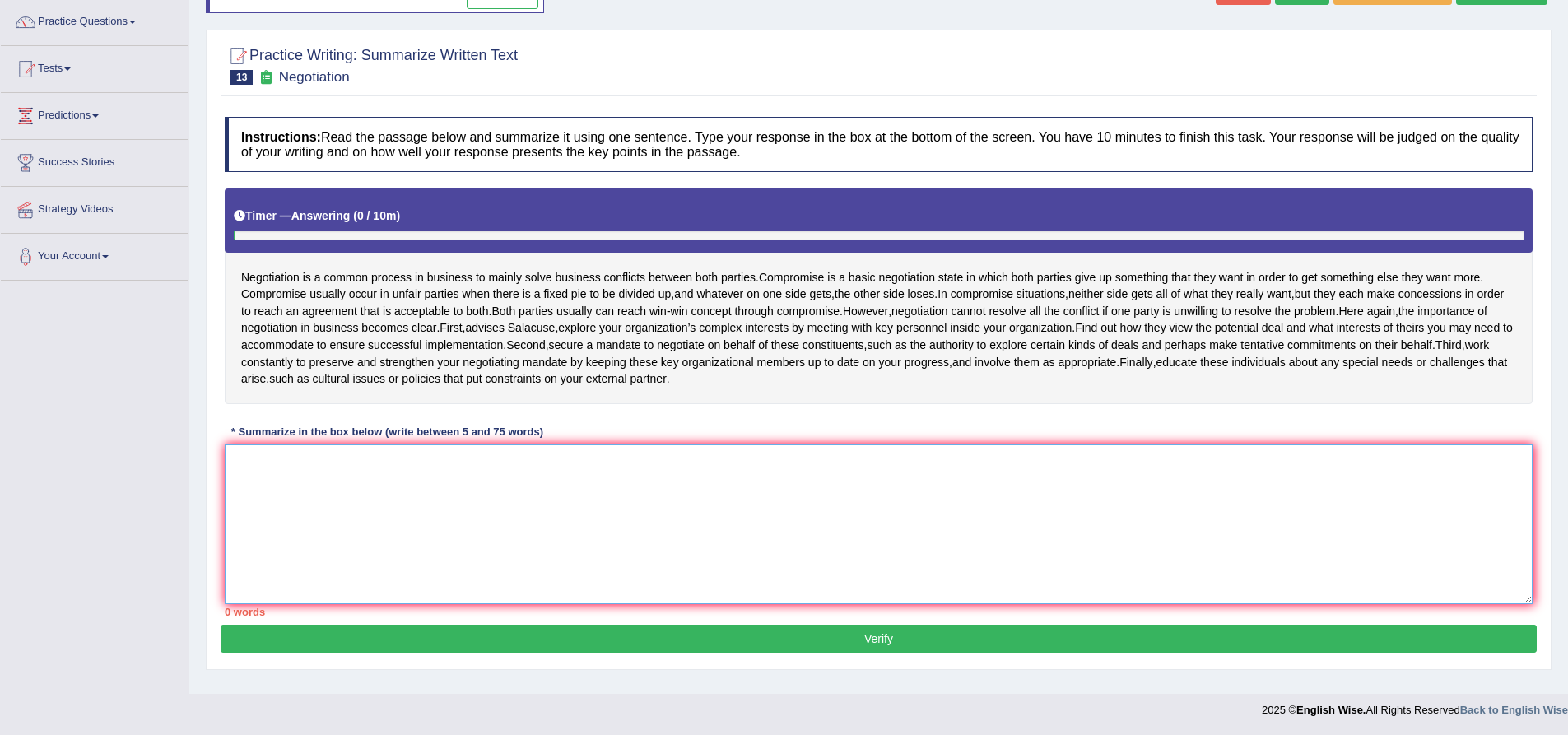
click at [417, 529] on textarea at bounding box center [879, 524] width 1308 height 160
paste textarea "Negotiation is a common process in business to mainly solve business conflicts …"
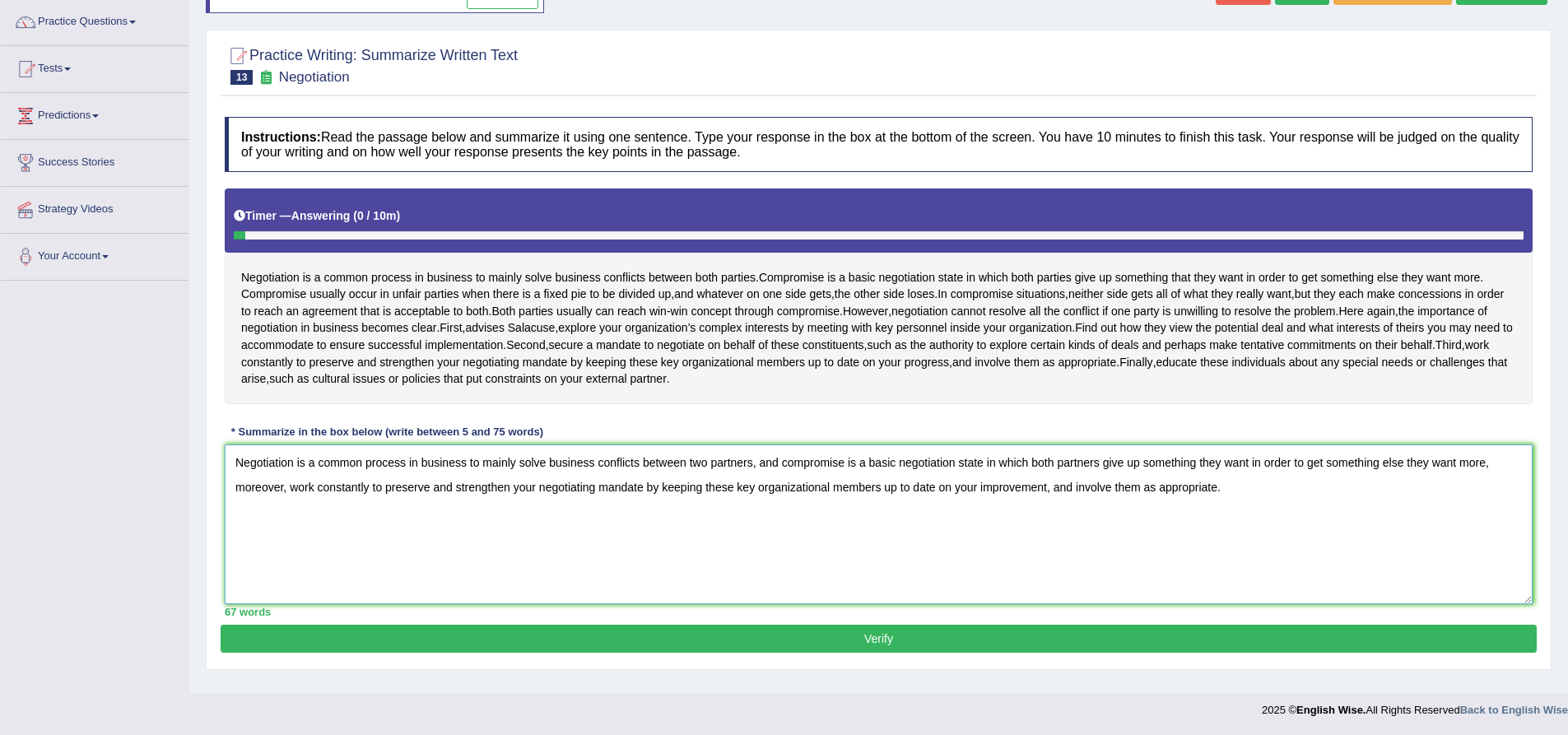
click at [1046, 497] on textarea "Negotiation is a common process in business to mainly solve business conflicts …" at bounding box center [879, 524] width 1308 height 160
type textarea "Negotiation is a common process in business to mainly solve business conflicts …"
click at [446, 653] on button "Verify" at bounding box center [879, 639] width 1316 height 28
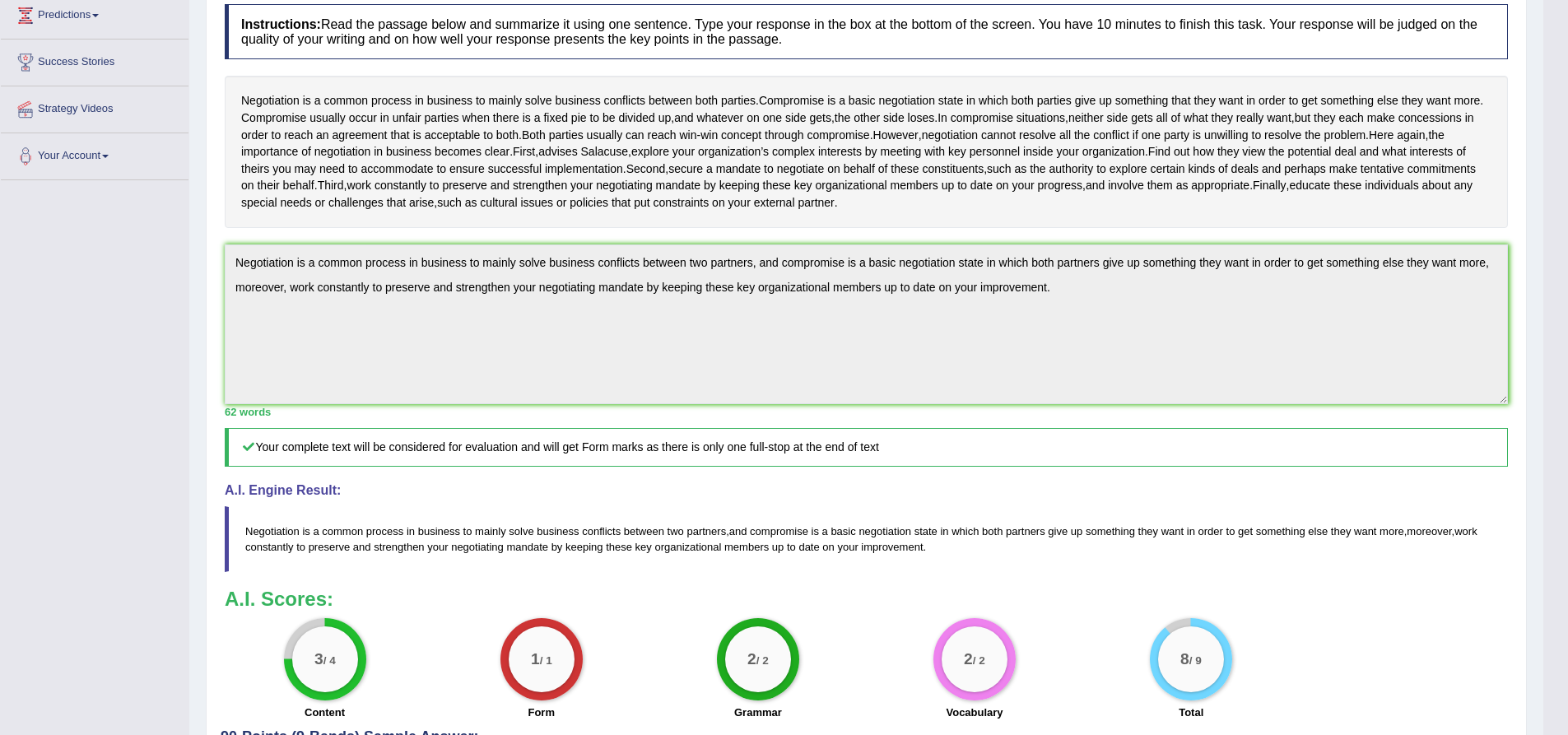
scroll to position [258, 0]
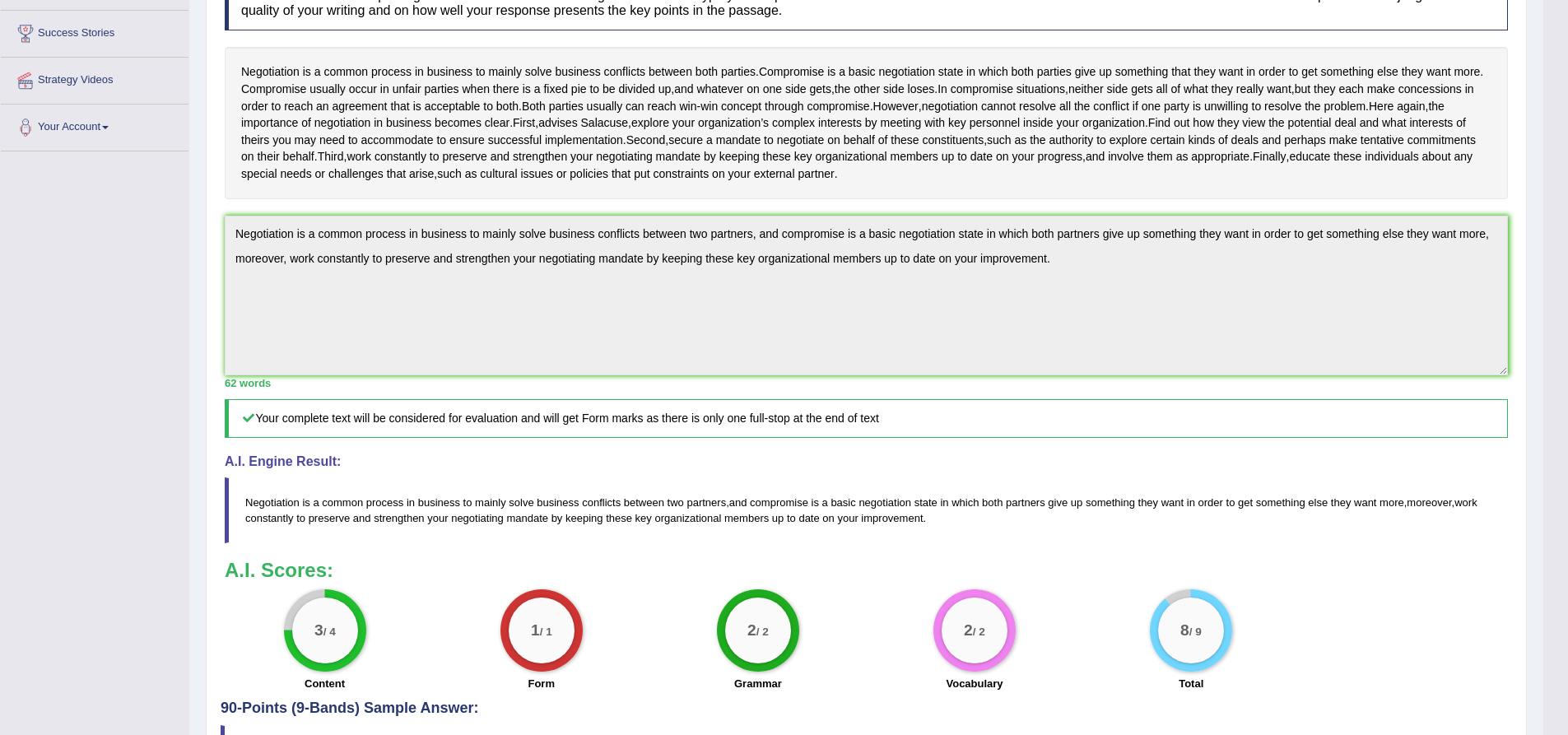
click at [229, 392] on div "62 words" at bounding box center [866, 383] width 1283 height 16
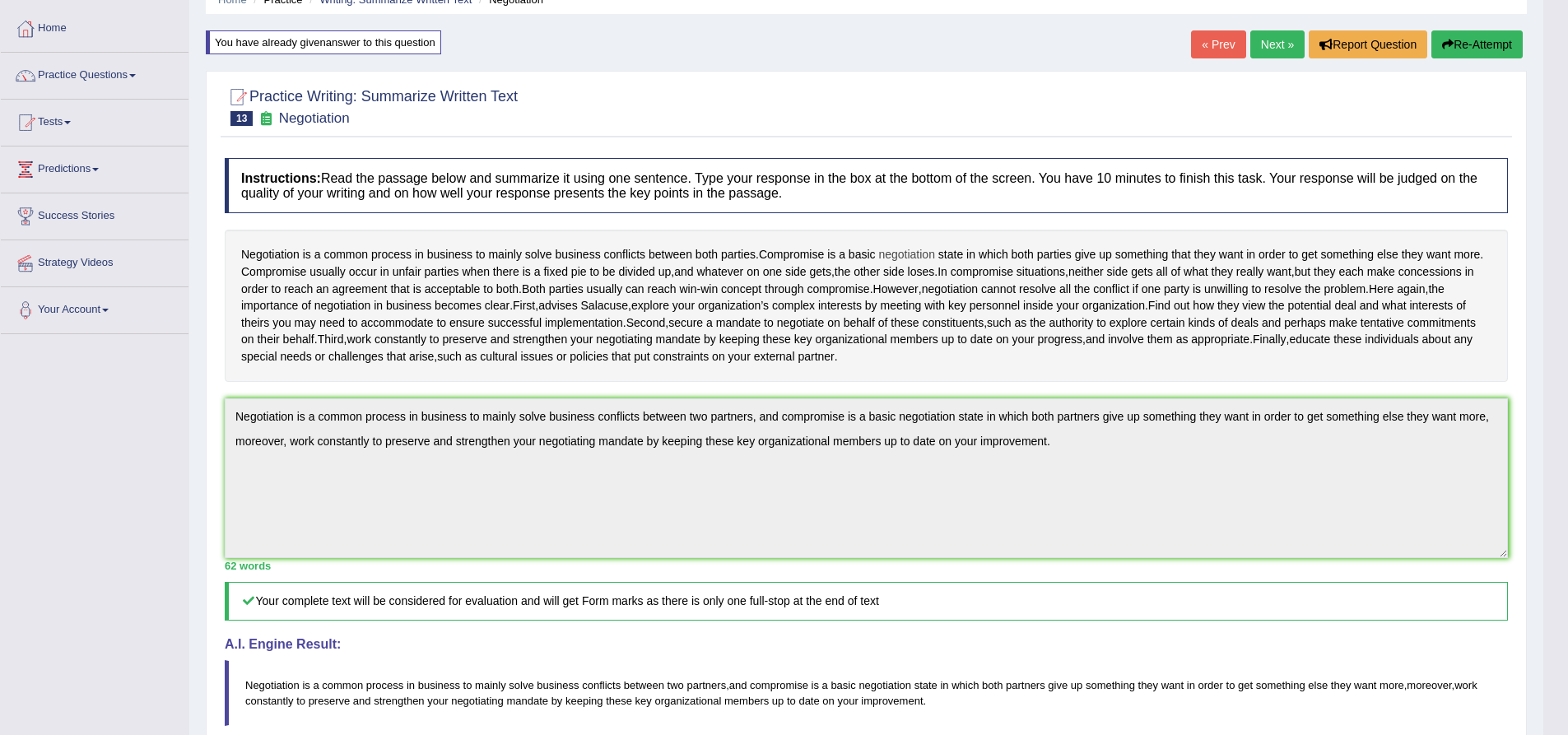
scroll to position [0, 0]
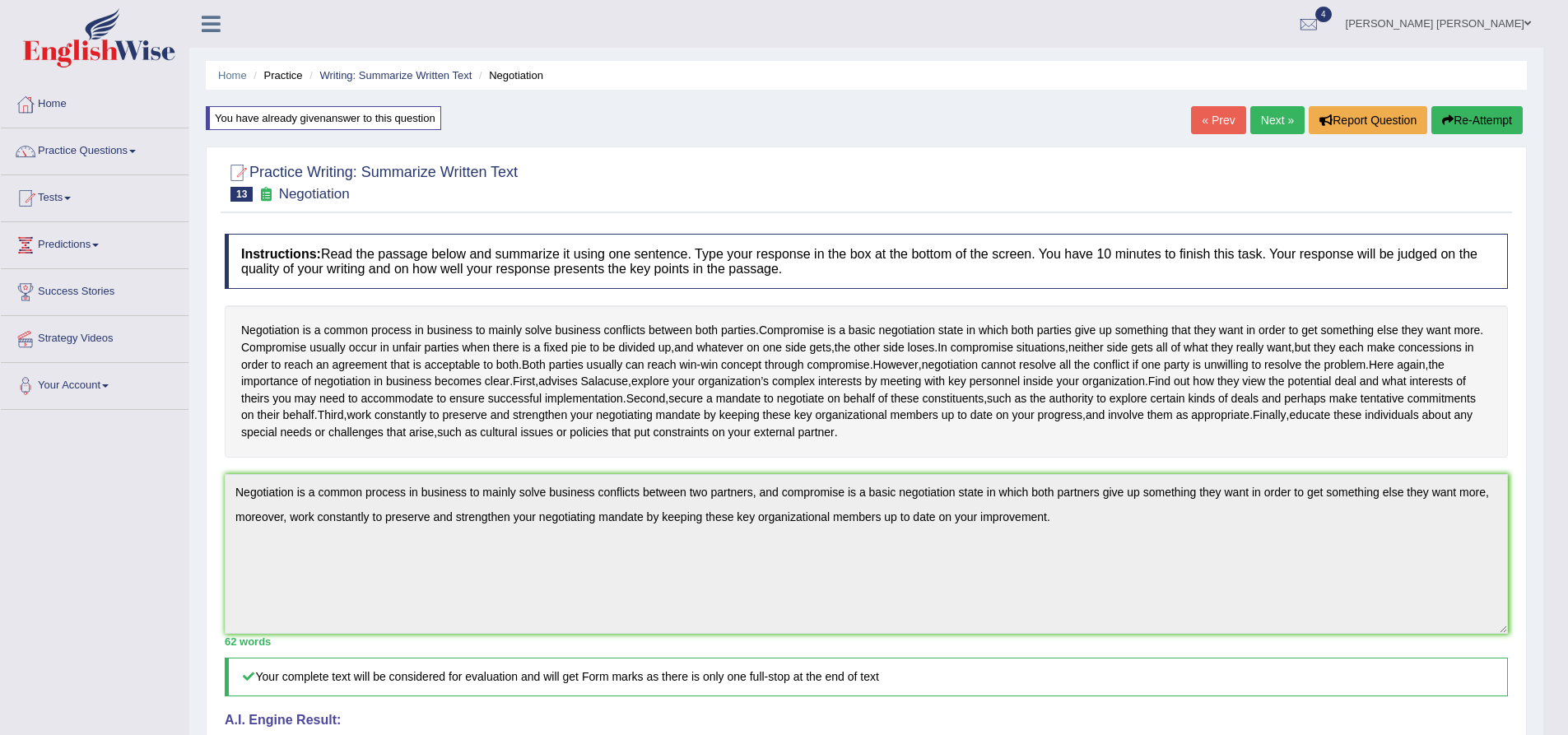
click at [1489, 122] on button "Re-Attempt" at bounding box center [1477, 120] width 91 height 28
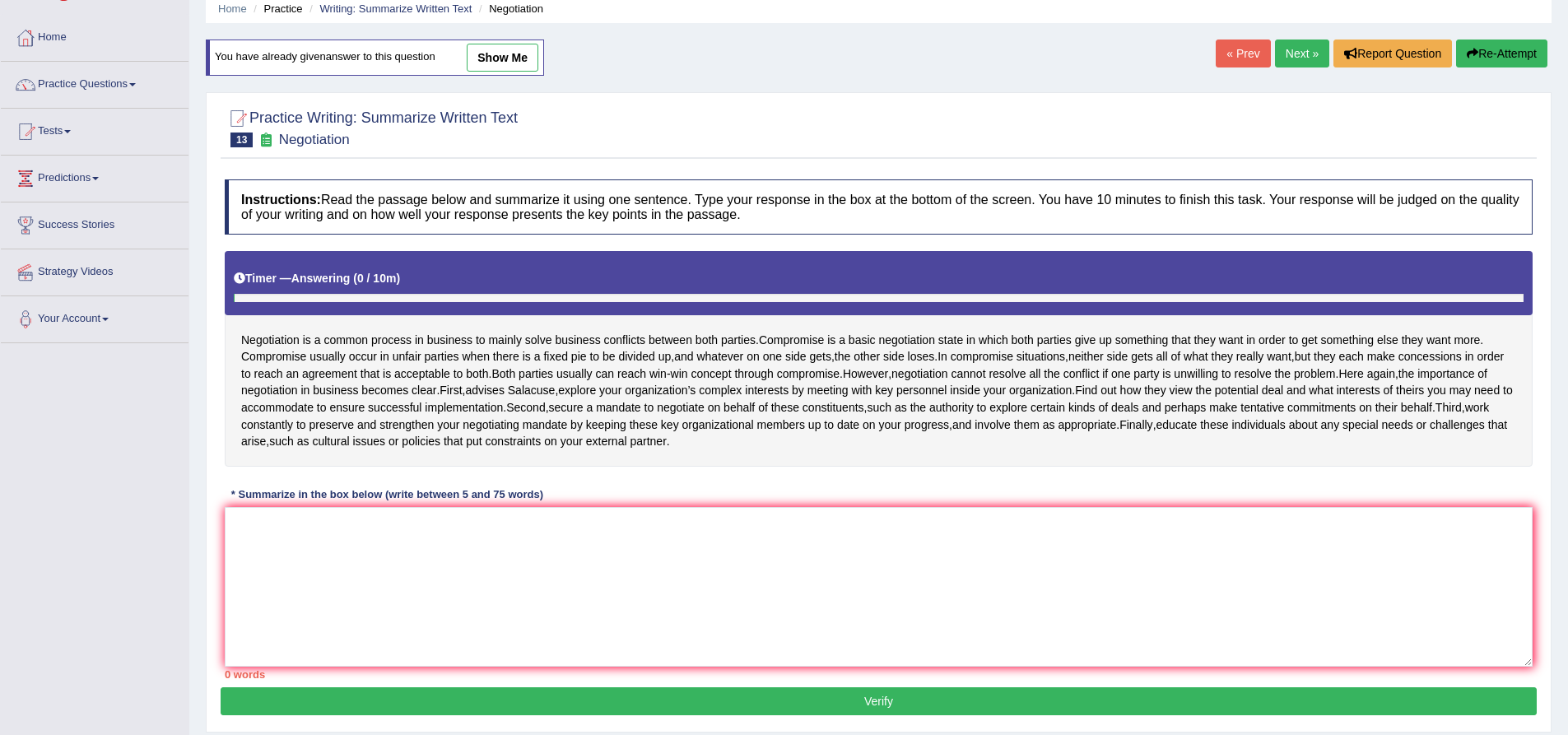
scroll to position [135, 0]
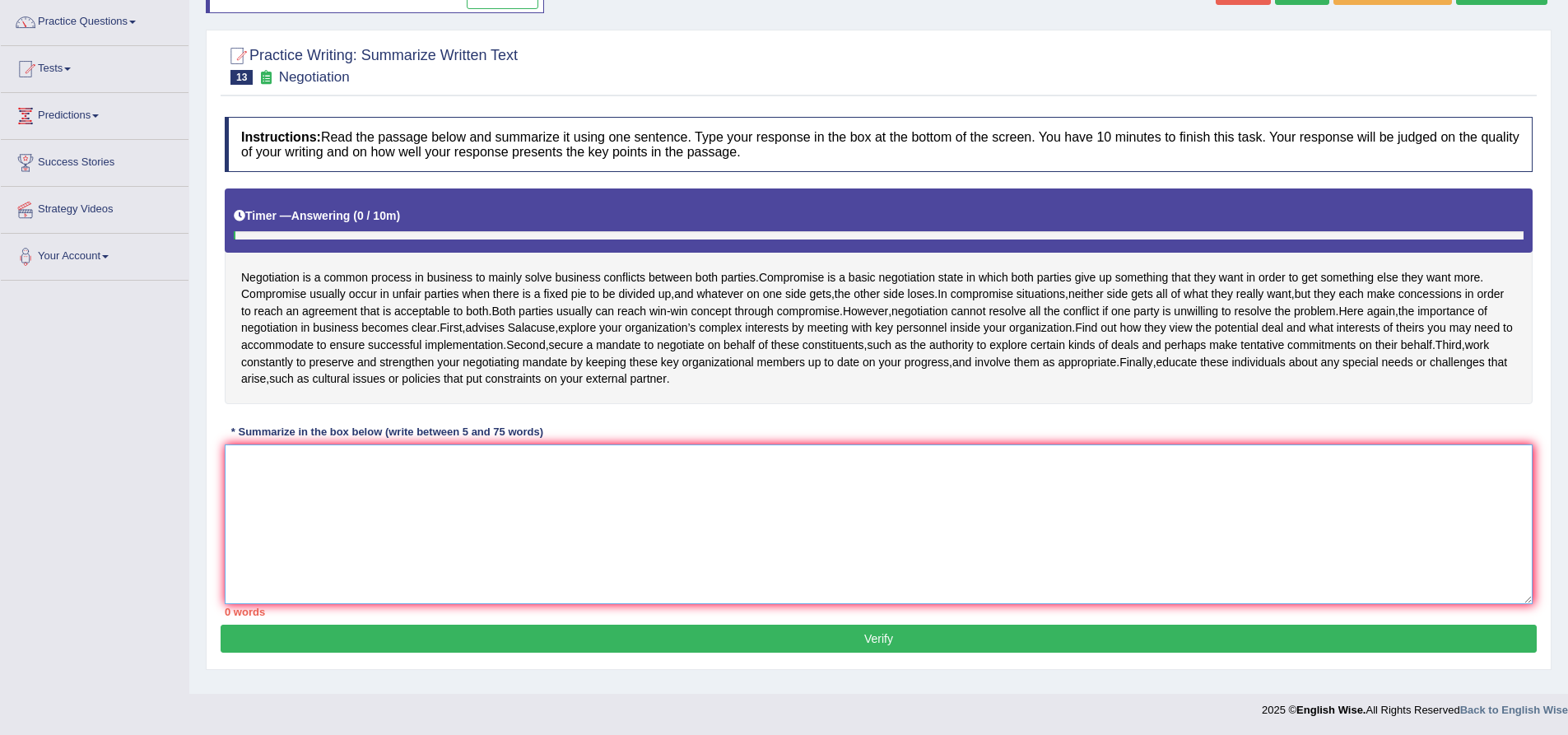
click at [428, 537] on textarea at bounding box center [879, 524] width 1308 height 160
paste textarea "Negotiation is a common process in business to mainly solve business conflicts …"
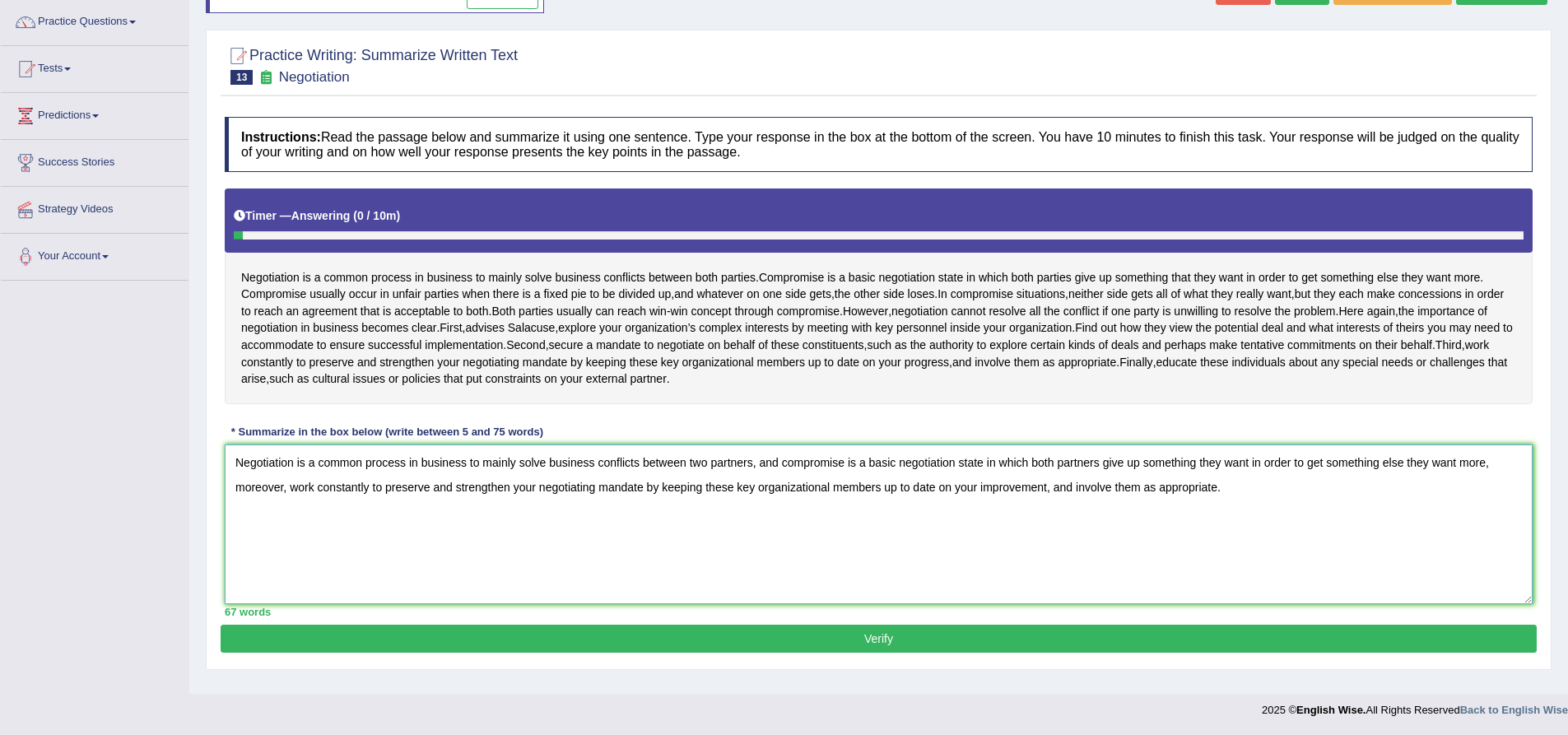
drag, startPoint x: 1240, startPoint y: 505, endPoint x: 1048, endPoint y: 502, distance: 192.0
click at [1048, 502] on textarea "Negotiation is a common process in business to mainly solve business conflicts …" at bounding box center [879, 524] width 1308 height 160
click at [1172, 507] on textarea "According to the text, negotiation is a common process in business to mainly so…" at bounding box center [879, 524] width 1308 height 160
type textarea "According to the text, negotiation is a common process in business to mainly so…"
drag, startPoint x: 845, startPoint y: 643, endPoint x: 851, endPoint y: 649, distance: 8.5
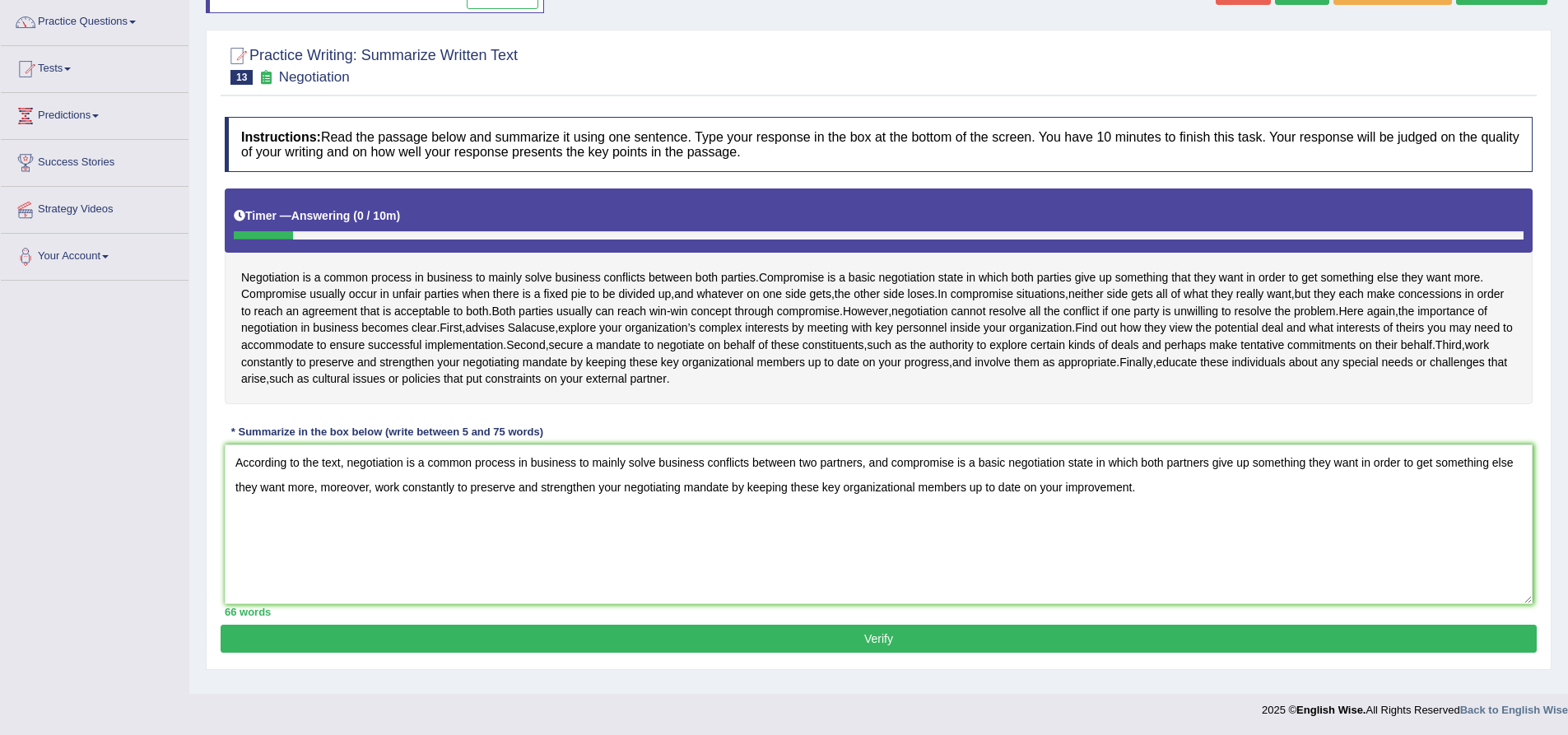
click at [845, 644] on button "Verify" at bounding box center [879, 639] width 1316 height 28
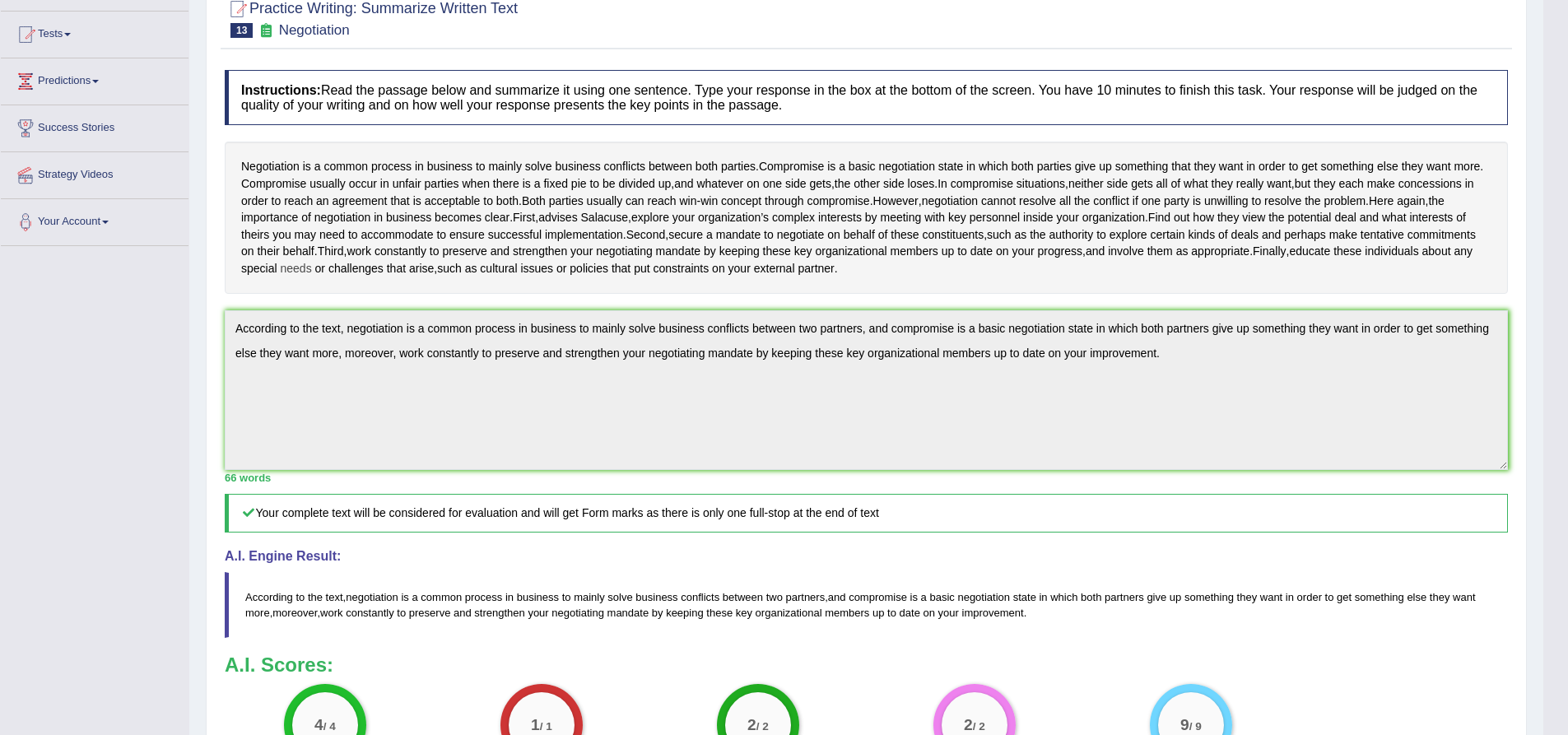
scroll to position [0, 0]
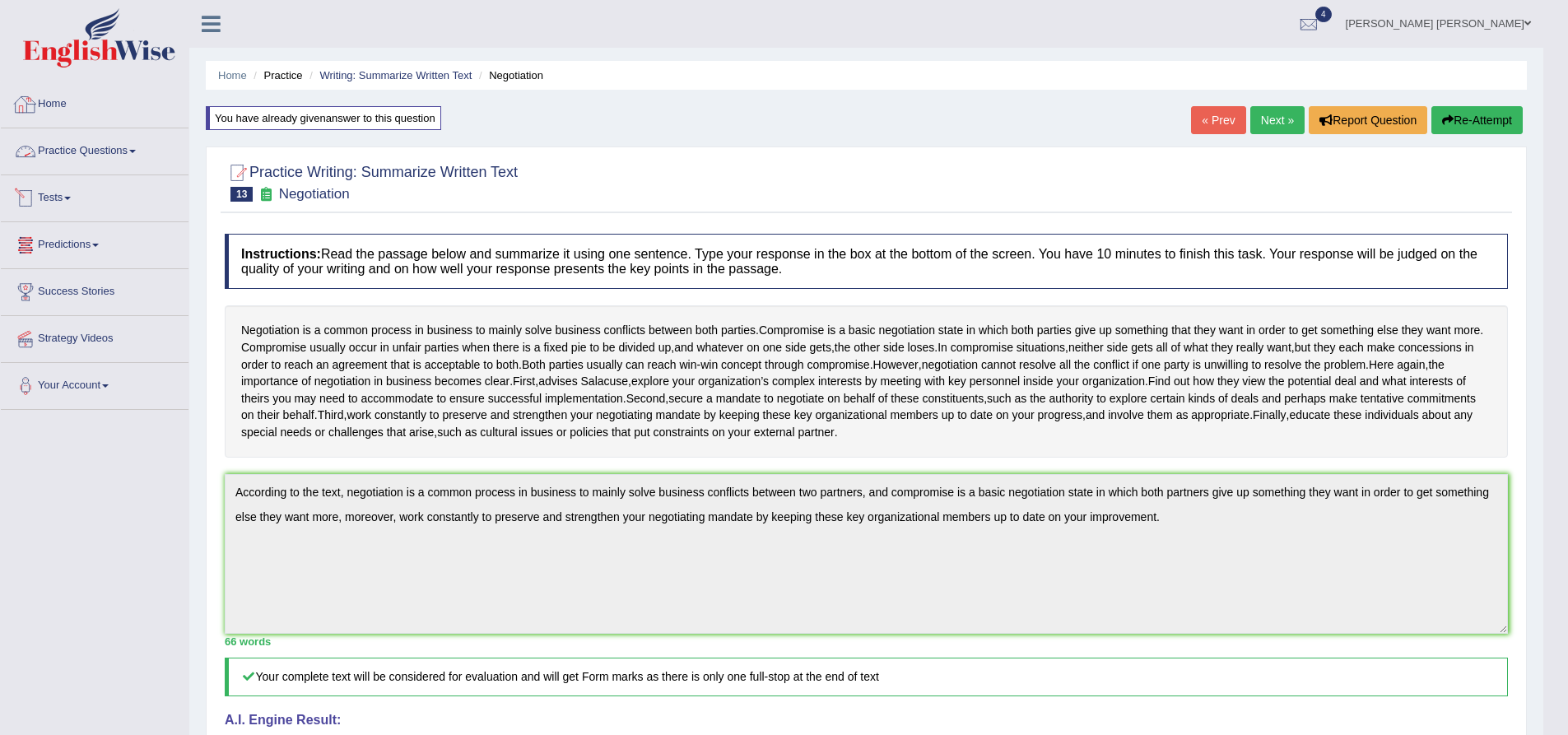
click at [58, 102] on link "Home" at bounding box center [94, 102] width 188 height 41
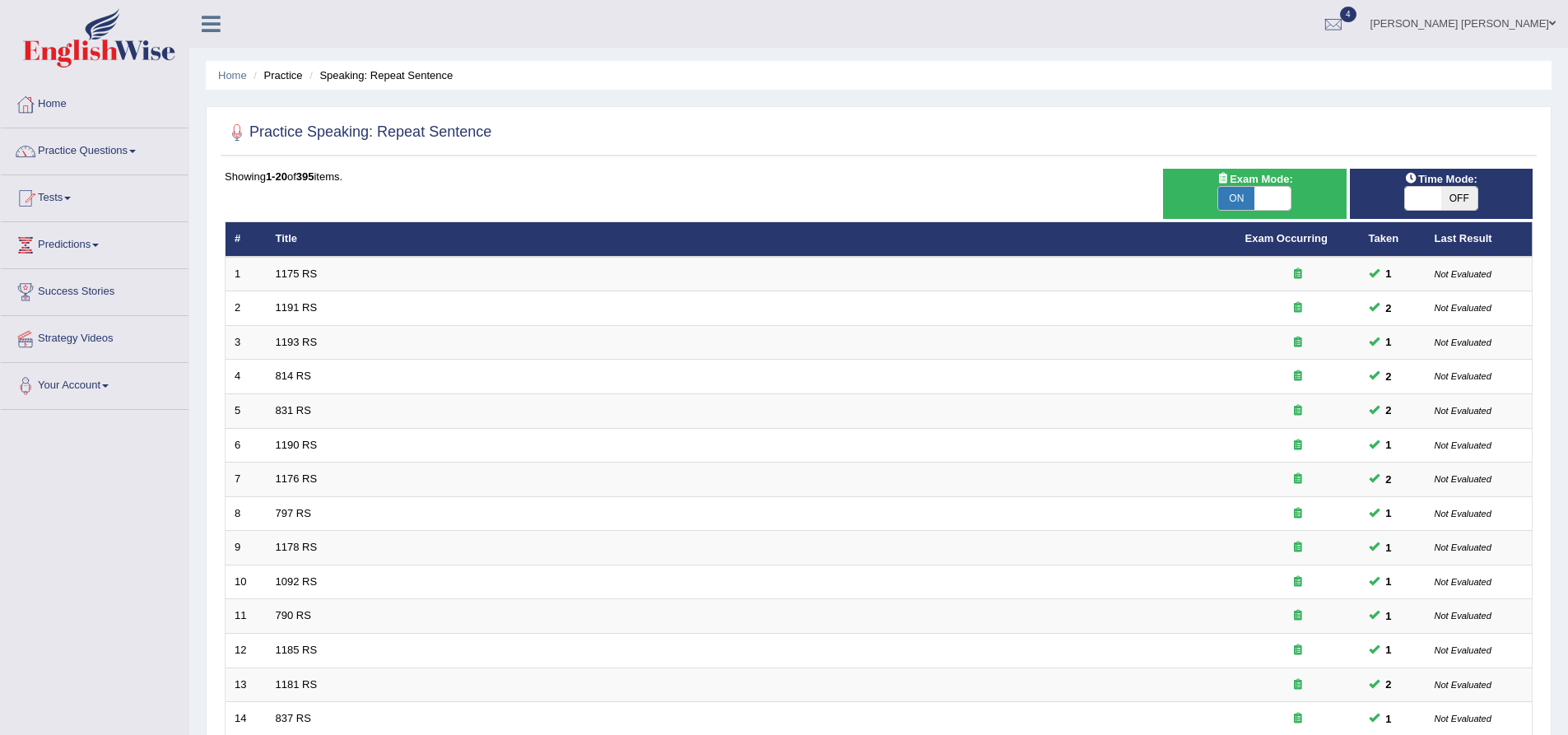
click at [1473, 30] on link "Nipen Yogesh Mehta" at bounding box center [1464, 22] width 210 height 43
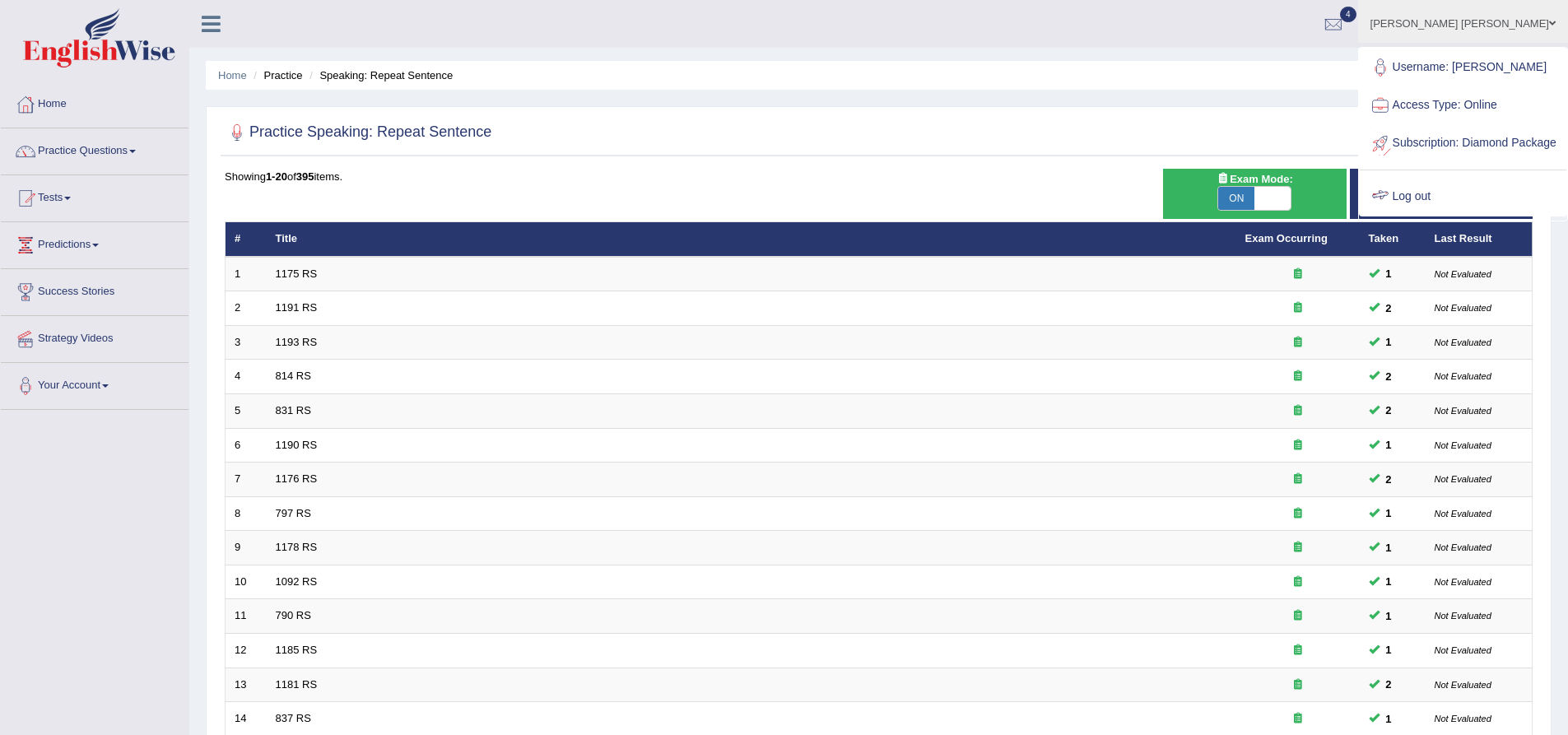
click at [1452, 210] on link "Log out" at bounding box center [1464, 197] width 207 height 38
